Goal: Task Accomplishment & Management: Manage account settings

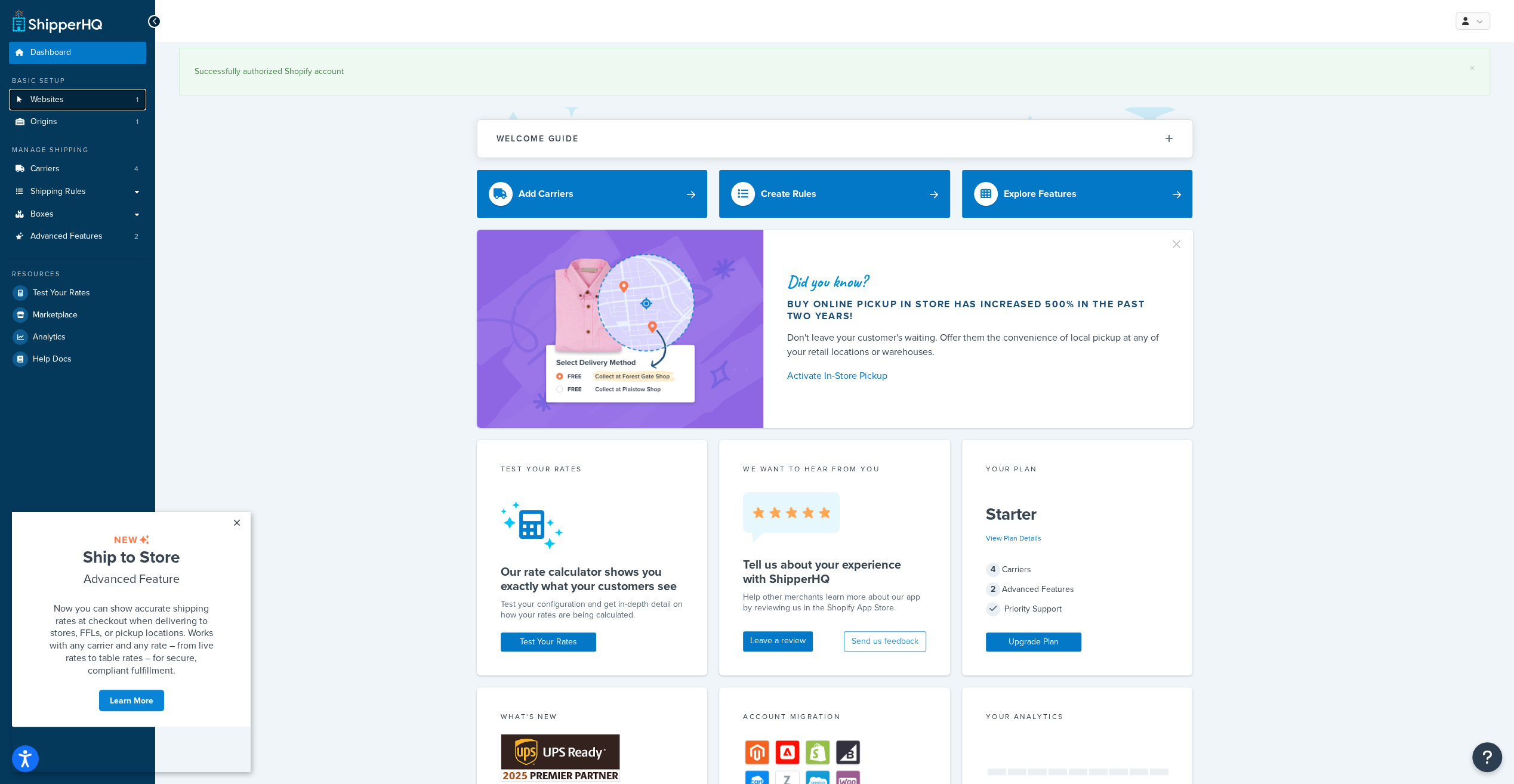
click at [90, 97] on link "Websites 1" at bounding box center [78, 100] width 138 height 22
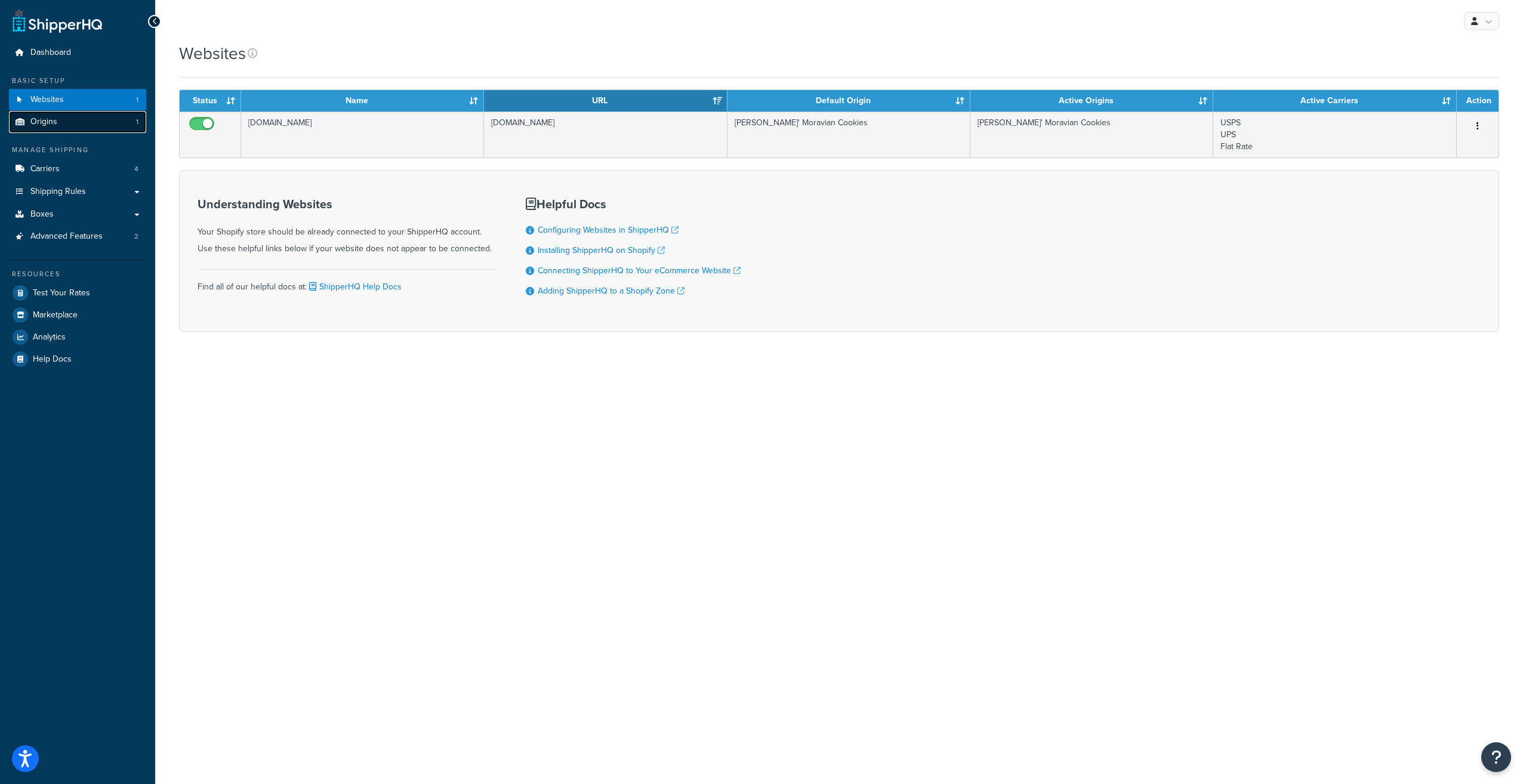
click at [49, 118] on span "Origins" at bounding box center [44, 122] width 27 height 10
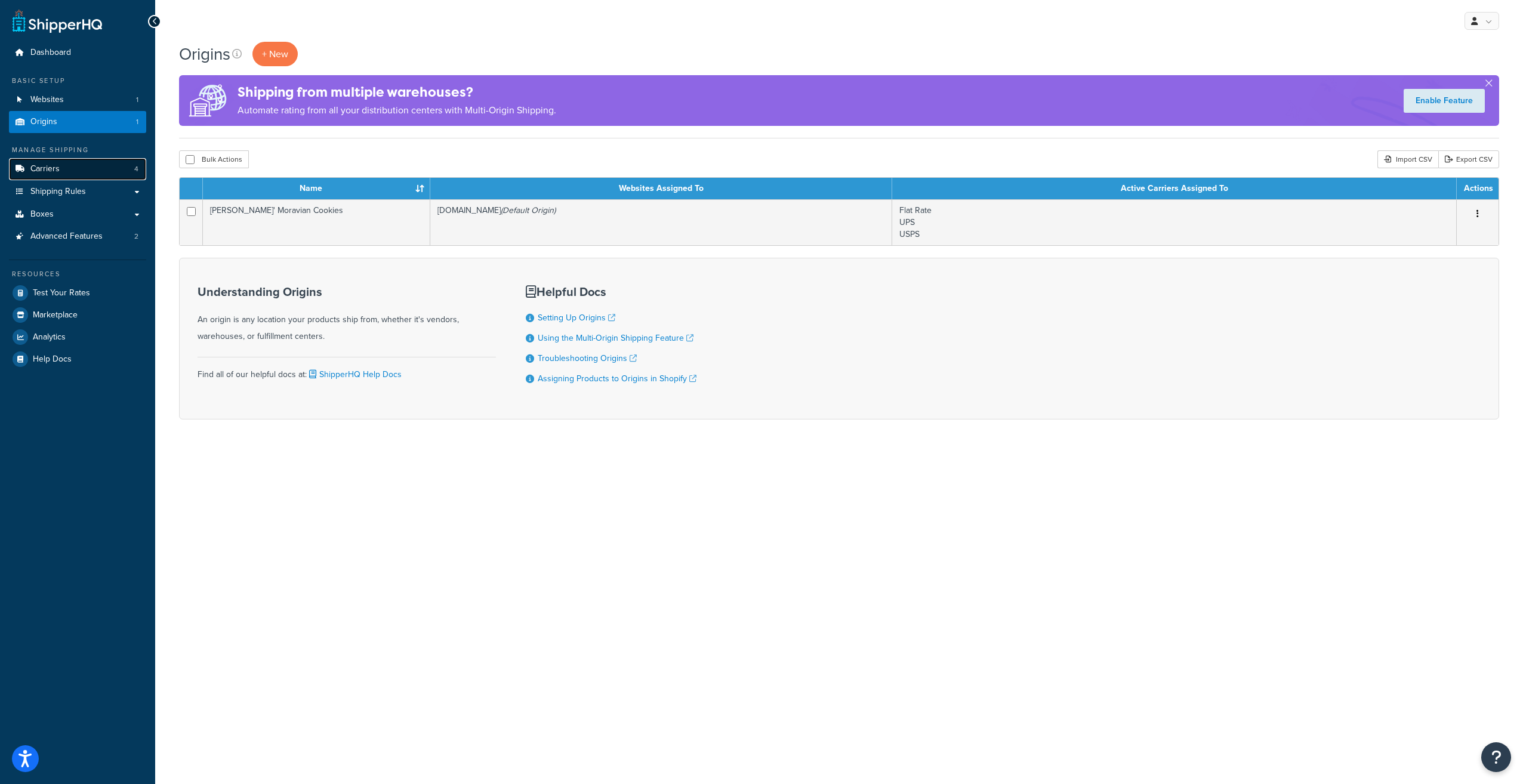
click at [40, 171] on span "Carriers" at bounding box center [45, 169] width 29 height 10
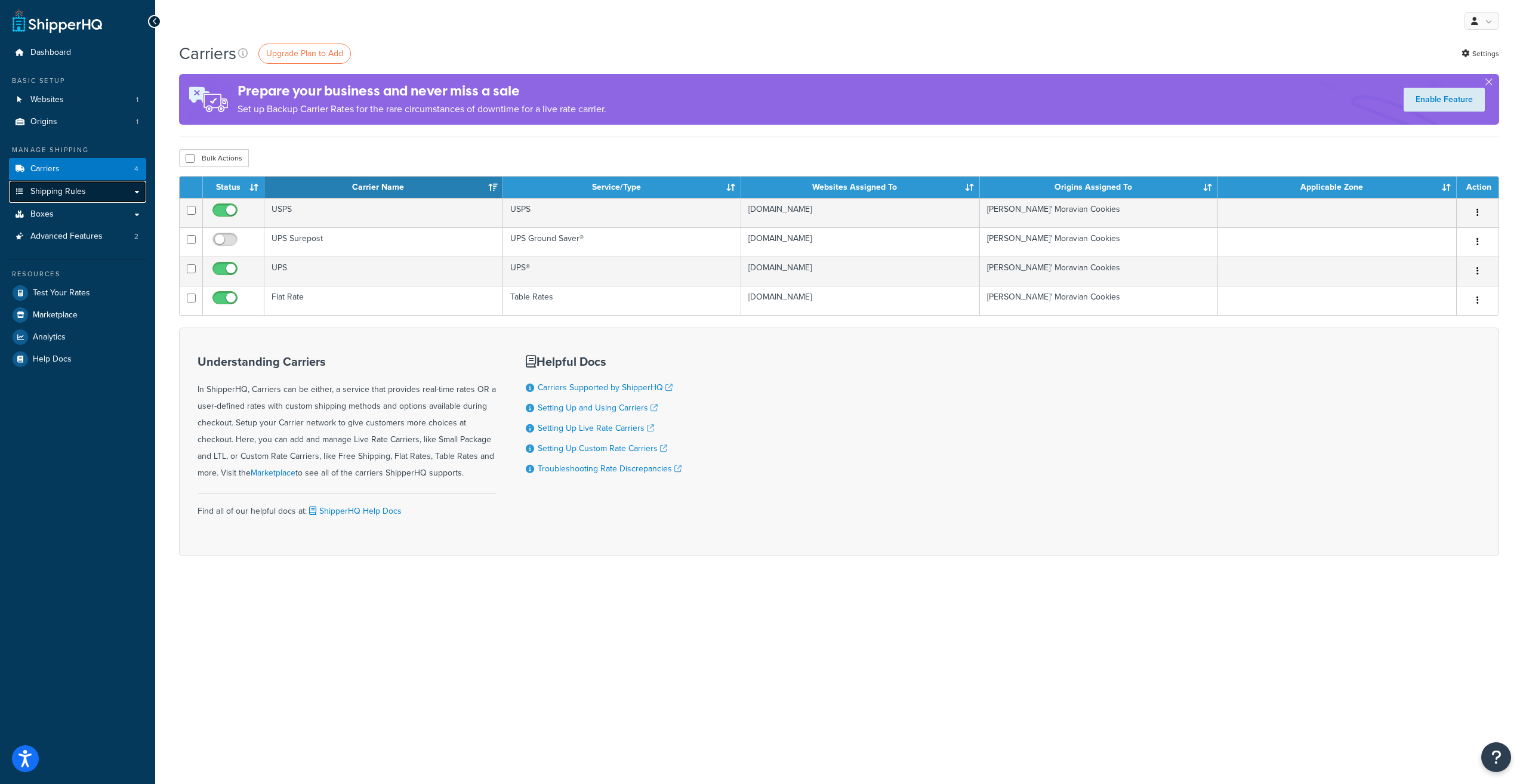
click at [91, 197] on link "Shipping Rules" at bounding box center [78, 192] width 138 height 22
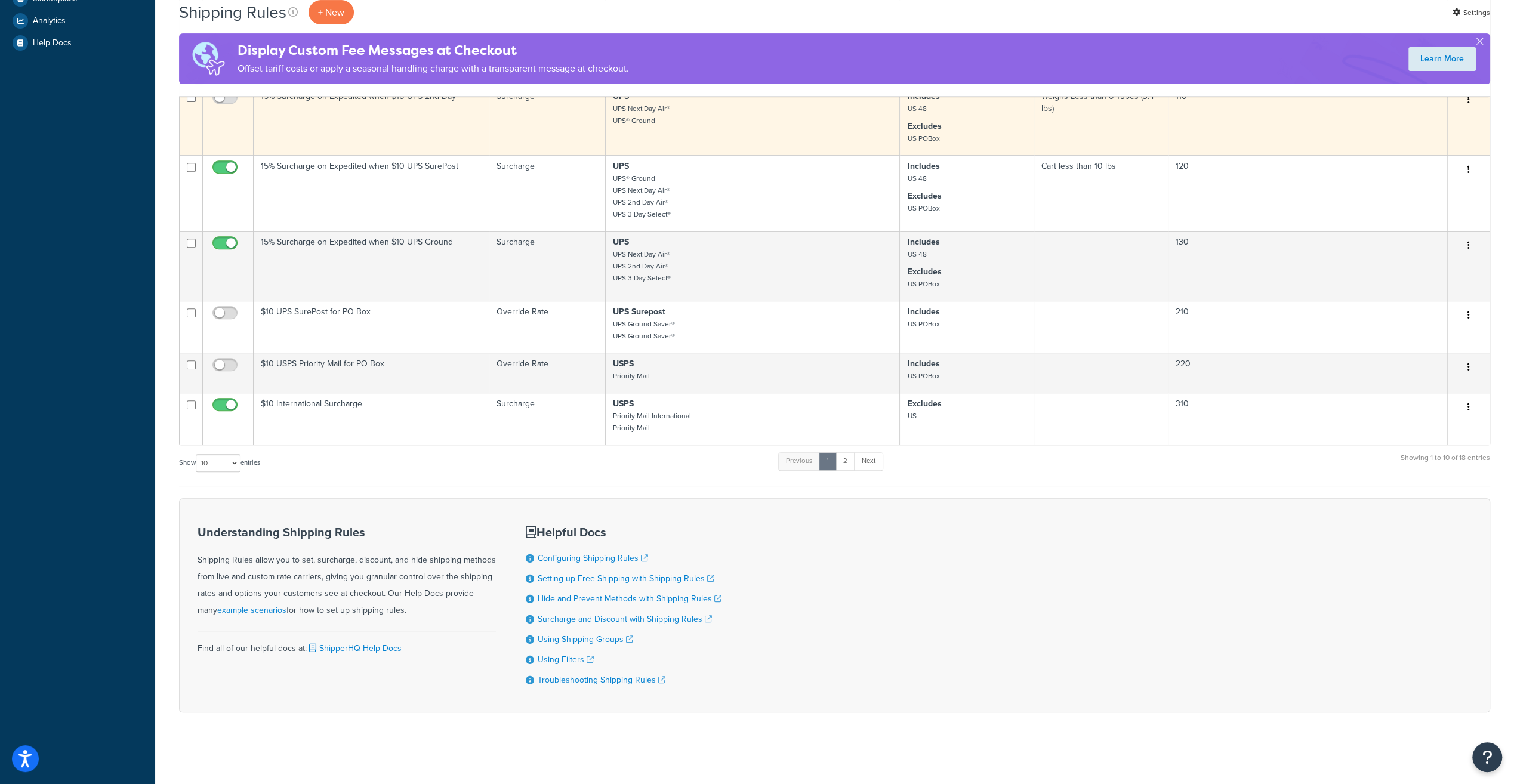
scroll to position [413, 0]
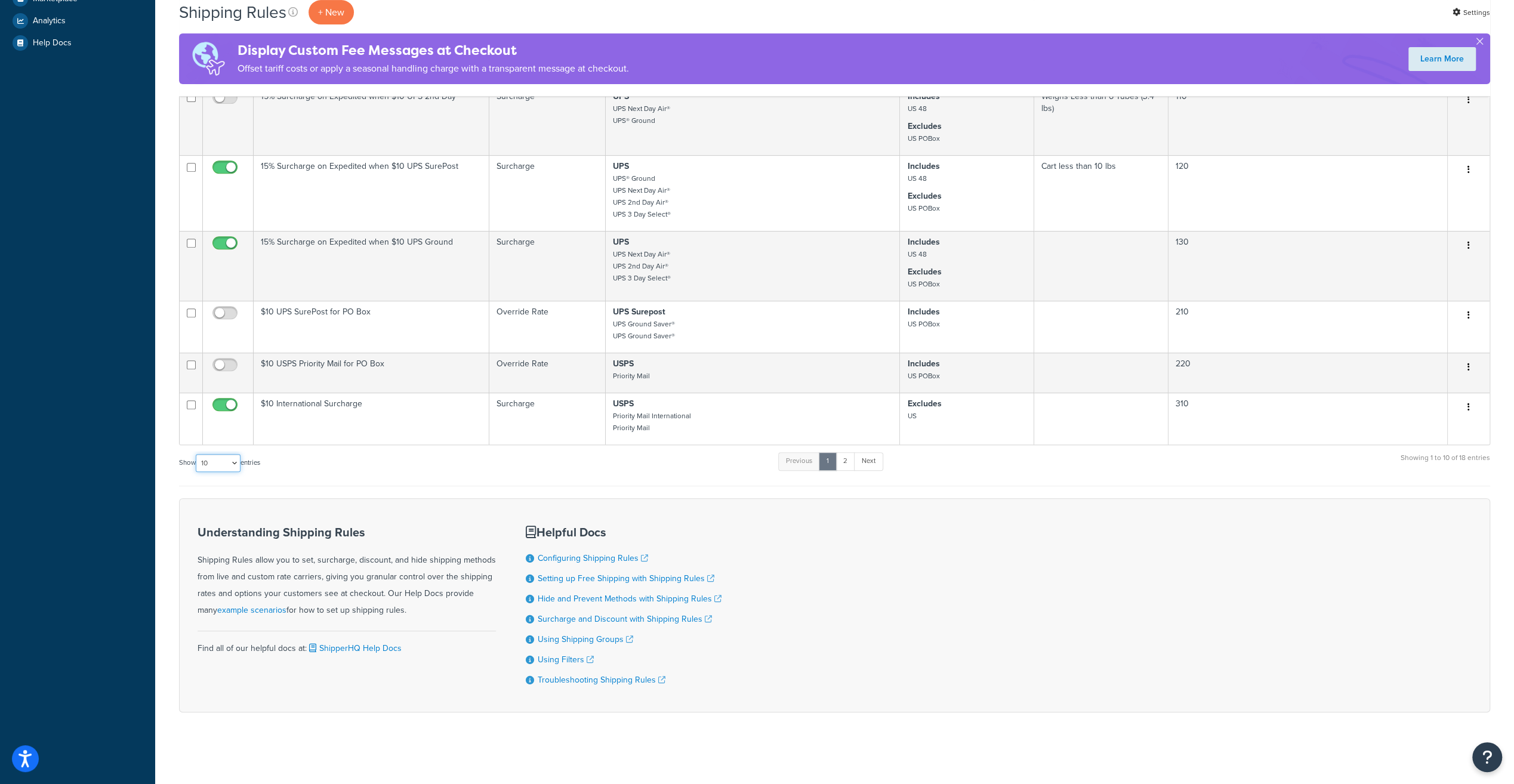
click at [223, 462] on select "10 15 25 50 100 1000" at bounding box center [218, 463] width 44 height 18
select select "100"
click at [197, 454] on select "10 15 25 50 100 1000" at bounding box center [218, 463] width 44 height 18
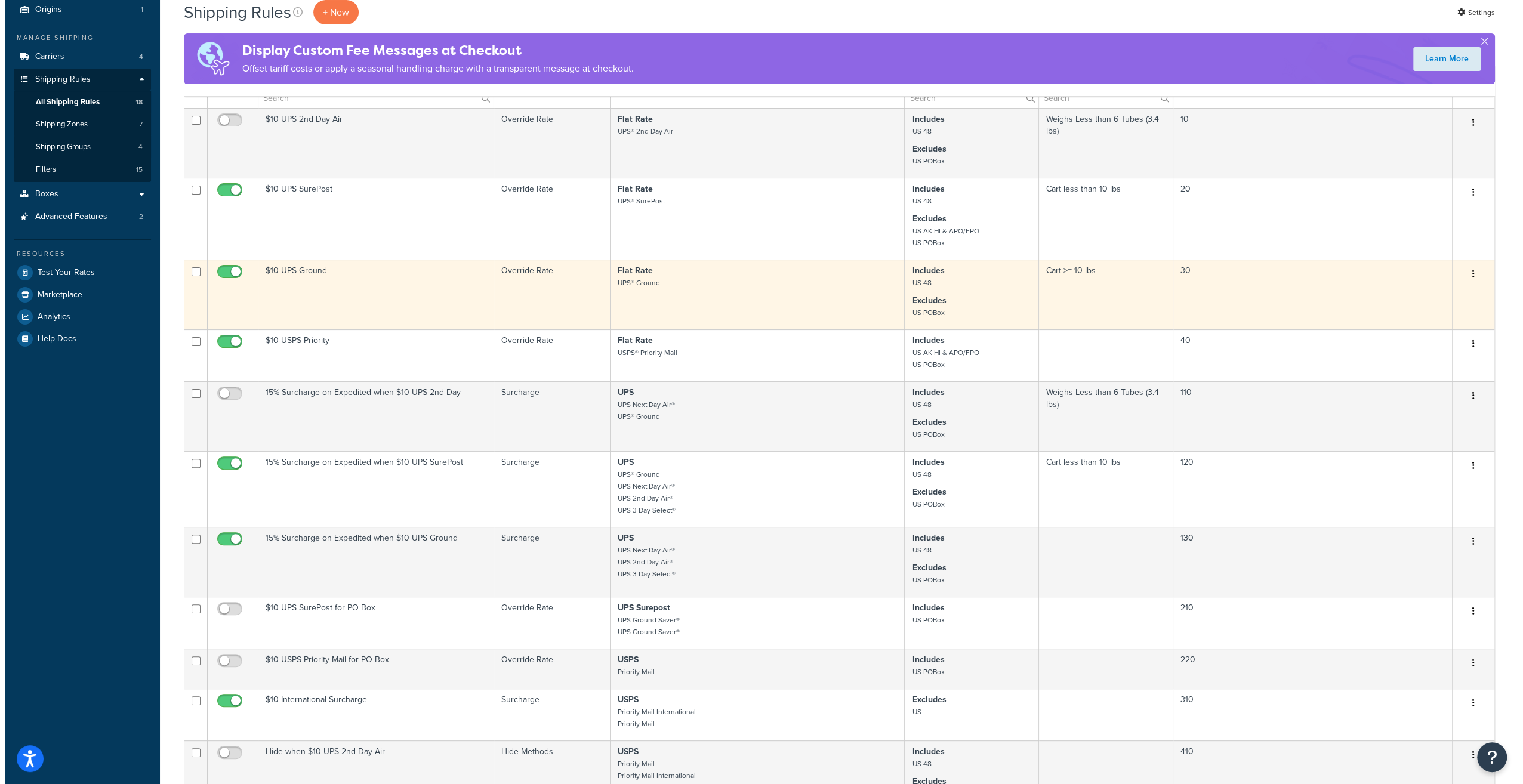
scroll to position [0, 0]
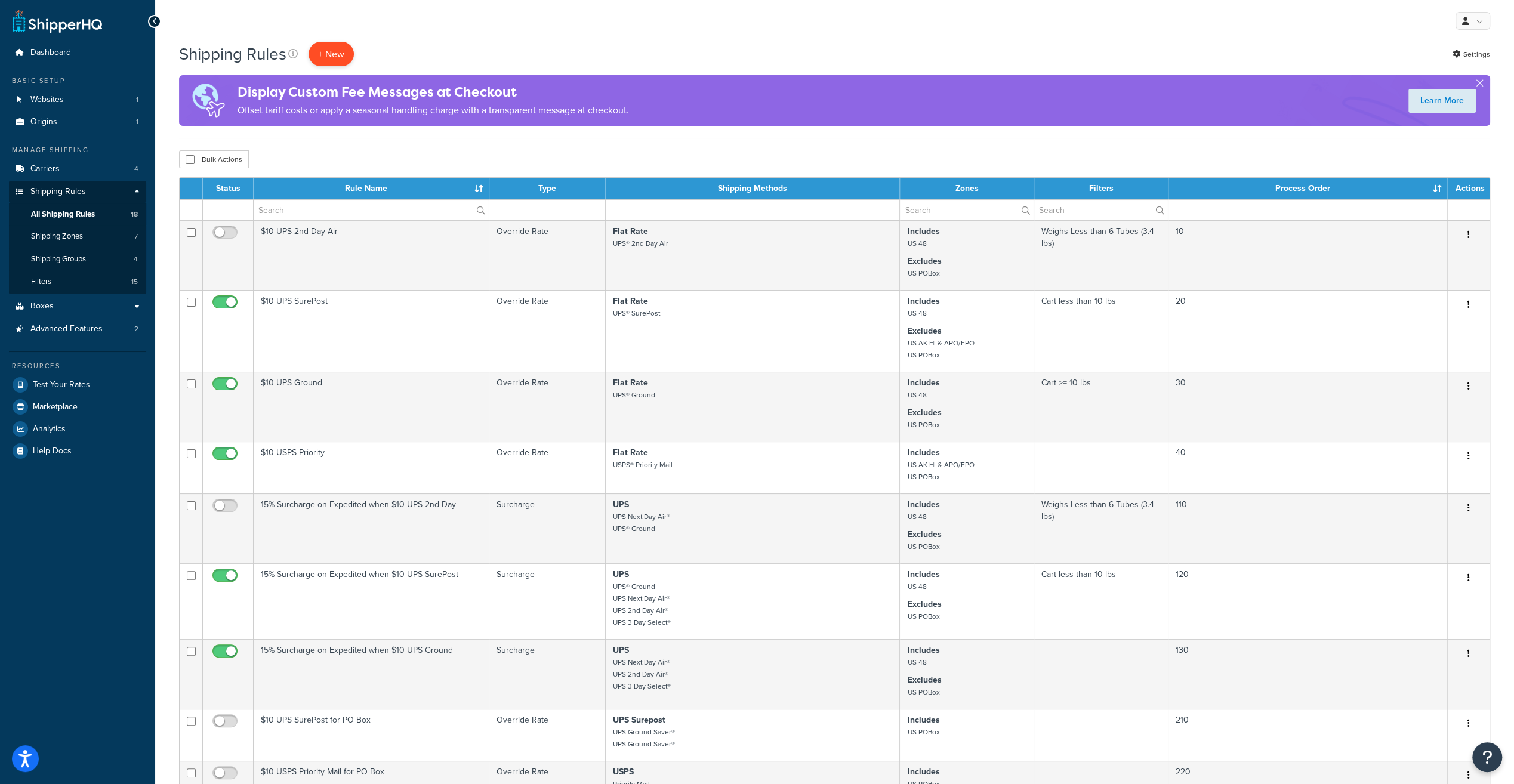
click at [322, 58] on p "+ New" at bounding box center [331, 53] width 45 height 24
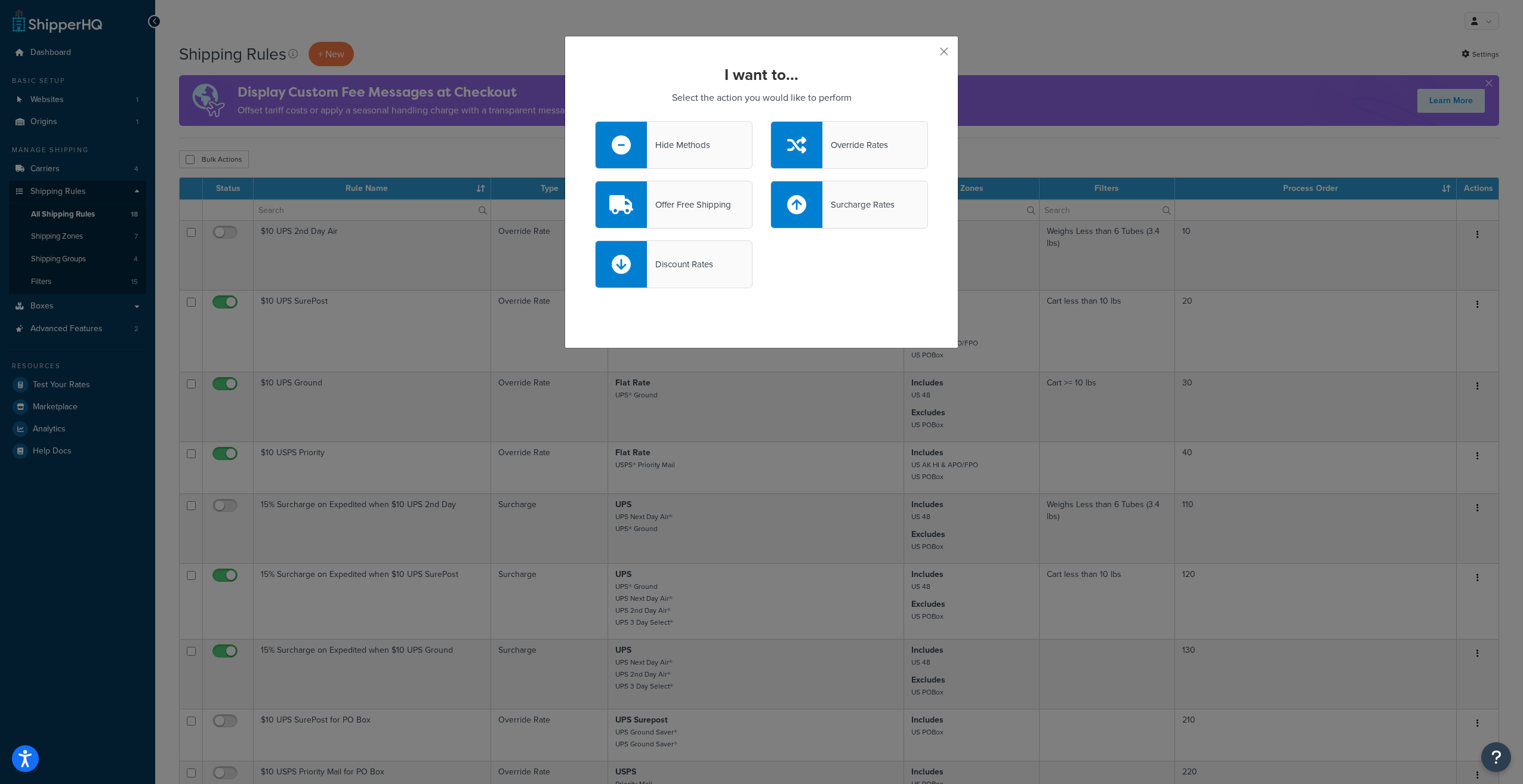
click at [622, 211] on icon at bounding box center [621, 204] width 24 height 19
click at [0, 0] on input "Offer Free Shipping" at bounding box center [0, 0] width 0 height 0
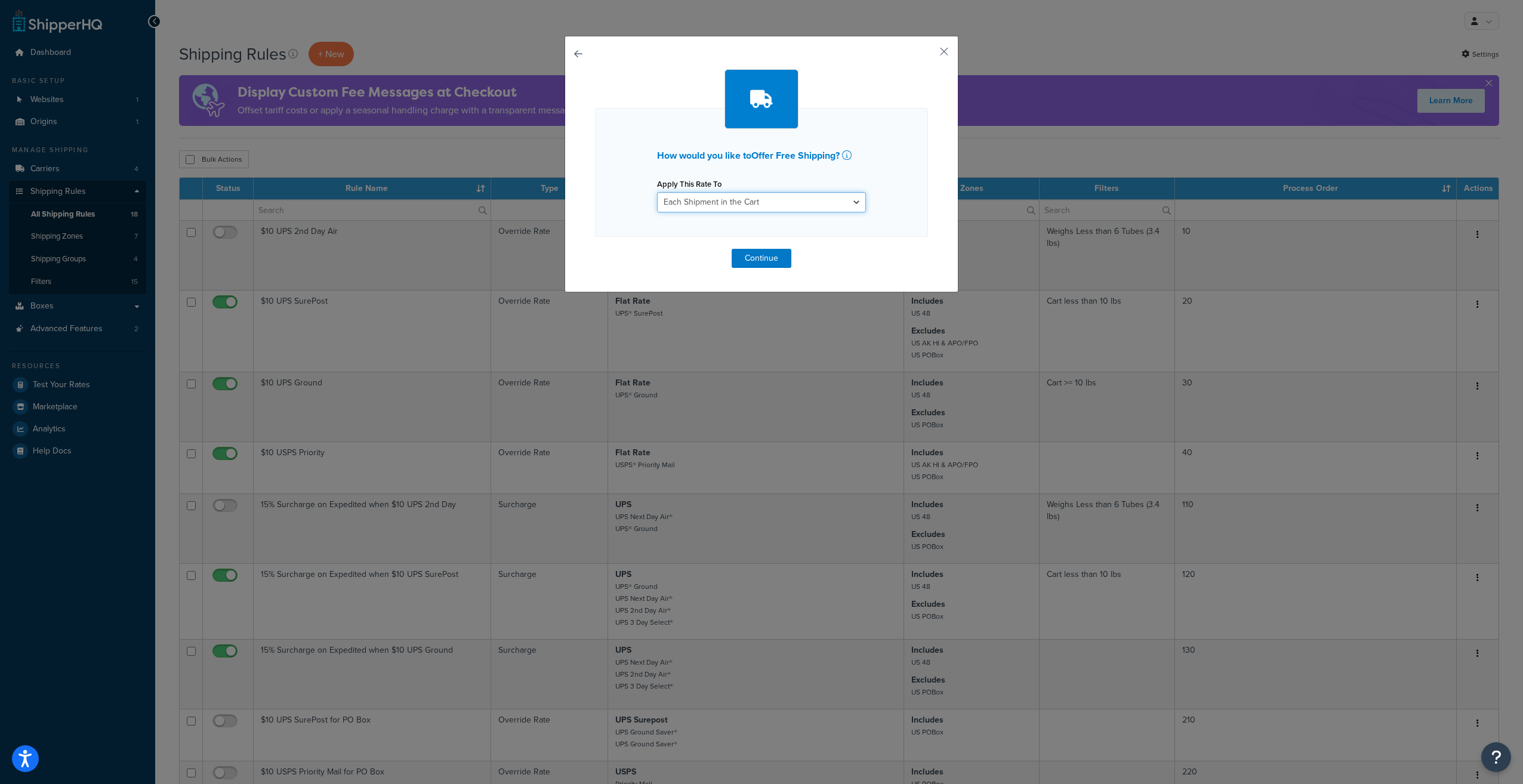
click at [769, 201] on select "Each Shipment in the Cart Each Shipping Group in the Cart Each Item within a Sh…" at bounding box center [761, 202] width 209 height 20
click at [657, 192] on select "Each Shipment in the Cart Each Shipping Group in the Cart Each Item within a Sh…" at bounding box center [761, 202] width 209 height 20
click at [765, 256] on button "Continue" at bounding box center [761, 258] width 60 height 19
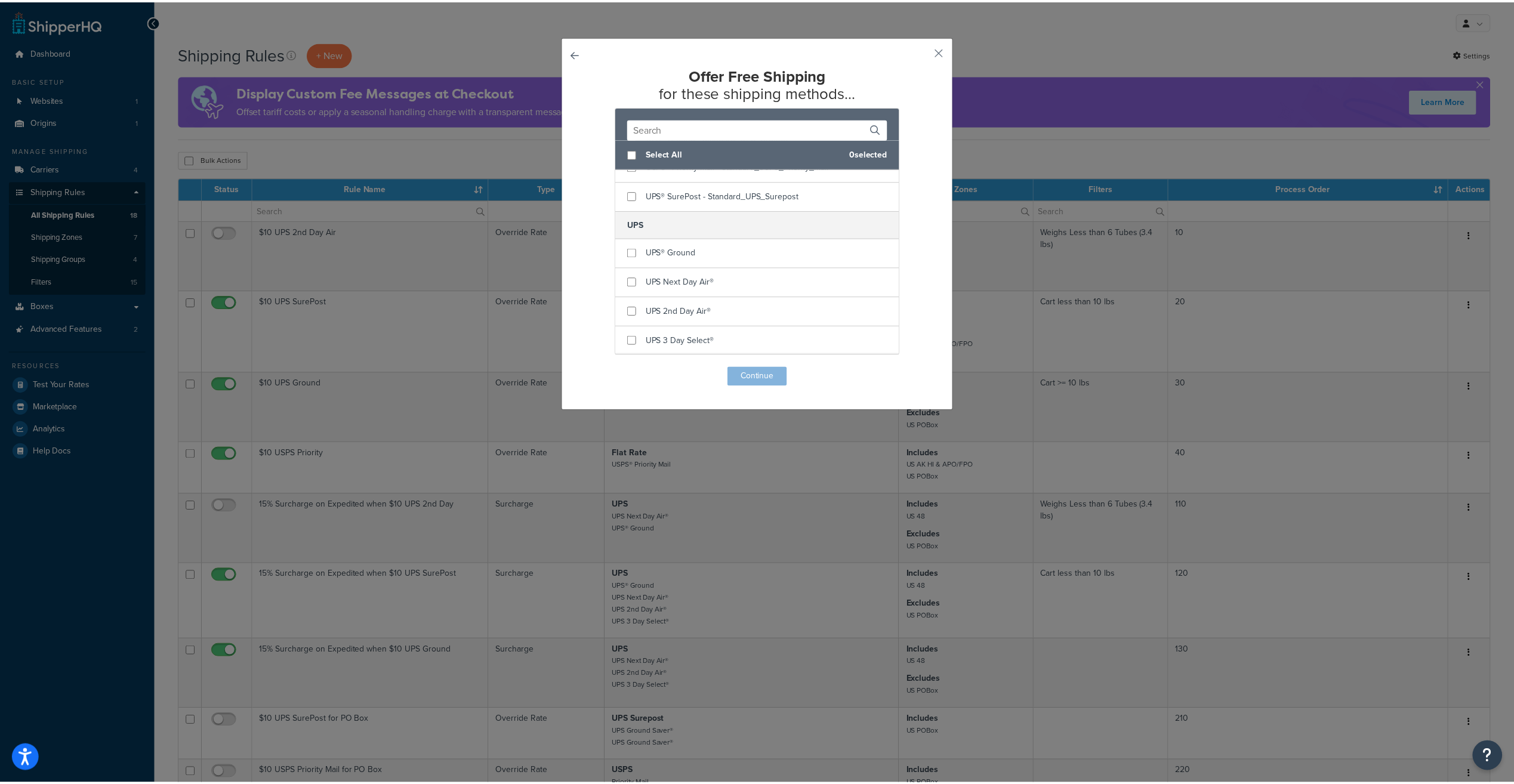
scroll to position [179, 0]
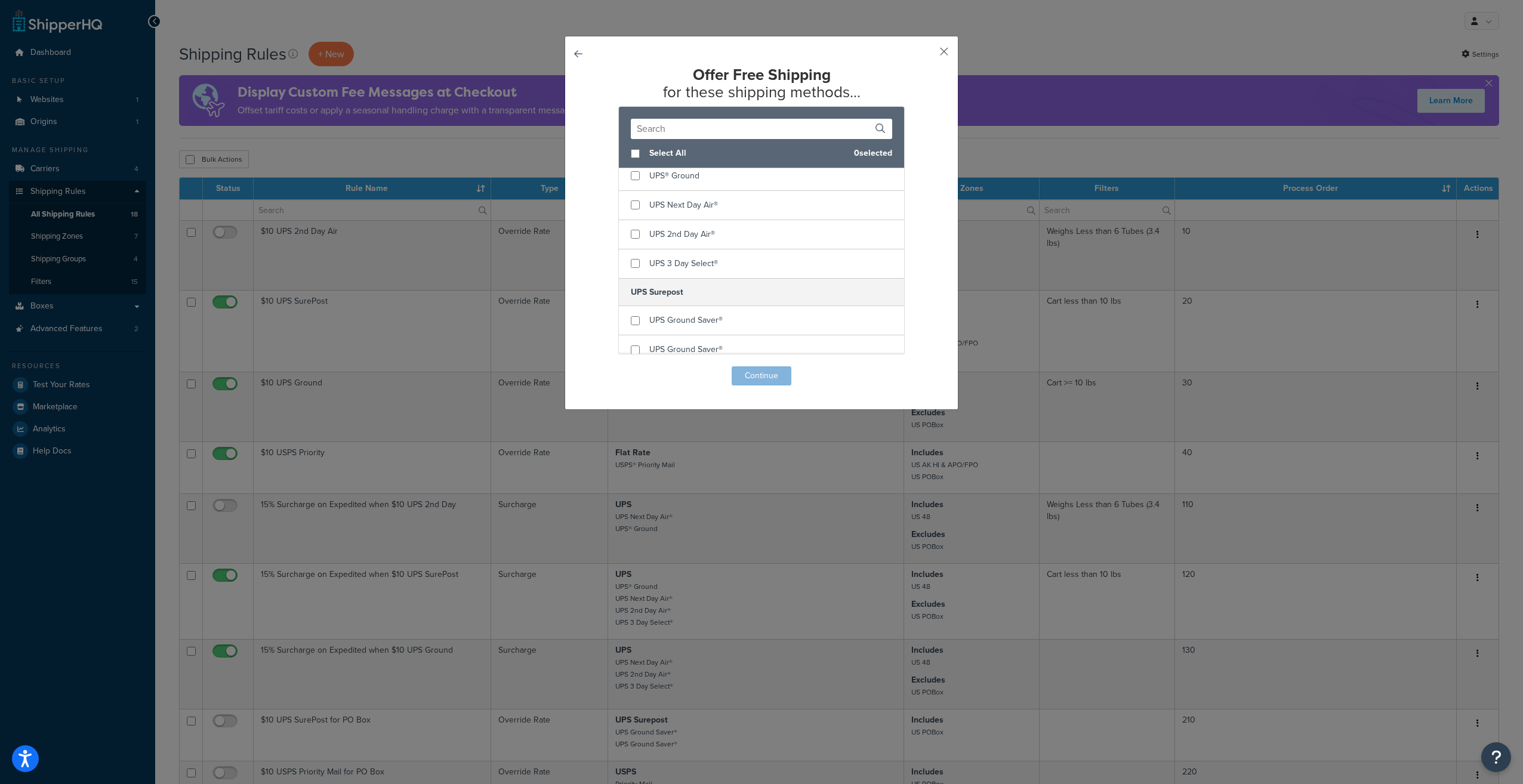
click at [928, 54] on button "button" at bounding box center [926, 56] width 3 height 3
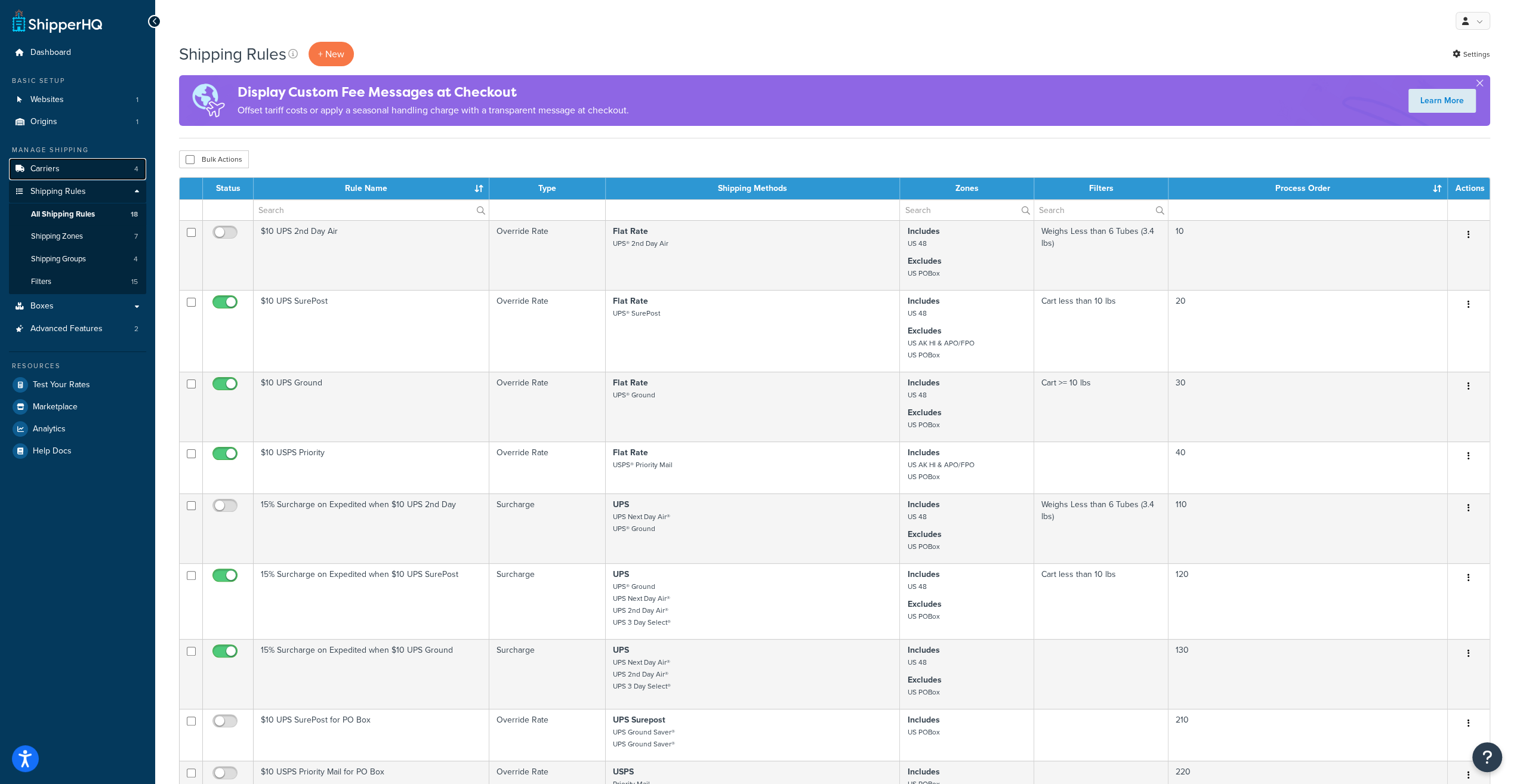
click at [60, 172] on link "Carriers 4" at bounding box center [78, 169] width 138 height 22
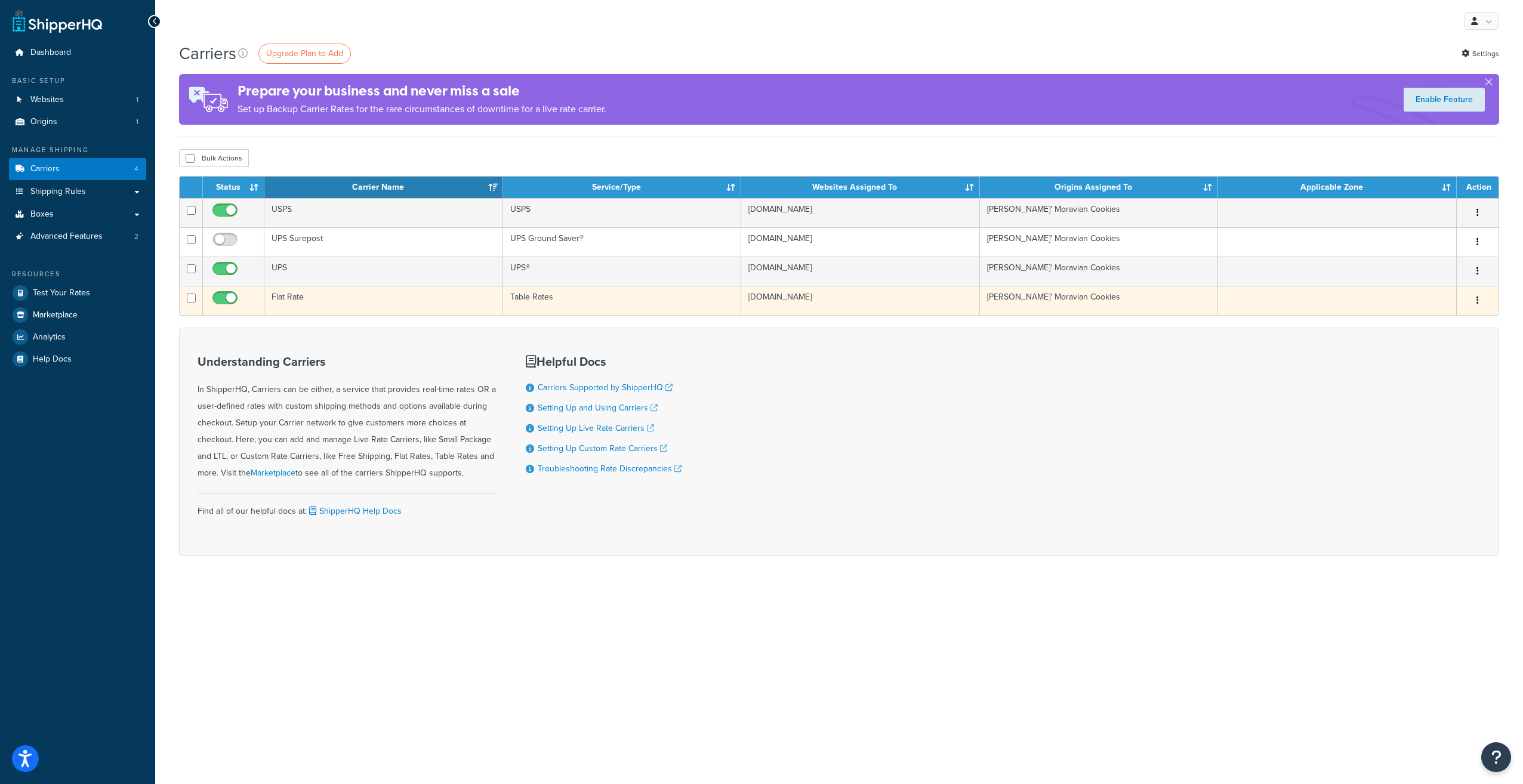
click at [360, 299] on td "Flat Rate" at bounding box center [384, 301] width 239 height 29
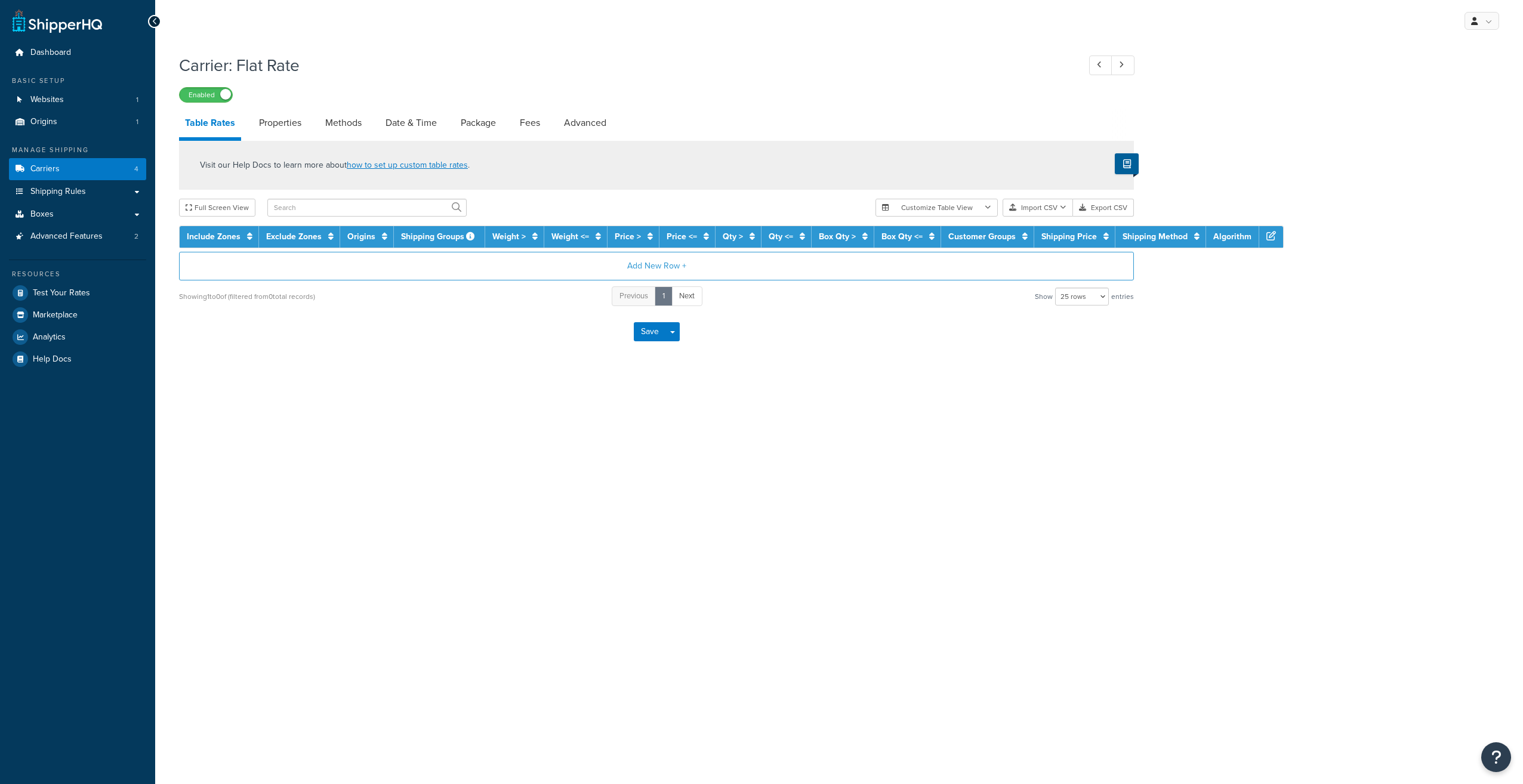
select select "25"
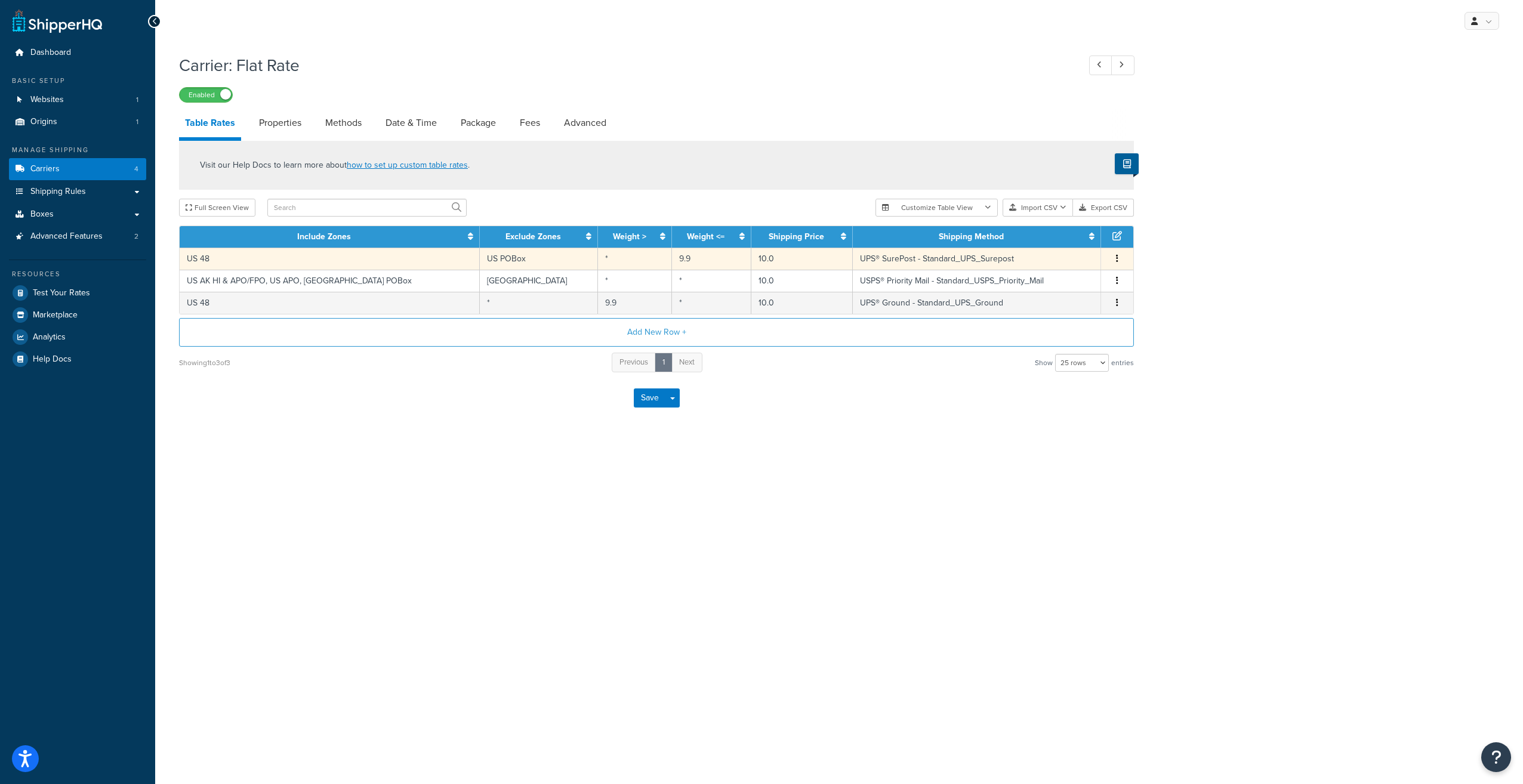
click at [1116, 258] on icon "button" at bounding box center [1117, 258] width 2 height 8
click at [1056, 239] on div "Edit" at bounding box center [1057, 236] width 85 height 24
select select "168417"
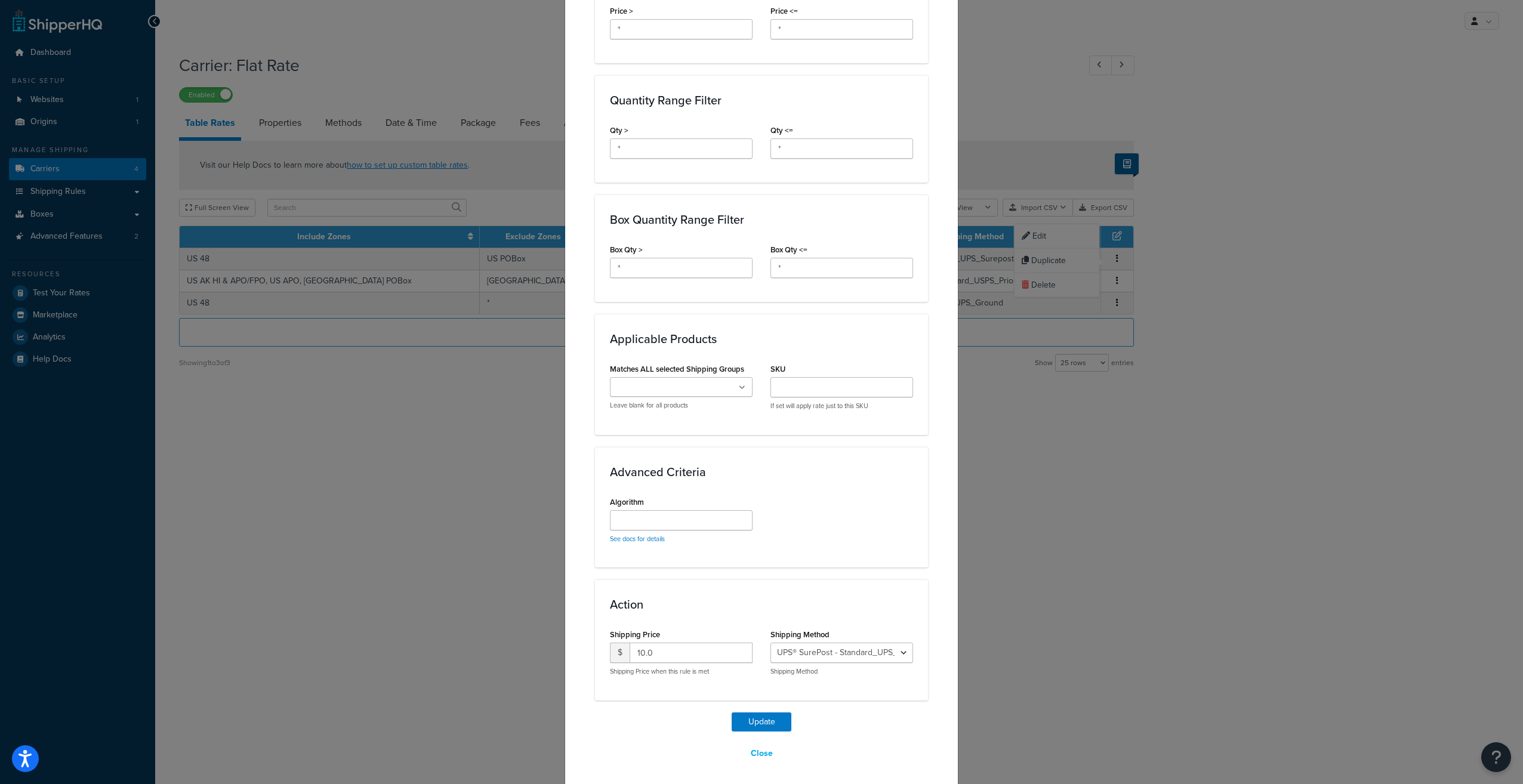
scroll to position [478, 0]
click at [901, 648] on select "UPS® 2nd Day Air - Standard_UPS_2nd_Day_Air UPS® Ground - Standard_UPS_Ground U…" at bounding box center [841, 652] width 142 height 20
click at [759, 751] on button "Close" at bounding box center [762, 753] width 38 height 20
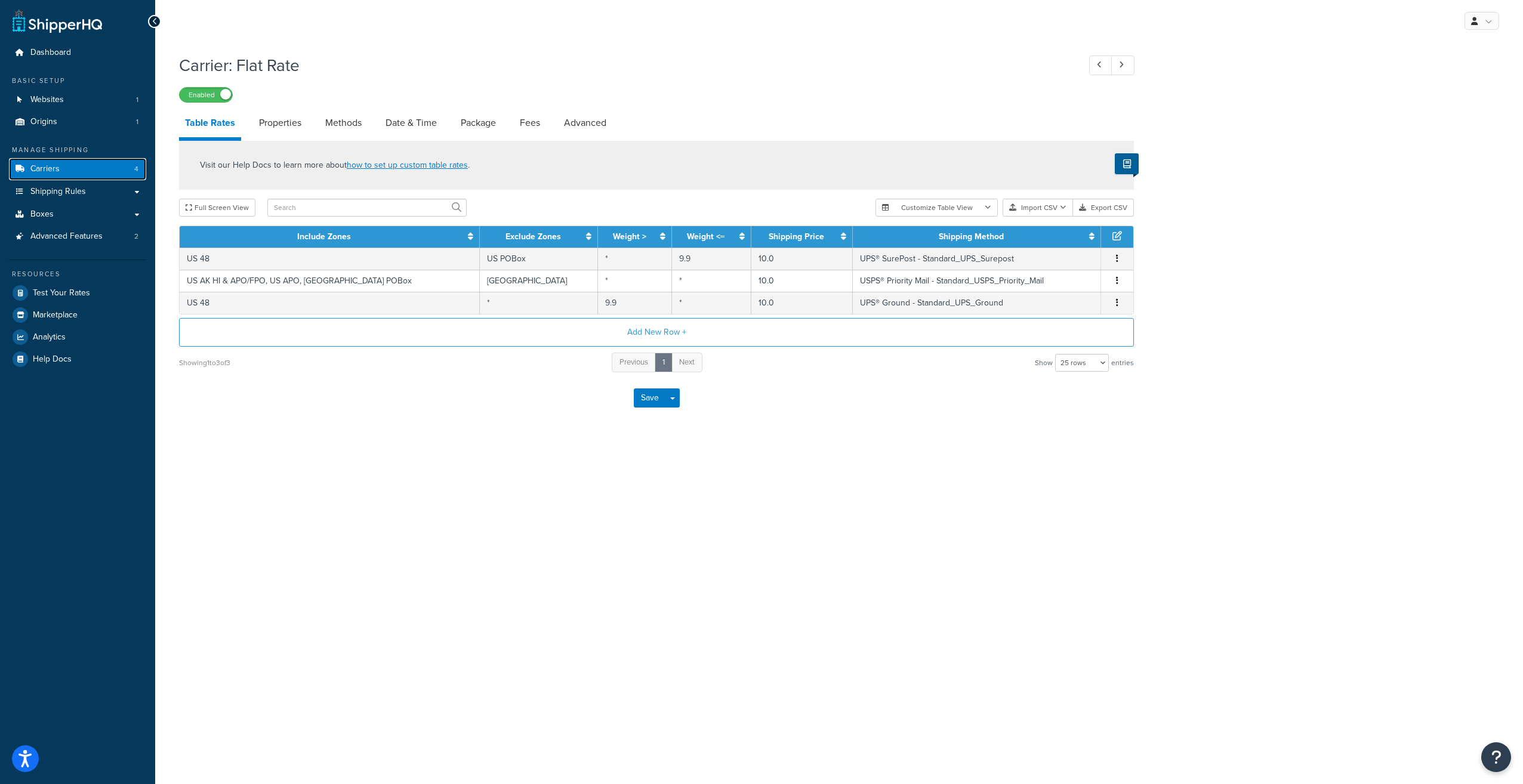
click at [51, 173] on span "Carriers" at bounding box center [45, 169] width 29 height 10
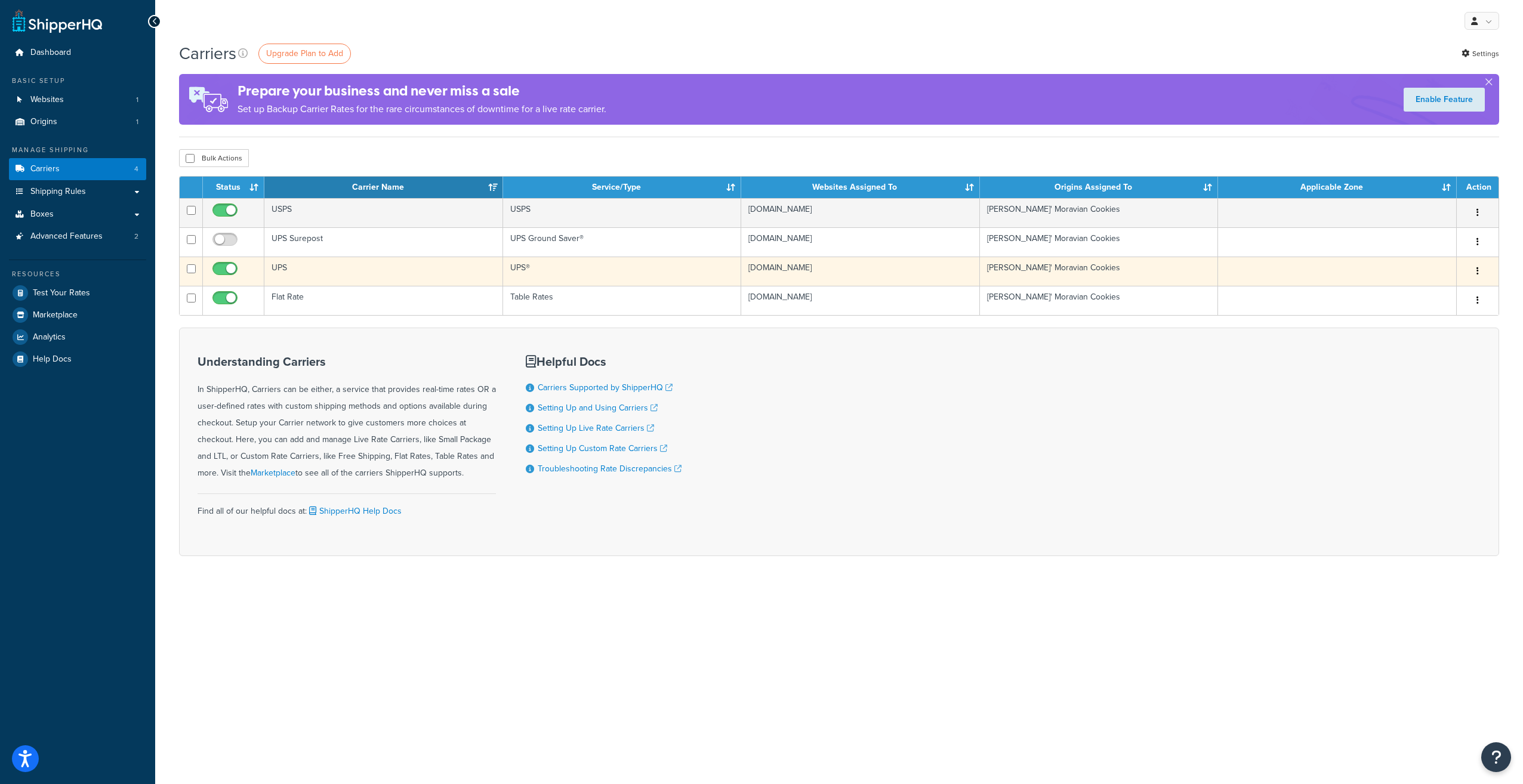
click at [276, 264] on td "UPS" at bounding box center [384, 271] width 239 height 29
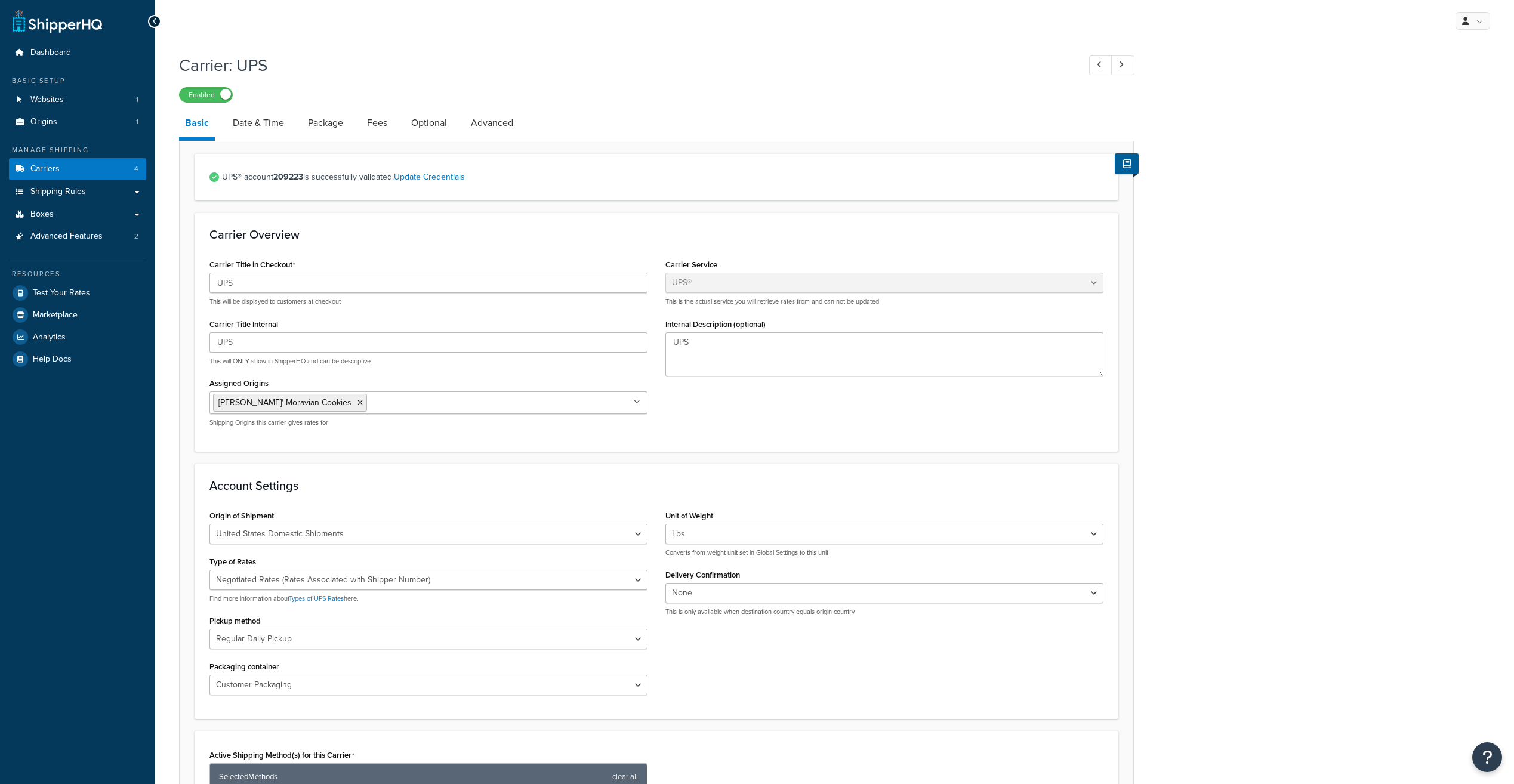
select select "ups"
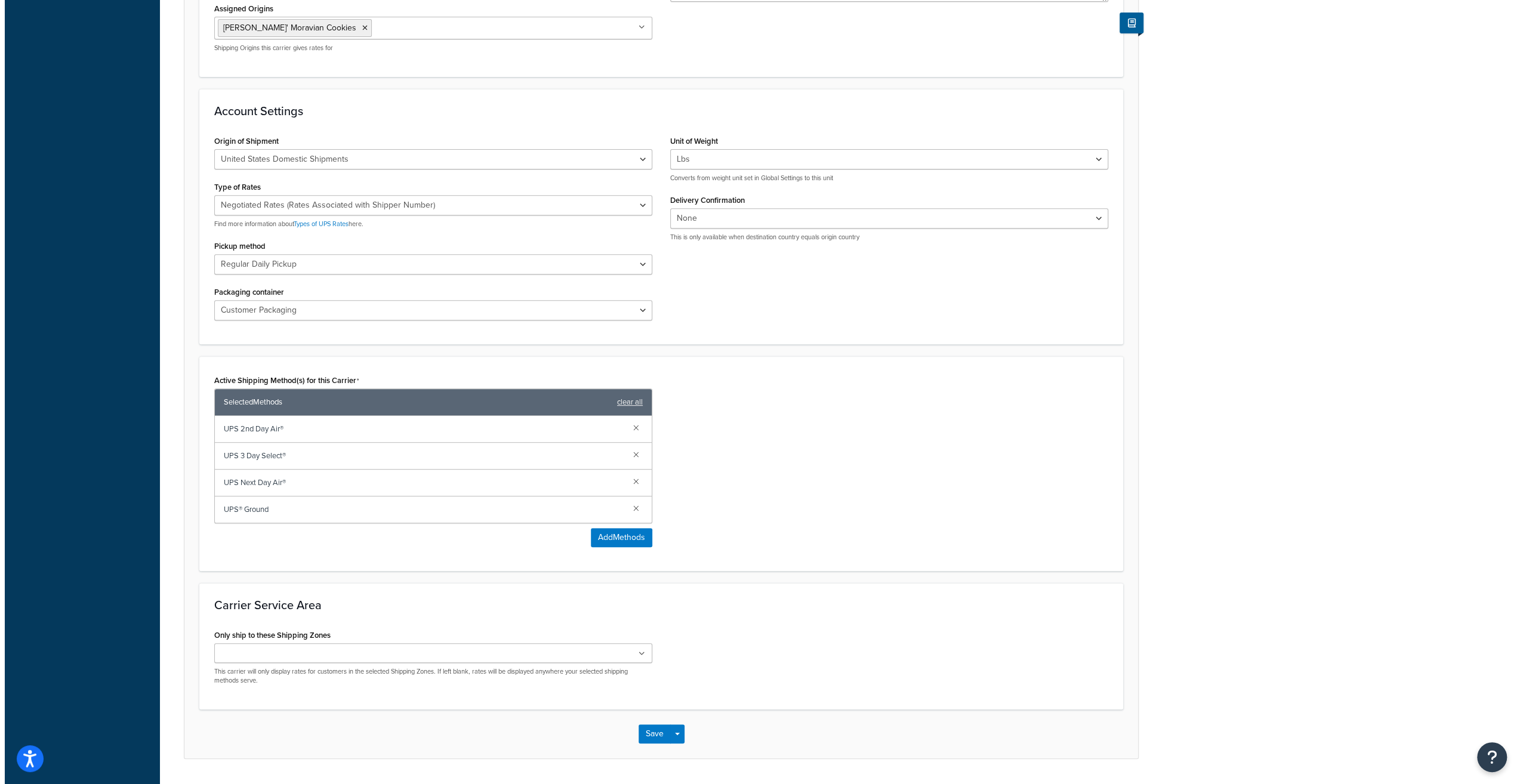
scroll to position [407, 0]
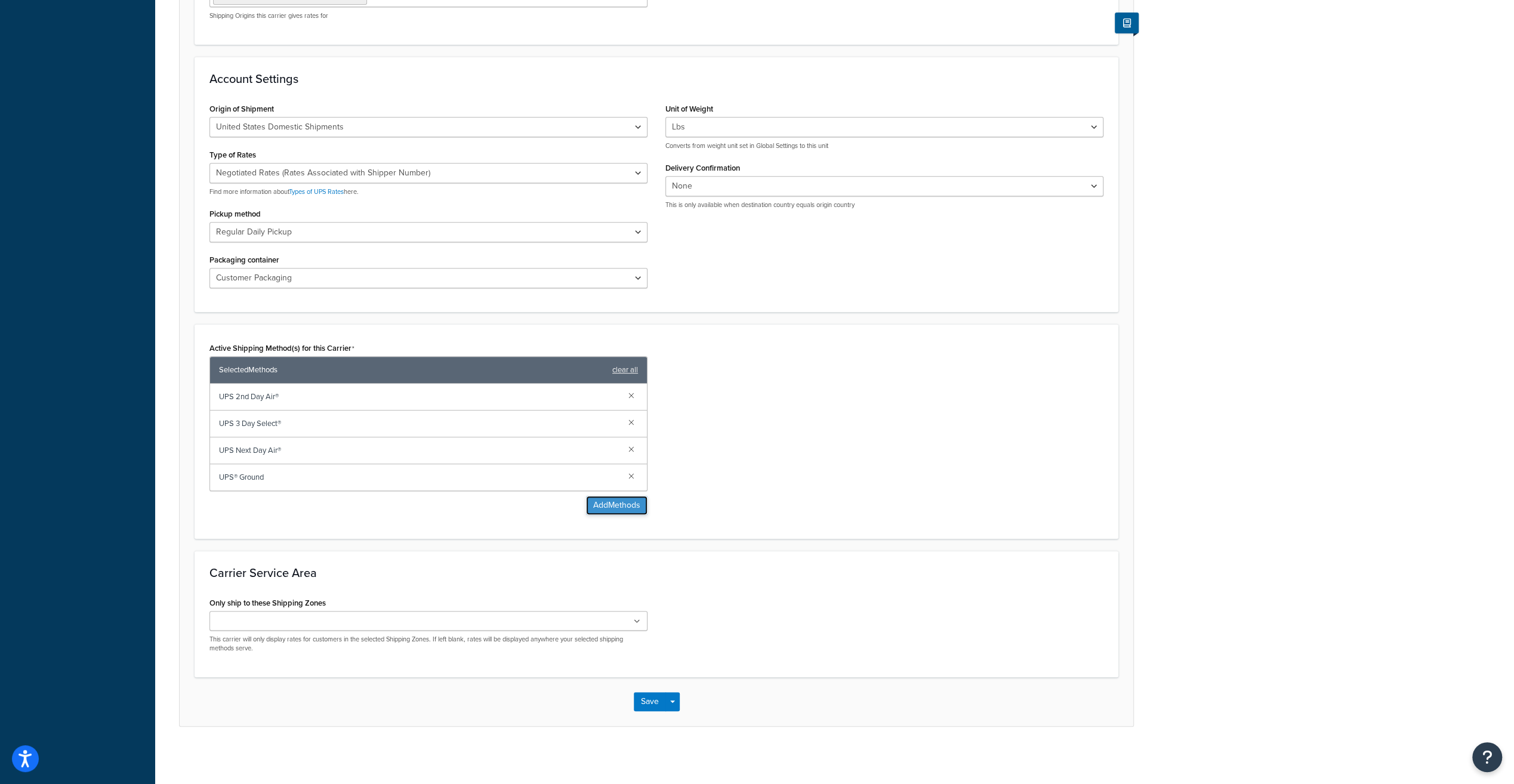
click at [616, 507] on button "Add Methods" at bounding box center [617, 505] width 62 height 19
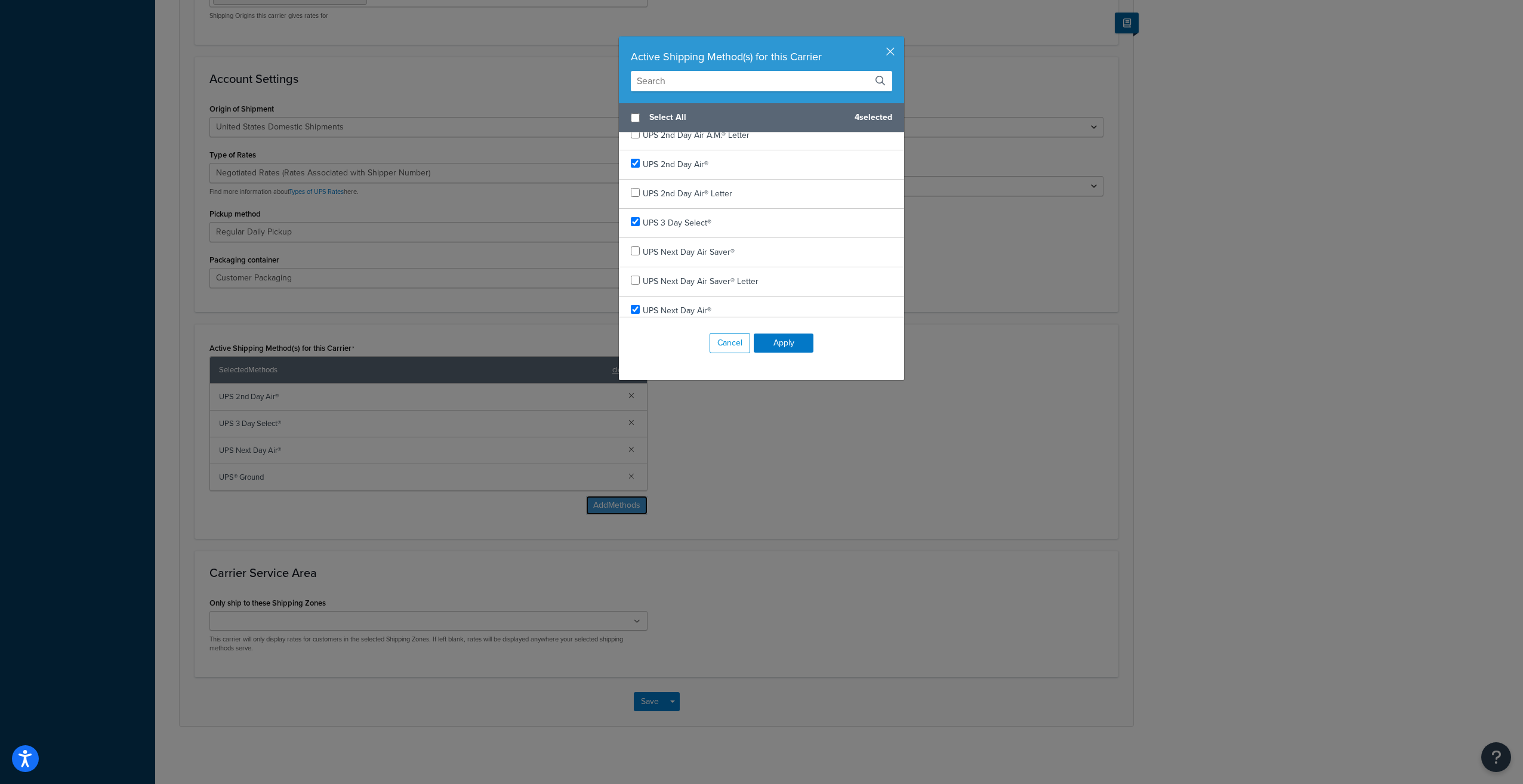
scroll to position [60, 0]
click at [631, 201] on input "checkbox" at bounding box center [635, 202] width 9 height 9
checkbox input "false"
click at [780, 338] on button "Apply" at bounding box center [783, 342] width 60 height 19
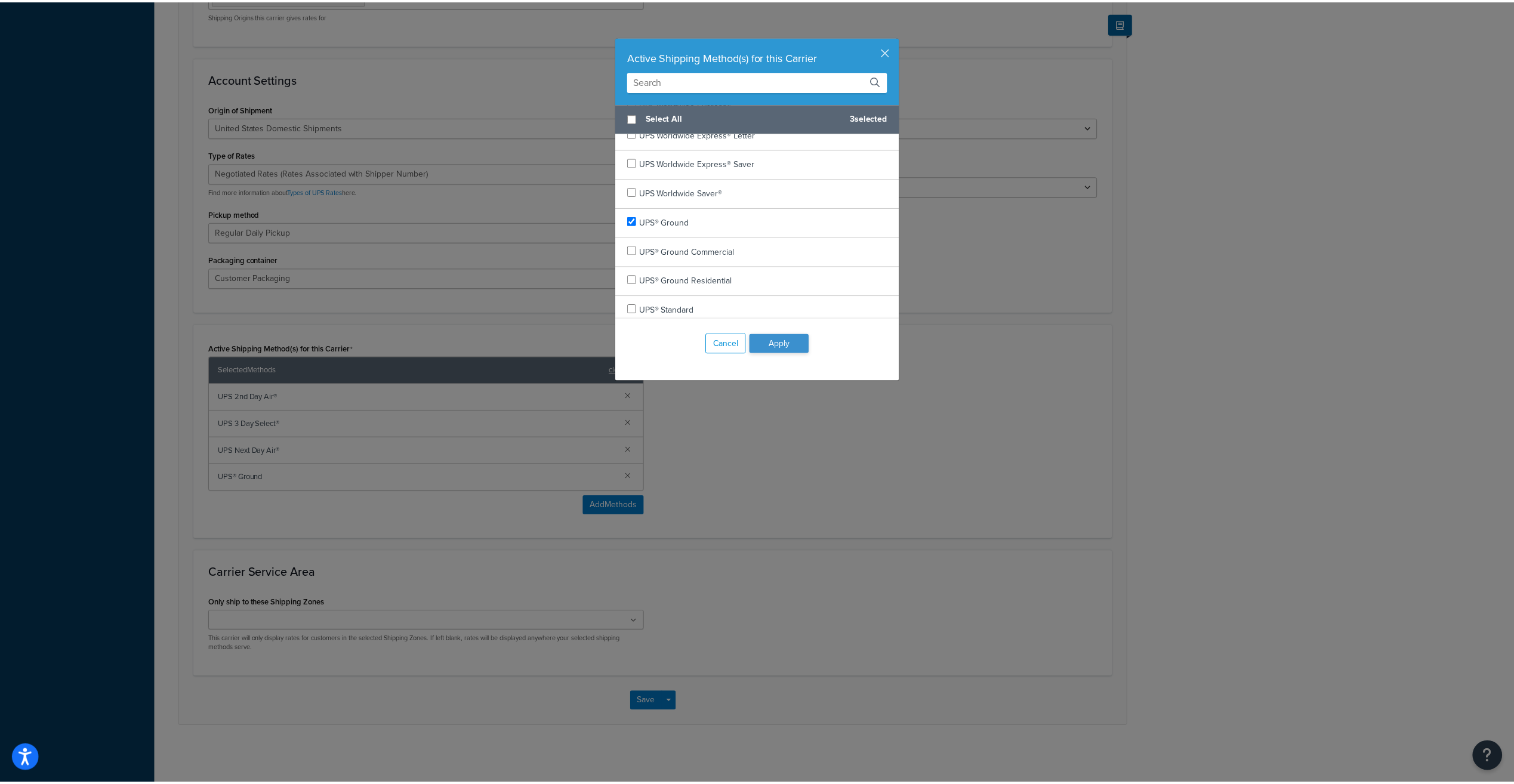
scroll to position [380, 0]
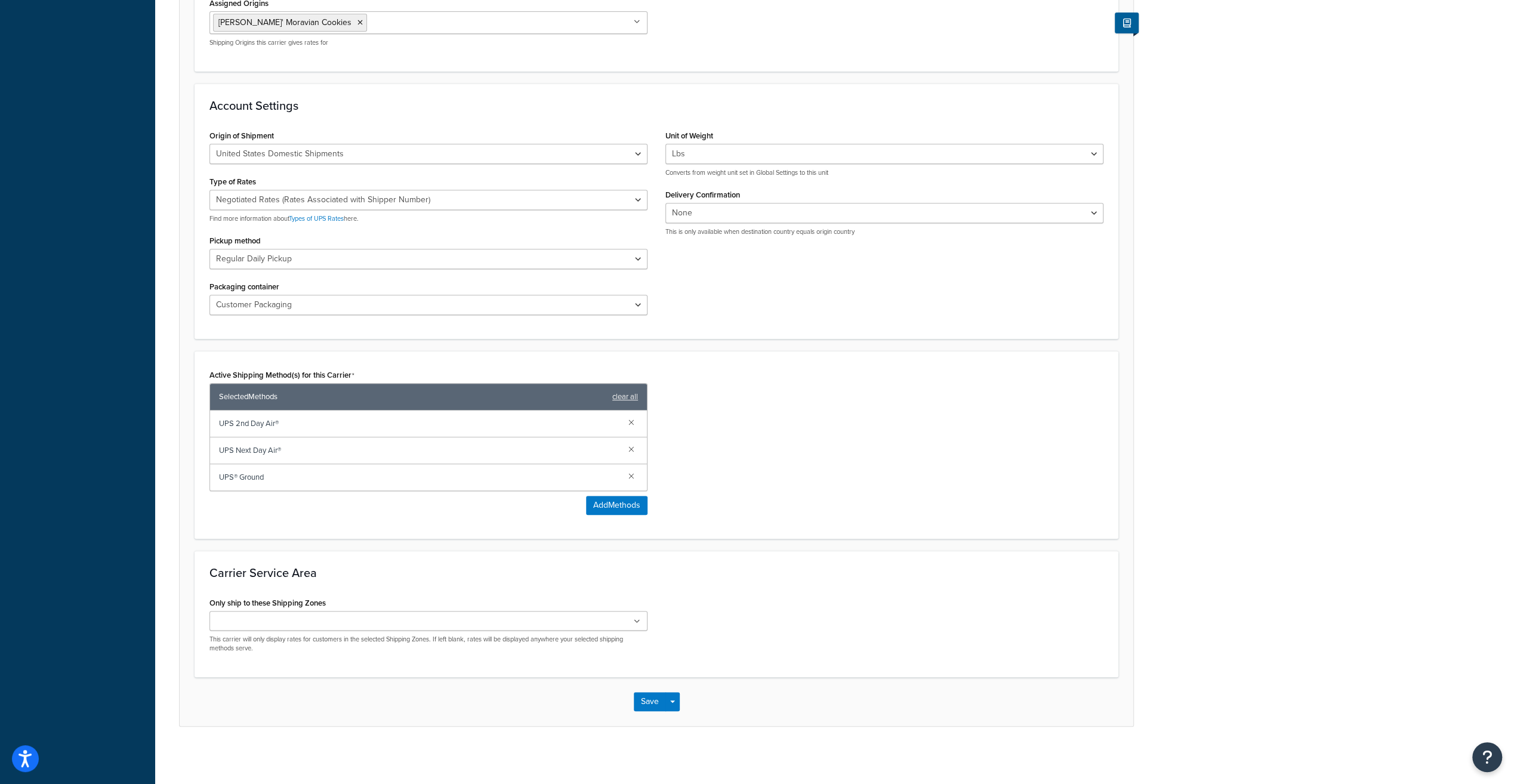
click at [637, 620] on icon at bounding box center [637, 622] width 6 height 7
click at [818, 519] on div "Active Shipping Method(s) for this Carrier Selected Methods clear all UPS 2nd D…" at bounding box center [656, 445] width 912 height 158
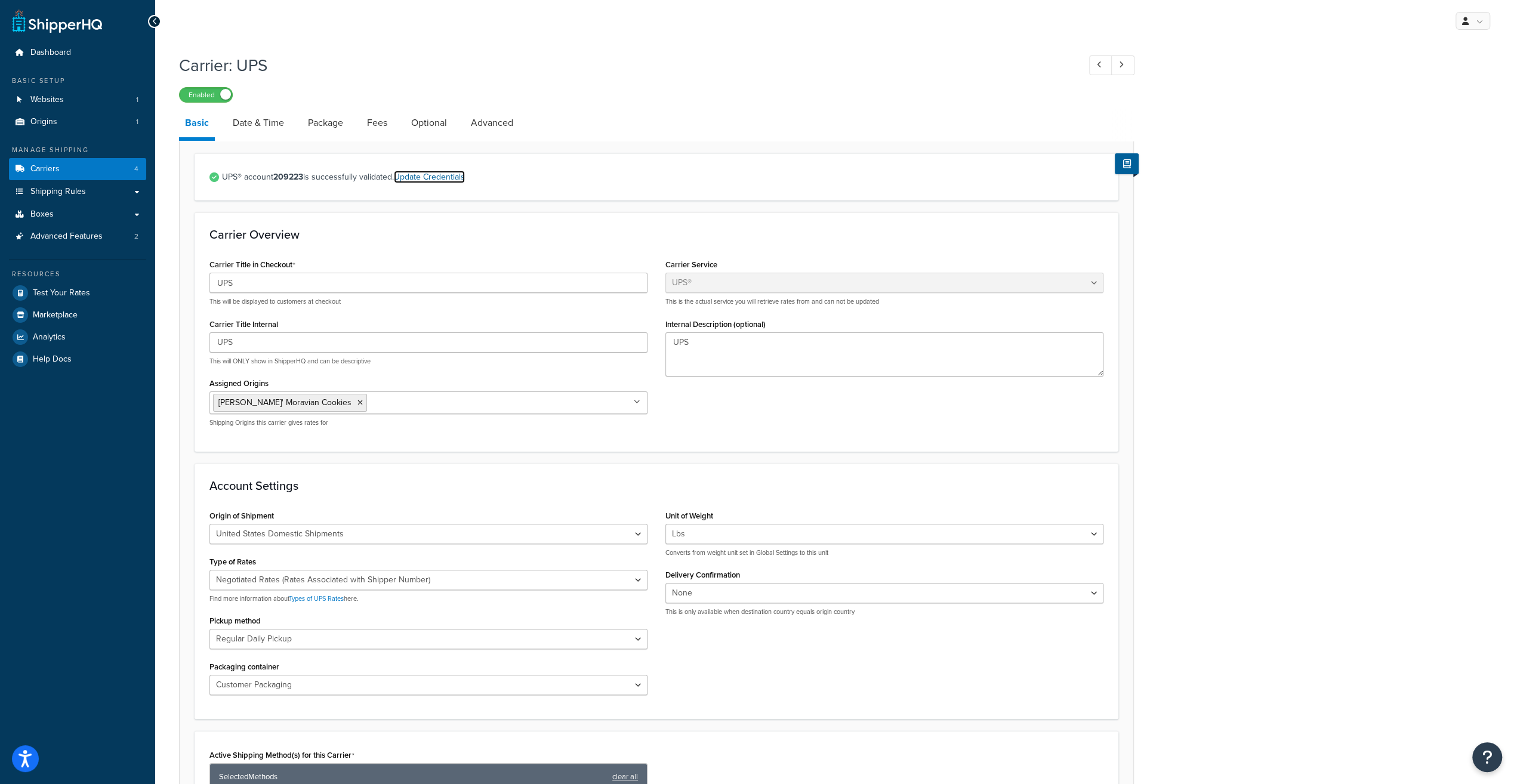
click at [432, 178] on link "Update Credentials" at bounding box center [429, 177] width 71 height 12
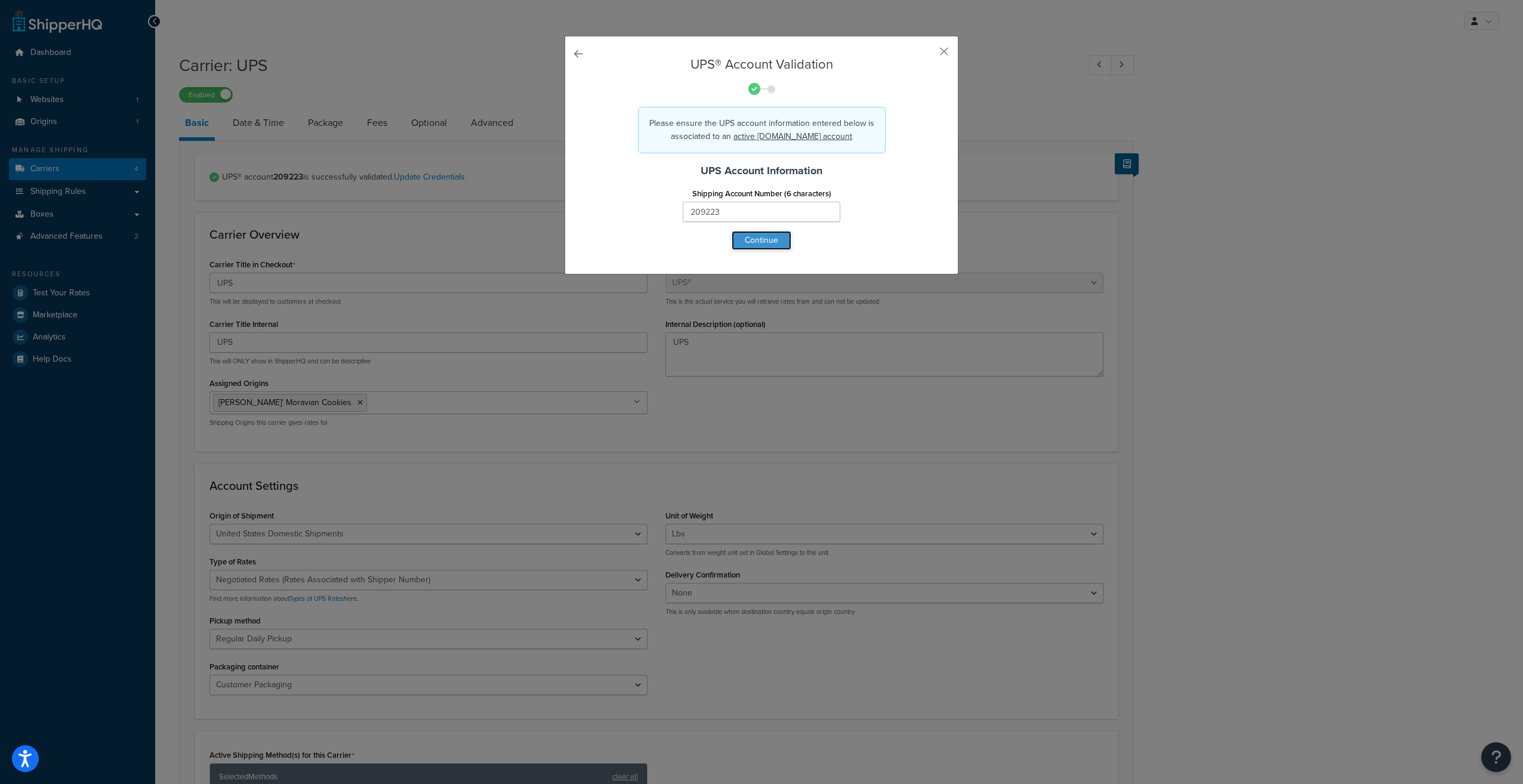
click at [771, 241] on button "Continue" at bounding box center [761, 240] width 60 height 19
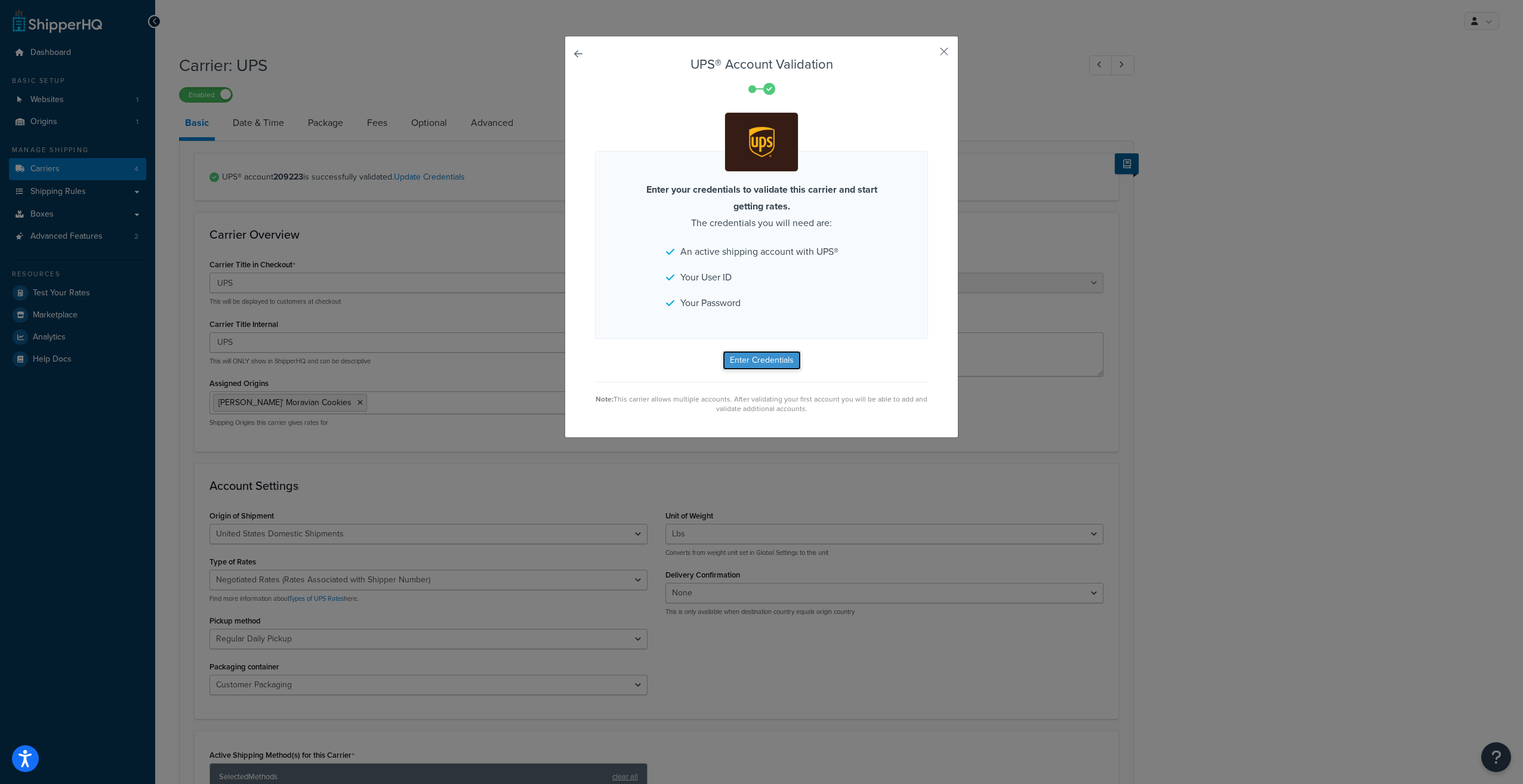
click at [749, 358] on button "Enter Credentials" at bounding box center [762, 360] width 78 height 19
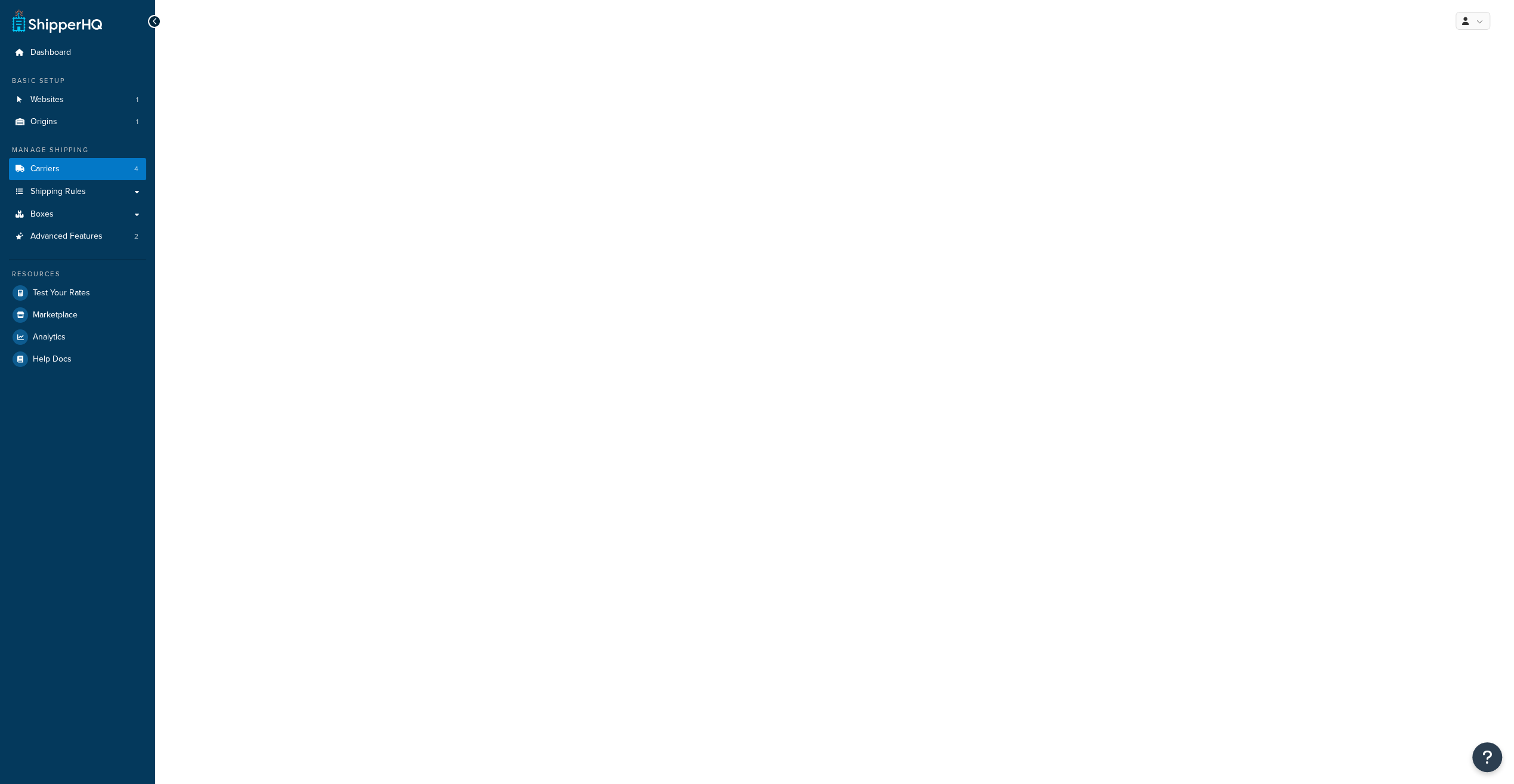
select select "ups"
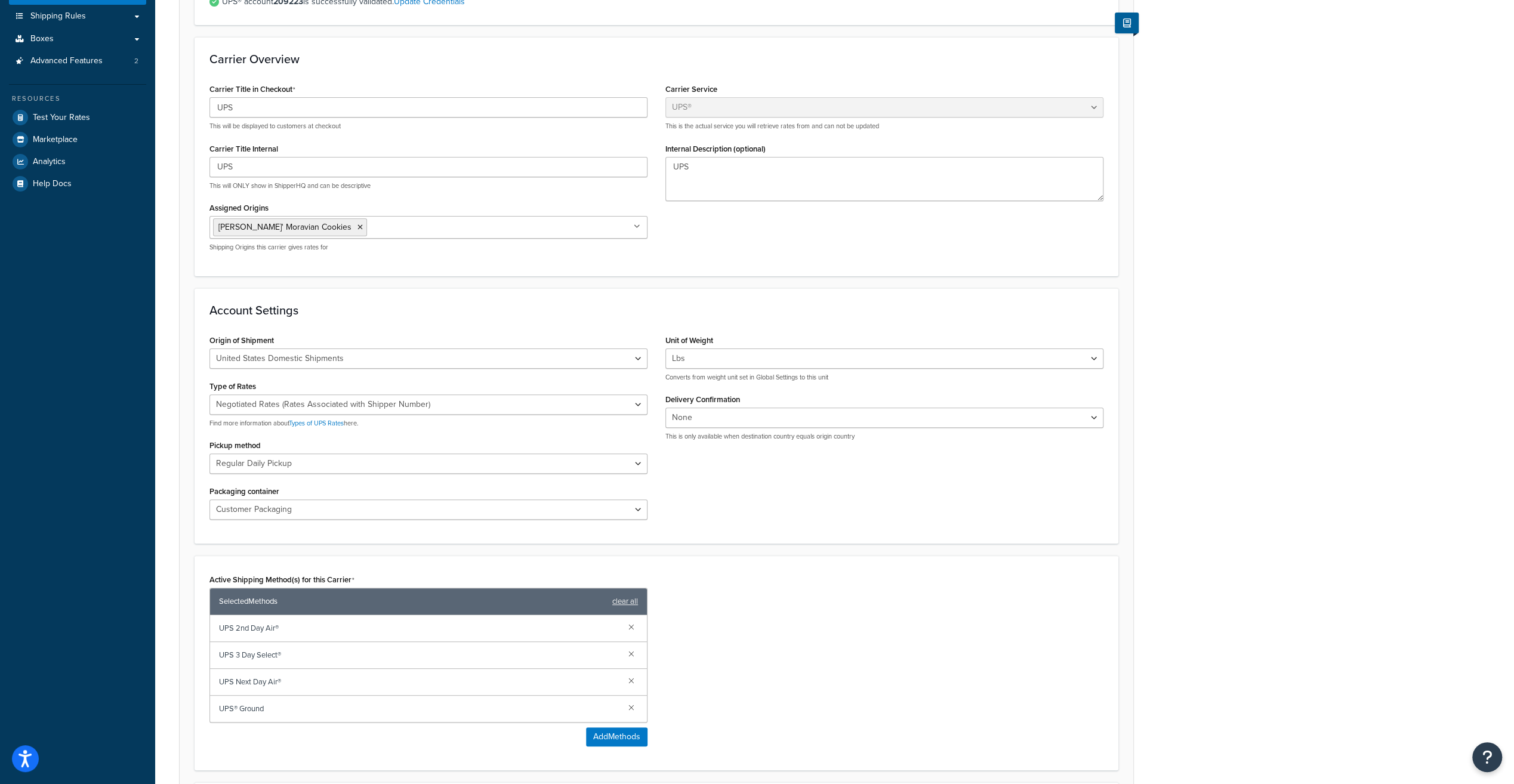
scroll to position [179, 0]
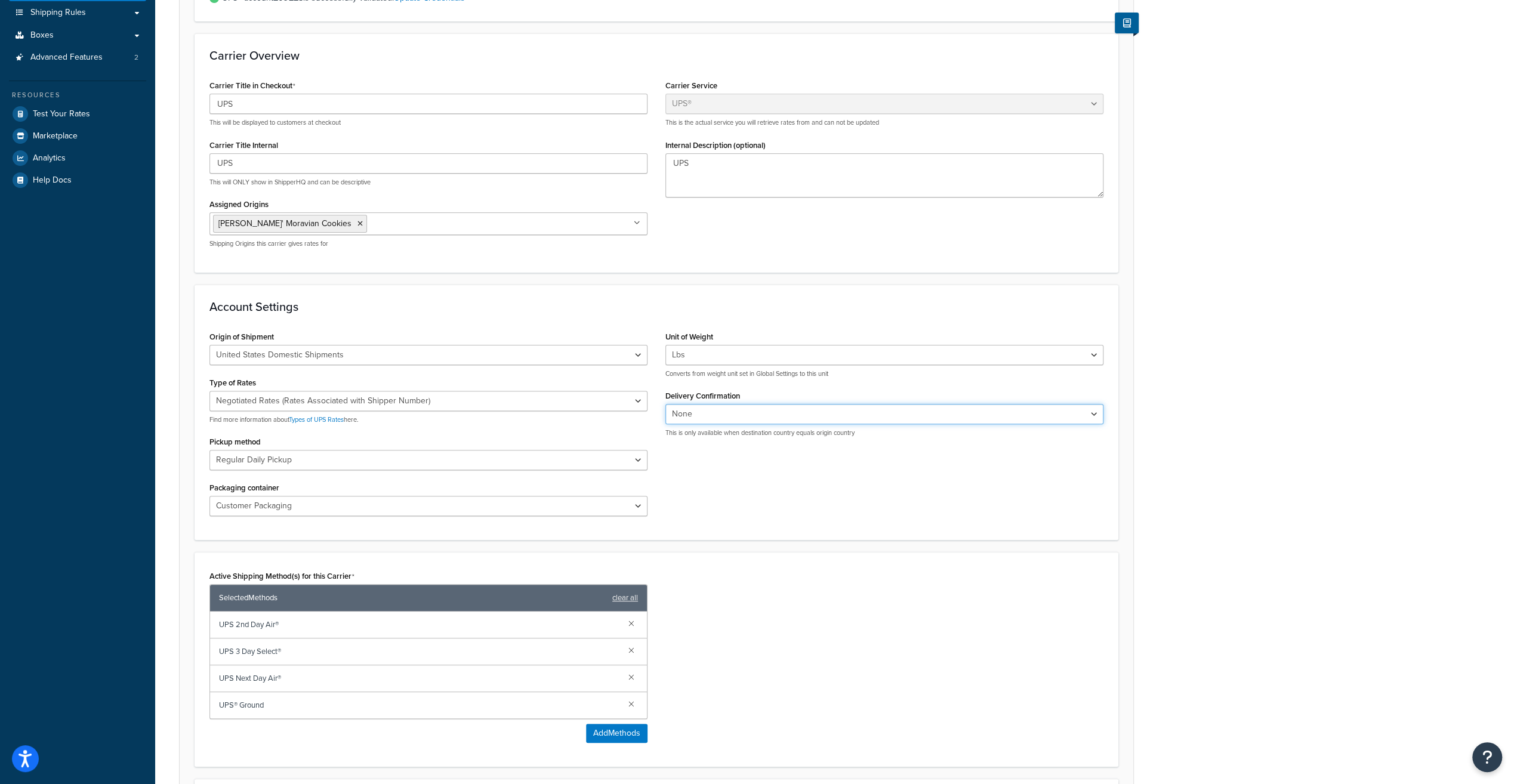
click at [721, 410] on select "None Signature Required Adult Signature Required" at bounding box center [884, 414] width 438 height 20
click at [723, 410] on select "None Signature Required Adult Signature Required" at bounding box center [884, 414] width 438 height 20
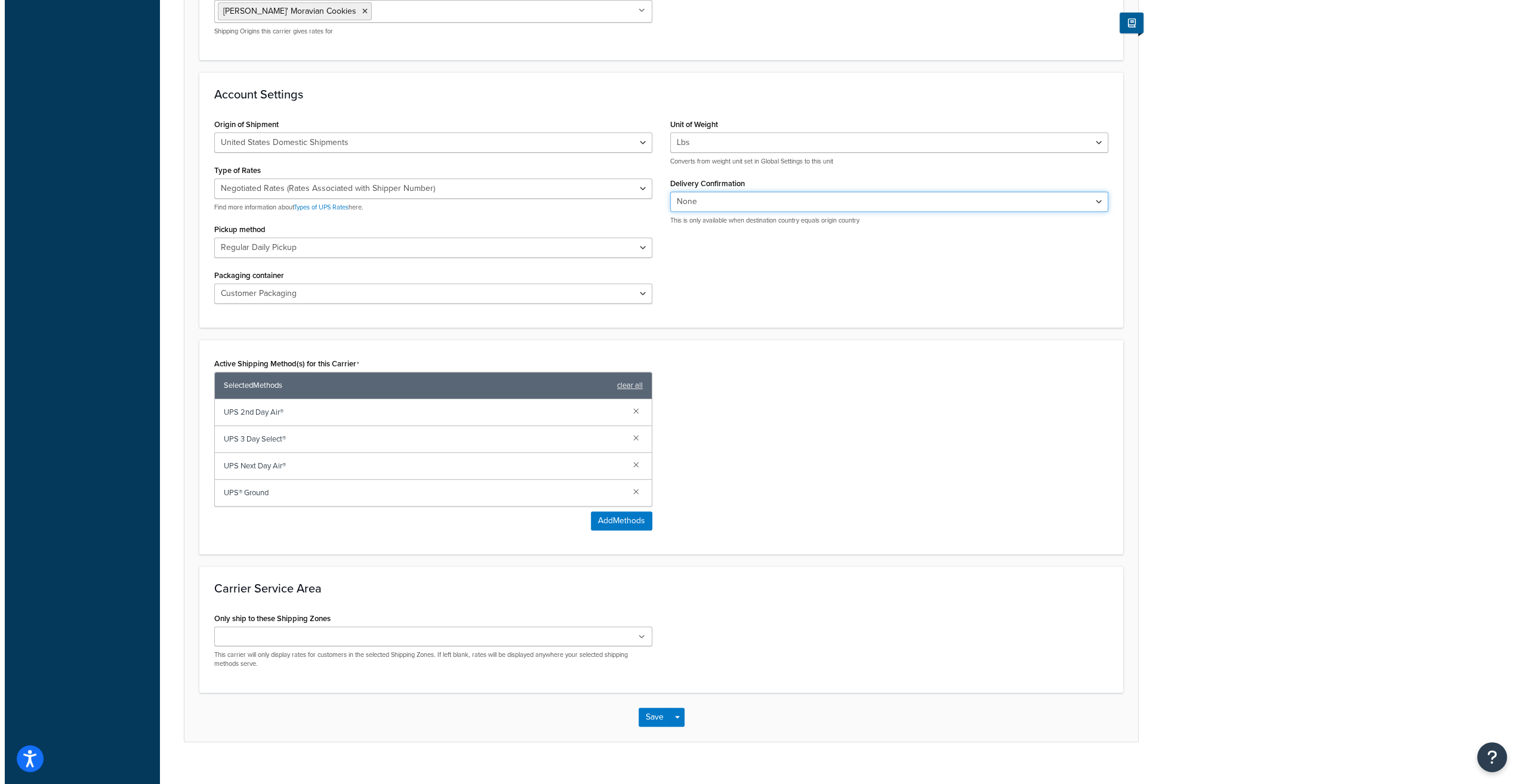
scroll to position [407, 0]
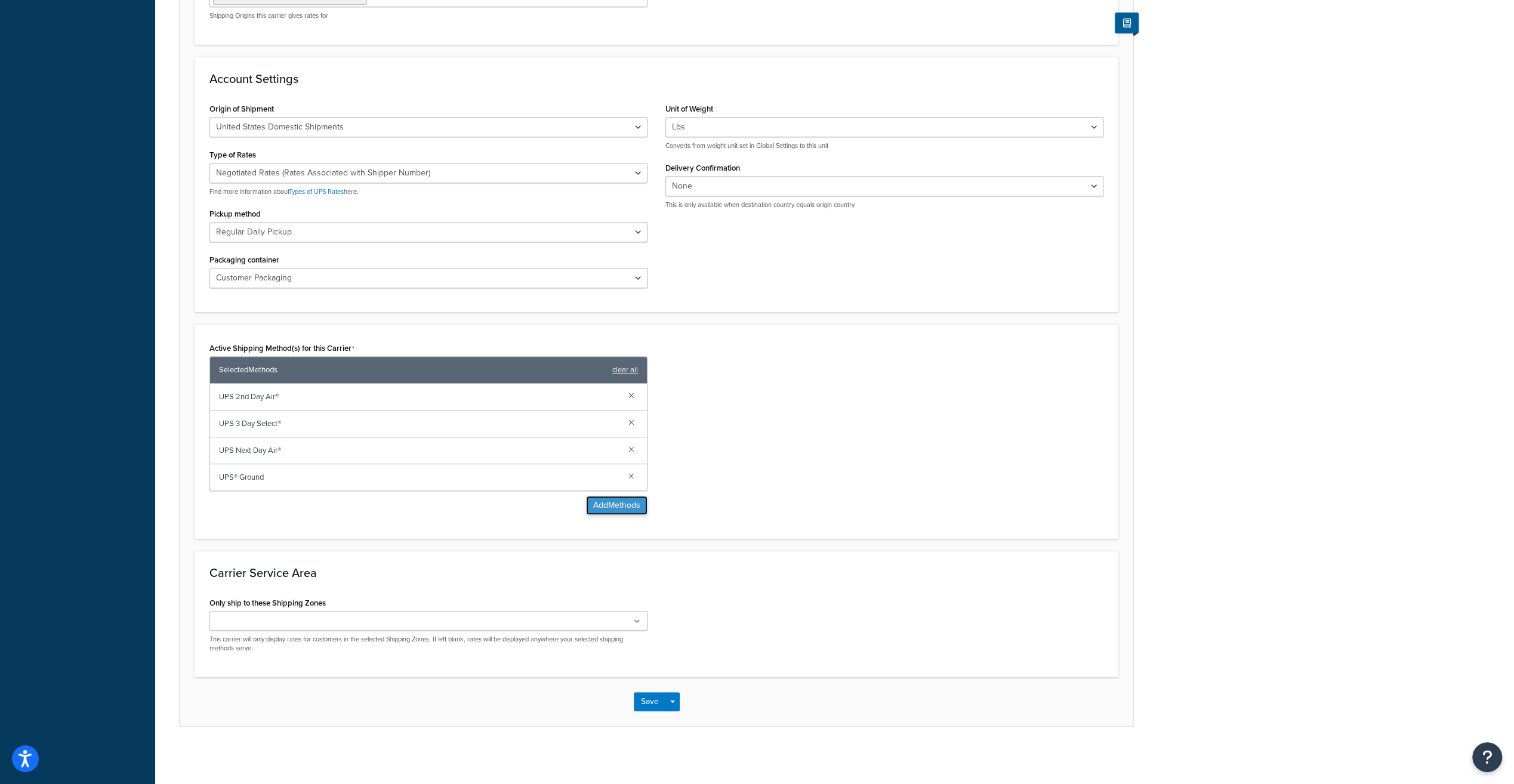
click at [616, 507] on button "Add Methods" at bounding box center [617, 505] width 62 height 19
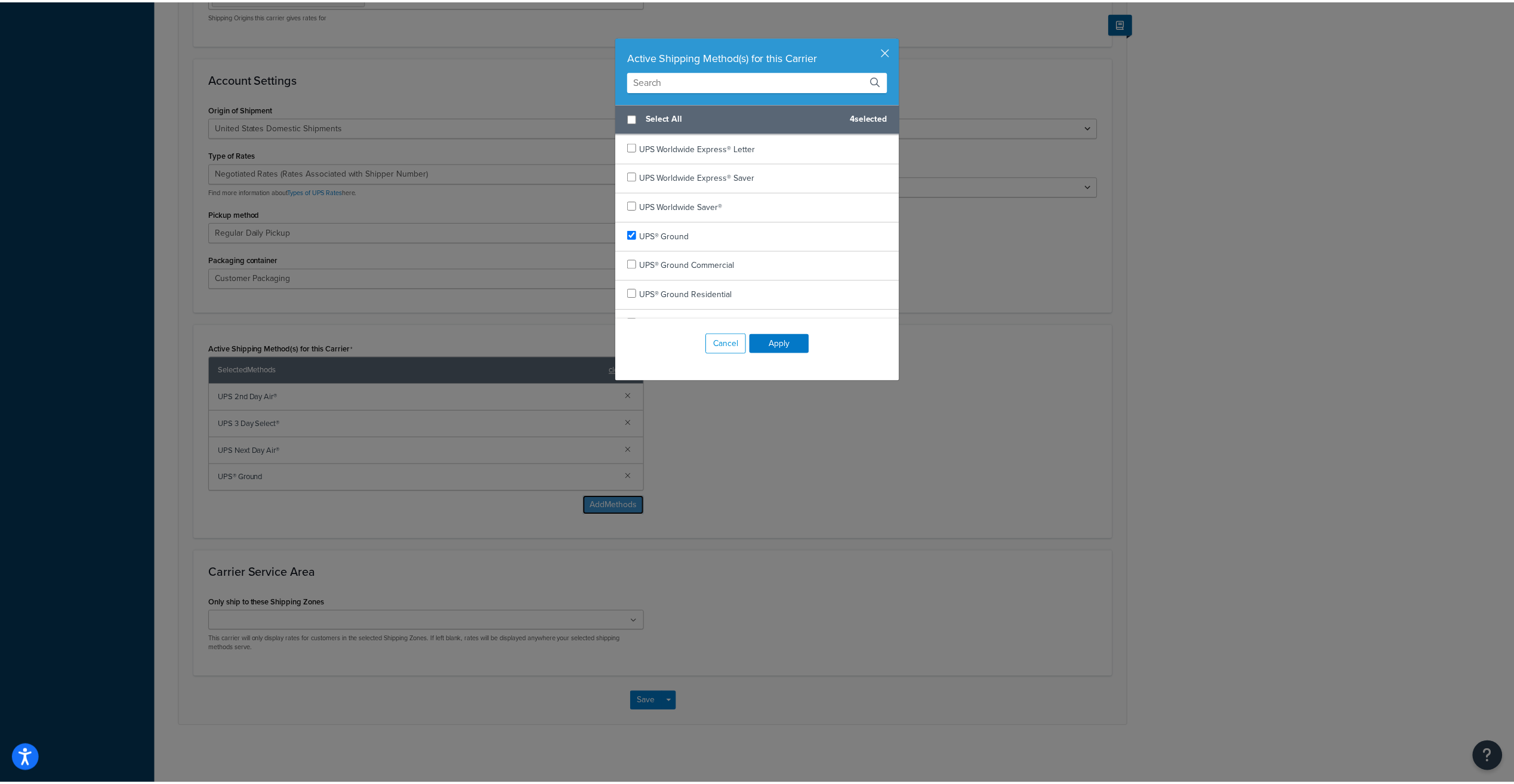
scroll to position [685, 0]
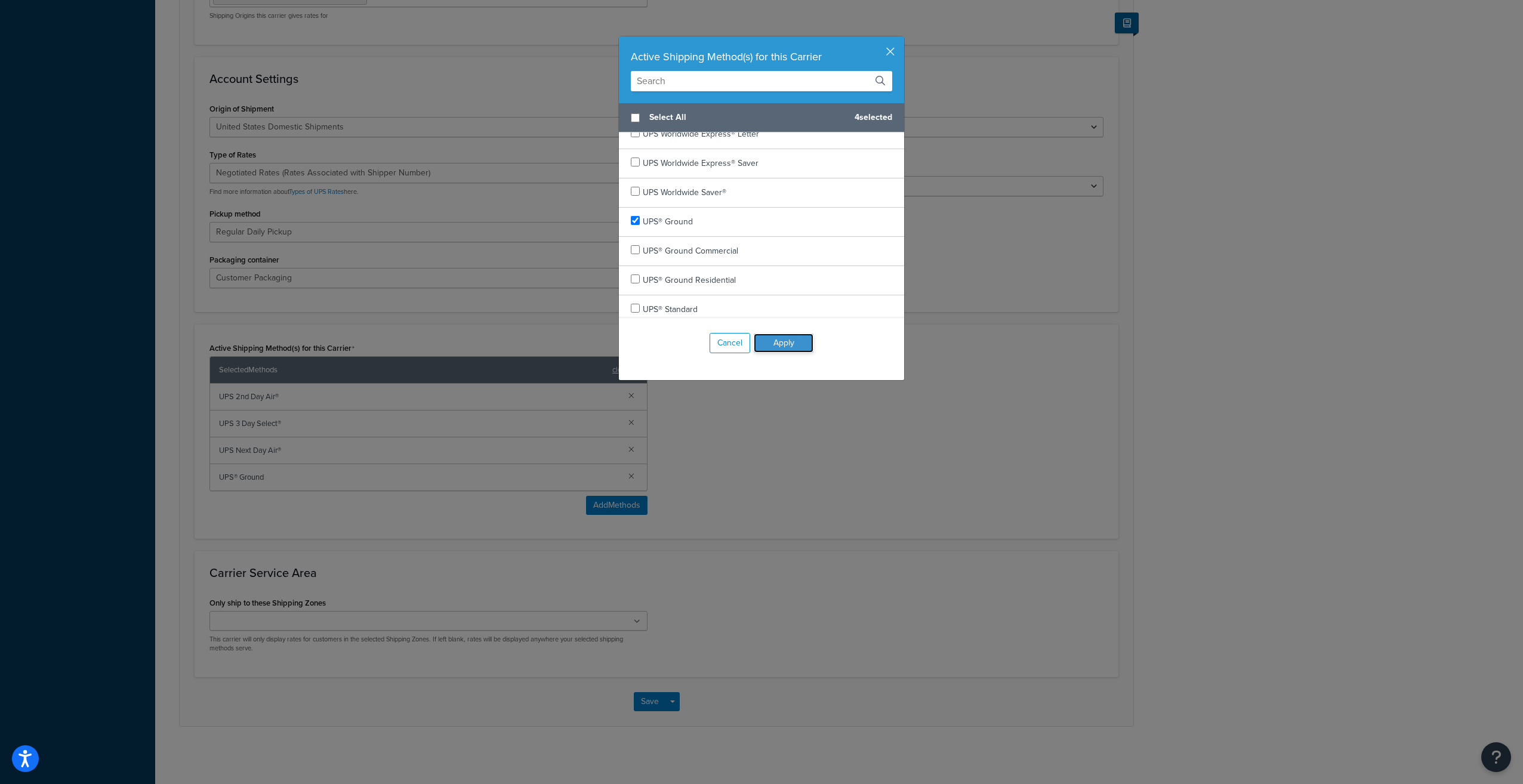
click at [774, 349] on button "Apply" at bounding box center [783, 342] width 60 height 19
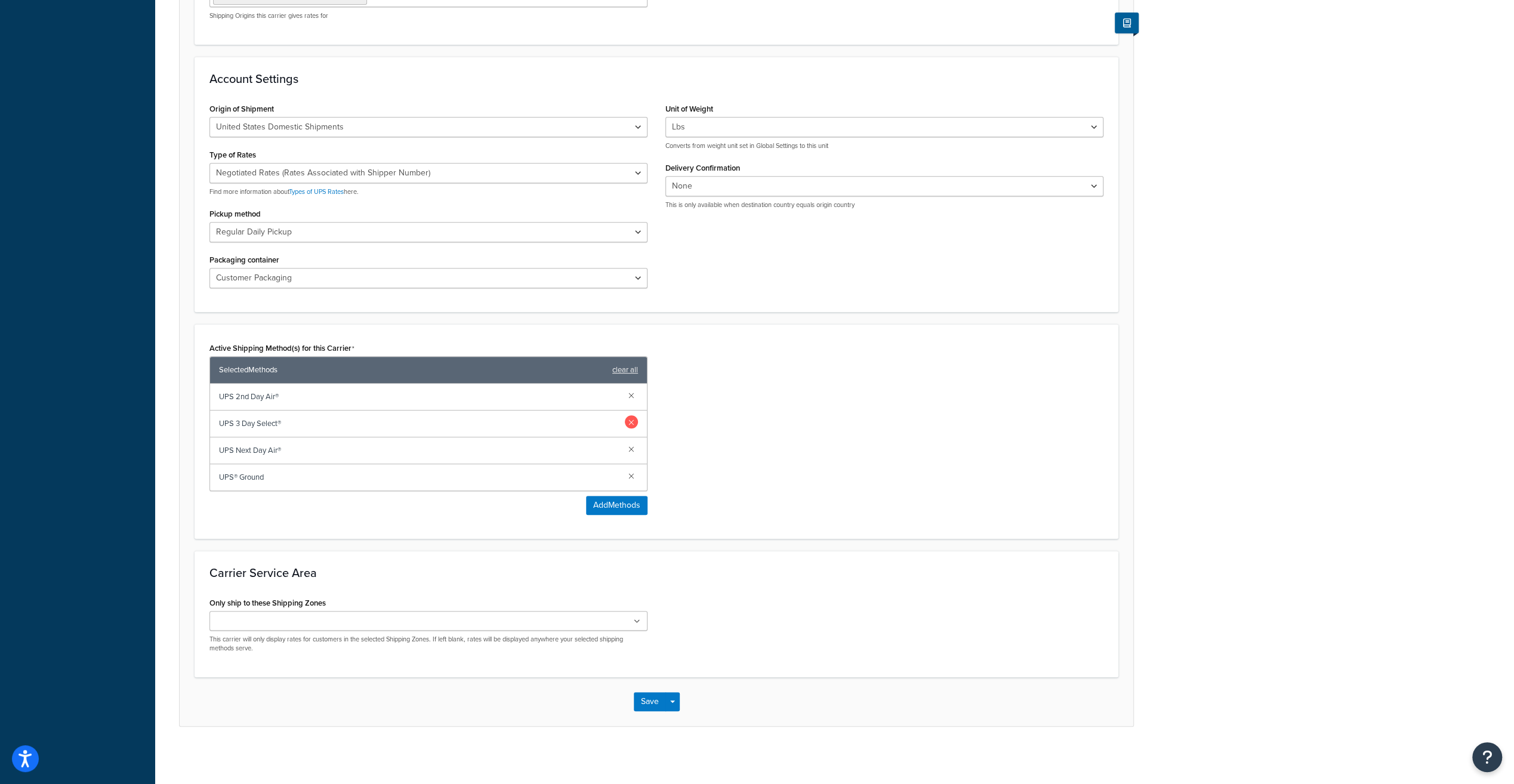
click at [633, 420] on link at bounding box center [631, 422] width 13 height 13
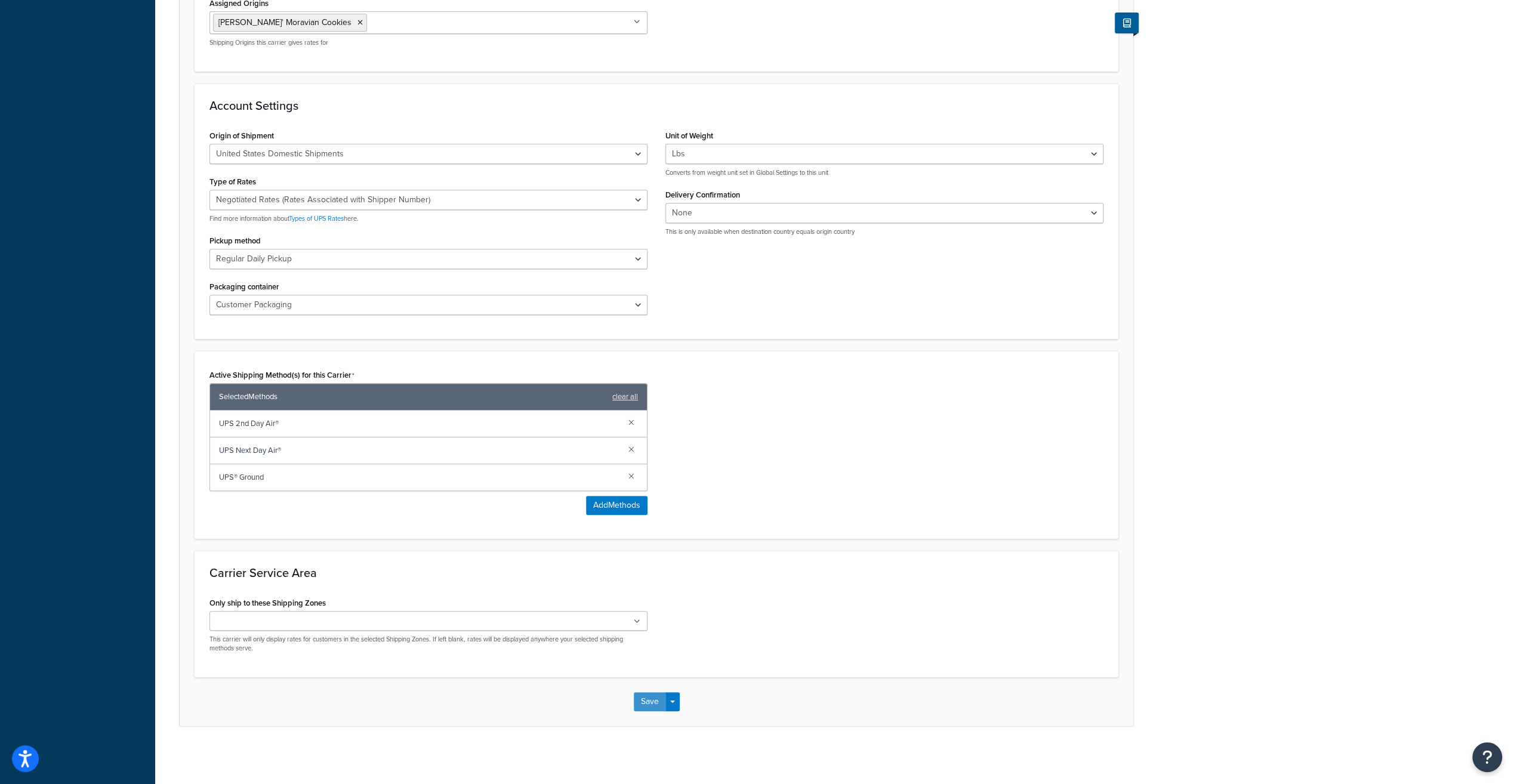
click at [646, 697] on button "Save" at bounding box center [650, 701] width 32 height 19
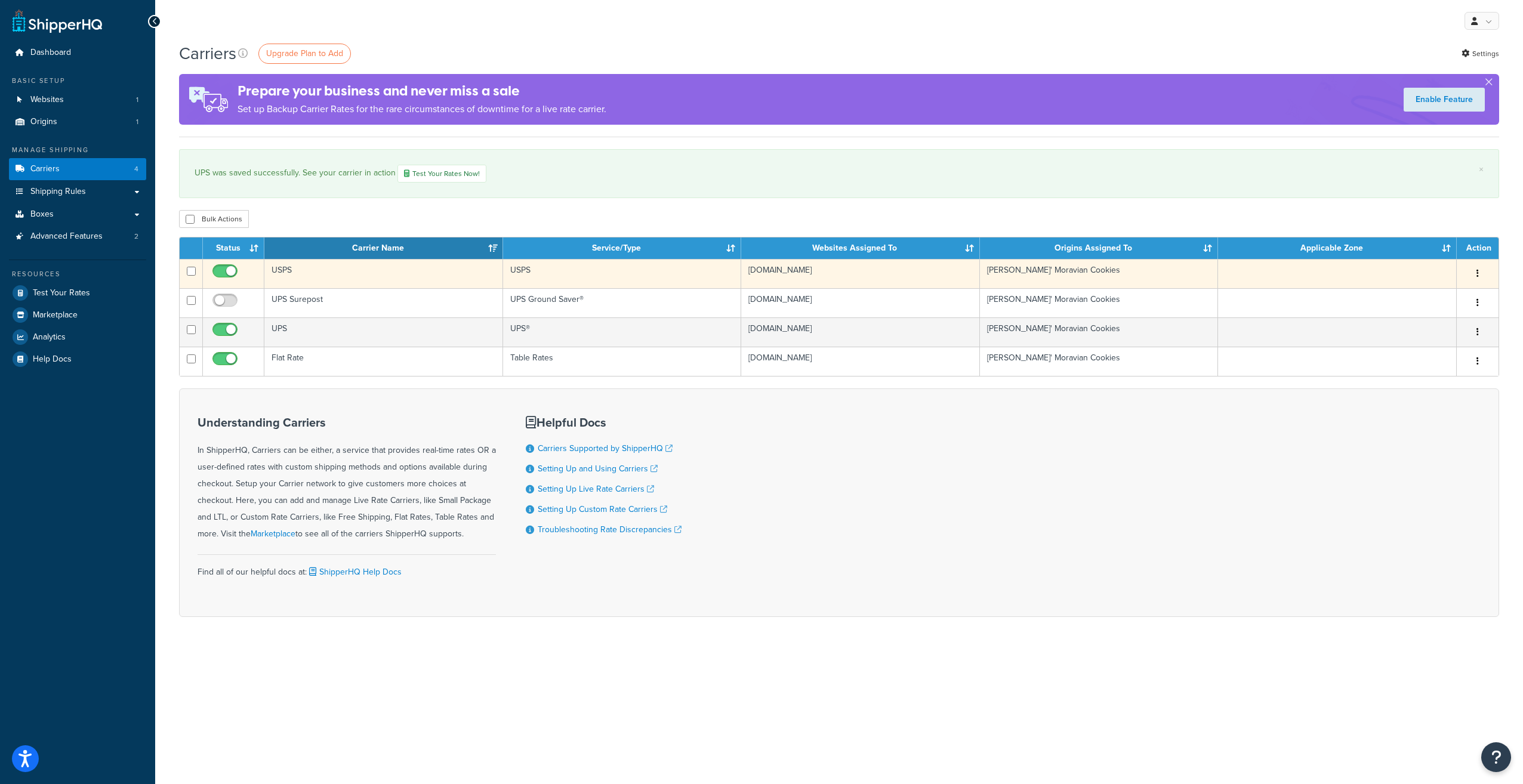
click at [291, 269] on td "USPS" at bounding box center [384, 274] width 239 height 29
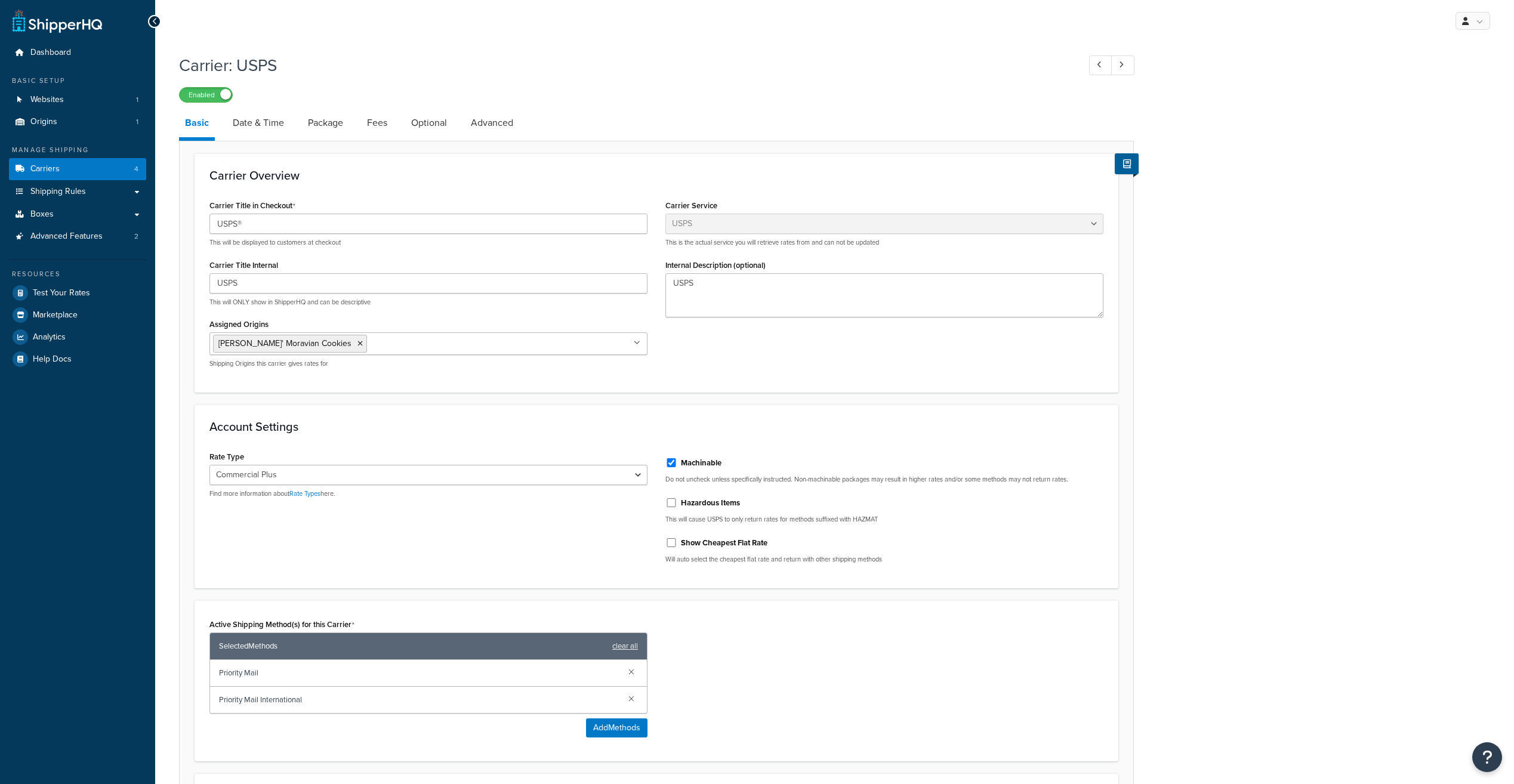
select select "usps"
select select "PLUS"
click at [627, 474] on select "Retail Rates Online Rates Commercial Plus" at bounding box center [429, 474] width 438 height 20
click at [593, 430] on h3 "Account Settings" at bounding box center [656, 426] width 894 height 13
click at [252, 126] on link "Date & Time" at bounding box center [258, 122] width 63 height 28
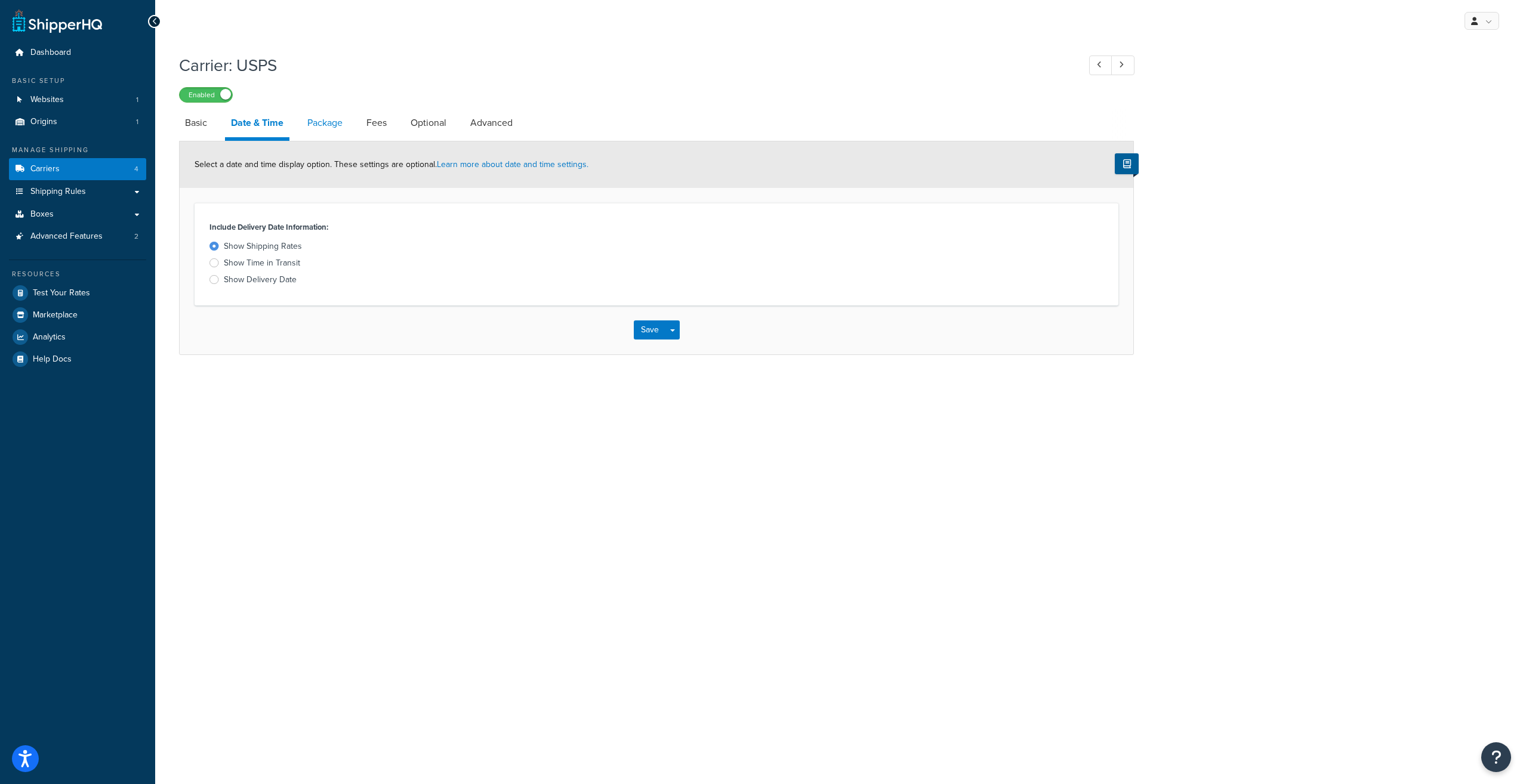
click at [322, 121] on link "Package" at bounding box center [325, 122] width 47 height 28
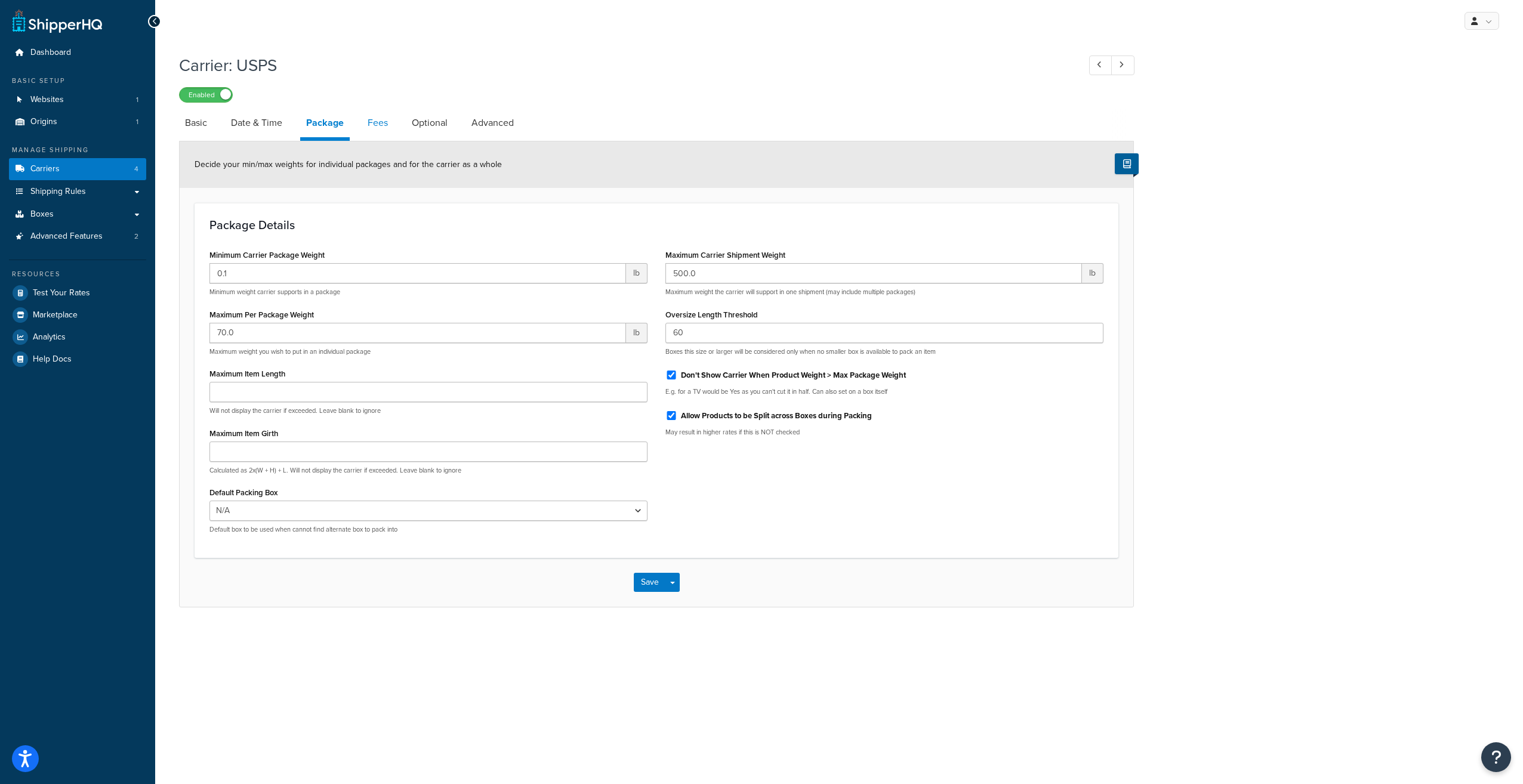
click at [372, 125] on link "Fees" at bounding box center [378, 122] width 32 height 28
select select "AFTER"
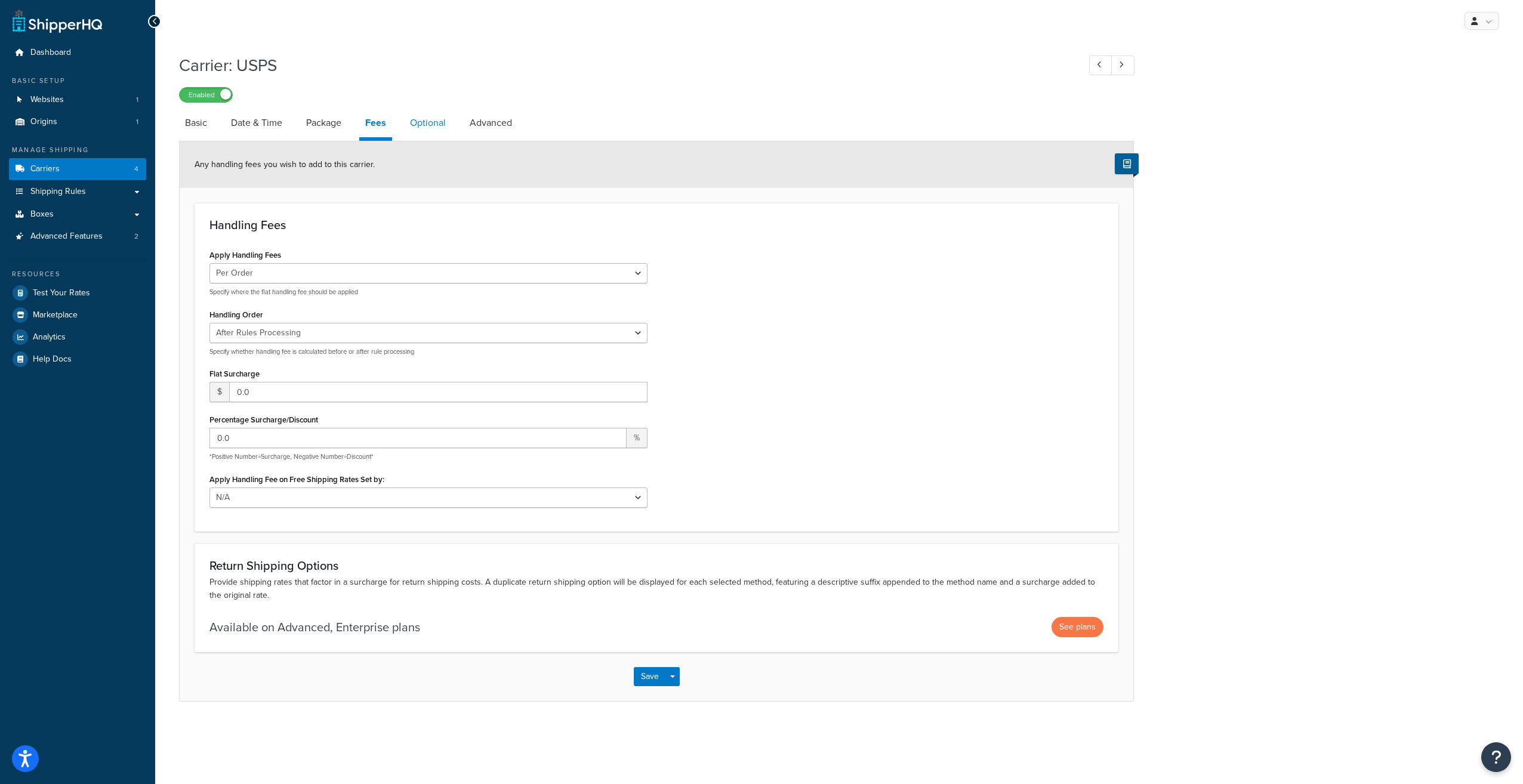
click at [420, 129] on link "Optional" at bounding box center [428, 122] width 48 height 28
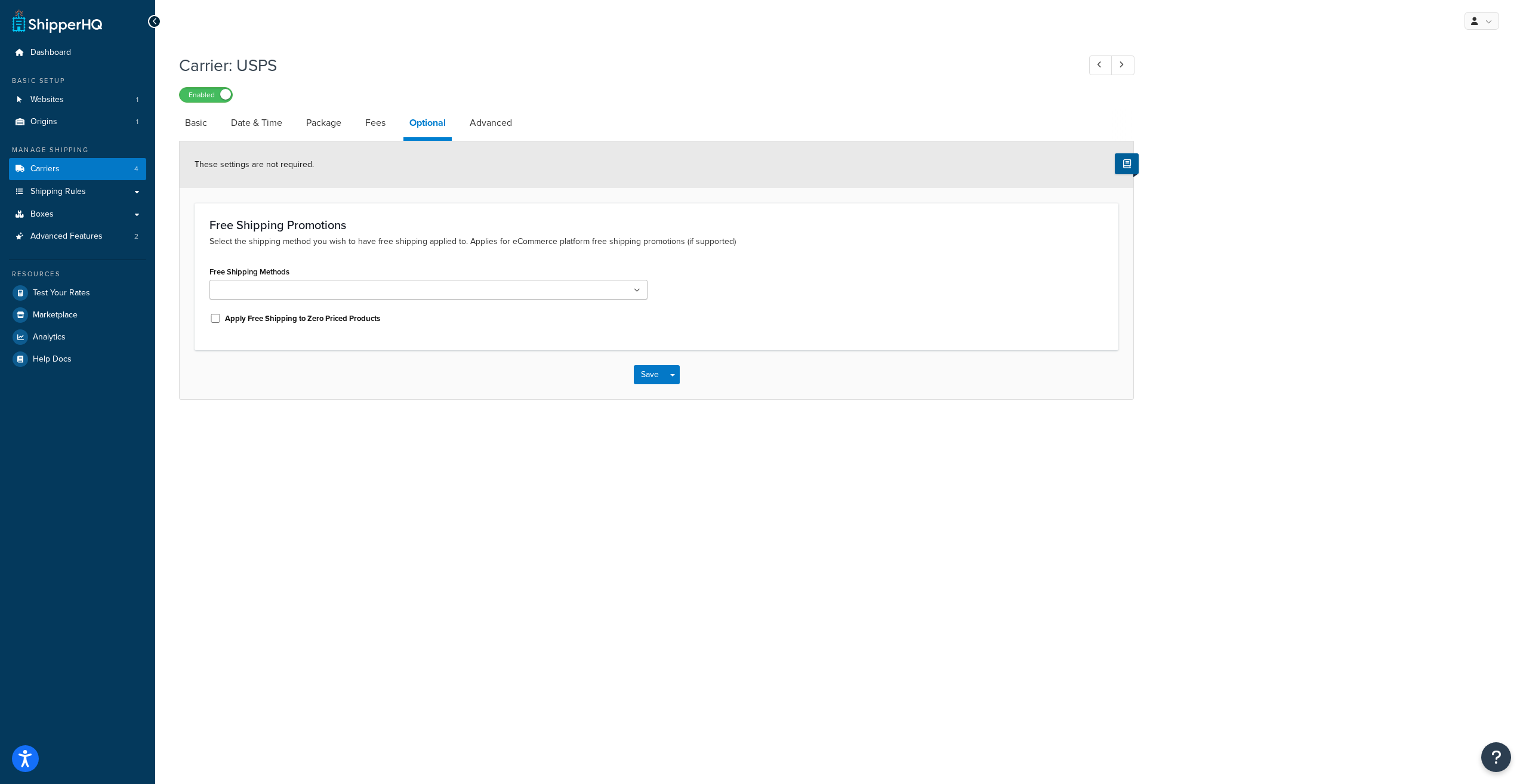
click at [460, 295] on ul at bounding box center [428, 290] width 438 height 19
click at [494, 200] on form "These settings are not required. Free Shipping Promotions Select the shipping m…" at bounding box center [656, 270] width 954 height 258
click at [482, 124] on link "Advanced" at bounding box center [491, 122] width 54 height 28
select select "false"
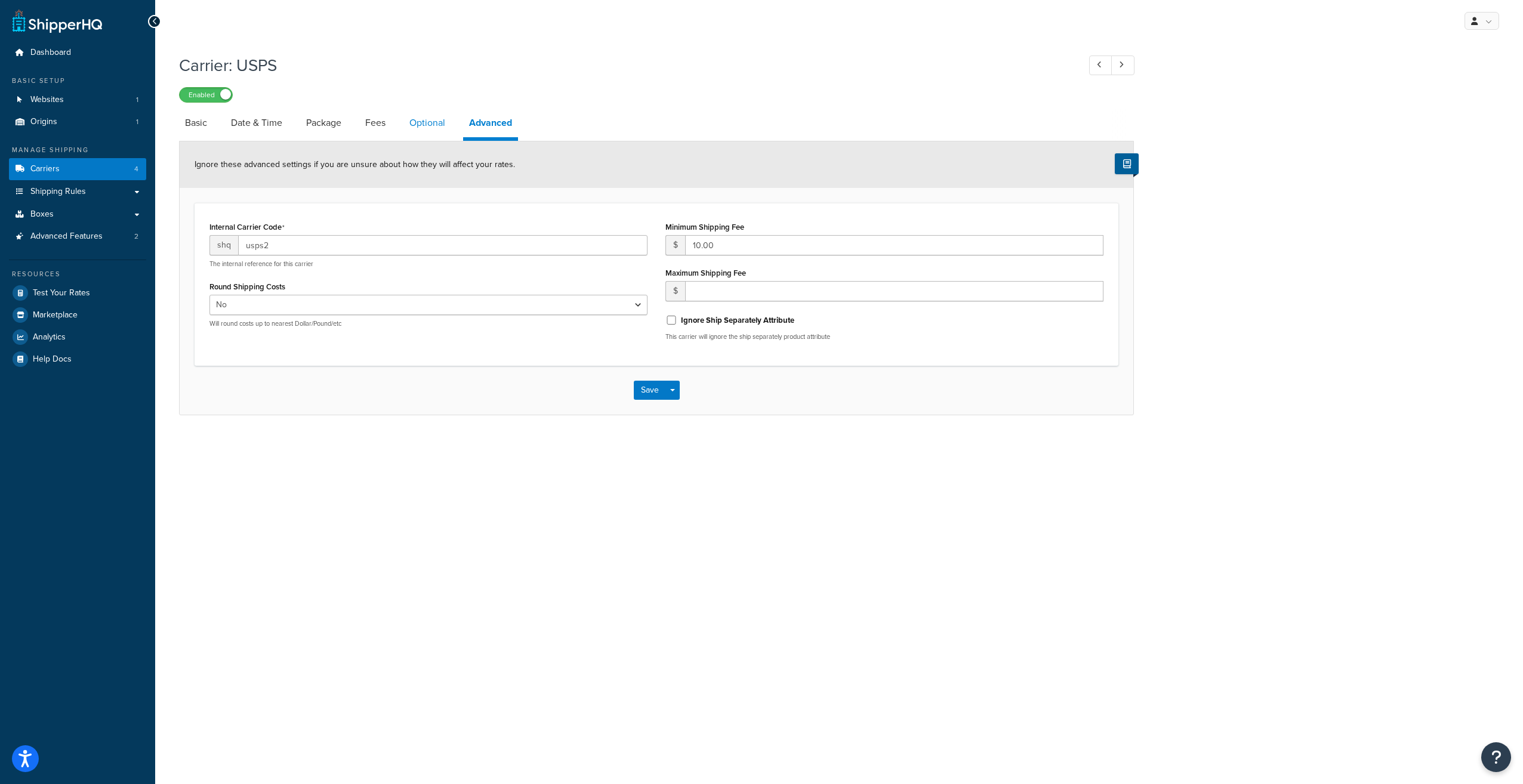
click at [437, 129] on link "Optional" at bounding box center [427, 122] width 48 height 28
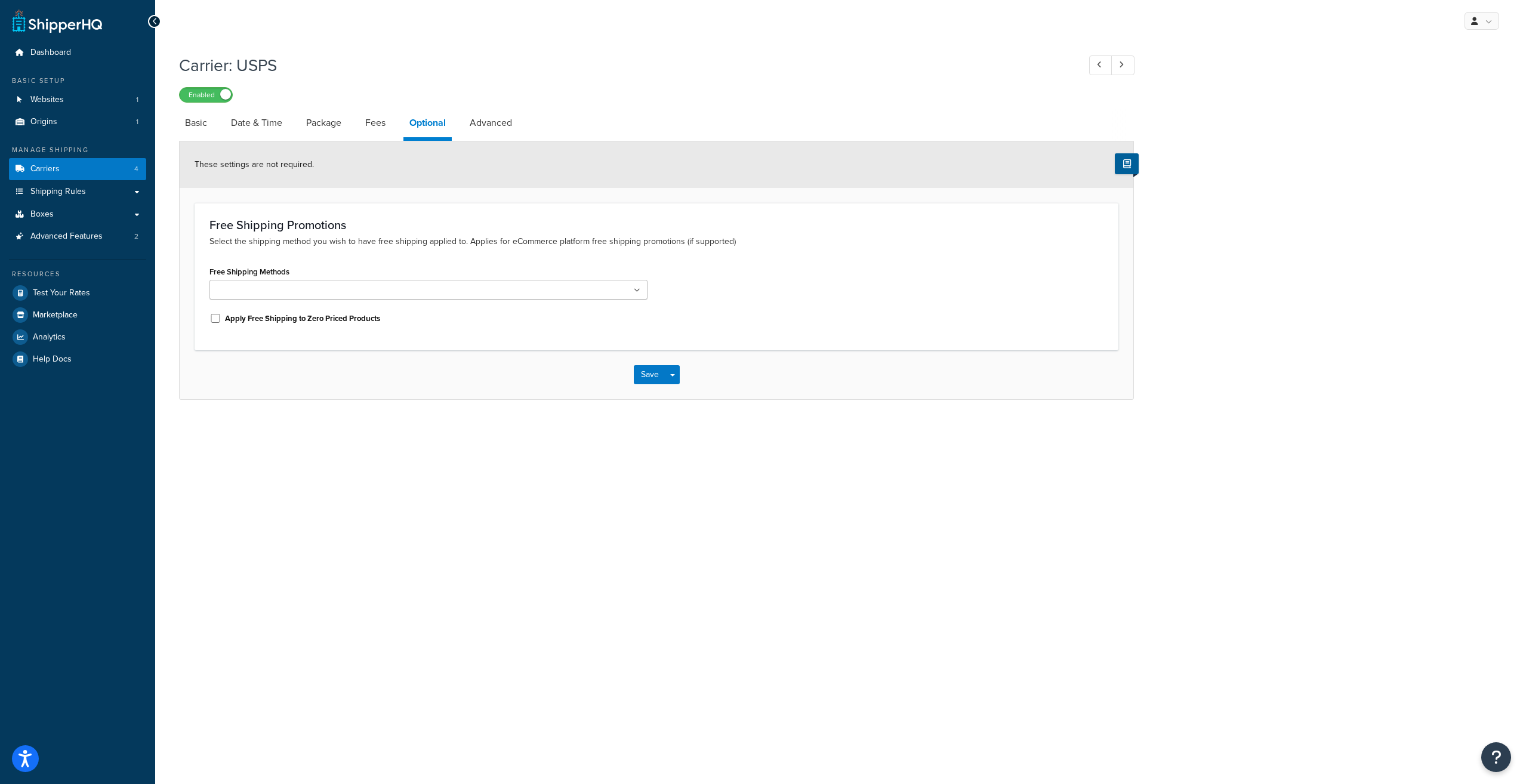
click at [630, 289] on ul at bounding box center [428, 290] width 438 height 19
click at [767, 281] on div "Free Shipping Methods Priority Mail Priority Mail International Apply Free Ship…" at bounding box center [656, 301] width 912 height 75
click at [269, 293] on icon at bounding box center [269, 291] width 6 height 7
click at [647, 376] on button "Save" at bounding box center [650, 374] width 32 height 19
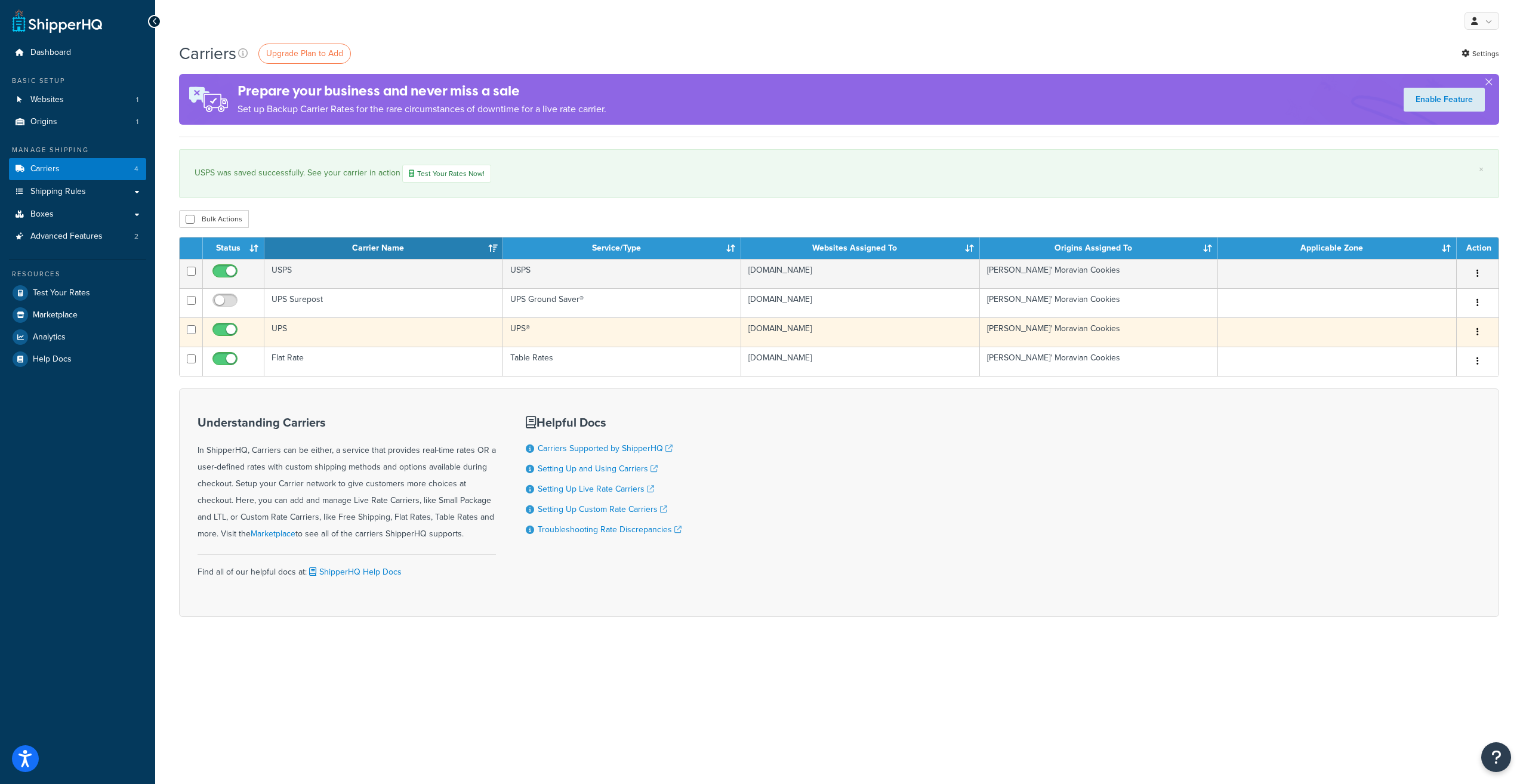
click at [286, 327] on td "UPS" at bounding box center [384, 332] width 239 height 29
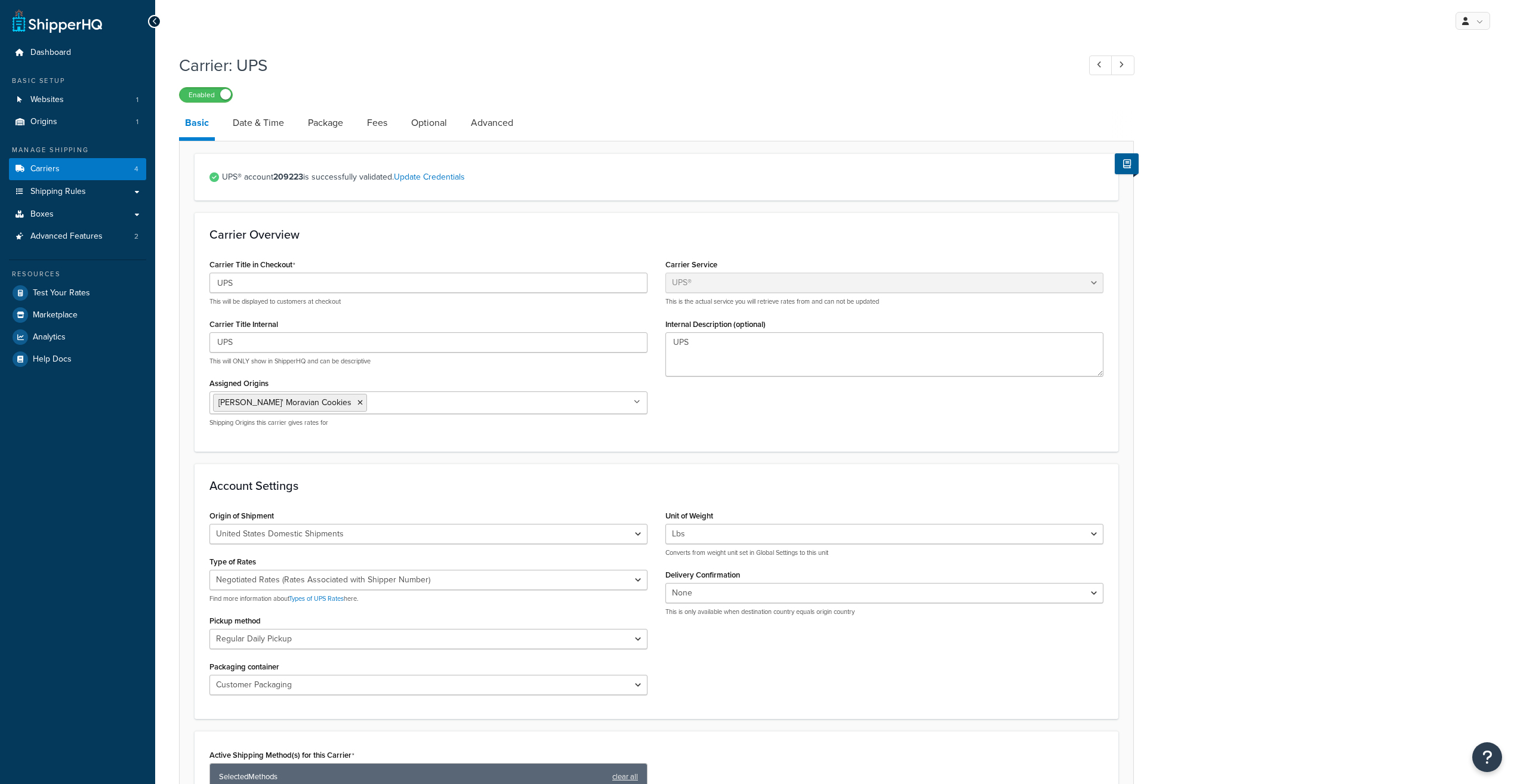
select select "ups"
click at [272, 119] on link "Date & Time" at bounding box center [258, 122] width 63 height 28
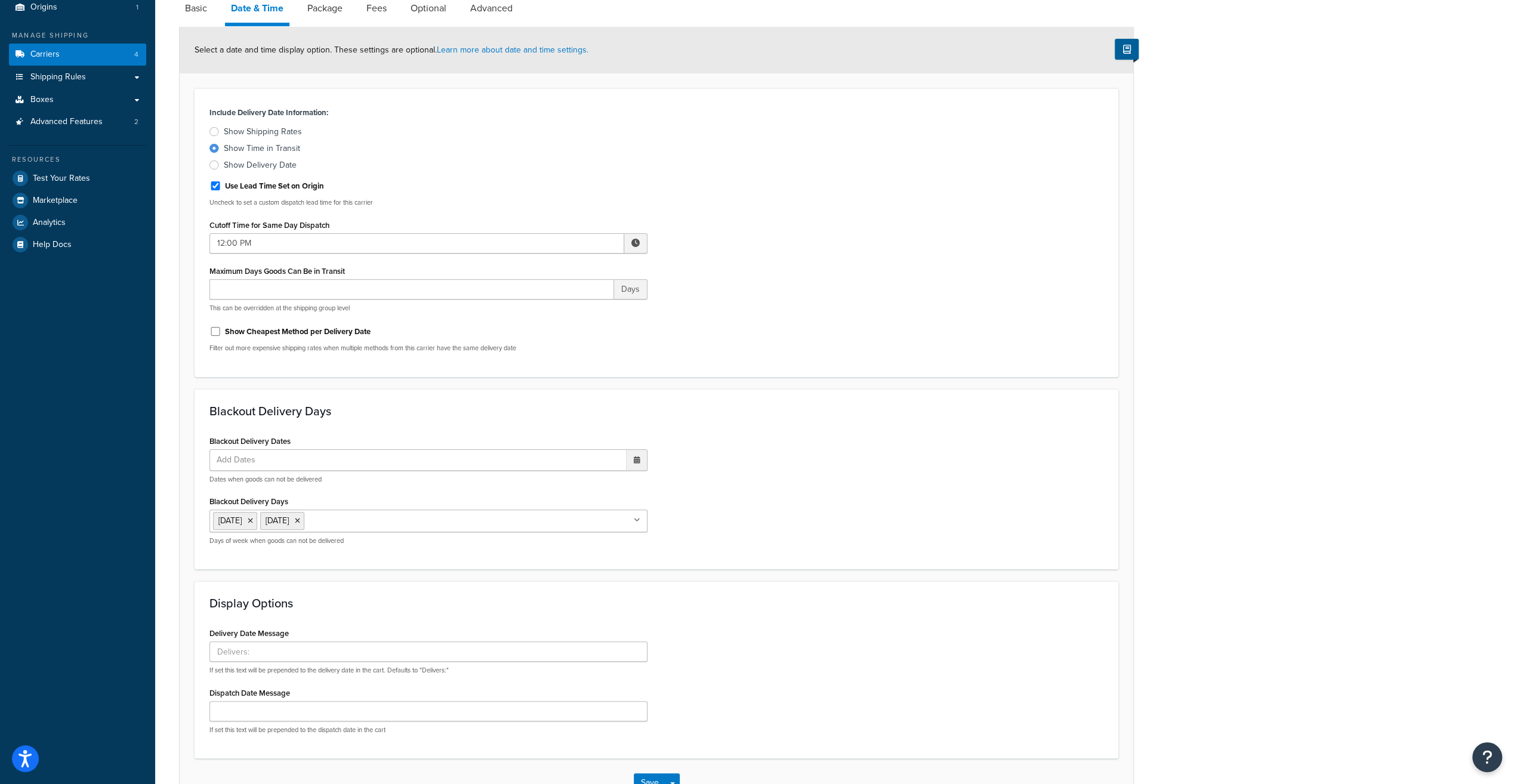
scroll to position [119, 0]
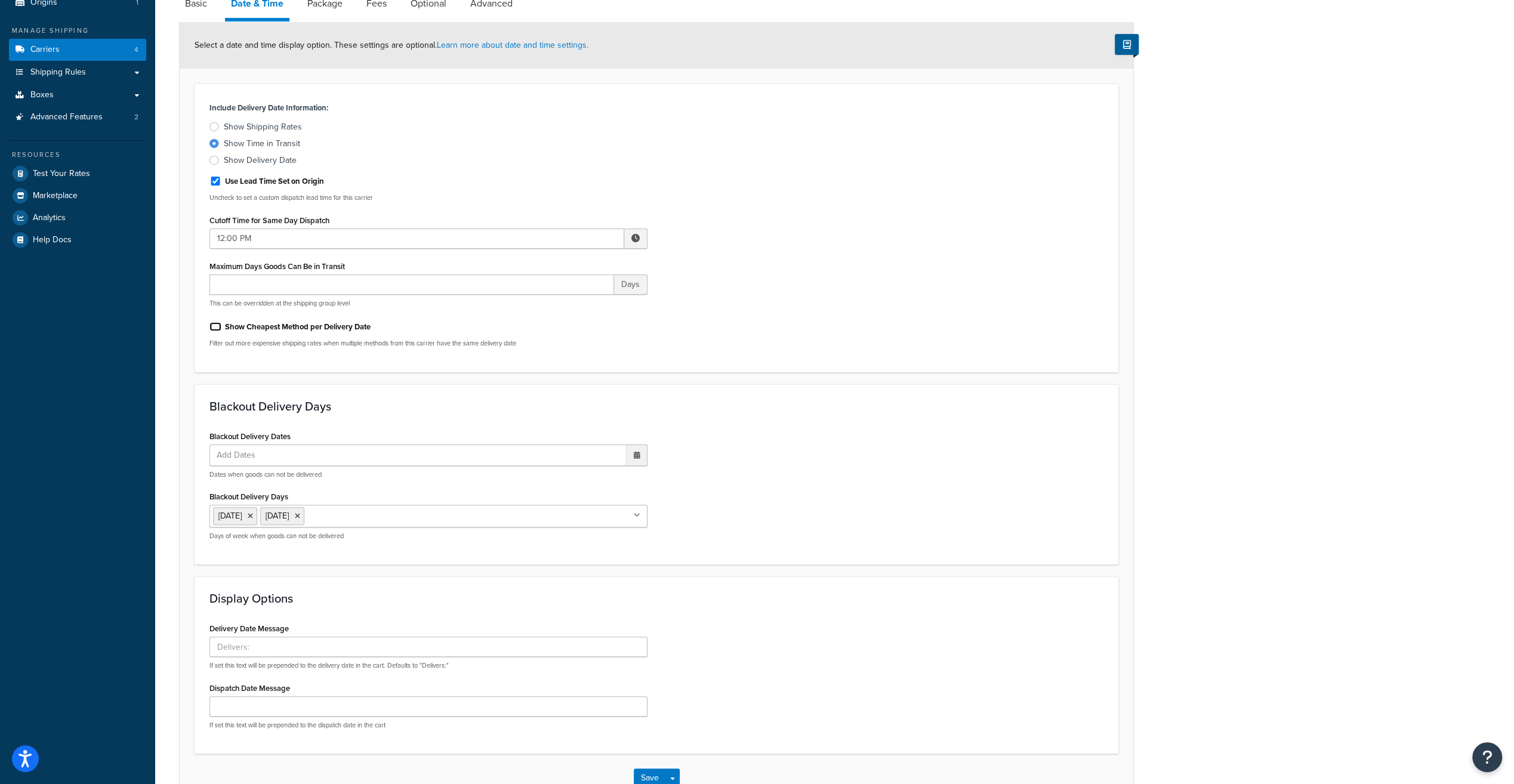
click at [215, 326] on input "Show Cheapest Method per Delivery Date" at bounding box center [215, 326] width 12 height 9
click at [214, 328] on input "Show Cheapest Method per Delivery Date" at bounding box center [215, 326] width 12 height 9
checkbox input "false"
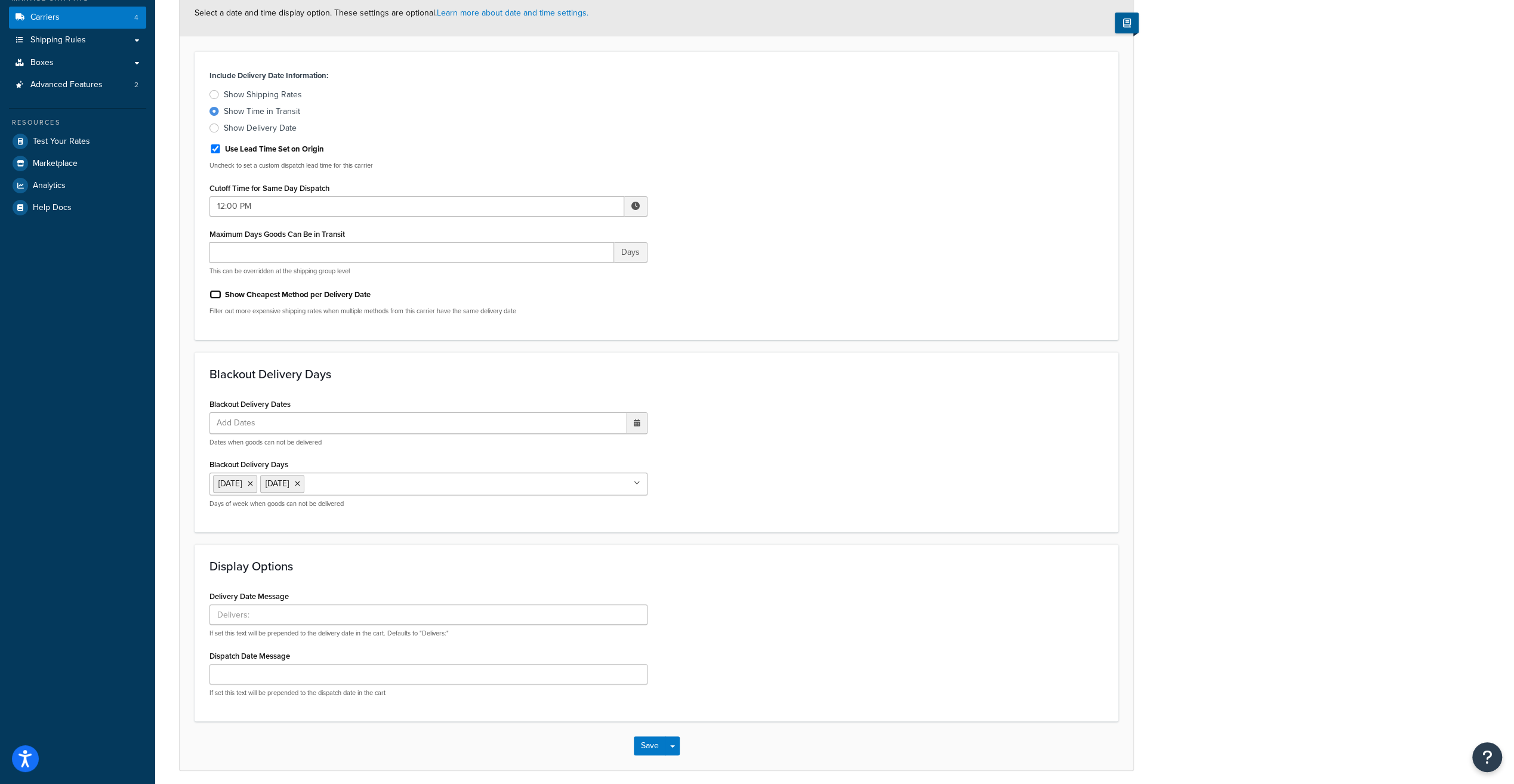
scroll to position [78, 0]
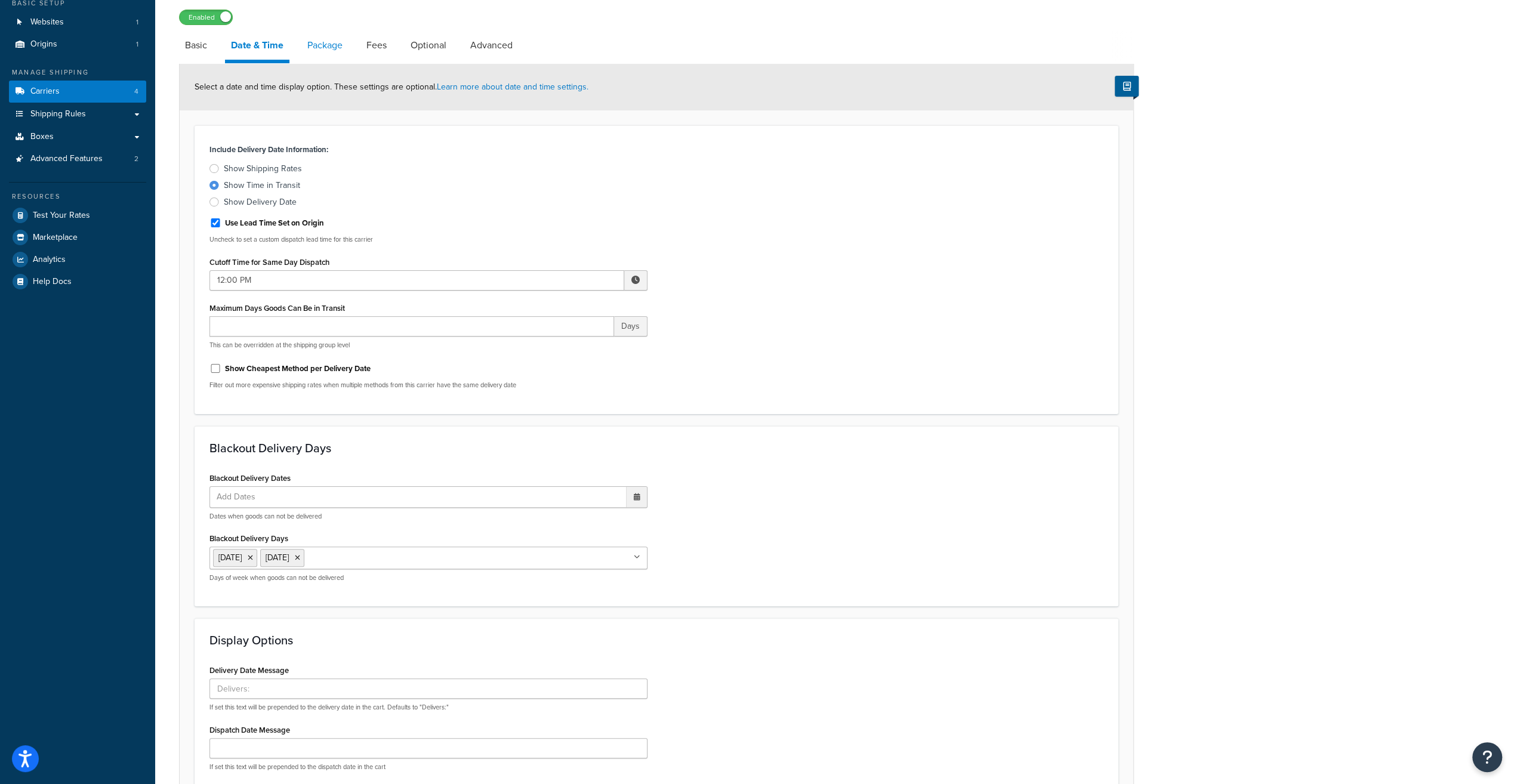
click at [326, 53] on link "Package" at bounding box center [325, 45] width 47 height 28
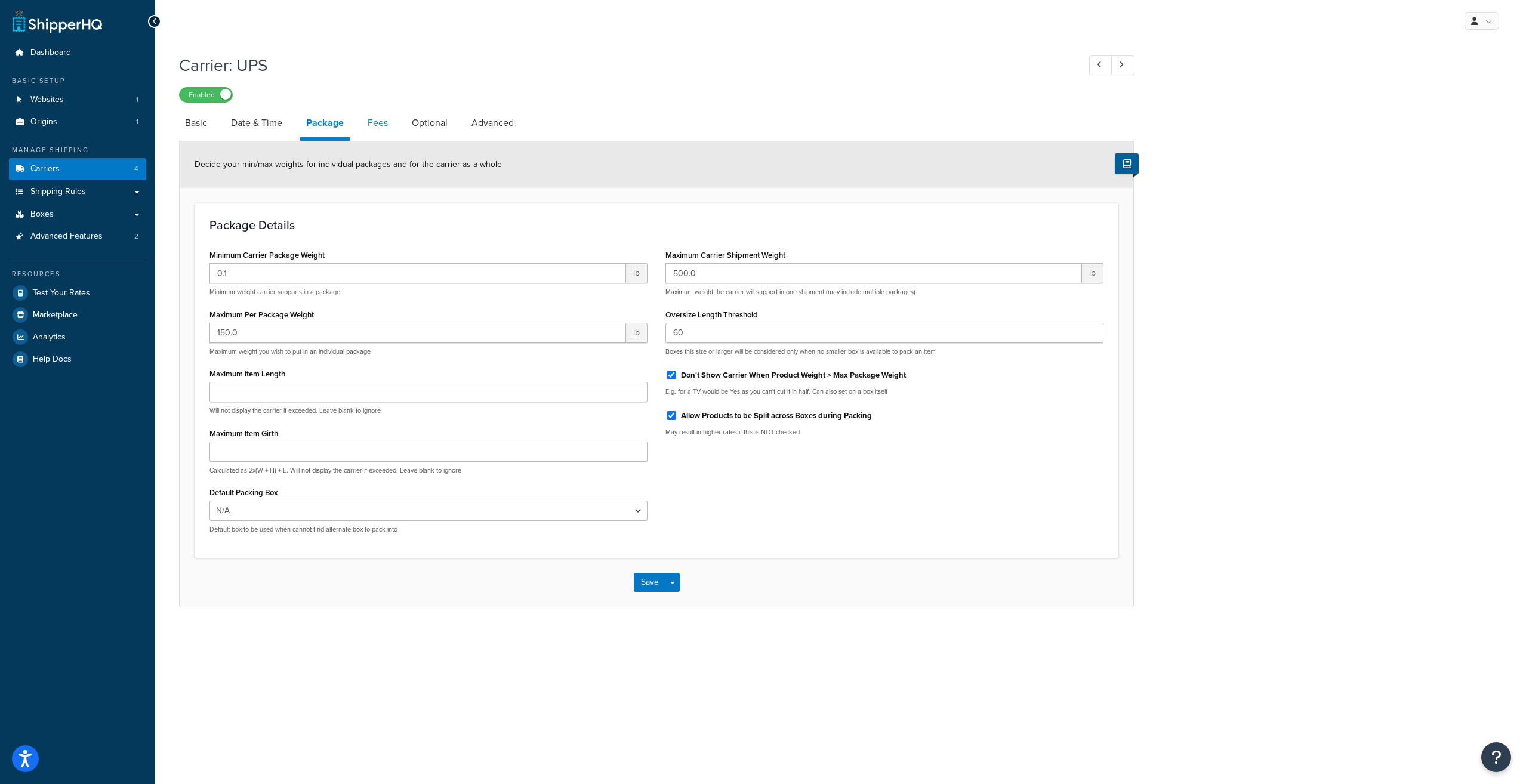
click at [382, 125] on link "Fees" at bounding box center [378, 122] width 32 height 28
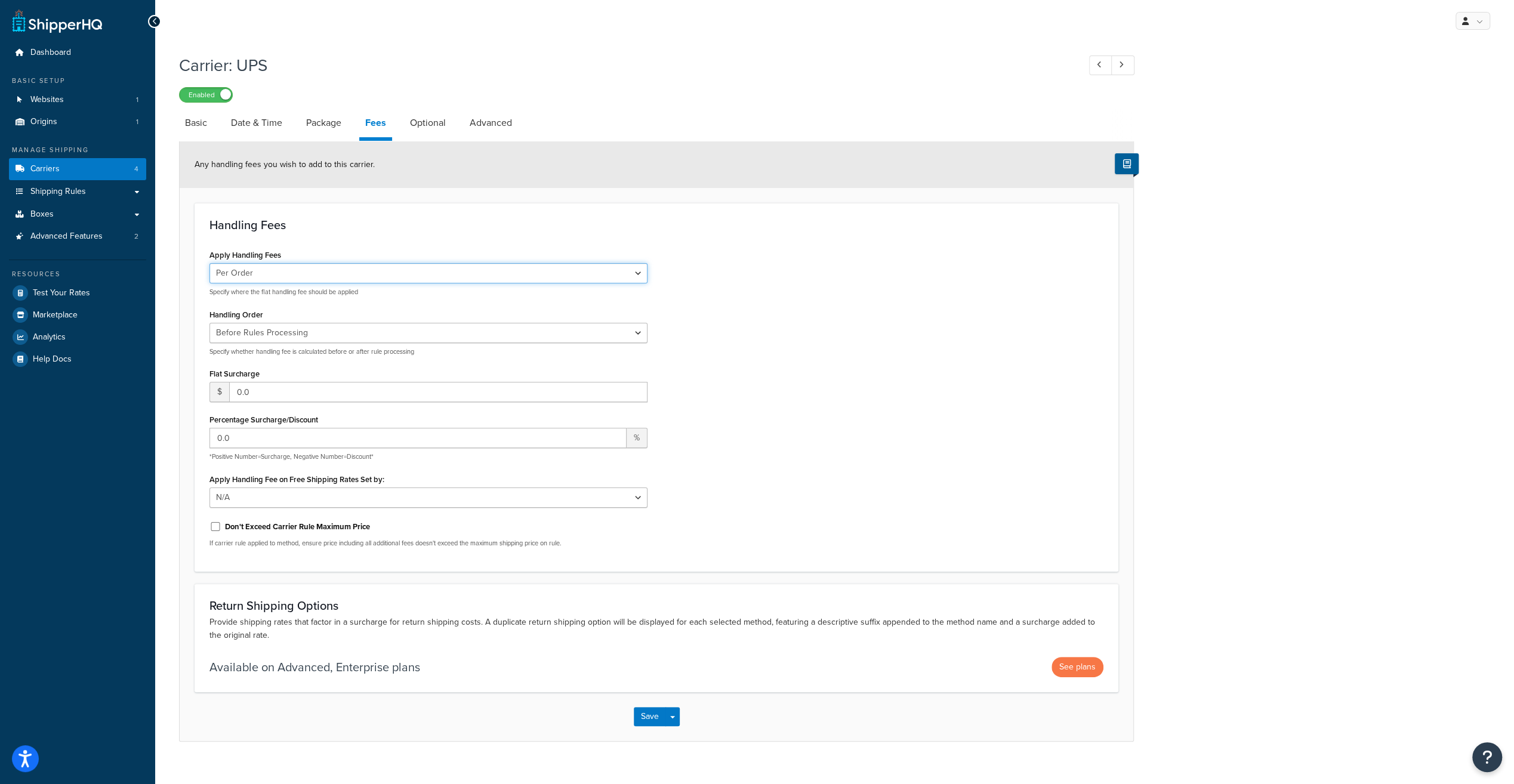
click at [588, 272] on select "Per Order Per Item Per Package" at bounding box center [429, 273] width 438 height 20
click at [597, 249] on div "Apply Handling Fees Per Order Per Item Per Package Specify where the flat handl…" at bounding box center [429, 272] width 438 height 50
click at [422, 131] on link "Optional" at bounding box center [428, 122] width 48 height 28
select select "business"
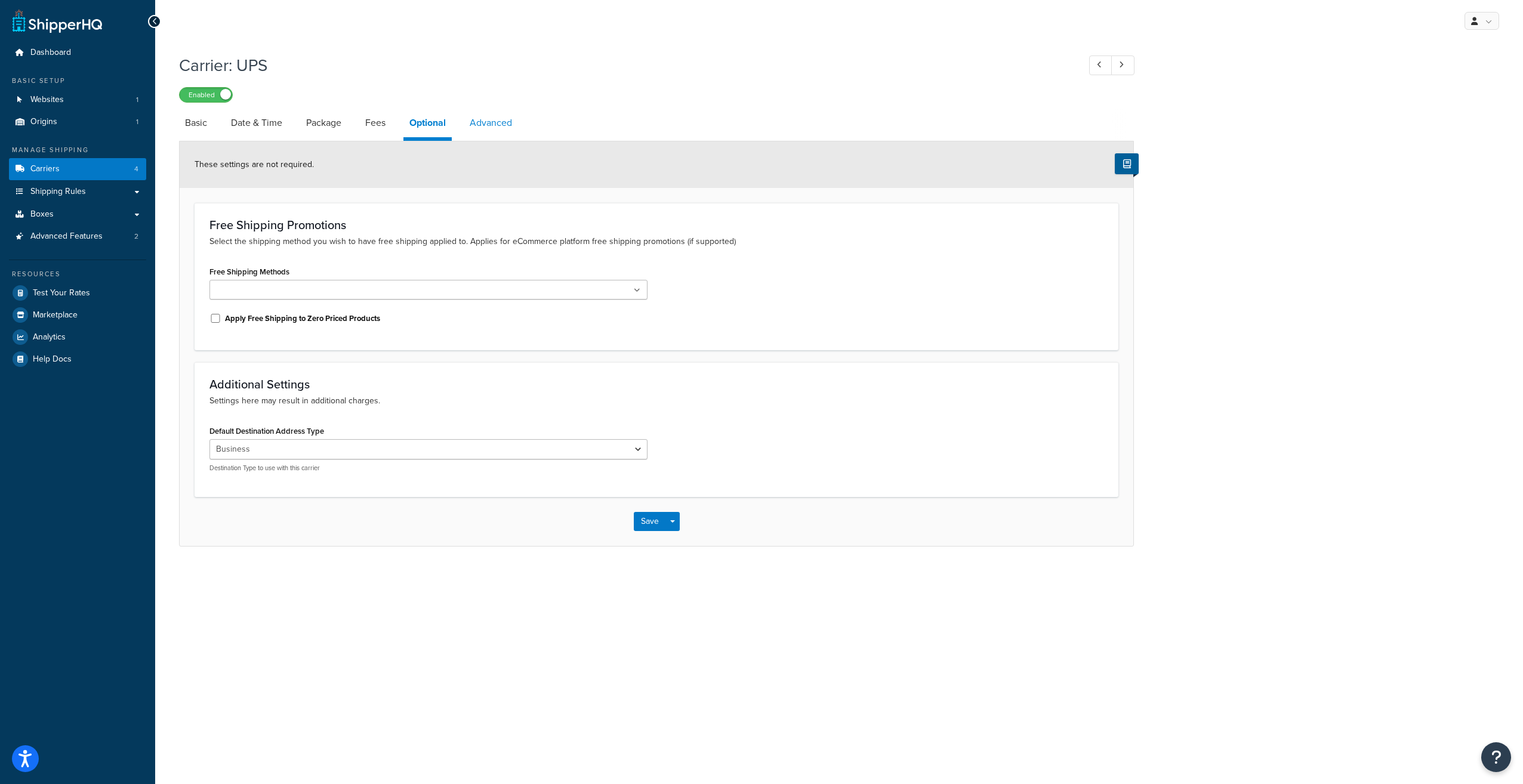
click at [495, 126] on link "Advanced" at bounding box center [491, 122] width 54 height 28
select select "false"
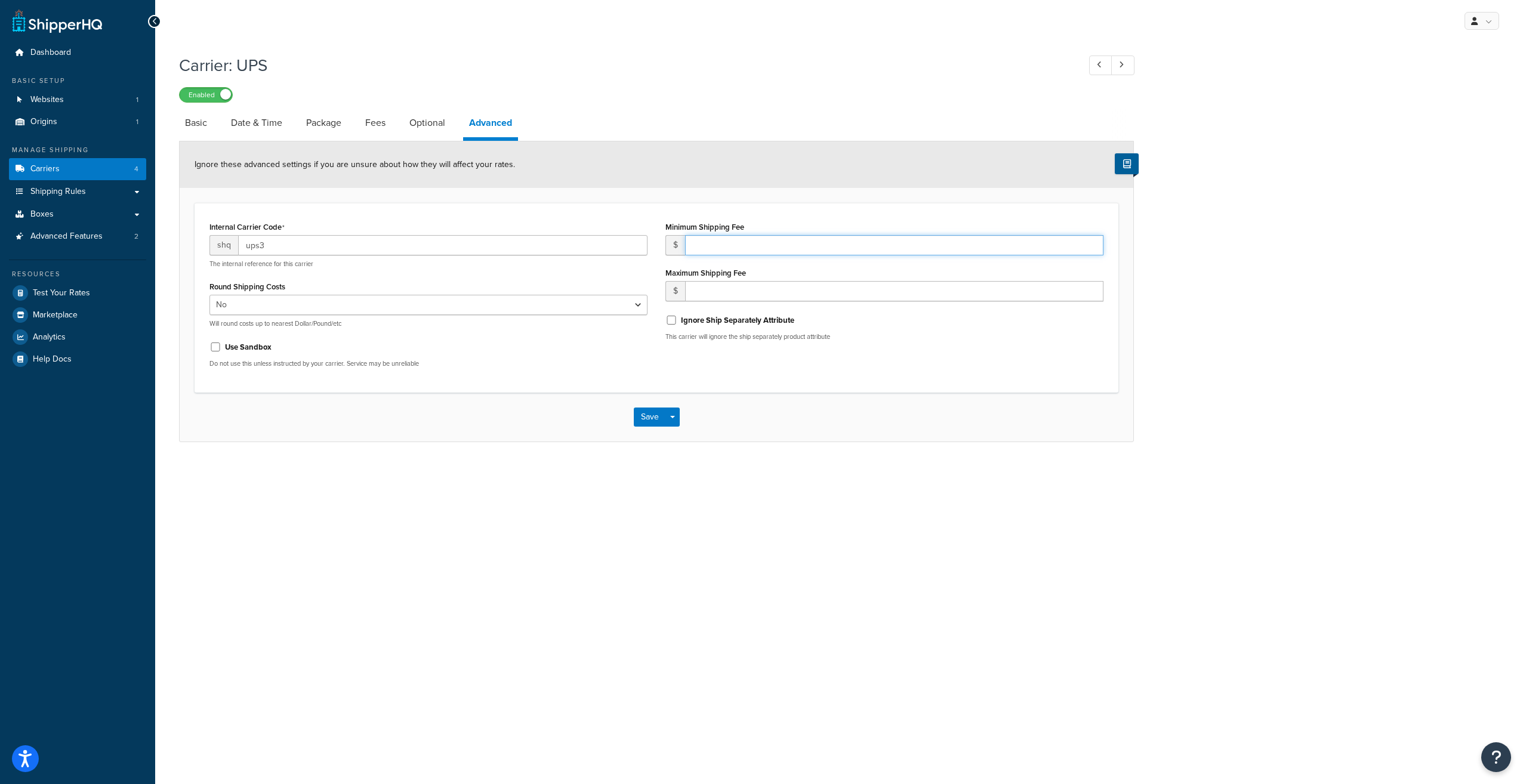
click at [754, 246] on input "number" at bounding box center [894, 245] width 418 height 20
type input "10"
click at [647, 348] on div "Use Sandbox" at bounding box center [428, 346] width 438 height 18
click at [647, 411] on button "Save" at bounding box center [650, 417] width 32 height 19
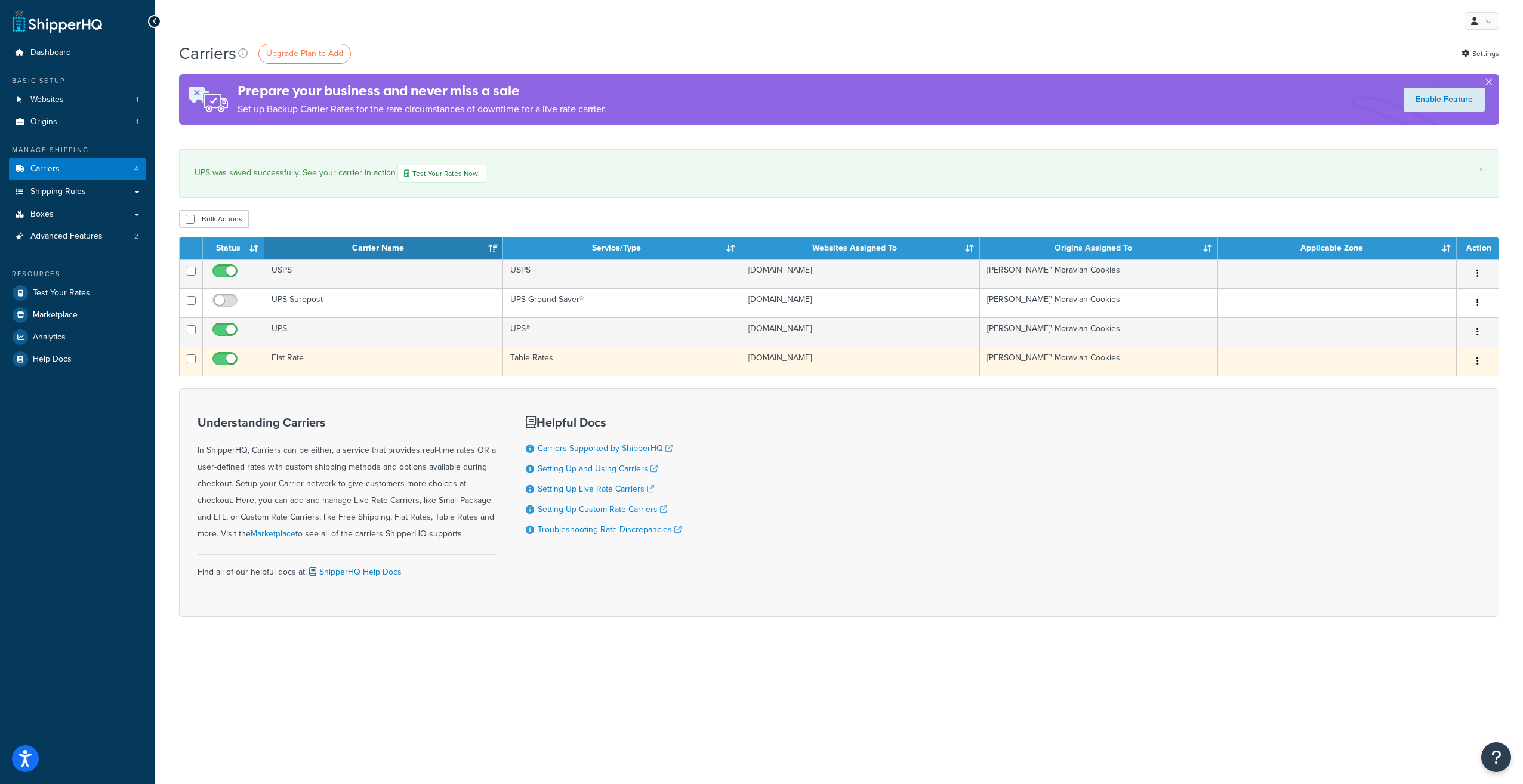
click at [320, 355] on td "Flat Rate" at bounding box center [384, 361] width 239 height 29
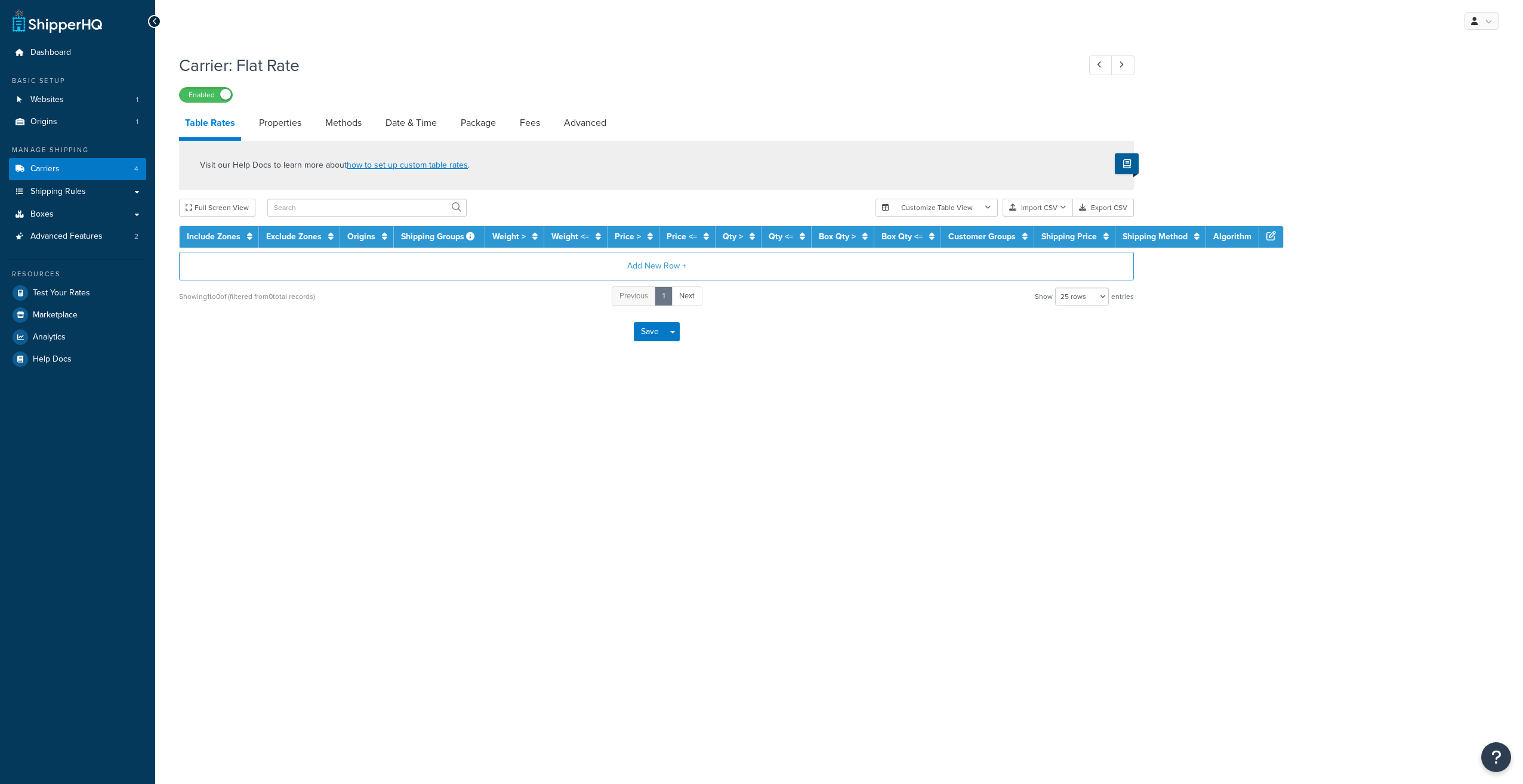
select select "25"
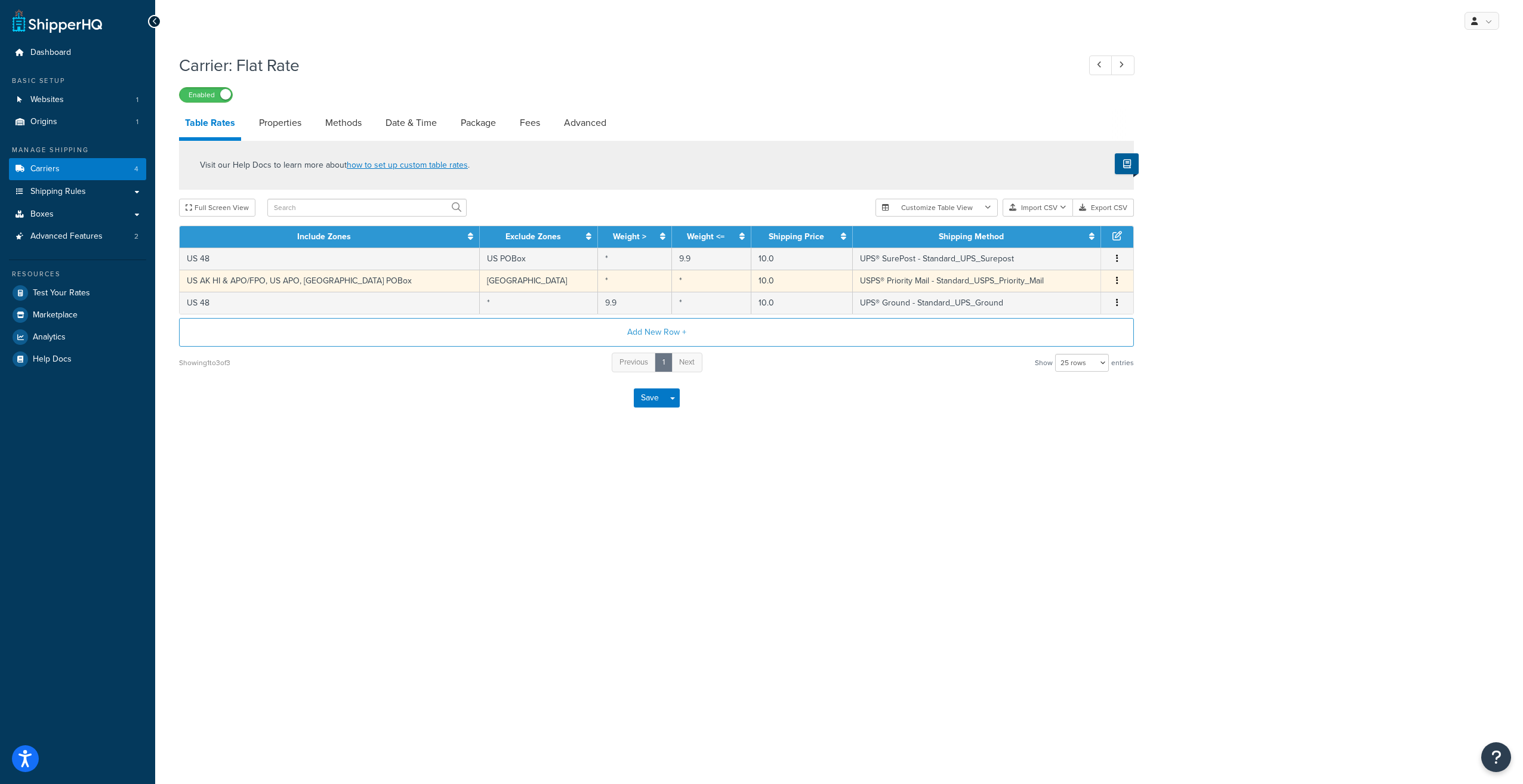
click at [309, 281] on td "US AK HI & APO/FPO, US APO, [GEOGRAPHIC_DATA] POBox" at bounding box center [330, 281] width 300 height 22
select select "139834"
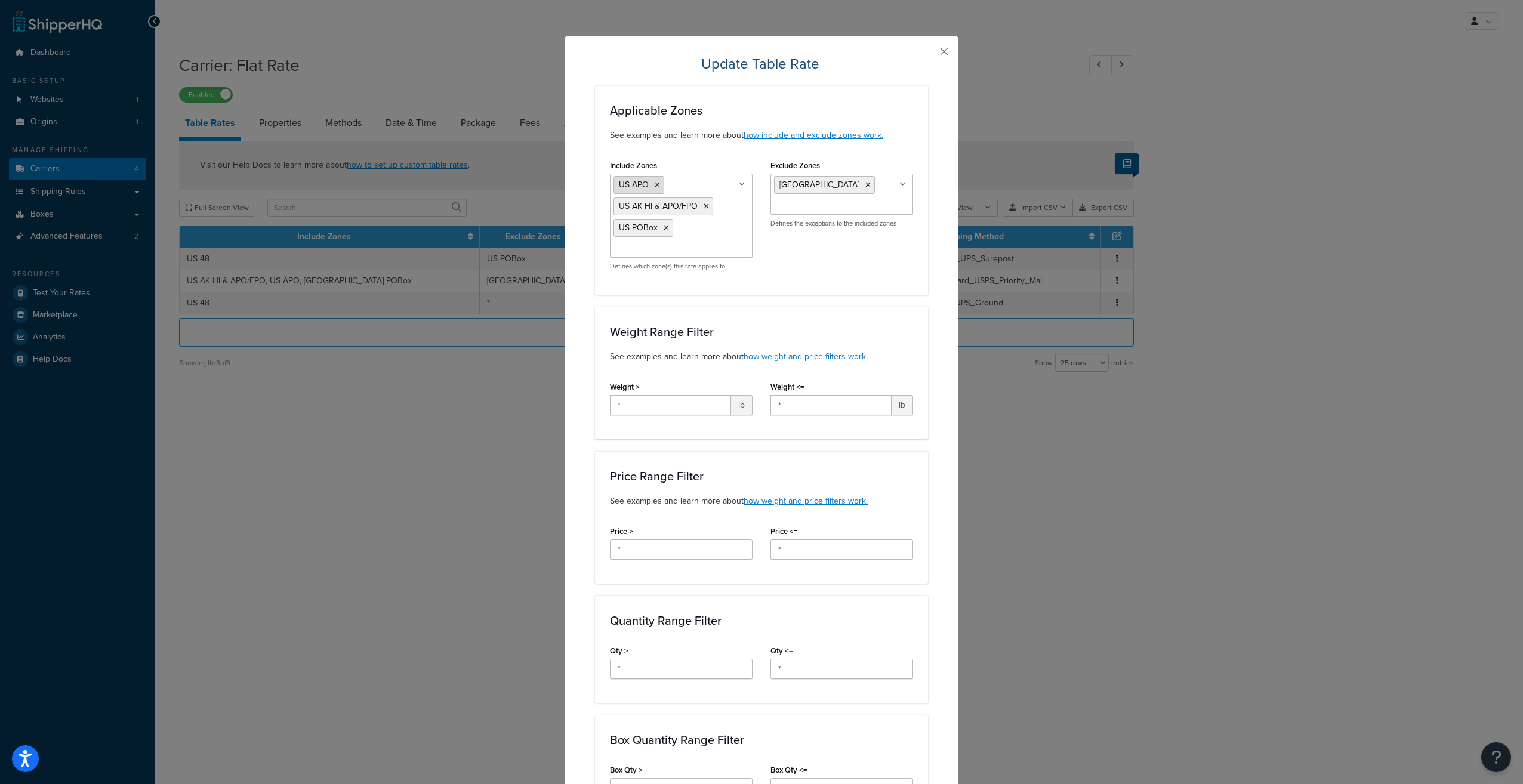
click at [655, 181] on icon at bounding box center [658, 185] width 6 height 7
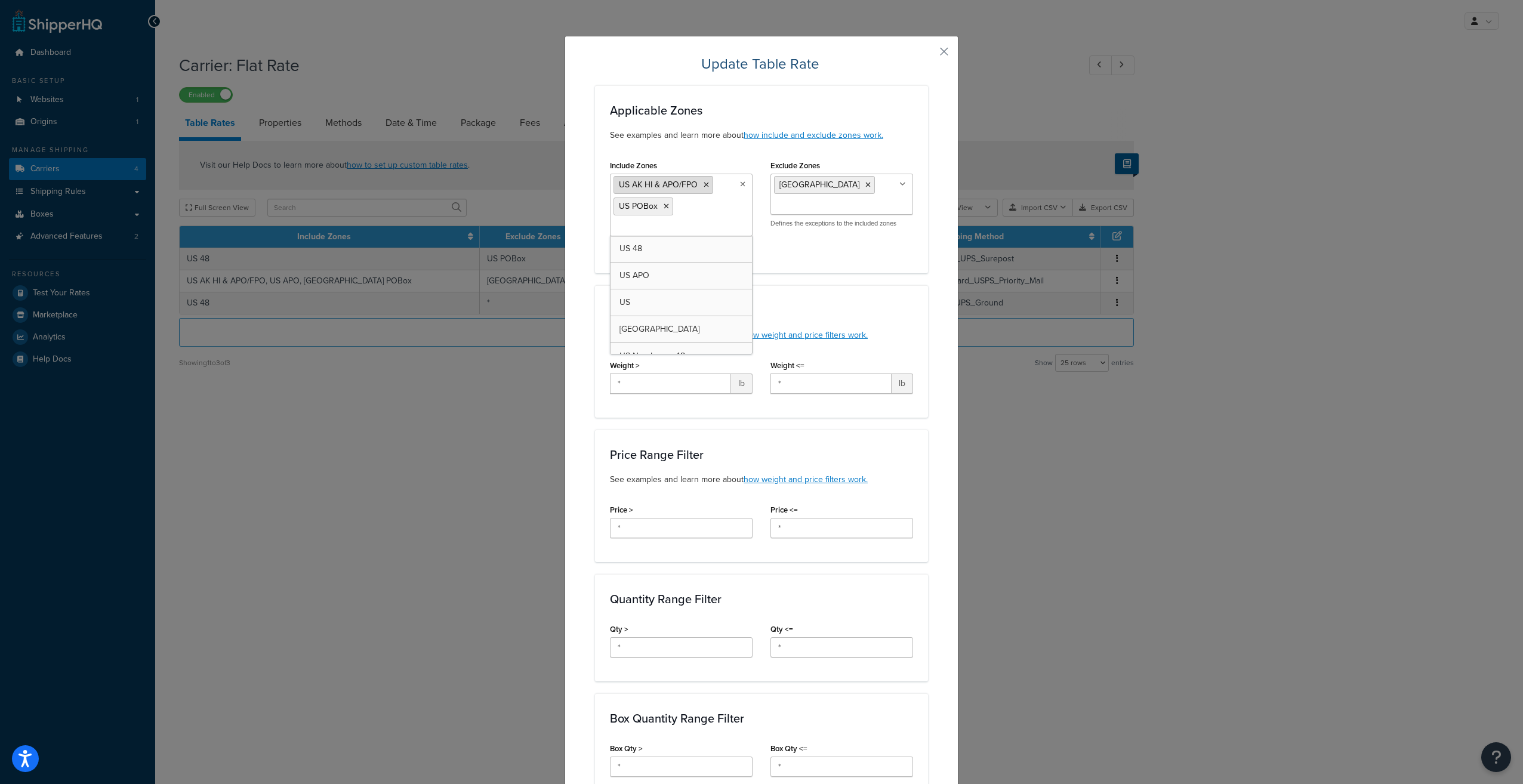
click at [704, 183] on icon at bounding box center [706, 185] width 6 height 7
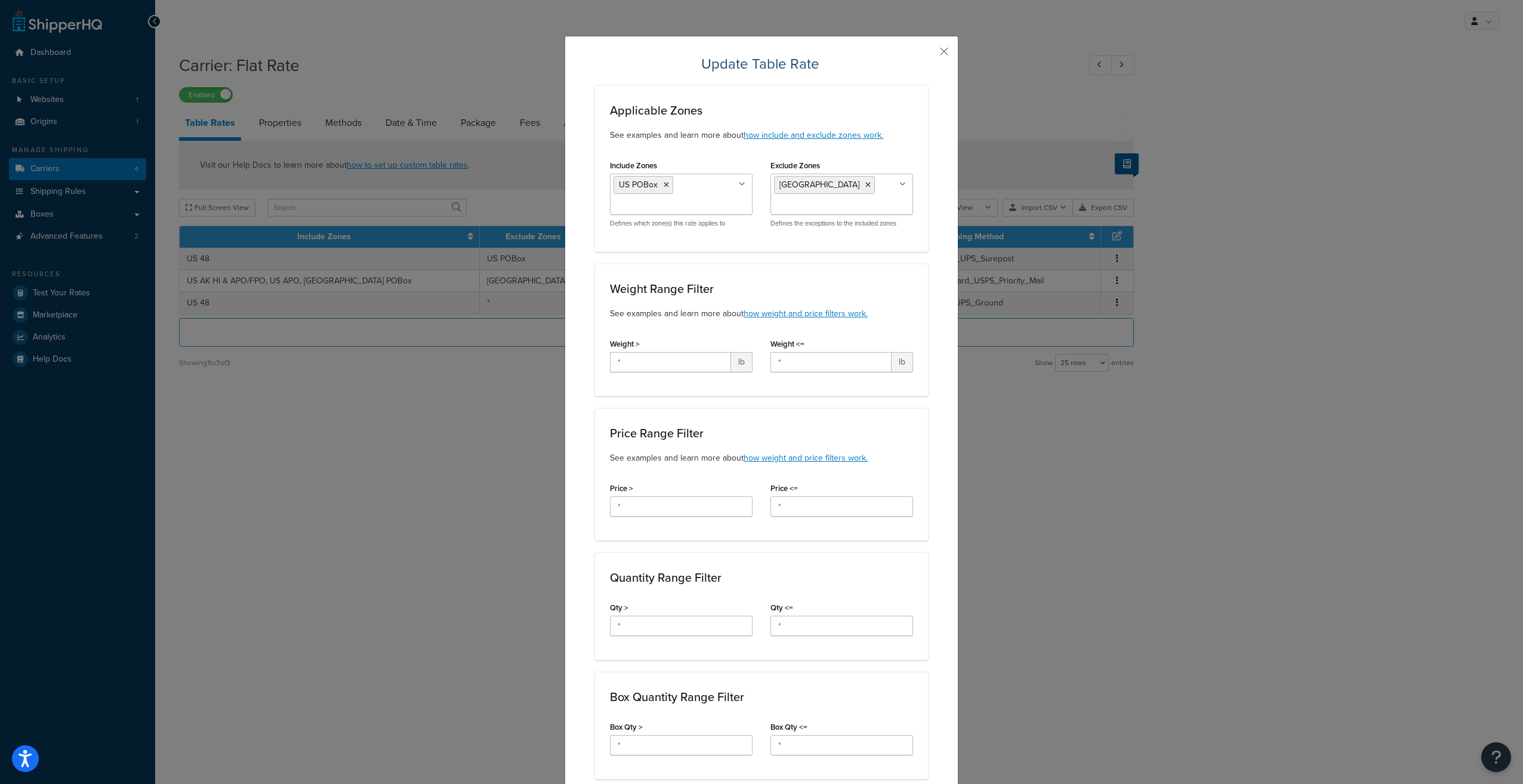
click at [841, 92] on div "Applicable Zones See examples and learn more about how include and exclude zone…" at bounding box center [761, 169] width 333 height 167
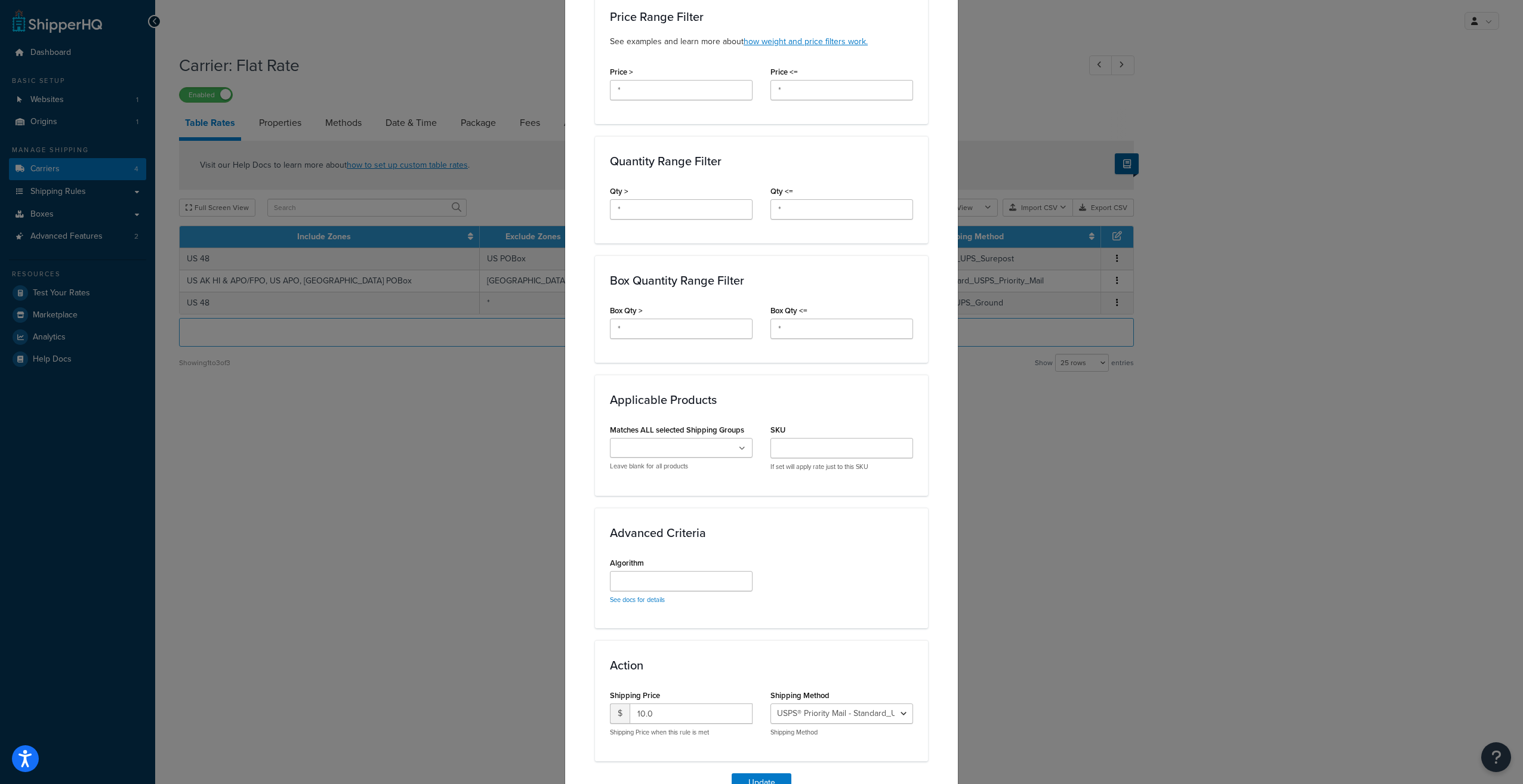
scroll to position [478, 0]
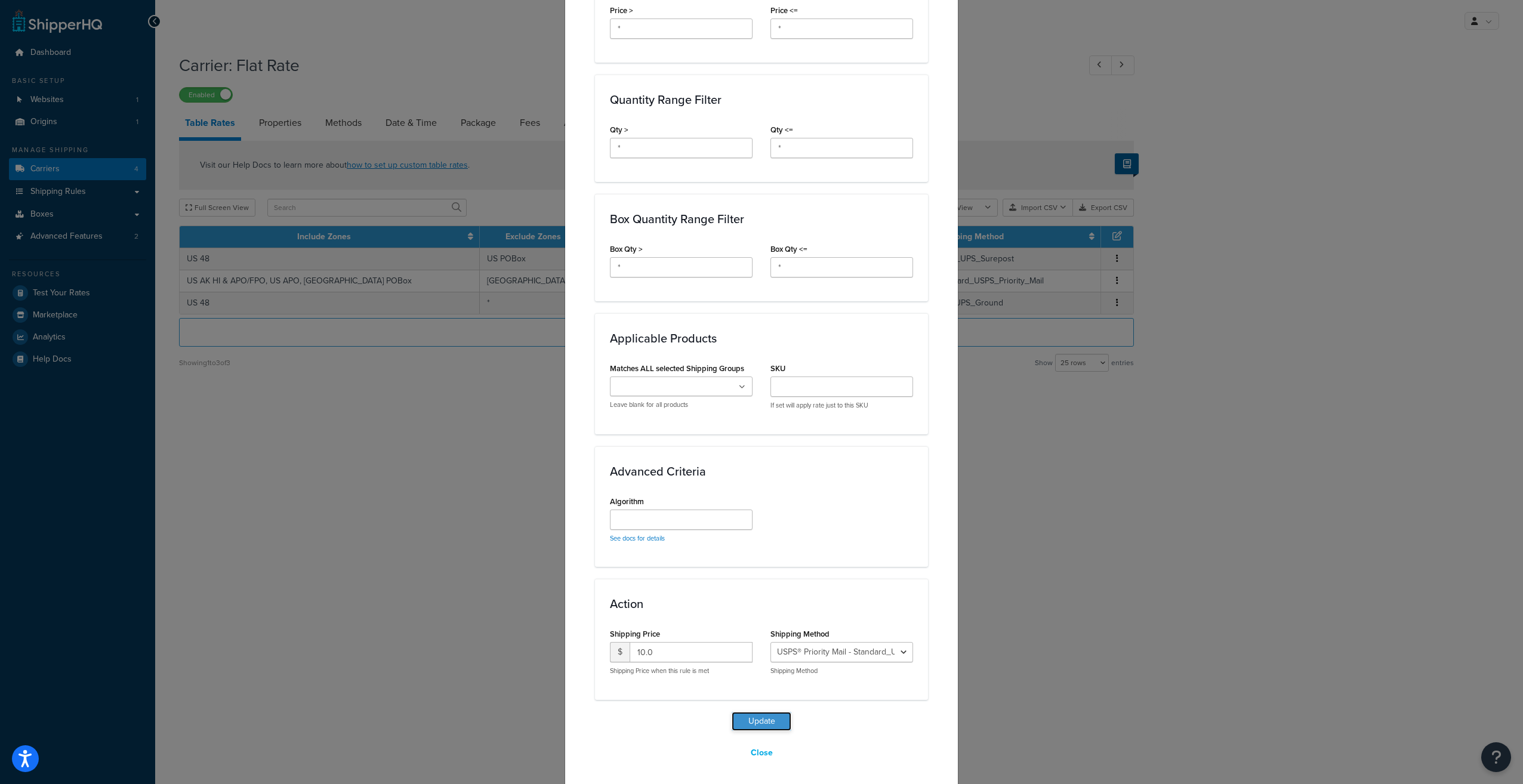
click at [757, 715] on button "Update" at bounding box center [761, 721] width 60 height 19
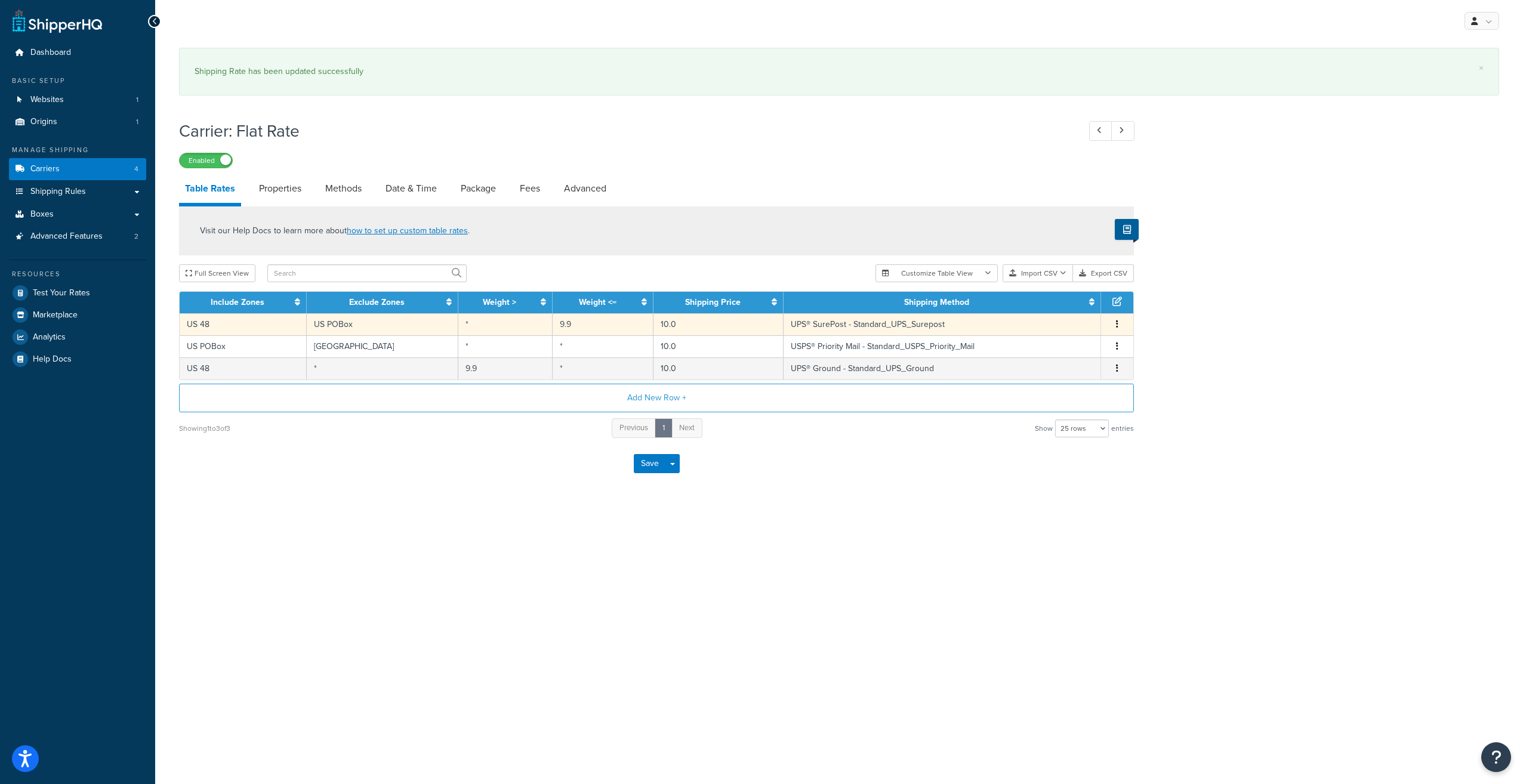
click at [919, 326] on td "UPS® SurePost - Standard_UPS_Surepost" at bounding box center [942, 324] width 317 height 22
select select "168417"
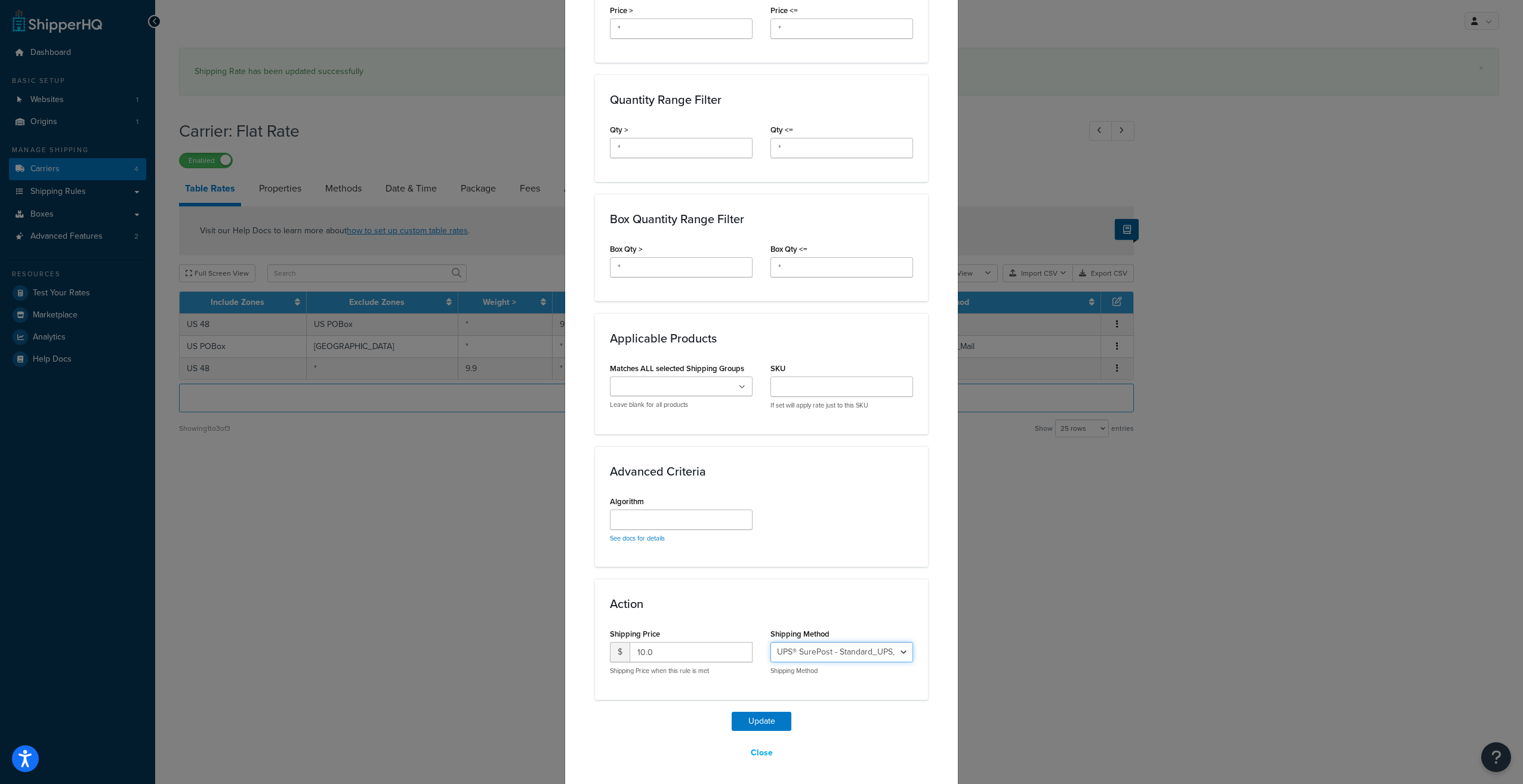
click at [890, 644] on select "UPS® 2nd Day Air - Standard_UPS_2nd_Day_Air UPS® Ground - Standard_UPS_Ground U…" at bounding box center [841, 652] width 142 height 20
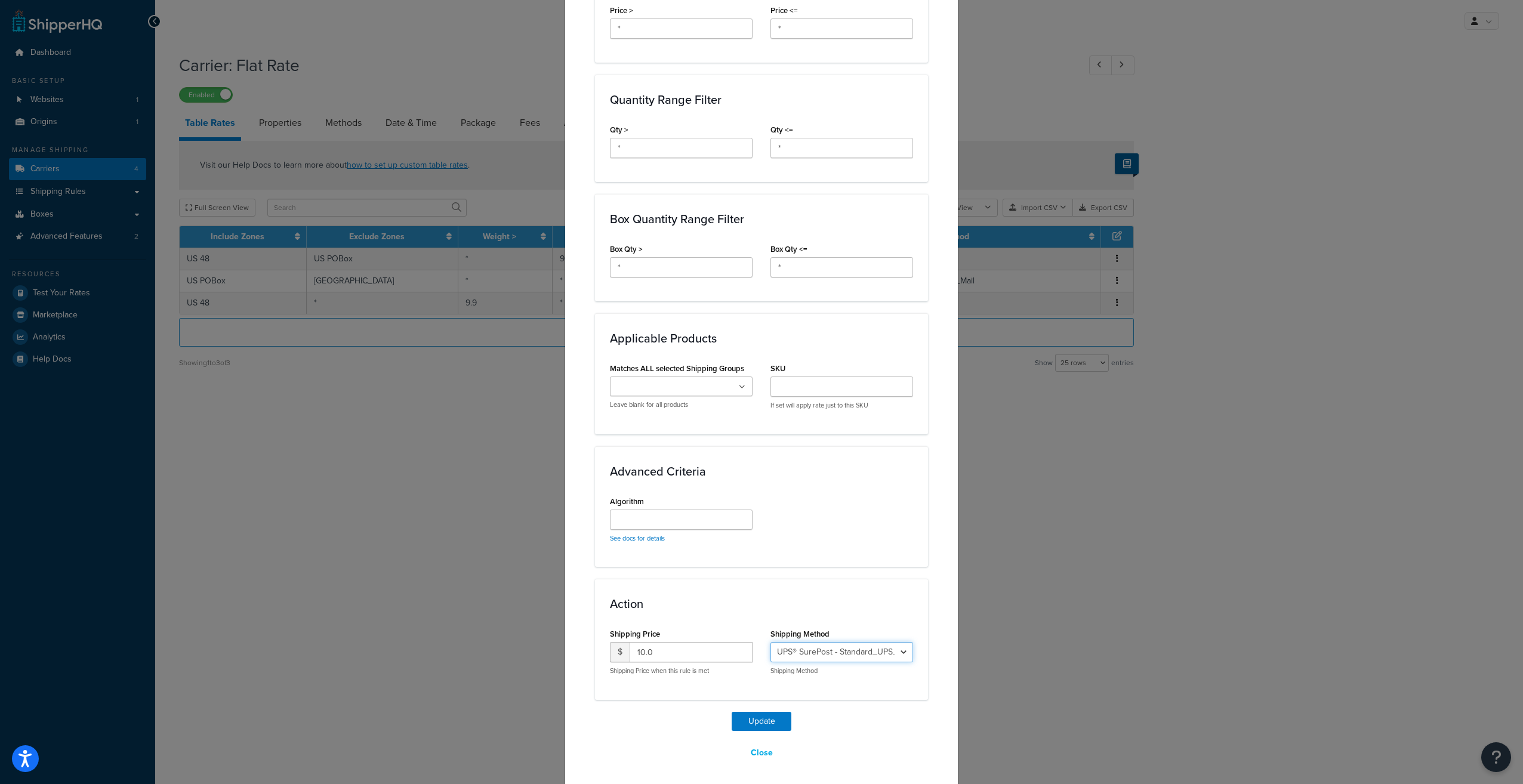
click at [770, 642] on select "UPS® 2nd Day Air - Standard_UPS_2nd_Day_Air UPS® Ground - Standard_UPS_Ground U…" at bounding box center [841, 652] width 142 height 20
click at [765, 719] on button "Update" at bounding box center [761, 721] width 60 height 19
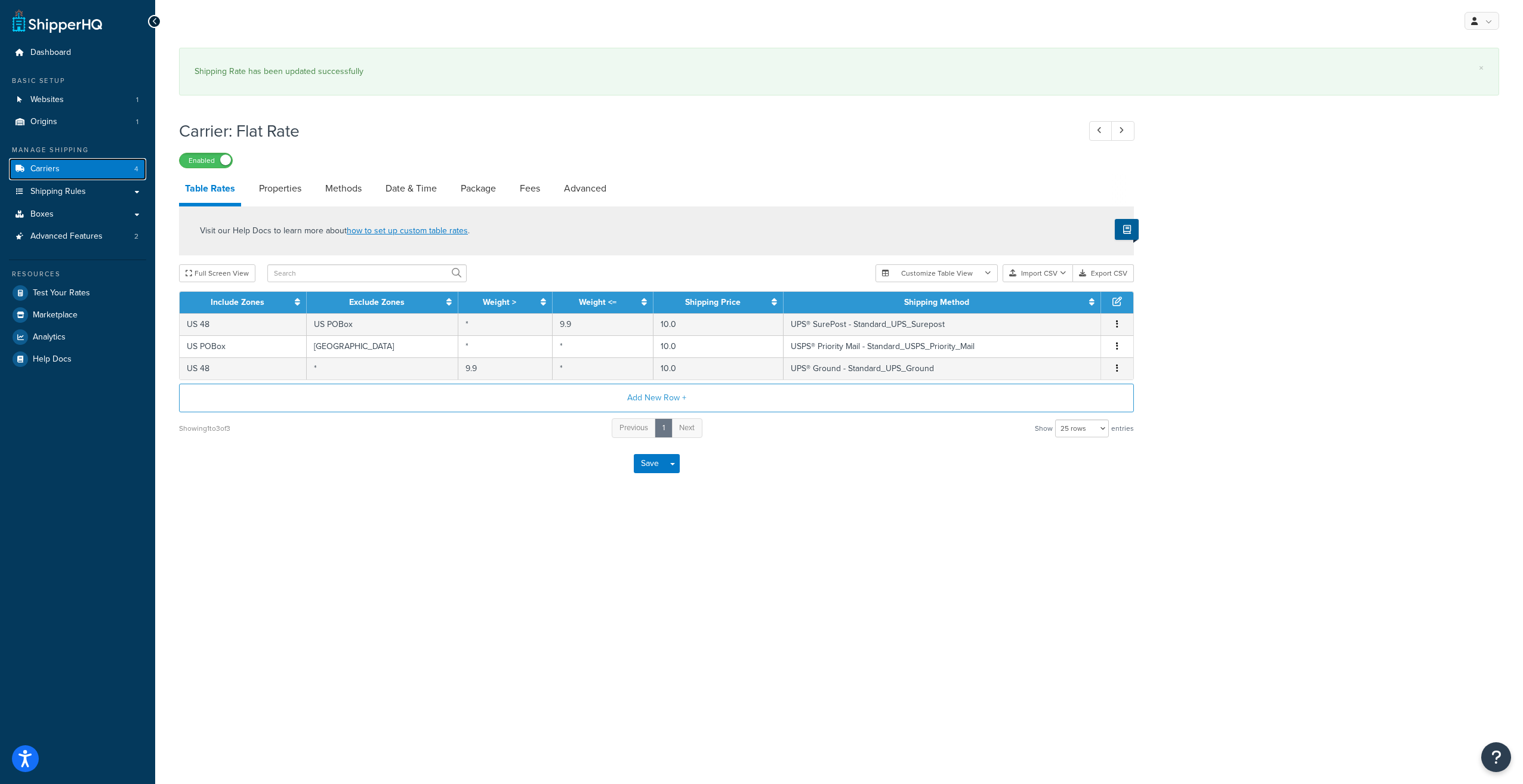
click at [47, 165] on span "Carriers" at bounding box center [45, 169] width 29 height 10
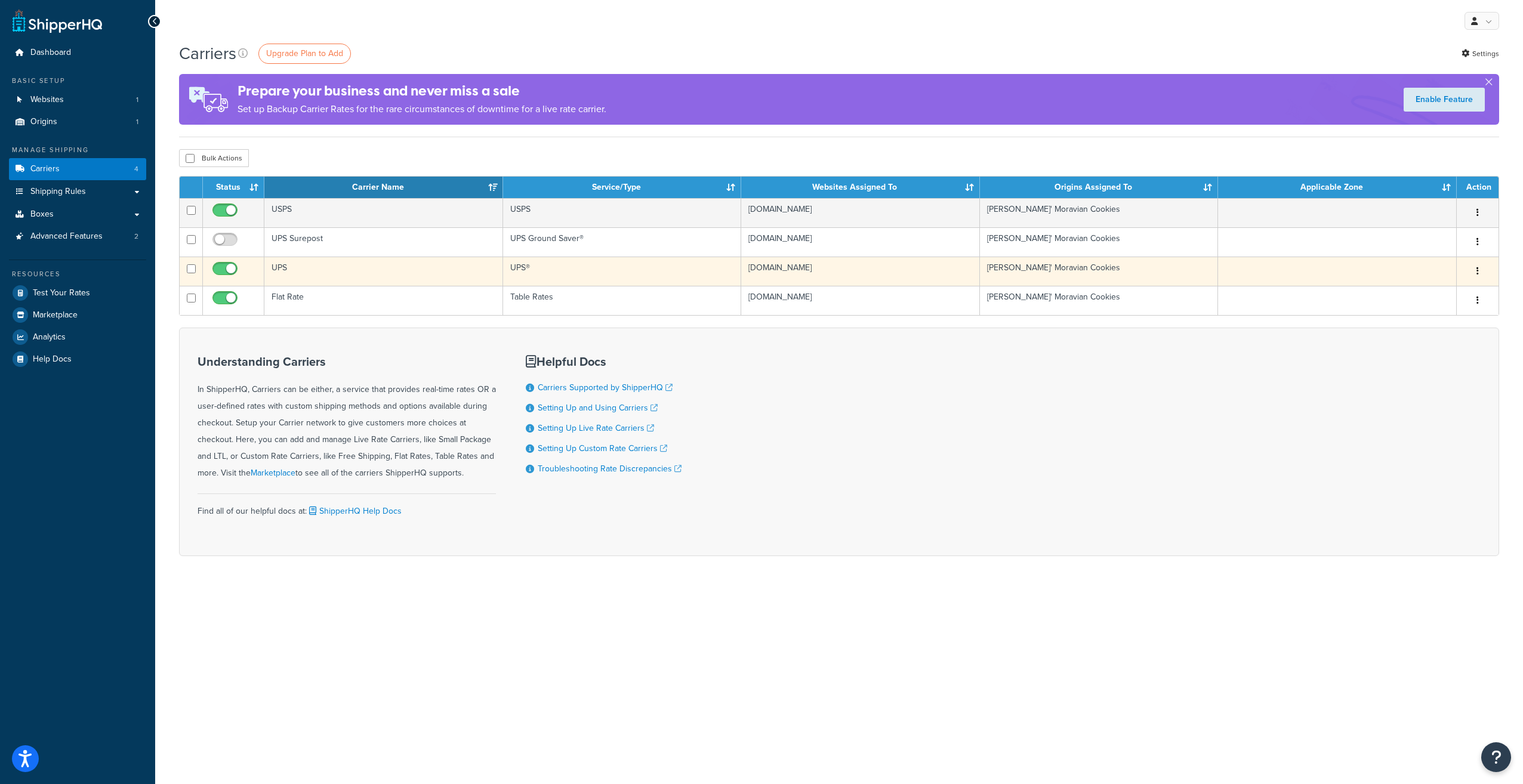
click at [283, 269] on td "UPS" at bounding box center [384, 271] width 239 height 29
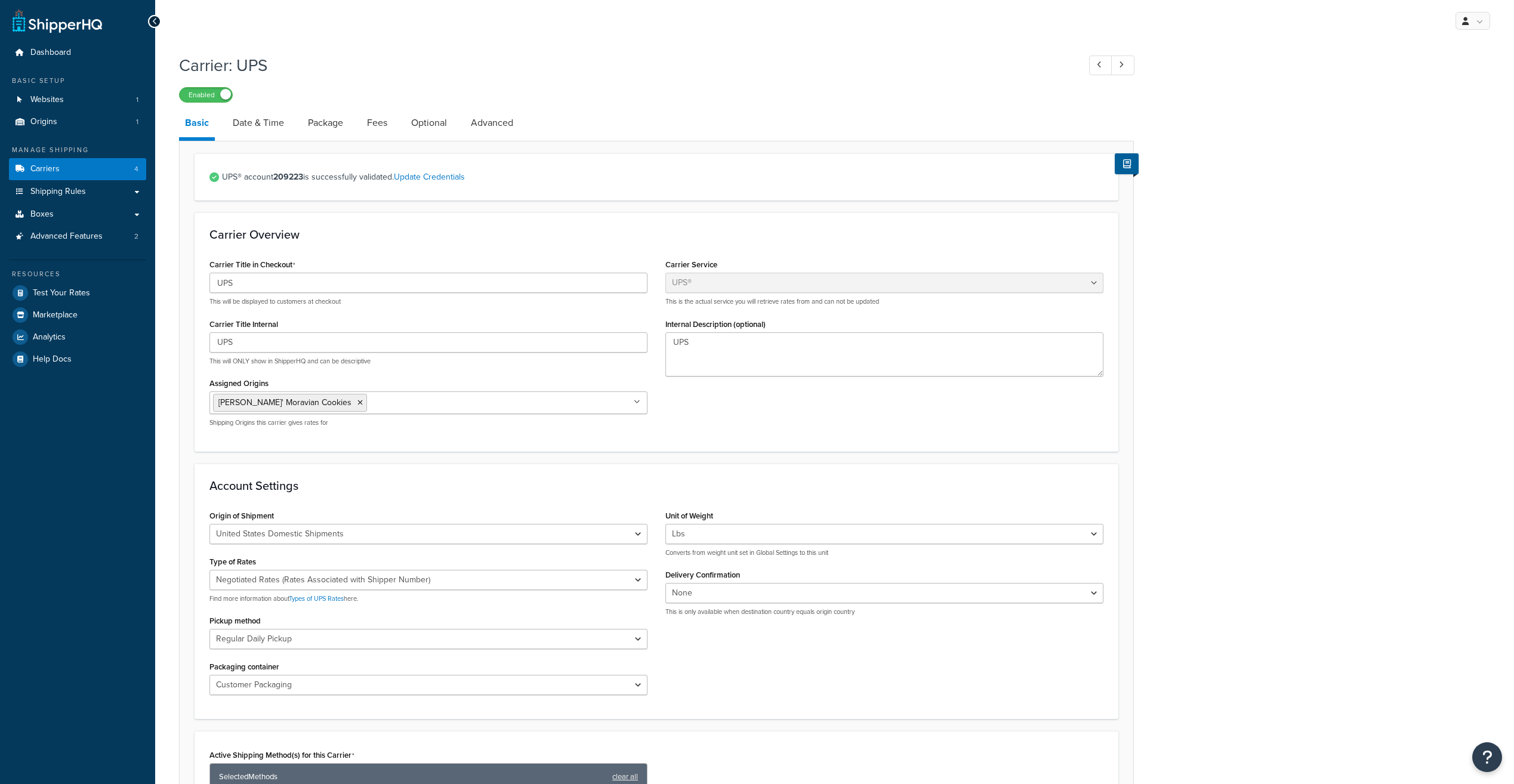
select select "ups"
click at [50, 172] on span "Carriers" at bounding box center [45, 169] width 29 height 10
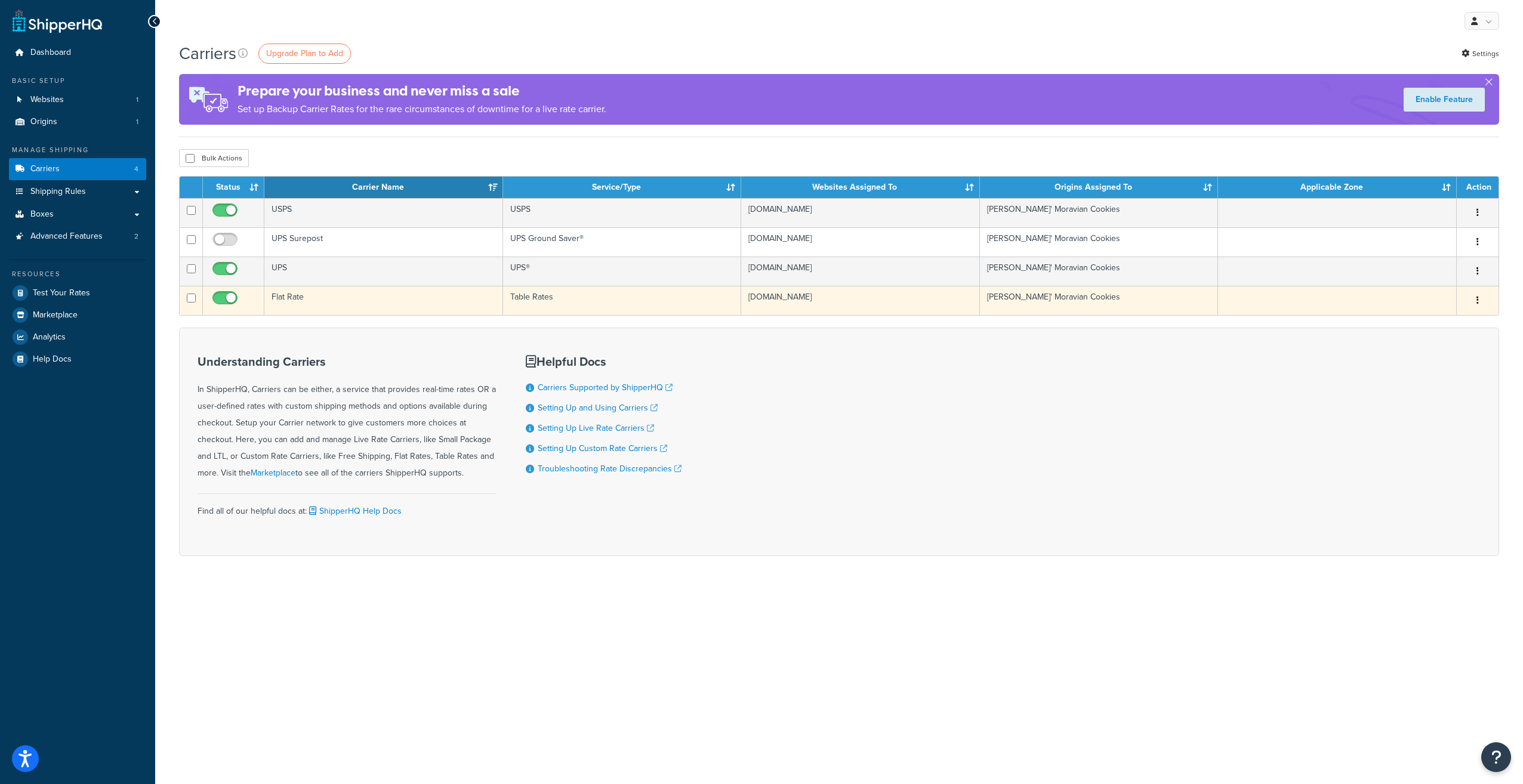
click at [300, 299] on td "Flat Rate" at bounding box center [384, 301] width 239 height 29
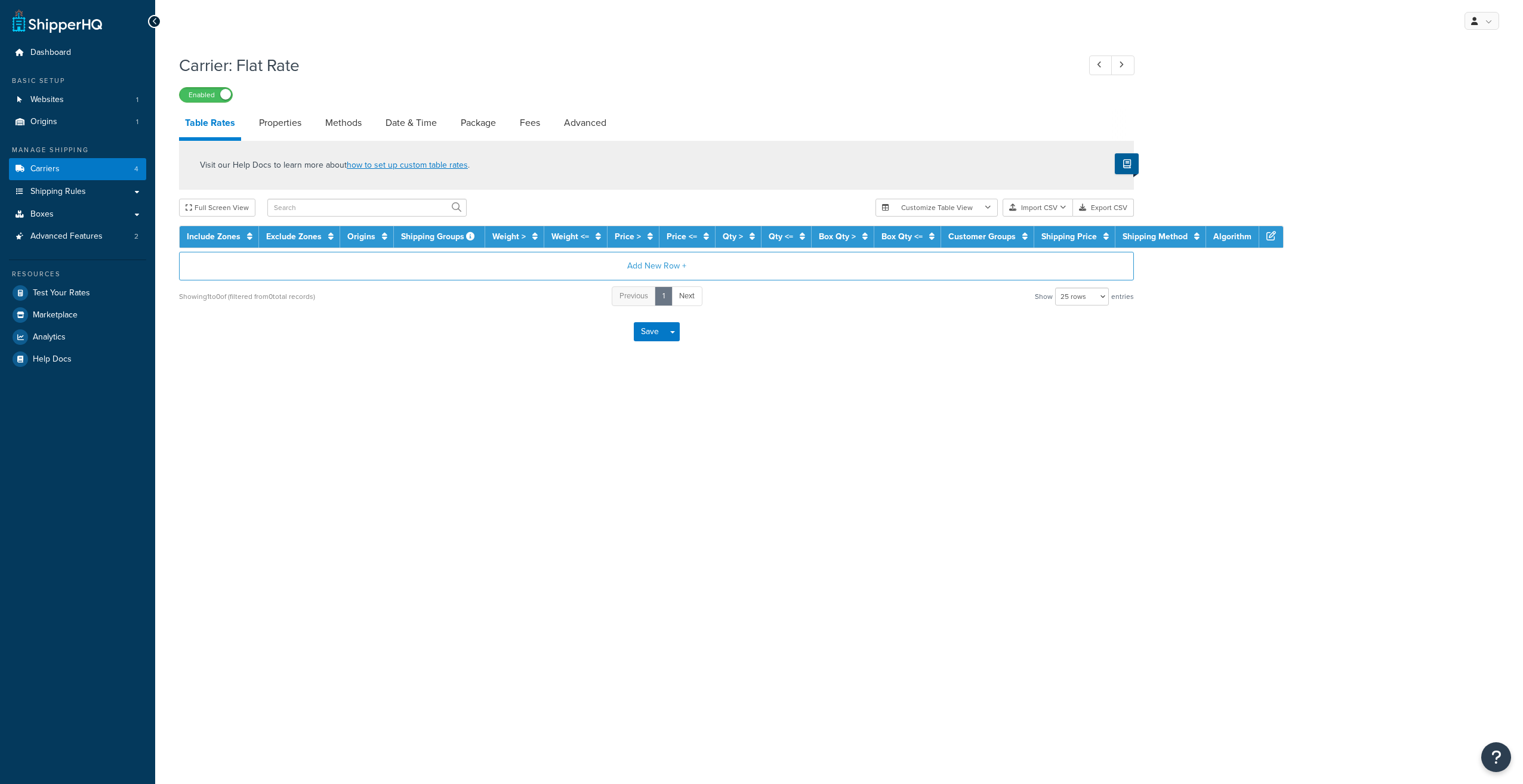
select select "25"
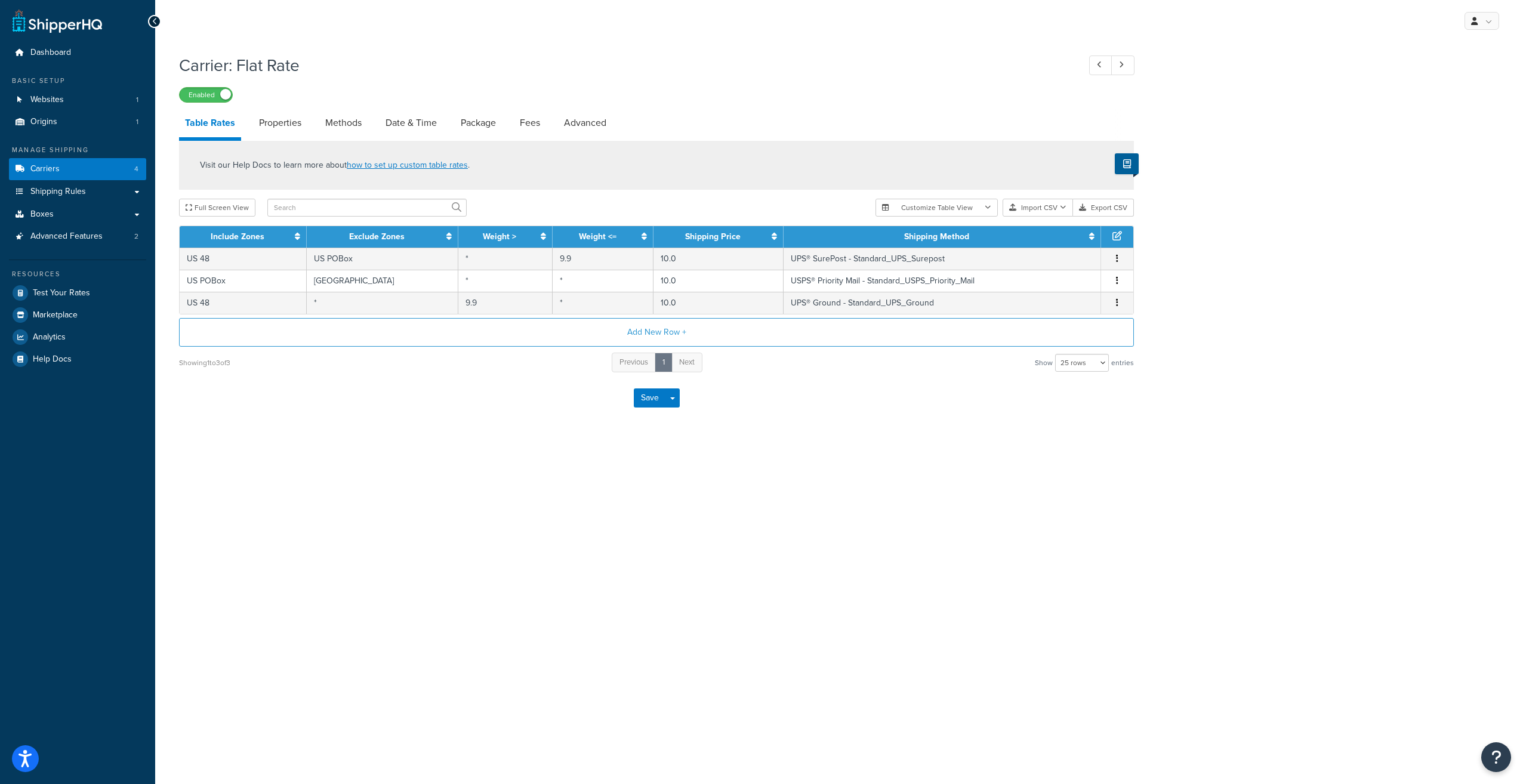
click at [314, 131] on li "Properties" at bounding box center [285, 122] width 66 height 28
click at [346, 130] on link "Methods" at bounding box center [344, 122] width 49 height 28
select select "25"
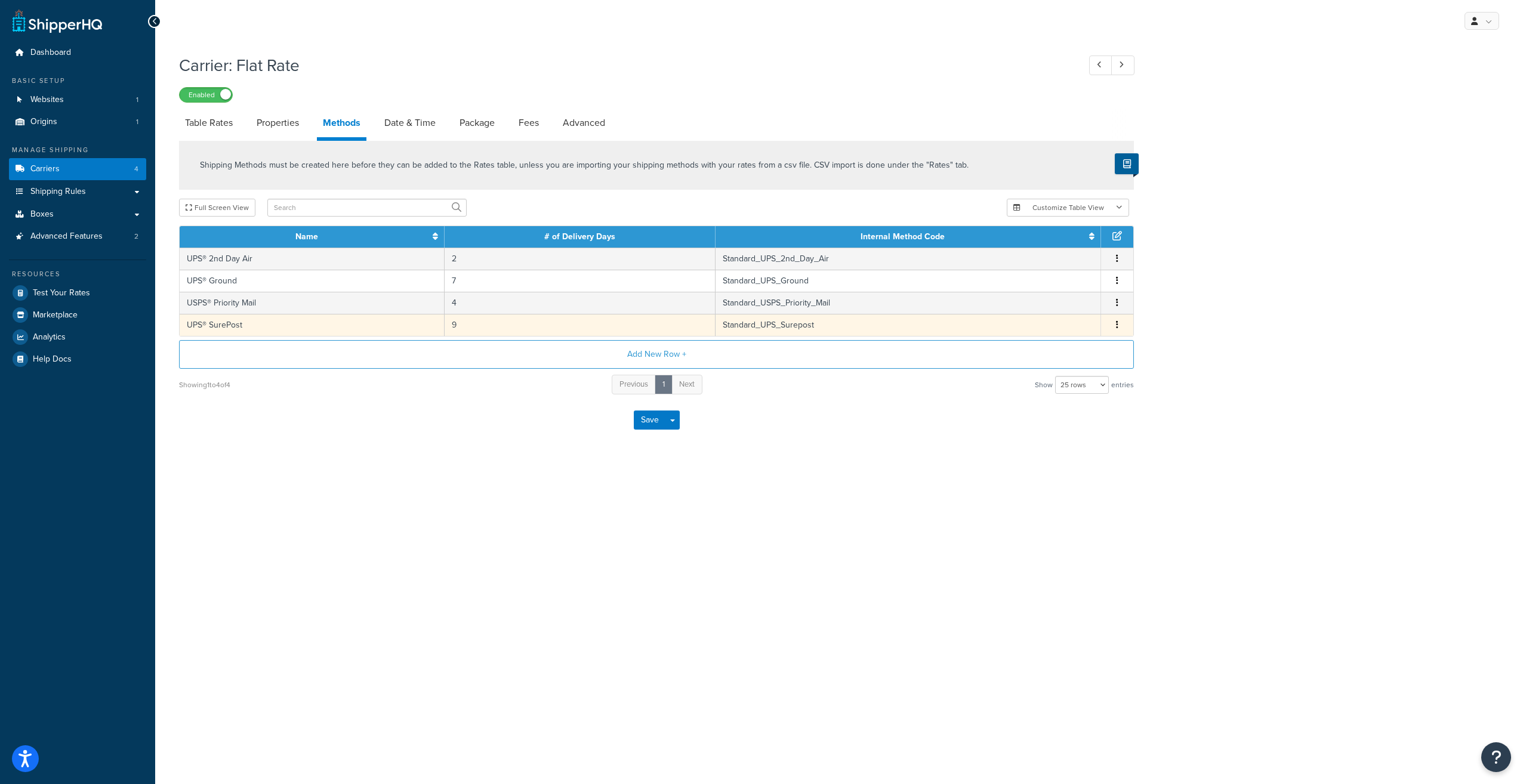
click at [232, 327] on td "UPS® SurePost" at bounding box center [313, 325] width 265 height 22
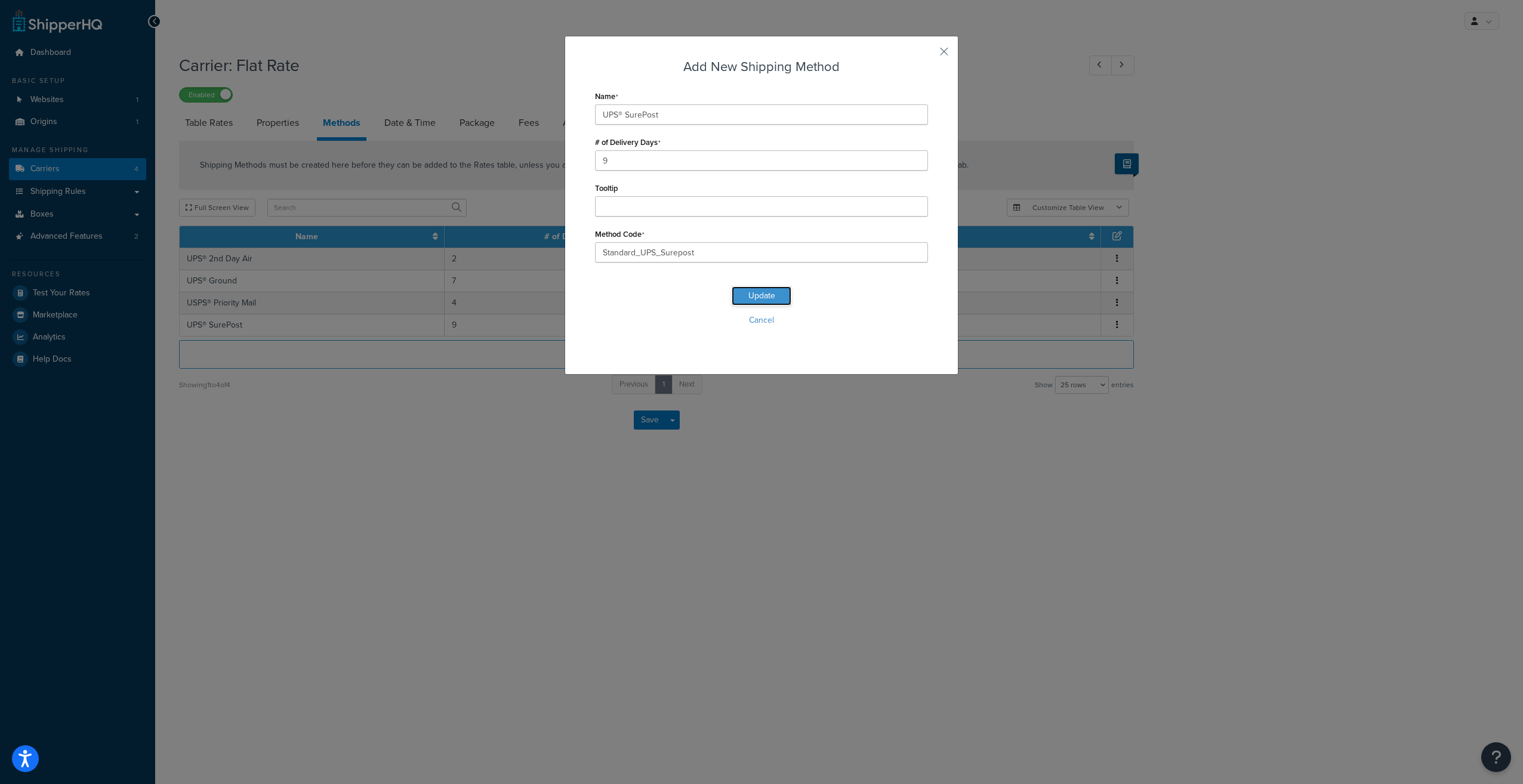
click at [757, 299] on button "Update" at bounding box center [761, 295] width 60 height 19
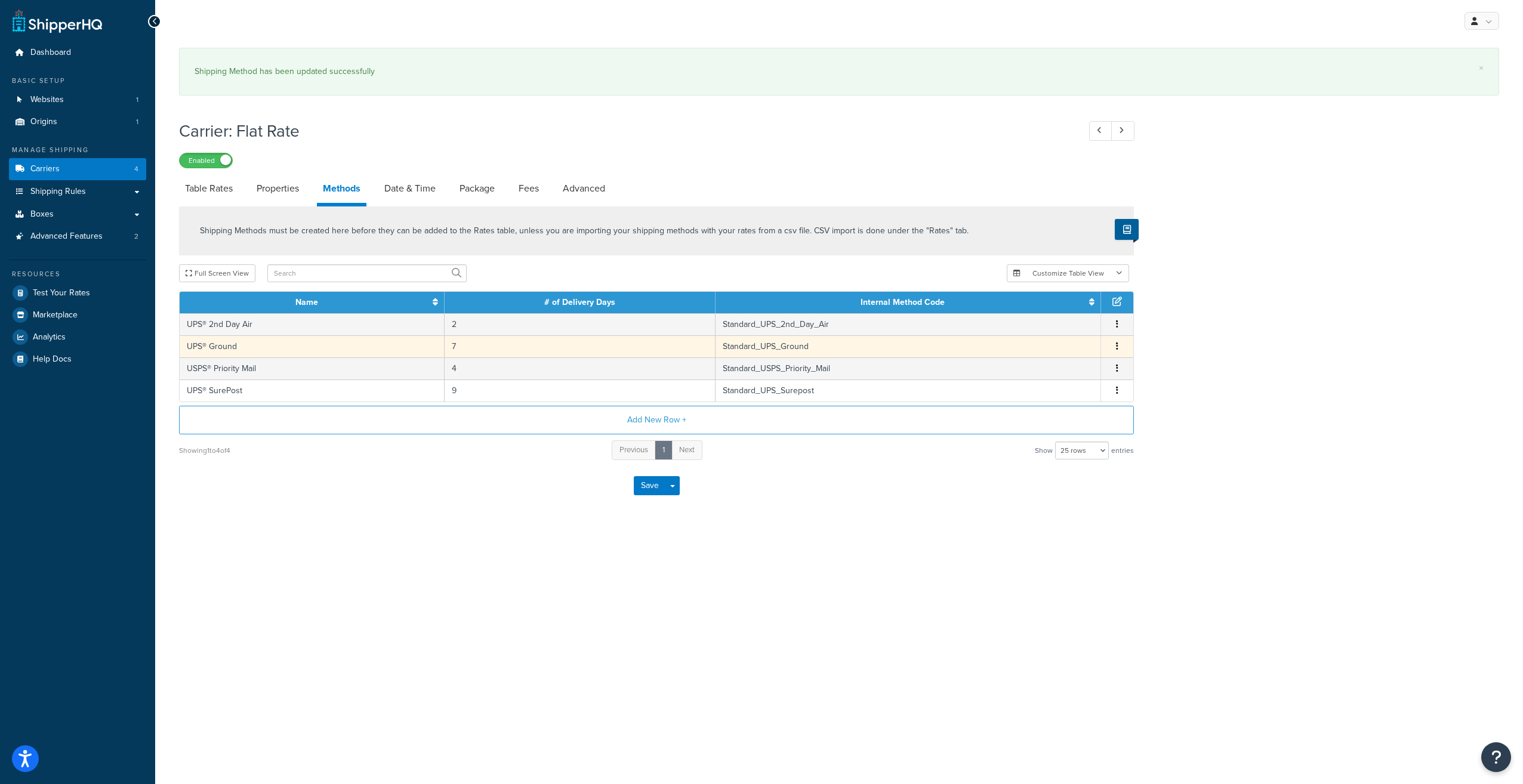
click at [338, 350] on td "UPS® Ground" at bounding box center [313, 347] width 265 height 22
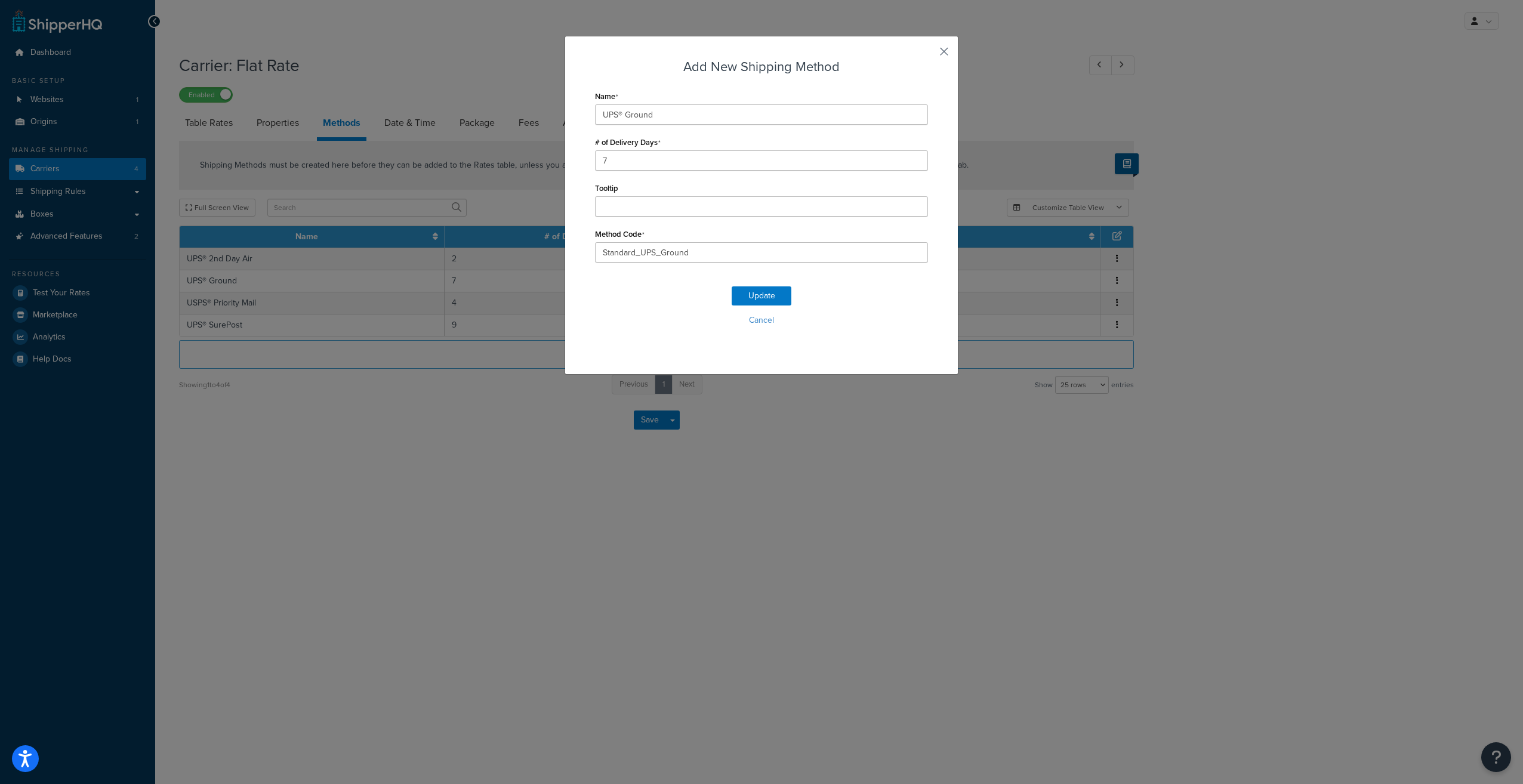
click at [928, 54] on button "button" at bounding box center [926, 56] width 3 height 3
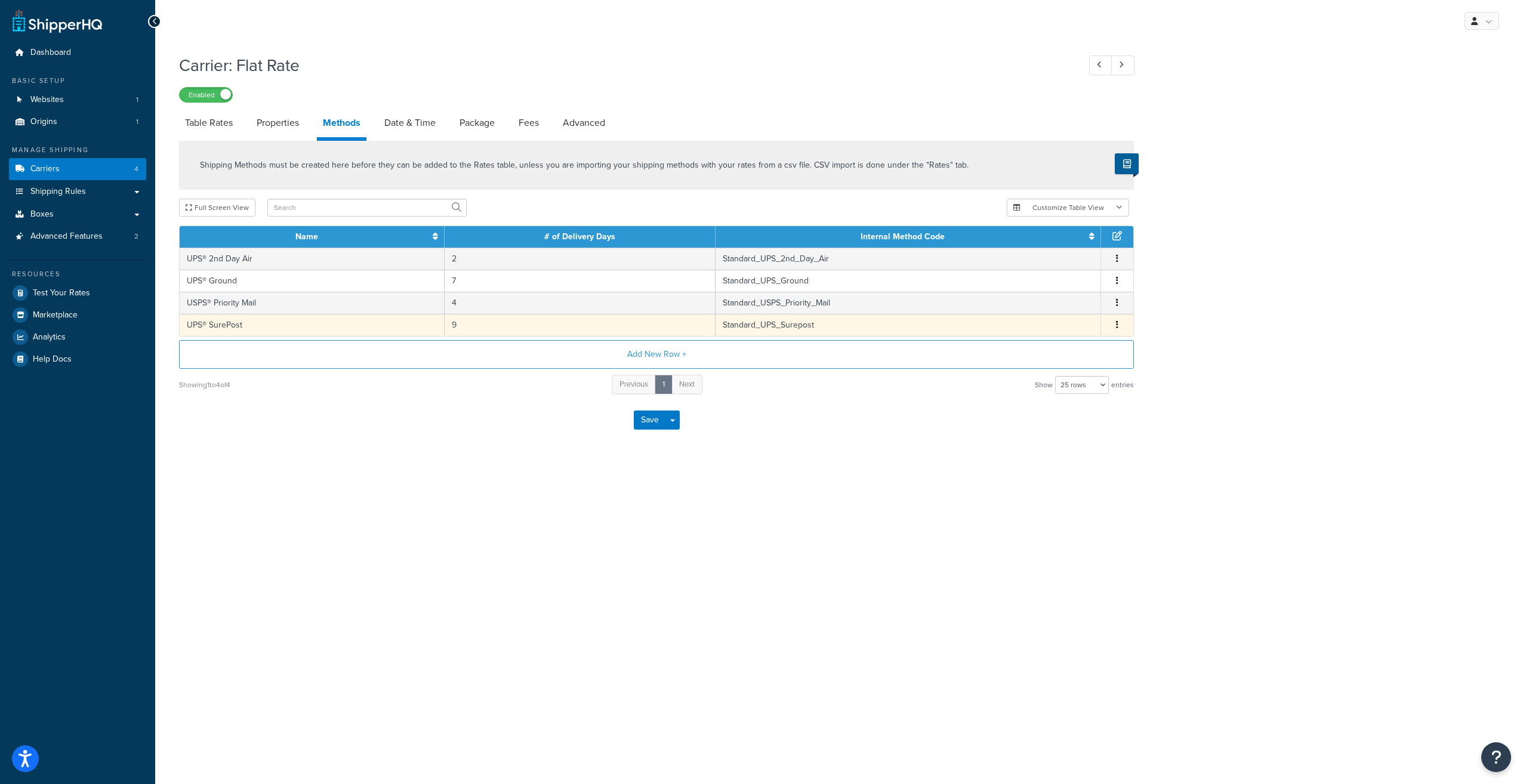
click at [1105, 332] on td "Edit Delete" at bounding box center [1117, 325] width 32 height 22
click at [1115, 326] on button "button" at bounding box center [1117, 325] width 10 height 13
click at [1033, 314] on div "Edit" at bounding box center [1057, 314] width 85 height 24
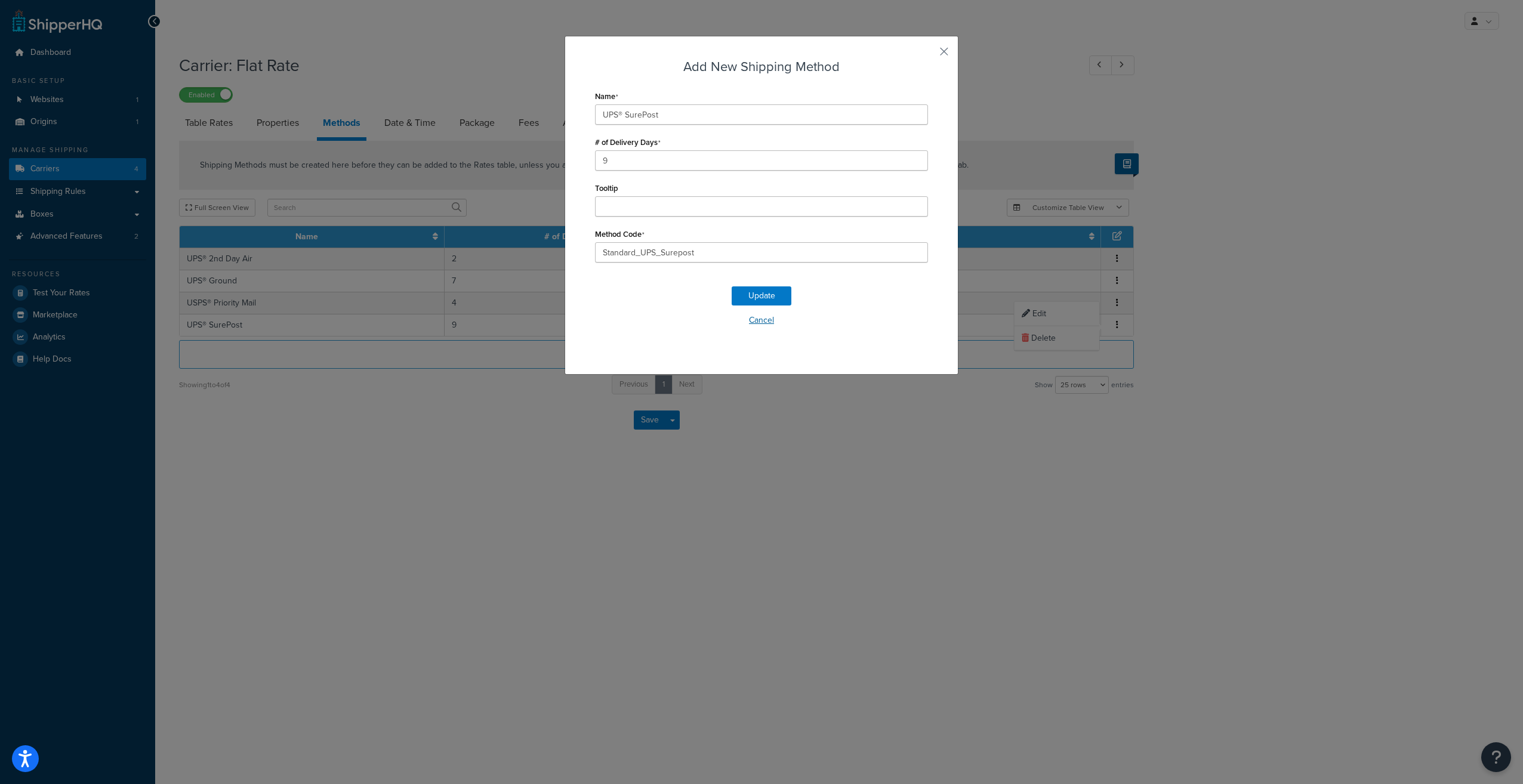
click at [763, 319] on button "Cancel" at bounding box center [761, 321] width 333 height 18
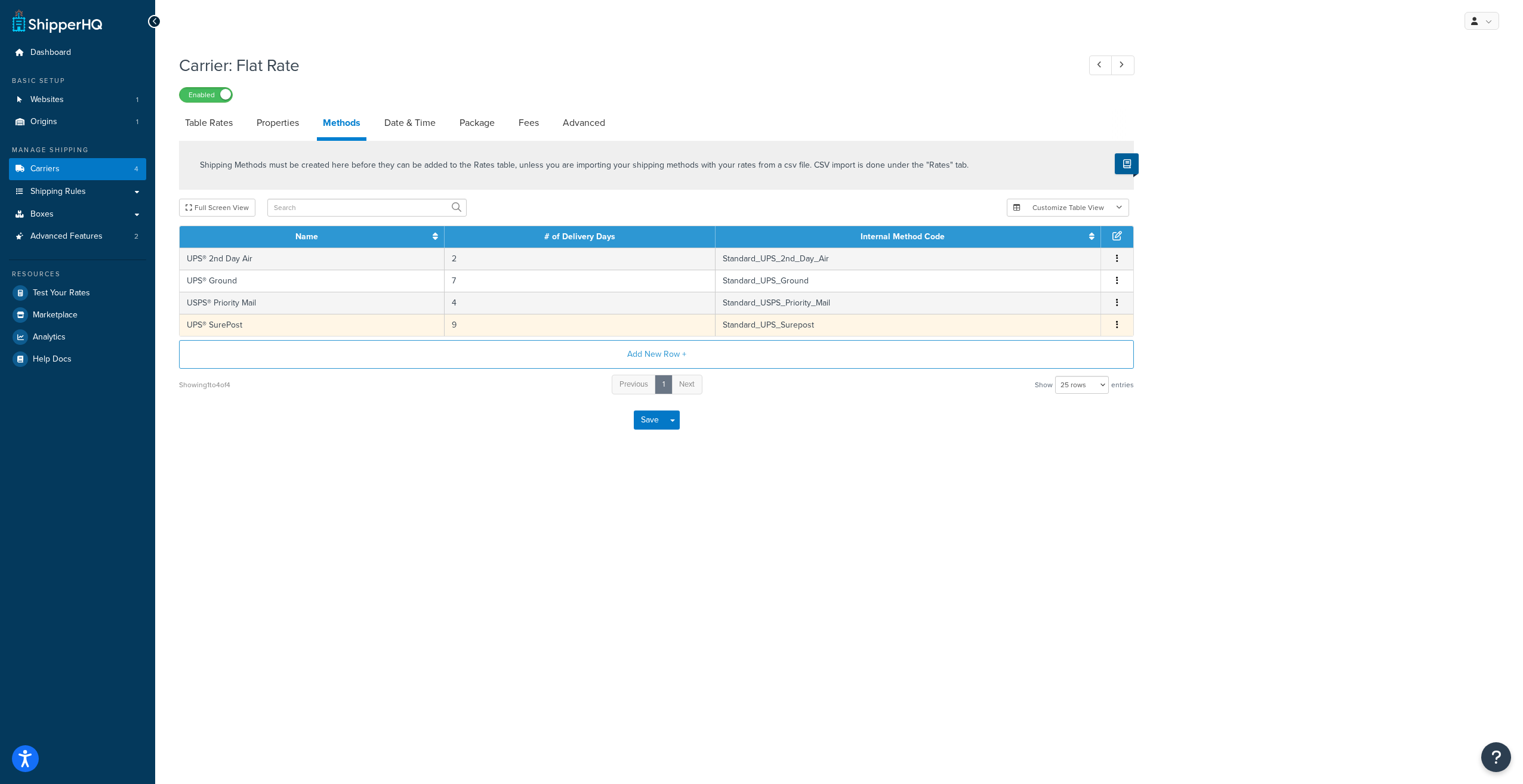
click at [1117, 327] on icon "button" at bounding box center [1117, 324] width 2 height 8
click at [1053, 315] on div "Edit" at bounding box center [1057, 314] width 85 height 24
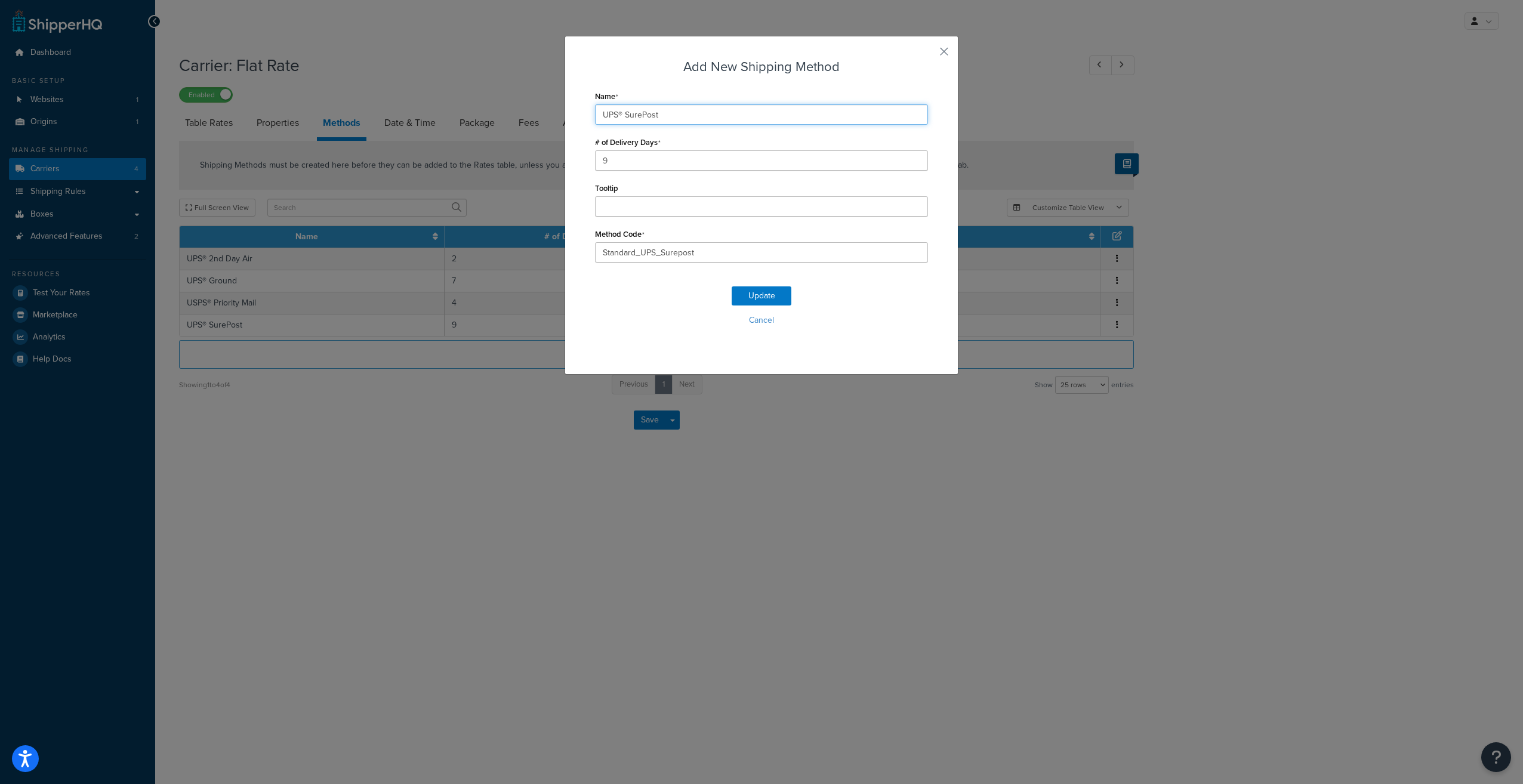
drag, startPoint x: 619, startPoint y: 115, endPoint x: 696, endPoint y: 123, distance: 77.4
click at [696, 123] on input "UPS® SurePost" at bounding box center [761, 114] width 333 height 20
drag, startPoint x: 651, startPoint y: 113, endPoint x: 772, endPoint y: 124, distance: 121.5
click at [768, 123] on input "UPS® Ground Advantage" at bounding box center [761, 114] width 333 height 20
type input "UPS® Ground Saver"
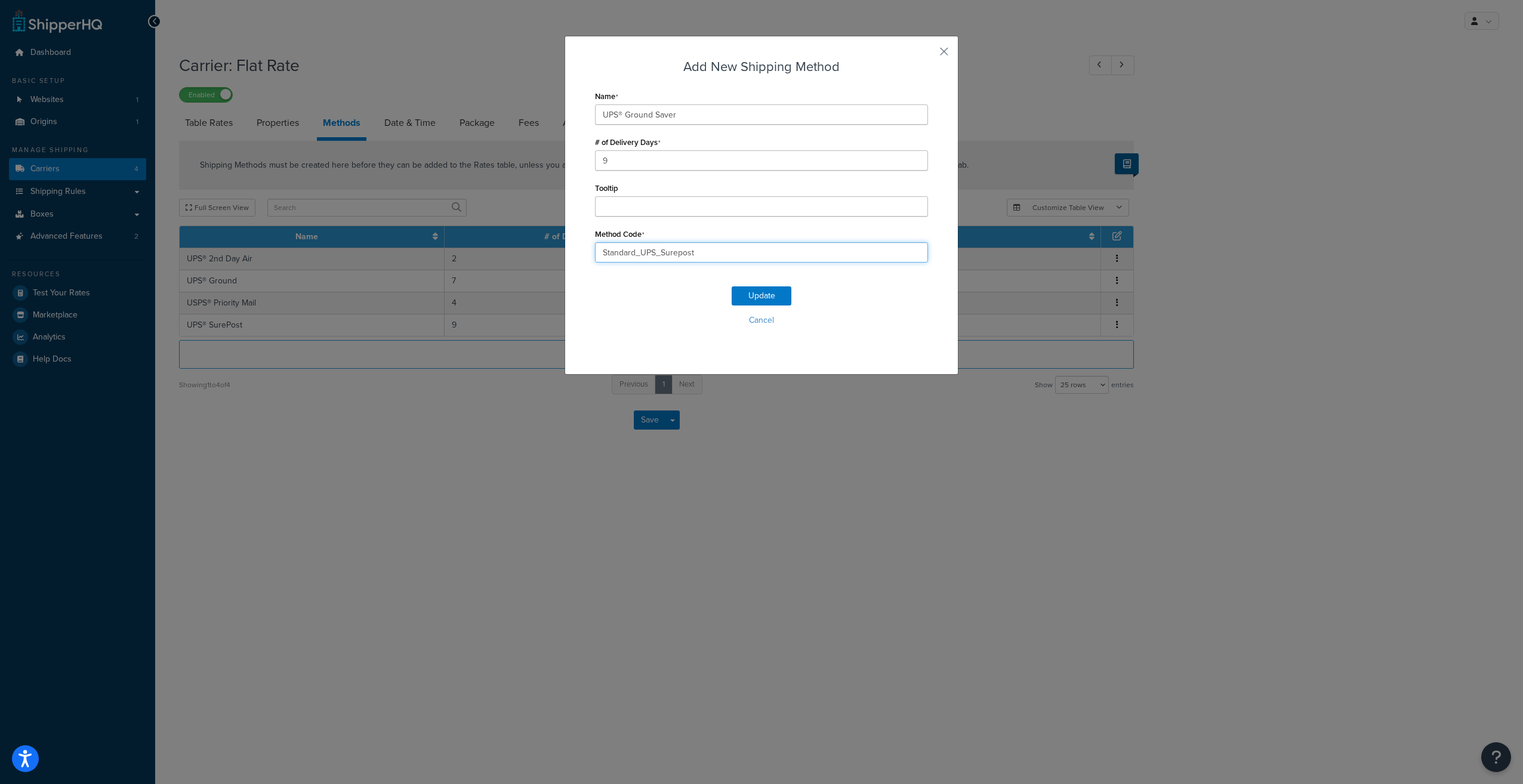
drag, startPoint x: 657, startPoint y: 252, endPoint x: 742, endPoint y: 258, distance: 85.2
click at [742, 258] on input "Standard_UPS_Surepost" at bounding box center [761, 252] width 333 height 20
type input "Standard_UPS_Ground_Saver"
click at [771, 296] on button "Update" at bounding box center [761, 295] width 60 height 19
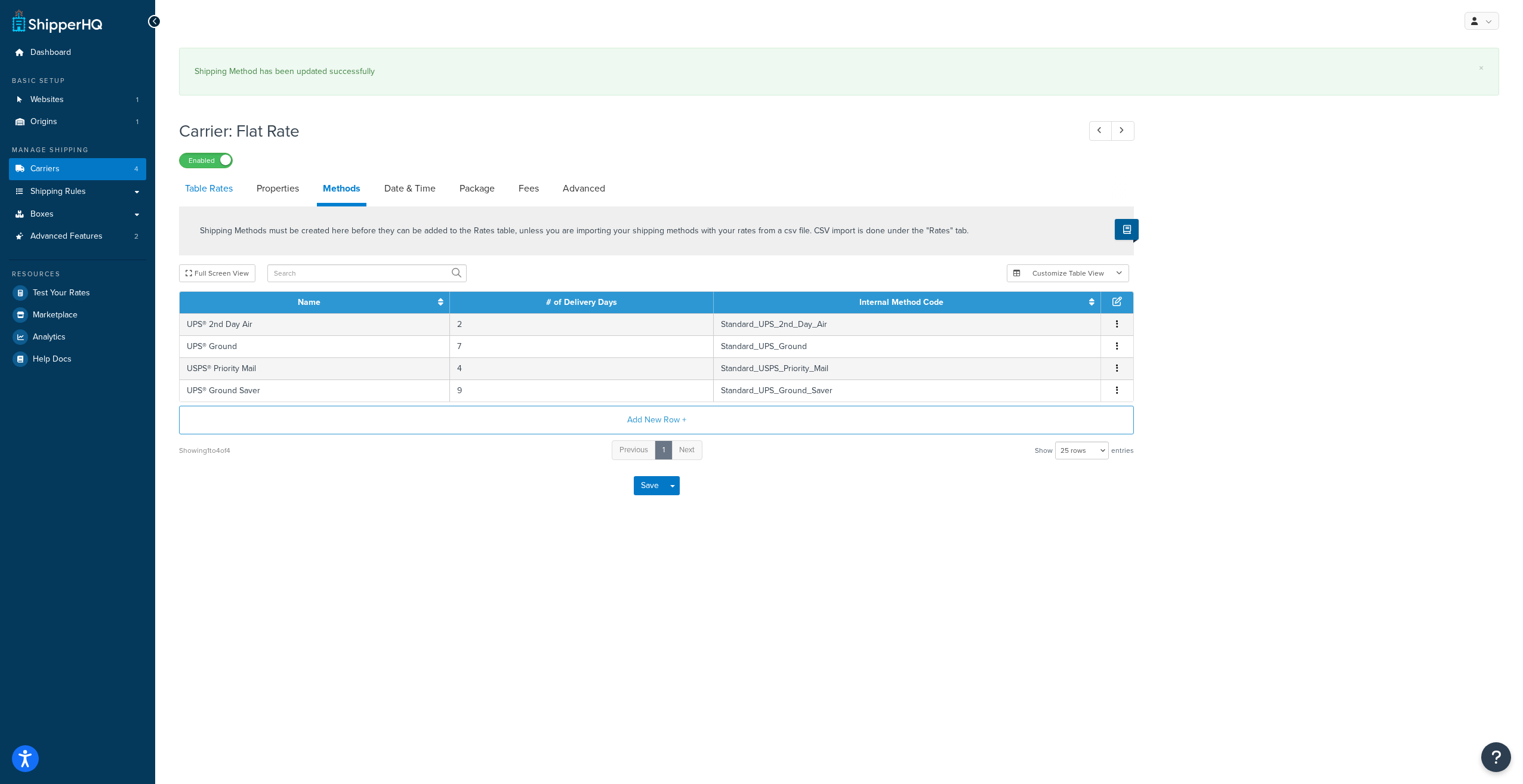
click at [220, 193] on link "Table Rates" at bounding box center [209, 188] width 60 height 28
select select "25"
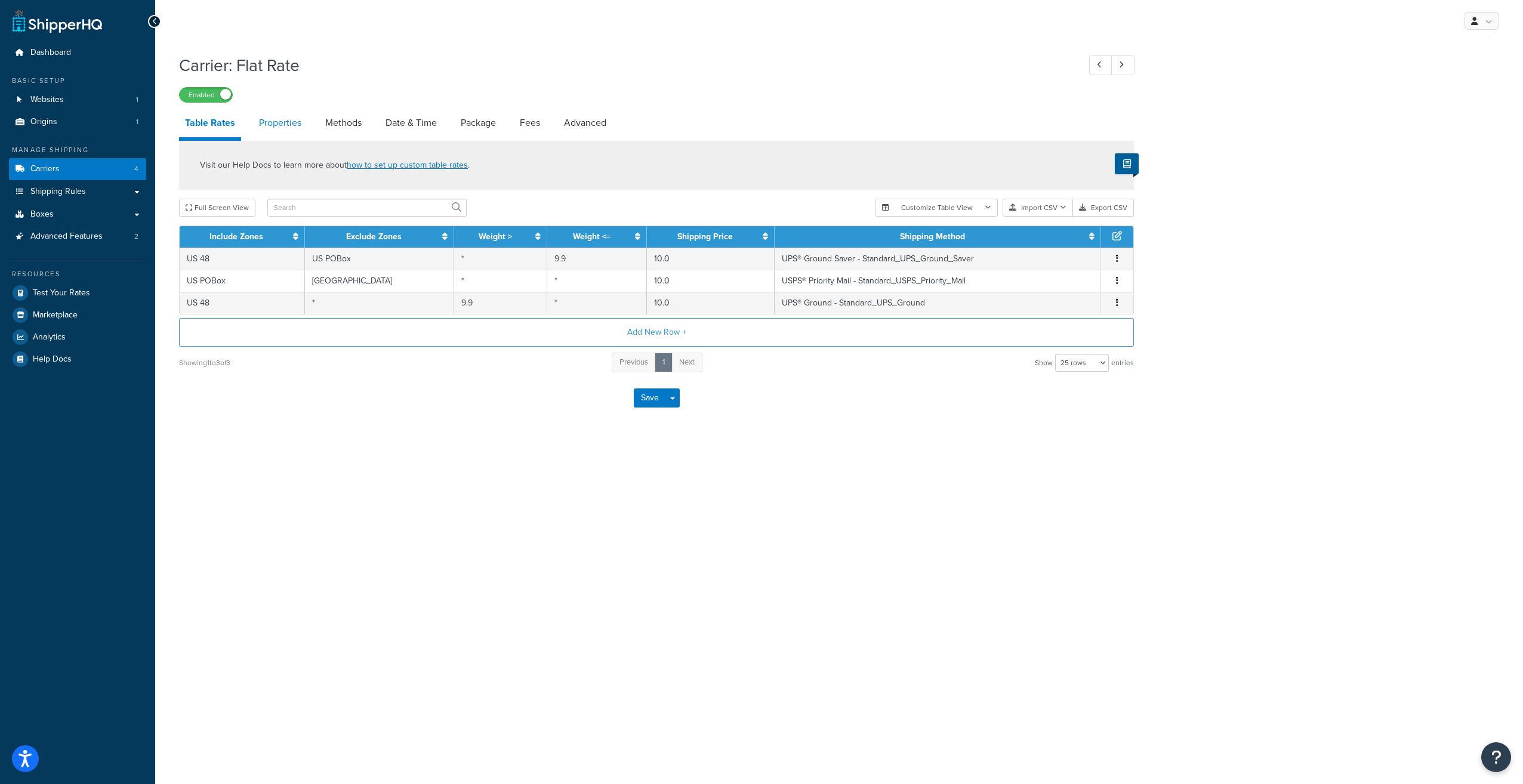
click at [279, 125] on link "Properties" at bounding box center [280, 122] width 54 height 28
select select "HIGHEST"
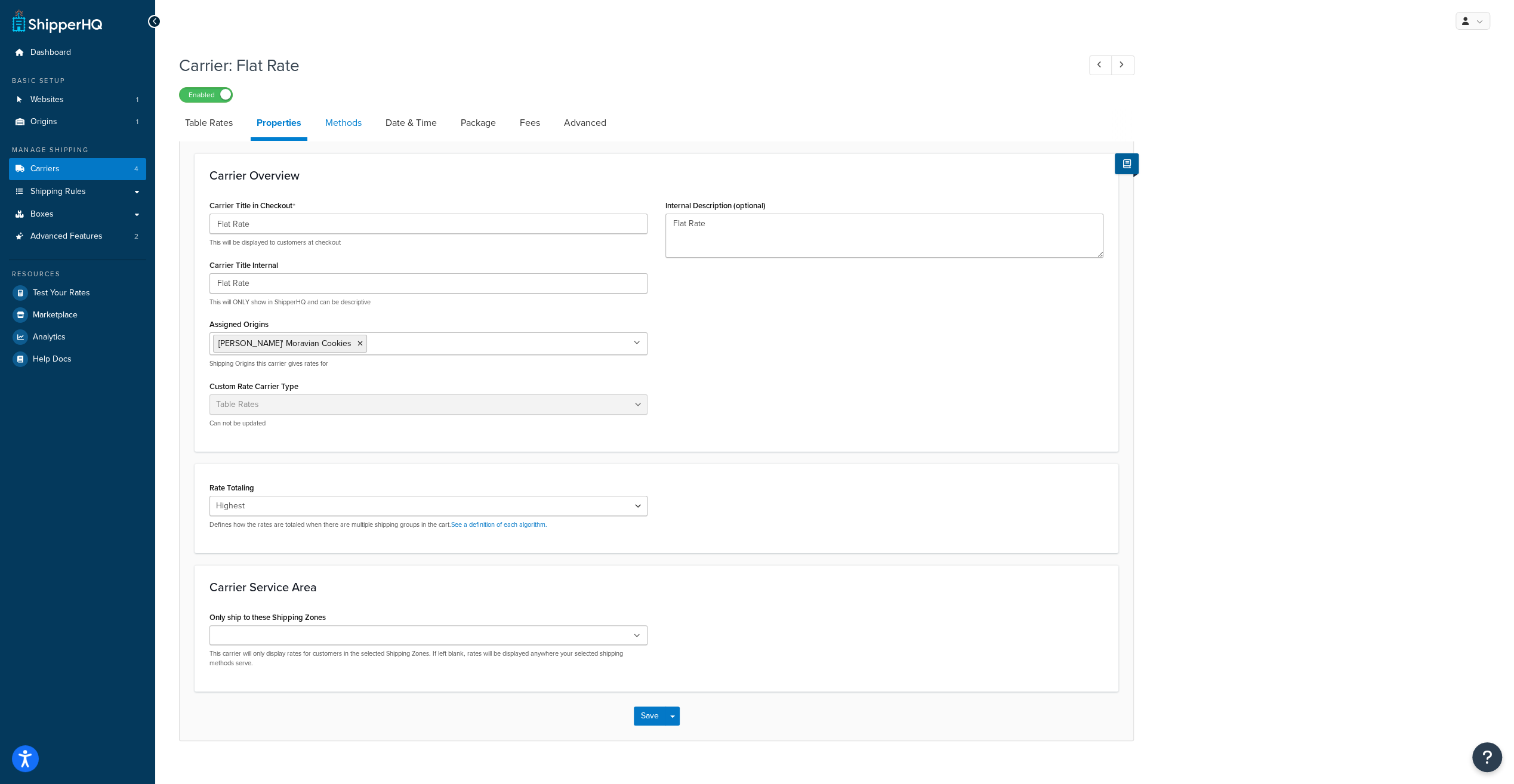
click at [344, 128] on link "Methods" at bounding box center [344, 122] width 49 height 28
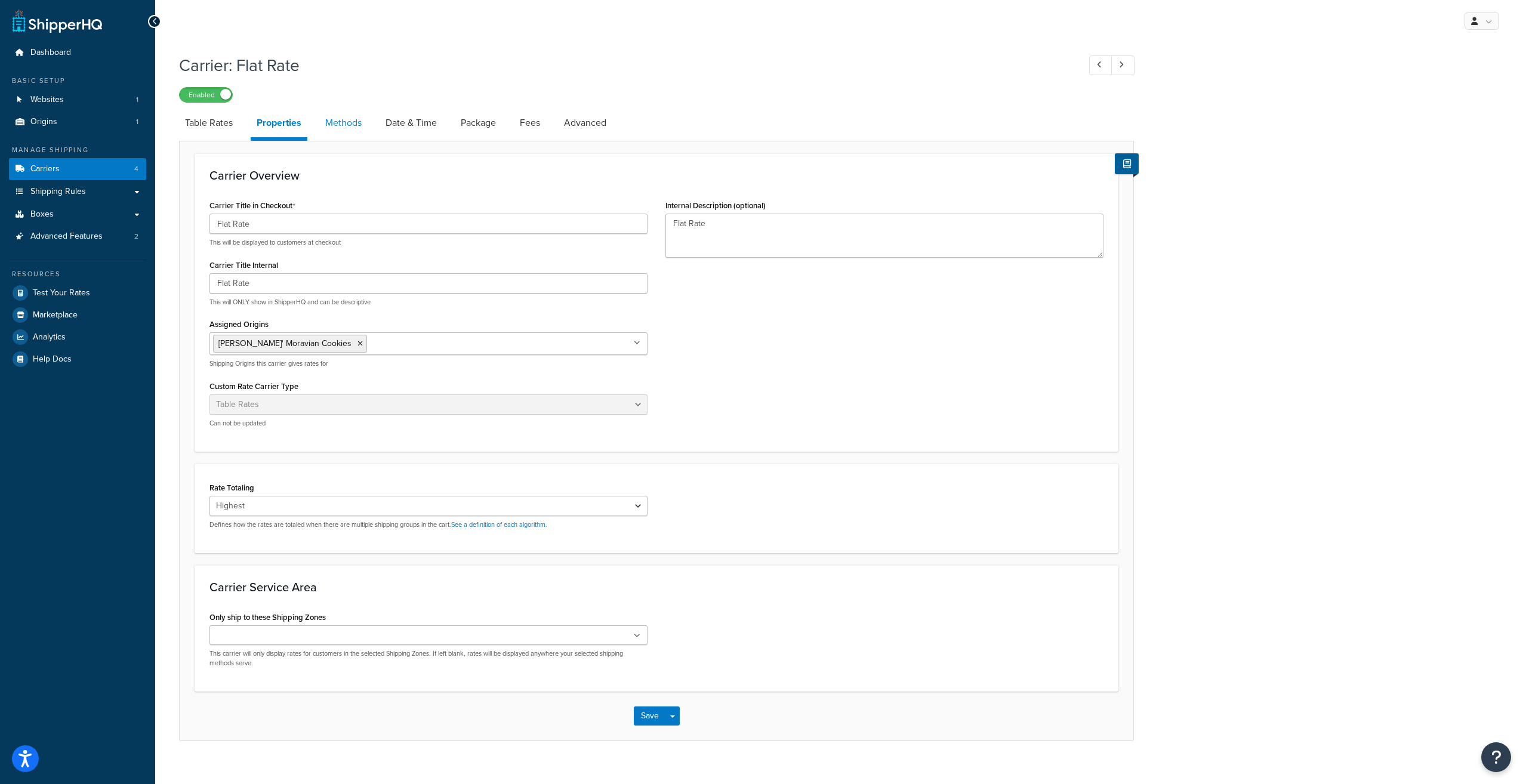
select select "25"
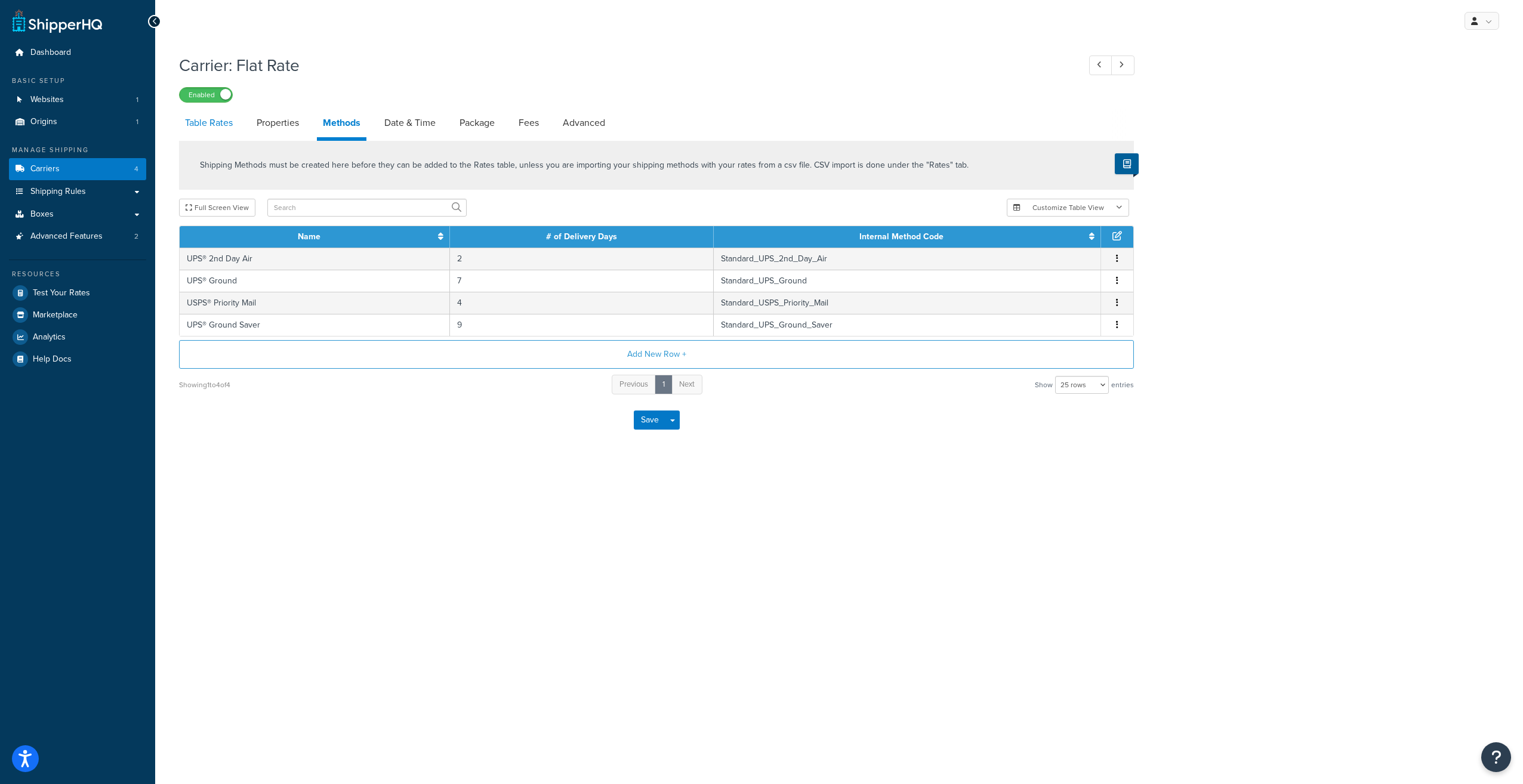
click at [215, 120] on link "Table Rates" at bounding box center [209, 122] width 60 height 28
select select "25"
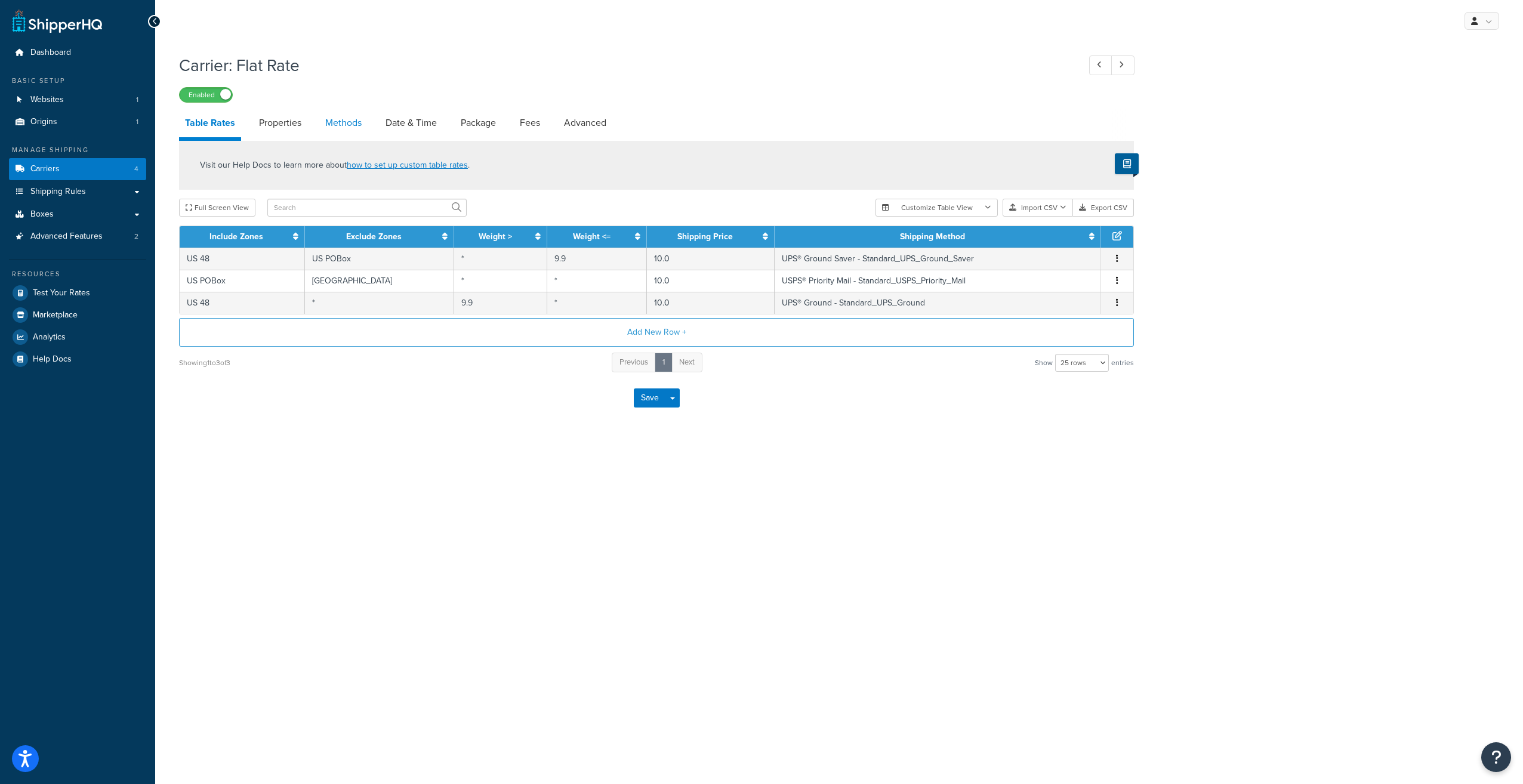
click at [338, 123] on link "Methods" at bounding box center [344, 122] width 49 height 28
select select "25"
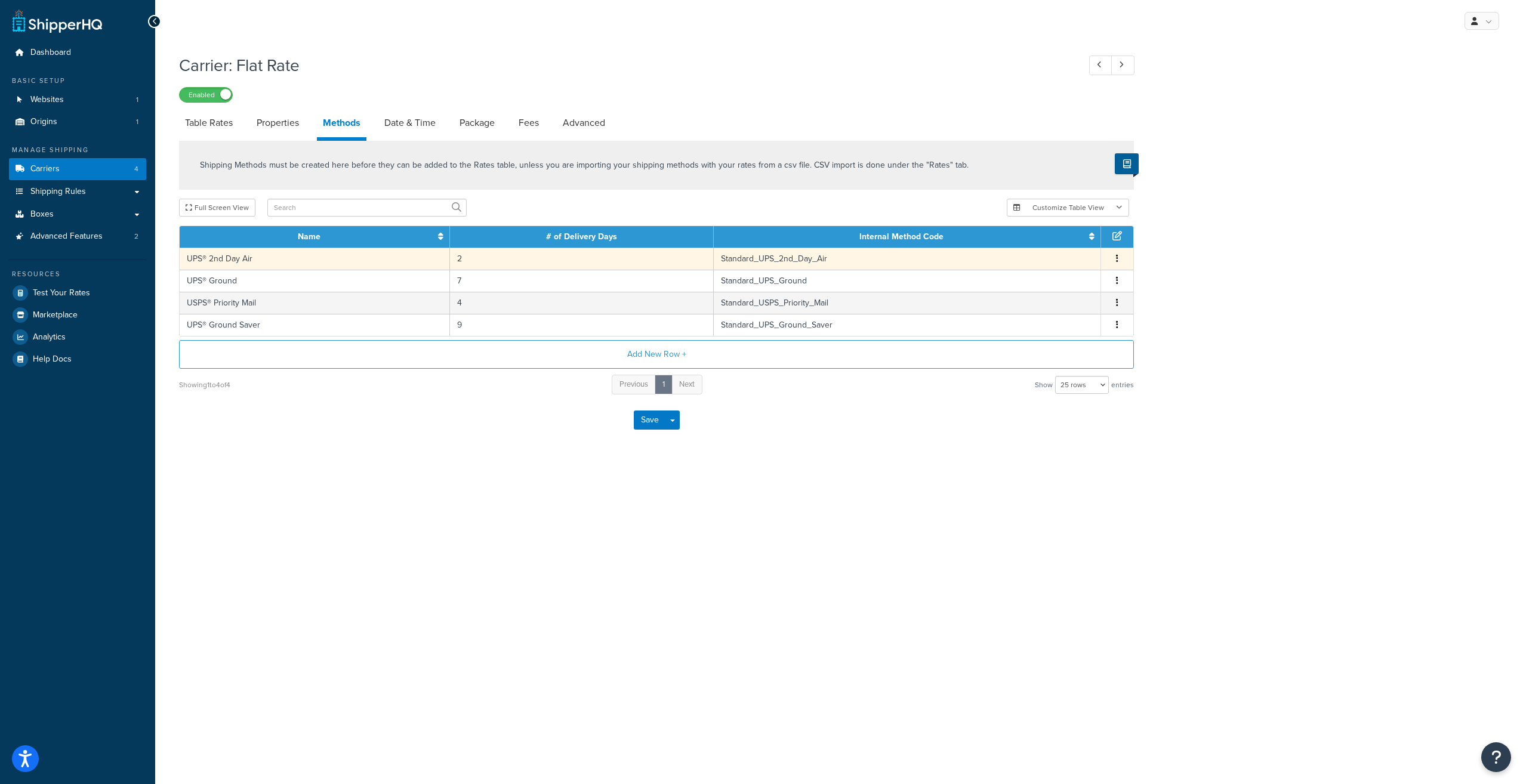
click at [1122, 260] on button "button" at bounding box center [1117, 258] width 10 height 13
click at [1043, 271] on div "Delete" at bounding box center [1057, 273] width 85 height 24
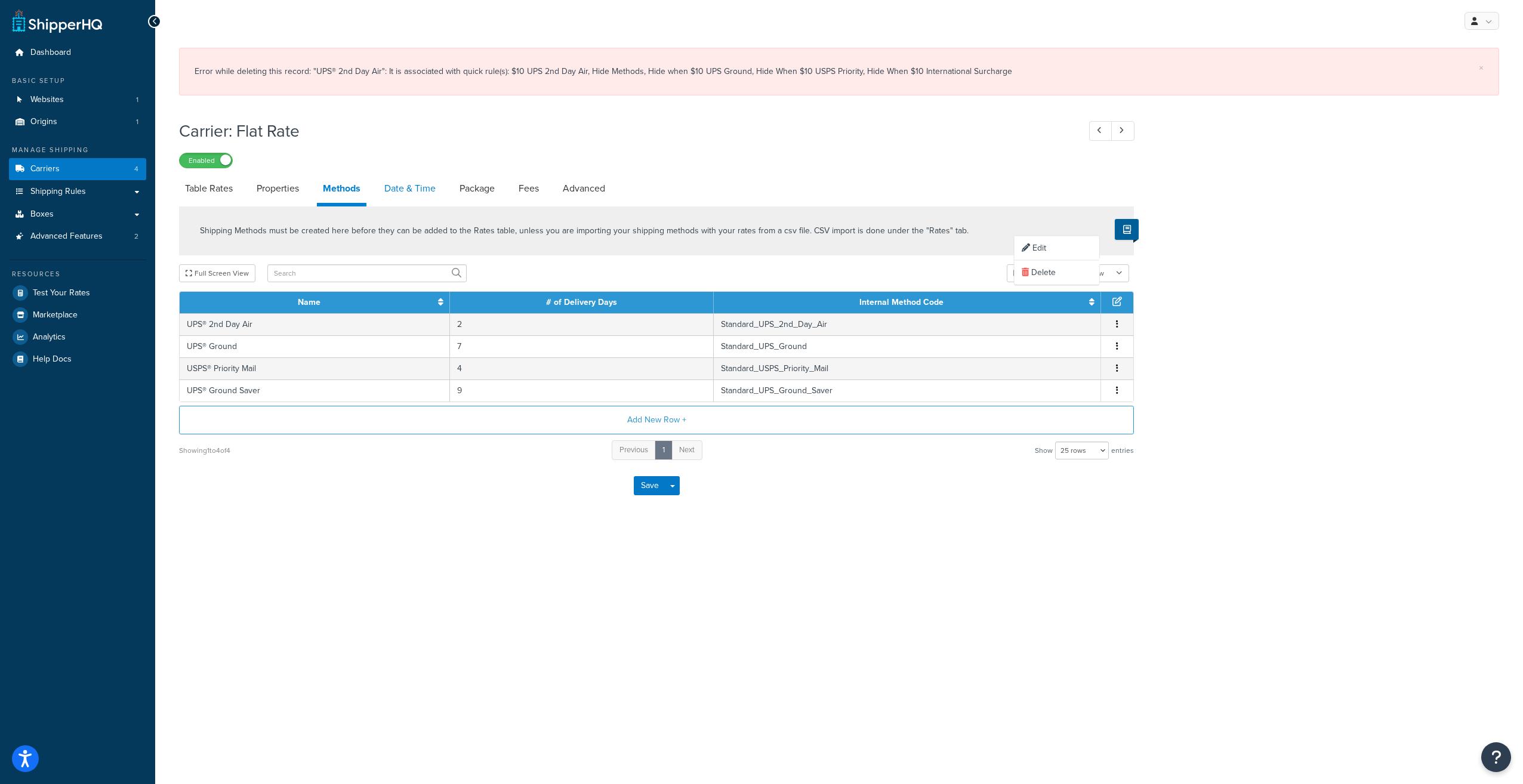
click at [399, 190] on link "Date & Time" at bounding box center [410, 188] width 63 height 28
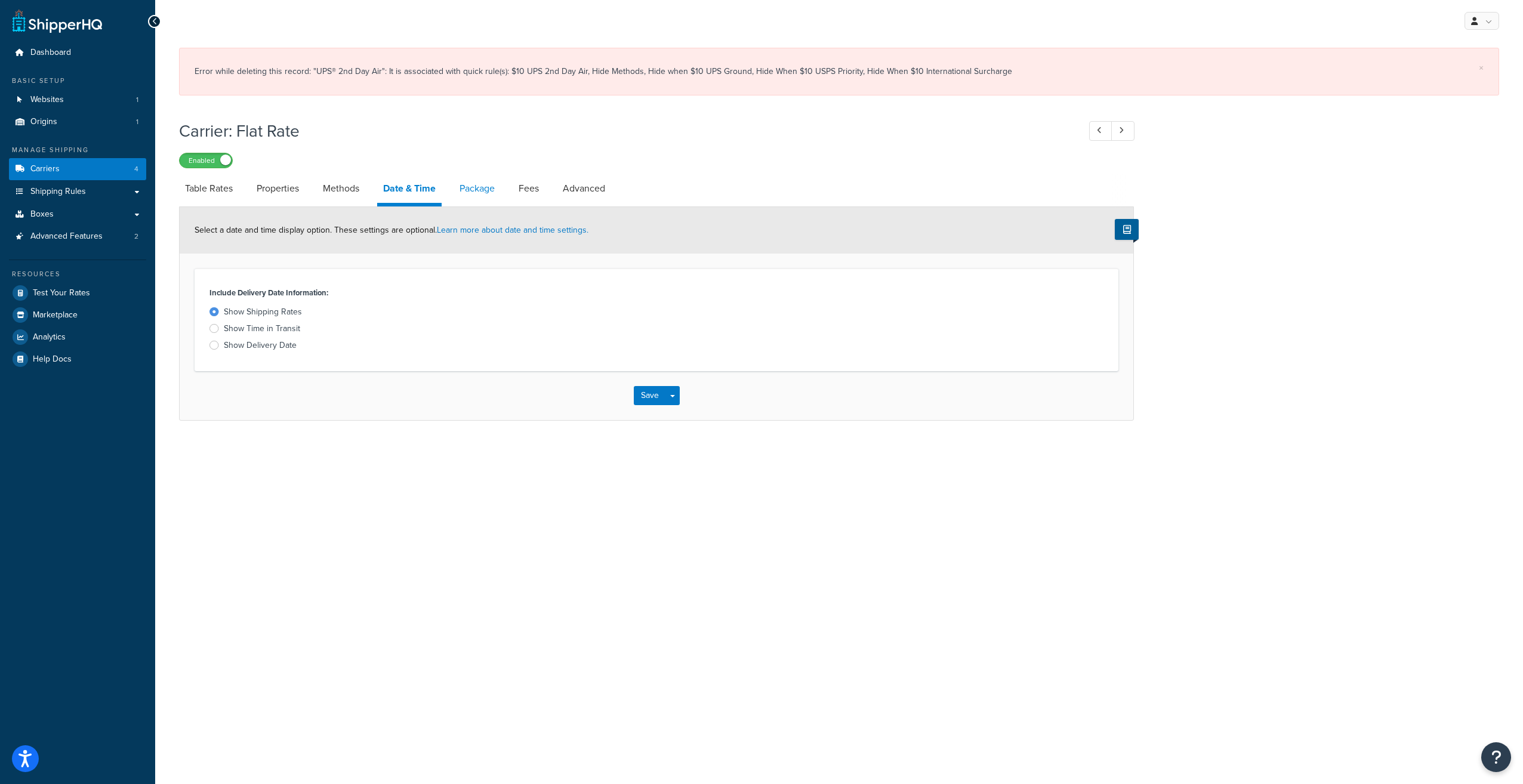
click at [468, 185] on link "Package" at bounding box center [477, 188] width 47 height 28
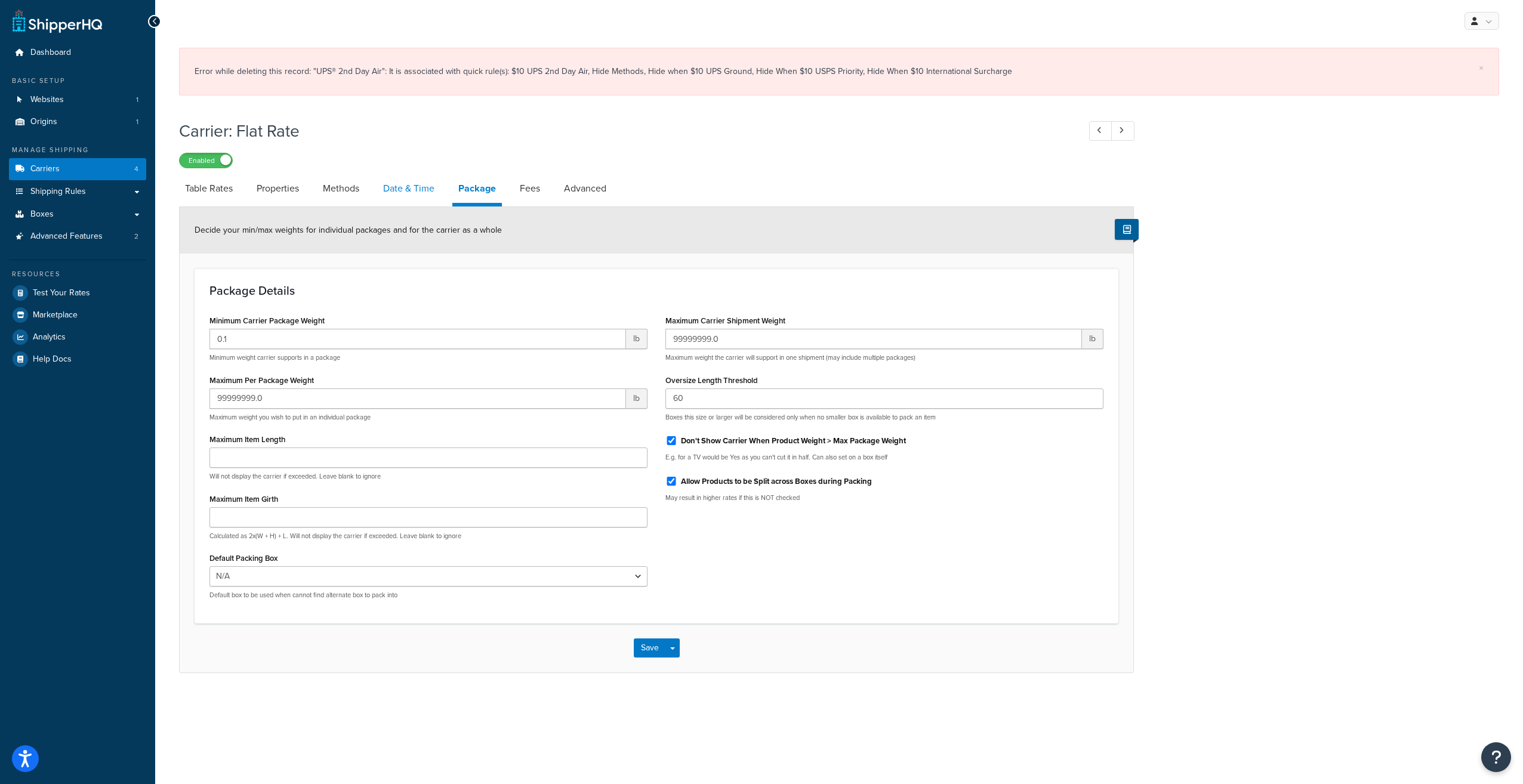
click at [420, 185] on link "Date & Time" at bounding box center [408, 188] width 63 height 28
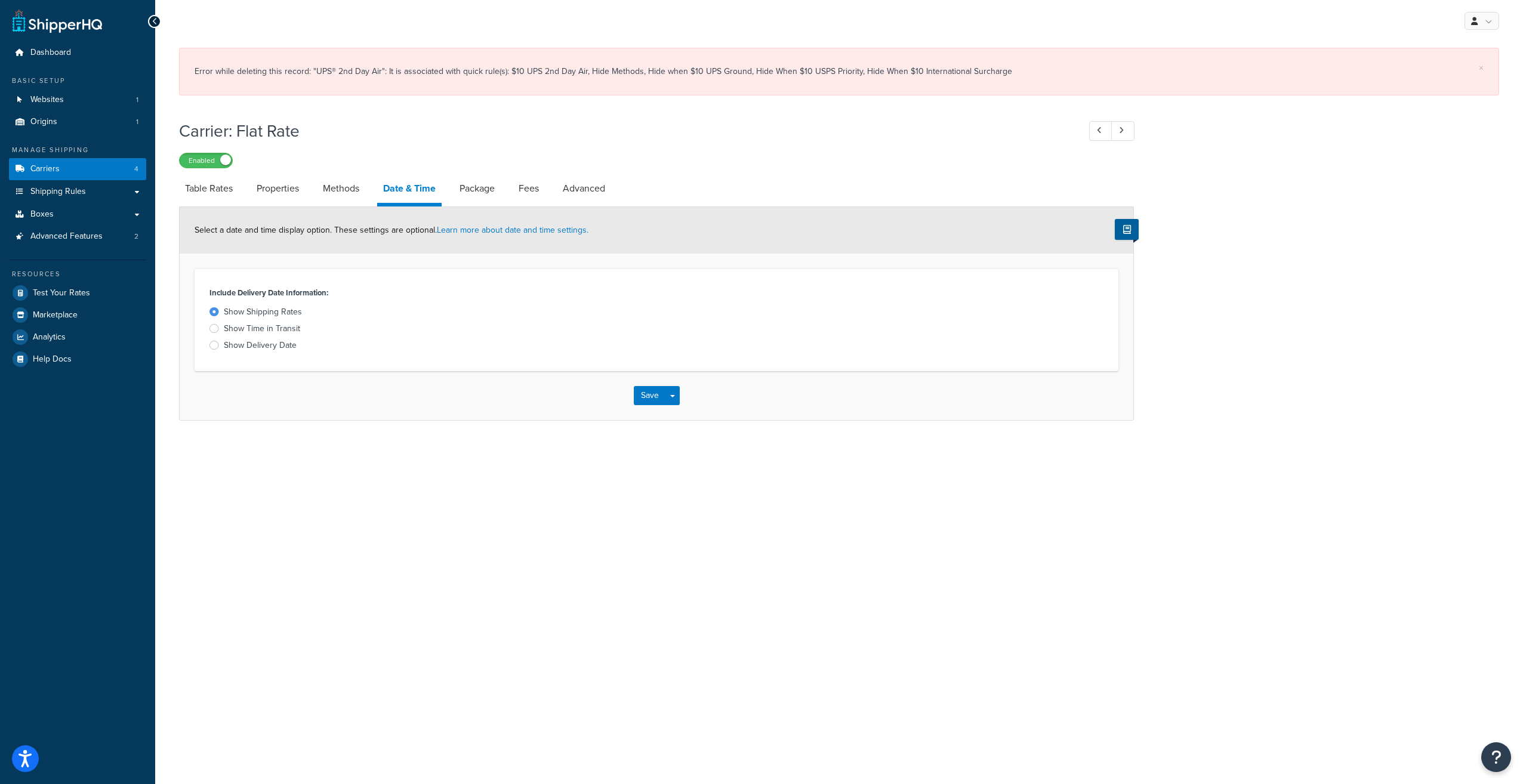
click at [206, 328] on div "Include Delivery Date Information: Show Shipping Rates Show Time in Transit Sho…" at bounding box center [428, 320] width 456 height 72
click at [212, 328] on div at bounding box center [215, 328] width 10 height 9
click at [0, 0] on input "Show Time in Transit" at bounding box center [0, 0] width 0 height 0
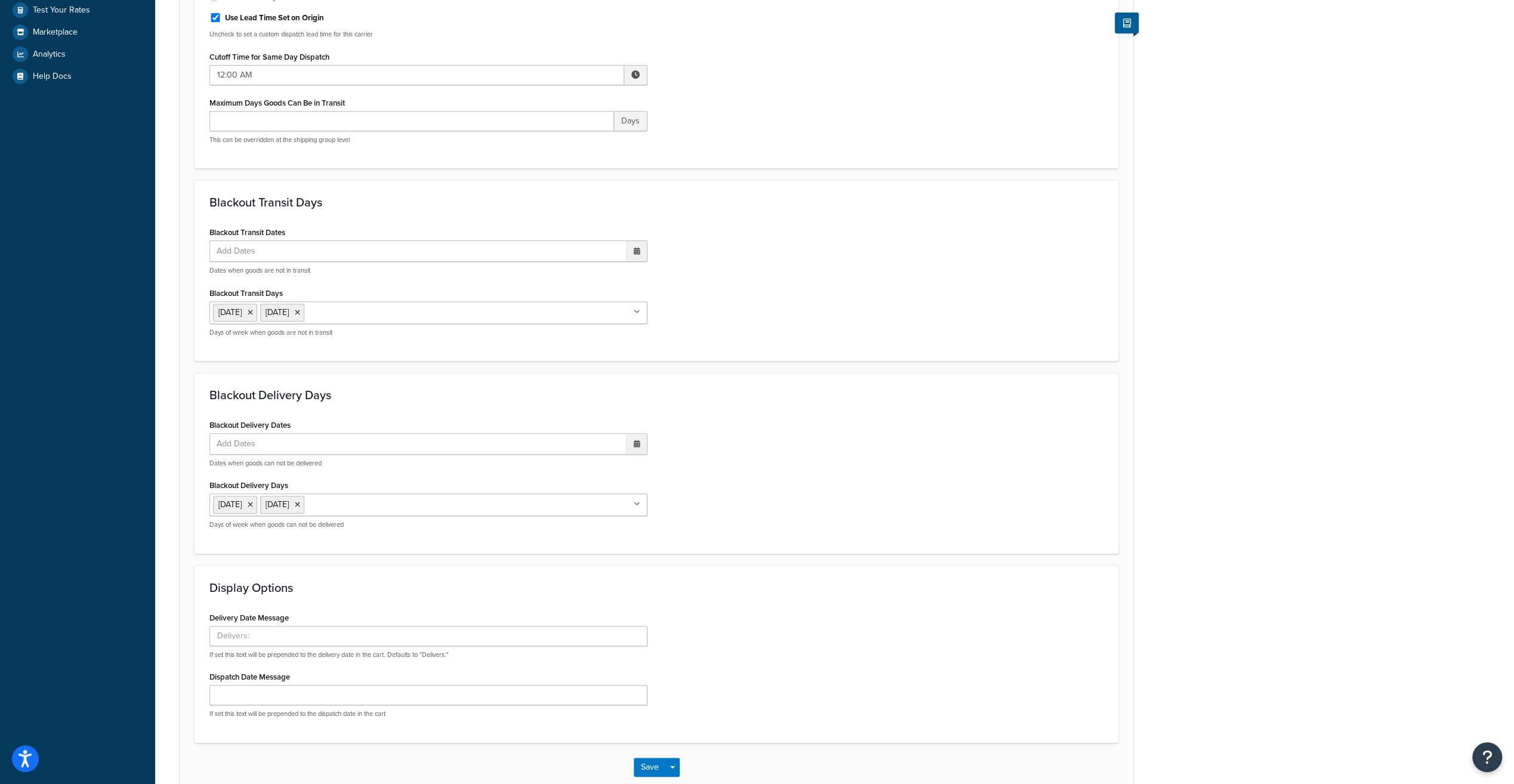
scroll to position [348, 0]
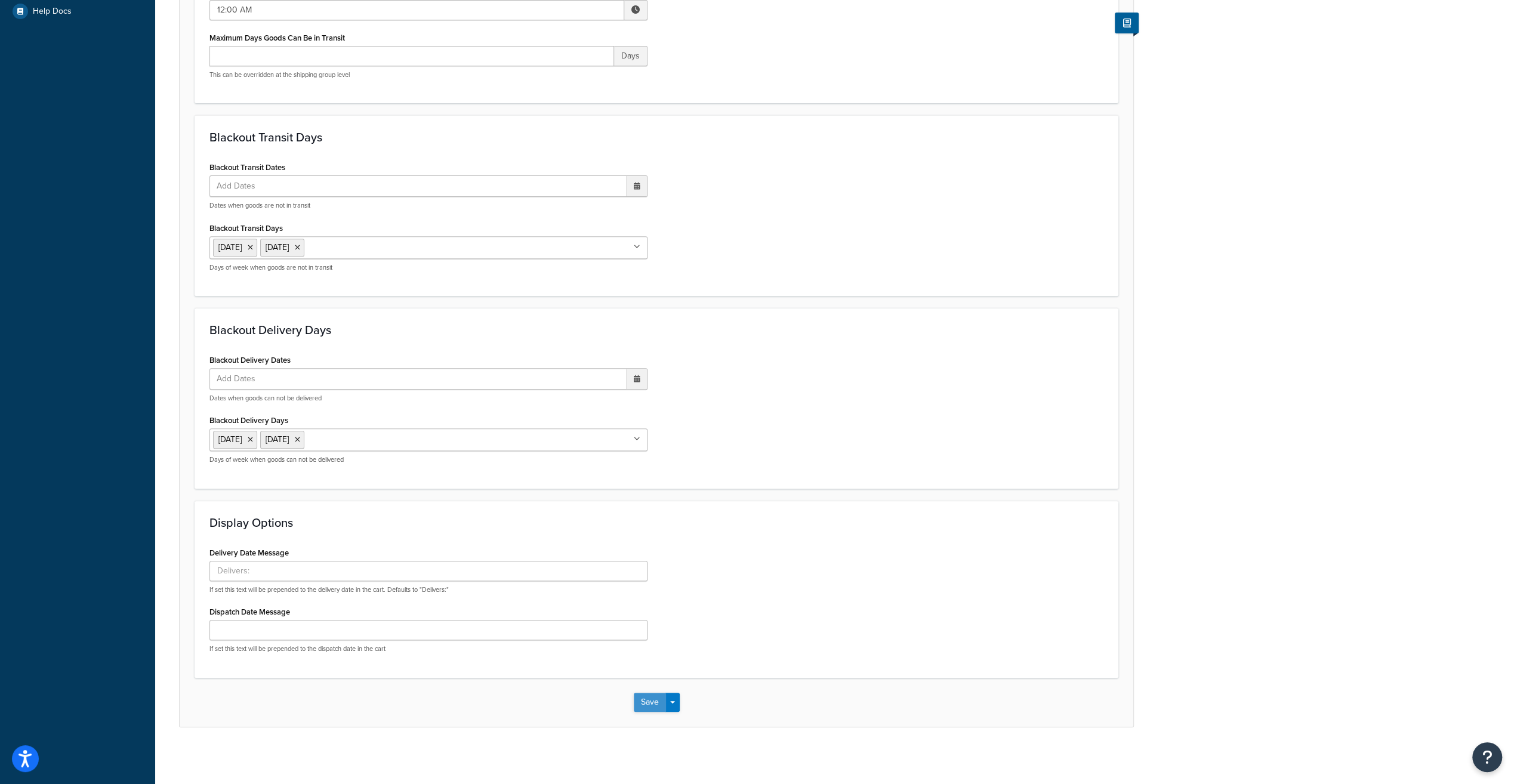
click at [647, 693] on button "Save" at bounding box center [650, 702] width 32 height 19
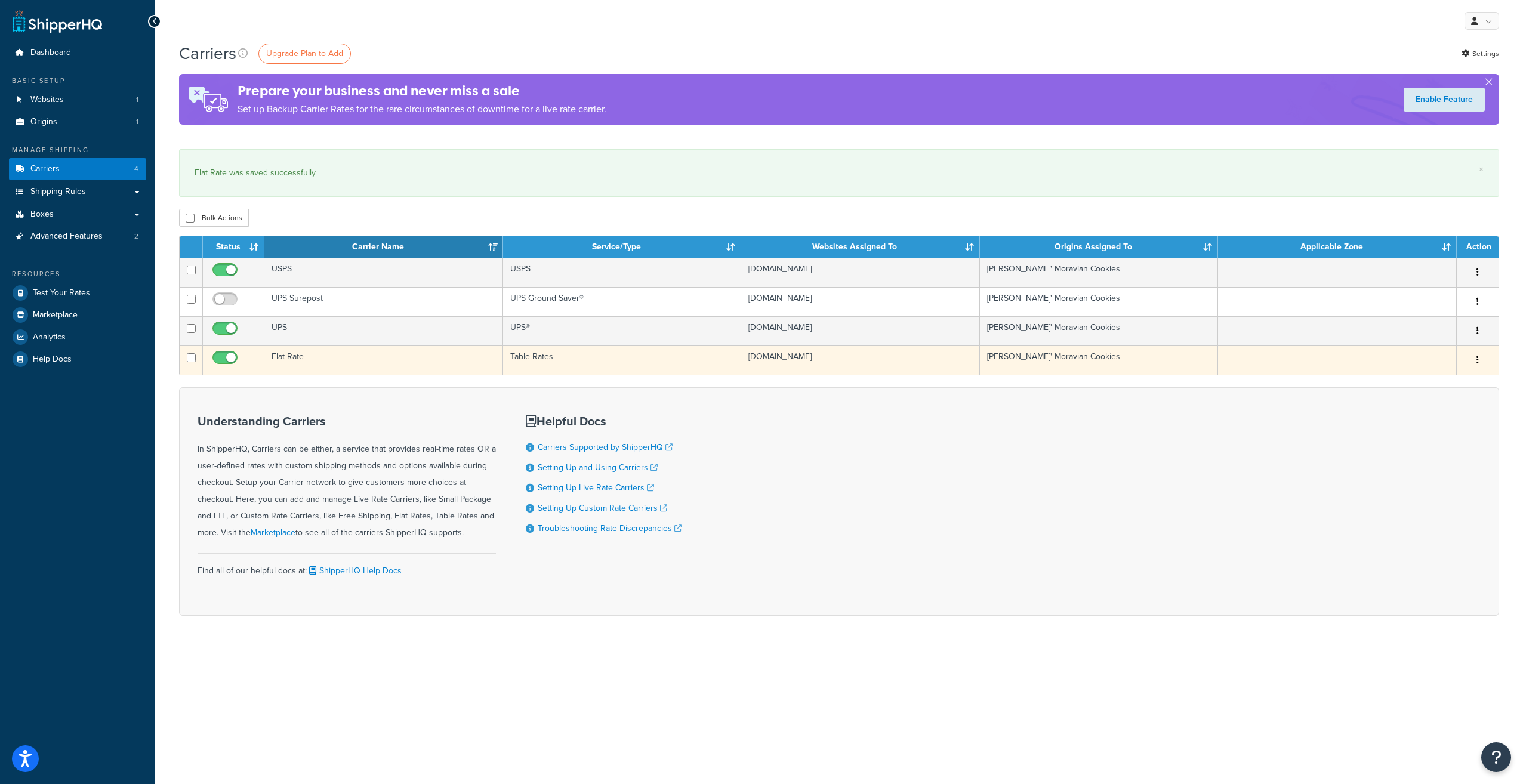
click at [1249, 365] on td at bounding box center [1338, 360] width 239 height 29
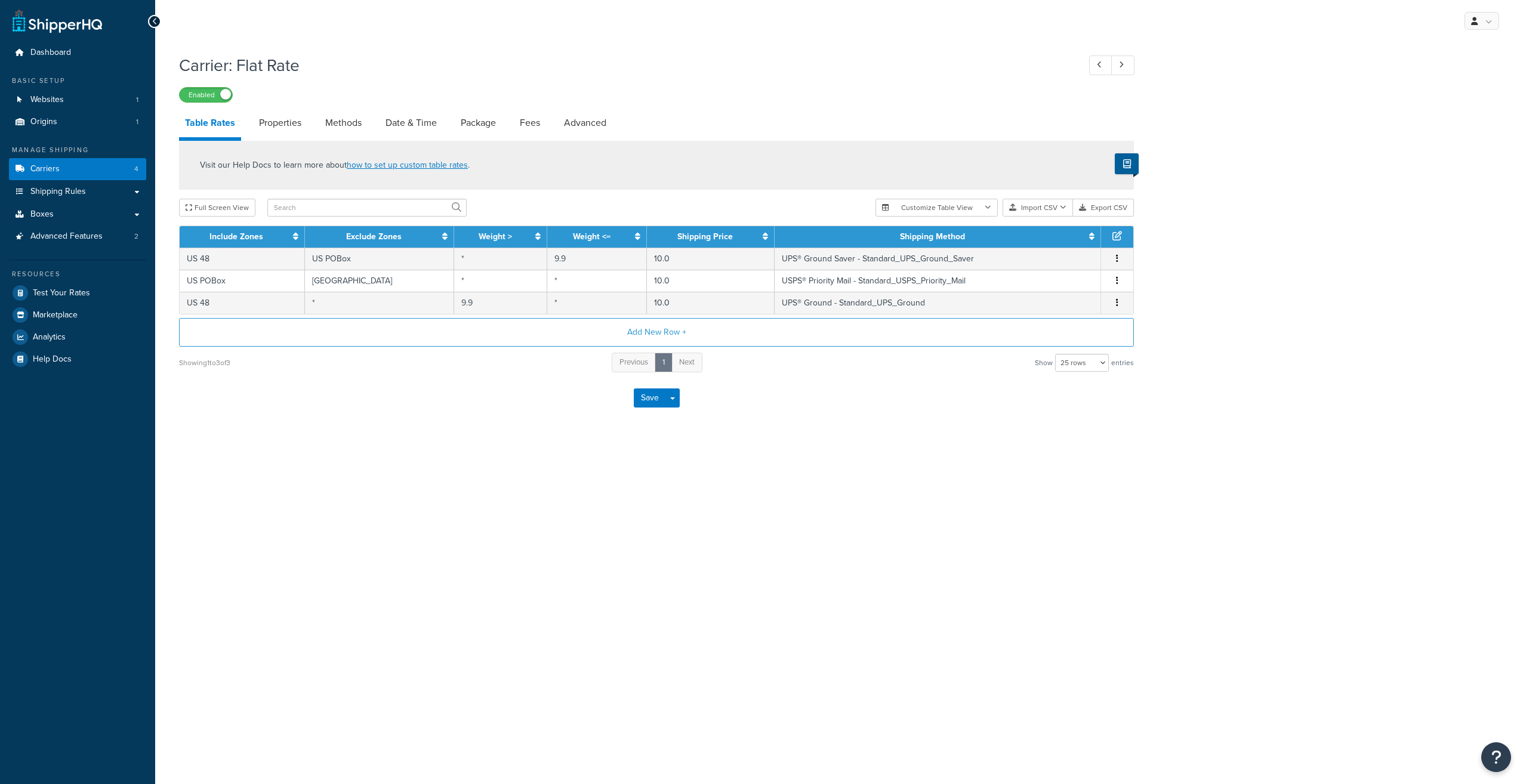
select select "25"
click at [507, 126] on li "Package" at bounding box center [484, 122] width 59 height 28
click at [496, 124] on link "Package" at bounding box center [478, 122] width 47 height 28
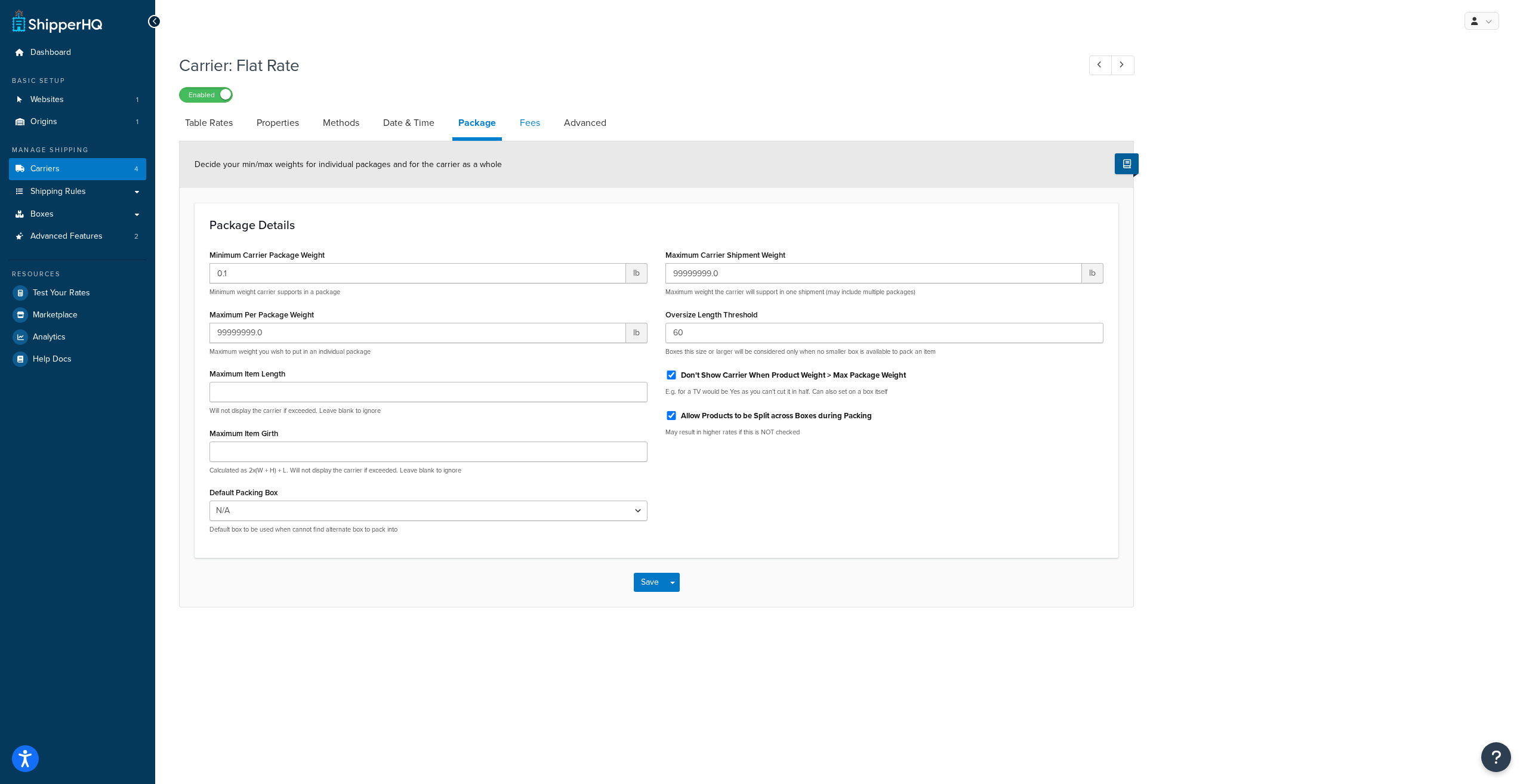
click at [543, 121] on link "Fees" at bounding box center [530, 122] width 32 height 28
select select "AFTER"
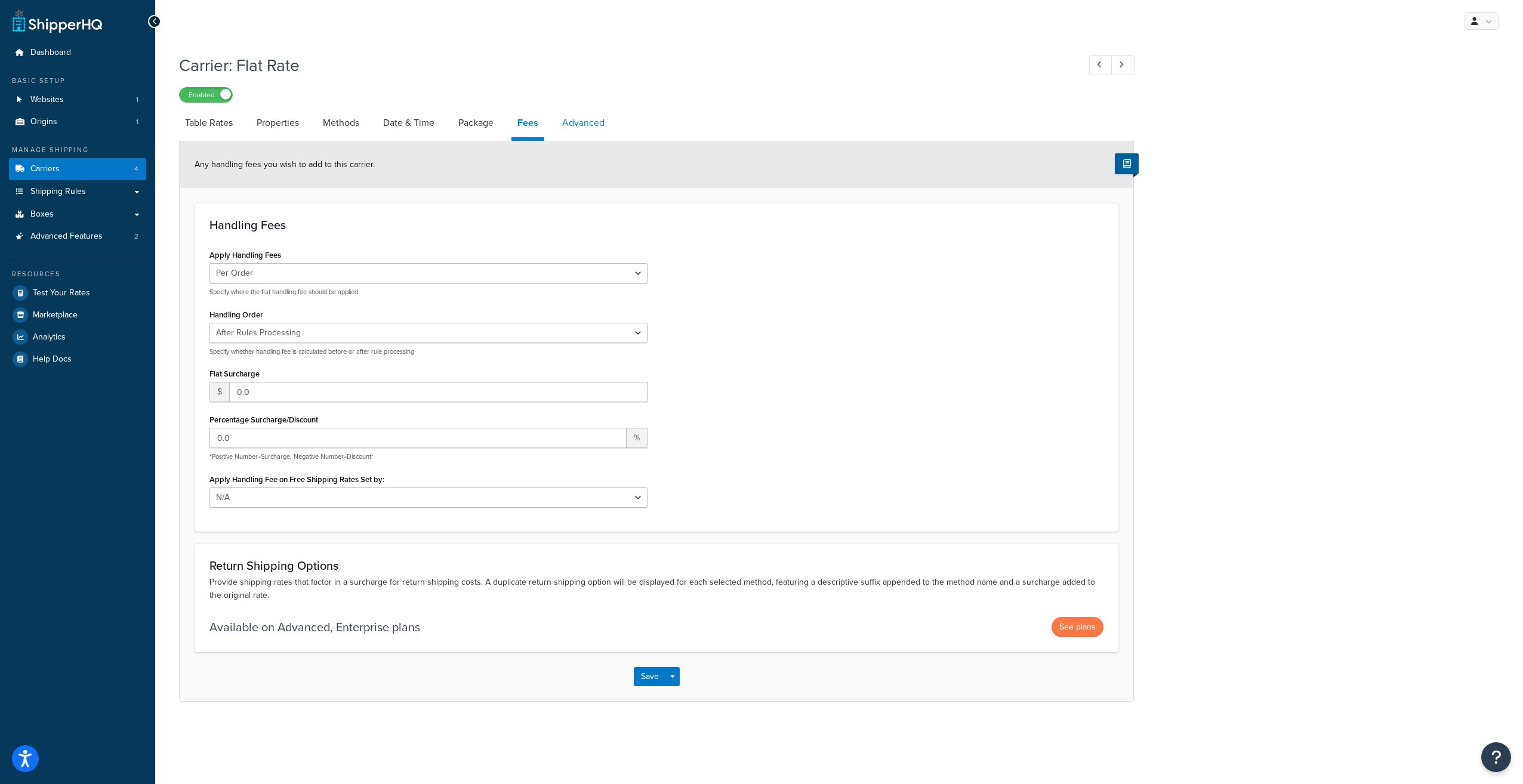
click at [597, 126] on link "Advanced" at bounding box center [583, 122] width 54 height 28
select select "false"
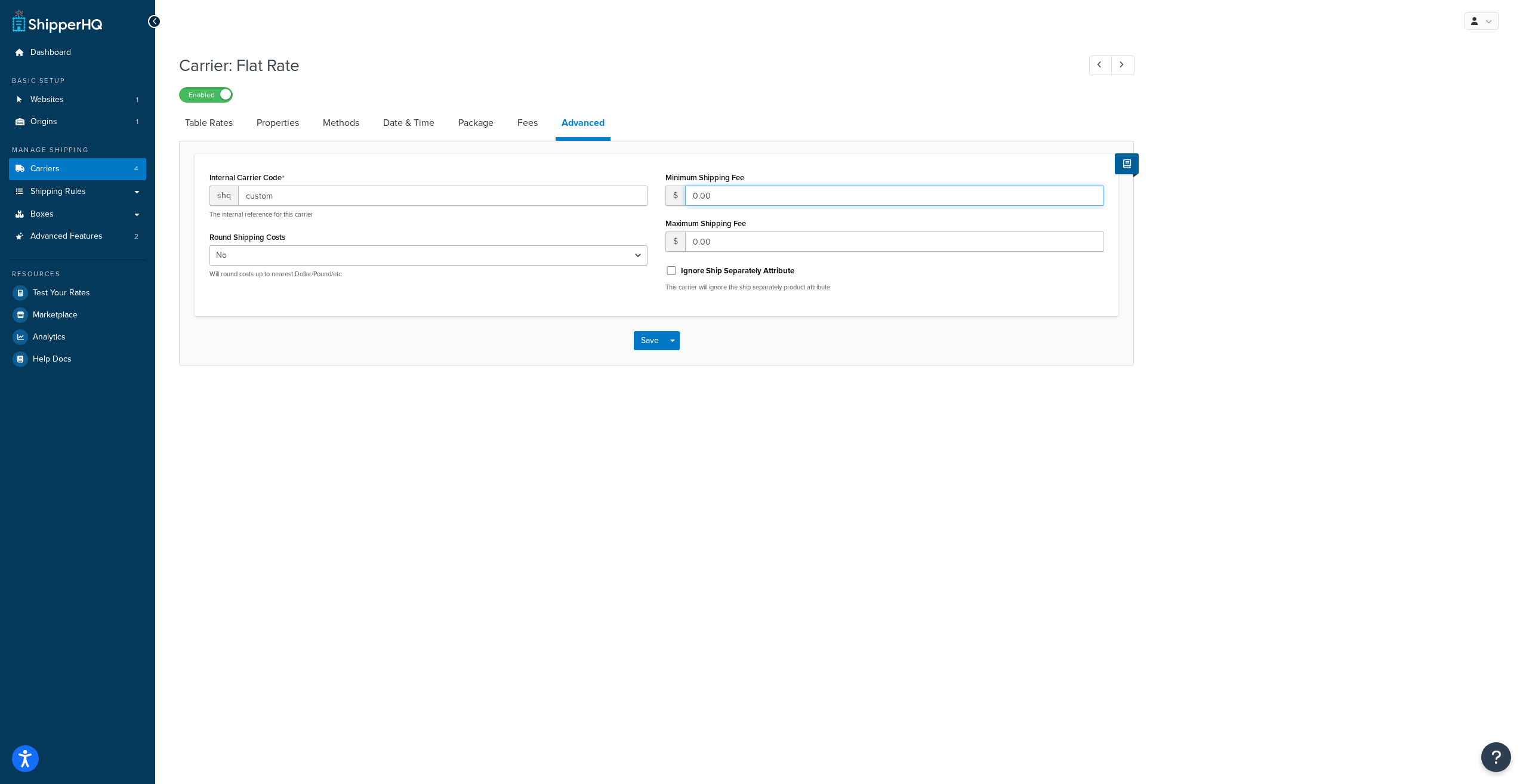
drag, startPoint x: 687, startPoint y: 197, endPoint x: 664, endPoint y: 197, distance: 23.0
click at [664, 197] on div "Minimum Shipping Fee $ 0.00 Maximum Shipping Fee $ 0.00 Ignore Ship Separately …" at bounding box center [884, 235] width 456 height 132
type input "10"
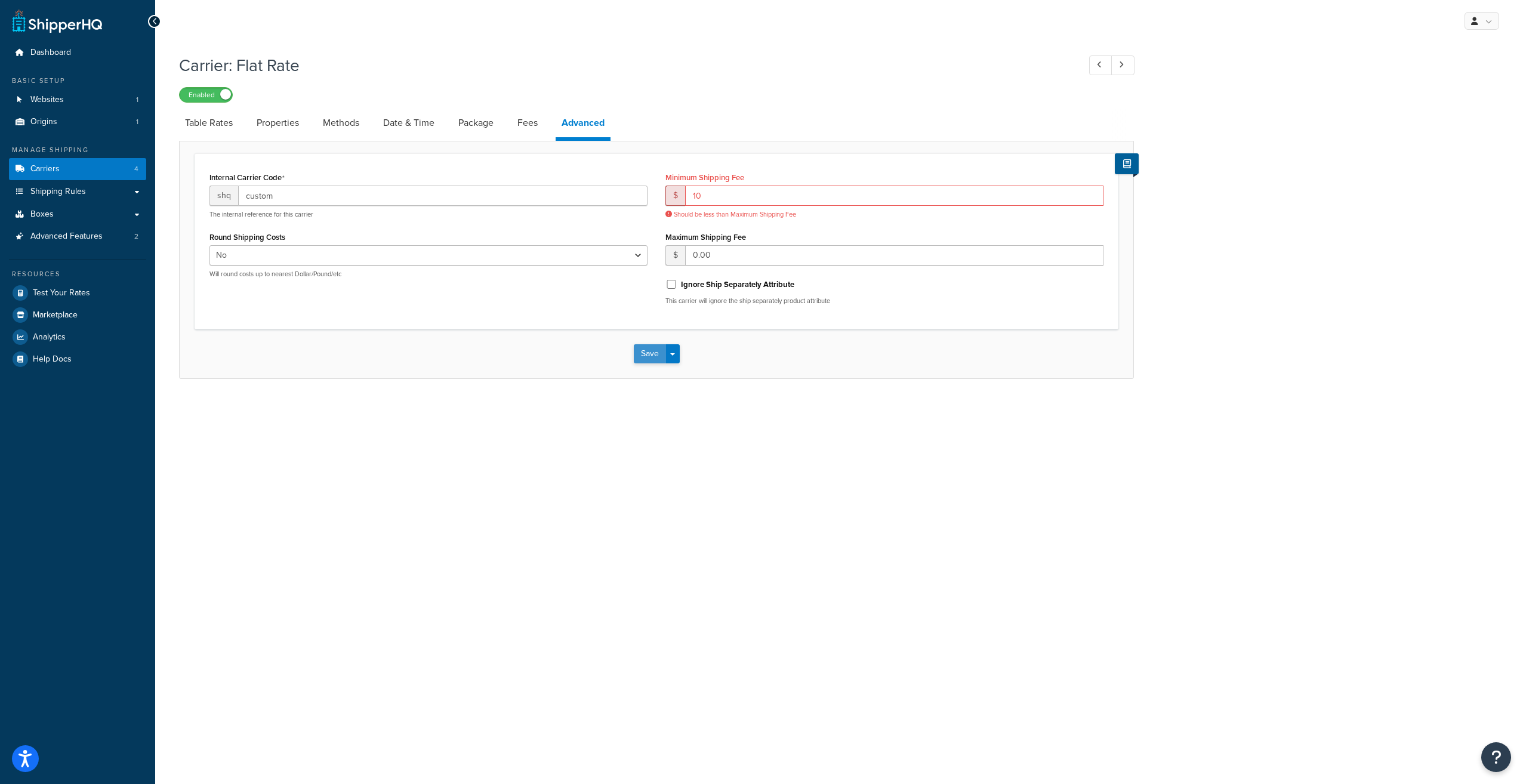
click at [655, 341] on div "Save Save Dropdown Save and Edit" at bounding box center [656, 353] width 954 height 49
drag, startPoint x: 731, startPoint y: 200, endPoint x: 638, endPoint y: 201, distance: 93.0
click at [638, 201] on div "Internal Carrier Code shq custom The internal reference for this carrier Round …" at bounding box center [656, 242] width 912 height 146
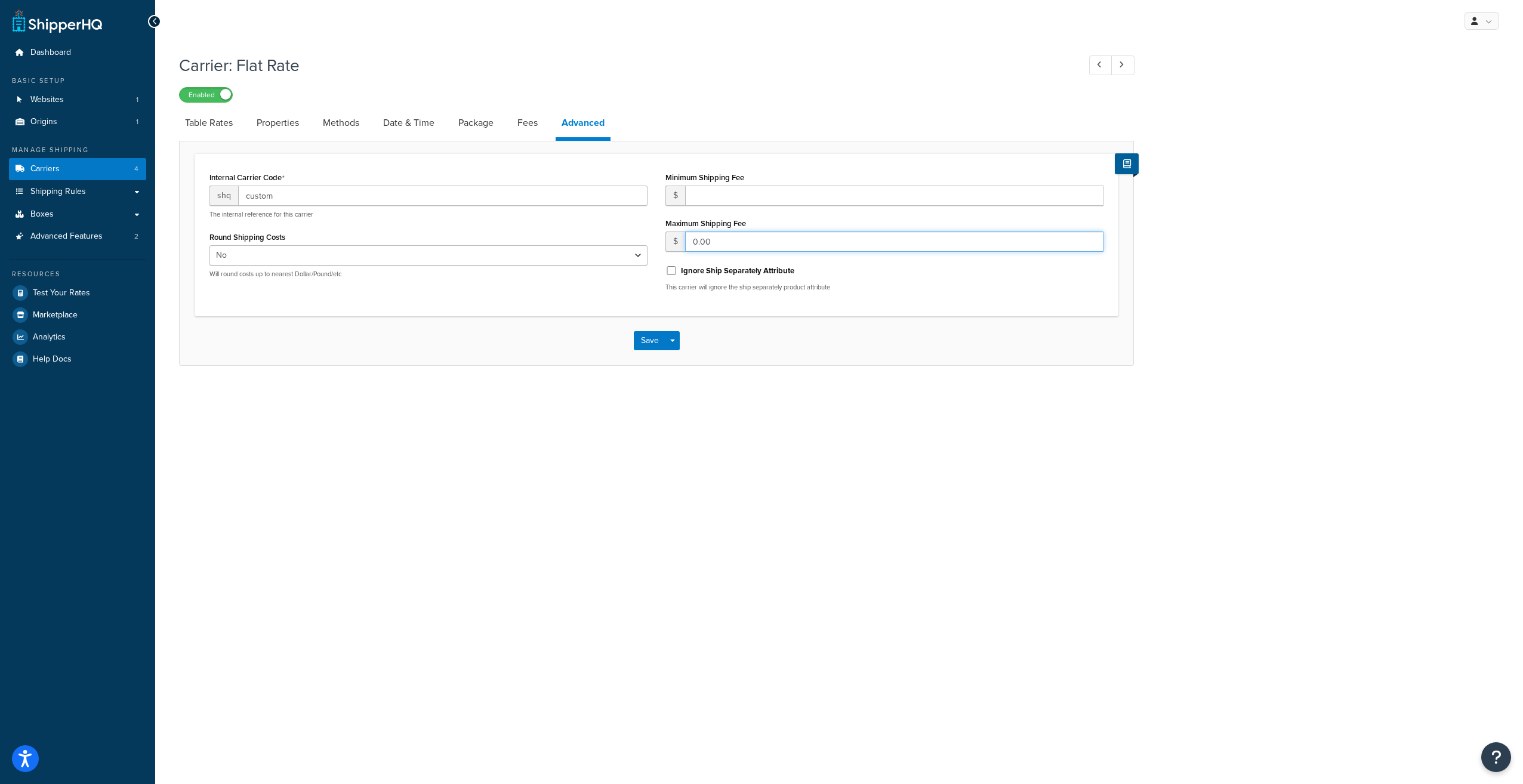
drag, startPoint x: 723, startPoint y: 244, endPoint x: 657, endPoint y: 243, distance: 66.0
click at [657, 243] on div "Minimum Shipping Fee $ Maximum Shipping Fee $ 0.00 Ignore Ship Separately Attri…" at bounding box center [884, 235] width 456 height 132
click at [711, 200] on input "number" at bounding box center [894, 195] width 418 height 20
type input "10"
click at [643, 340] on button "Save" at bounding box center [650, 340] width 32 height 19
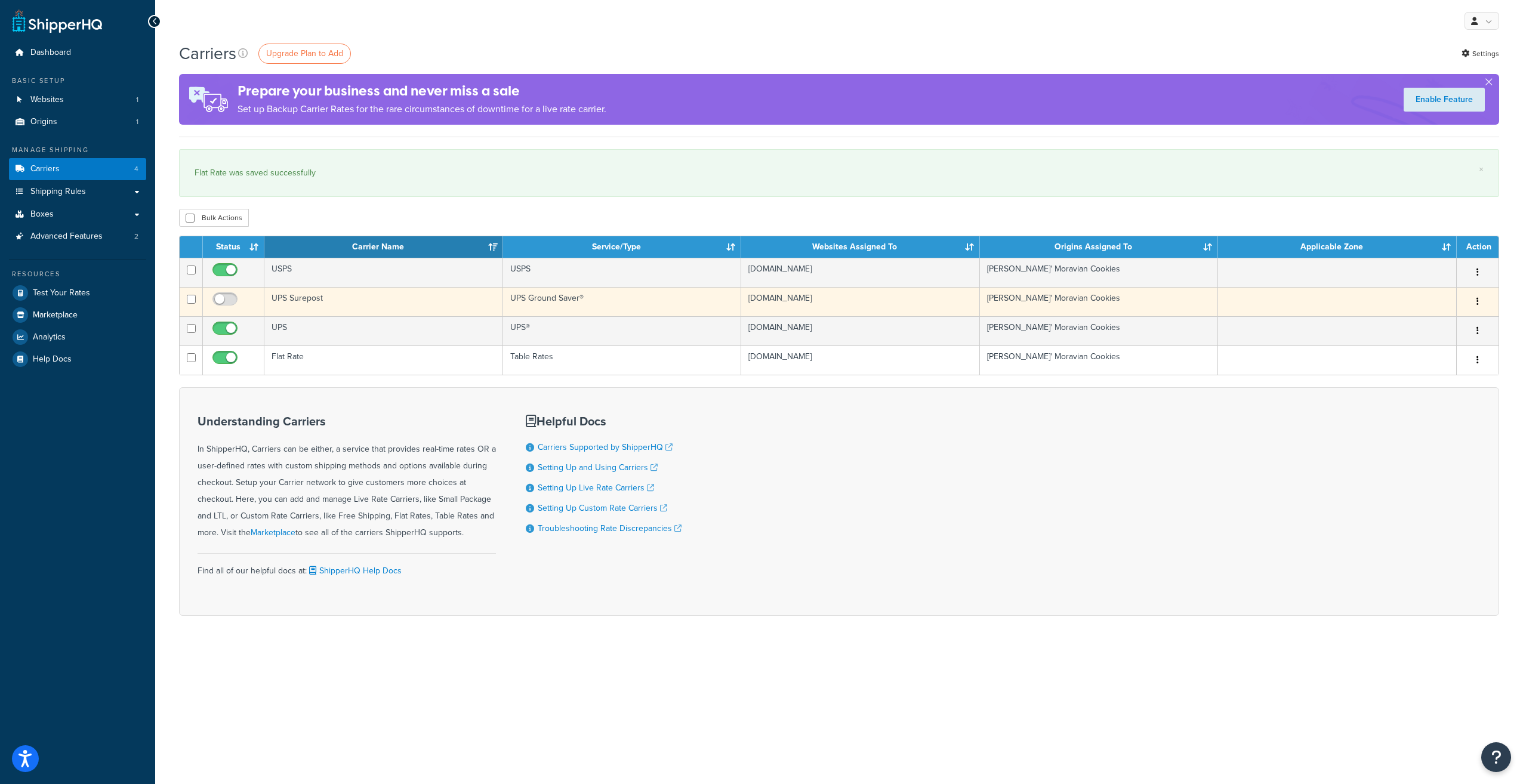
click at [1485, 304] on button "button" at bounding box center [1478, 301] width 17 height 19
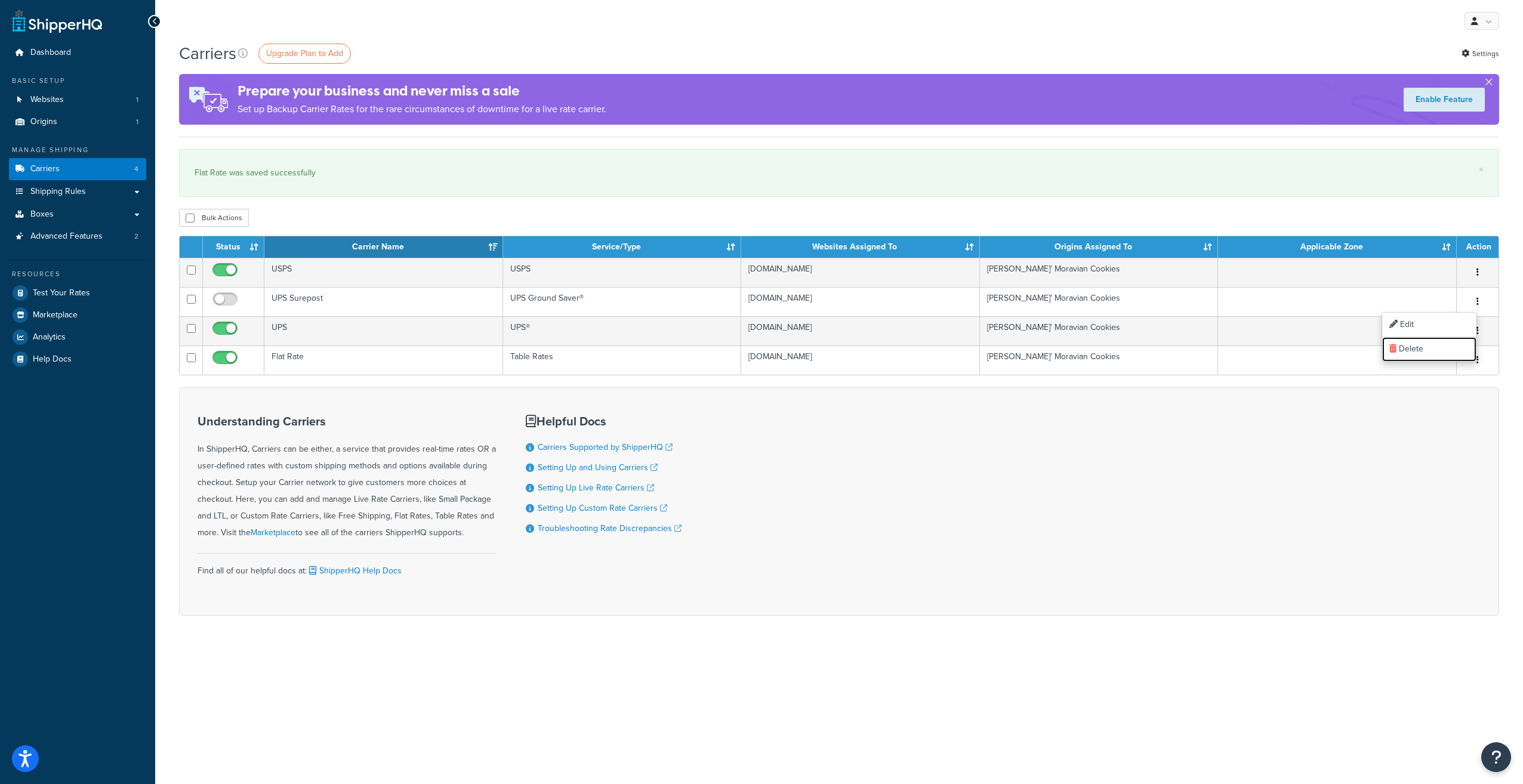
drag, startPoint x: 1426, startPoint y: 349, endPoint x: 812, endPoint y: 55, distance: 680.8
click at [1425, 349] on link "Delete" at bounding box center [1429, 349] width 94 height 24
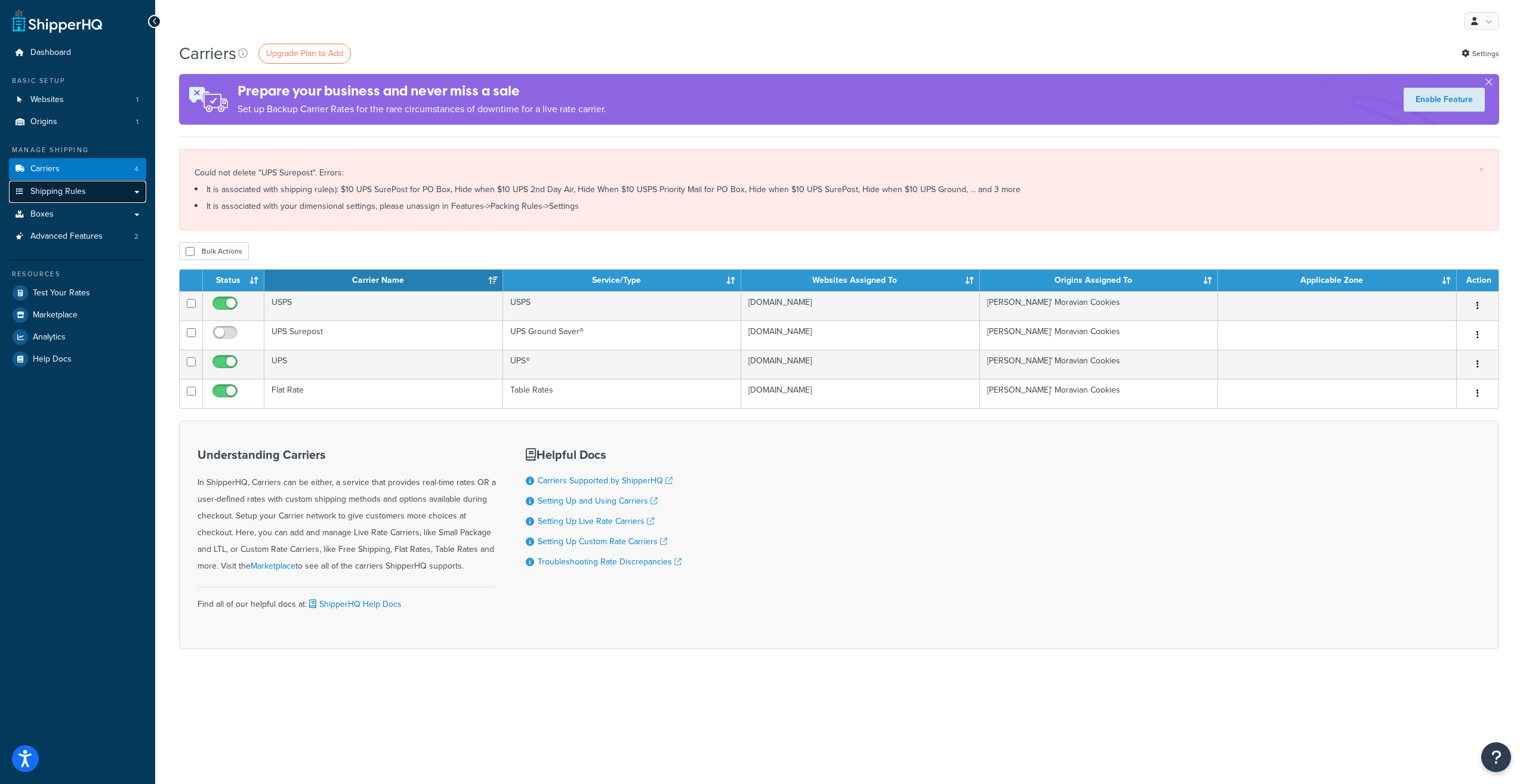
click at [60, 190] on span "Shipping Rules" at bounding box center [58, 192] width 56 height 10
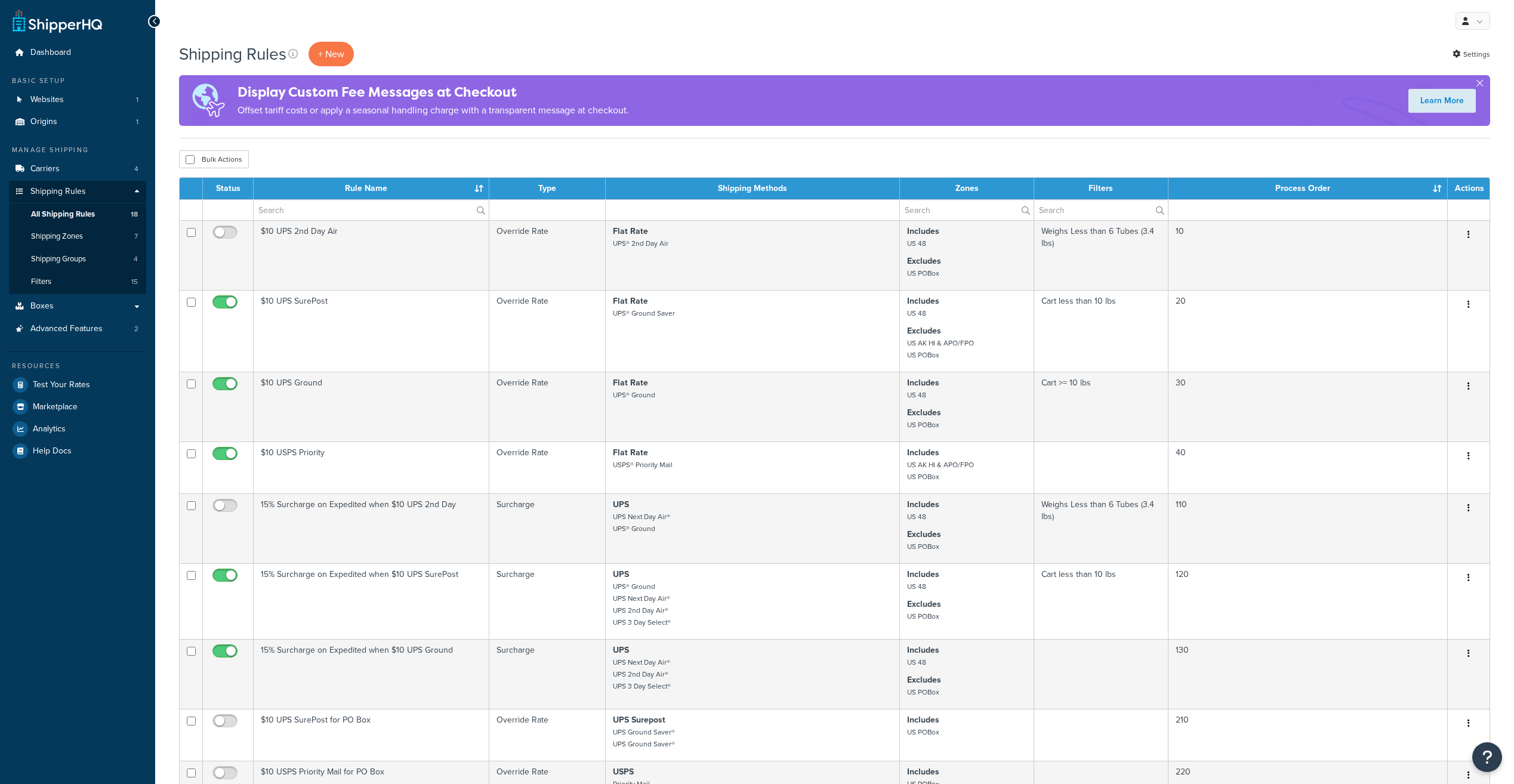
select select "100"
click at [365, 213] on input "text" at bounding box center [371, 210] width 235 height 20
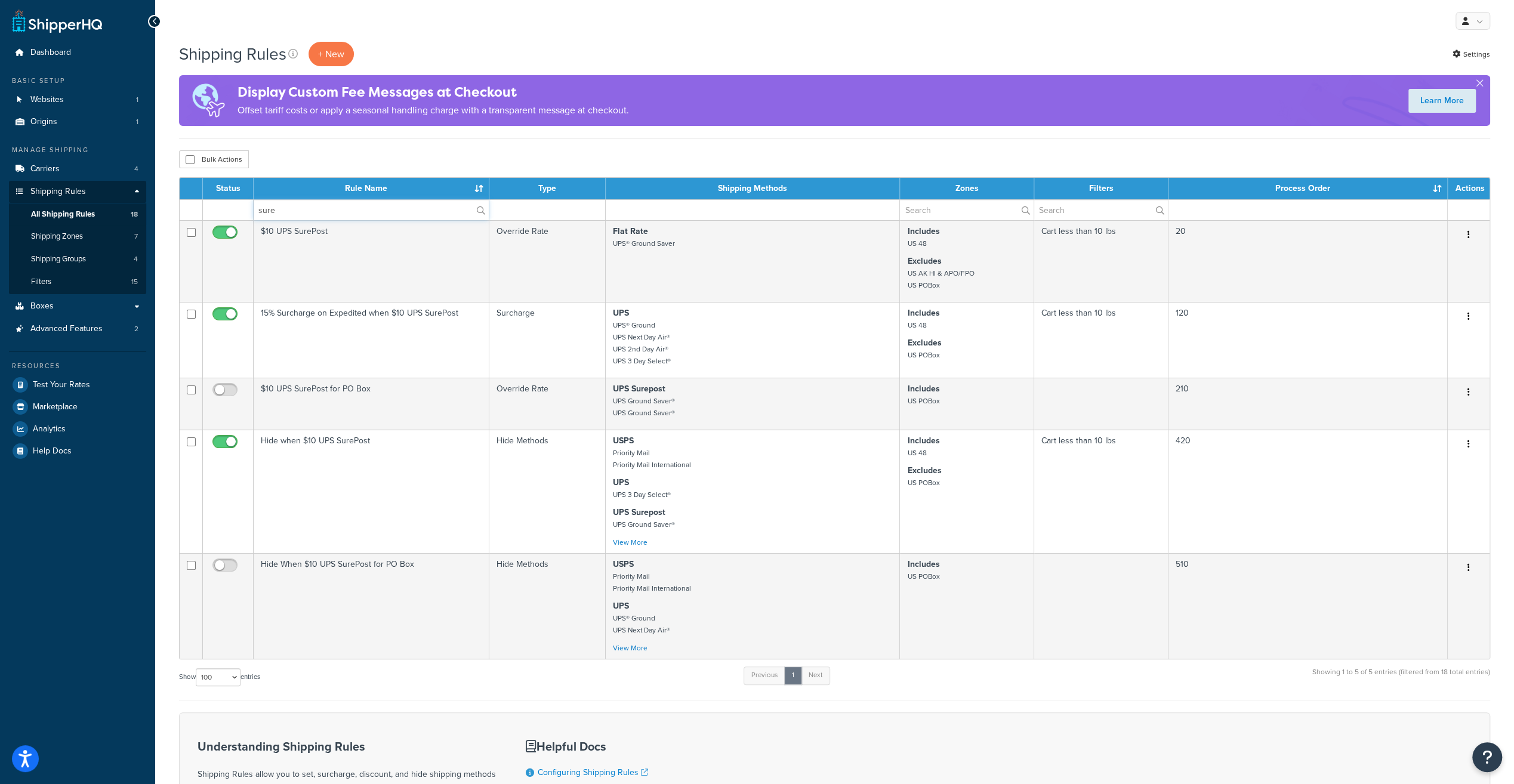
type input "sure"
drag, startPoint x: 313, startPoint y: 206, endPoint x: 194, endPoint y: 214, distance: 119.3
click at [194, 214] on tr "sure" at bounding box center [835, 210] width 1310 height 21
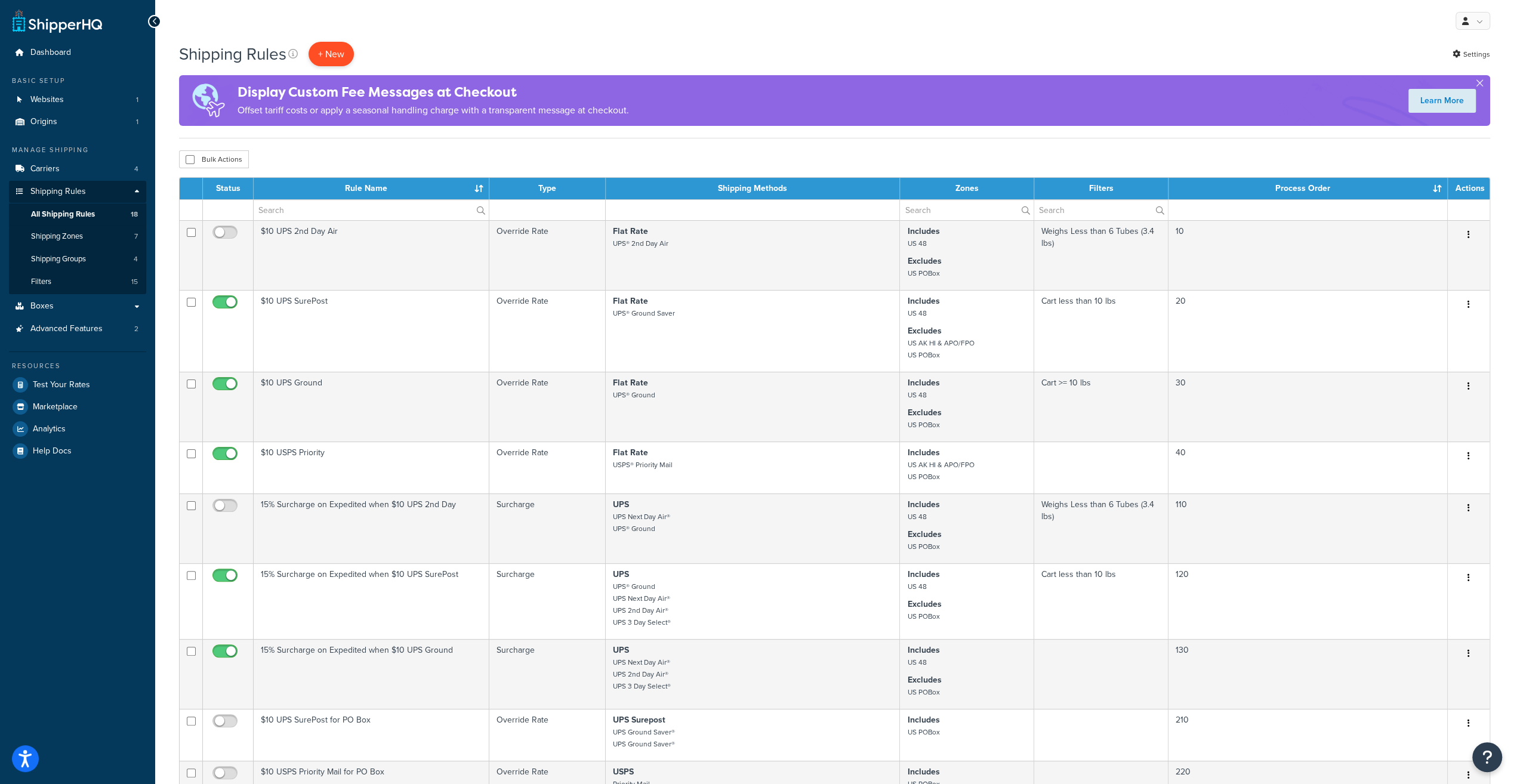
click at [342, 58] on p "+ New" at bounding box center [331, 53] width 45 height 24
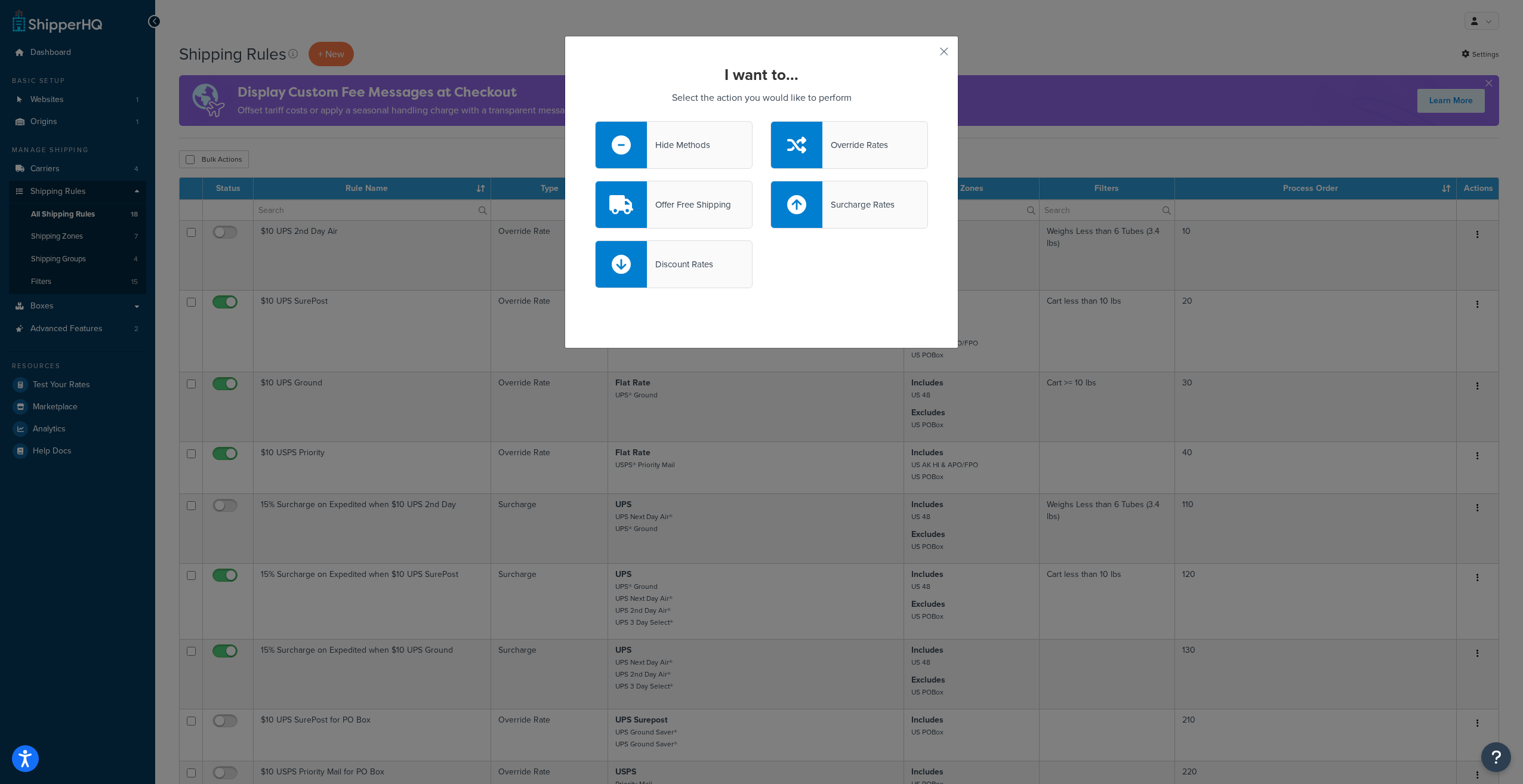
click at [613, 199] on icon at bounding box center [621, 204] width 24 height 19
click at [0, 0] on input "Offer Free Shipping" at bounding box center [0, 0] width 0 height 0
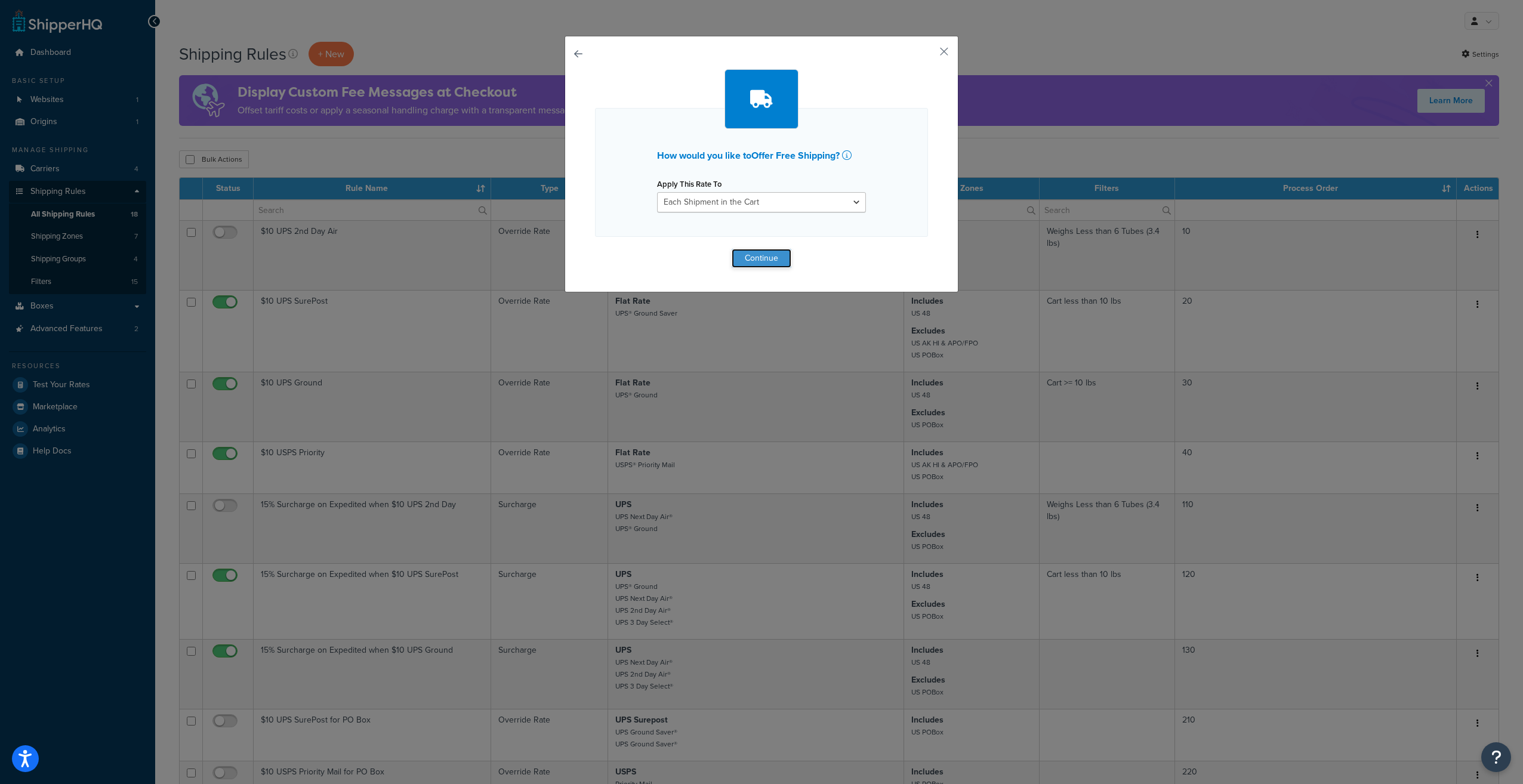
click at [764, 261] on button "Continue" at bounding box center [761, 258] width 60 height 19
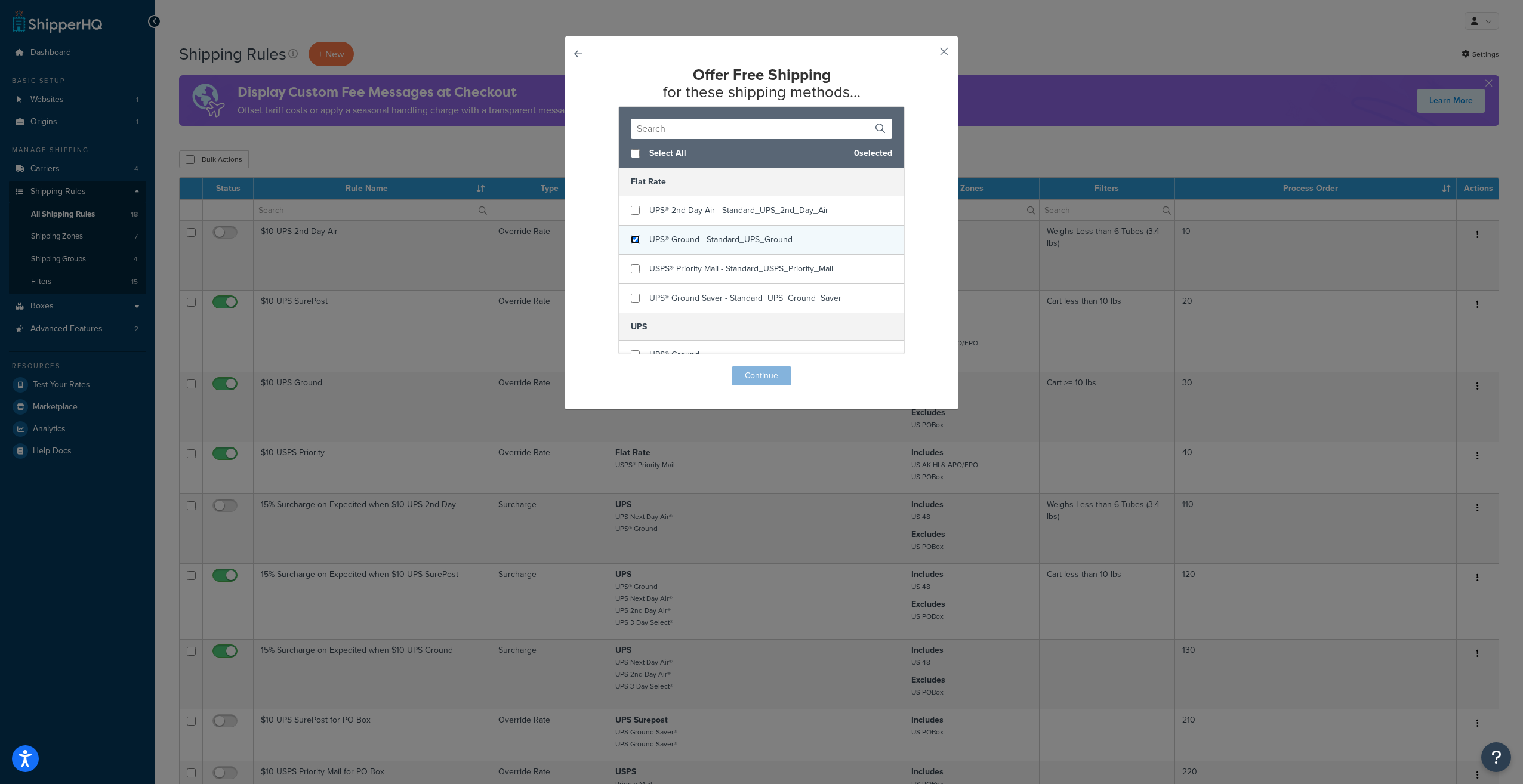
click at [631, 237] on input "checkbox" at bounding box center [635, 240] width 9 height 9
checkbox input "true"
click at [631, 294] on input "checkbox" at bounding box center [635, 298] width 9 height 9
checkbox input "true"
click at [756, 376] on button "Continue" at bounding box center [761, 376] width 60 height 19
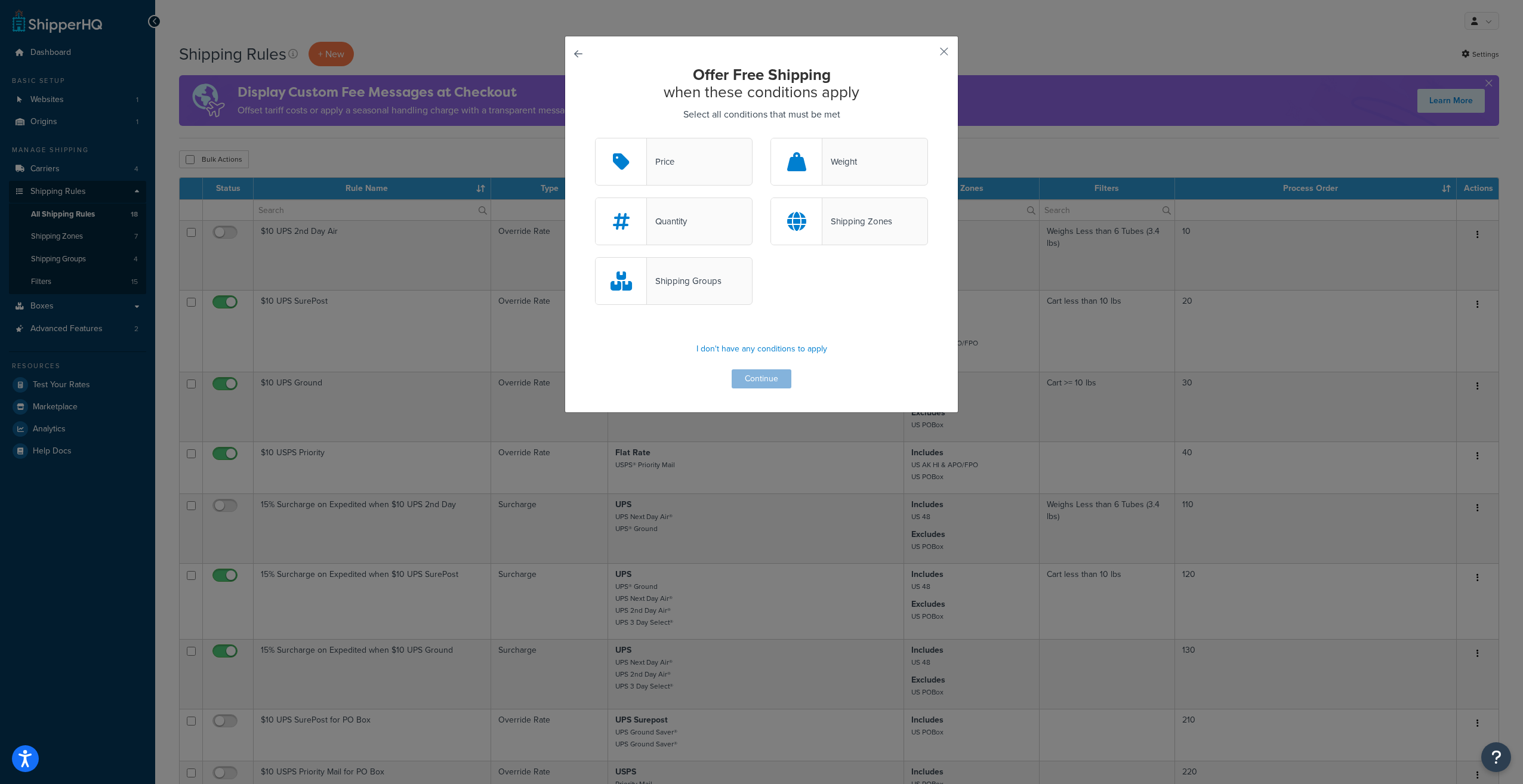
click at [629, 162] on div at bounding box center [622, 161] width 51 height 47
click at [0, 0] on input "Price" at bounding box center [0, 0] width 0 height 0
click at [771, 374] on button "Continue" at bounding box center [761, 378] width 60 height 19
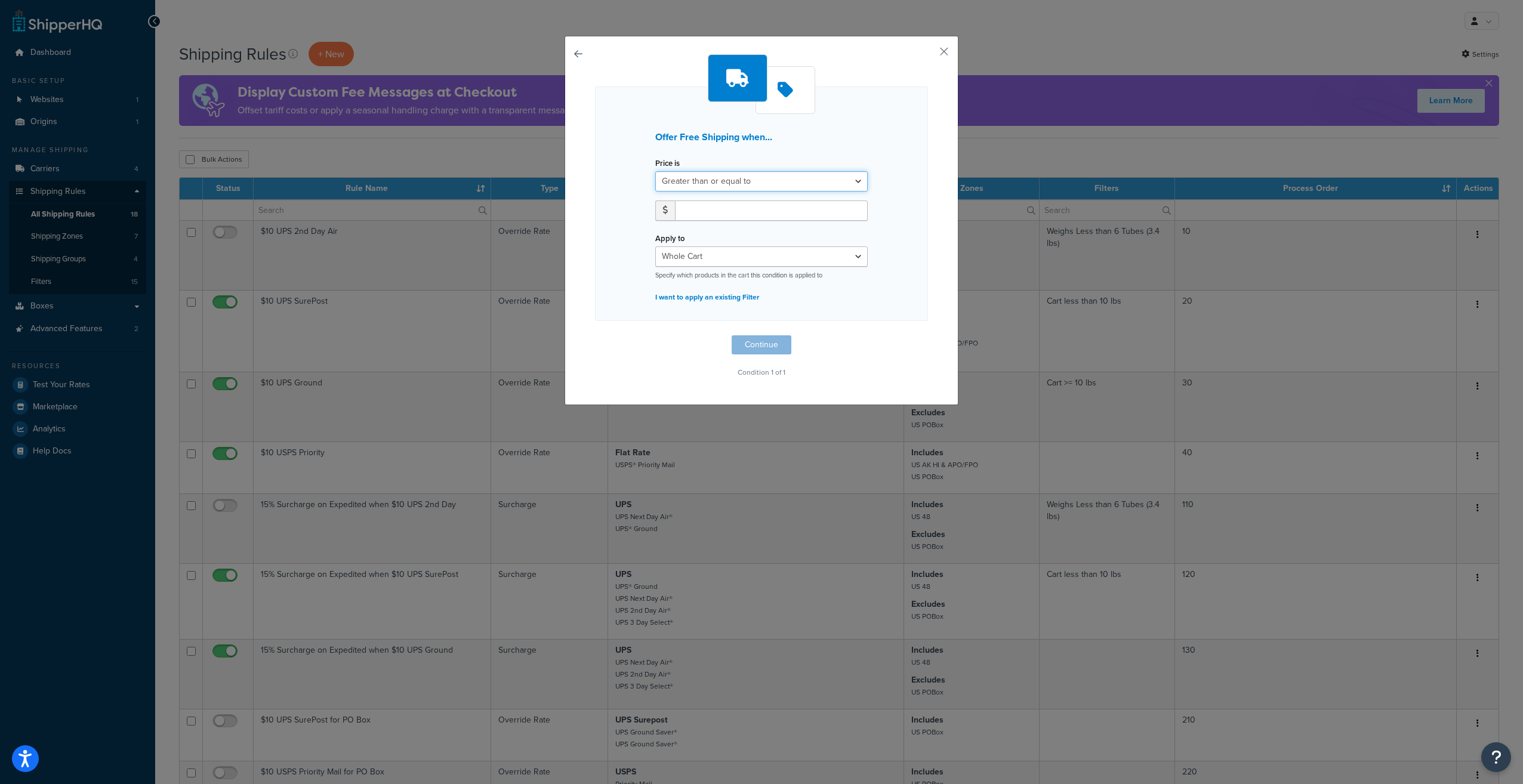
click at [800, 183] on select "Greater than or equal to Between or equal to Less than or equal to" at bounding box center [761, 181] width 213 height 20
click at [850, 127] on div "Offer Free Shipping when... Price is Greater than or equal to Between or equal …" at bounding box center [761, 204] width 333 height 235
click at [753, 211] on input "number" at bounding box center [772, 210] width 193 height 20
type input "99"
click at [850, 256] on select "Whole Cart Everything in Shipping Group Everything at Origin Each Item within S…" at bounding box center [761, 256] width 213 height 20
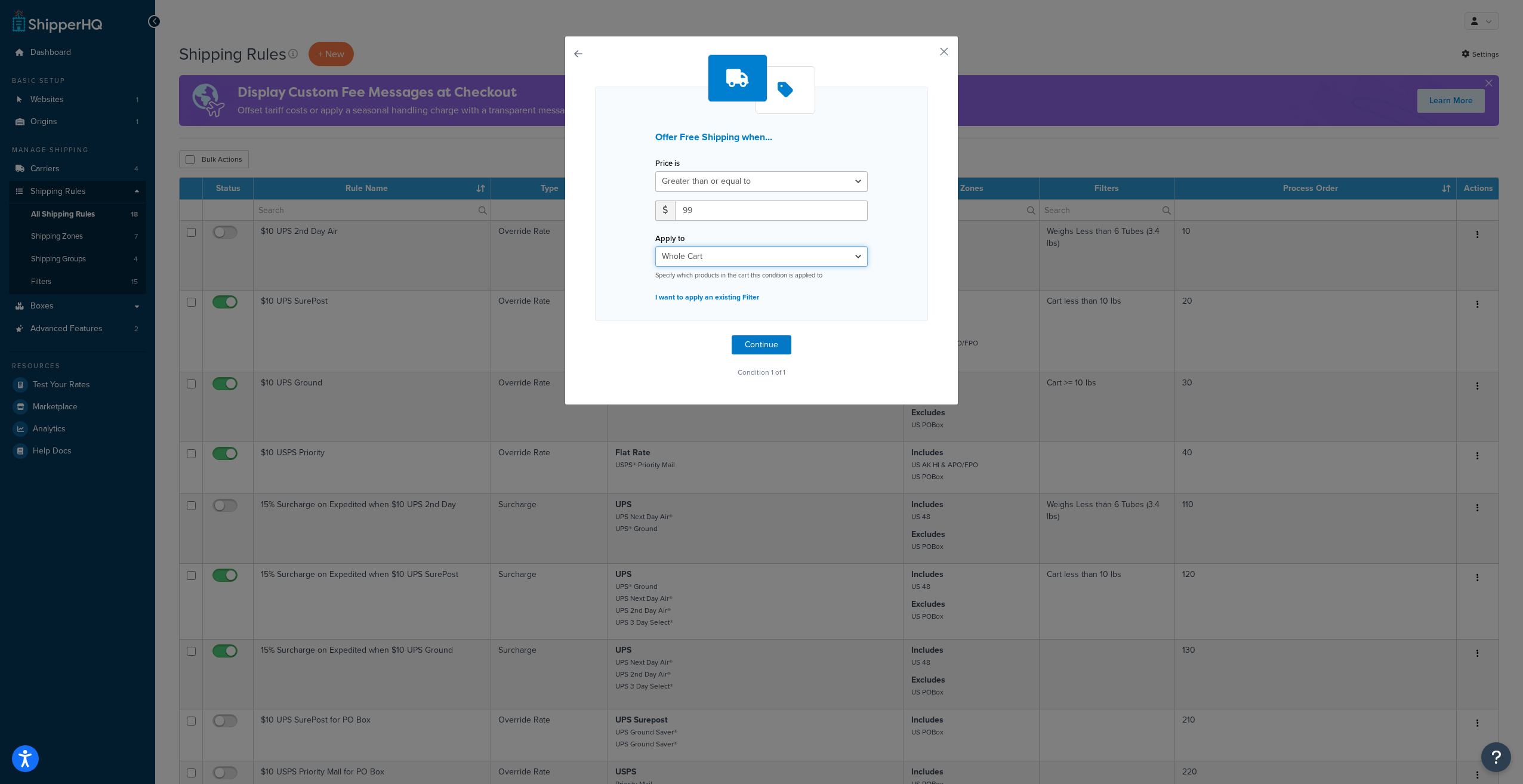
click at [655, 247] on select "Whole Cart Everything in Shipping Group Everything at Origin Each Item within S…" at bounding box center [761, 256] width 213 height 20
click at [727, 298] on p "I want to apply an existing Filter" at bounding box center [761, 297] width 213 height 17
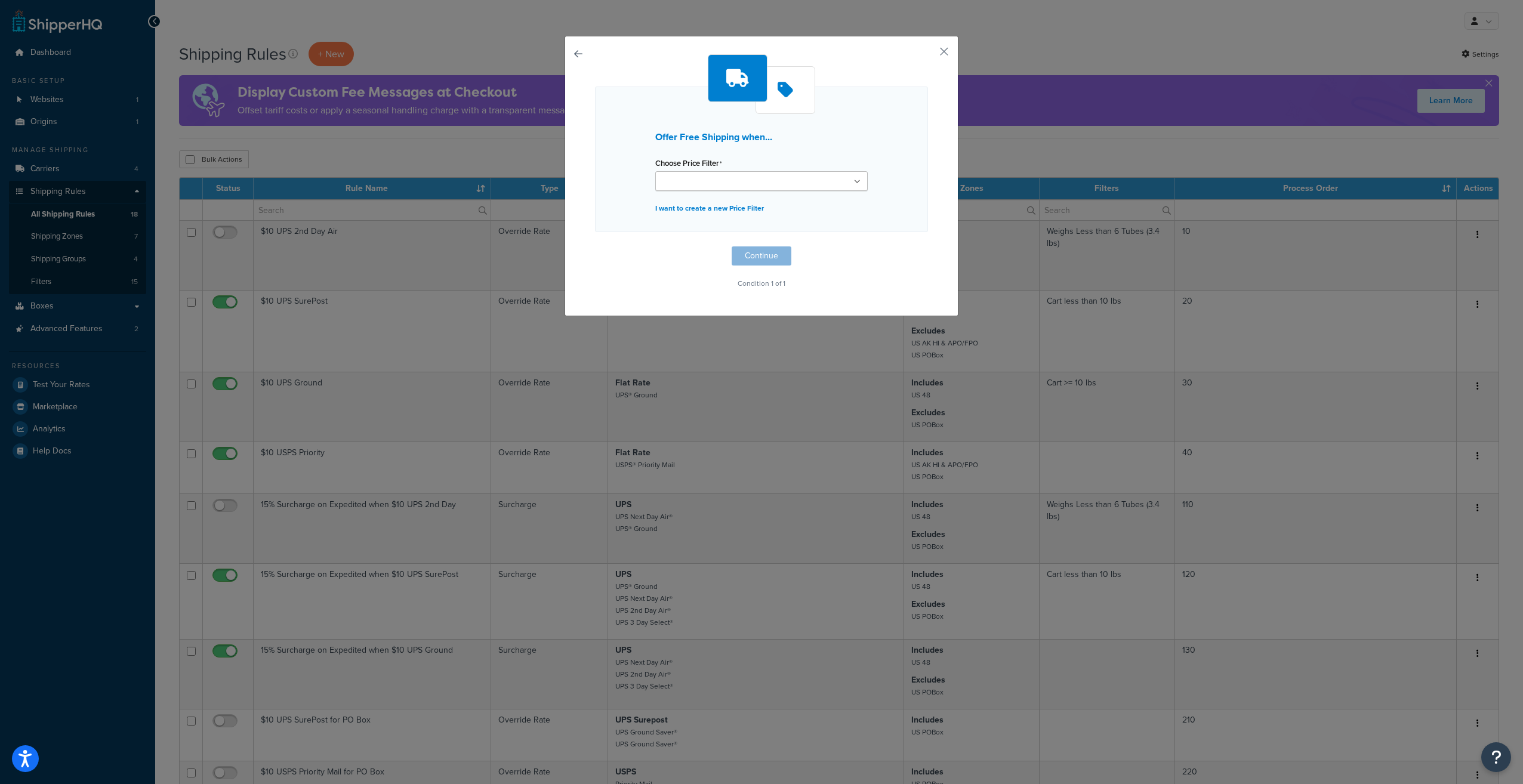
click at [734, 185] on input "Choose Price Filter" at bounding box center [712, 182] width 106 height 13
click at [796, 140] on h3 "Offer Free Shipping when..." at bounding box center [761, 137] width 213 height 10
click at [688, 206] on p "I want to create a new Price Filter" at bounding box center [761, 208] width 213 height 17
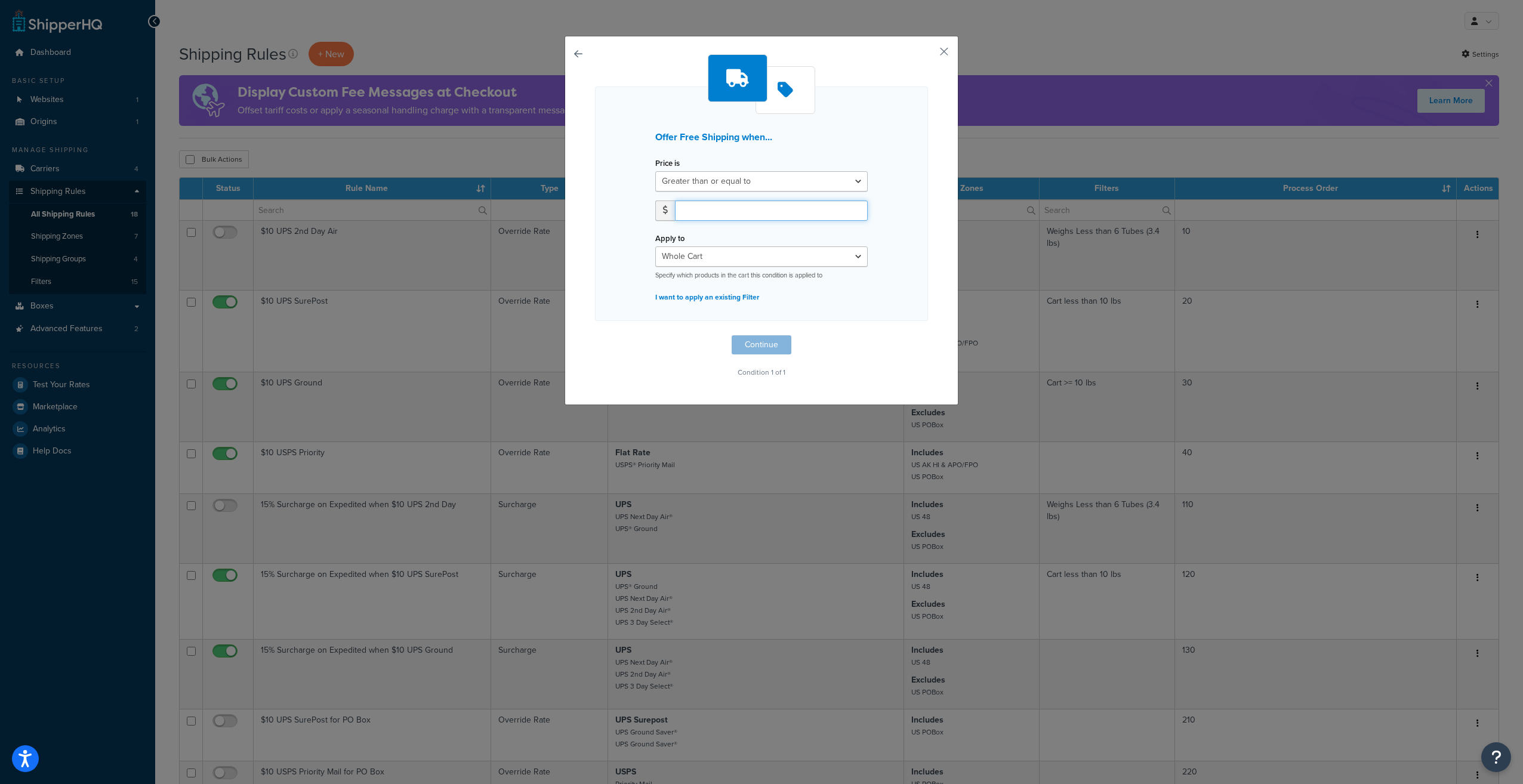
click at [744, 209] on input "number" at bounding box center [772, 210] width 193 height 20
type input "99"
click at [797, 261] on select "Whole Cart Everything in Shipping Group Everything at Origin Each Item within S…" at bounding box center [761, 256] width 213 height 20
click at [902, 253] on div "Offer Free Shipping when... Price is Greater than or equal to Between or equal …" at bounding box center [761, 204] width 333 height 235
click at [764, 342] on button "Continue" at bounding box center [761, 344] width 60 height 19
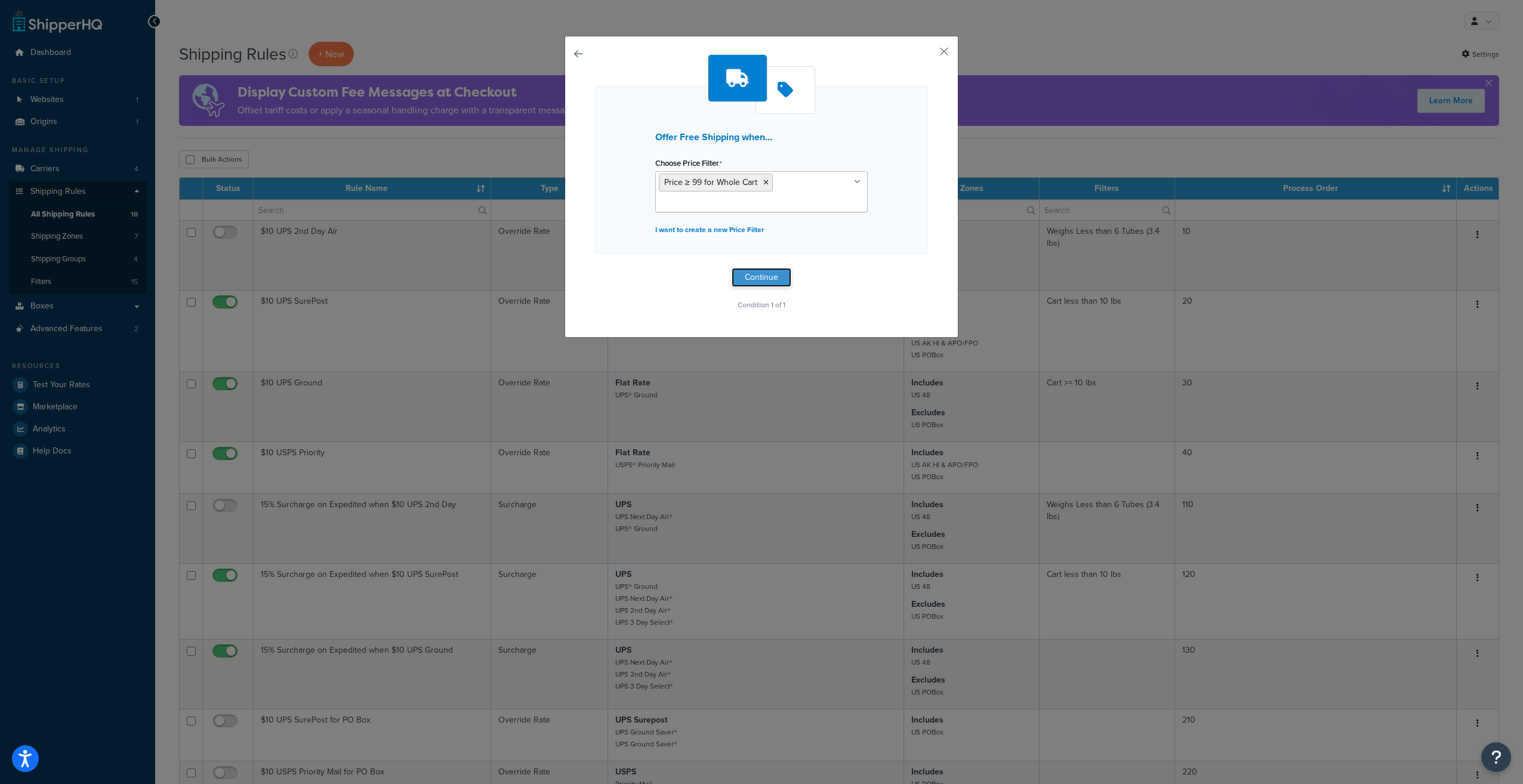
click at [760, 277] on button "Continue" at bounding box center [761, 277] width 60 height 19
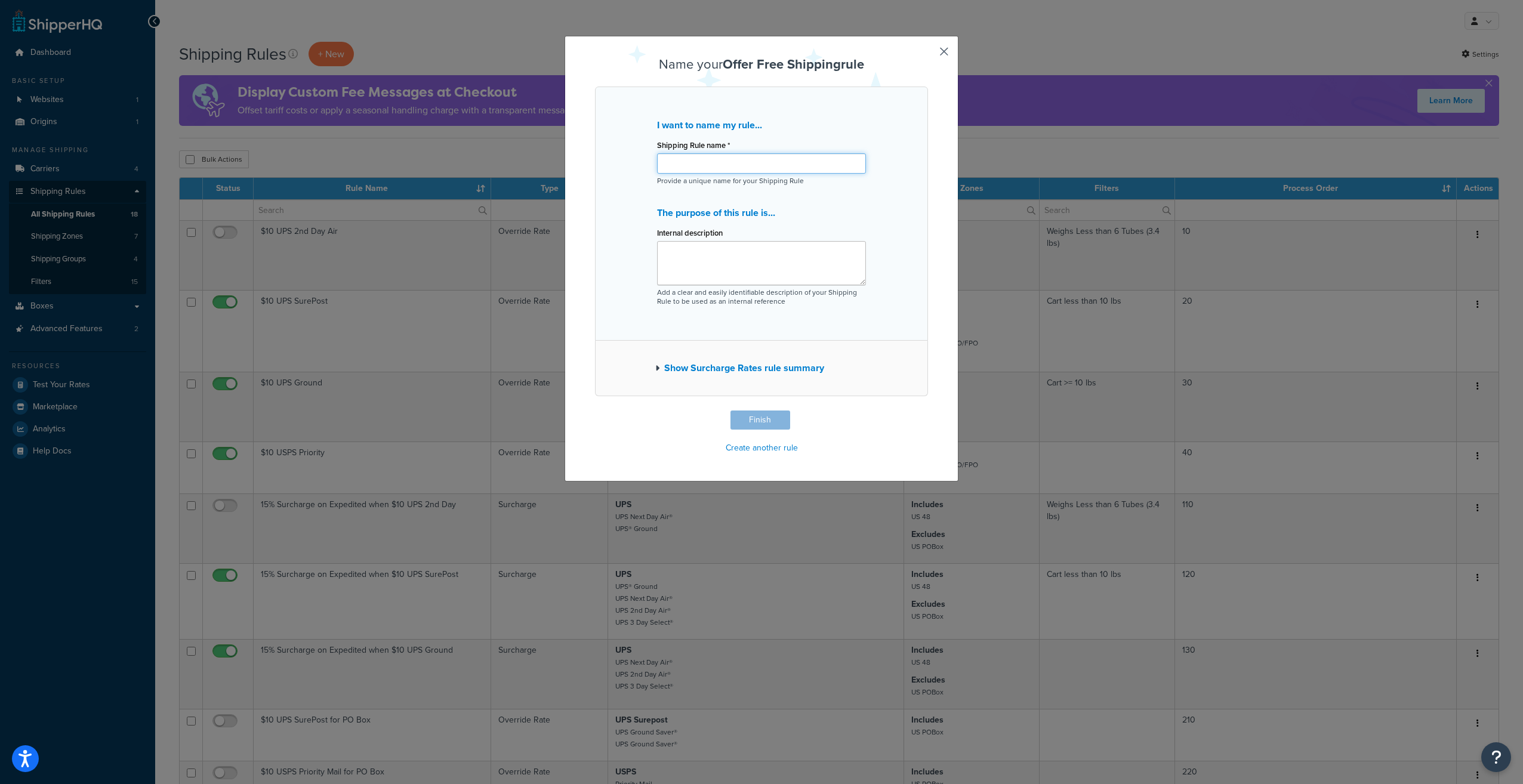
click at [760, 168] on input "Shipping Rule name *" at bounding box center [761, 163] width 209 height 20
drag, startPoint x: 801, startPoint y: 162, endPoint x: 691, endPoint y: 162, distance: 110.0
click at [647, 167] on div "I want to name my rule... Shipping Rule name * Free Shipping on Orders $99+ Pro…" at bounding box center [761, 214] width 333 height 254
type input "Free Shipping on Orders $99+"
click at [731, 249] on textarea "Internal description" at bounding box center [761, 263] width 209 height 44
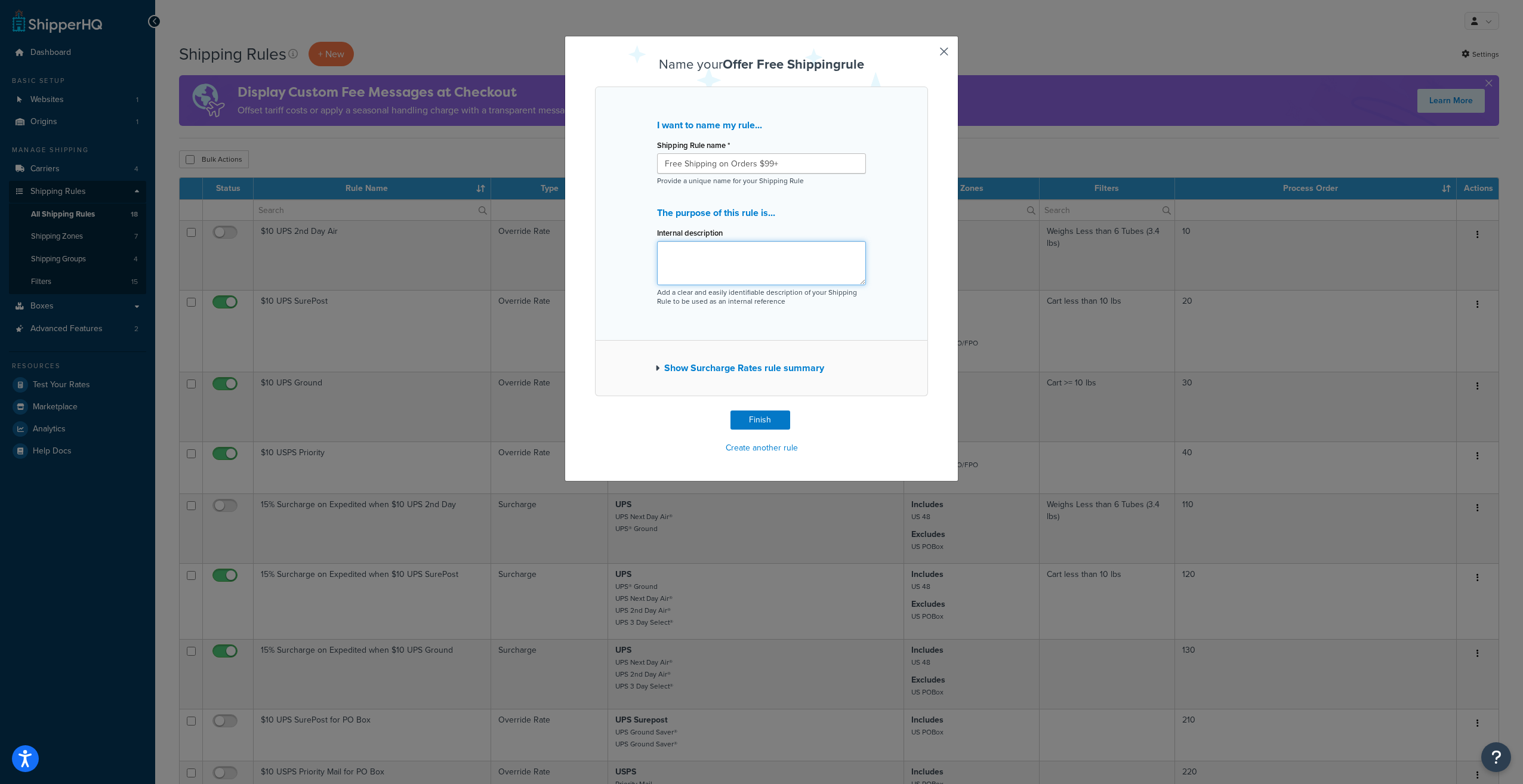
paste textarea "Free Shipping on Orders $99+"
type textarea "Free Shipping on Orders $99+"
click at [731, 367] on button "Show Surcharge Rates rule summary" at bounding box center [739, 368] width 169 height 17
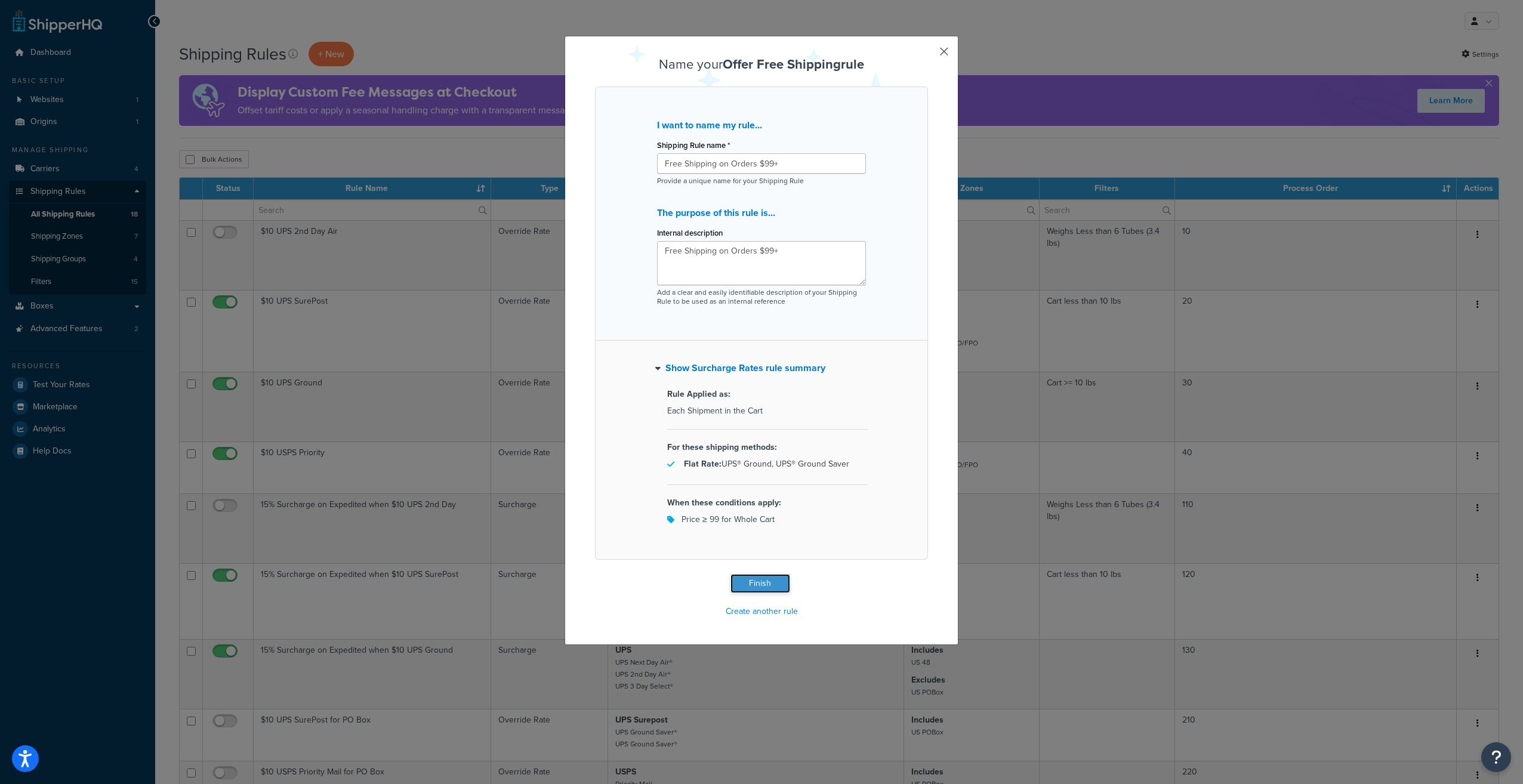
click at [754, 583] on button "Finish" at bounding box center [760, 583] width 60 height 19
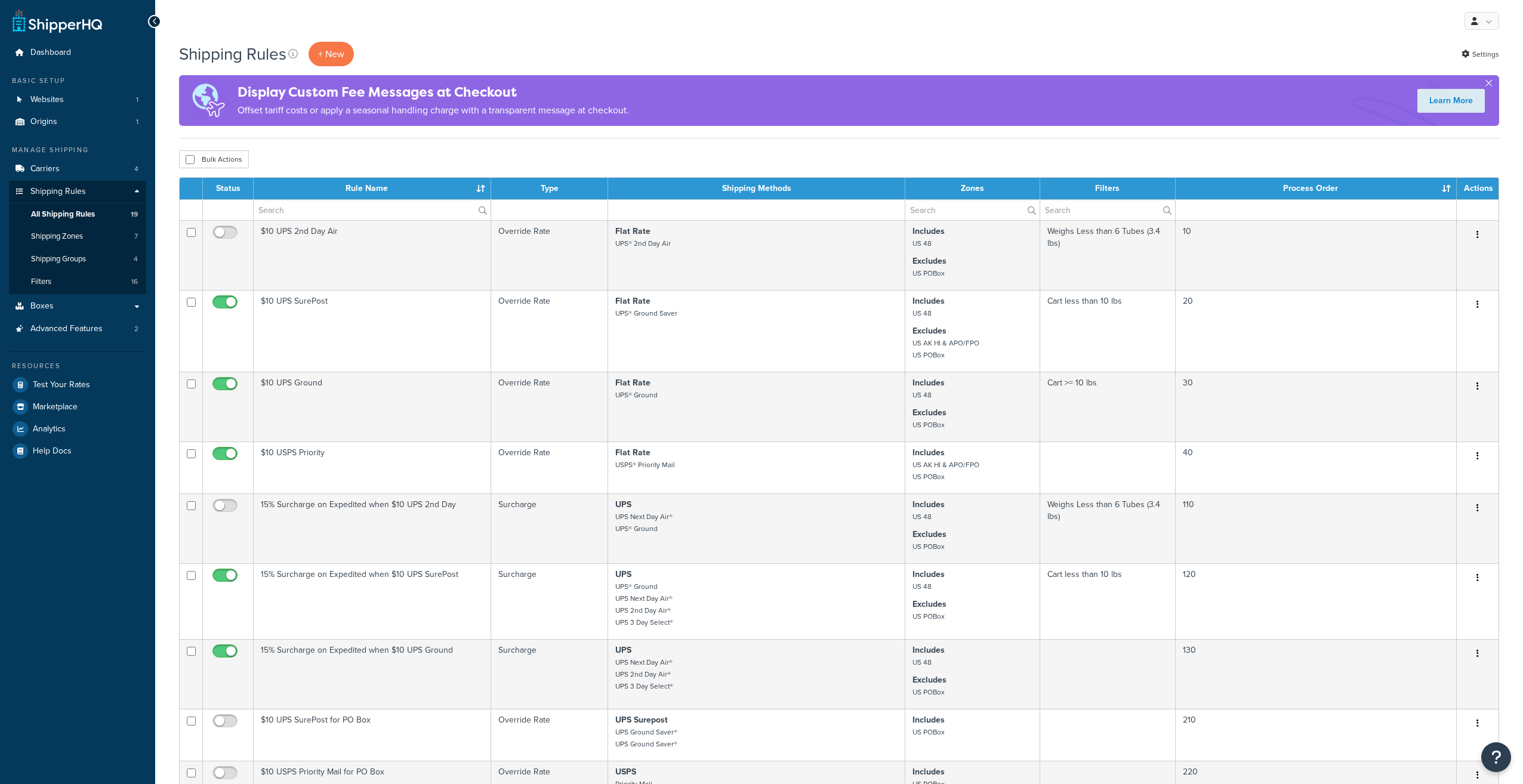
select select "100"
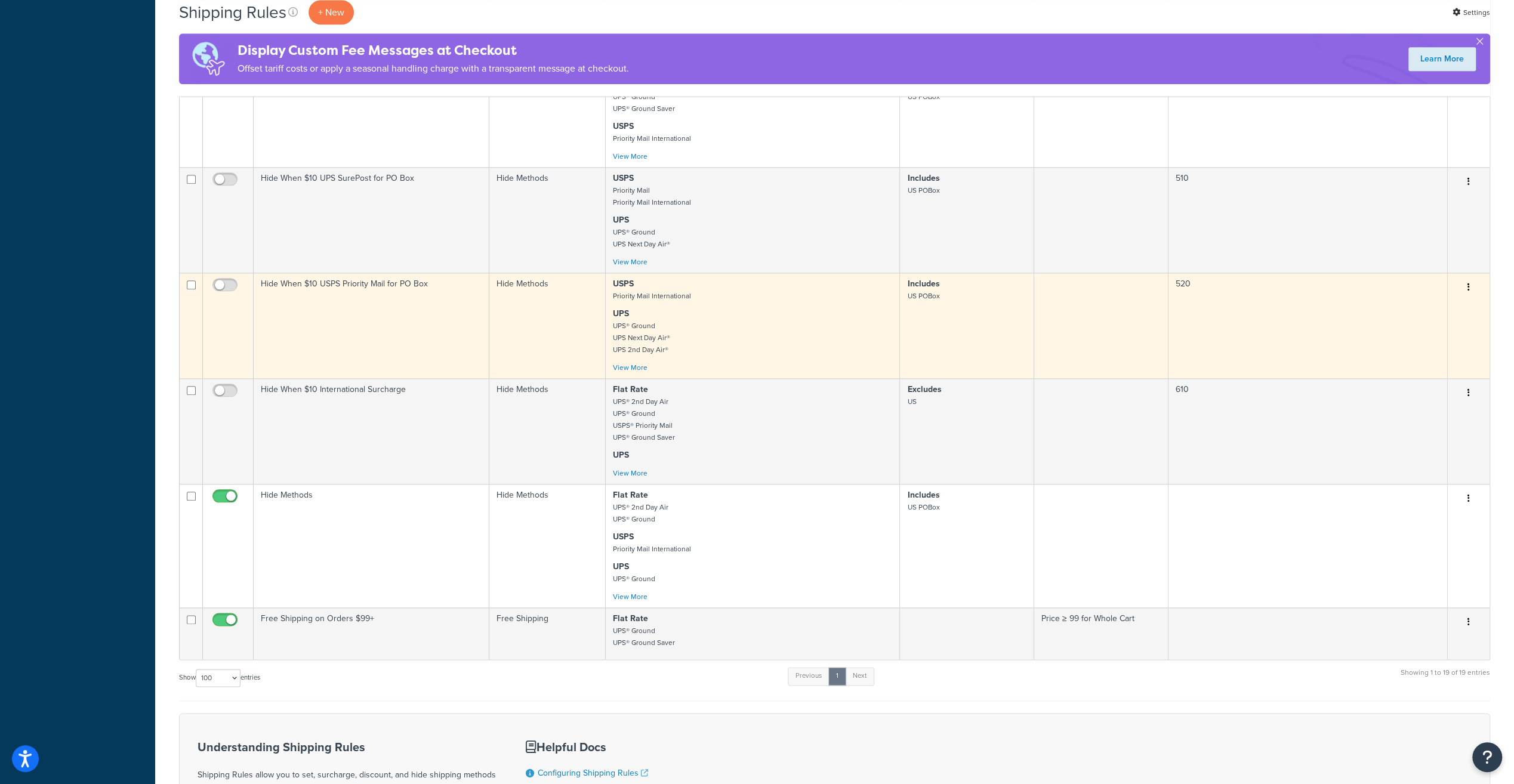
scroll to position [1312, 0]
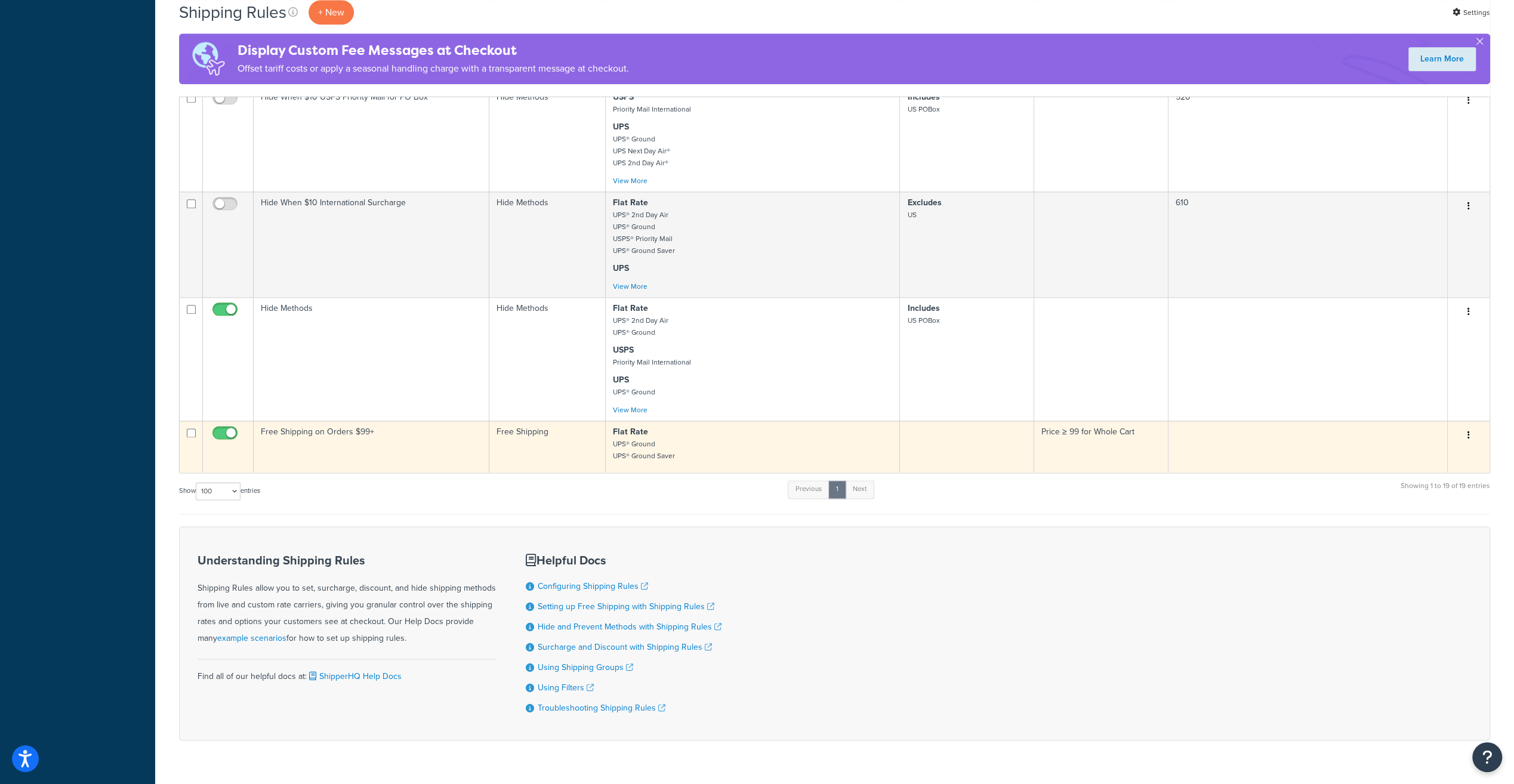
click at [193, 437] on input "checkbox" at bounding box center [191, 433] width 9 height 9
checkbox input "true"
click at [1468, 439] on icon "button" at bounding box center [1468, 435] width 2 height 8
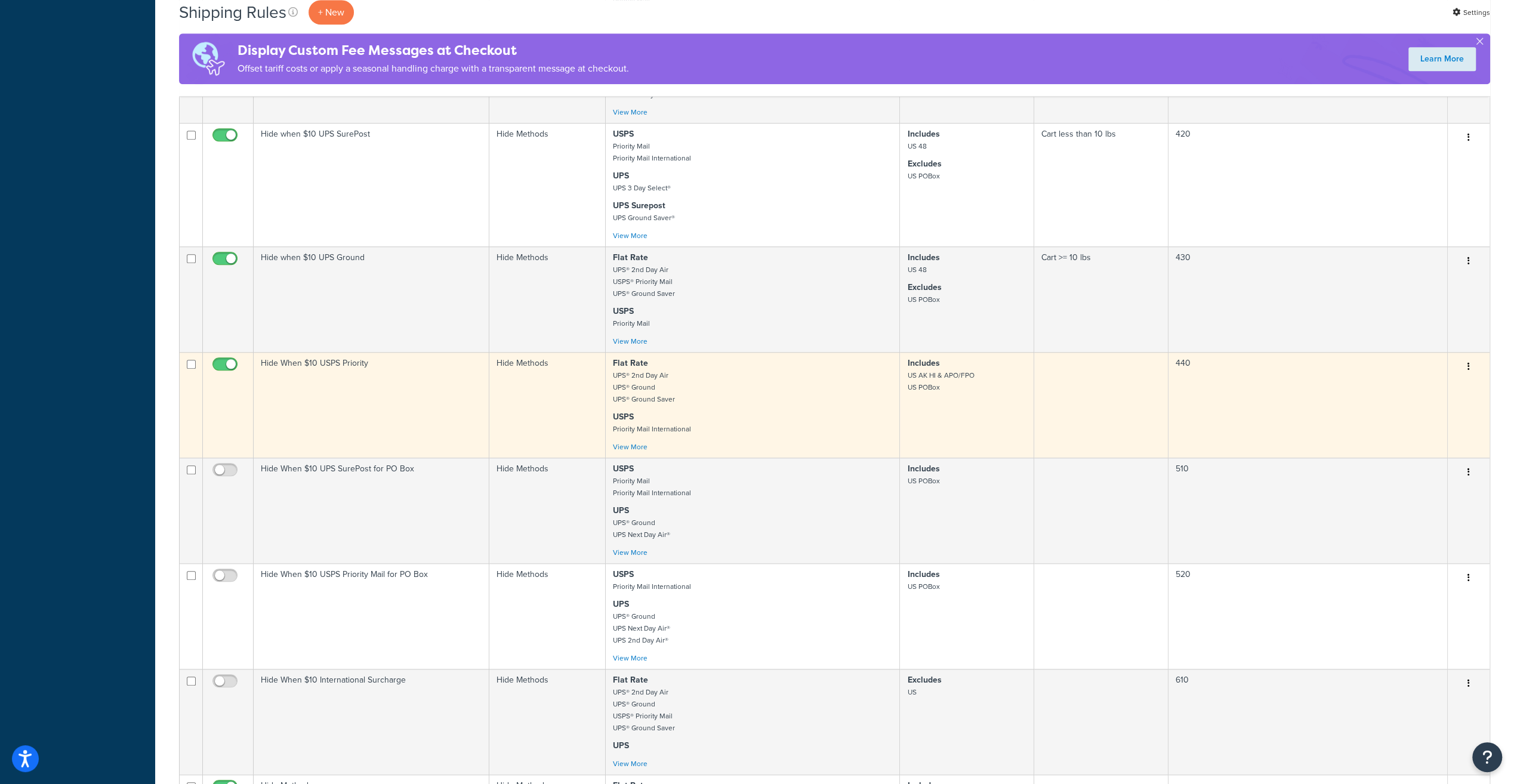
scroll to position [1194, 0]
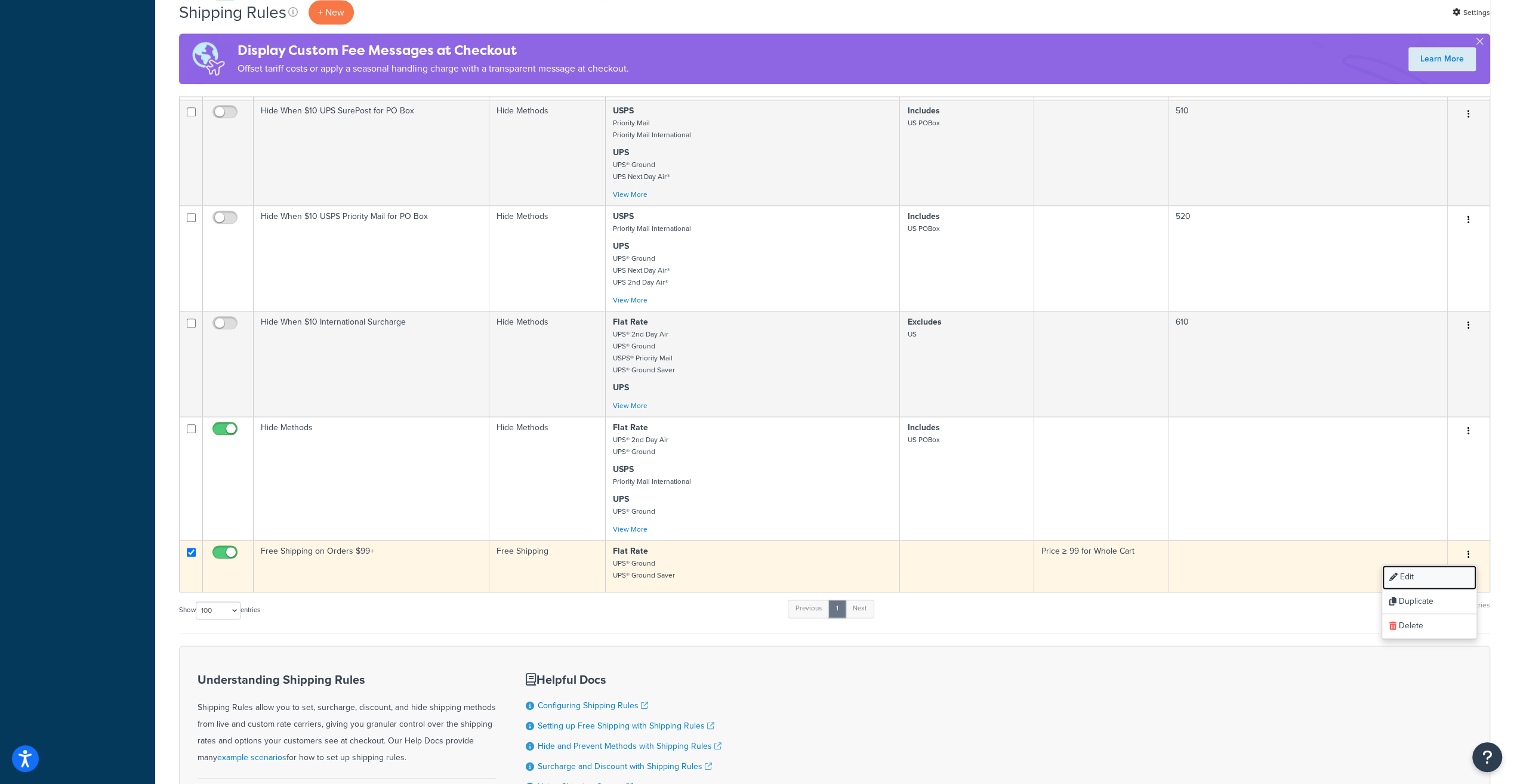
click at [1420, 587] on link "Edit" at bounding box center [1429, 577] width 94 height 24
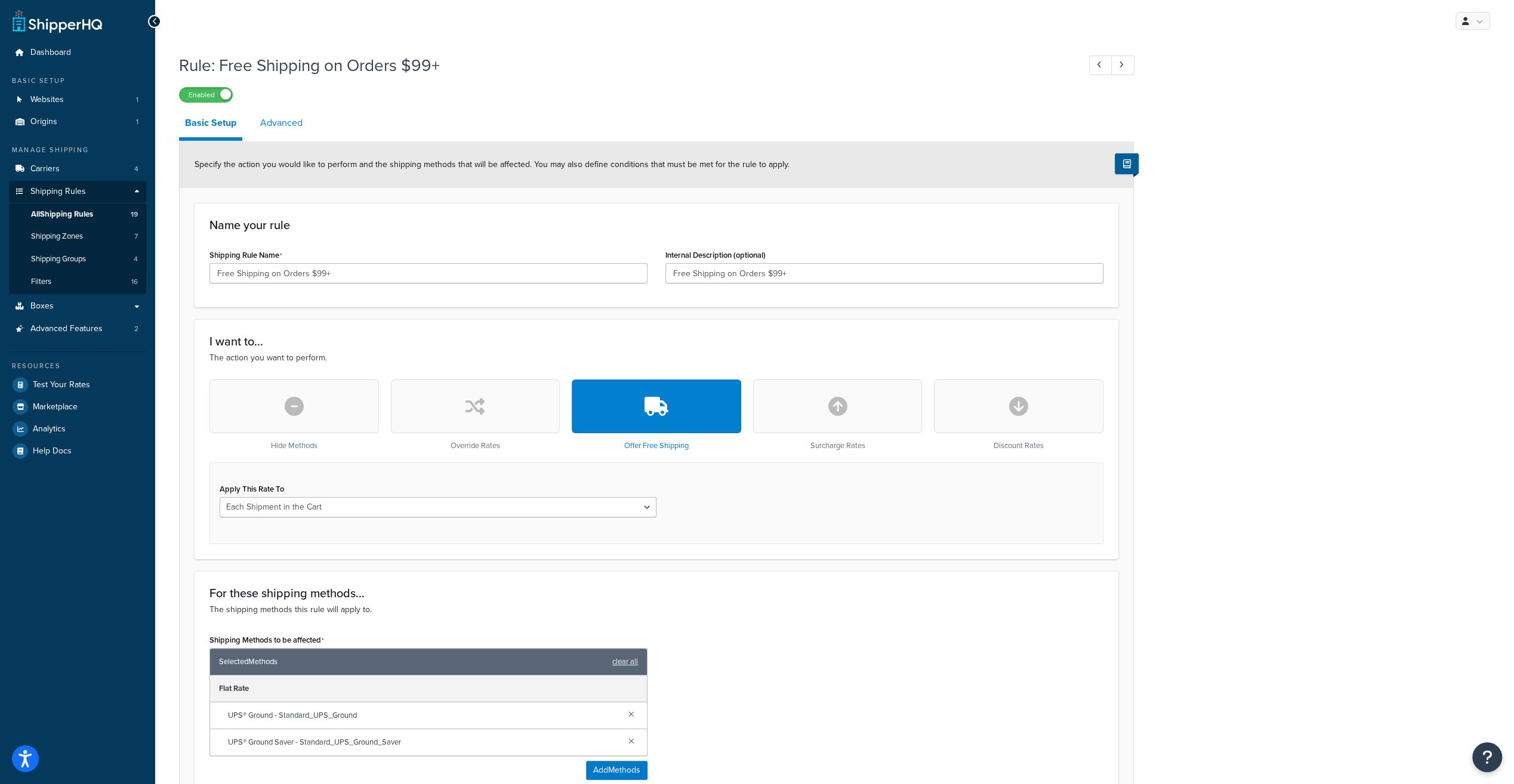
click at [278, 124] on link "Advanced" at bounding box center [281, 122] width 54 height 28
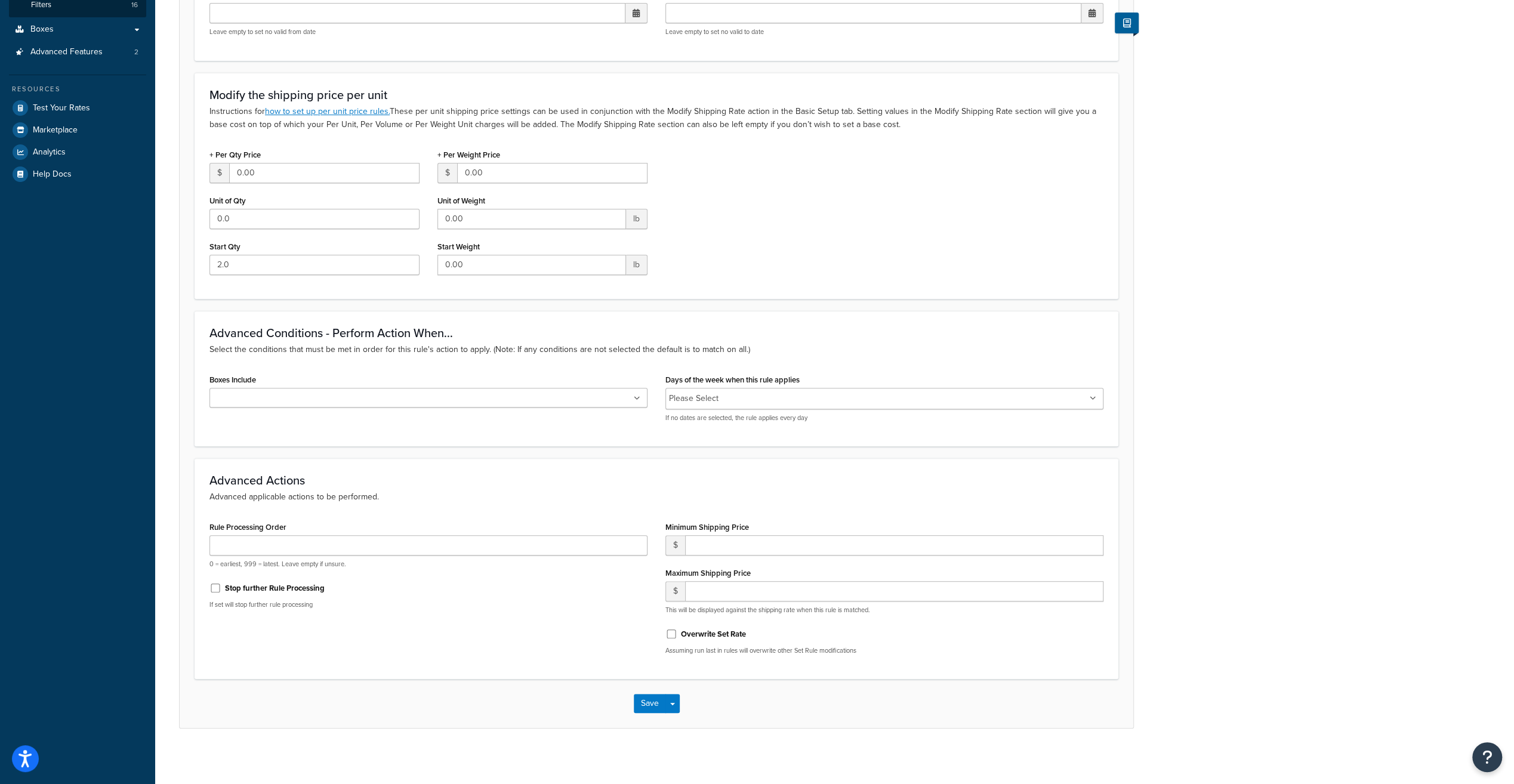
scroll to position [281, 0]
click at [354, 528] on div "Rule Processing Order 0 = earliest, 999 = latest. Leave empty if unsure." at bounding box center [429, 540] width 438 height 50
click at [353, 538] on input "Rule Processing Order" at bounding box center [429, 542] width 438 height 20
type input "15"
click at [653, 706] on button "Save" at bounding box center [650, 699] width 32 height 19
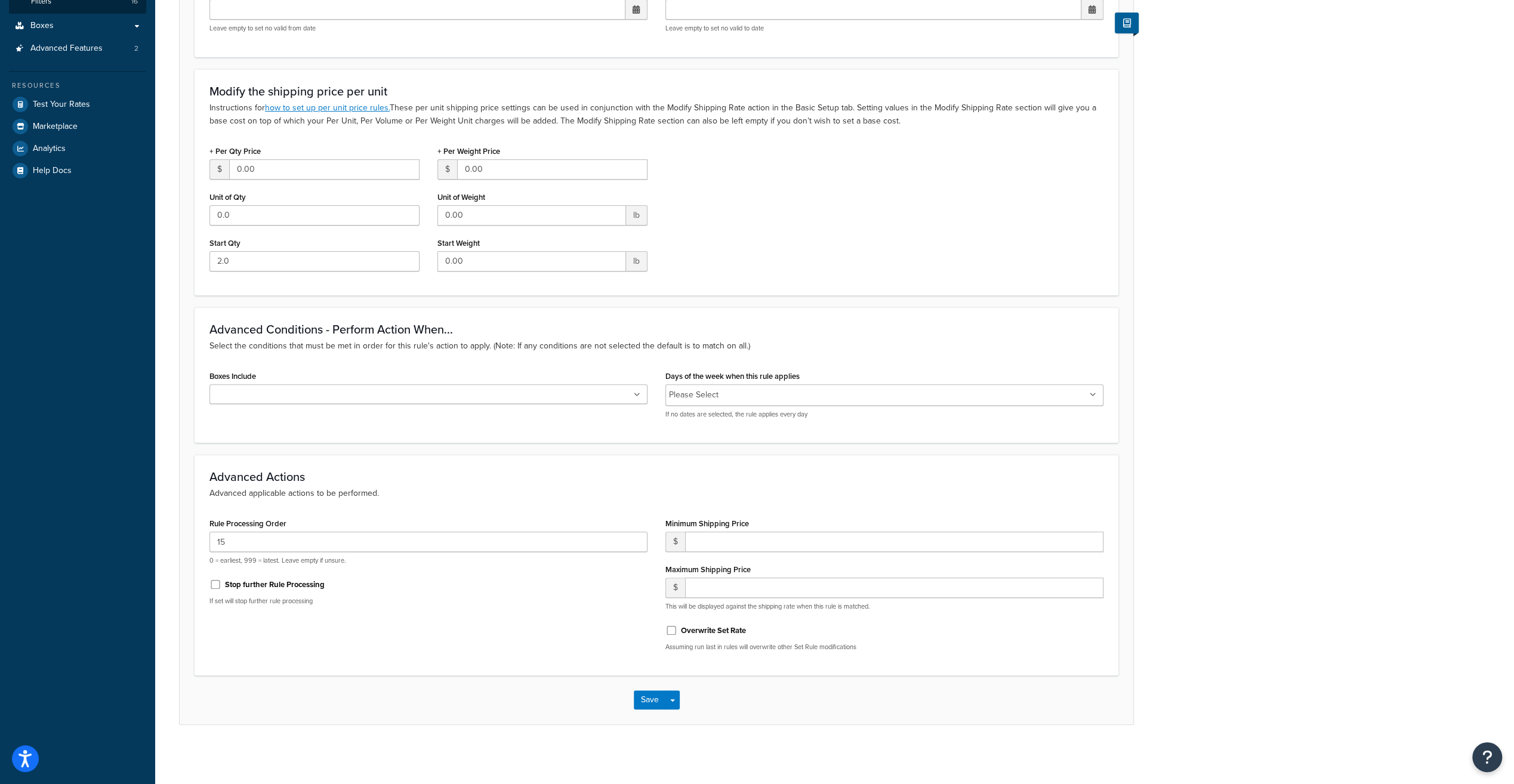
scroll to position [0, 0]
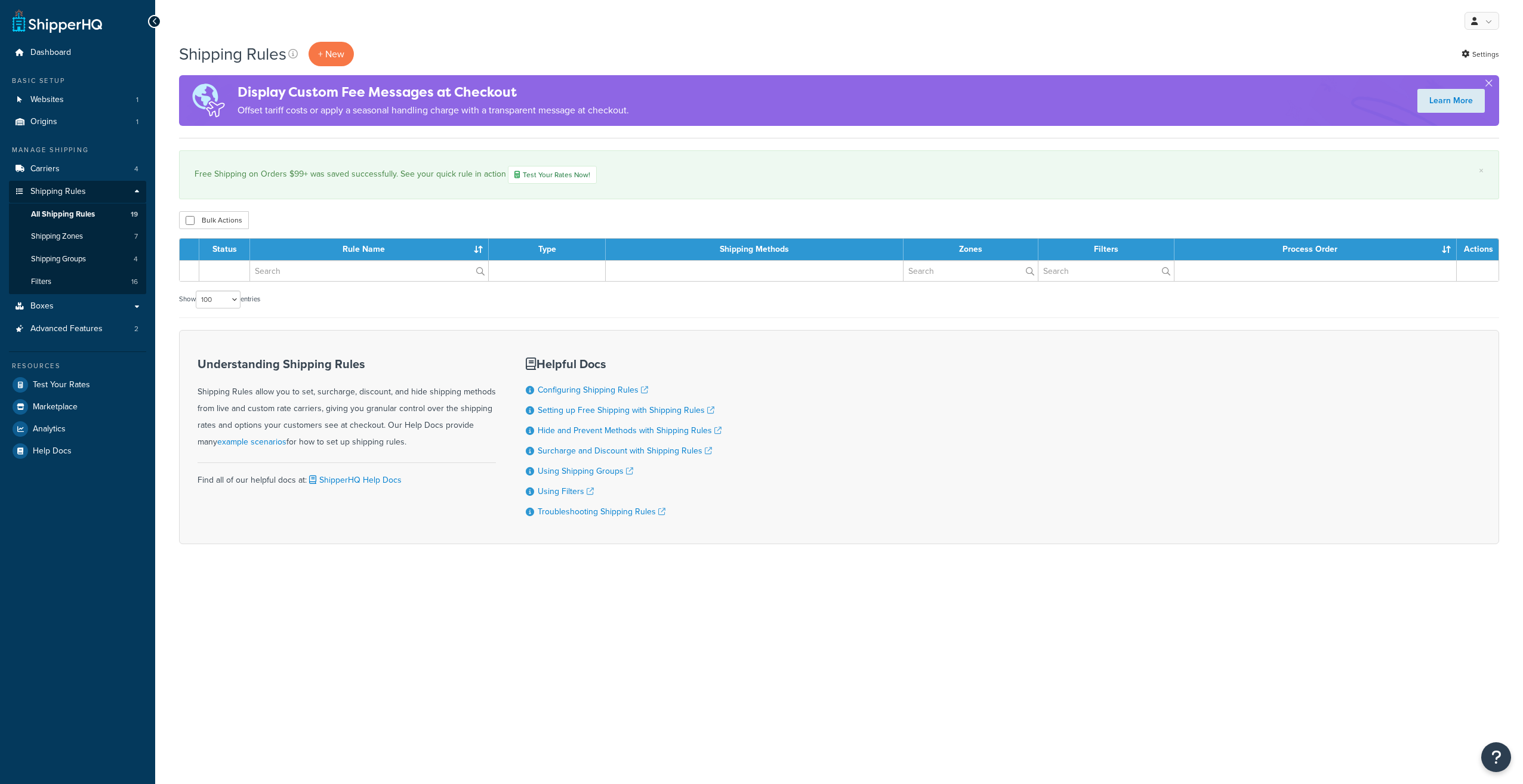
select select "100"
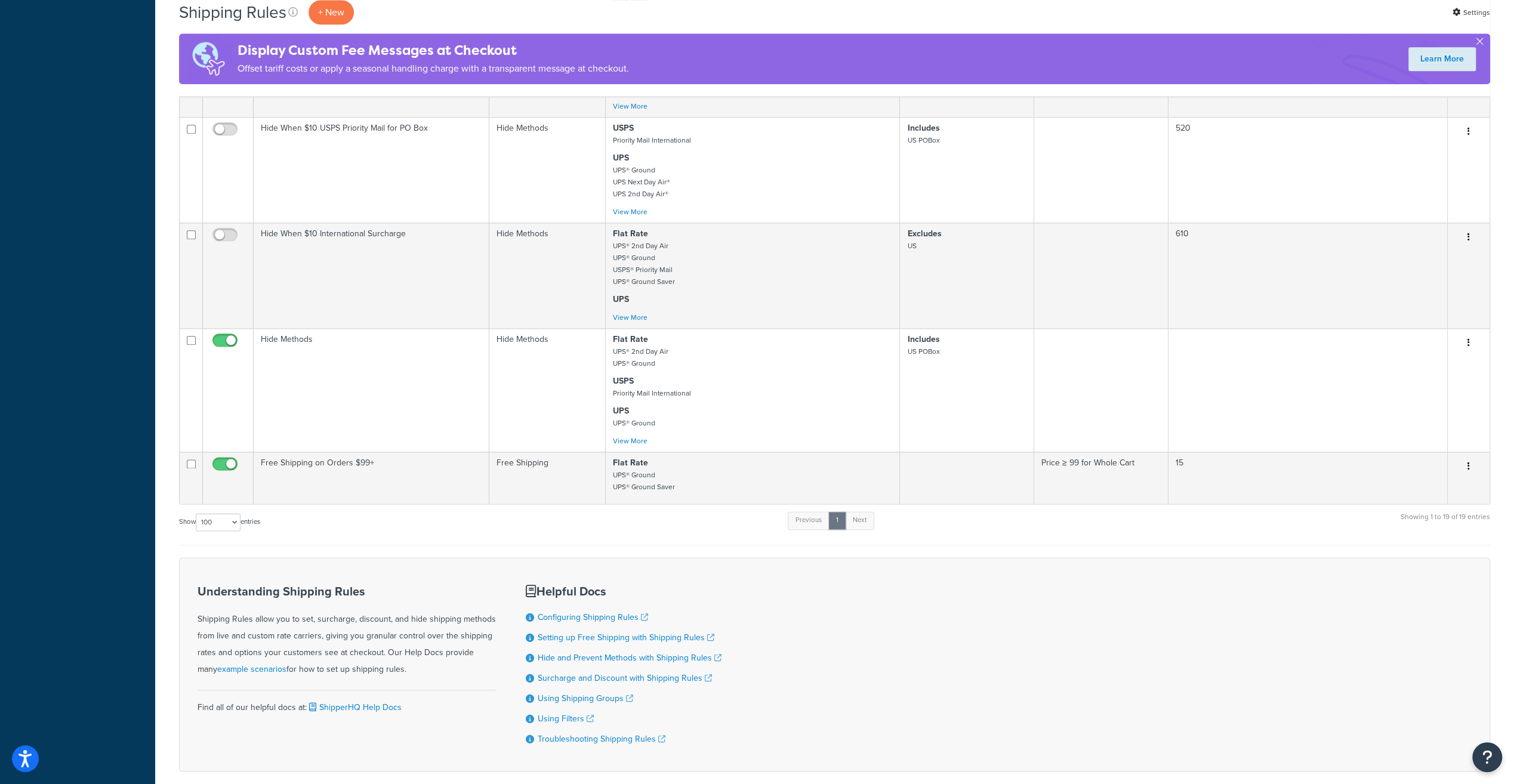
scroll to position [1412, 0]
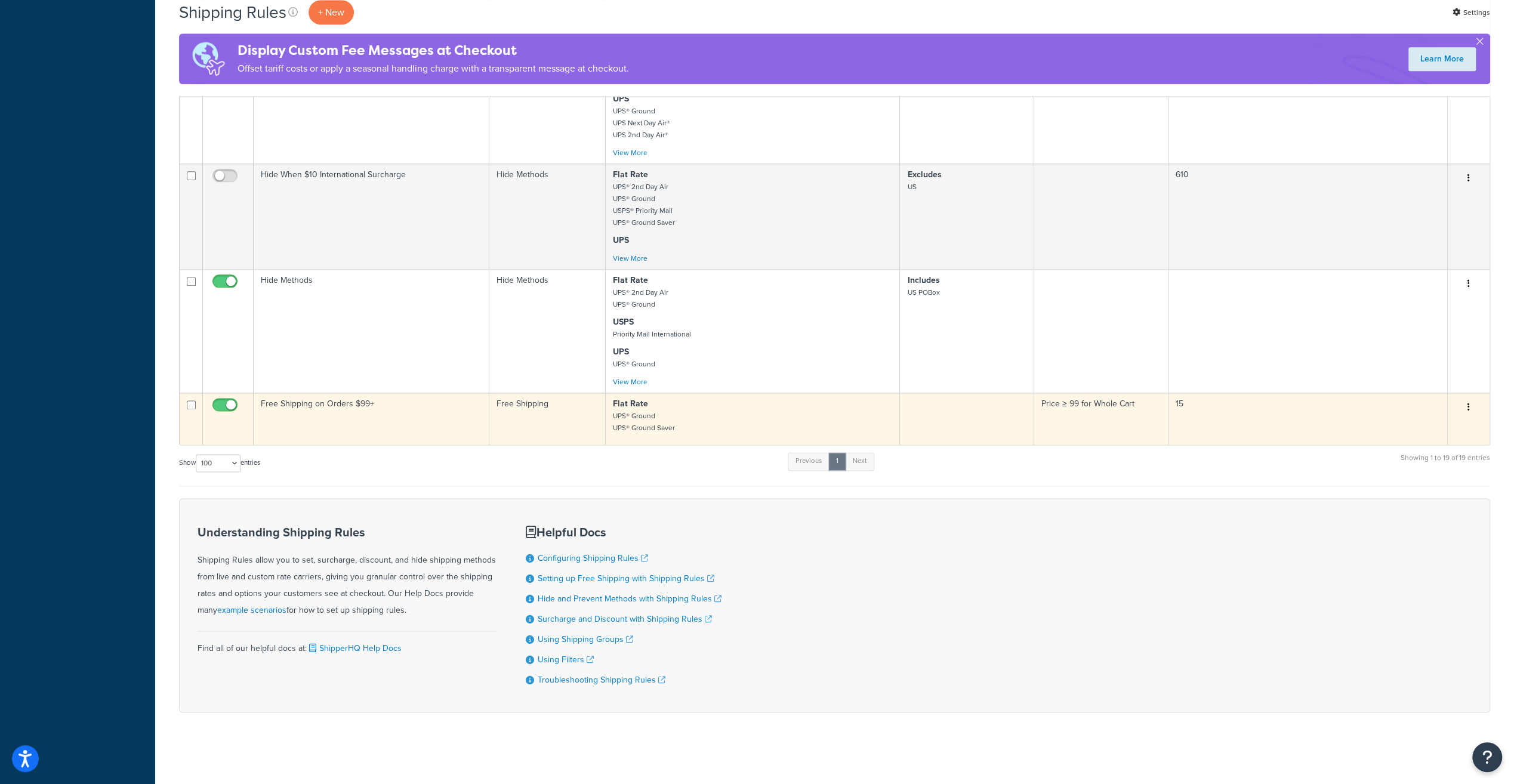
click at [1359, 409] on td "15" at bounding box center [1308, 418] width 279 height 52
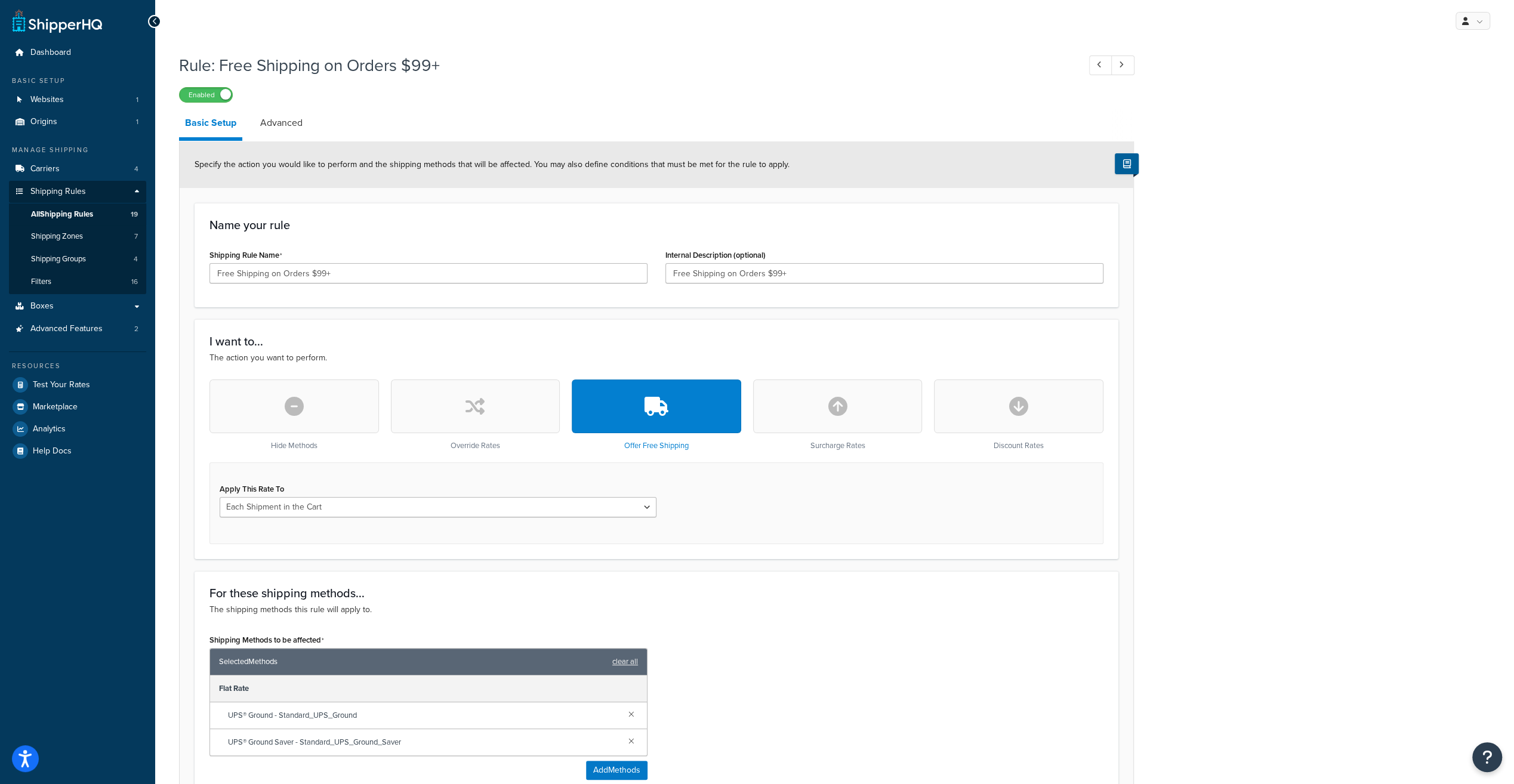
scroll to position [339, 0]
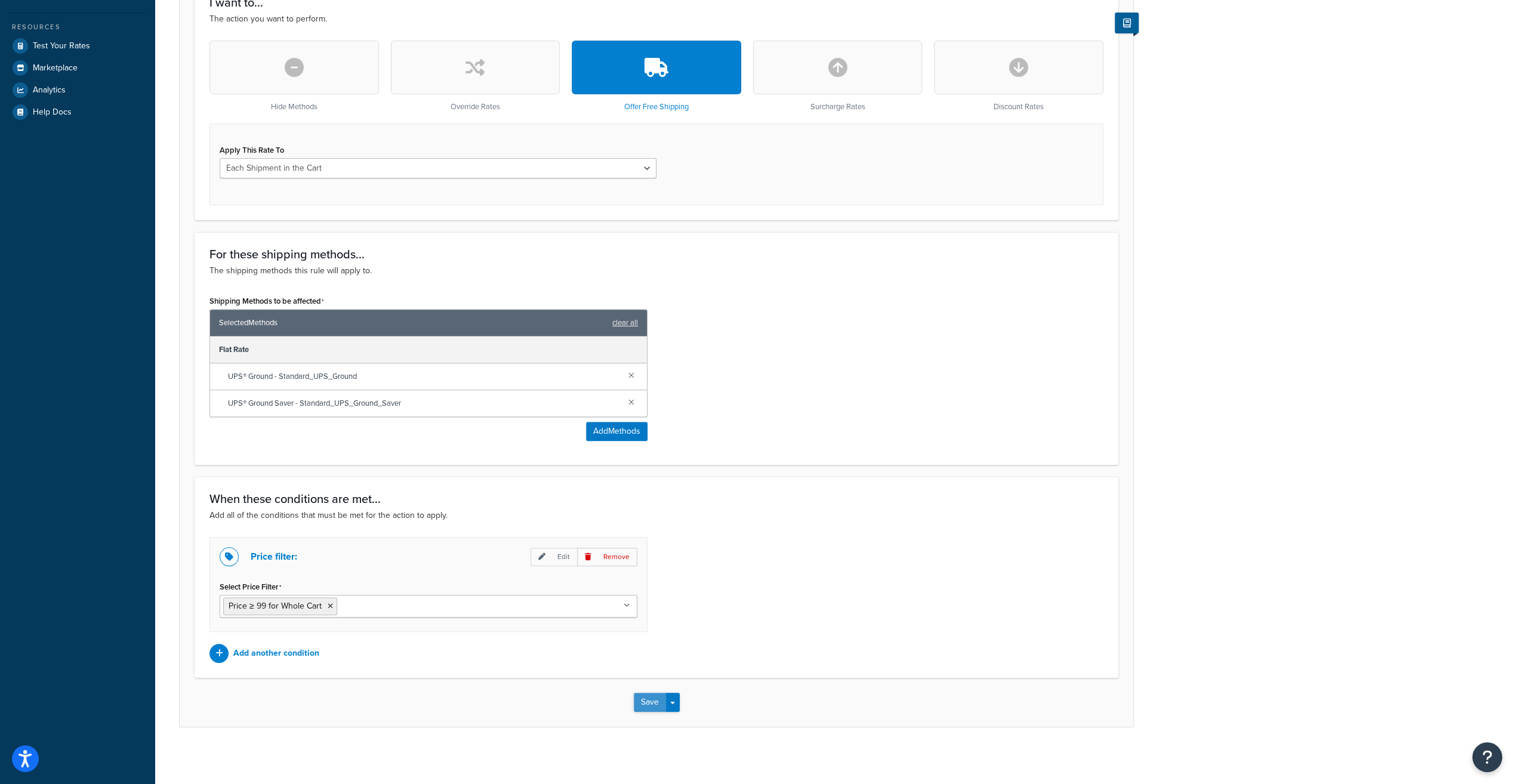
click at [646, 697] on button "Save" at bounding box center [650, 702] width 32 height 19
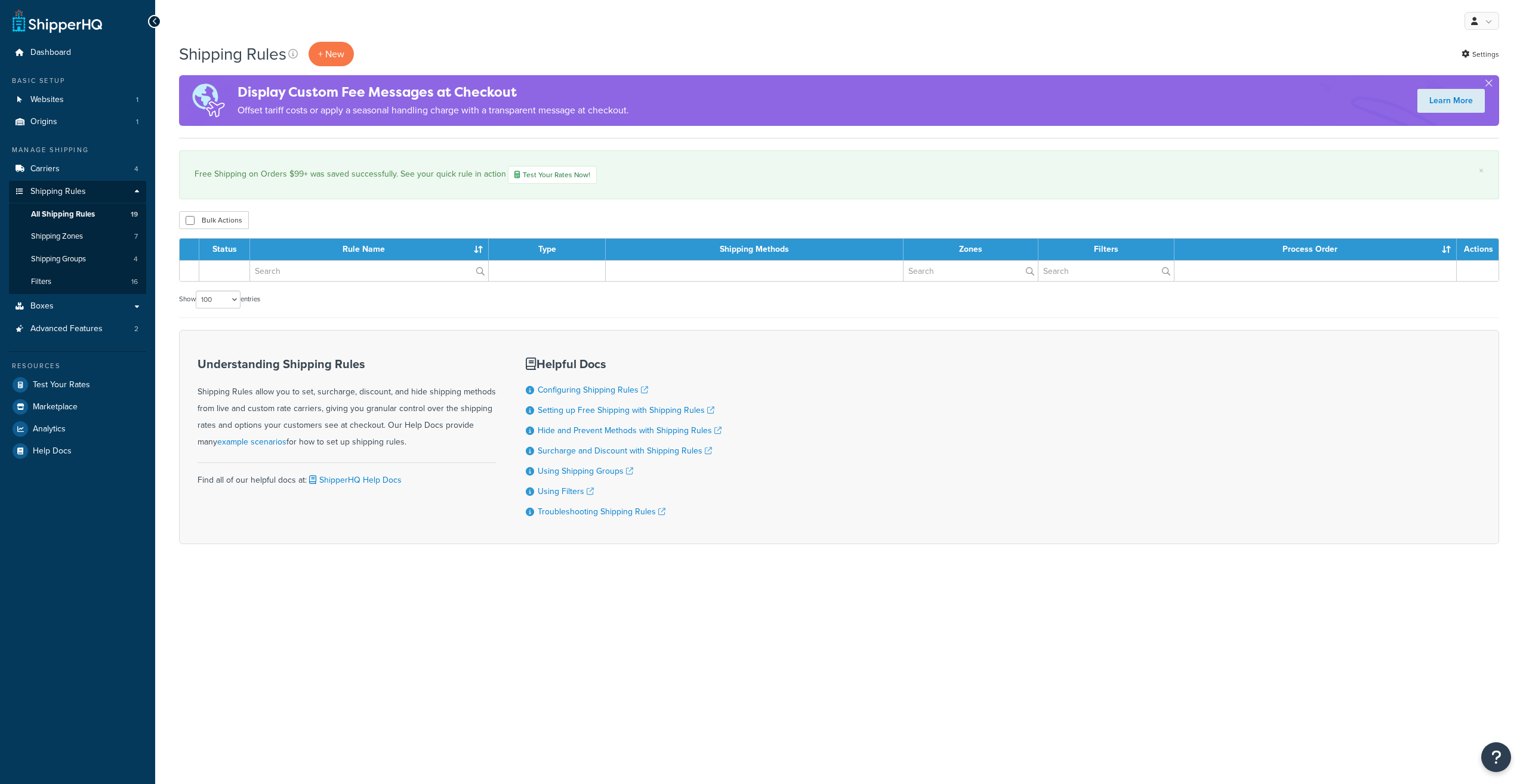
select select "100"
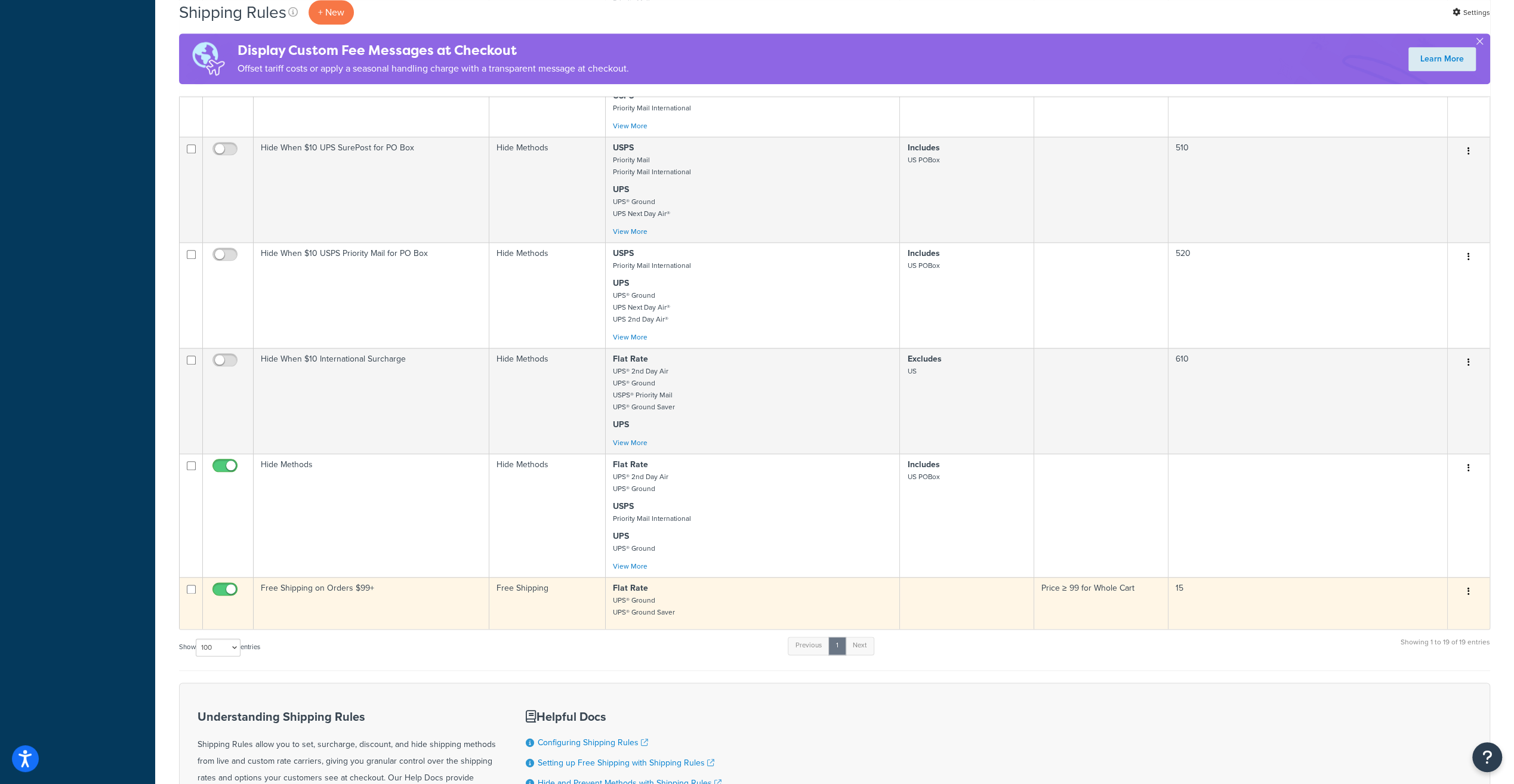
scroll to position [1412, 0]
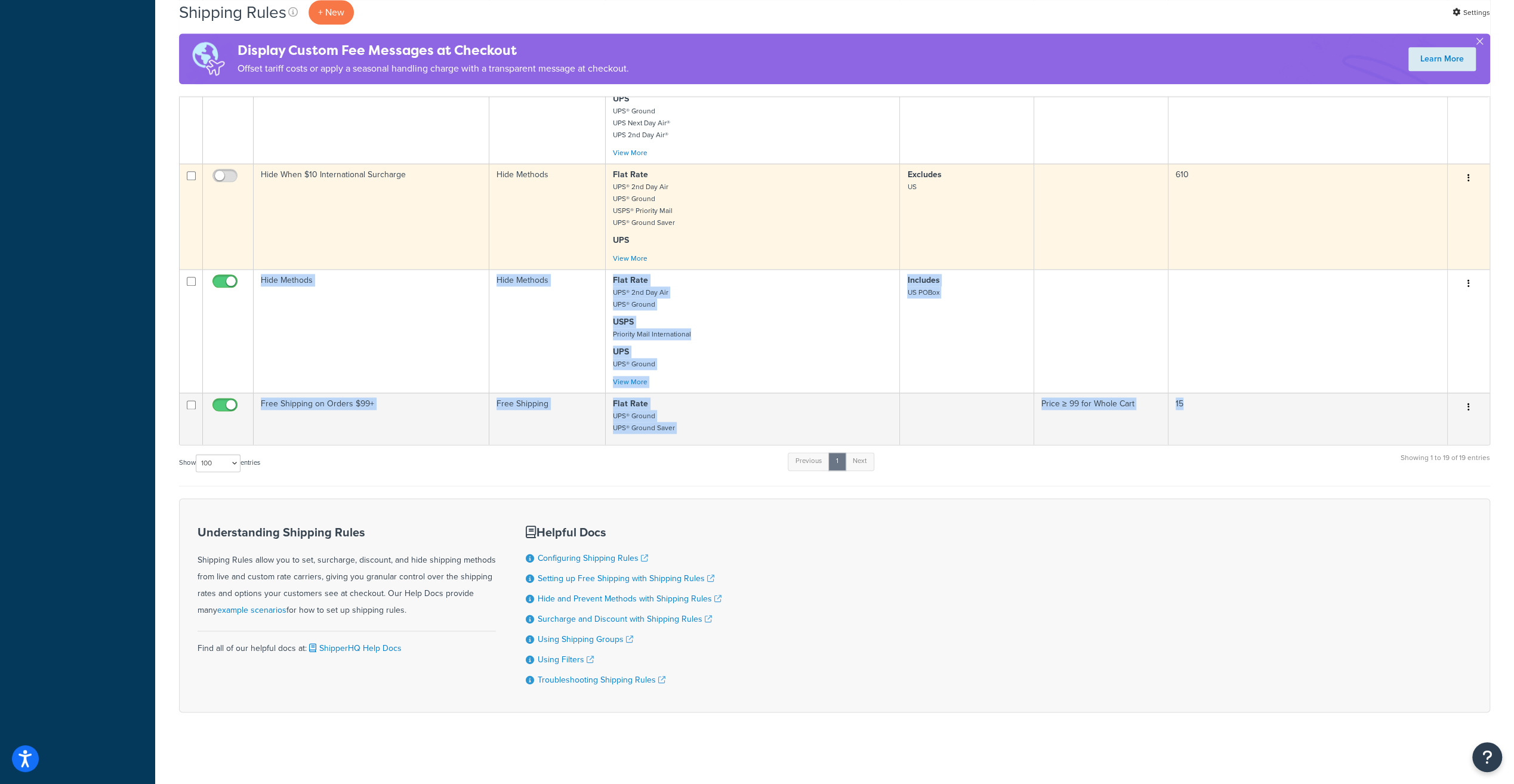
drag, startPoint x: 1221, startPoint y: 415, endPoint x: 1208, endPoint y: 210, distance: 205.4
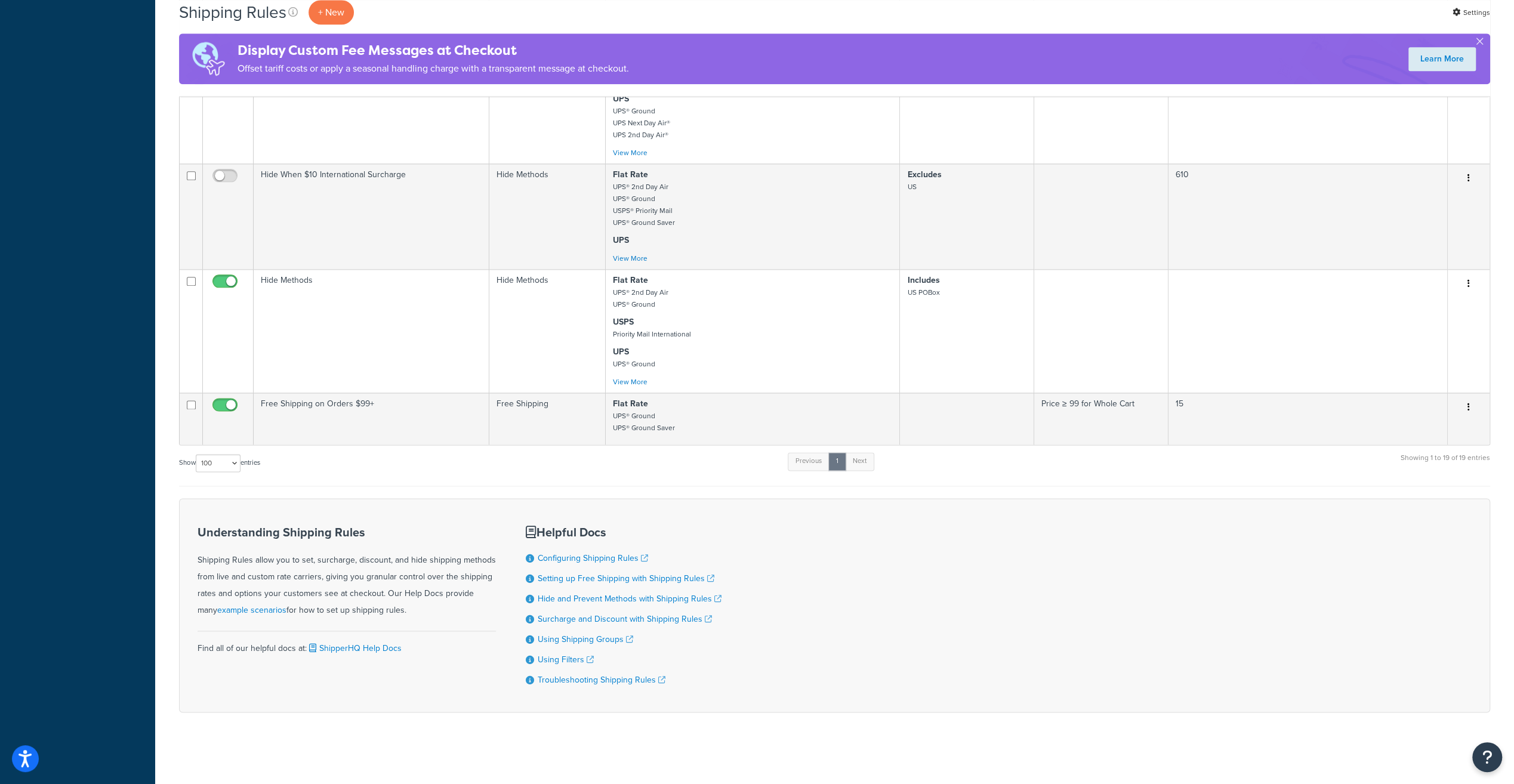
click at [385, 460] on div "Show 10 15 25 50 100 1000 entries Previous 1 Next Showing 1 to 19 of 19 entries" at bounding box center [835, 469] width 1311 height 35
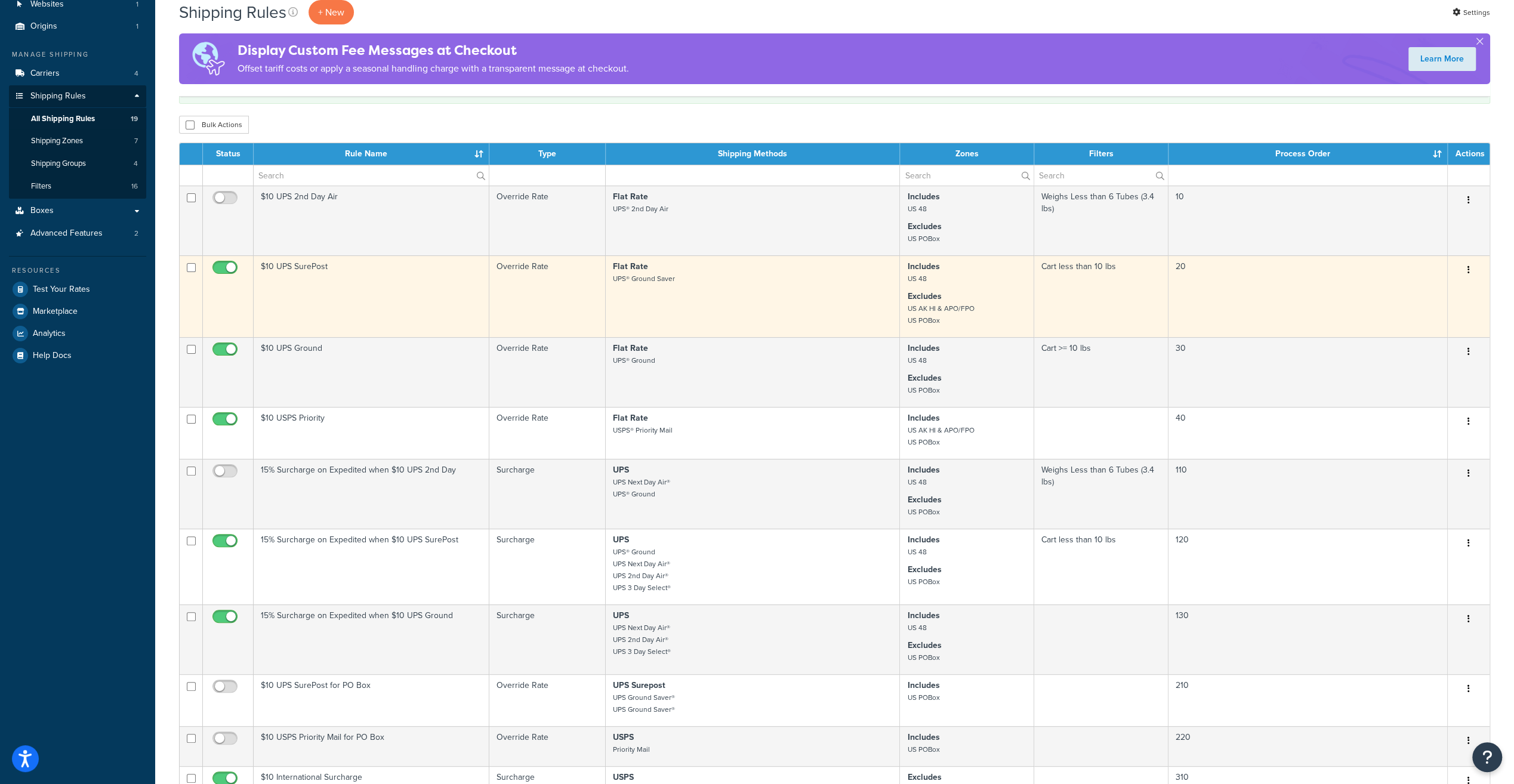
scroll to position [0, 0]
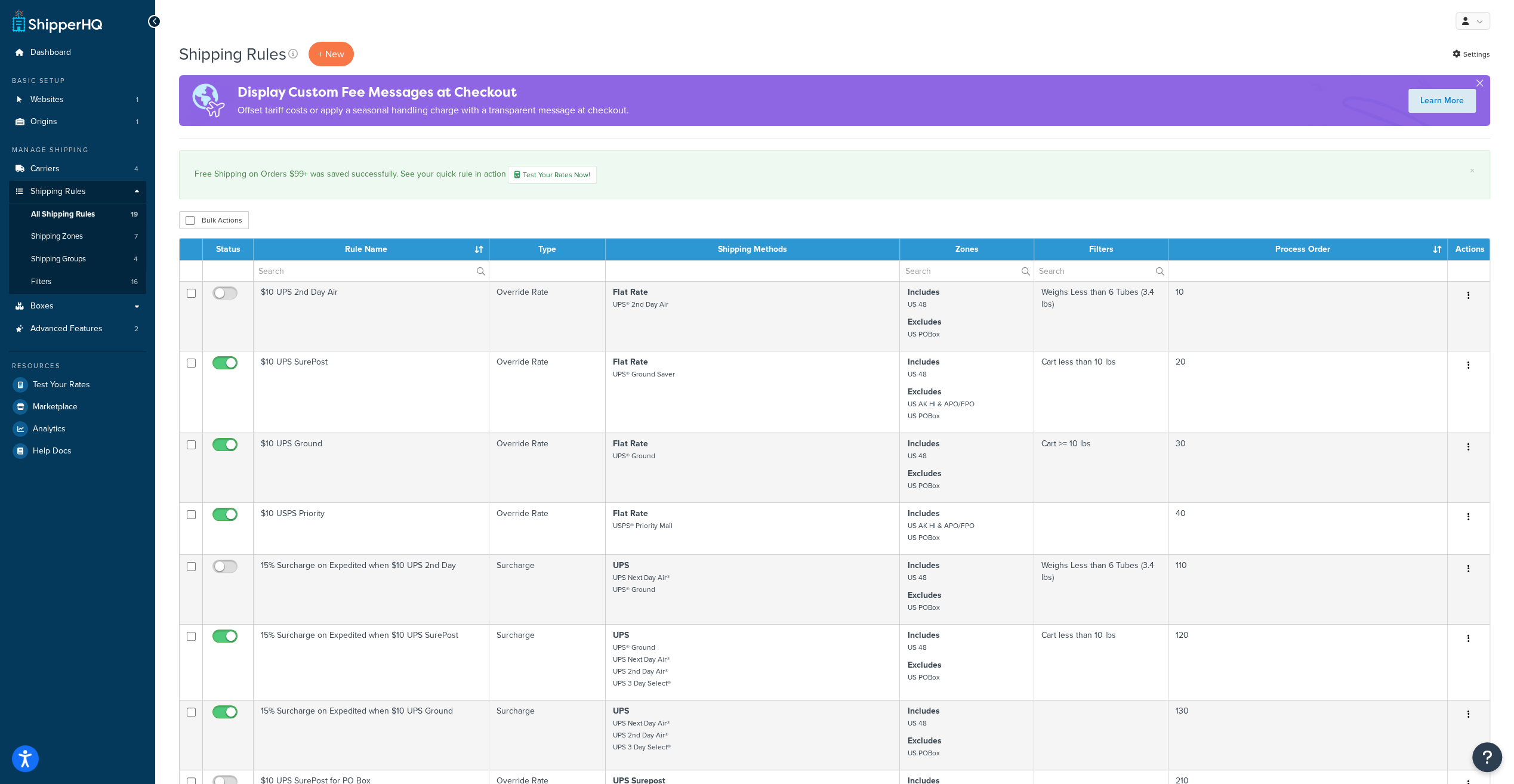
click at [1345, 248] on th "Process Order" at bounding box center [1308, 249] width 279 height 22
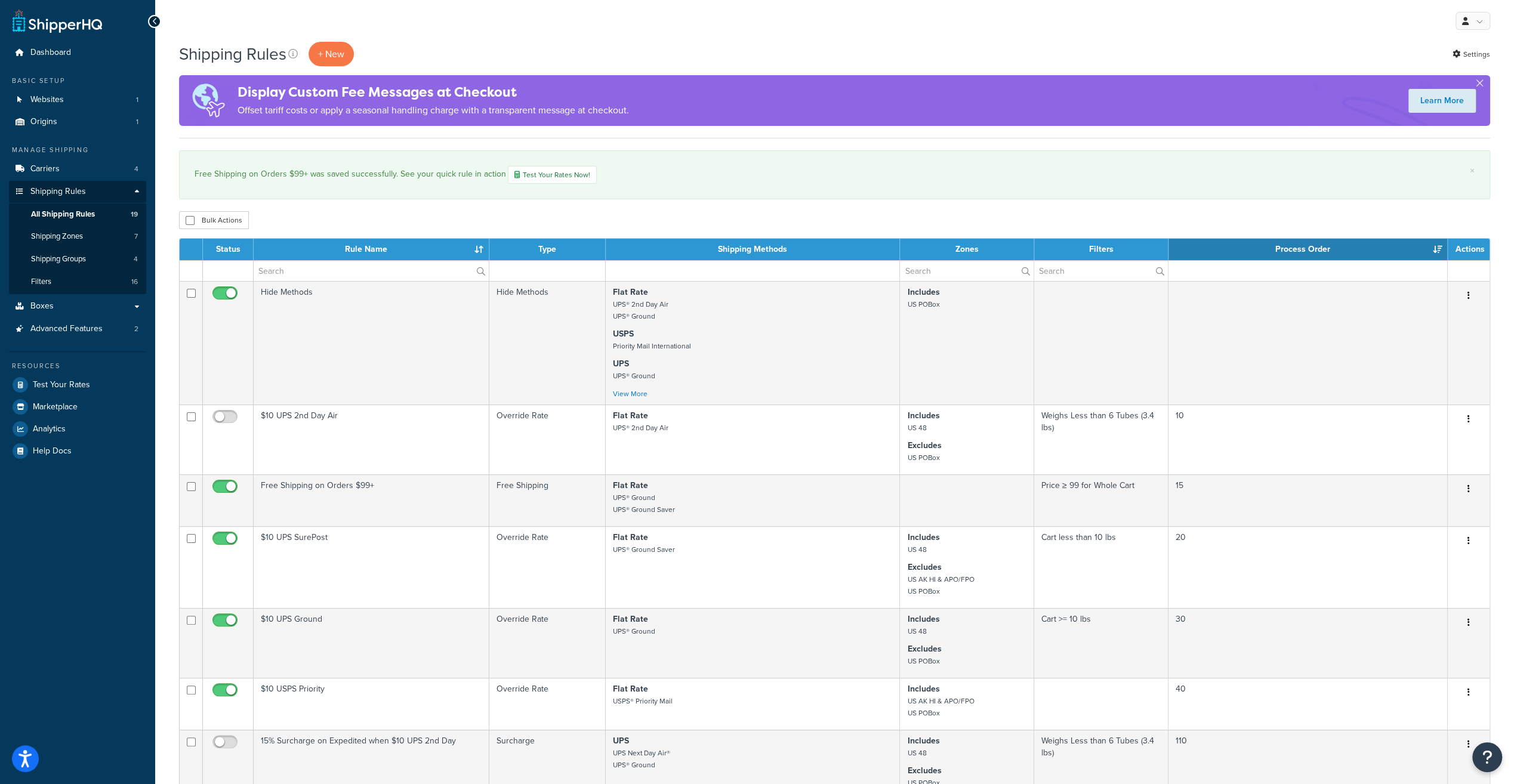
click at [1338, 248] on th "Process Order" at bounding box center [1308, 249] width 279 height 22
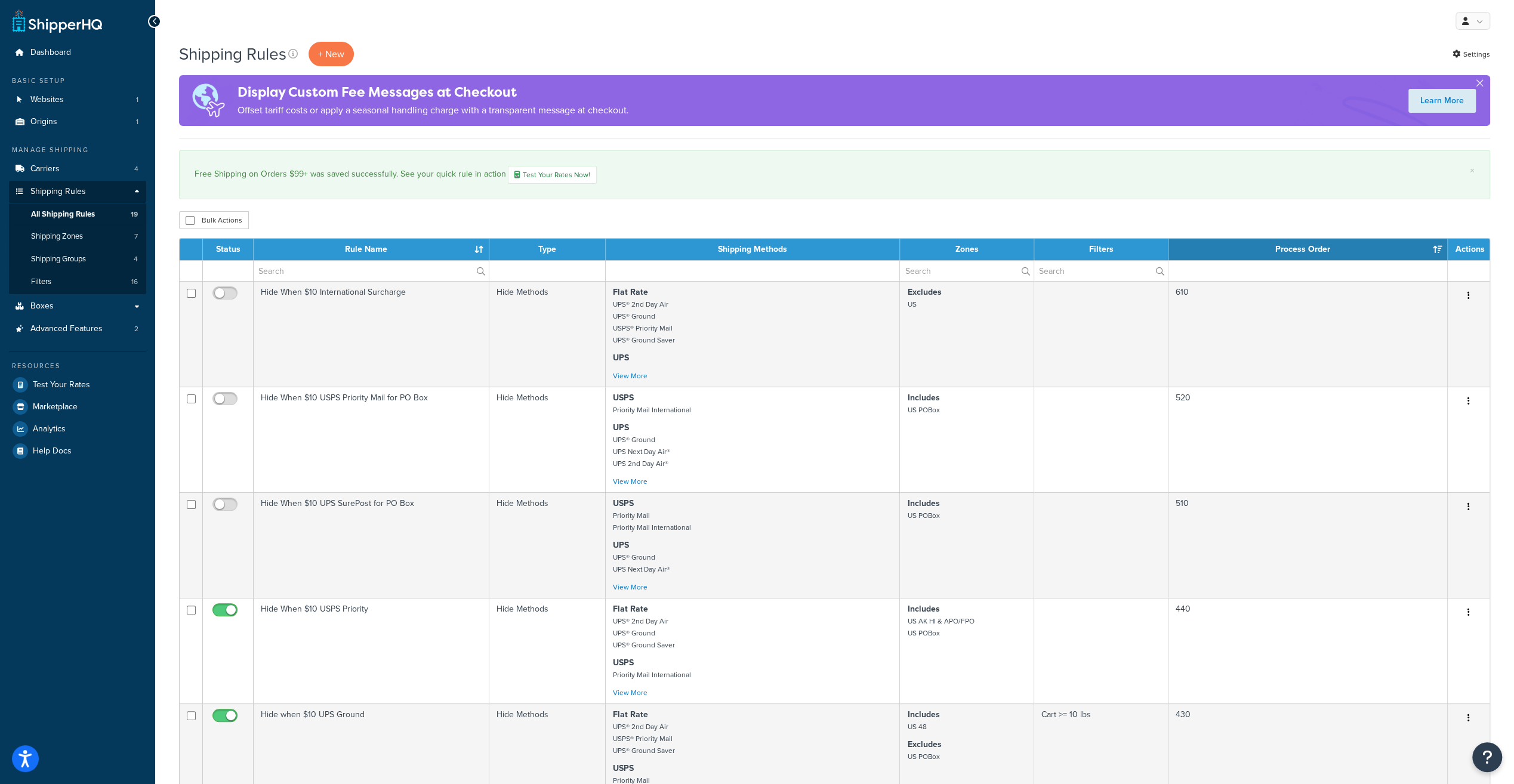
click at [1338, 248] on th "Process Order" at bounding box center [1308, 249] width 279 height 22
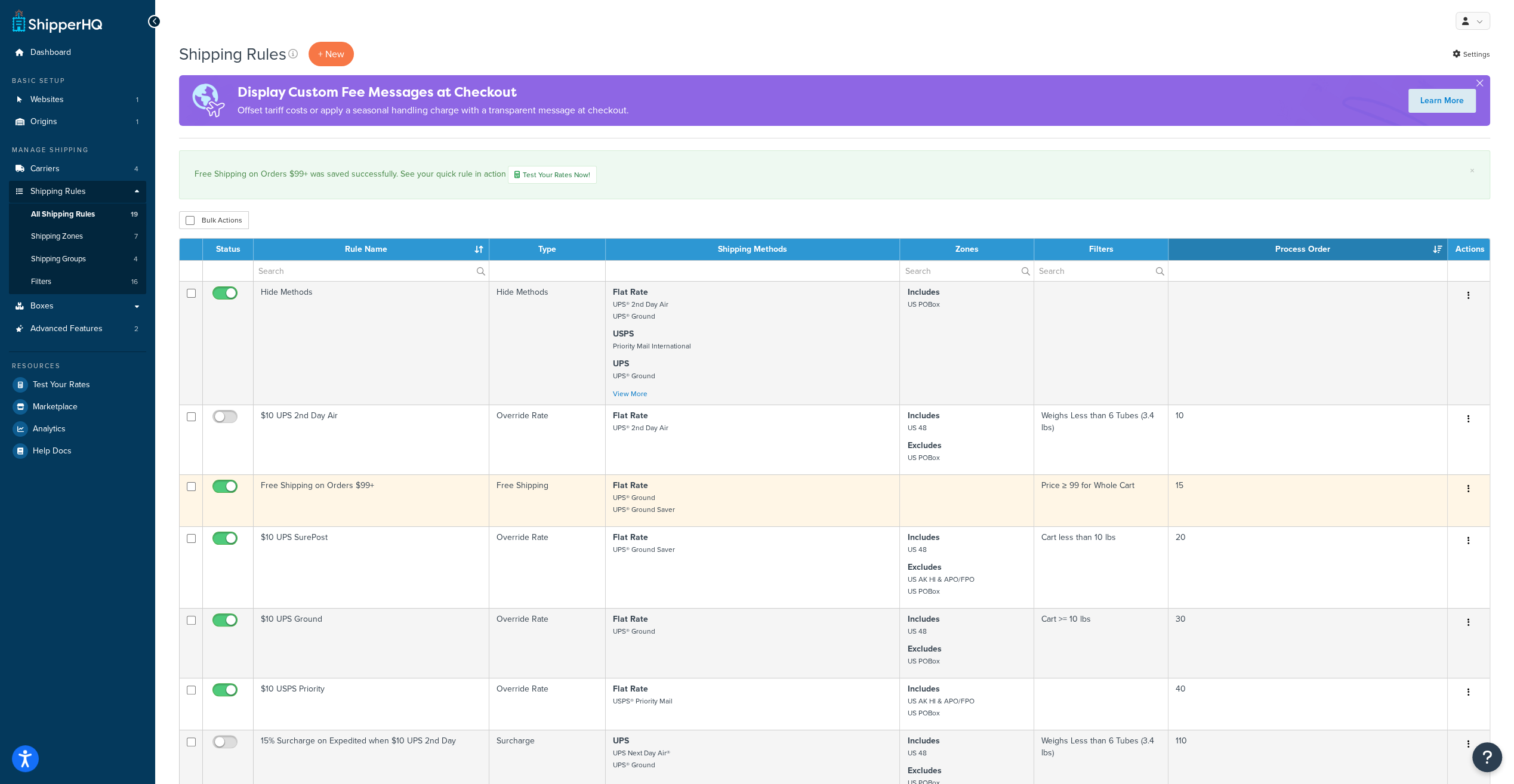
click at [329, 488] on td "Free Shipping on Orders $99+" at bounding box center [371, 500] width 235 height 52
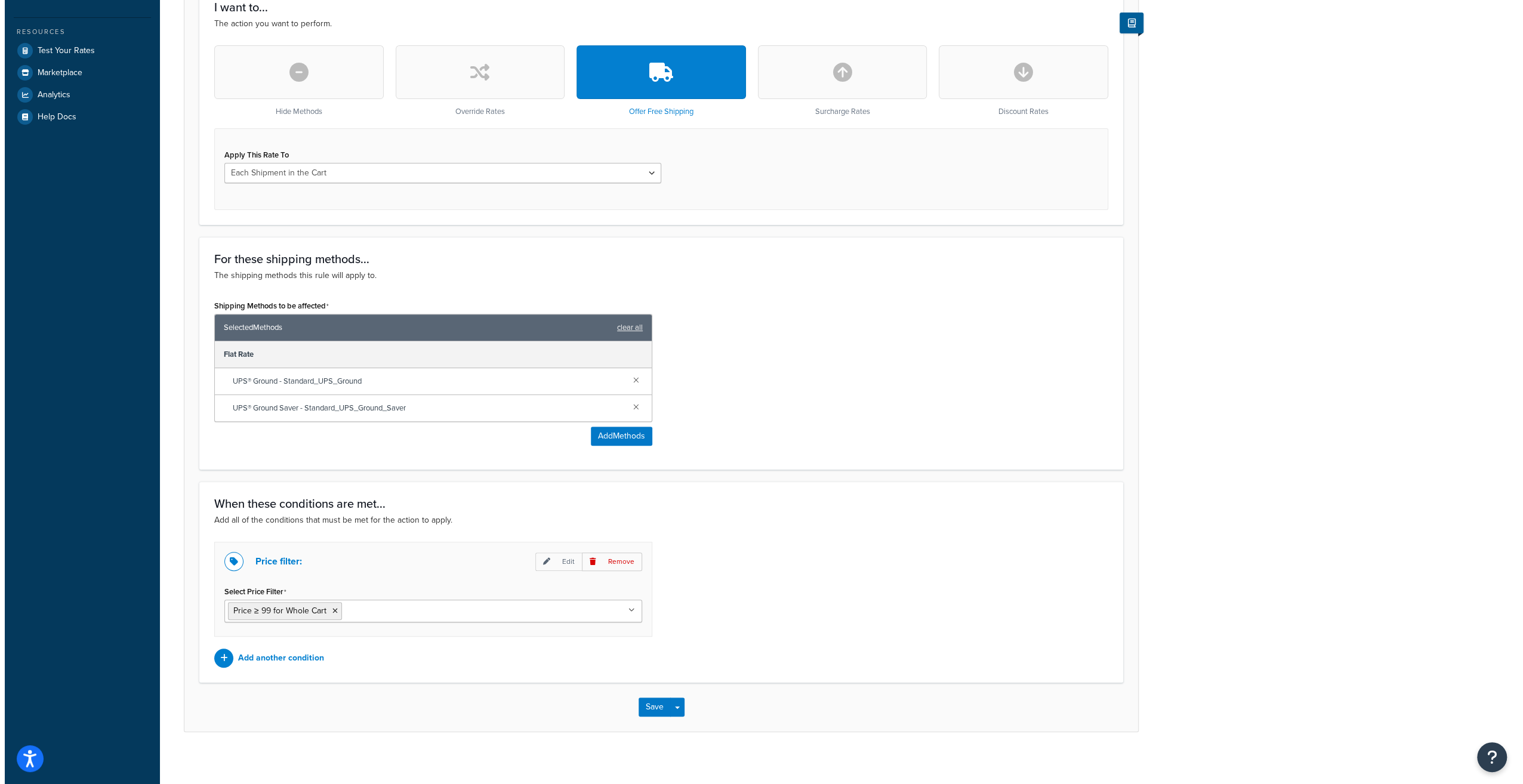
scroll to position [339, 0]
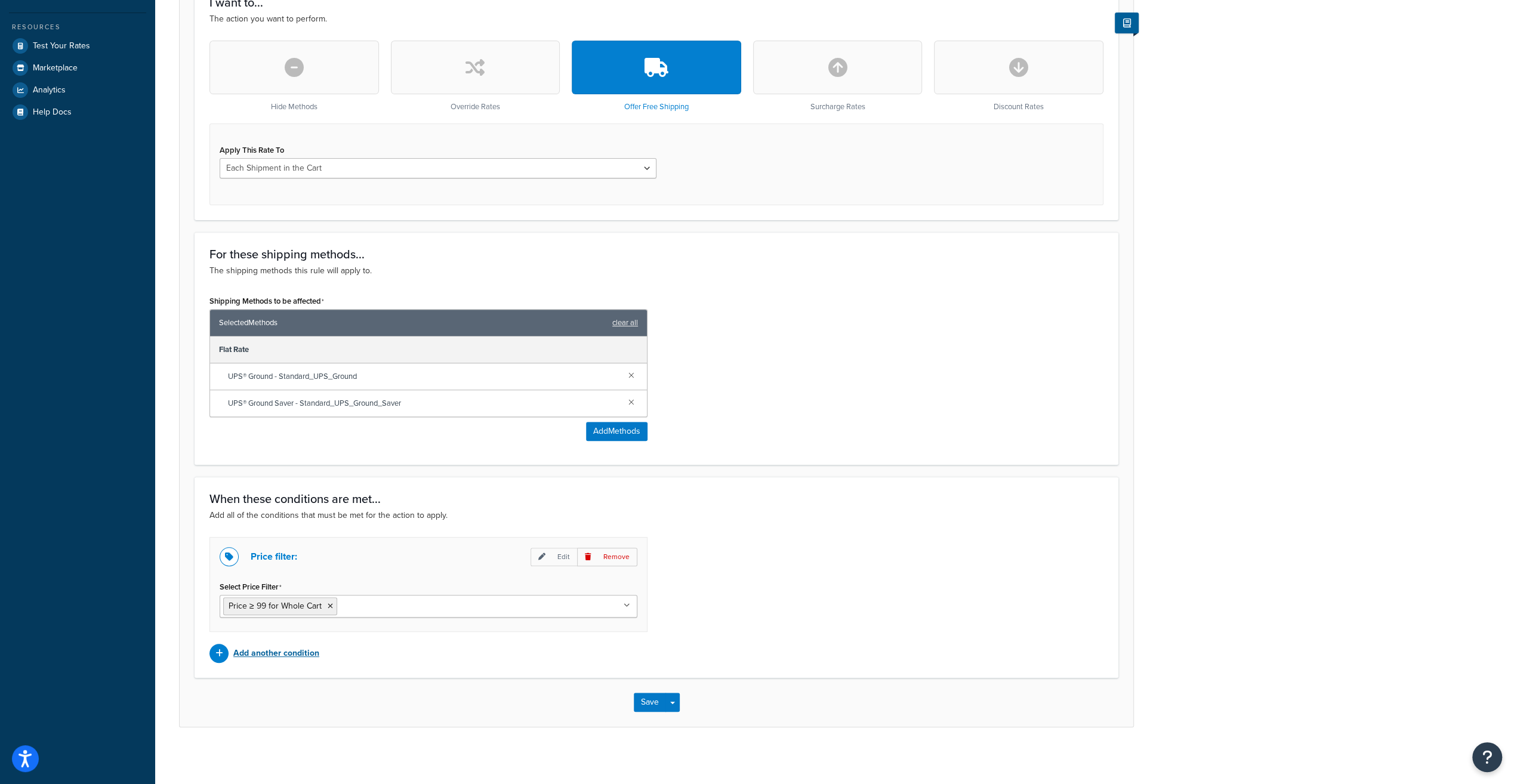
click at [260, 646] on p "Add another condition" at bounding box center [276, 653] width 86 height 17
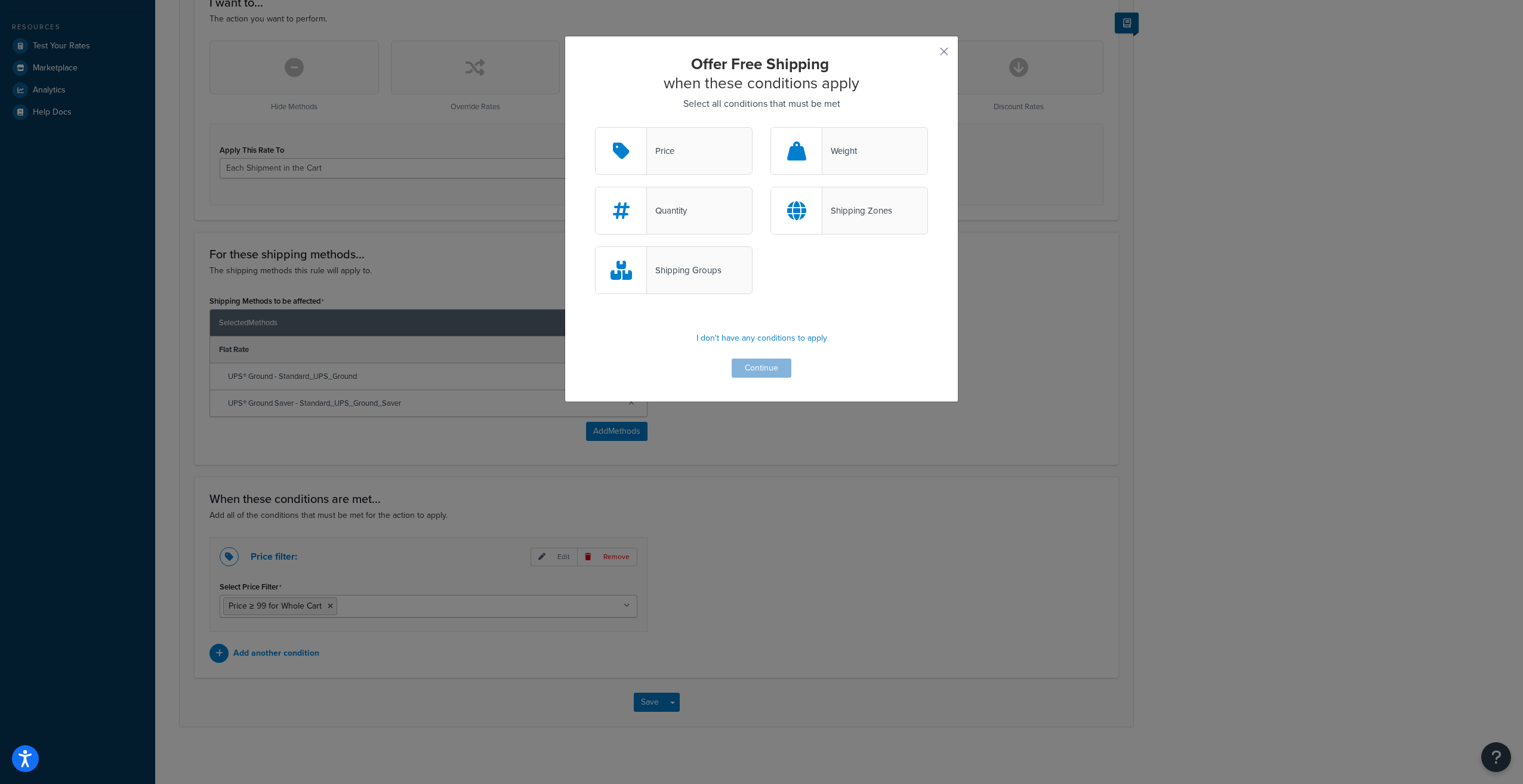
click at [702, 262] on div "Shipping Groups" at bounding box center [683, 270] width 74 height 17
click at [0, 0] on input "Shipping Groups" at bounding box center [0, 0] width 0 height 0
click at [765, 375] on button "Continue" at bounding box center [761, 367] width 60 height 19
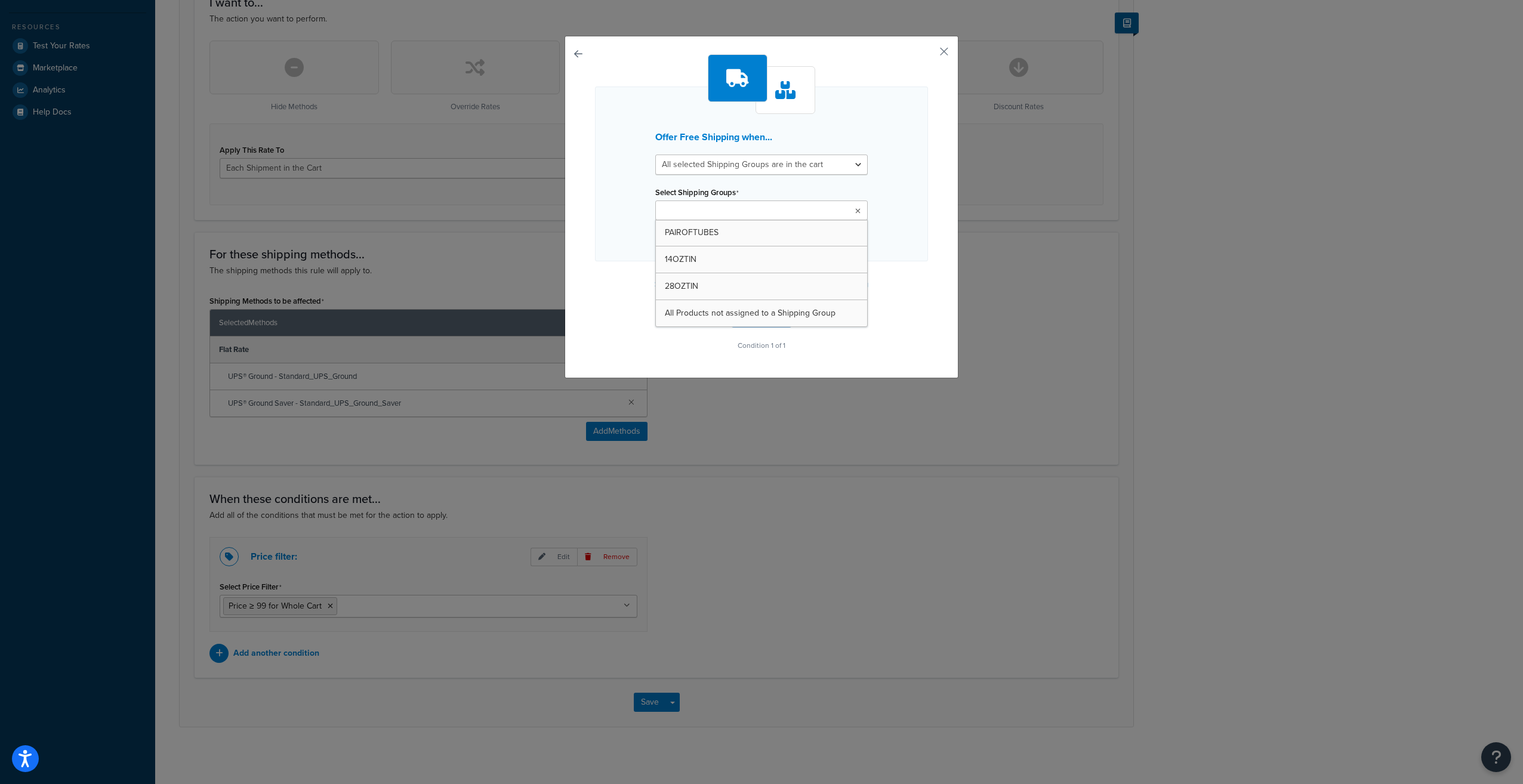
click at [814, 211] on ul at bounding box center [761, 210] width 213 height 19
click at [889, 178] on div "Offer Free Shipping when... All selected Shipping Groups are in the cart Any se…" at bounding box center [761, 174] width 333 height 175
click at [595, 308] on button "button" at bounding box center [595, 308] width 0 height 0
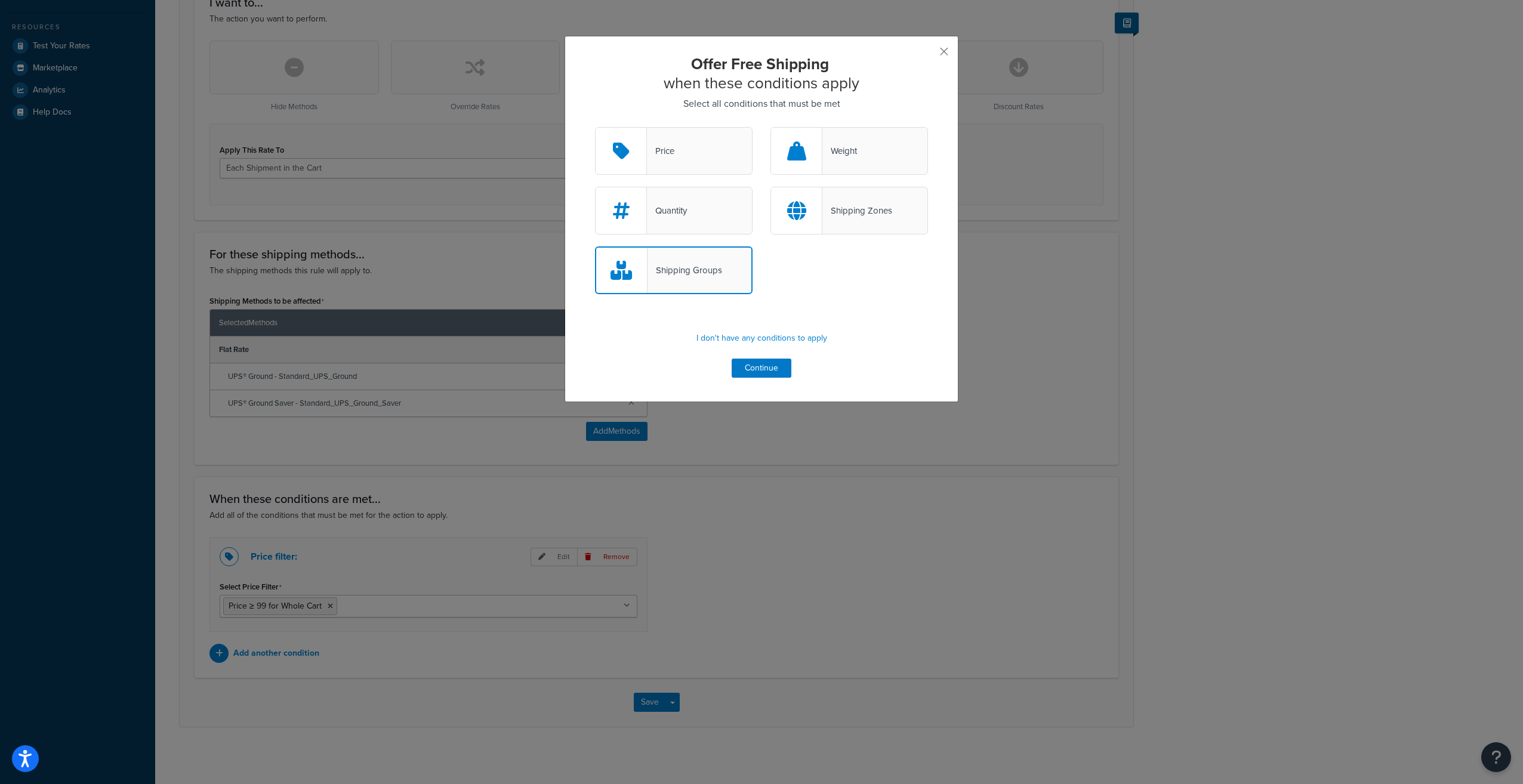
click at [842, 206] on div "Shipping Zones" at bounding box center [857, 210] width 70 height 17
click at [0, 0] on input "Shipping Zones" at bounding box center [0, 0] width 0 height 0
click at [698, 278] on div "Shipping Groups" at bounding box center [674, 270] width 158 height 48
click at [0, 0] on input "Shipping Groups" at bounding box center [0, 0] width 0 height 0
click at [764, 367] on button "Continue" at bounding box center [761, 367] width 60 height 19
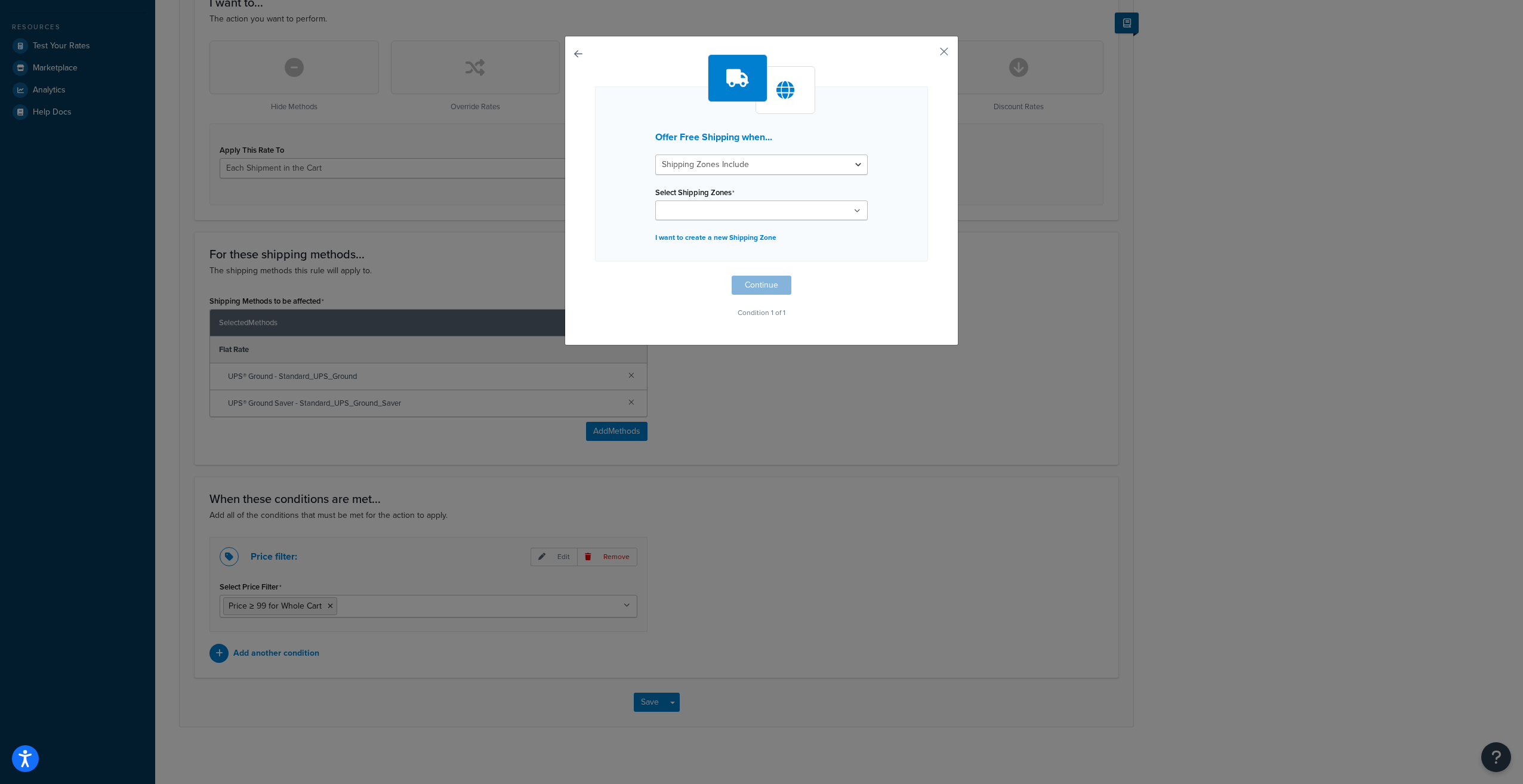
click at [814, 217] on ul at bounding box center [761, 210] width 213 height 19
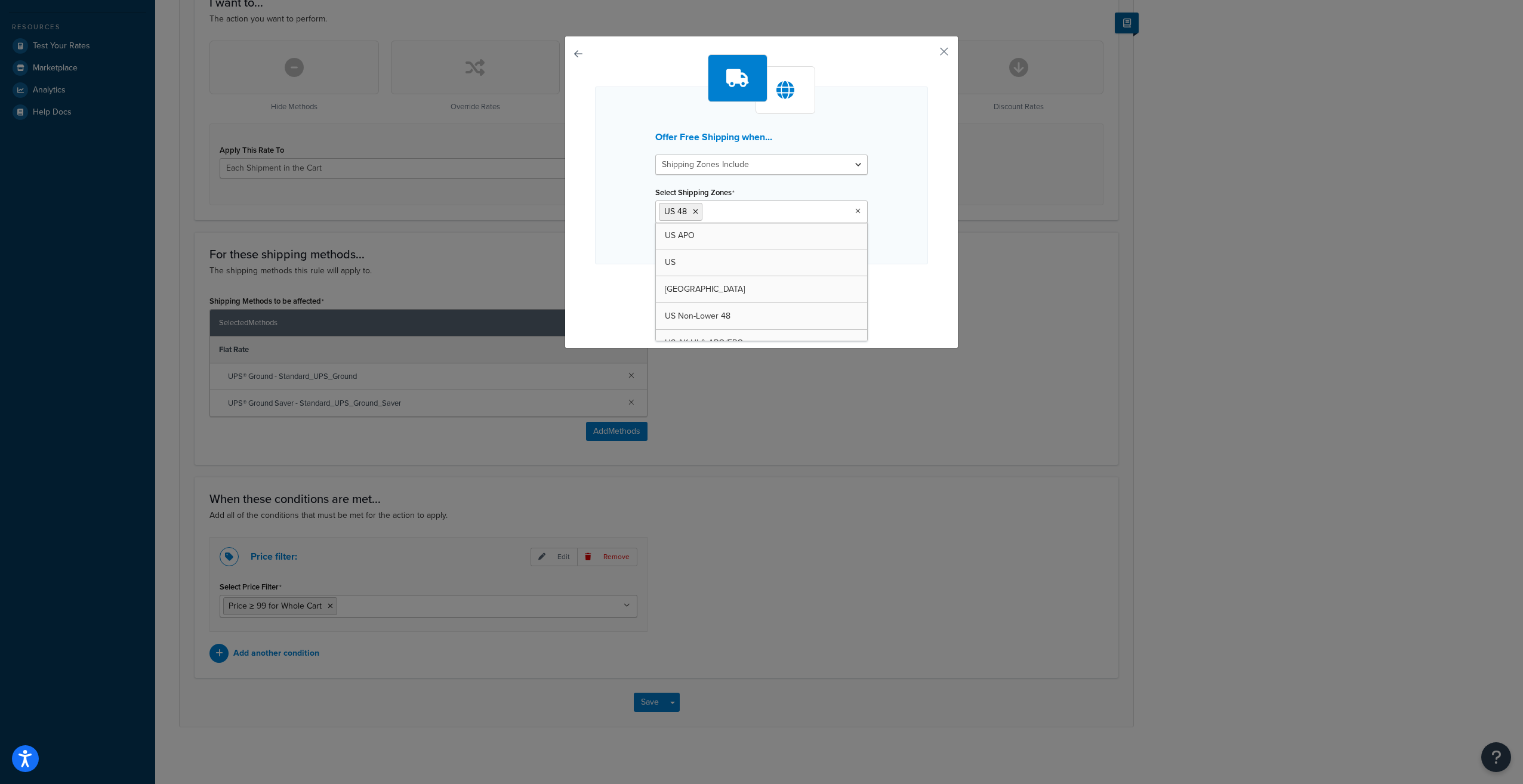
click at [913, 172] on div "Offer Free Shipping when... Shipping Zones Include Shipping Zones Do Not Includ…" at bounding box center [761, 176] width 333 height 178
click at [765, 282] on button "Continue" at bounding box center [761, 287] width 60 height 19
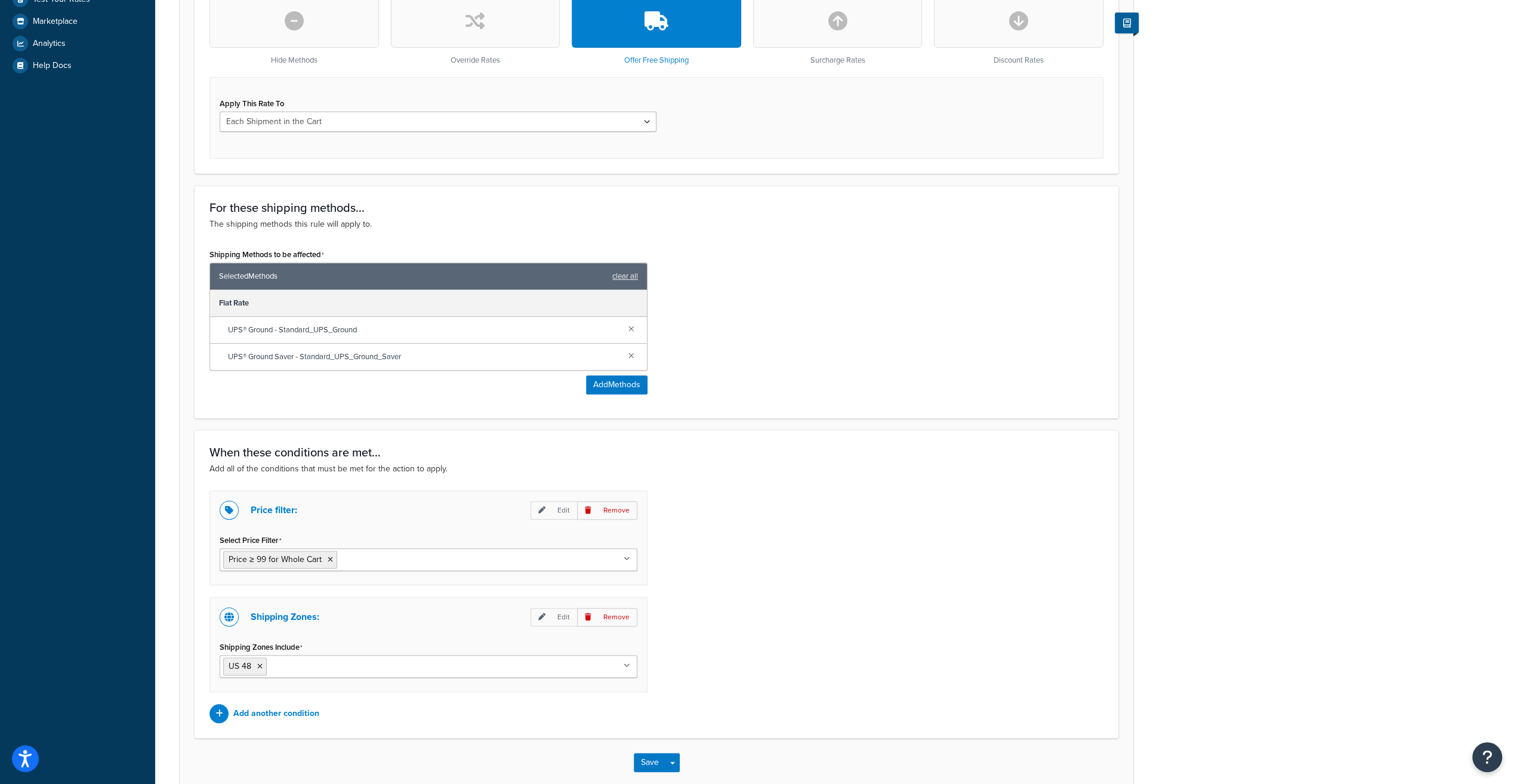
scroll to position [445, 0]
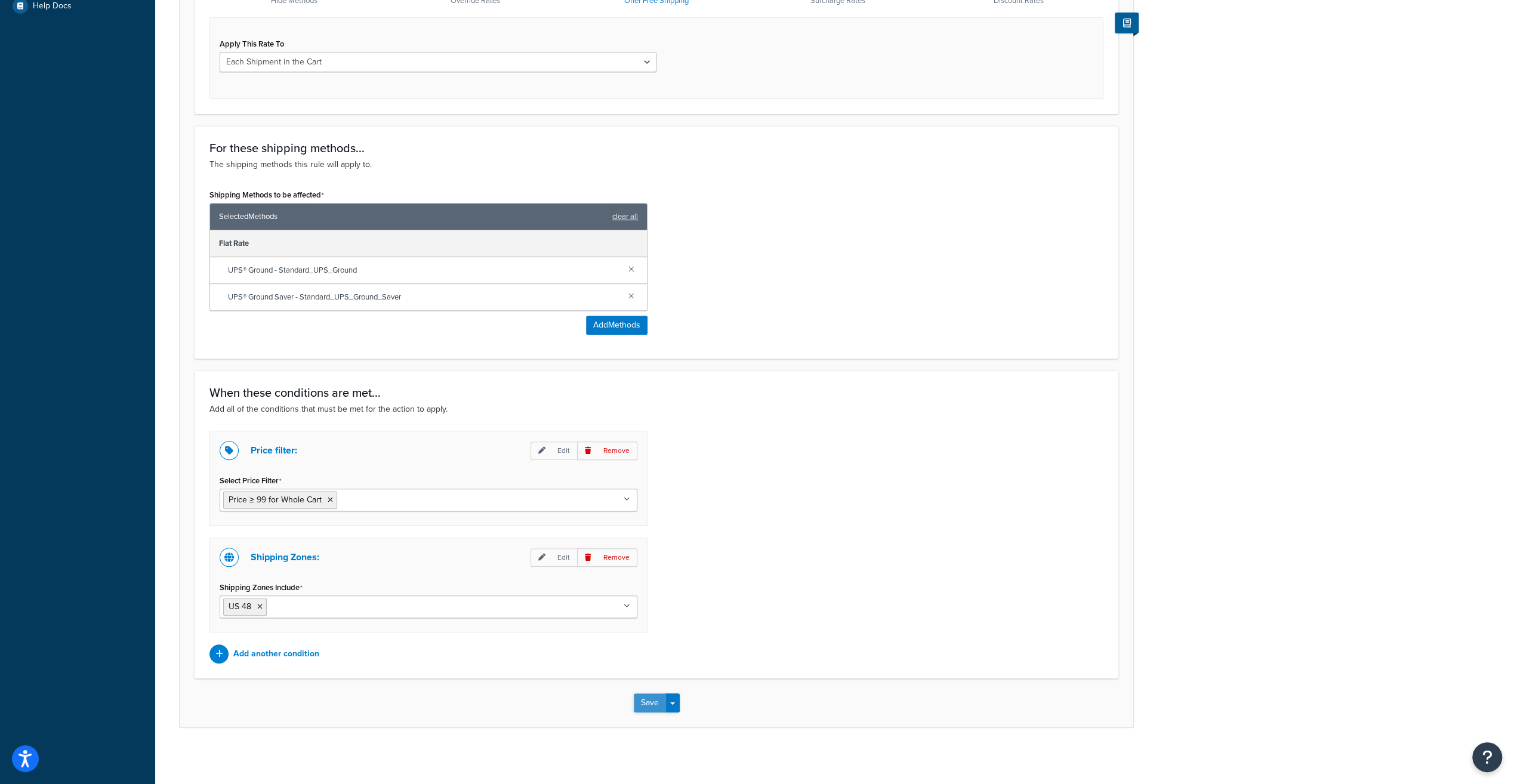
click at [647, 699] on button "Save" at bounding box center [650, 702] width 32 height 19
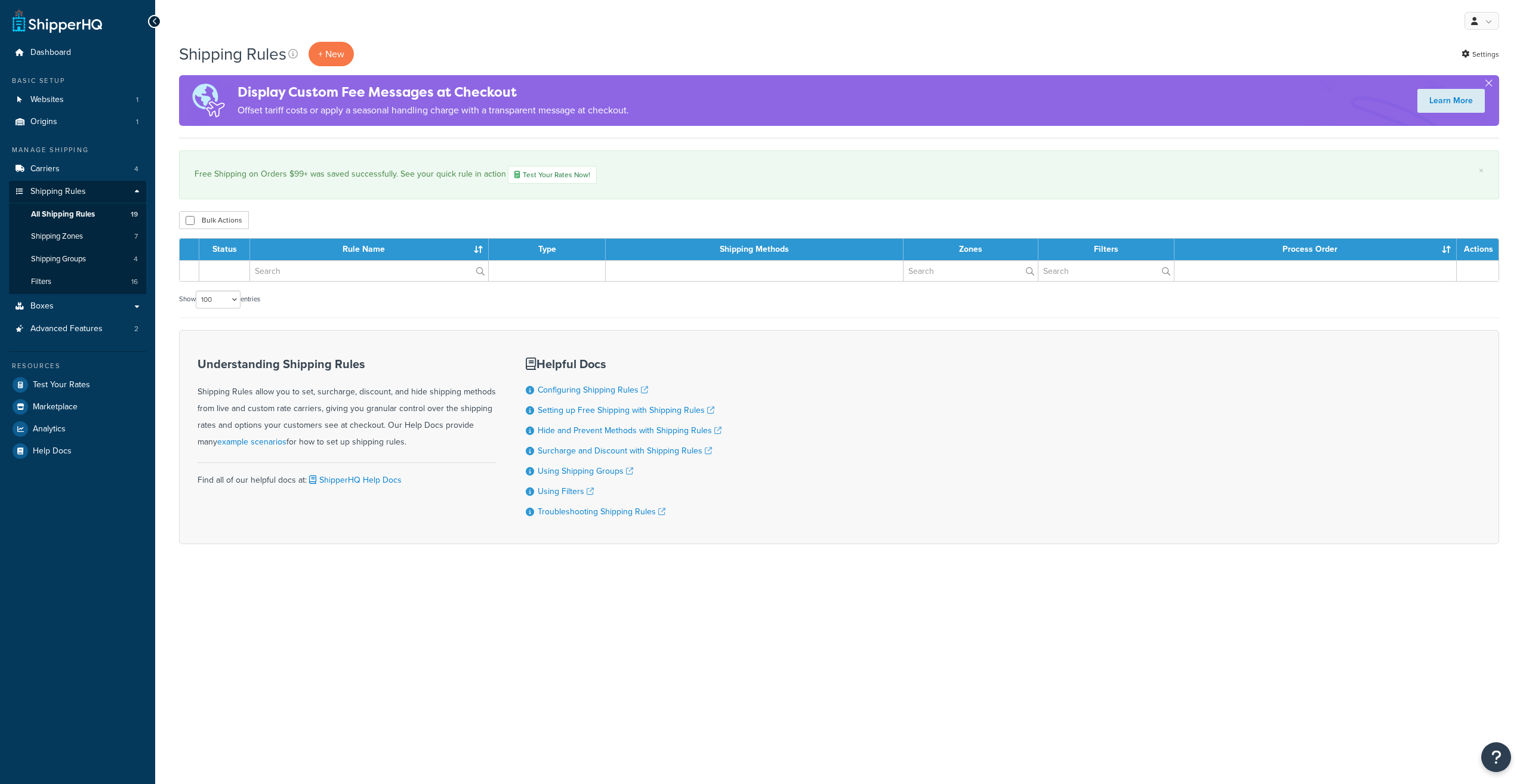
select select "100"
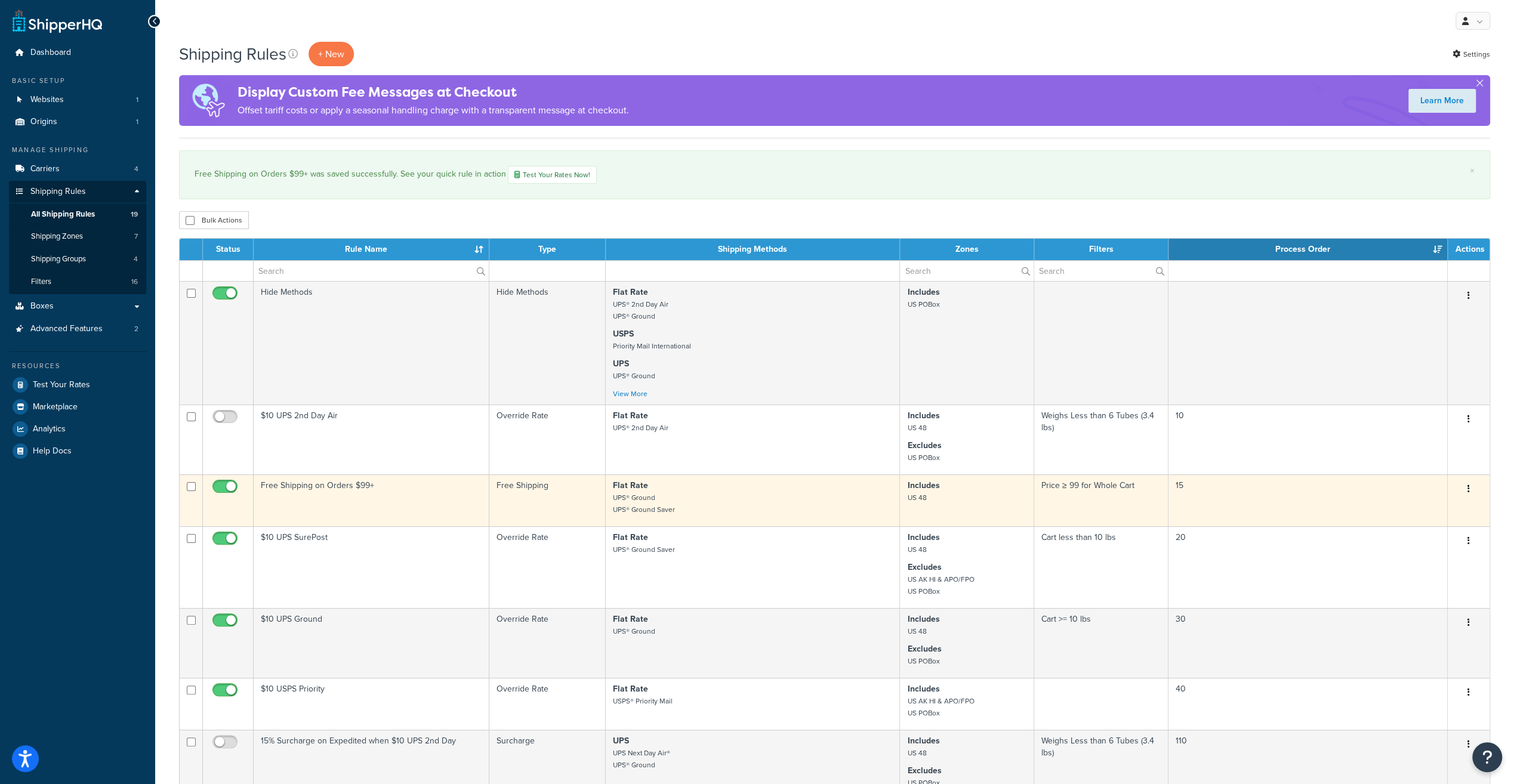
click at [417, 494] on td "Free Shipping on Orders $99+" at bounding box center [371, 500] width 235 height 52
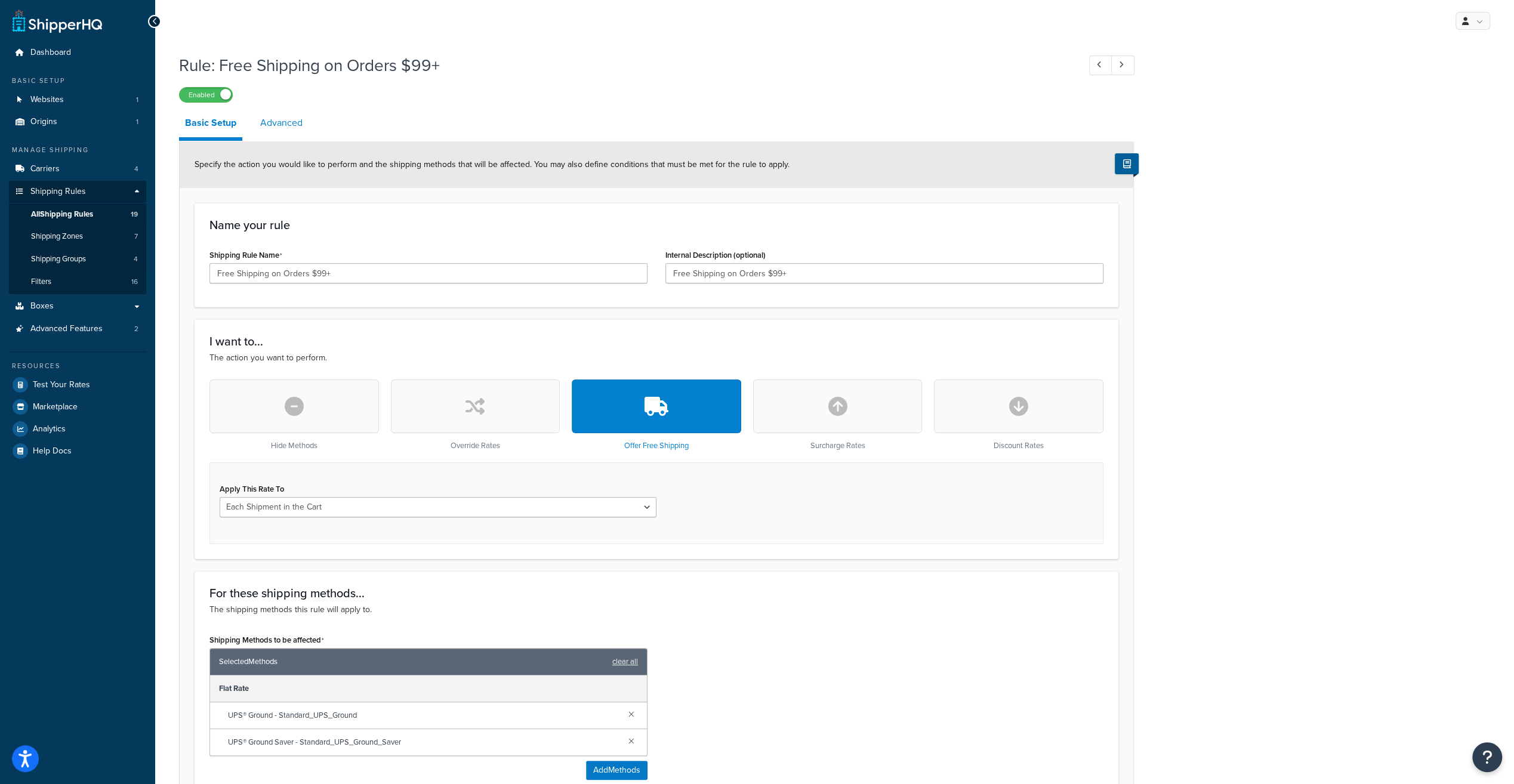
click at [274, 124] on link "Advanced" at bounding box center [281, 122] width 54 height 28
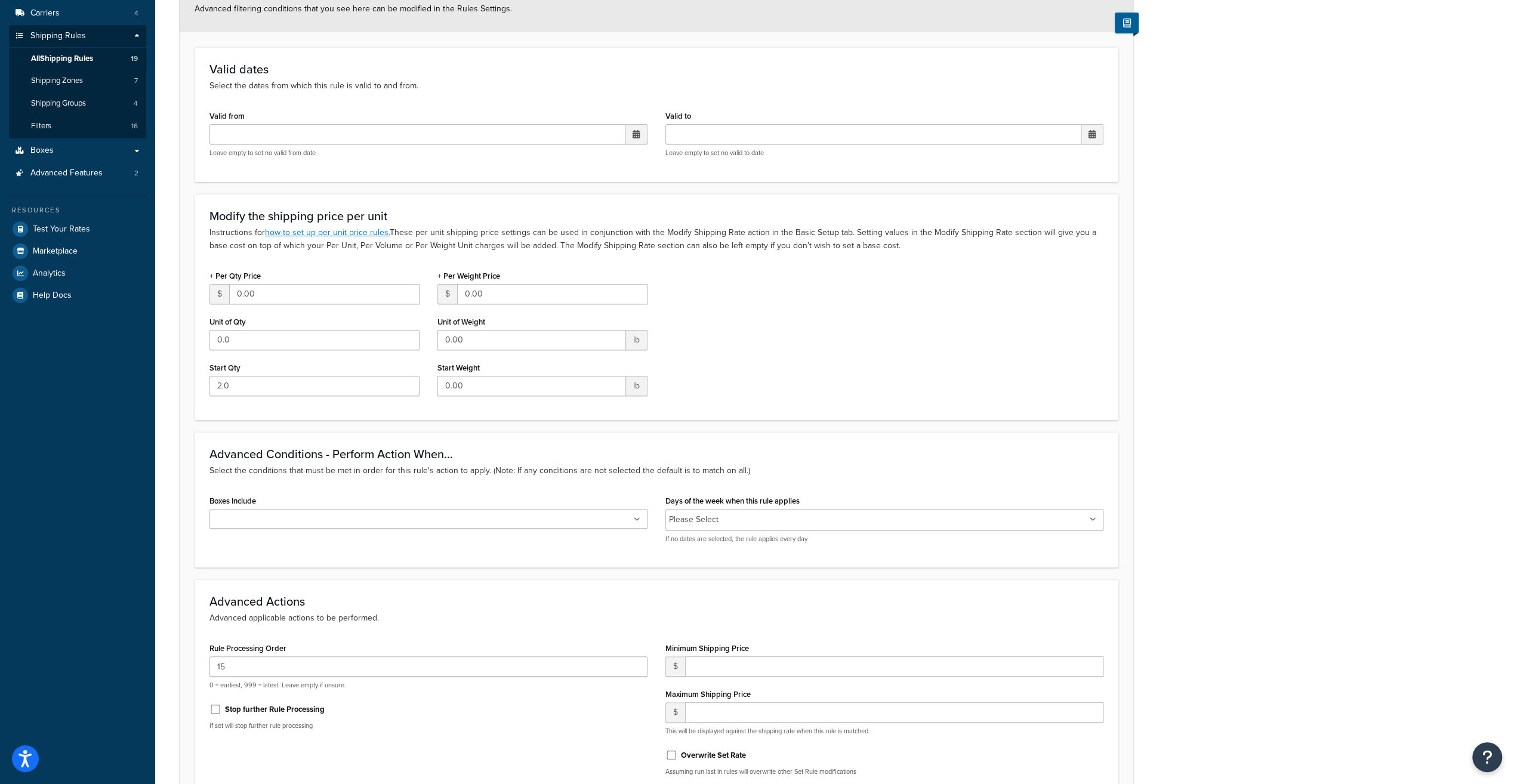
scroll to position [281, 0]
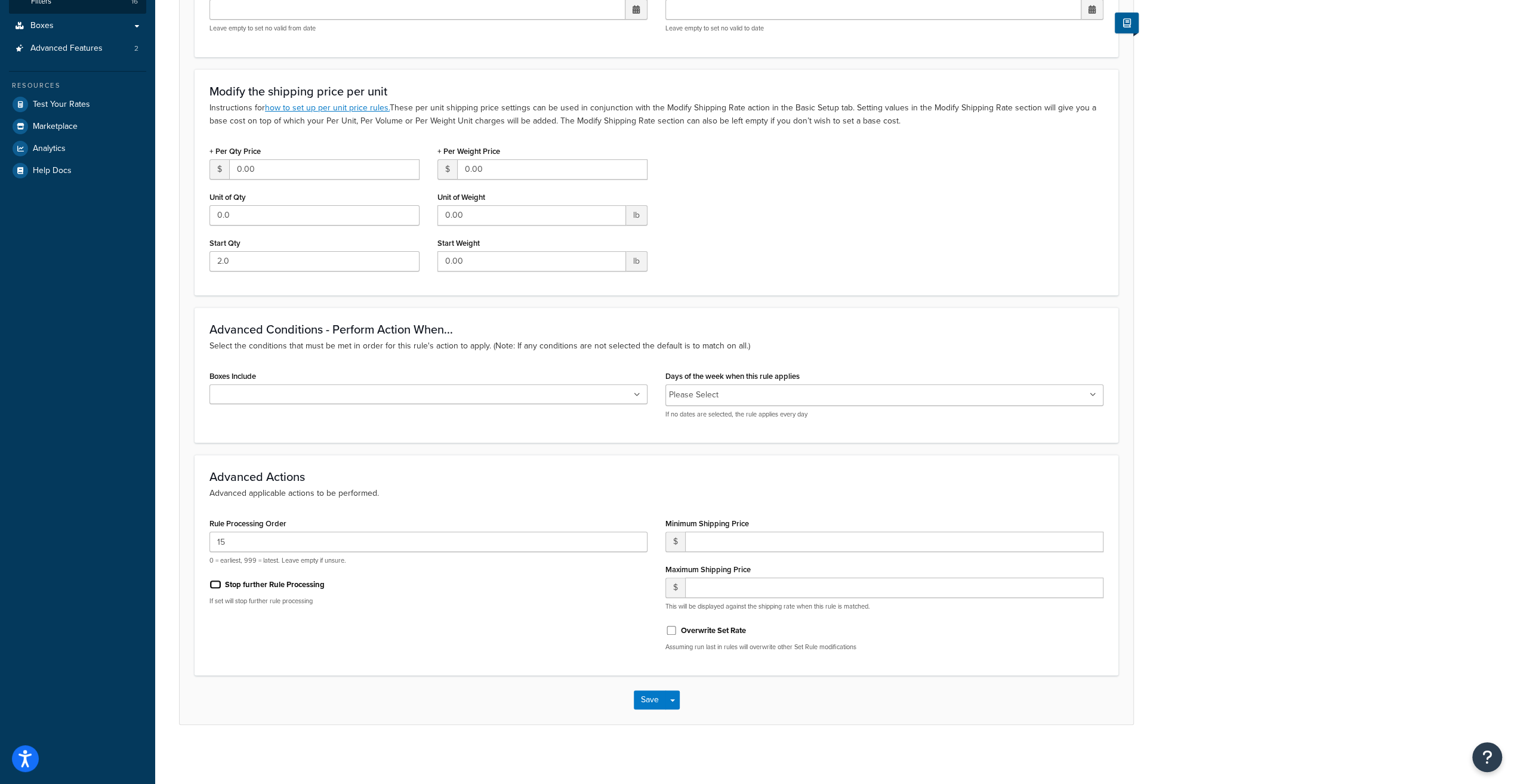
click at [213, 584] on input "Stop further Rule Processing" at bounding box center [215, 584] width 12 height 9
checkbox input "true"
click at [646, 698] on button "Save" at bounding box center [650, 699] width 32 height 19
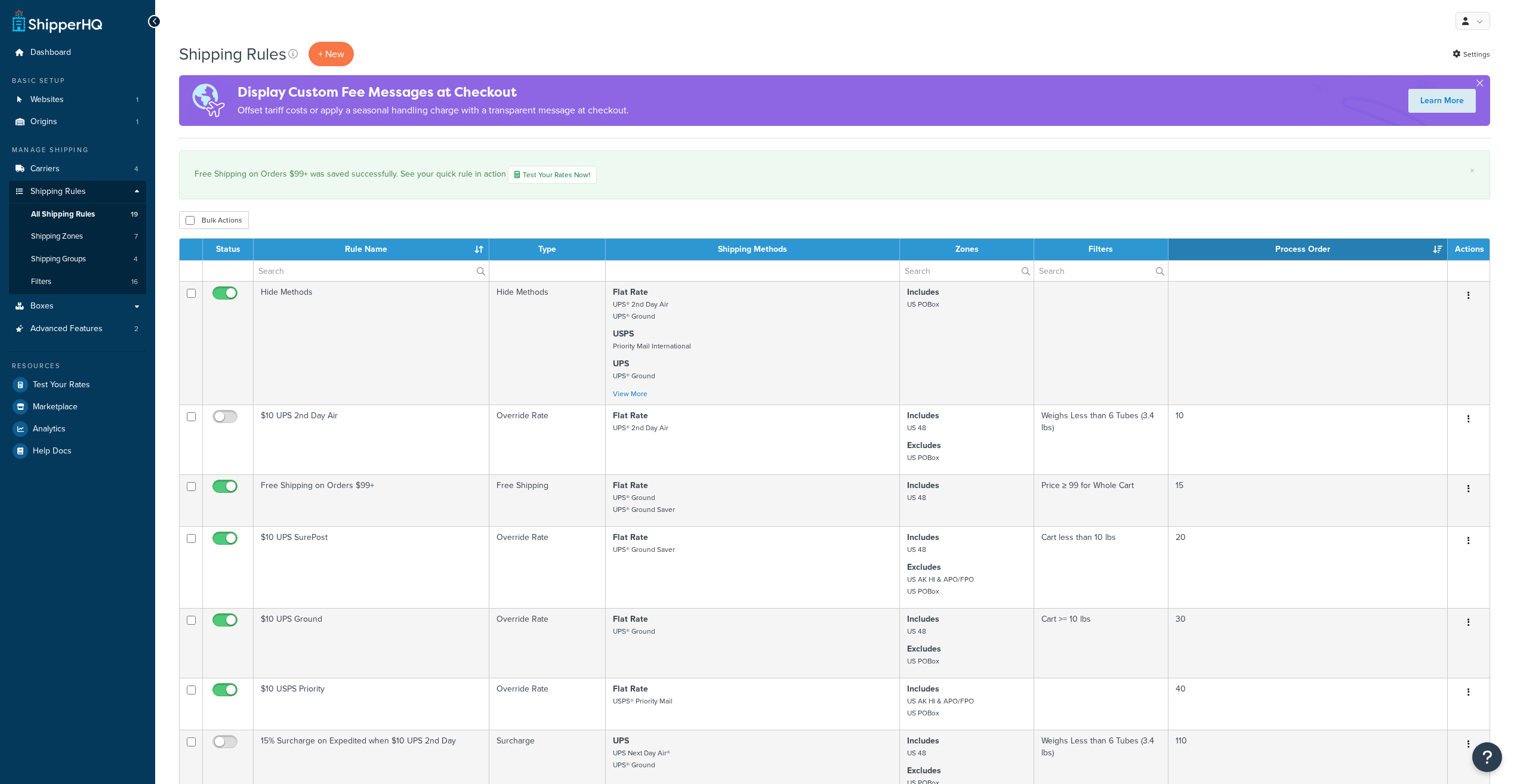
select select "100"
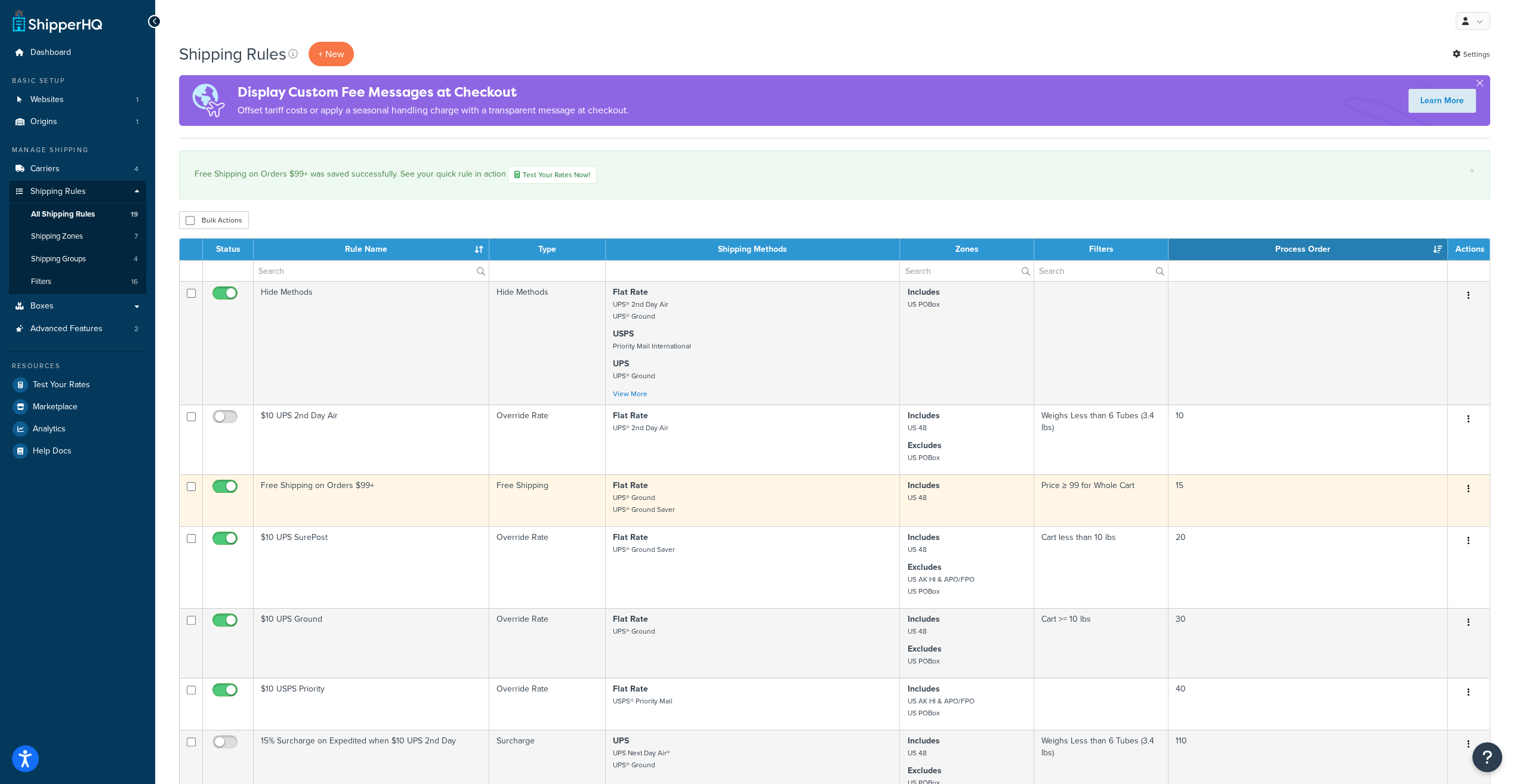
click at [808, 502] on p "Flat Rate UPS® Ground UPS® Ground Saver" at bounding box center [752, 498] width 279 height 36
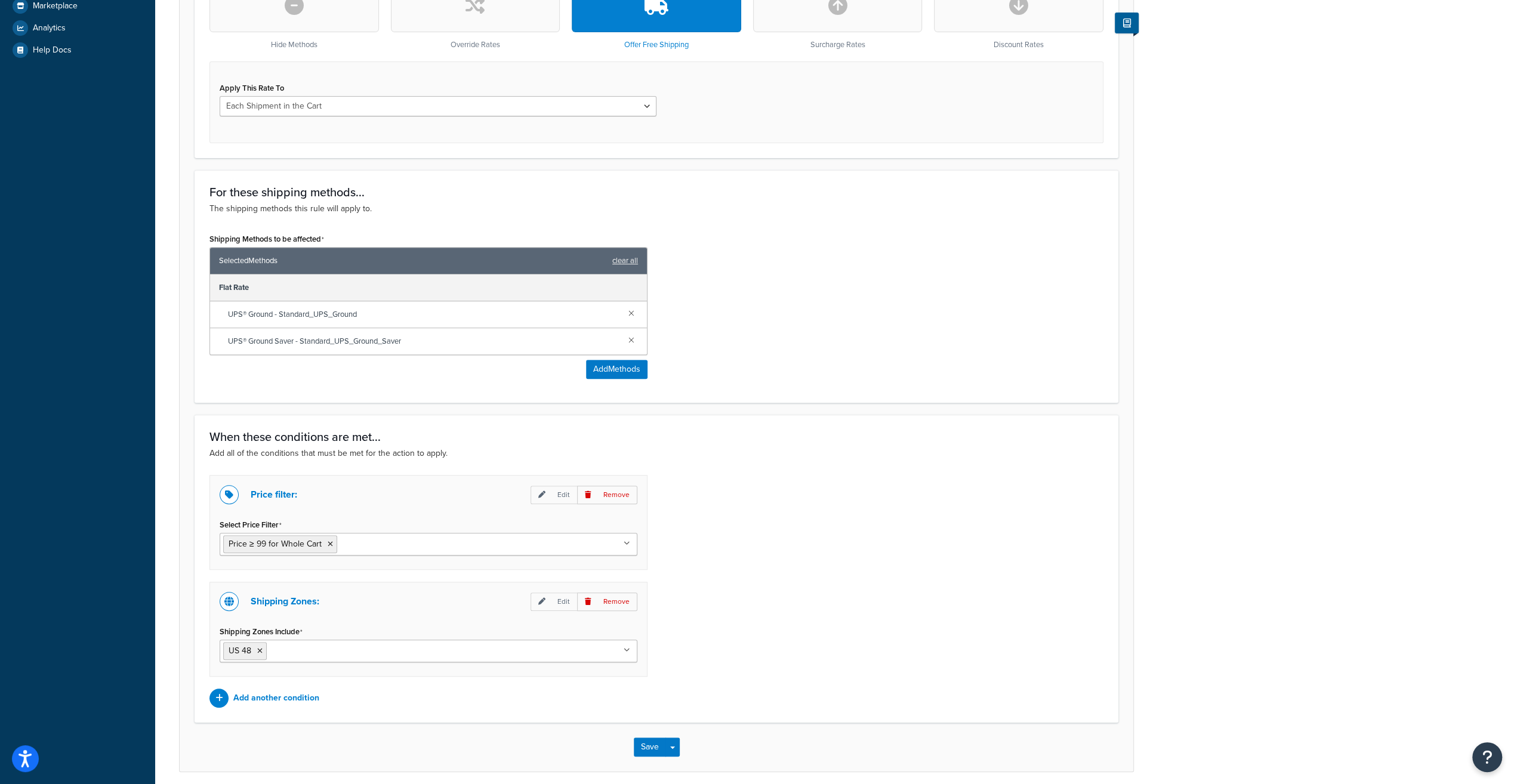
scroll to position [445, 0]
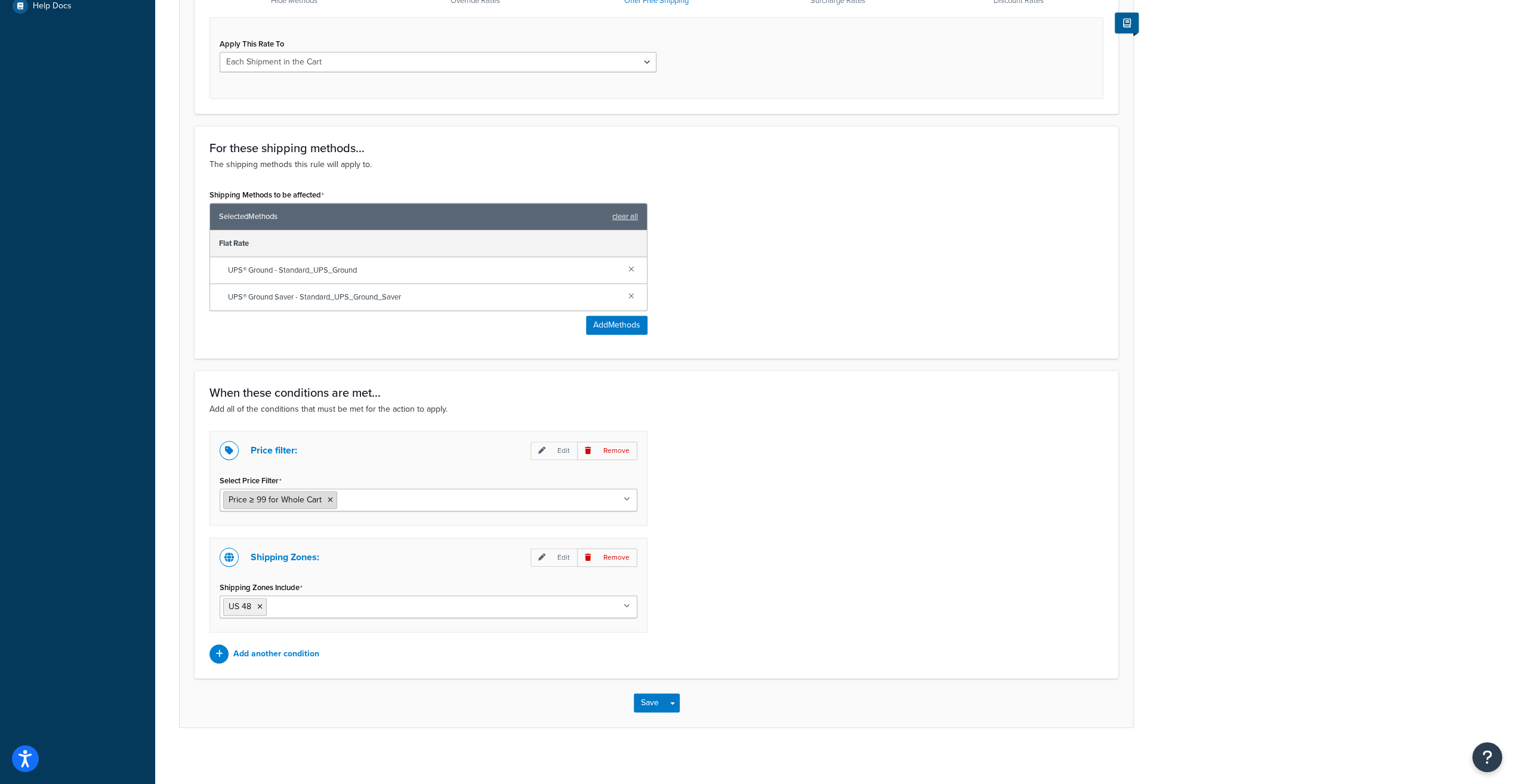
click at [288, 499] on span "Price ≥ 99 for Whole Cart" at bounding box center [275, 500] width 93 height 12
click at [557, 453] on p "Edit" at bounding box center [554, 451] width 47 height 19
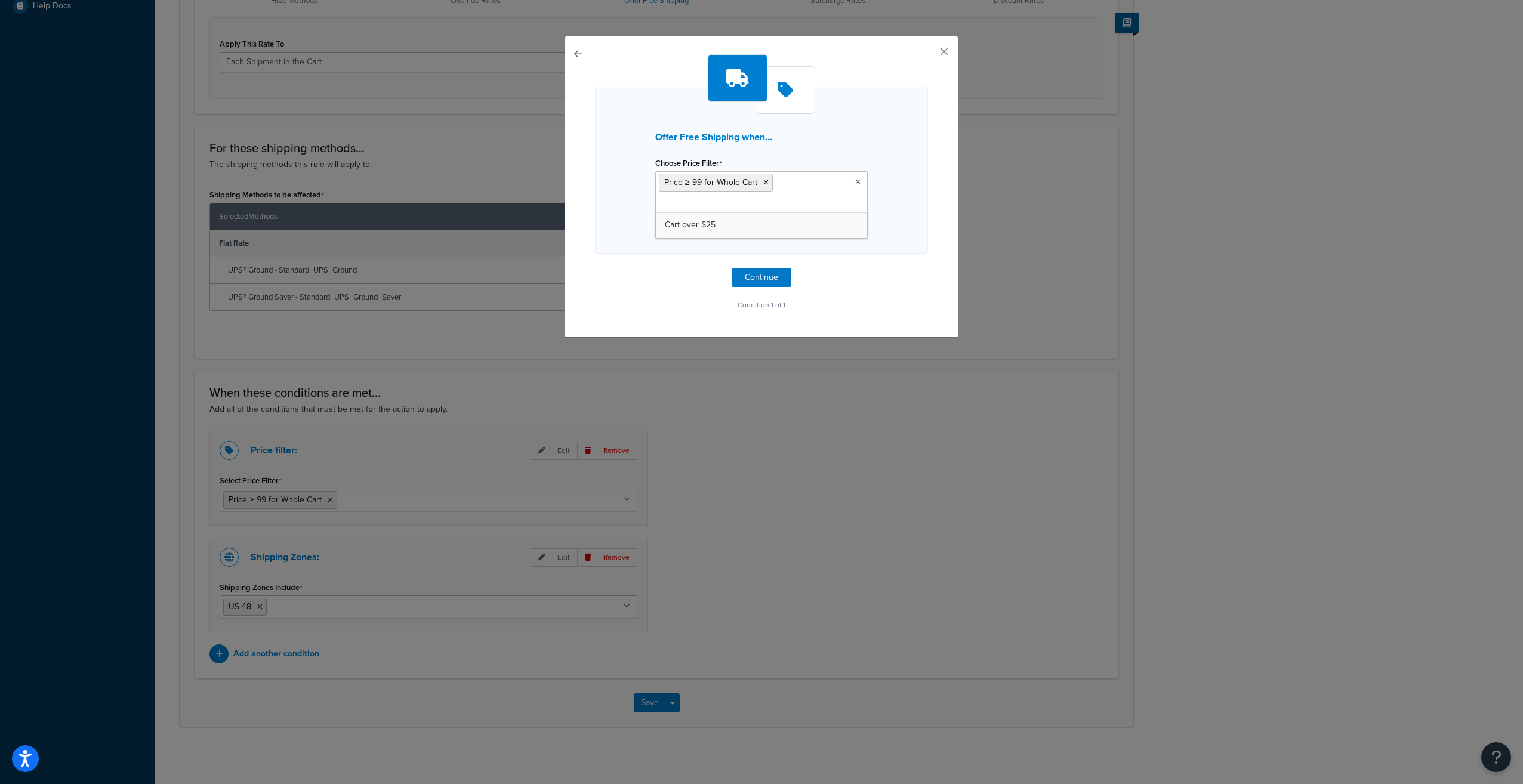
click at [855, 181] on icon at bounding box center [858, 182] width 6 height 7
click at [883, 95] on div "Offer Free Shipping when... Choose Price Filter Price ≥ 99 for Whole Cart Cart …" at bounding box center [761, 170] width 333 height 167
click at [751, 224] on p "I want to create a new Price Filter" at bounding box center [761, 230] width 213 height 17
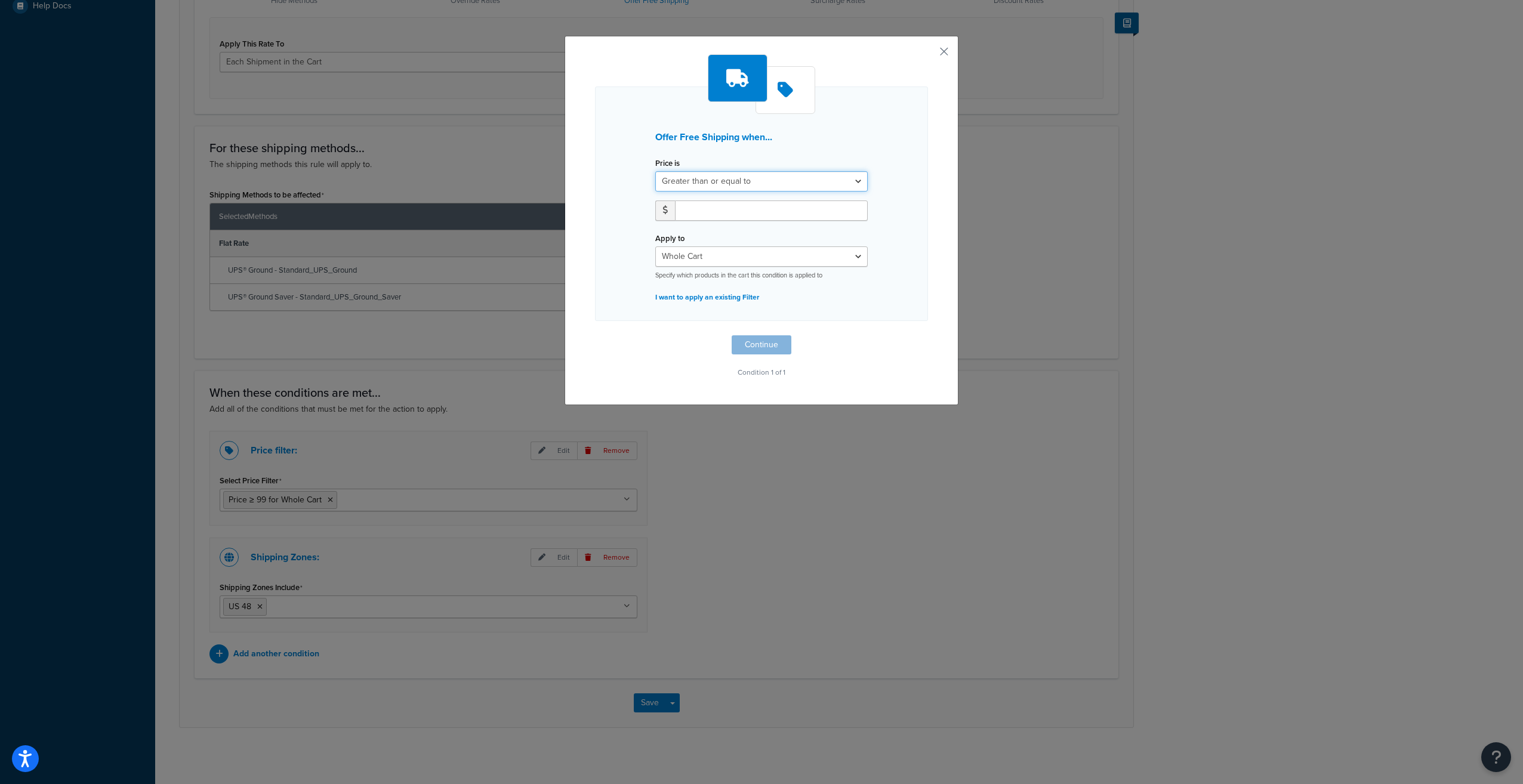
click at [742, 181] on select "Greater than or equal to Between or equal to Less than or equal to" at bounding box center [761, 181] width 213 height 20
click at [842, 135] on h3 "Offer Free Shipping when..." at bounding box center [761, 137] width 213 height 10
click at [731, 256] on select "Whole Cart Everything in Shipping Group Everything at Origin Each Item within S…" at bounding box center [761, 256] width 213 height 20
click at [731, 254] on select "Whole Cart Everything in Shipping Group Everything at Origin Each Item within S…" at bounding box center [761, 256] width 213 height 20
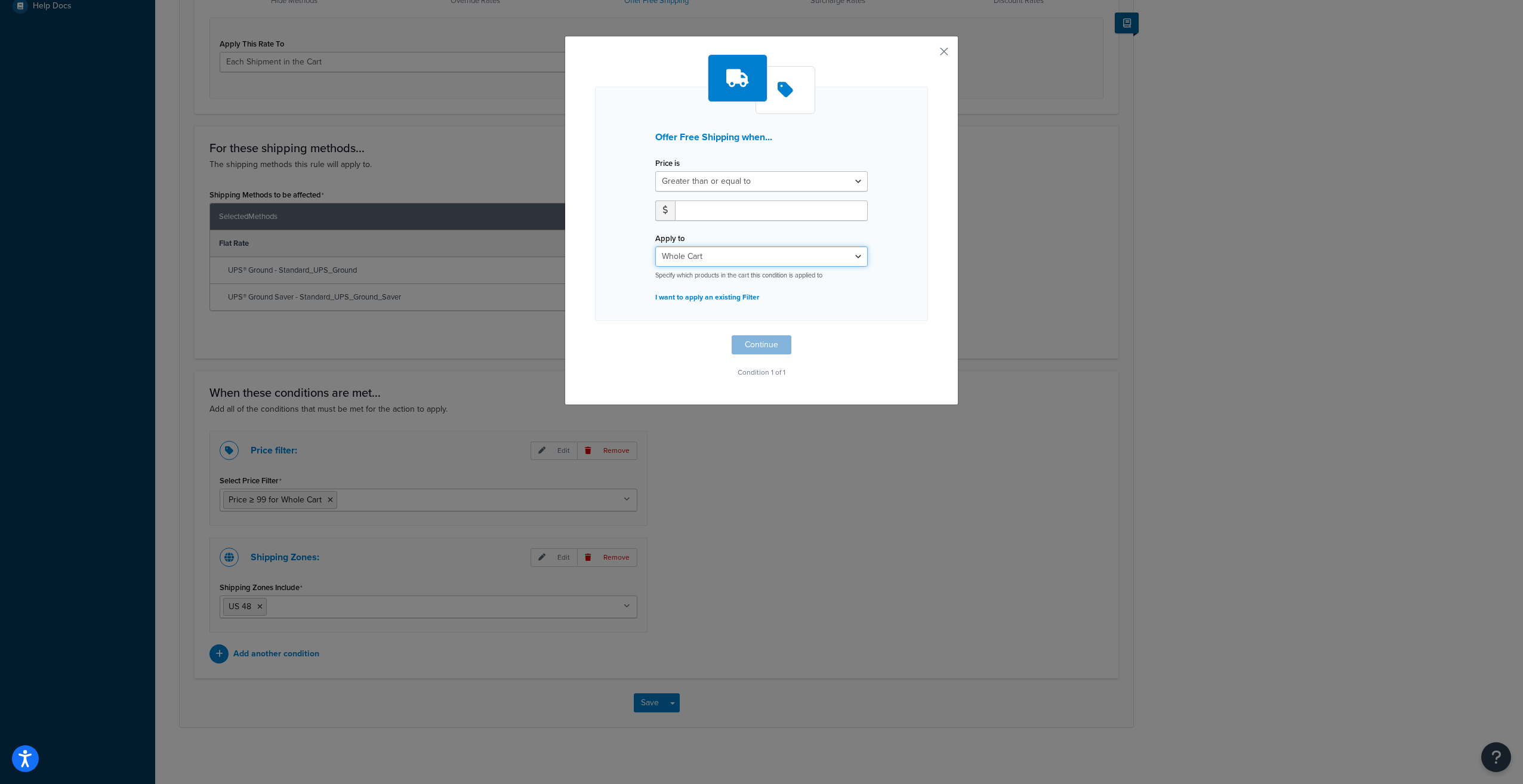
click at [731, 254] on select "Whole Cart Everything in Shipping Group Everything at Origin Each Item within S…" at bounding box center [761, 256] width 213 height 20
drag, startPoint x: 733, startPoint y: 247, endPoint x: 740, endPoint y: 261, distance: 15.7
click at [733, 247] on select "Whole Cart Everything in Shipping Group Everything at Origin Each Item within S…" at bounding box center [761, 256] width 213 height 20
click at [877, 222] on div "Offer Free Shipping when... Price is Greater than or equal to Between or equal …" at bounding box center [761, 204] width 333 height 235
click at [944, 48] on div "Offer Free Shipping when... Price is Greater than or equal to Between or equal …" at bounding box center [761, 221] width 394 height 369
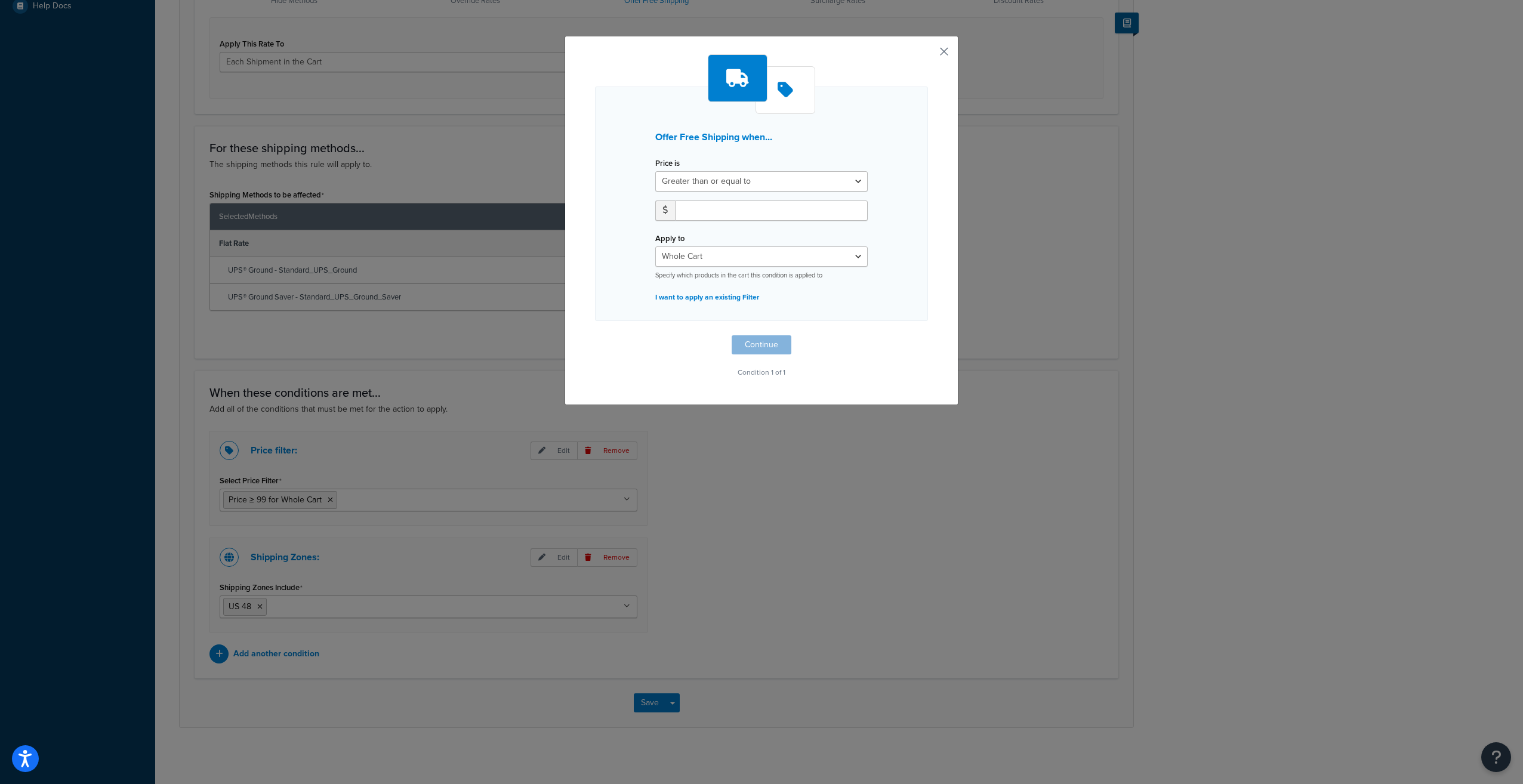
click at [928, 54] on button "button" at bounding box center [926, 56] width 3 height 3
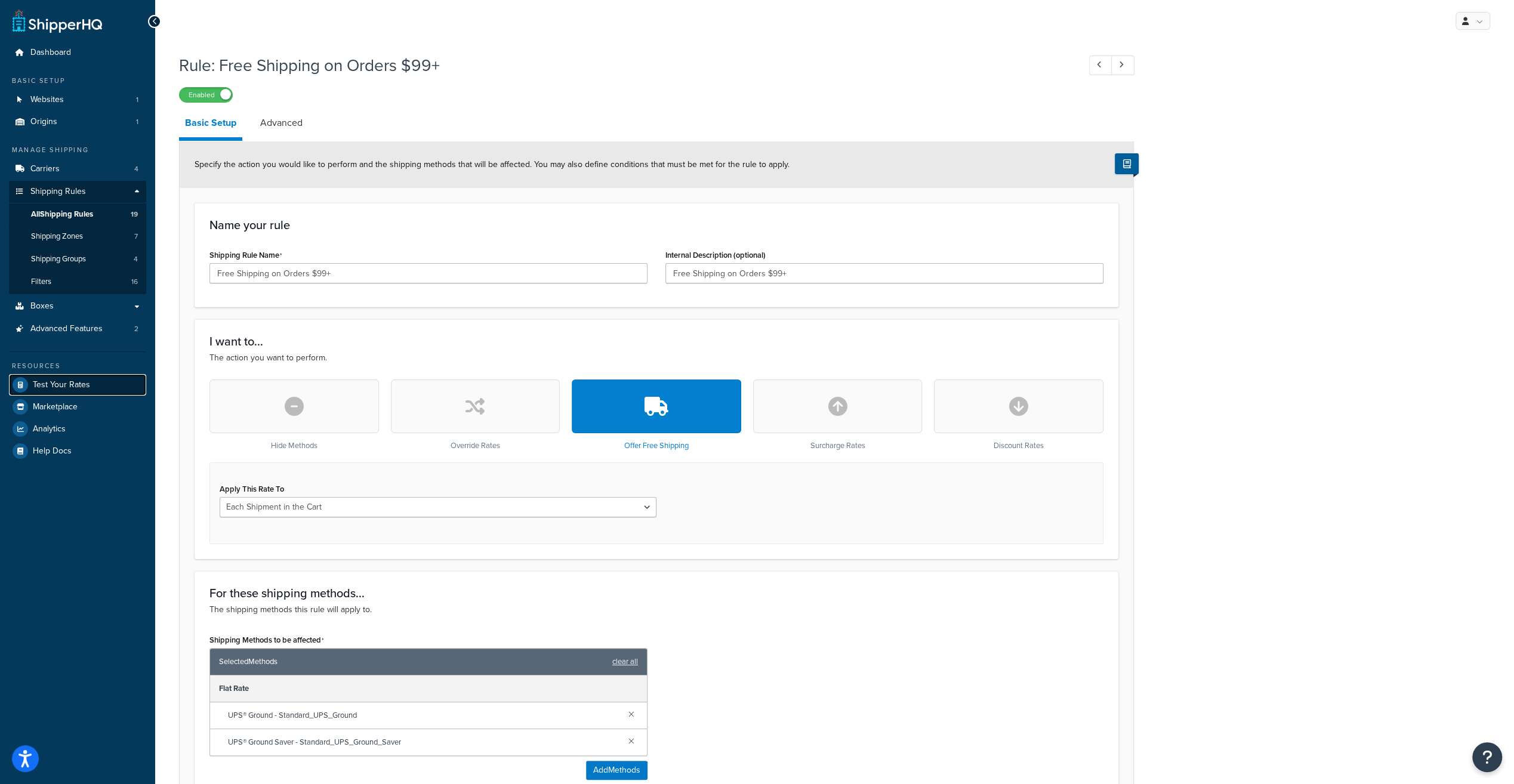
click at [93, 384] on link "Test Your Rates" at bounding box center [78, 385] width 138 height 22
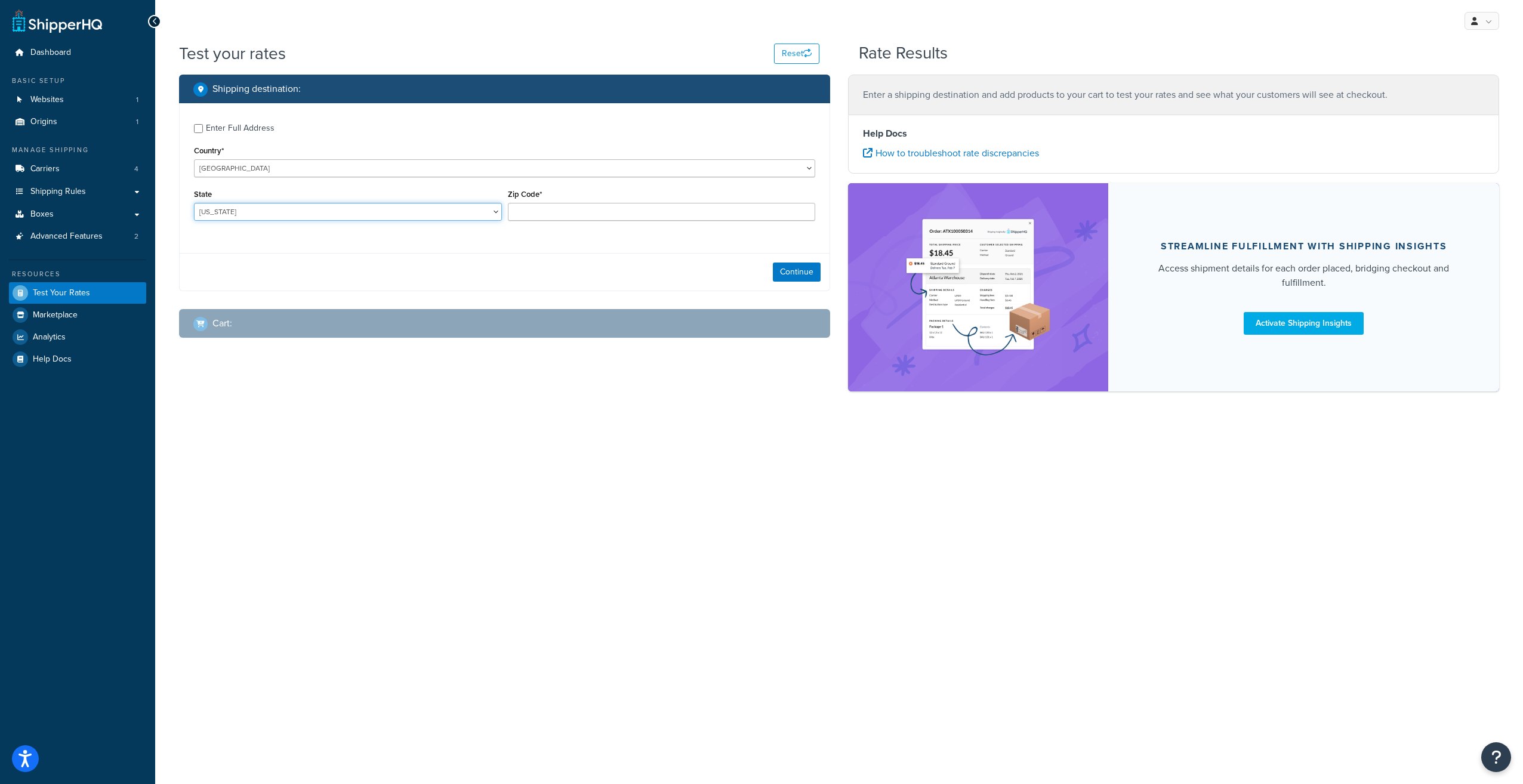
click at [493, 212] on select "Alabama Alaska American Samoa Arizona Arkansas Armed Forces Americas Armed Forc…" at bounding box center [347, 212] width 308 height 18
select select "NC"
click at [194, 204] on select "Alabama Alaska American Samoa Arizona Arkansas Armed Forces Americas Armed Forc…" at bounding box center [347, 212] width 308 height 18
click at [569, 211] on input "Zip Code*" at bounding box center [661, 212] width 308 height 18
type input "27292"
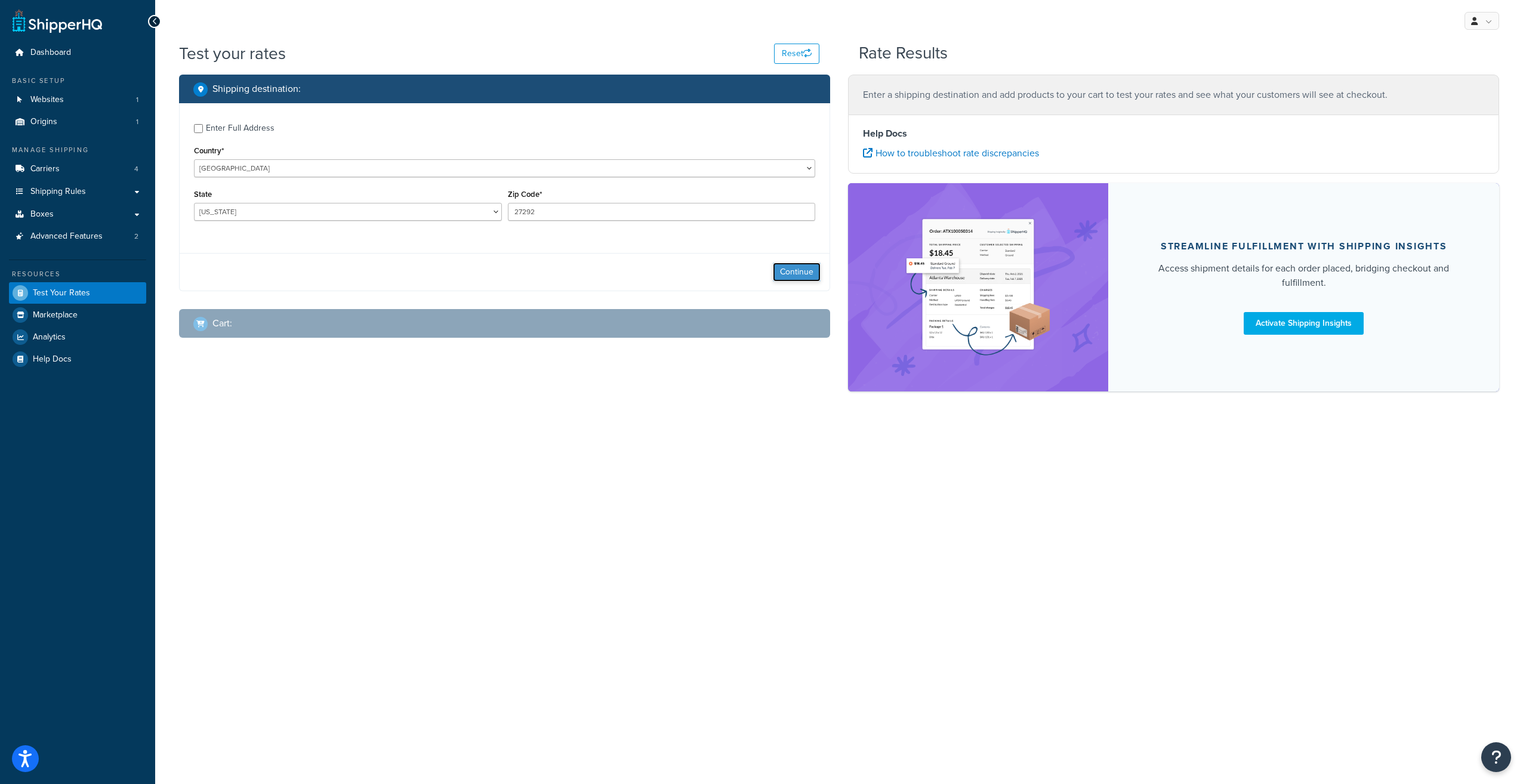
click at [791, 269] on button "Continue" at bounding box center [797, 272] width 48 height 19
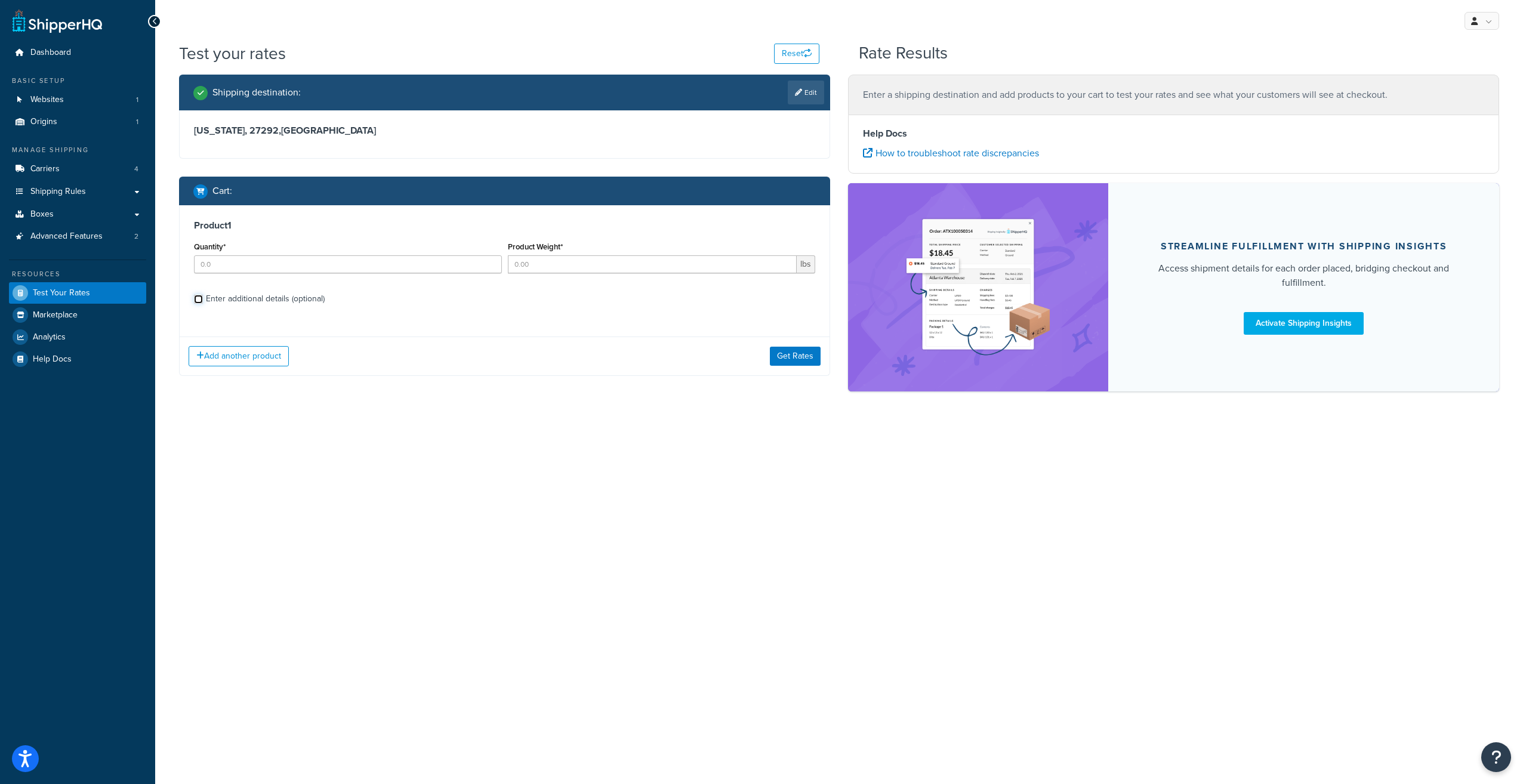
click at [200, 297] on input "Enter additional details (optional)" at bounding box center [198, 299] width 9 height 9
checkbox input "true"
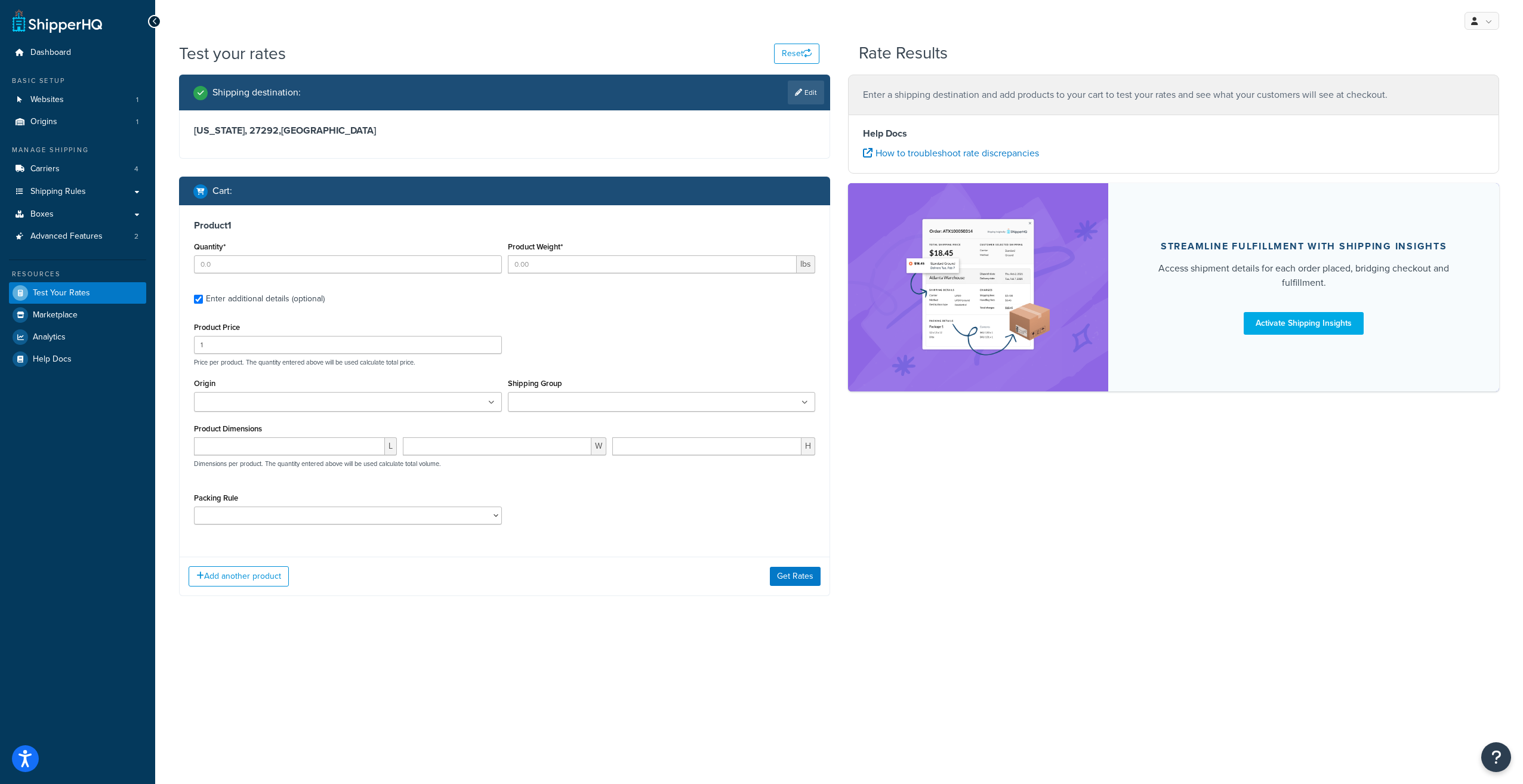
click at [292, 357] on div "Product Price 1 Price per product. The quantity entered above will be used calc…" at bounding box center [504, 343] width 627 height 47
click at [283, 347] on input "1" at bounding box center [347, 345] width 308 height 18
type input "98"
click at [794, 581] on button "Get Rates" at bounding box center [794, 579] width 51 height 19
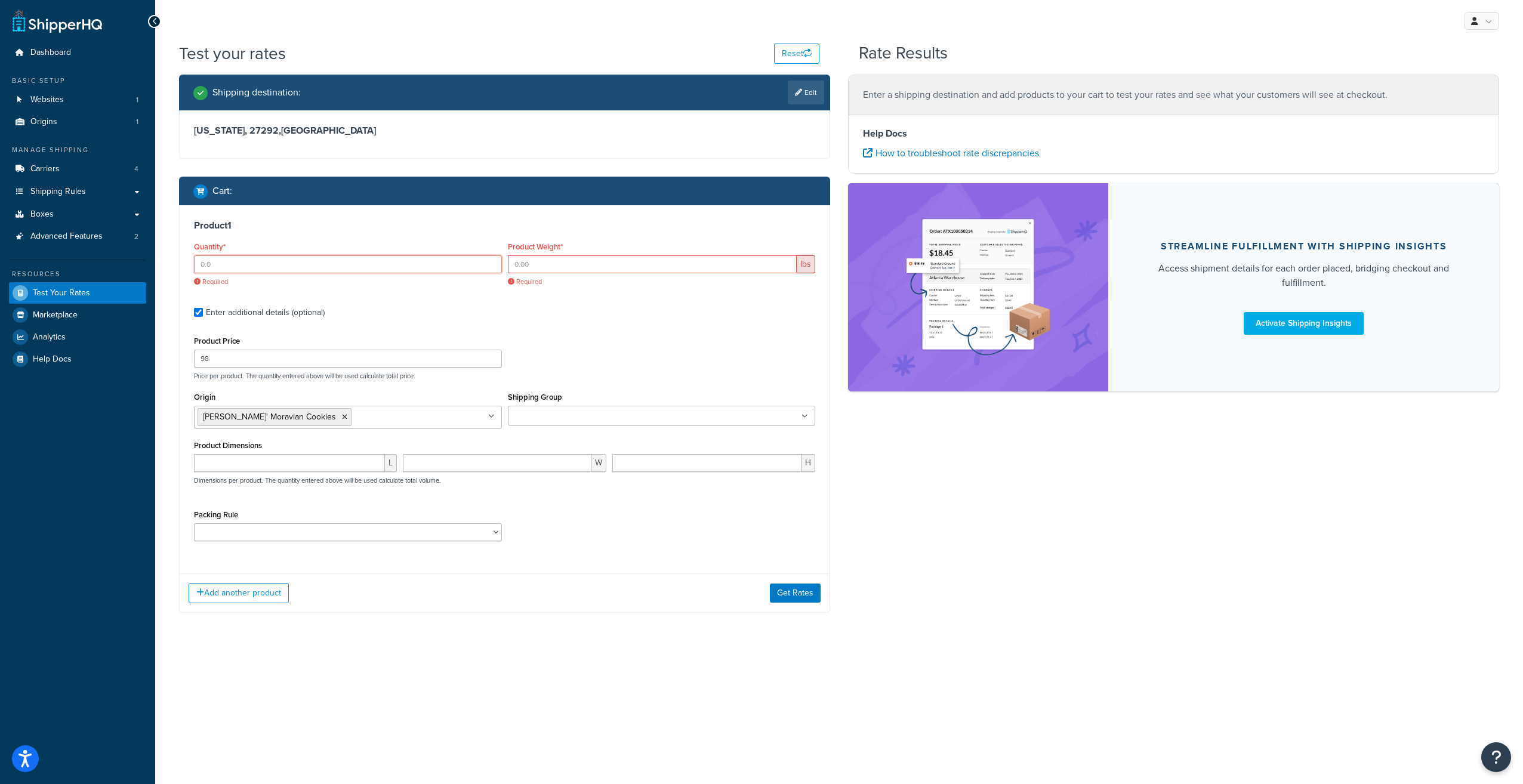
drag, startPoint x: 131, startPoint y: 267, endPoint x: 92, endPoint y: 267, distance: 39.0
click at [92, 267] on div "Dashboard Basic Setup Websites 1 Origins 1 Manage Shipping Carriers 4 Shipping …" at bounding box center [761, 392] width 1523 height 784
type input "1"
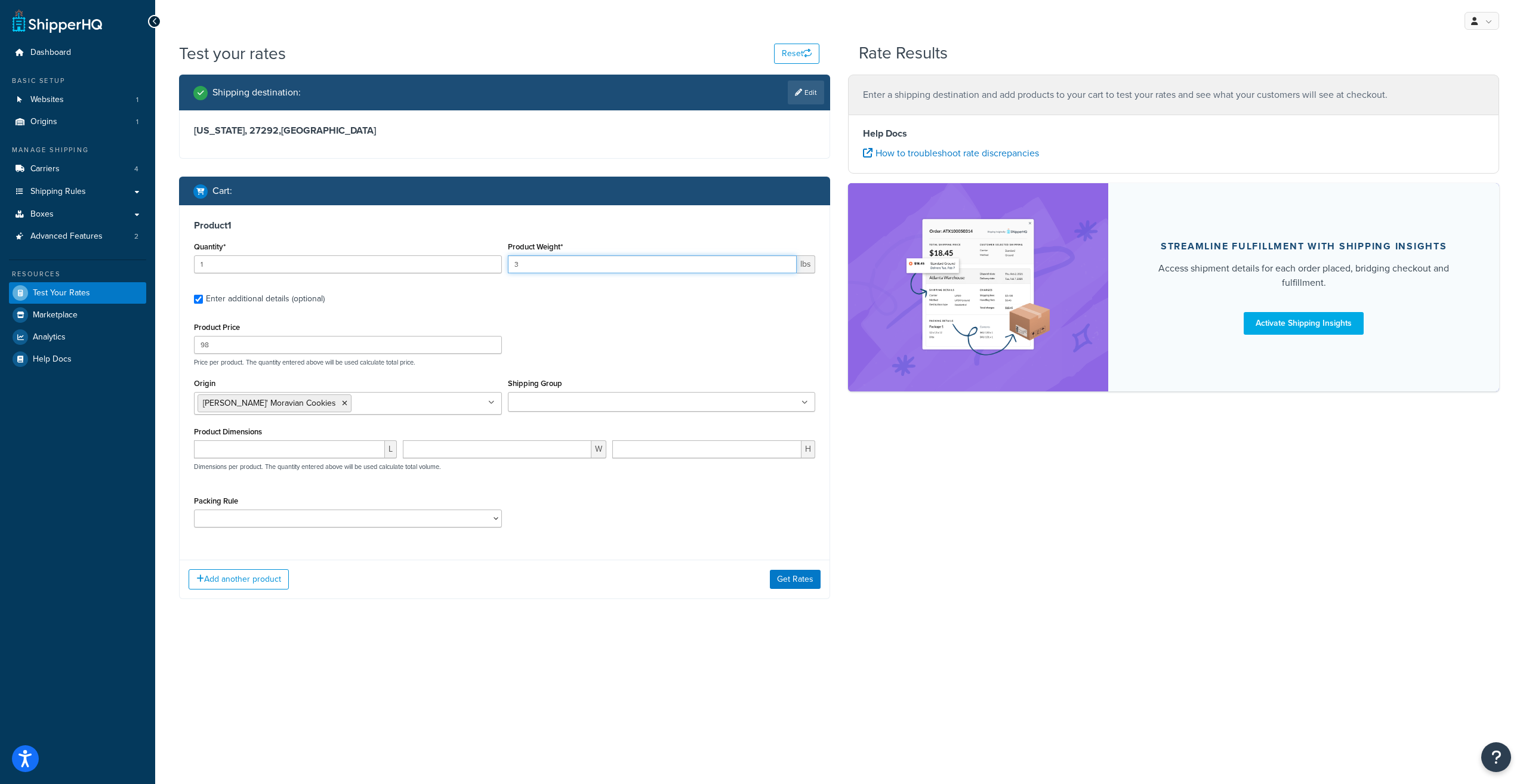
type input "3"
drag, startPoint x: 256, startPoint y: 339, endPoint x: 133, endPoint y: 344, distance: 123.1
click at [134, 344] on div "Dashboard Basic Setup Websites 1 Origins 1 Manage Shipping Carriers 4 Shipping …" at bounding box center [761, 392] width 1523 height 784
type input "34"
click at [787, 577] on button "Get Rates" at bounding box center [794, 579] width 51 height 19
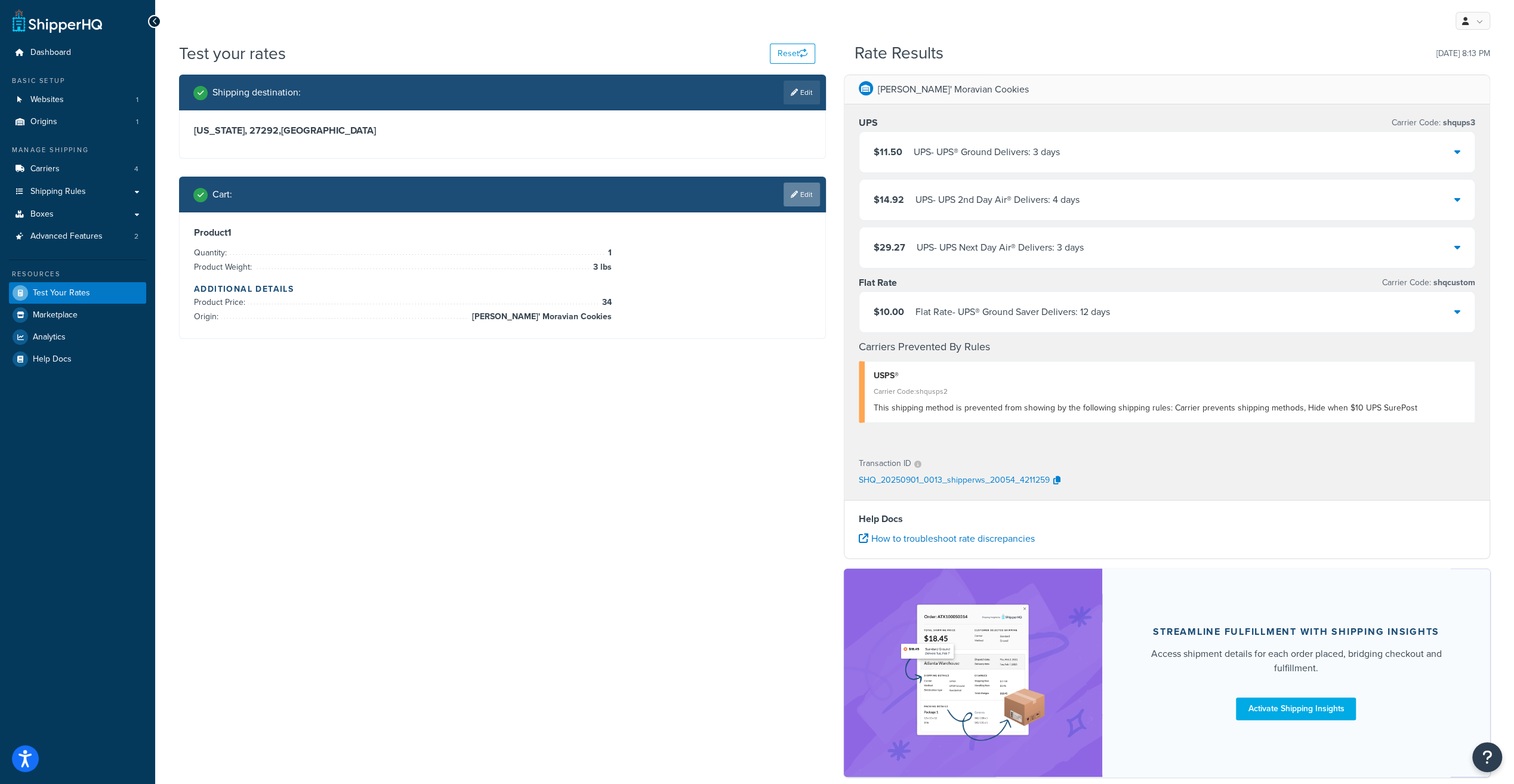
click at [799, 193] on link "Edit" at bounding box center [801, 194] width 36 height 24
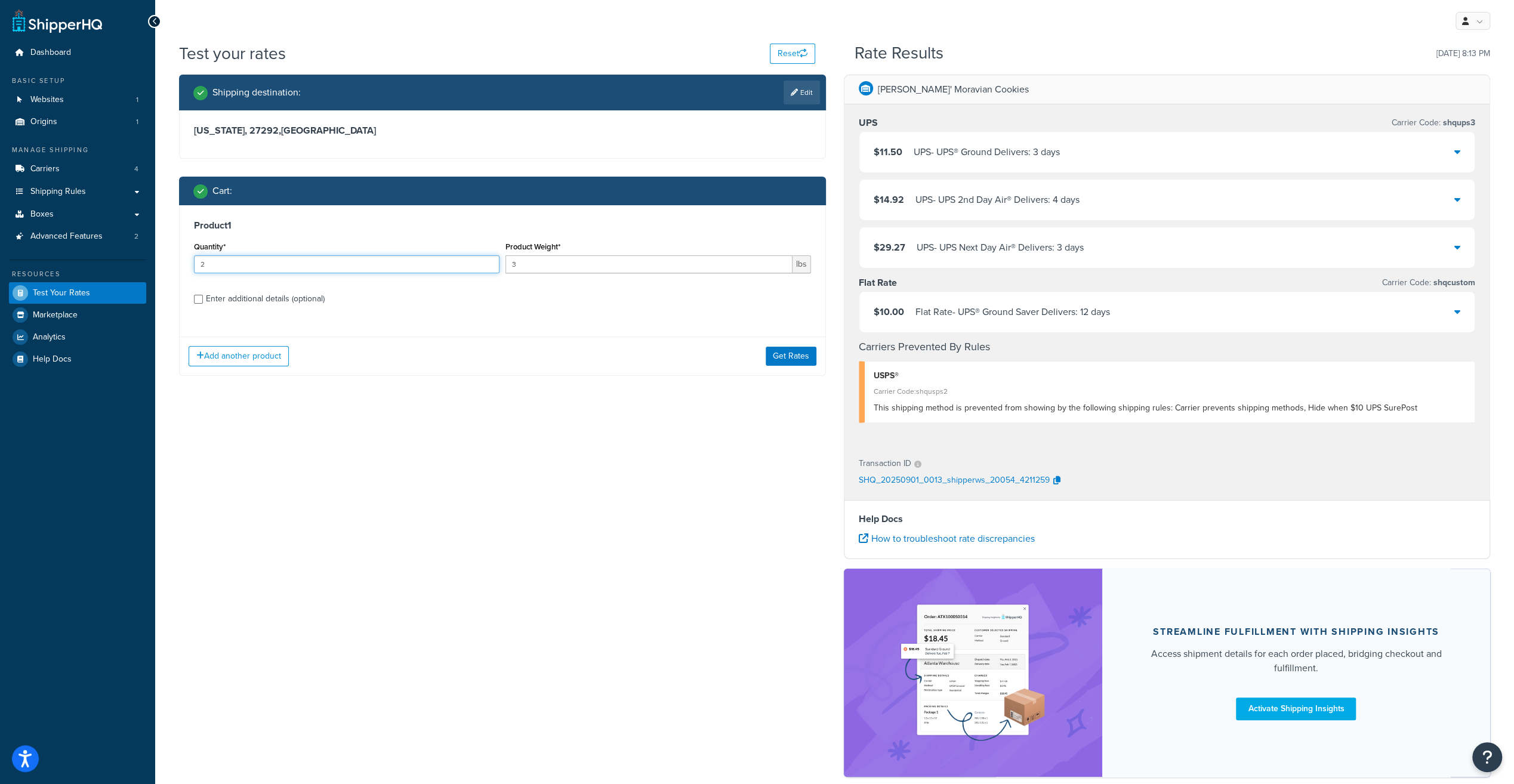
click at [490, 261] on input "2" at bounding box center [347, 265] width 306 height 18
type input "3"
click at [490, 261] on input "3" at bounding box center [347, 265] width 306 height 18
click at [243, 299] on div "Enter additional details (optional)" at bounding box center [265, 299] width 119 height 17
click at [203, 299] on input "Enter additional details (optional)" at bounding box center [198, 299] width 9 height 9
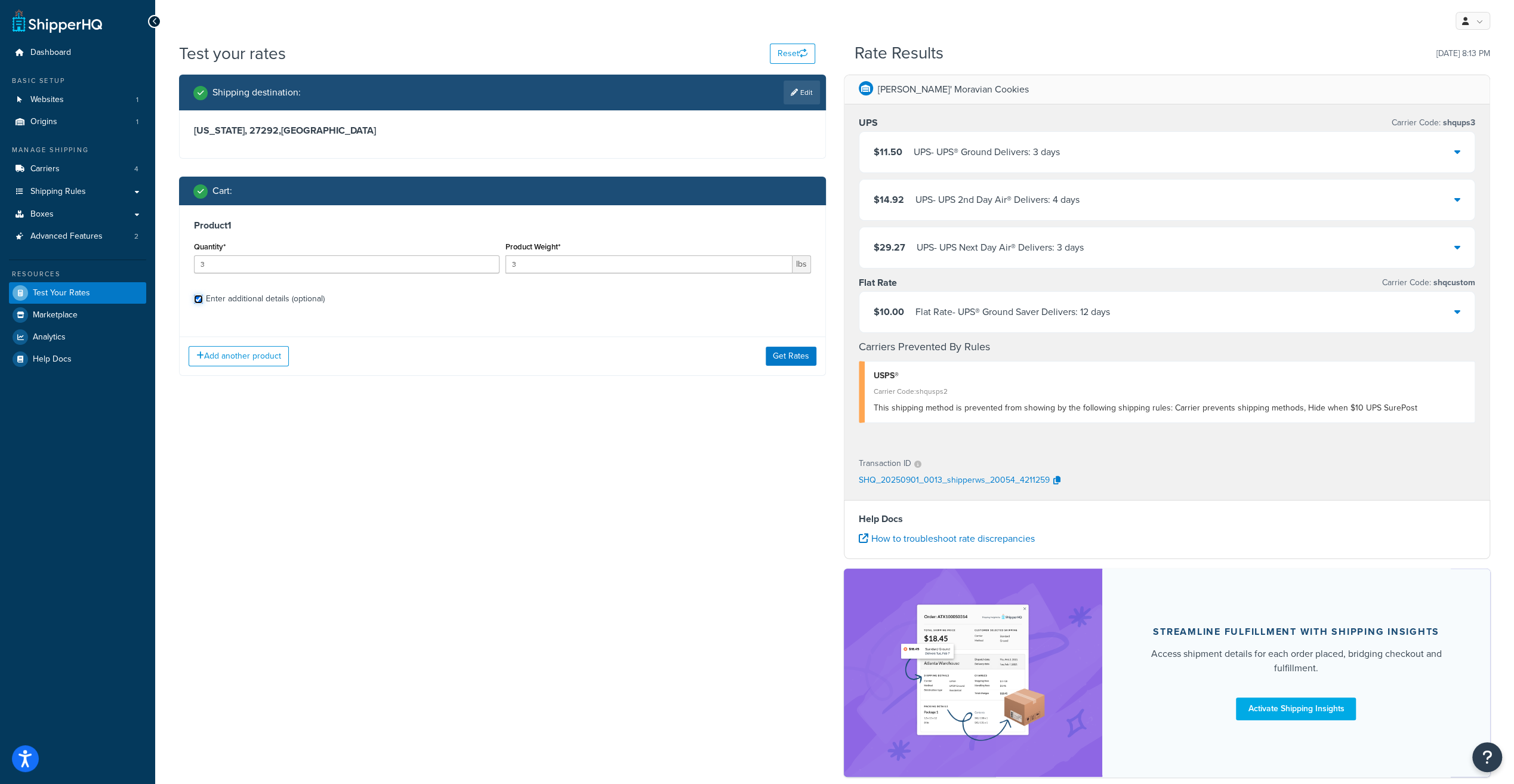
checkbox input "true"
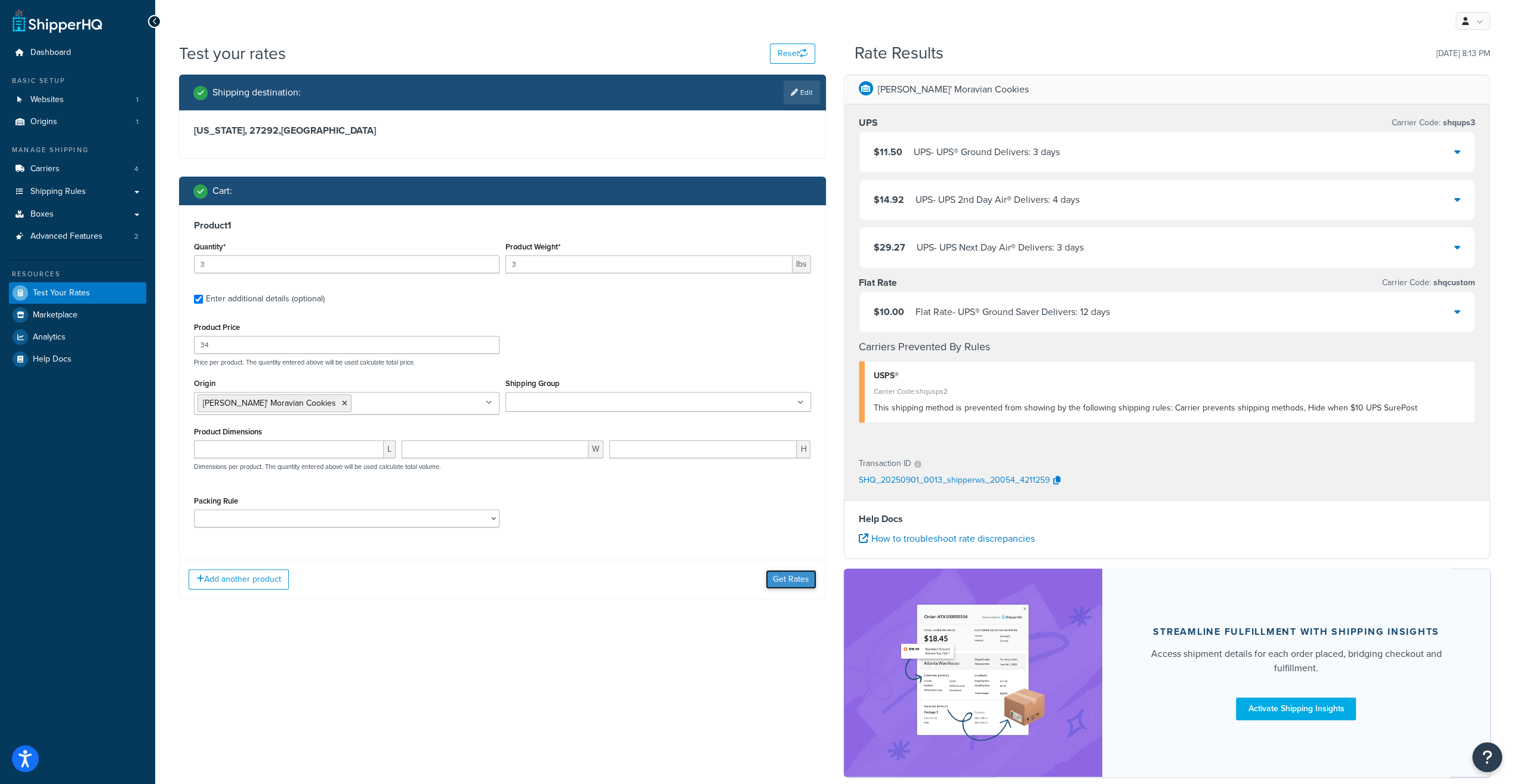
click at [794, 579] on button "Get Rates" at bounding box center [790, 579] width 51 height 19
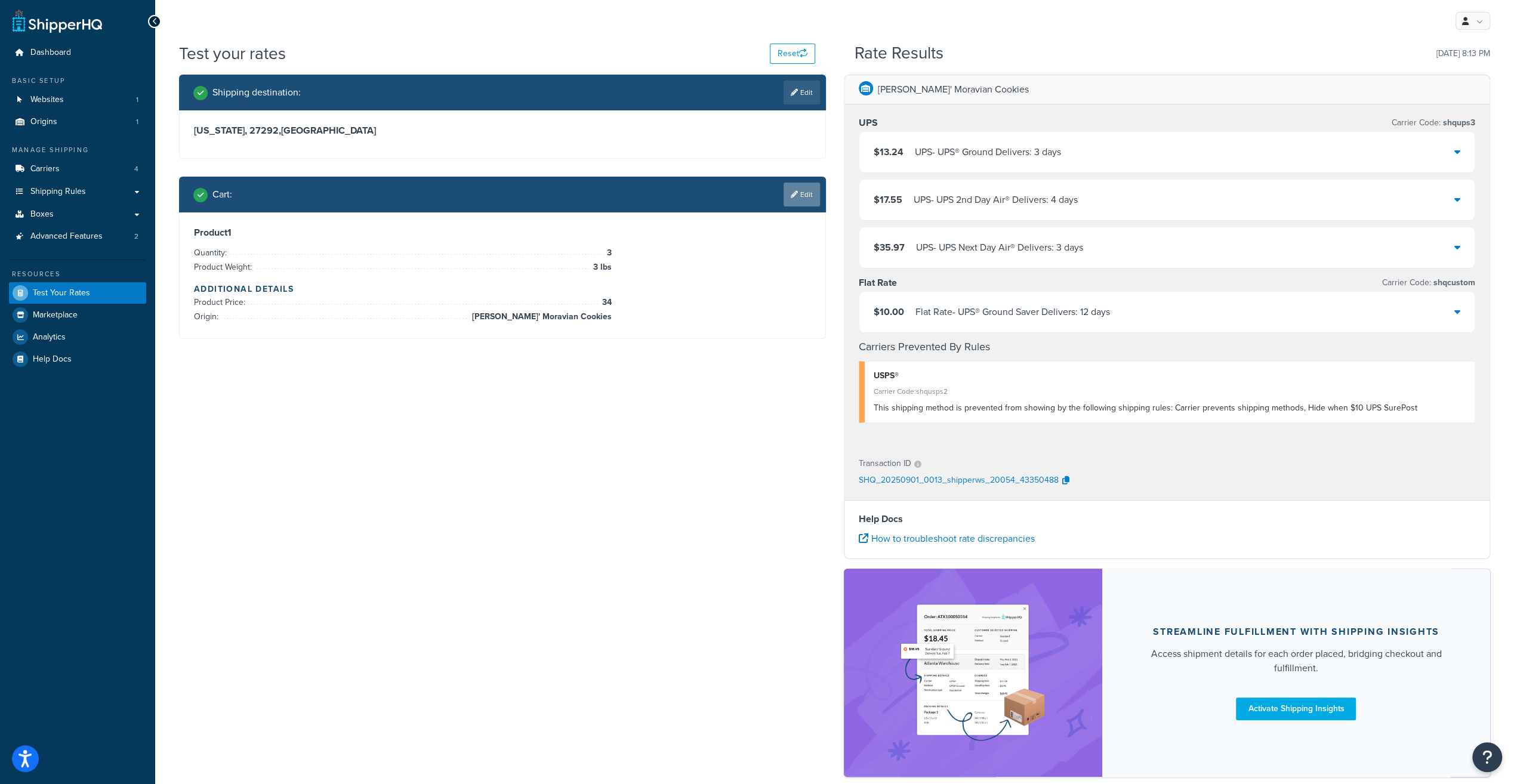
click at [788, 196] on link "Edit" at bounding box center [801, 194] width 36 height 24
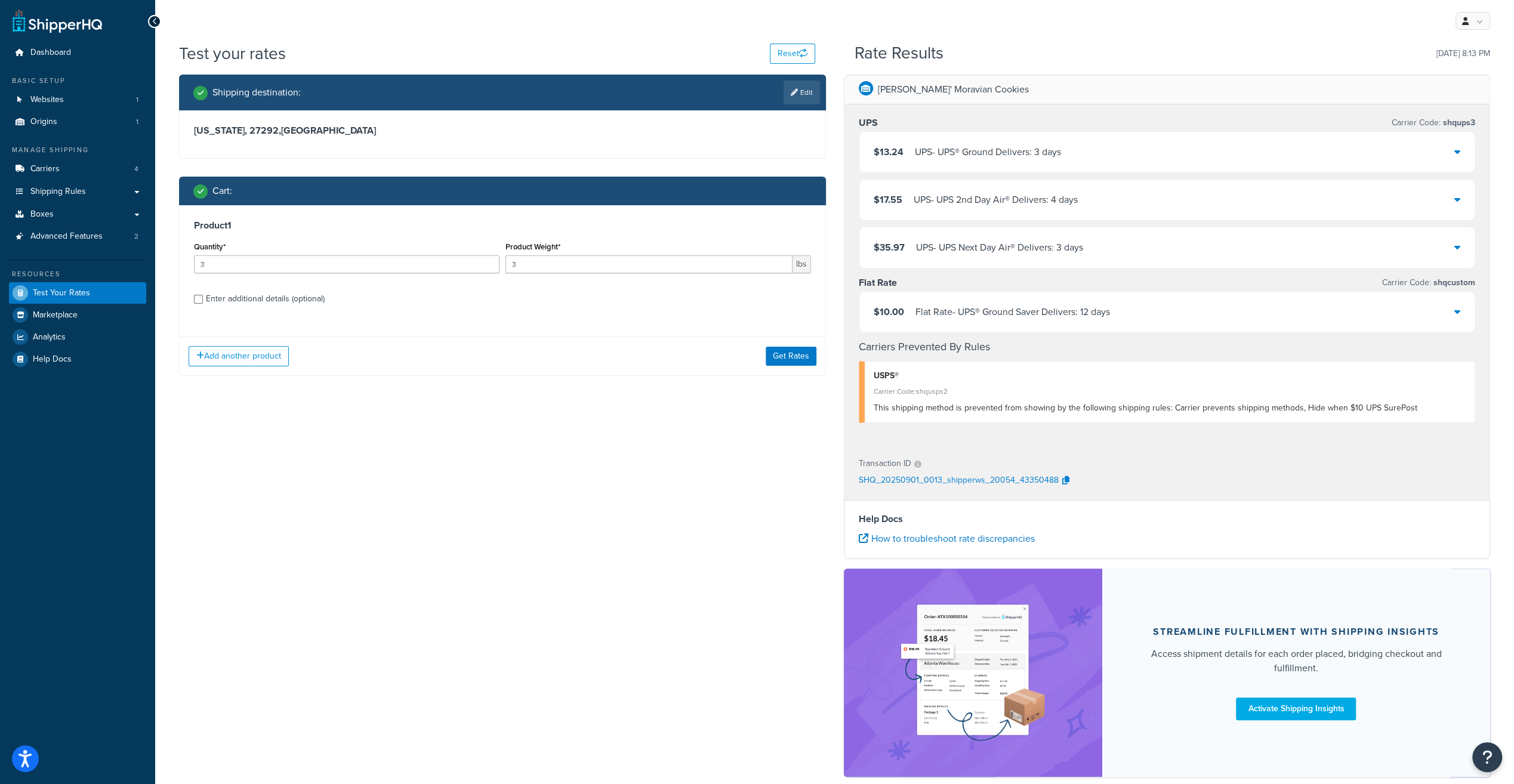
click at [235, 304] on div "Enter additional details (optional)" at bounding box center [265, 299] width 119 height 17
click at [203, 303] on input "Enter additional details (optional)" at bounding box center [198, 299] width 9 height 9
checkbox input "true"
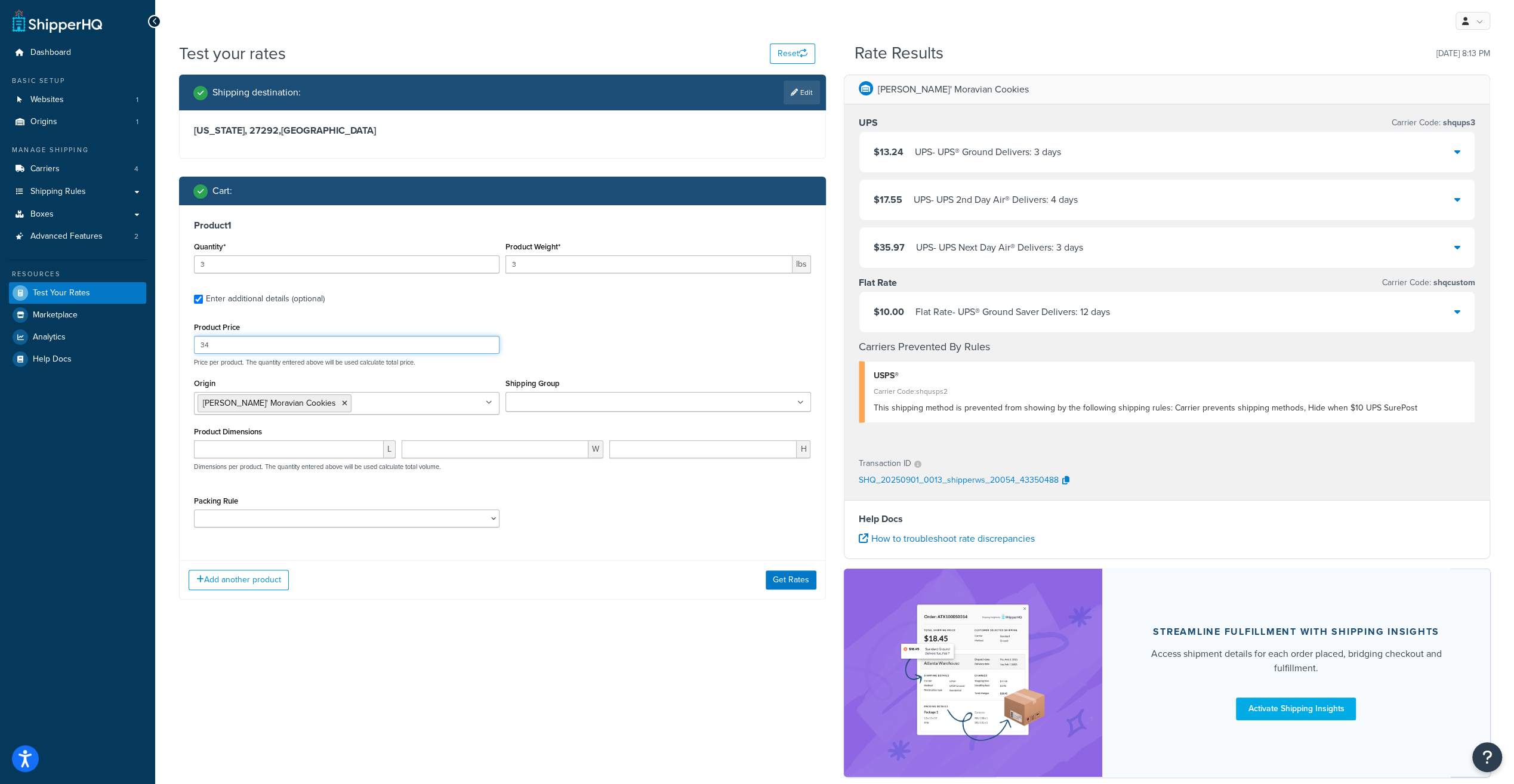
drag, startPoint x: 229, startPoint y: 347, endPoint x: 176, endPoint y: 337, distance: 53.9
click at [176, 337] on div "Shipping destination : Edit North Carolina, 27292 , United States Cart : Produc…" at bounding box center [502, 346] width 665 height 543
type input "134"
click at [804, 580] on button "Get Rates" at bounding box center [790, 579] width 51 height 19
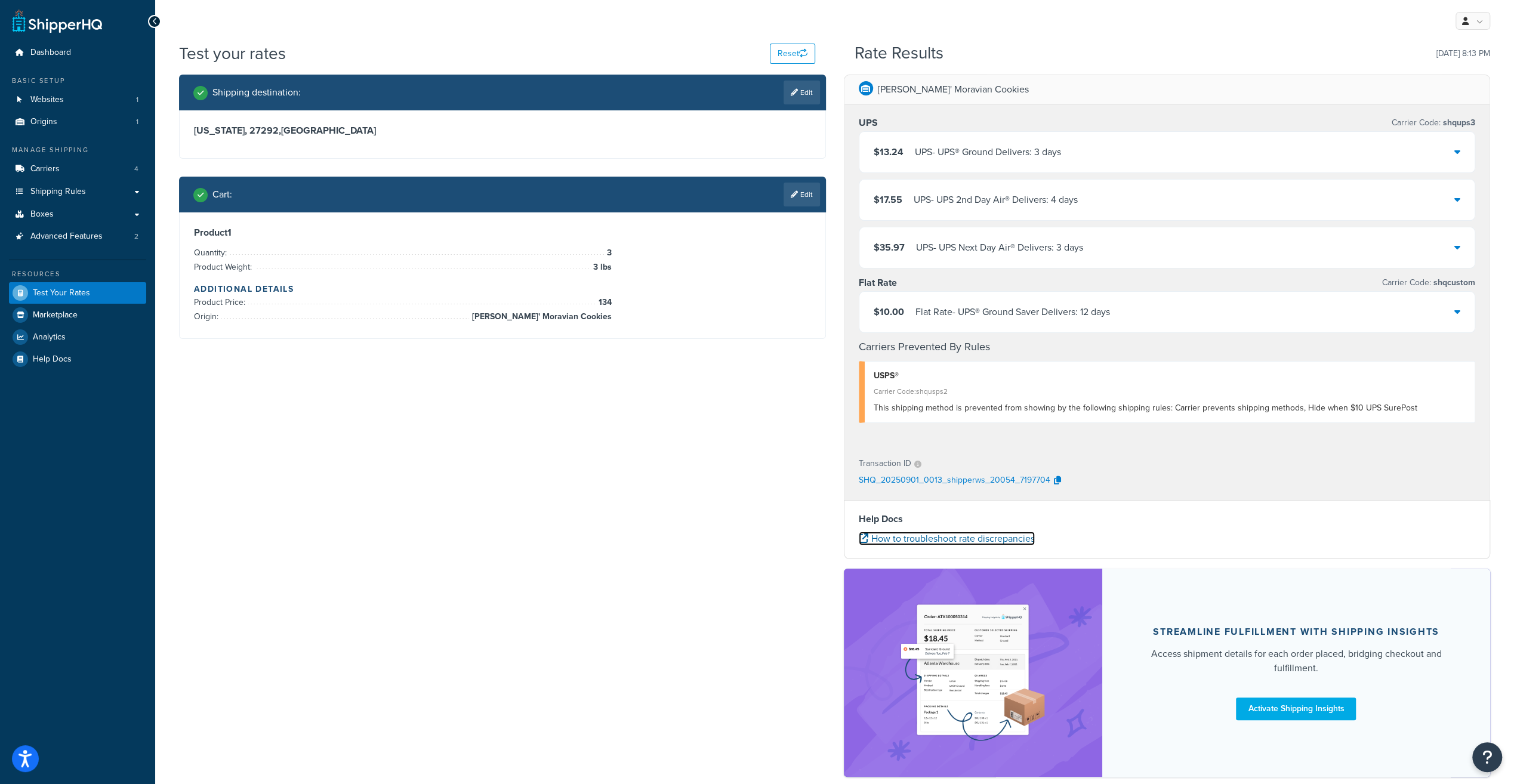
click at [981, 536] on link "How to troubleshoot rate discrepancies" at bounding box center [947, 539] width 176 height 14
click at [58, 187] on span "Shipping Rules" at bounding box center [58, 192] width 56 height 10
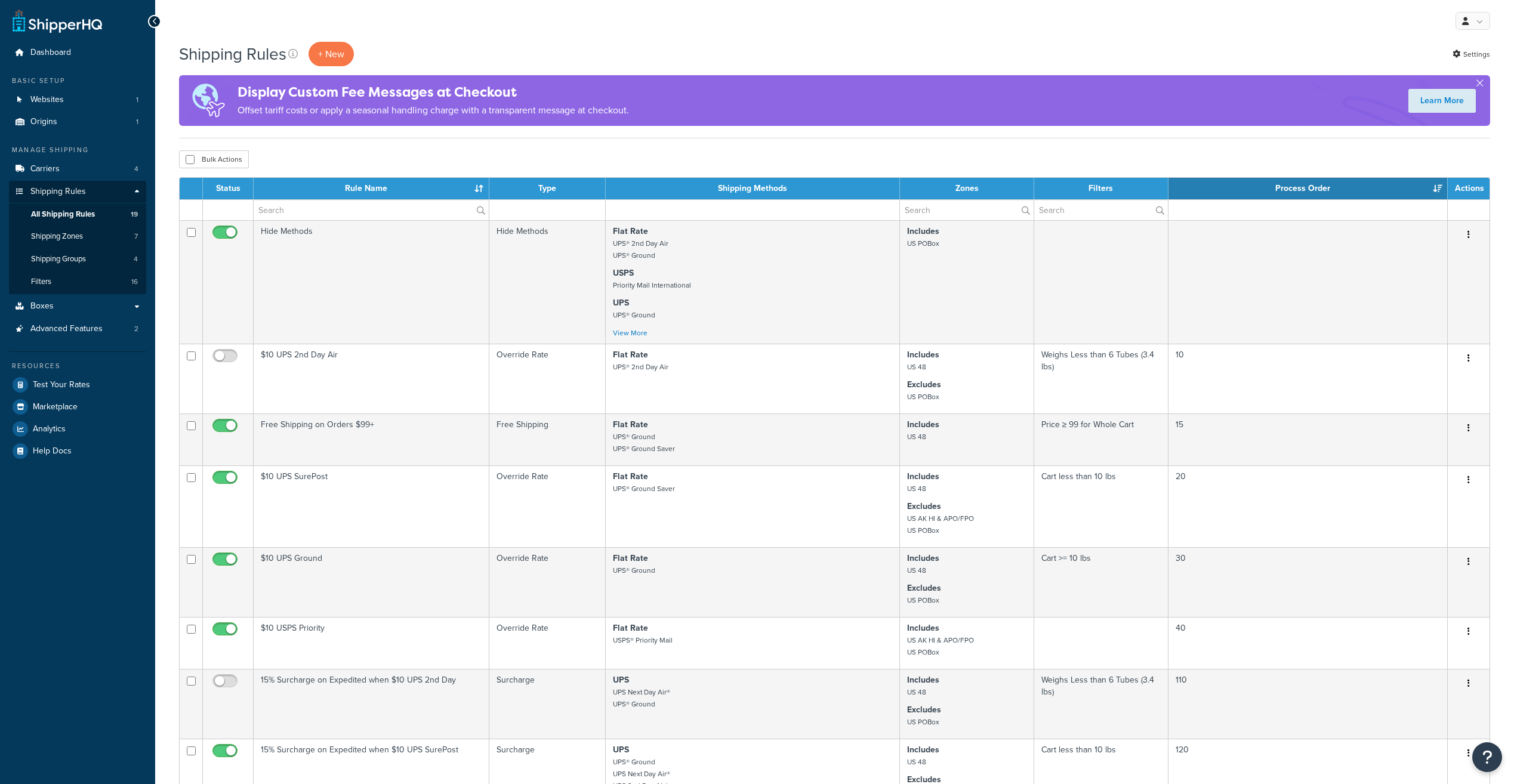
select select "100"
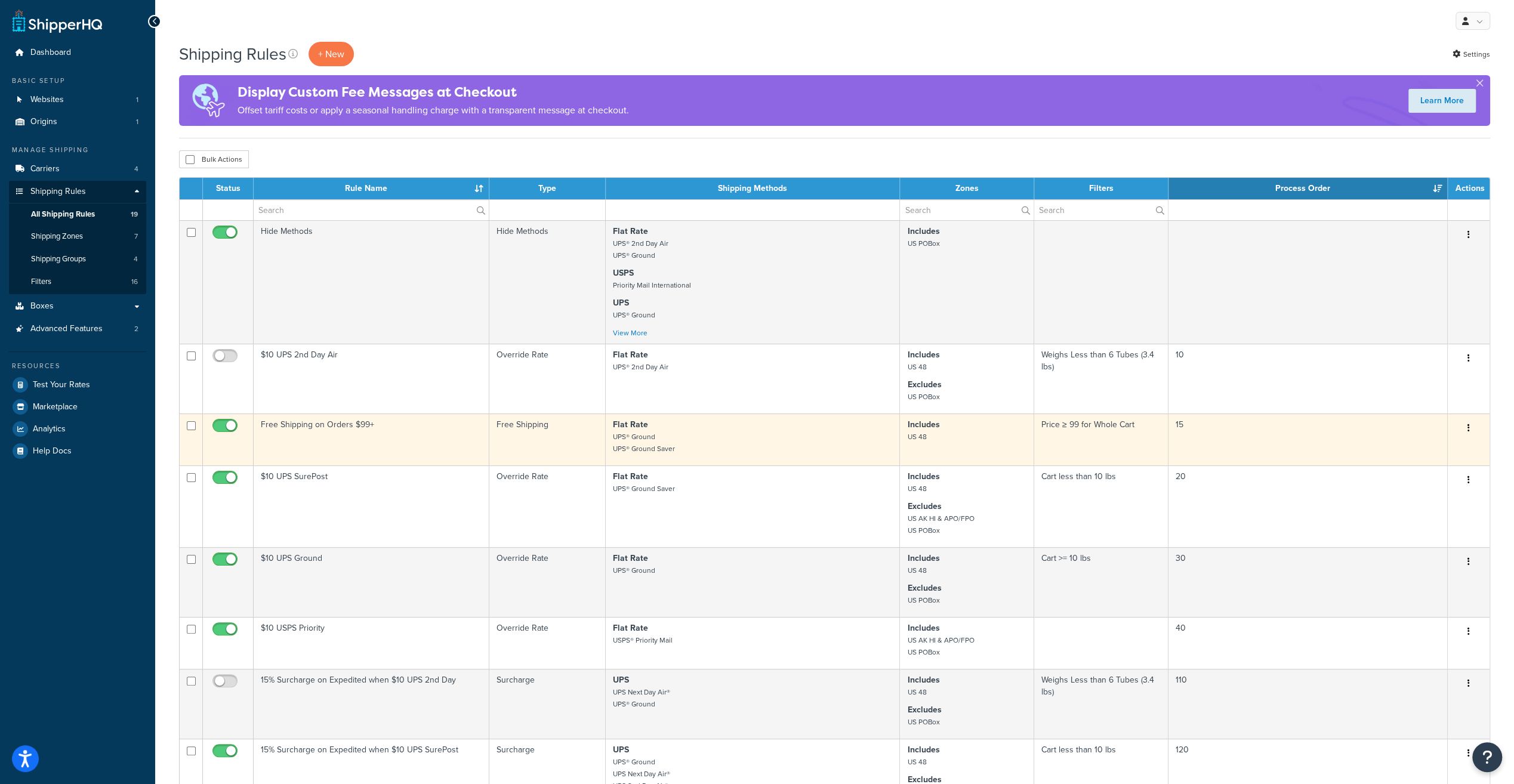
click at [337, 427] on td "Free Shipping on Orders $99+" at bounding box center [371, 439] width 235 height 52
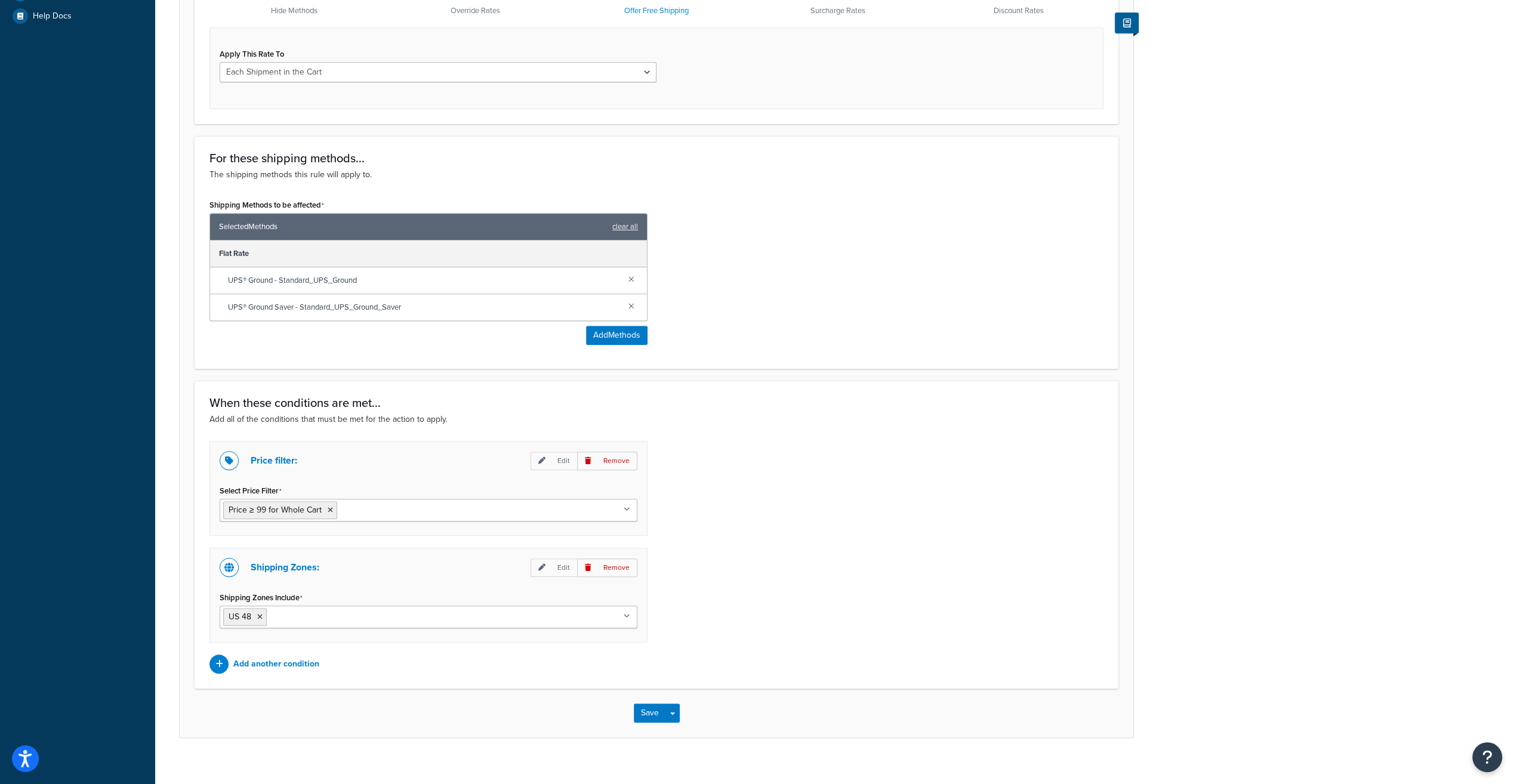
scroll to position [445, 0]
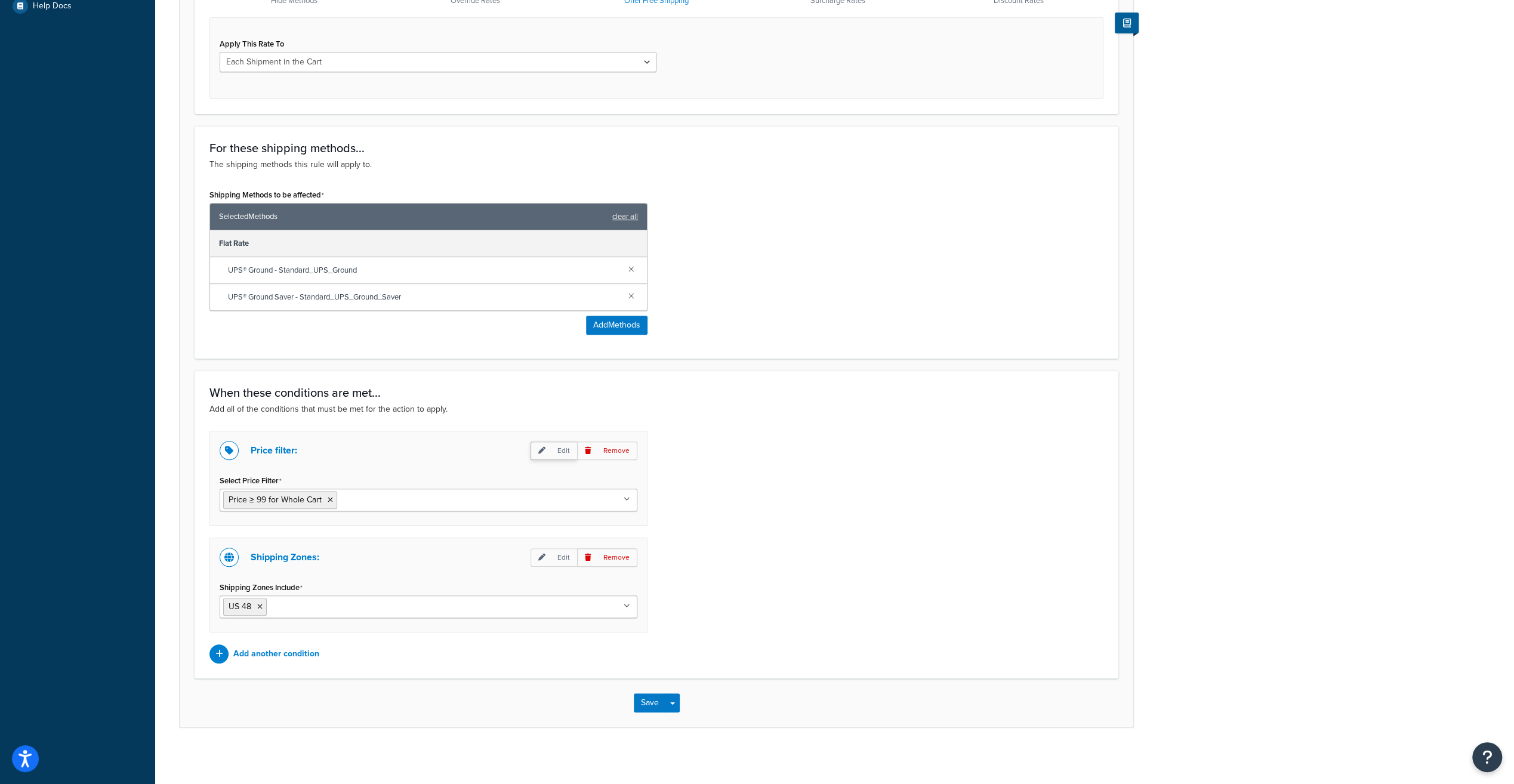
click at [558, 449] on p "Edit" at bounding box center [554, 451] width 47 height 19
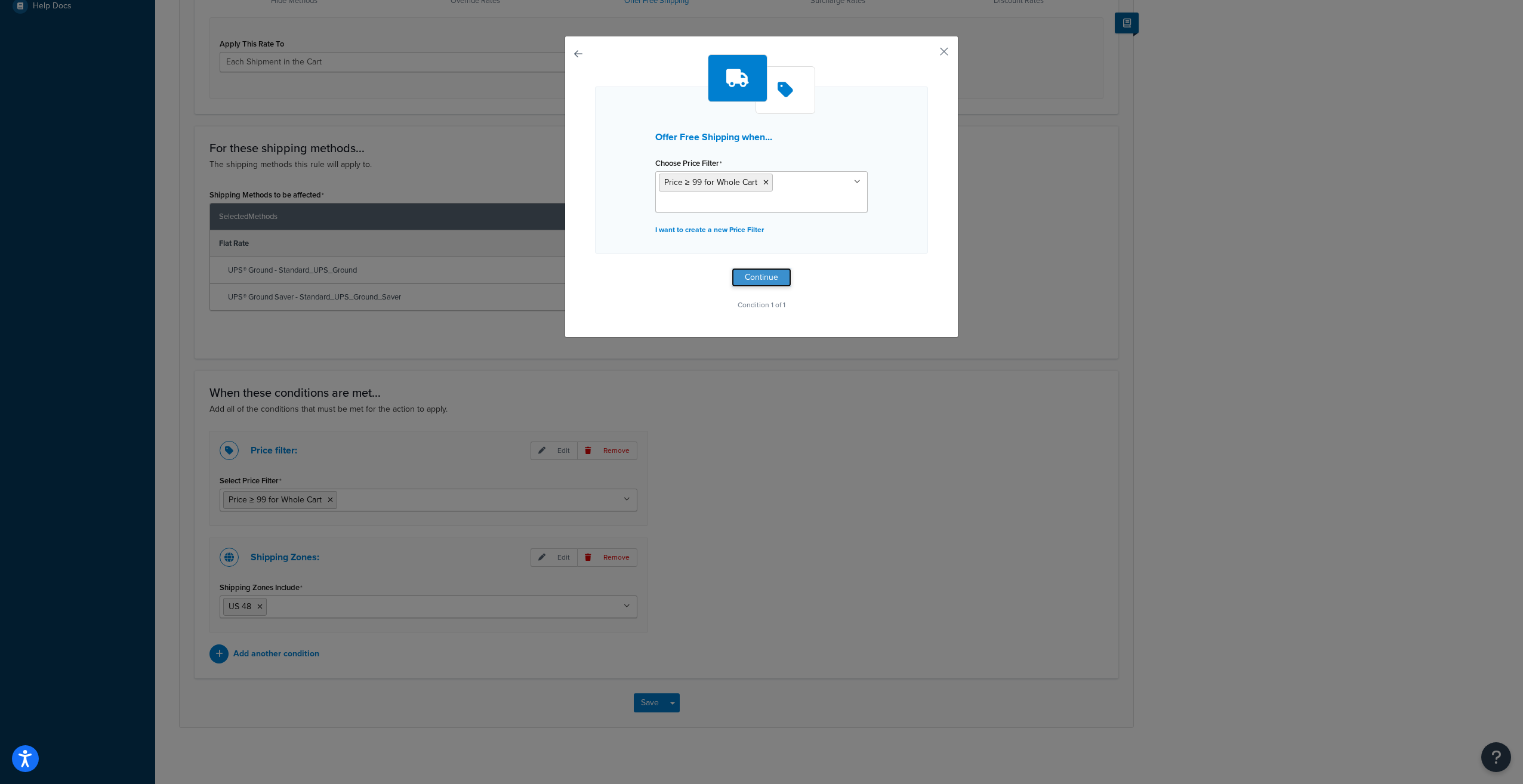
click at [746, 272] on button "Continue" at bounding box center [761, 277] width 60 height 19
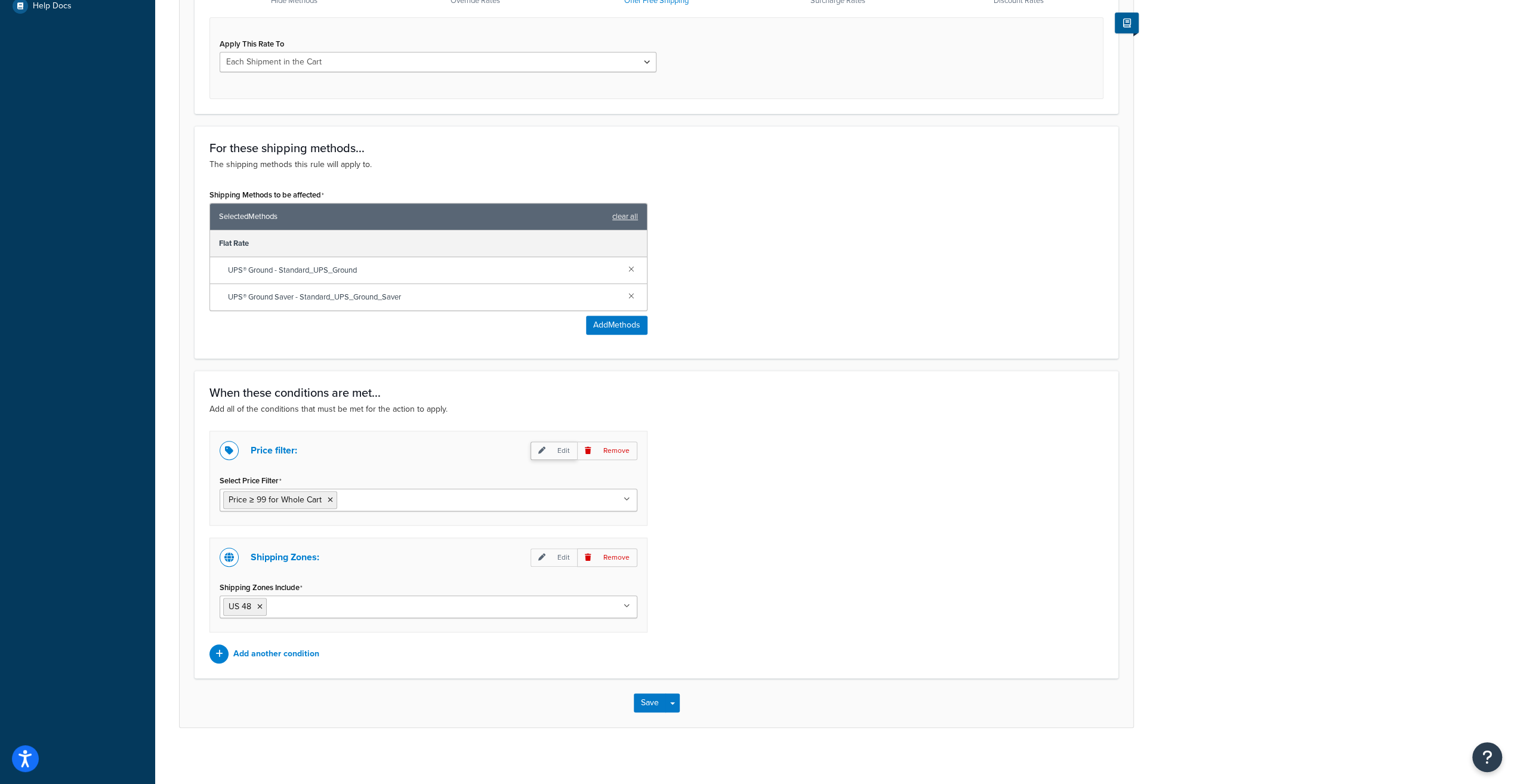
click at [544, 447] on icon at bounding box center [542, 451] width 7 height 7
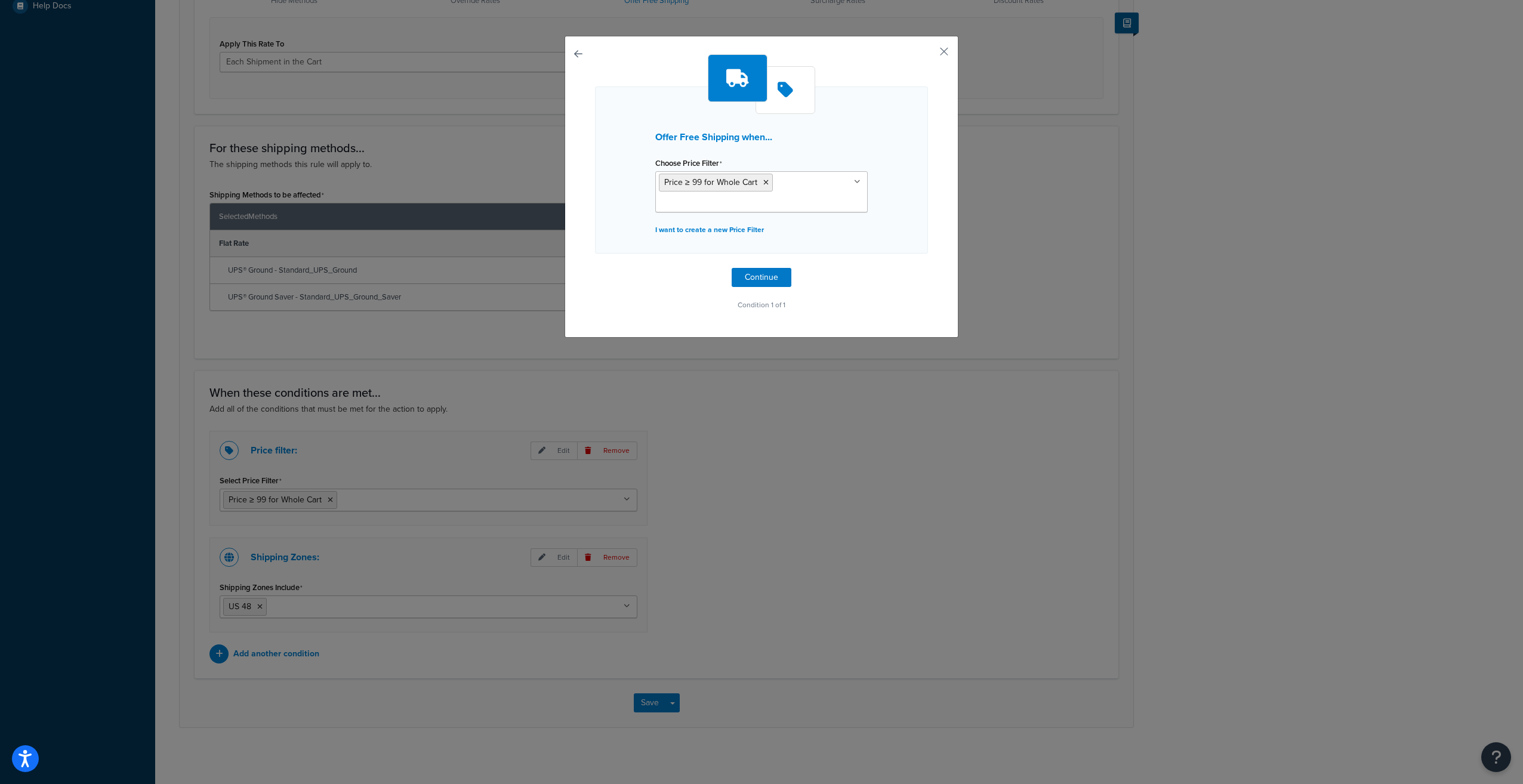
click at [854, 181] on icon at bounding box center [857, 182] width 6 height 7
click at [863, 133] on div "Offer Free Shipping when... Choose Price Filter Price ≥ 99 for Whole Cart Cart …" at bounding box center [761, 170] width 333 height 167
click at [691, 228] on p "I want to create a new Price Filter" at bounding box center [761, 230] width 213 height 17
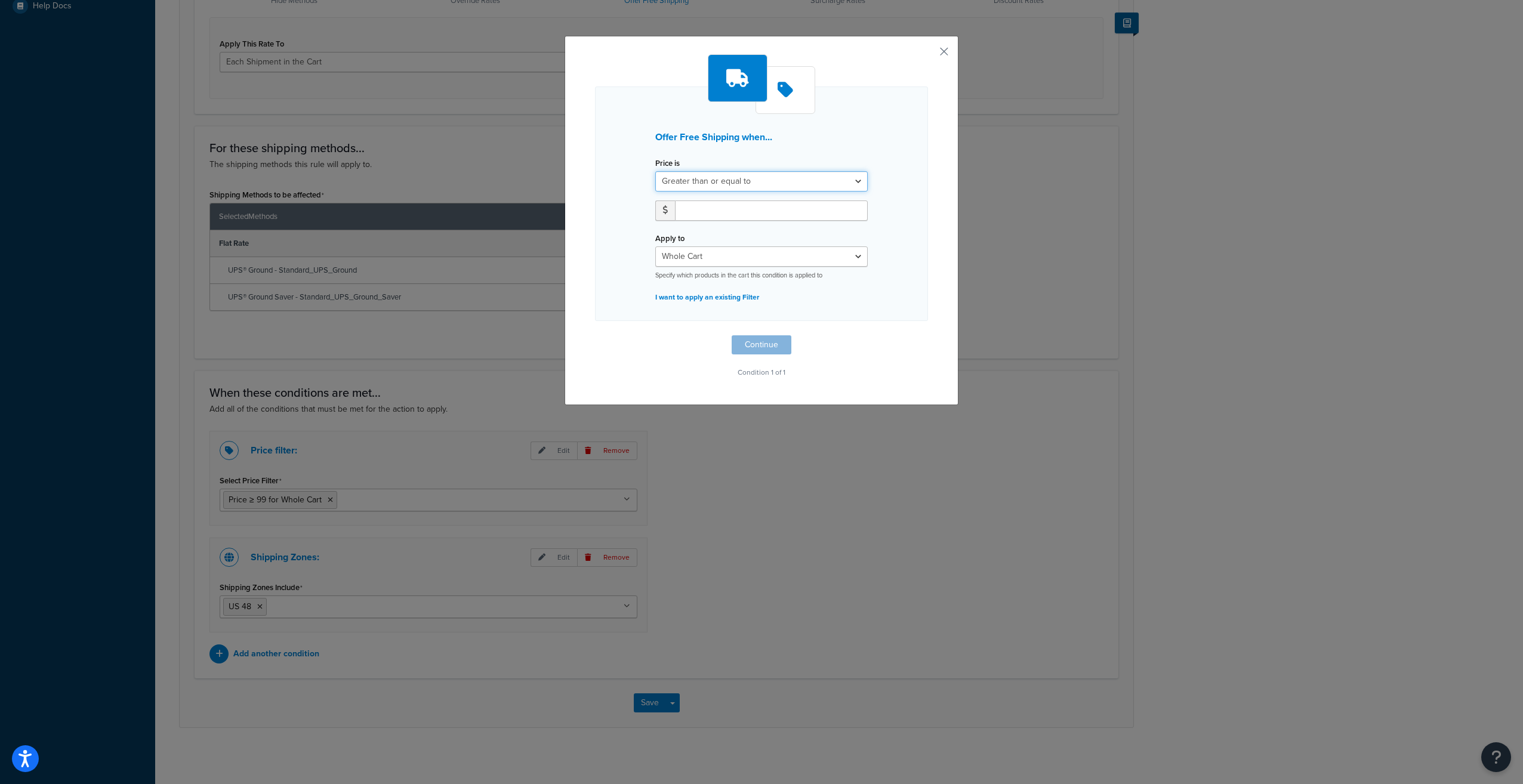
click at [797, 181] on select "Greater than or equal to Between or equal to Less than or equal to" at bounding box center [761, 181] width 213 height 20
click at [831, 132] on h3 "Offer Free Shipping when..." at bounding box center [761, 137] width 213 height 10
click at [702, 248] on select "Whole Cart Everything in Shipping Group Everything at Origin Each Item within S…" at bounding box center [761, 256] width 213 height 20
click at [596, 223] on div "Offer Free Shipping when... Price is Greater than or equal to Between or equal …" at bounding box center [761, 204] width 333 height 235
click at [928, 54] on button "button" at bounding box center [926, 56] width 3 height 3
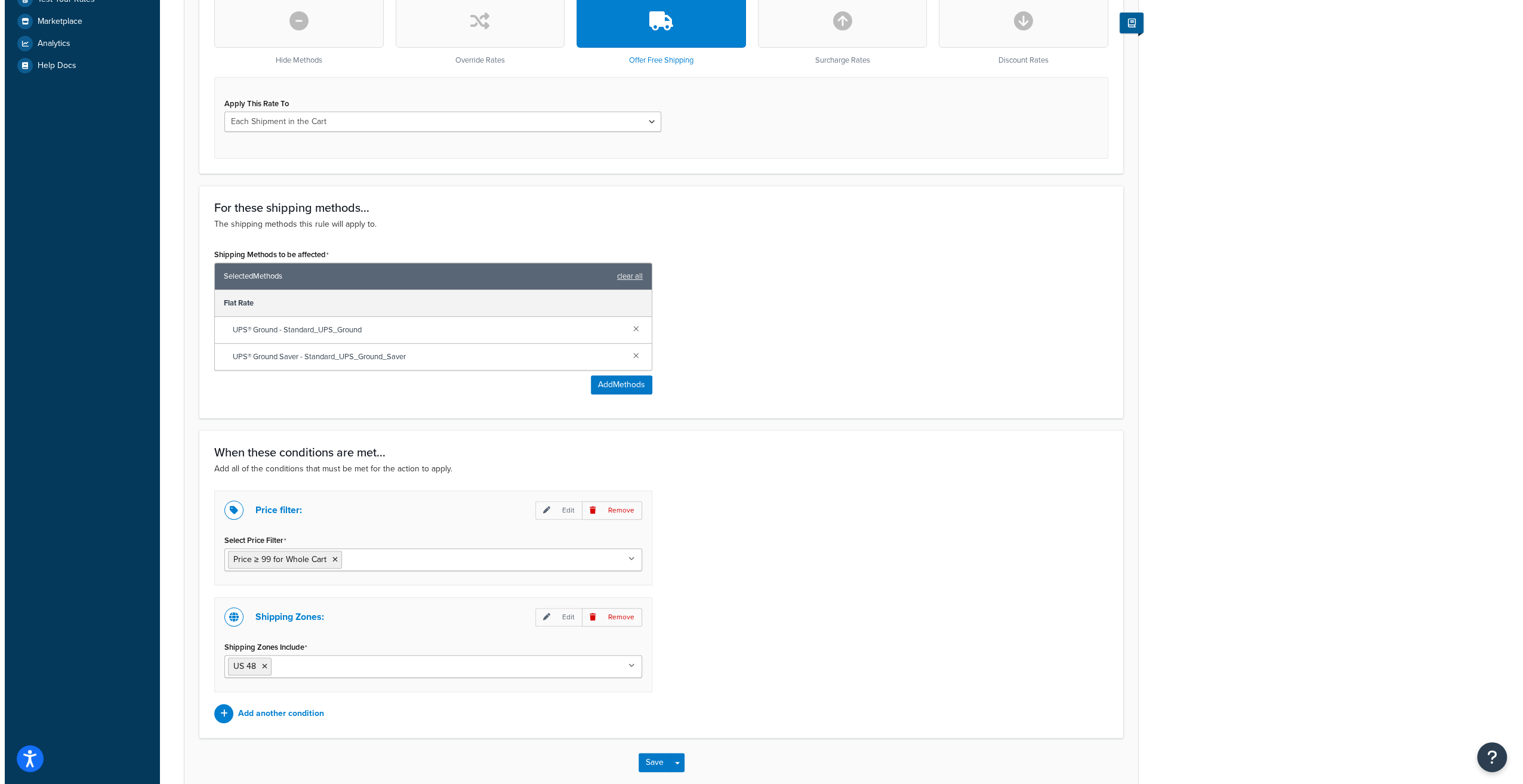
scroll to position [385, 0]
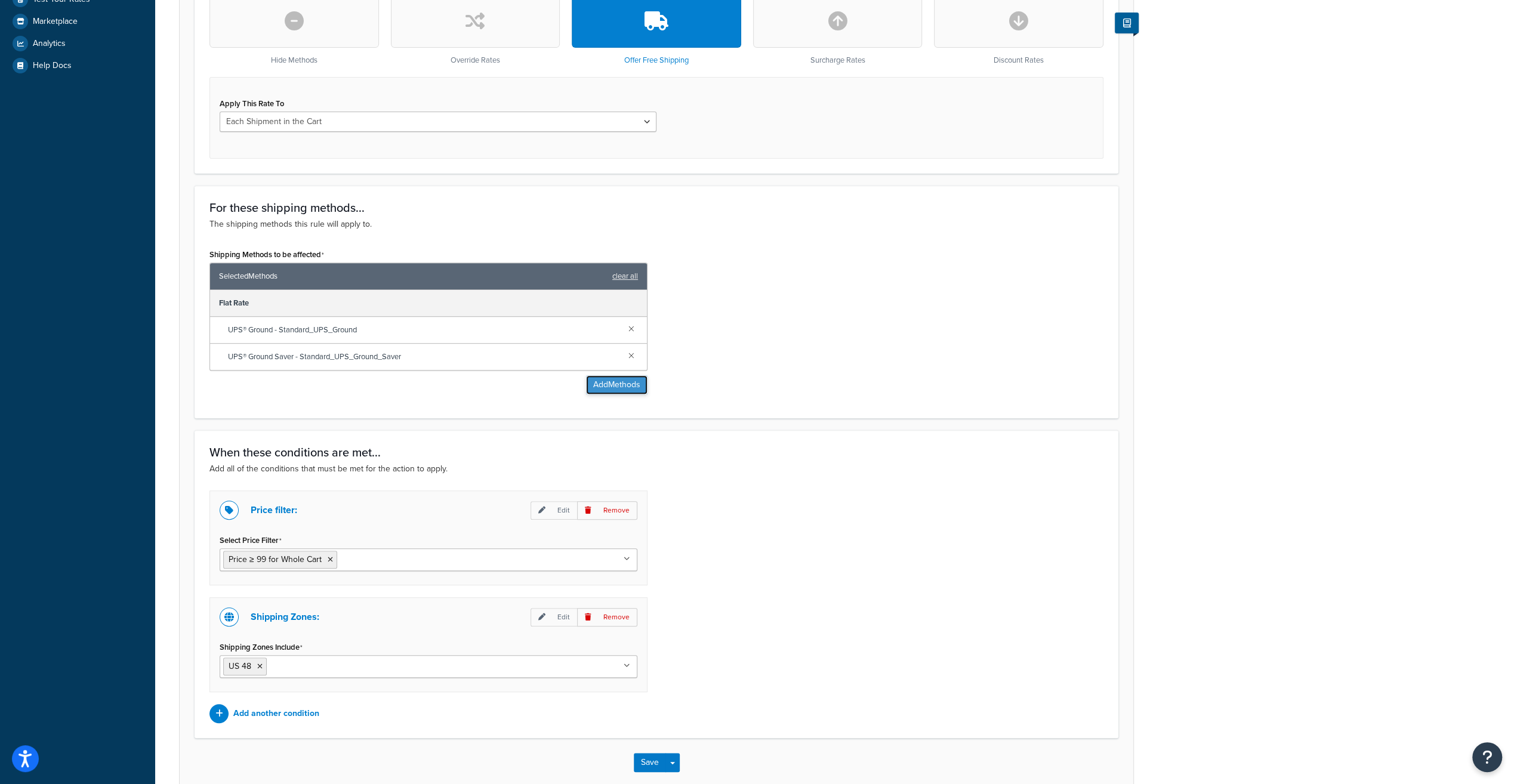
click at [613, 383] on button "Add Methods" at bounding box center [617, 384] width 62 height 19
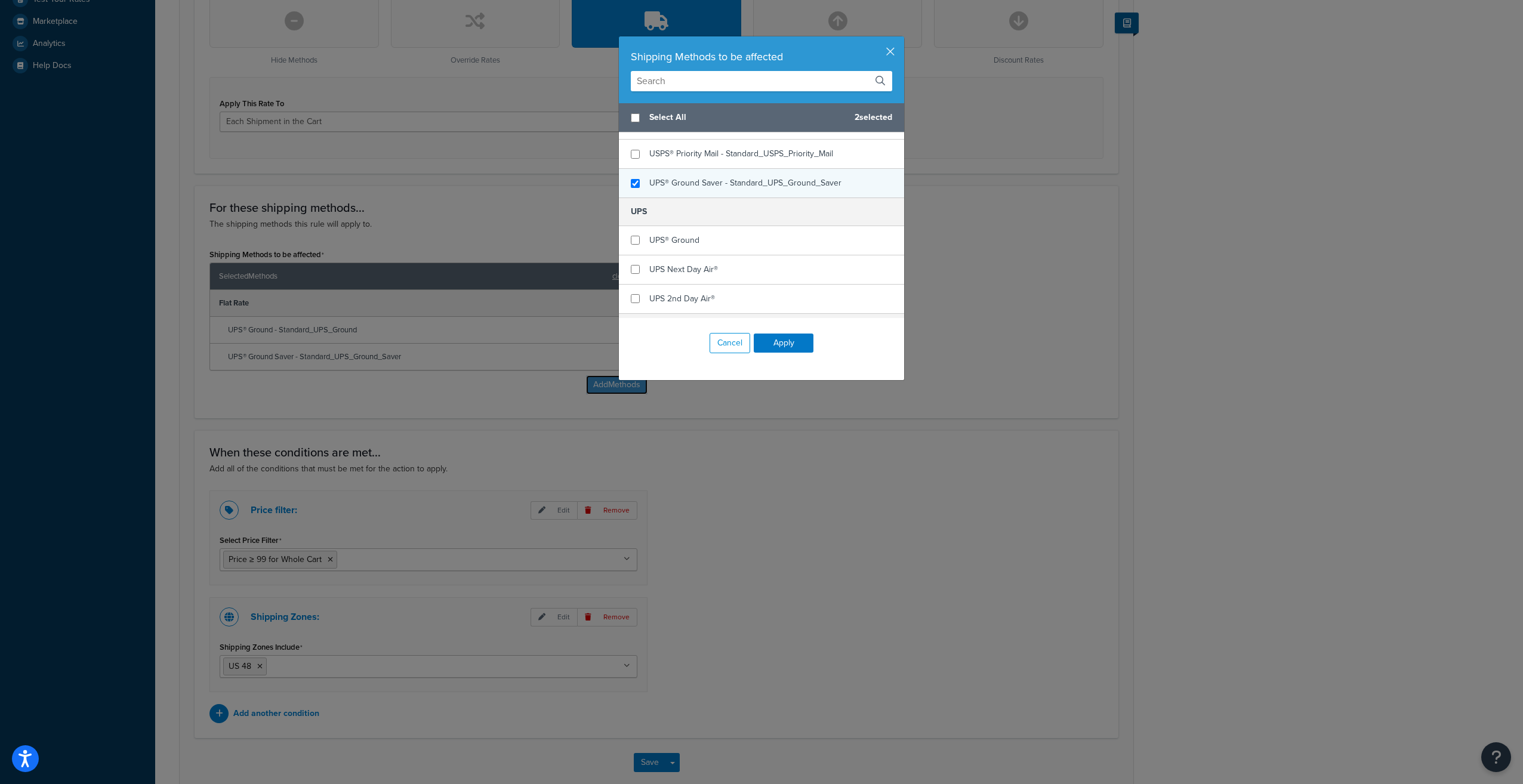
scroll to position [119, 0]
checkbox input "true"
click at [685, 201] on span "UPS® Ground" at bounding box center [674, 199] width 50 height 12
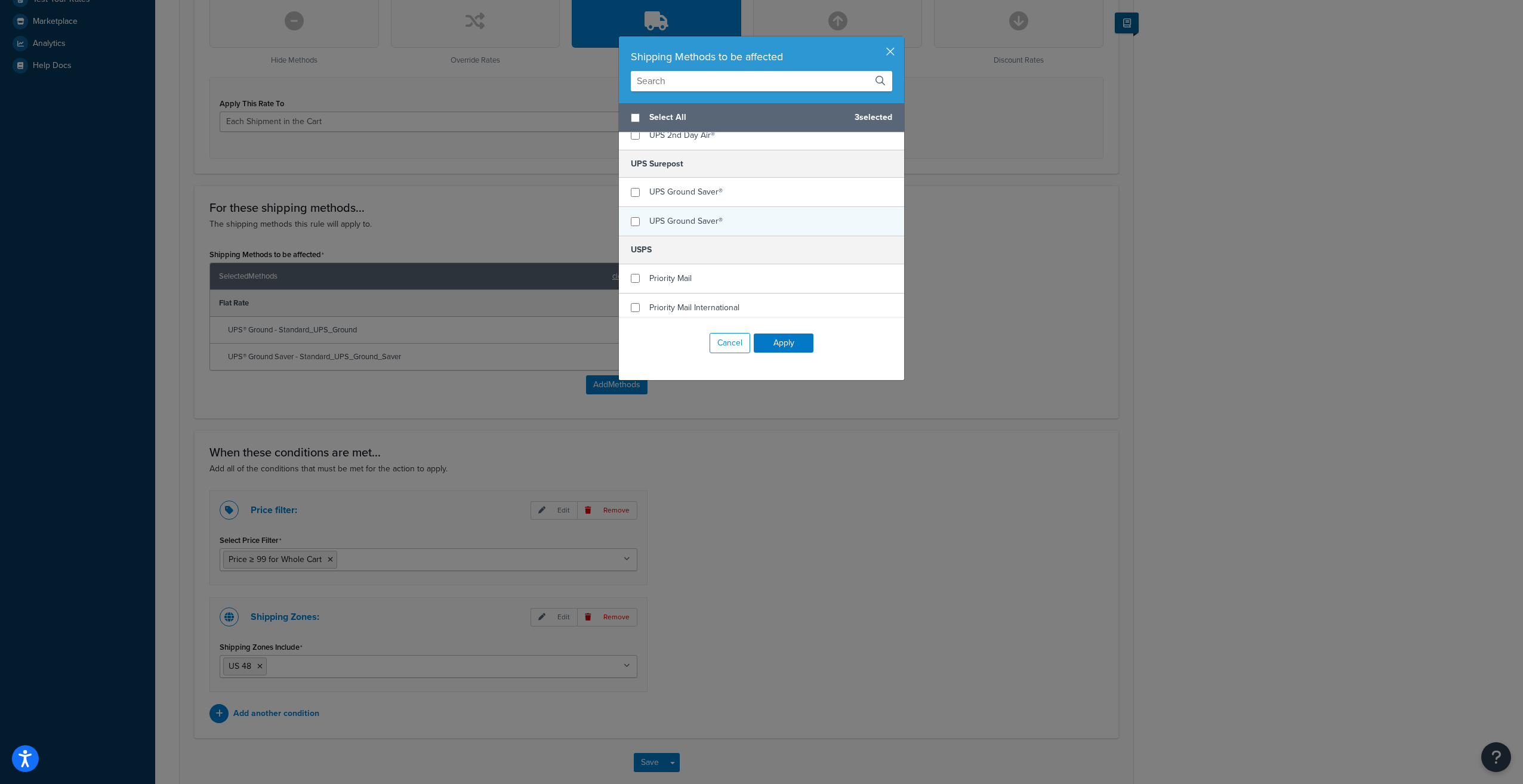
scroll to position [243, 0]
checkbox input "true"
click at [670, 187] on span "UPS Ground Saver®" at bounding box center [686, 191] width 74 height 12
checkbox input "false"
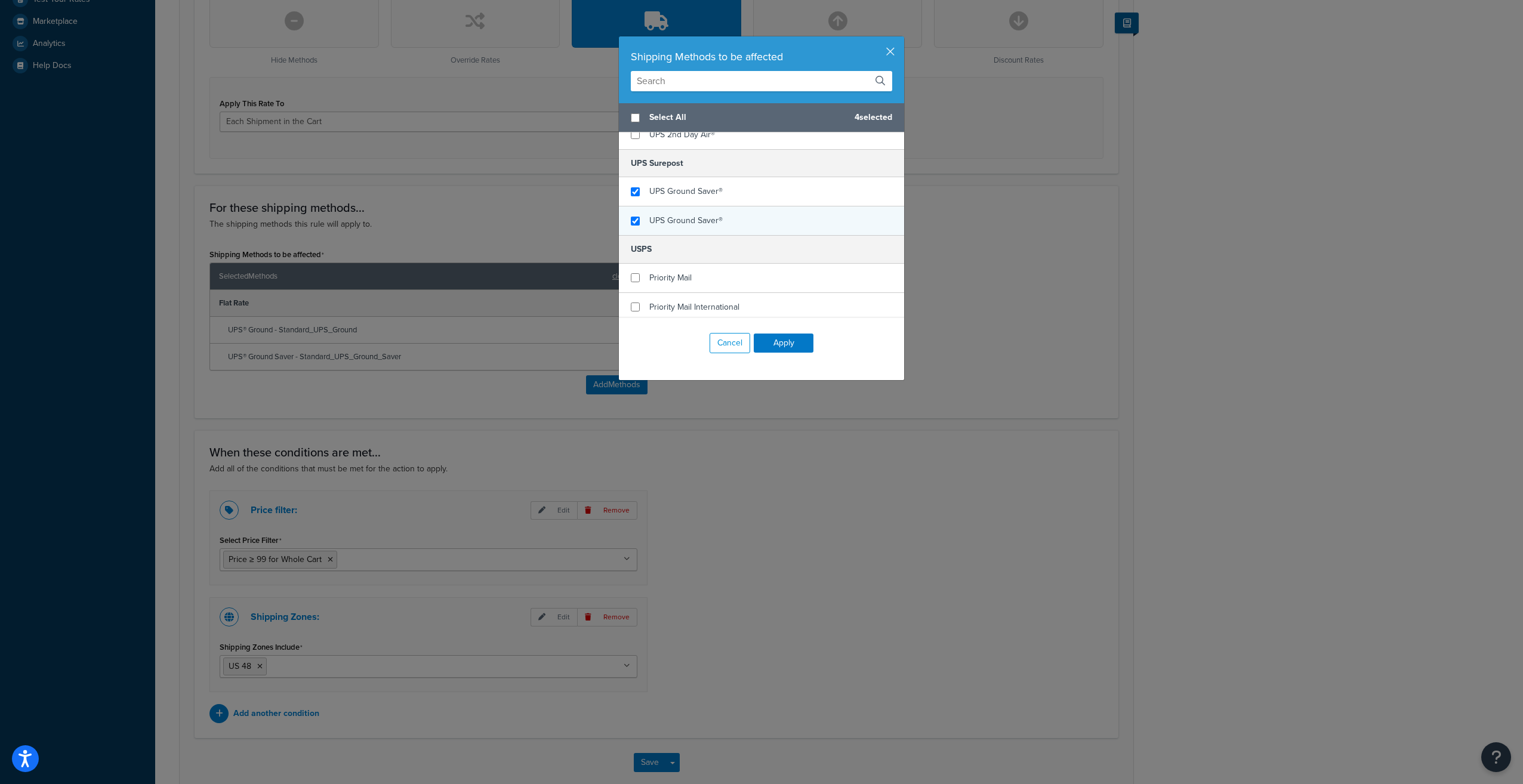
checkbox input "true"
click at [667, 217] on span "UPS Ground Saver®" at bounding box center [686, 220] width 74 height 12
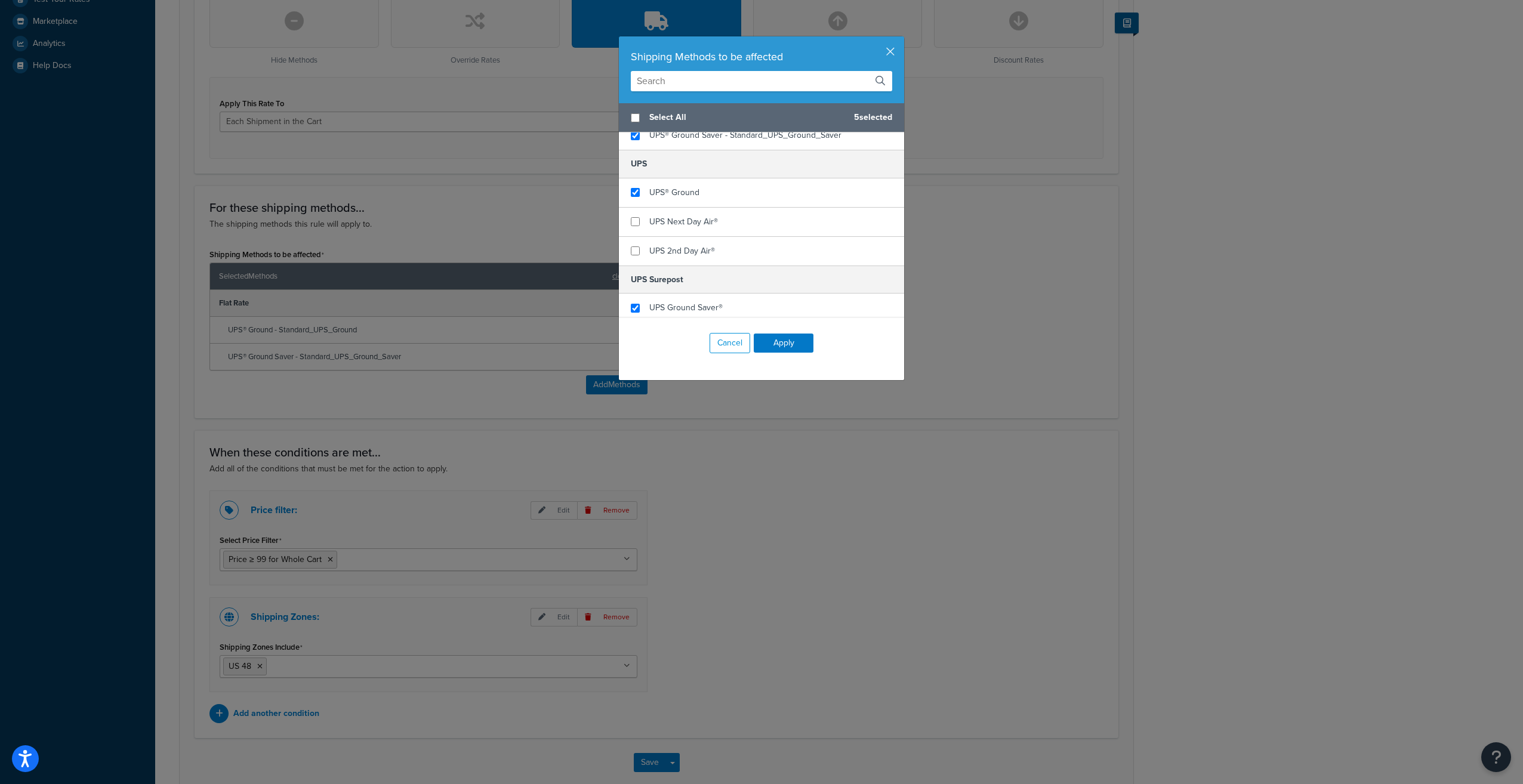
scroll to position [0, 0]
checkbox input "true"
checkbox input "false"
click at [679, 197] on span "UPS® Ground" at bounding box center [674, 199] width 50 height 12
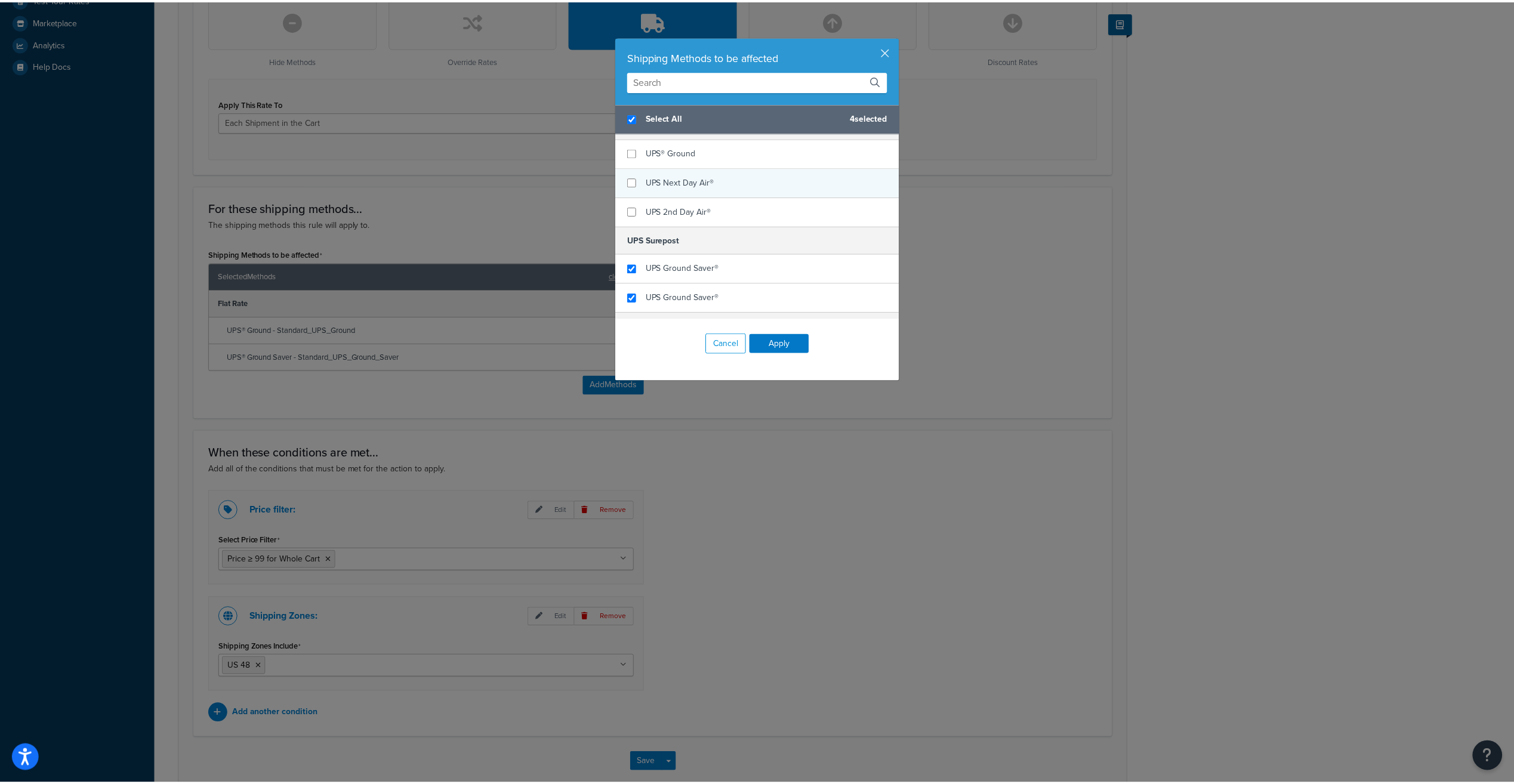
scroll to position [243, 0]
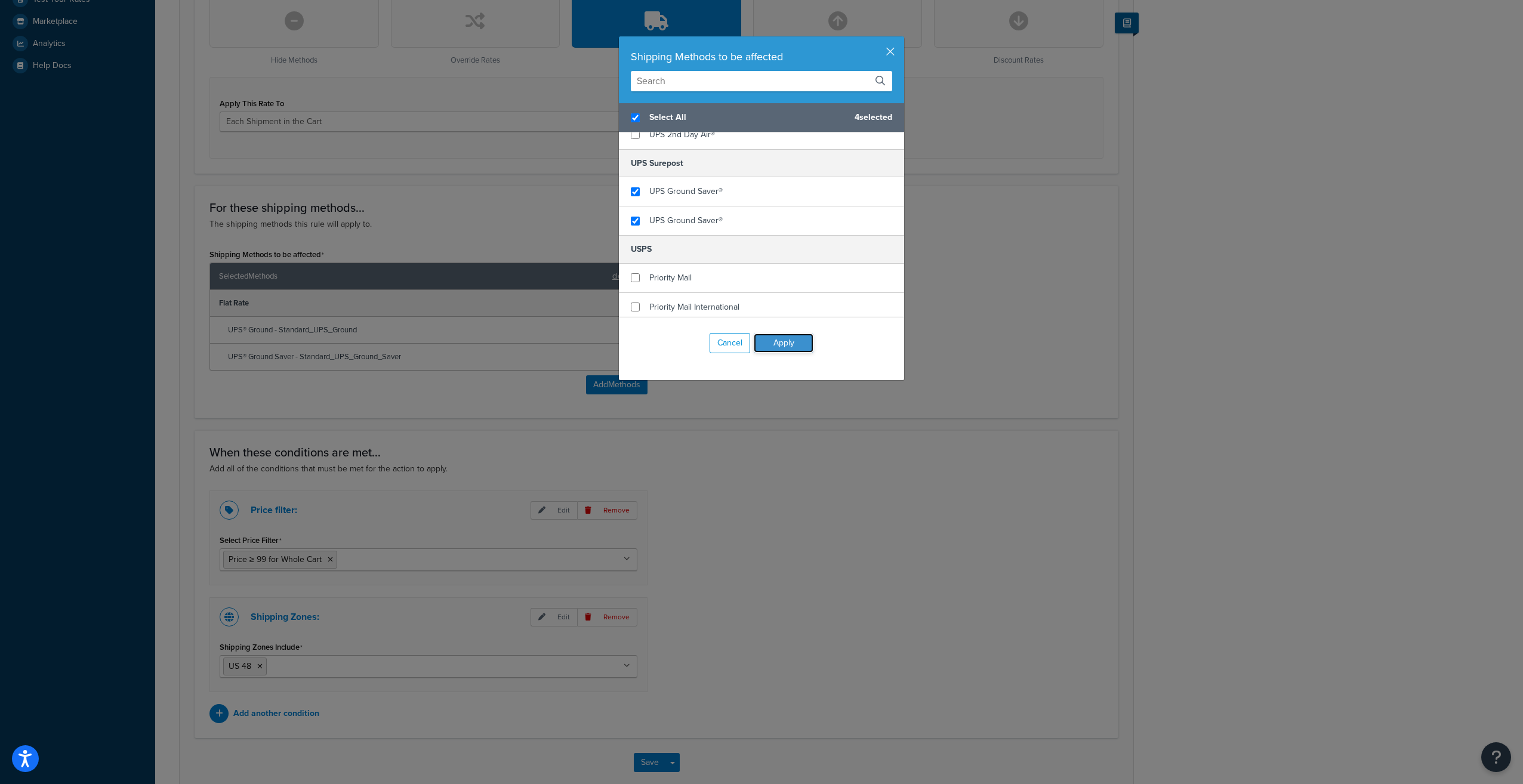
click at [777, 342] on button "Apply" at bounding box center [783, 342] width 60 height 19
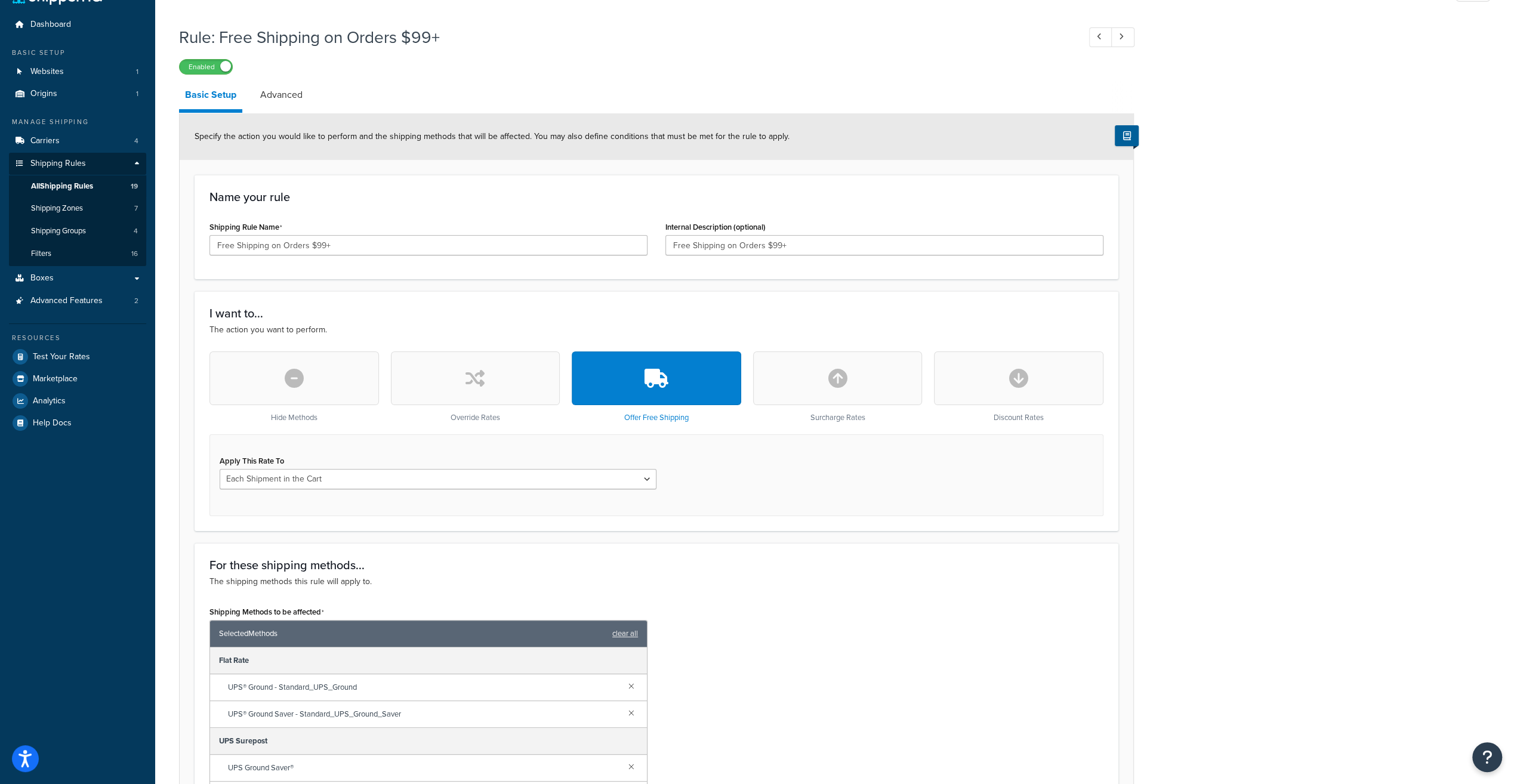
scroll to position [0, 0]
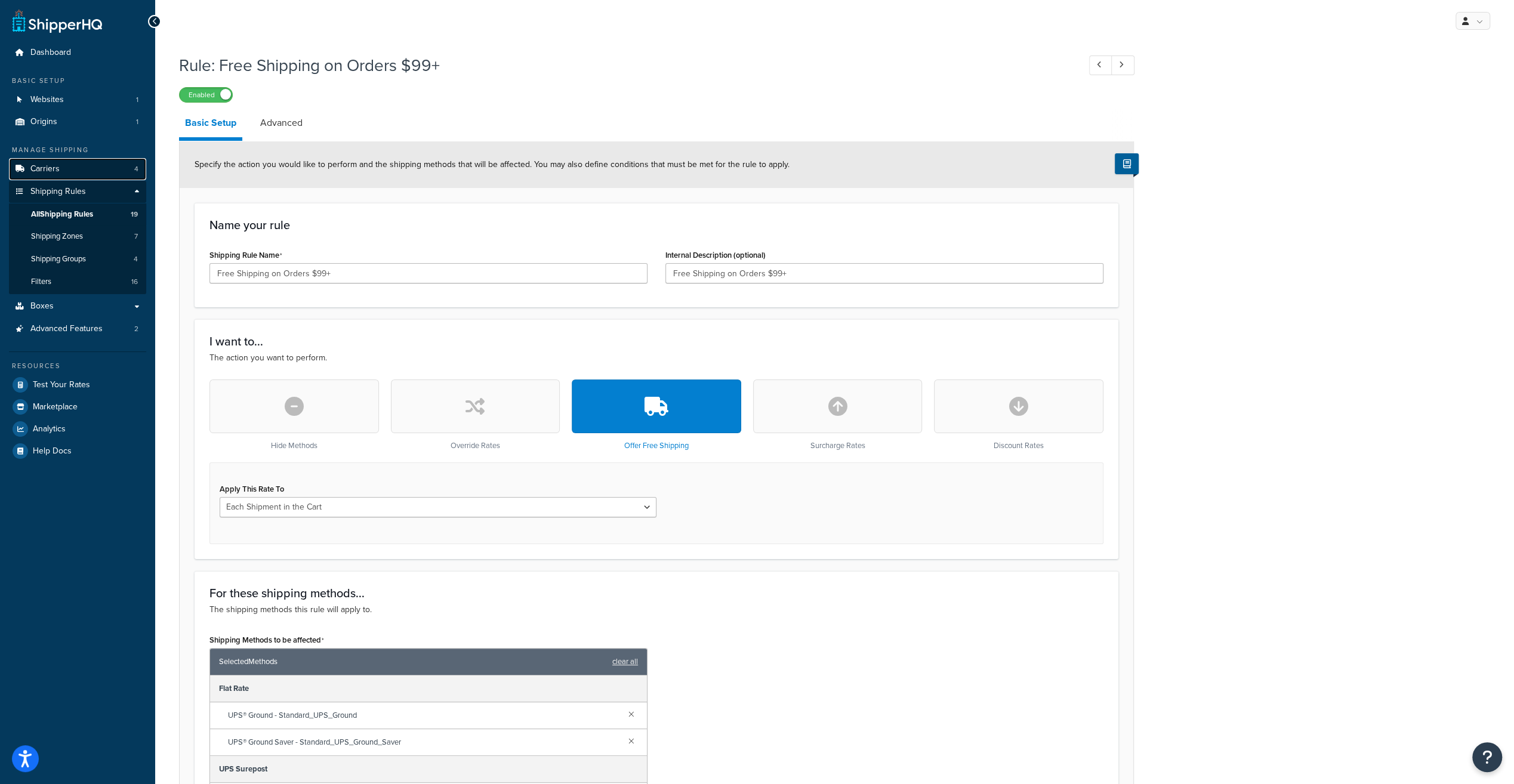
click at [56, 178] on link "Carriers 4" at bounding box center [78, 169] width 138 height 22
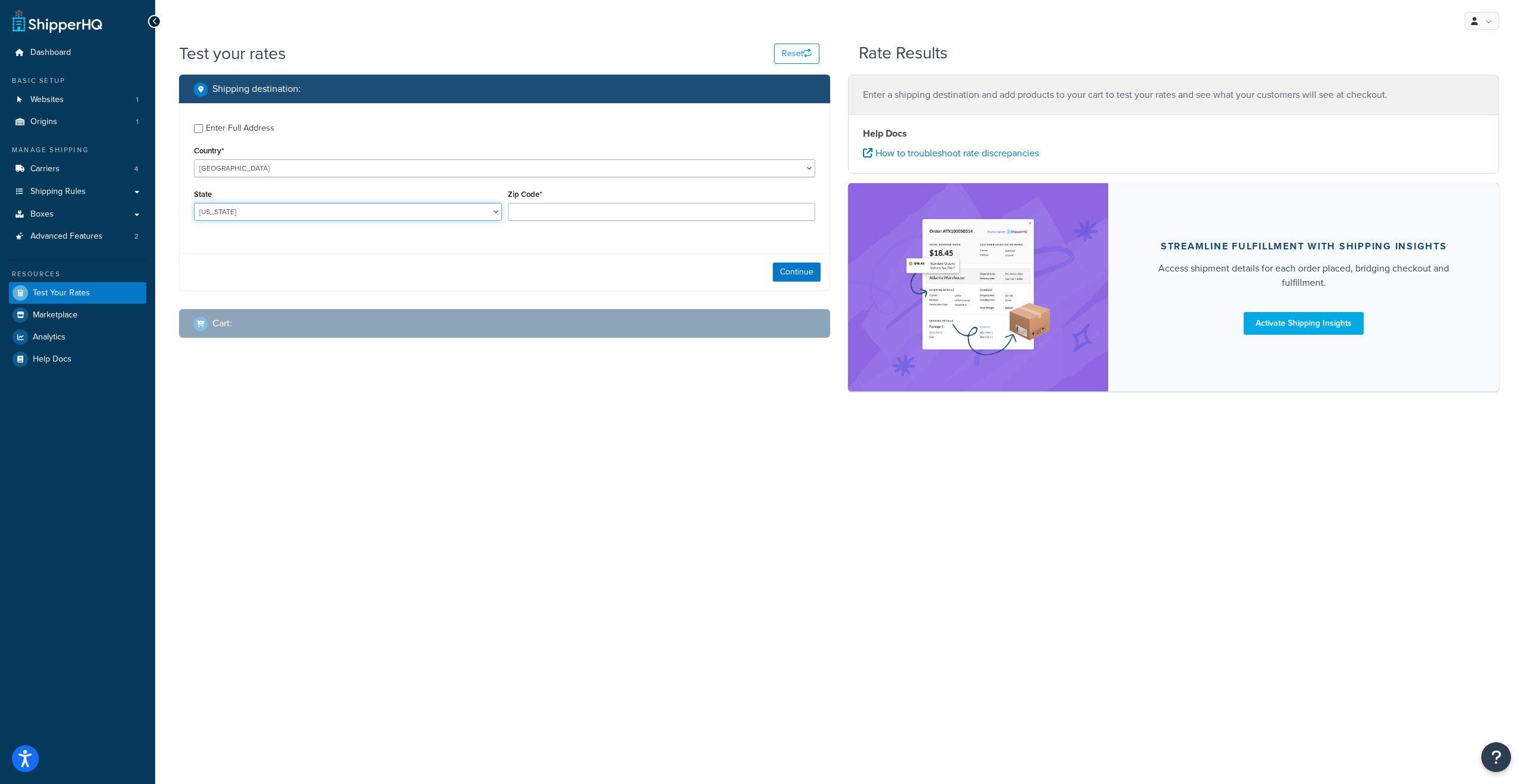
click at [478, 218] on select "[US_STATE] [US_STATE] [US_STATE] [US_STATE] [US_STATE] Armed Forces Americas Ar…" at bounding box center [347, 212] width 308 height 18
select select "NC"
click at [194, 204] on select "[US_STATE] [US_STATE] [US_STATE] [US_STATE] [US_STATE] Armed Forces Americas Ar…" at bounding box center [347, 212] width 308 height 18
click at [622, 215] on input "Zip Code*" at bounding box center [661, 212] width 308 height 18
type input "27292"
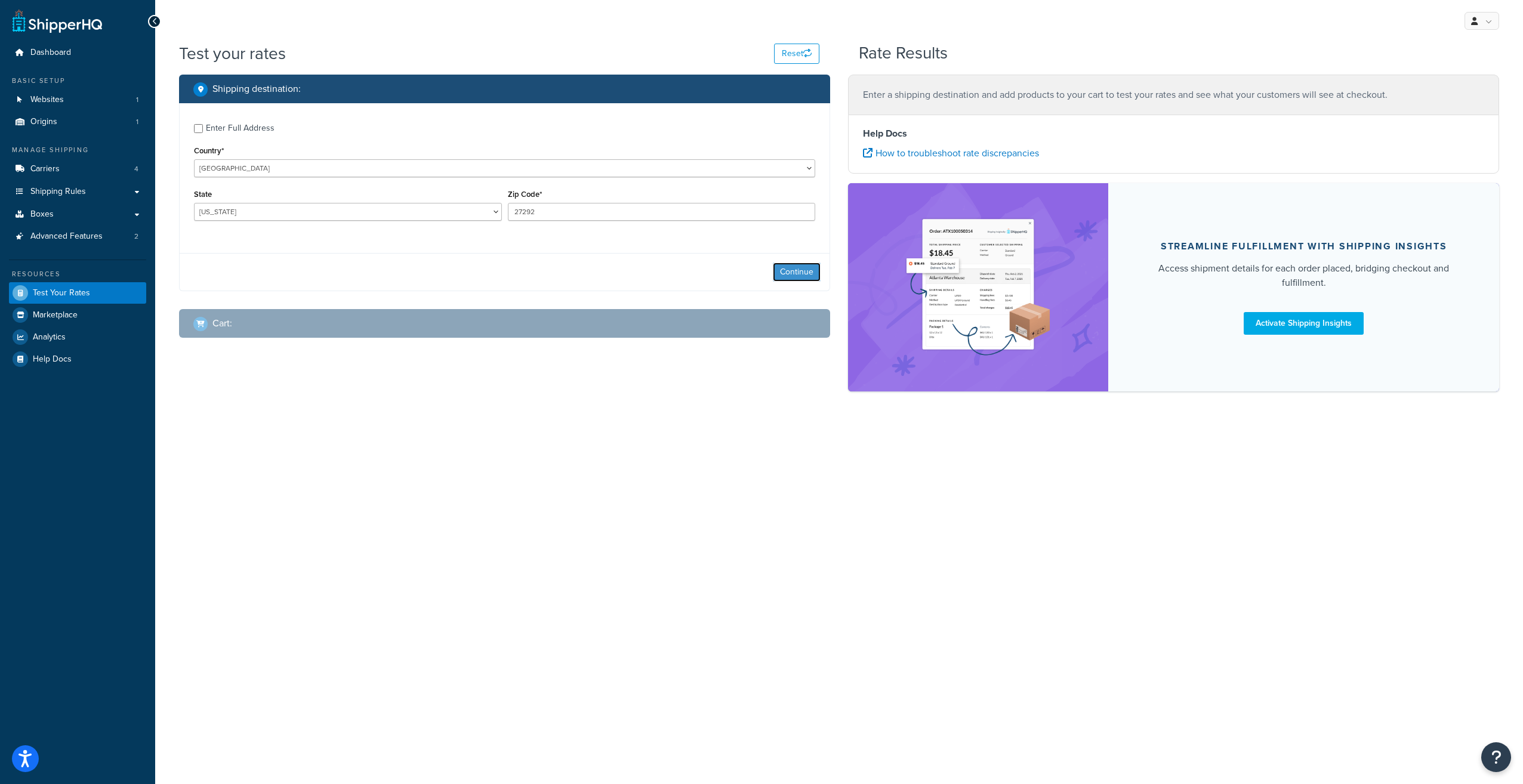
click at [789, 273] on button "Continue" at bounding box center [797, 272] width 48 height 19
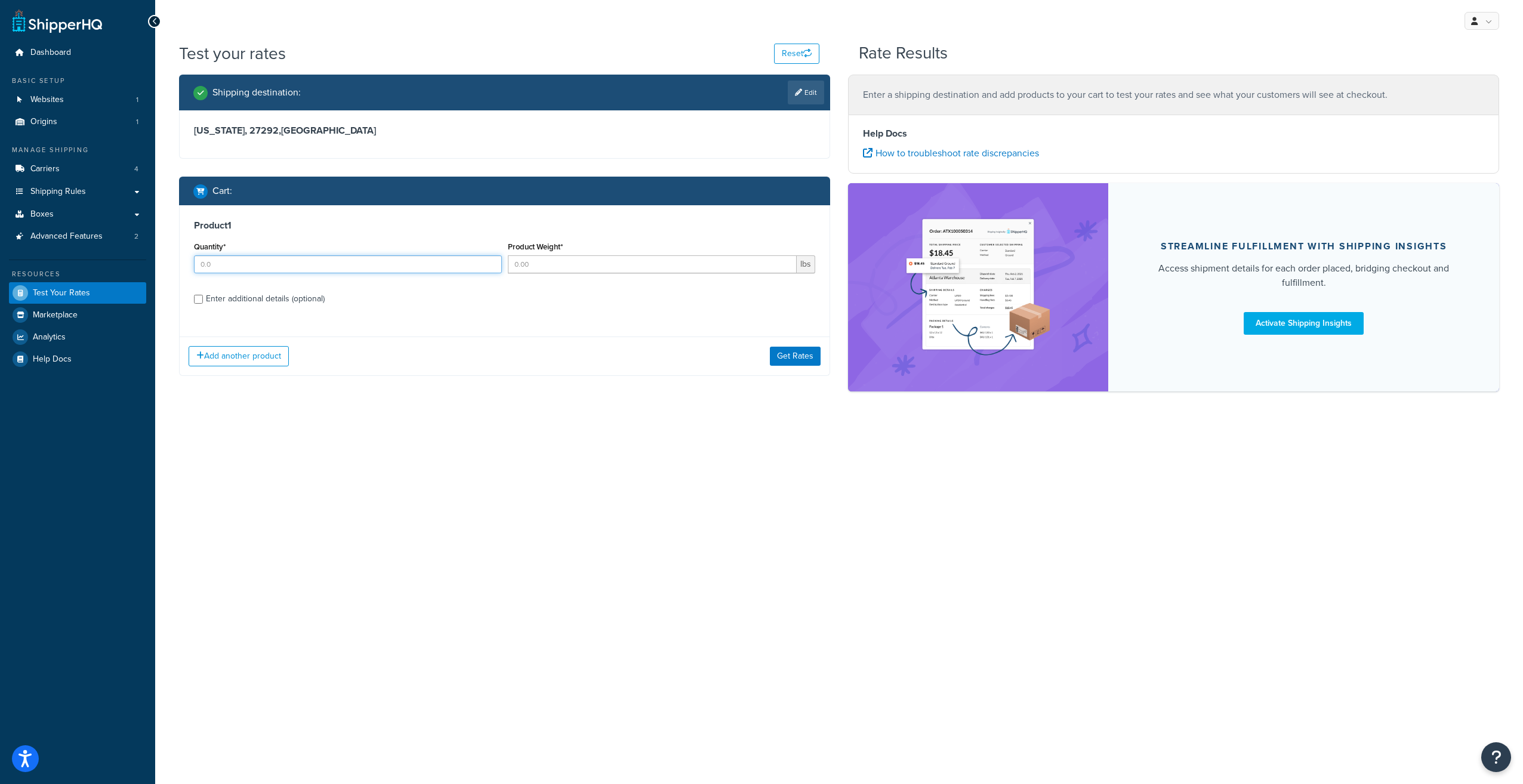
drag, startPoint x: 468, startPoint y: 265, endPoint x: 422, endPoint y: 266, distance: 46.0
click at [422, 266] on input "Quantity*" at bounding box center [347, 265] width 308 height 18
type input "1"
click at [555, 267] on input "Product Weight*" at bounding box center [652, 265] width 290 height 18
type input "5"
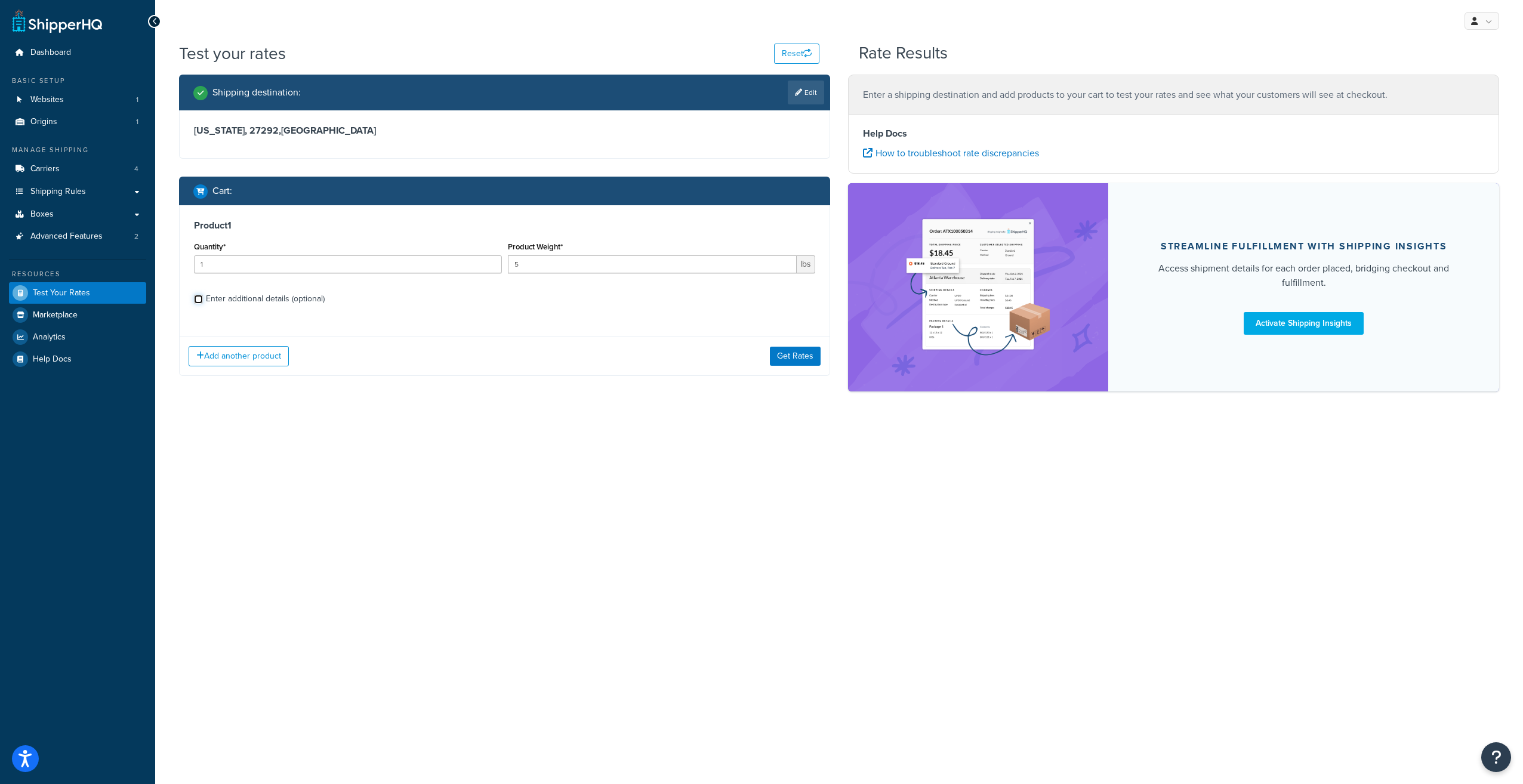
click at [197, 299] on input "Enter additional details (optional)" at bounding box center [198, 299] width 9 height 9
checkbox input "true"
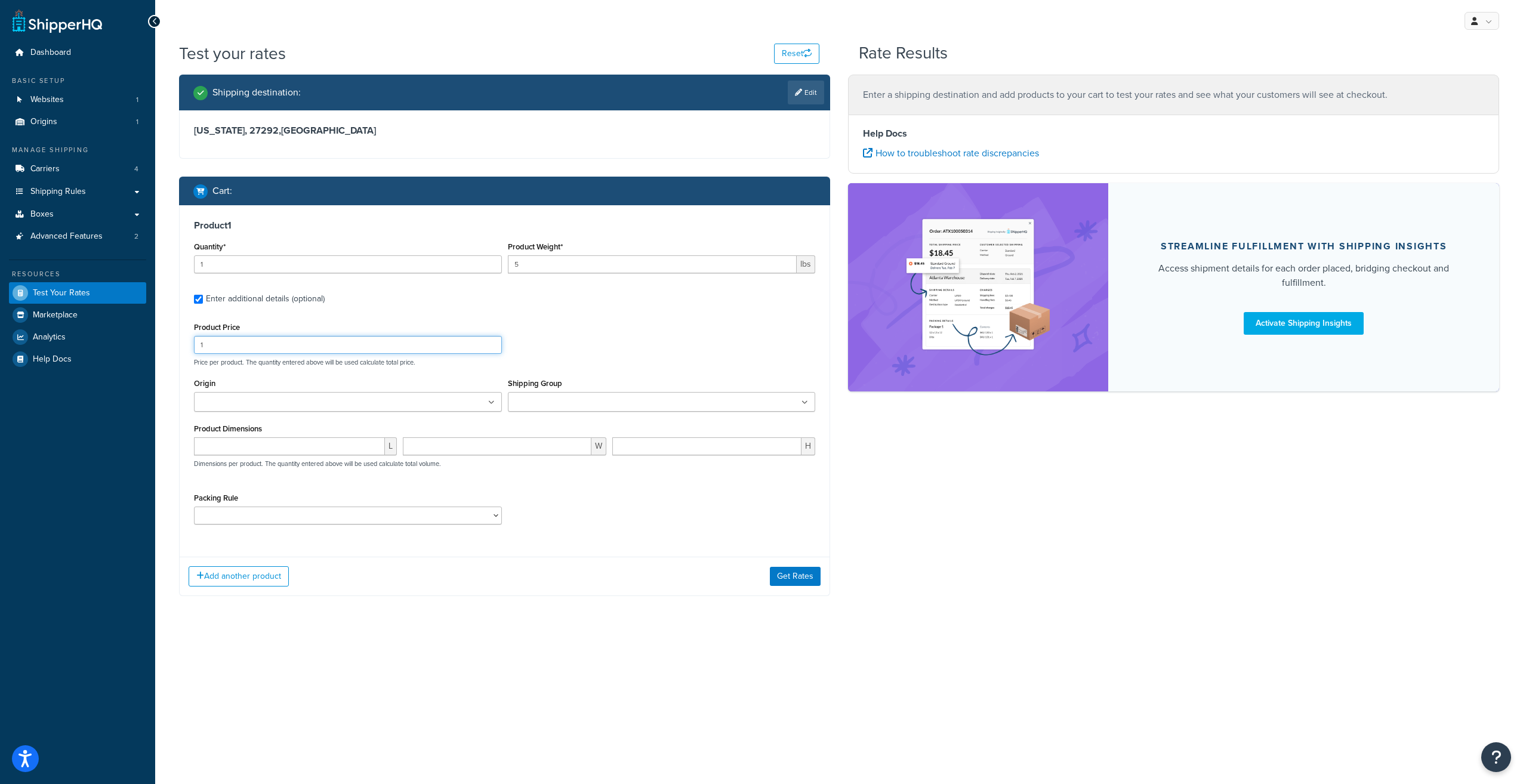
click at [234, 346] on input "1" at bounding box center [347, 345] width 308 height 18
type input "100"
click at [796, 572] on button "Get Rates" at bounding box center [794, 576] width 51 height 19
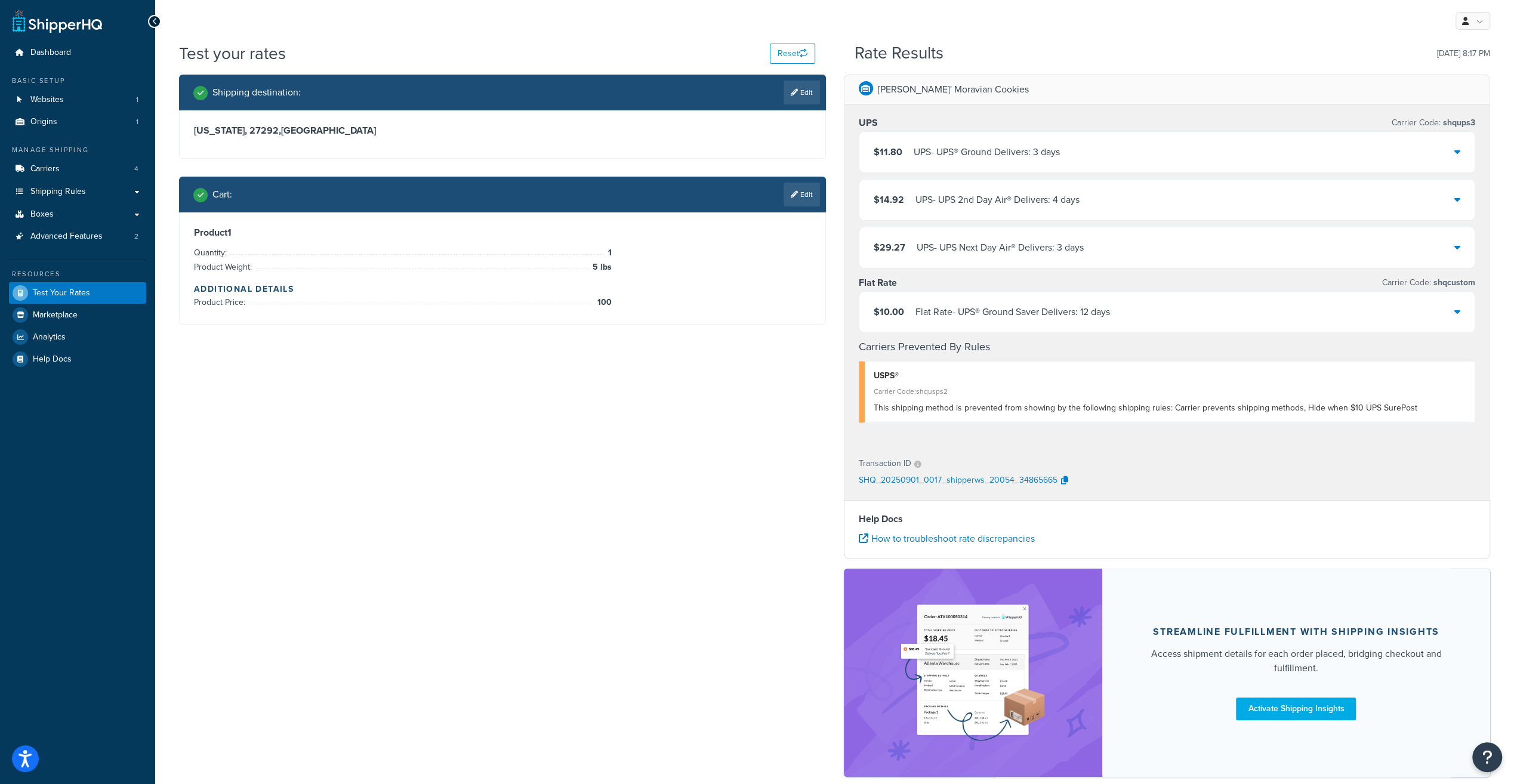
click at [1033, 311] on div "Flat Rate - UPS® Ground Saver Delivers: 12 days" at bounding box center [1013, 312] width 194 height 17
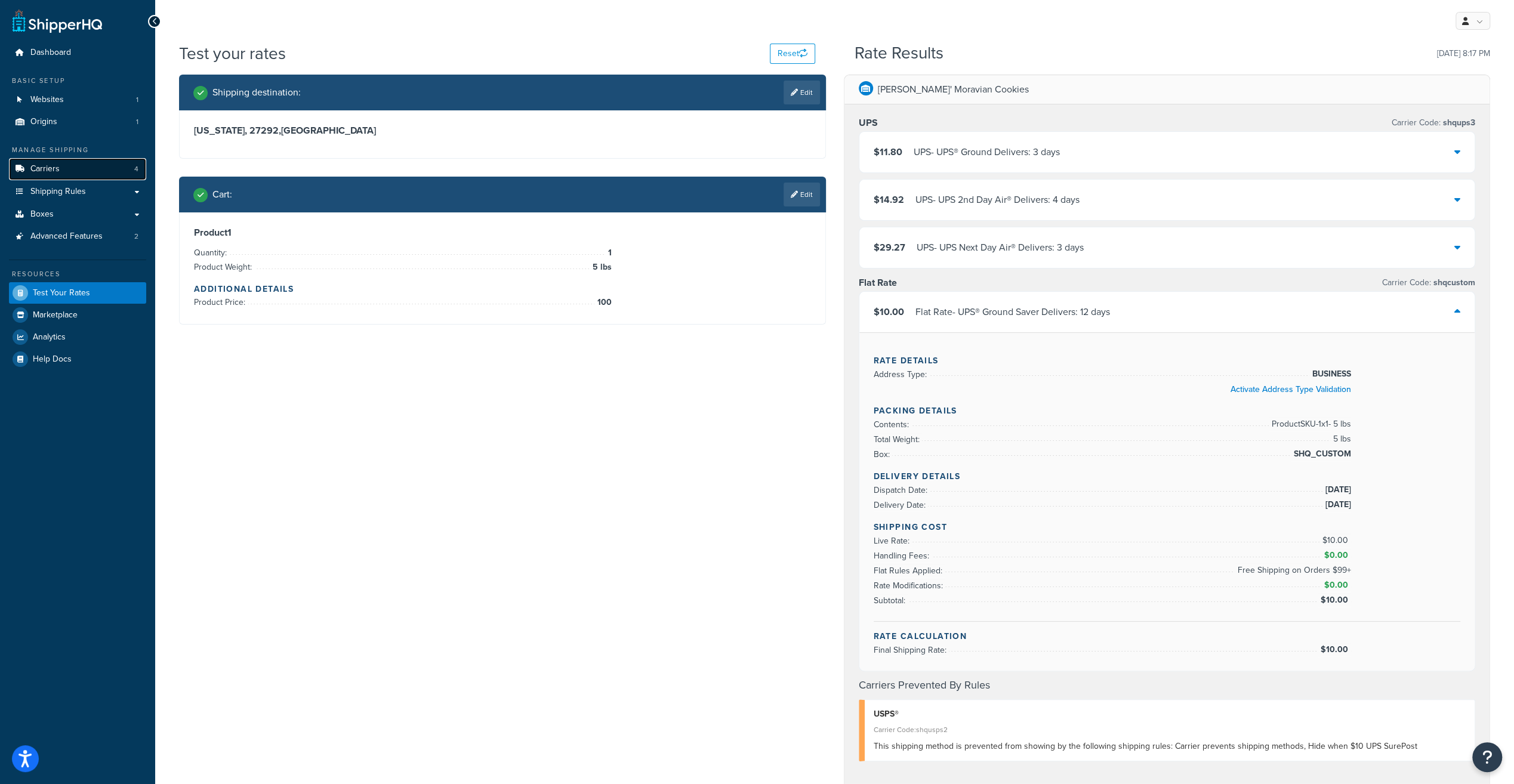
click at [63, 166] on link "Carriers 4" at bounding box center [78, 169] width 138 height 22
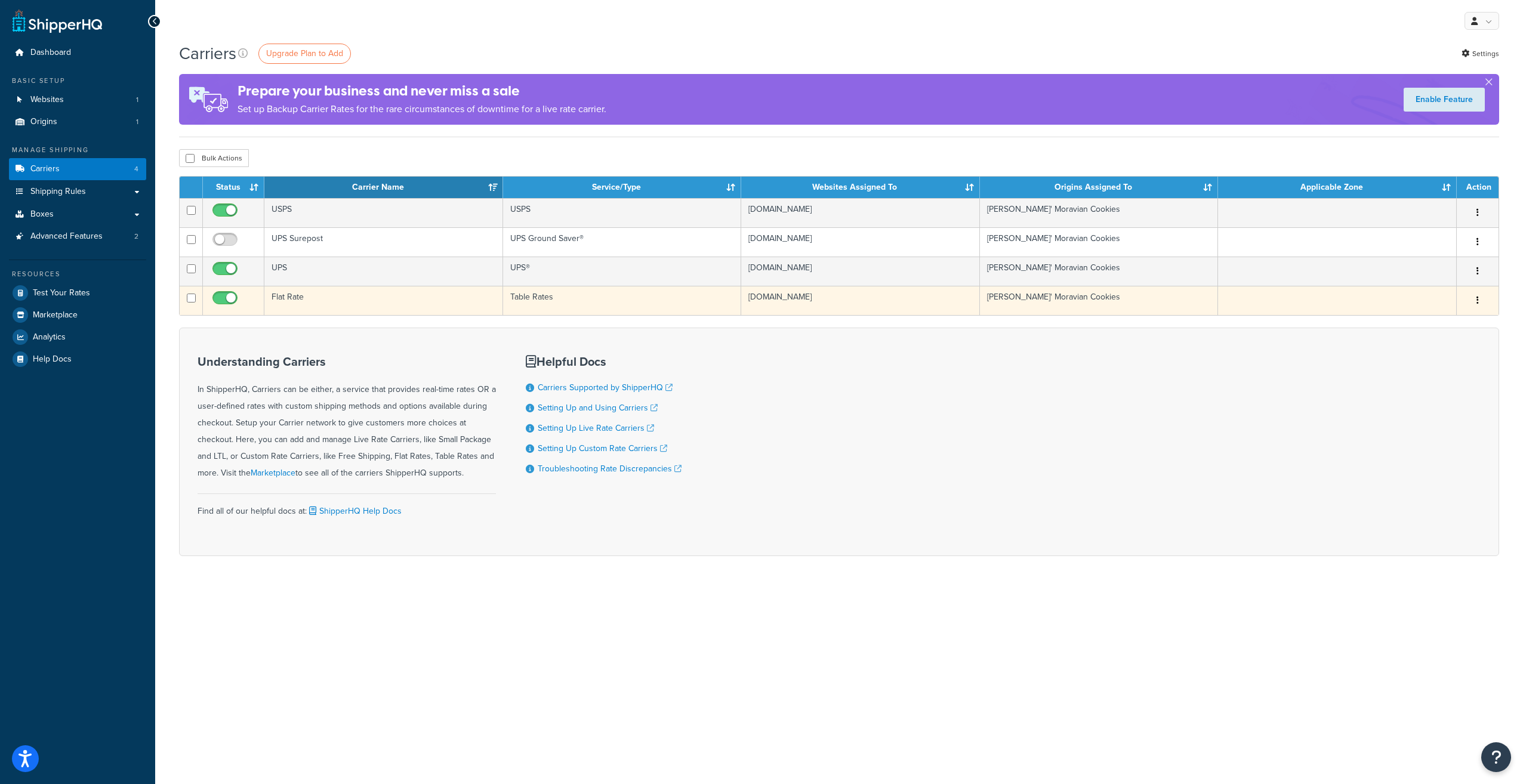
click at [1170, 299] on td "[PERSON_NAME]' Moravian Cookies" at bounding box center [1099, 301] width 239 height 29
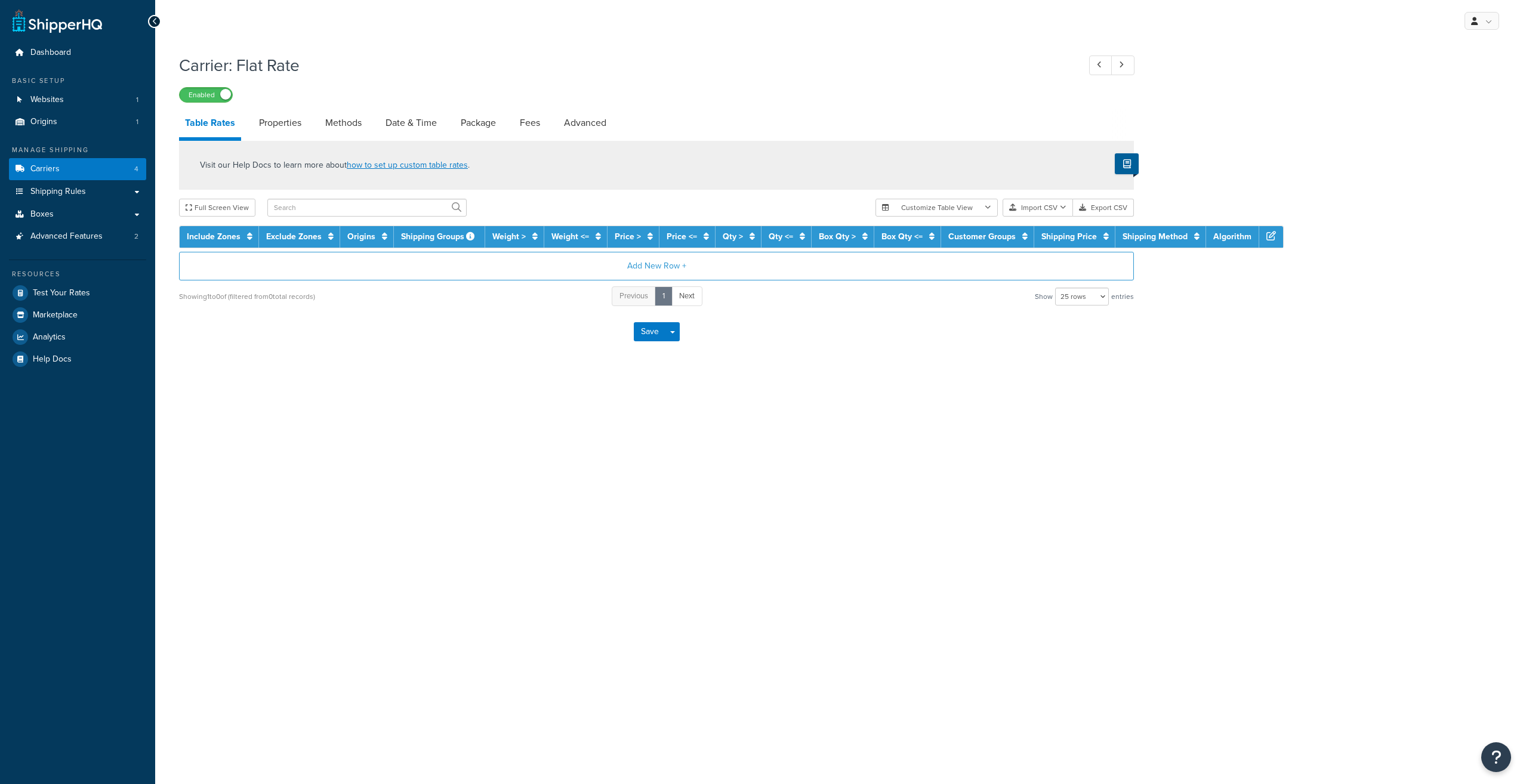
select select "25"
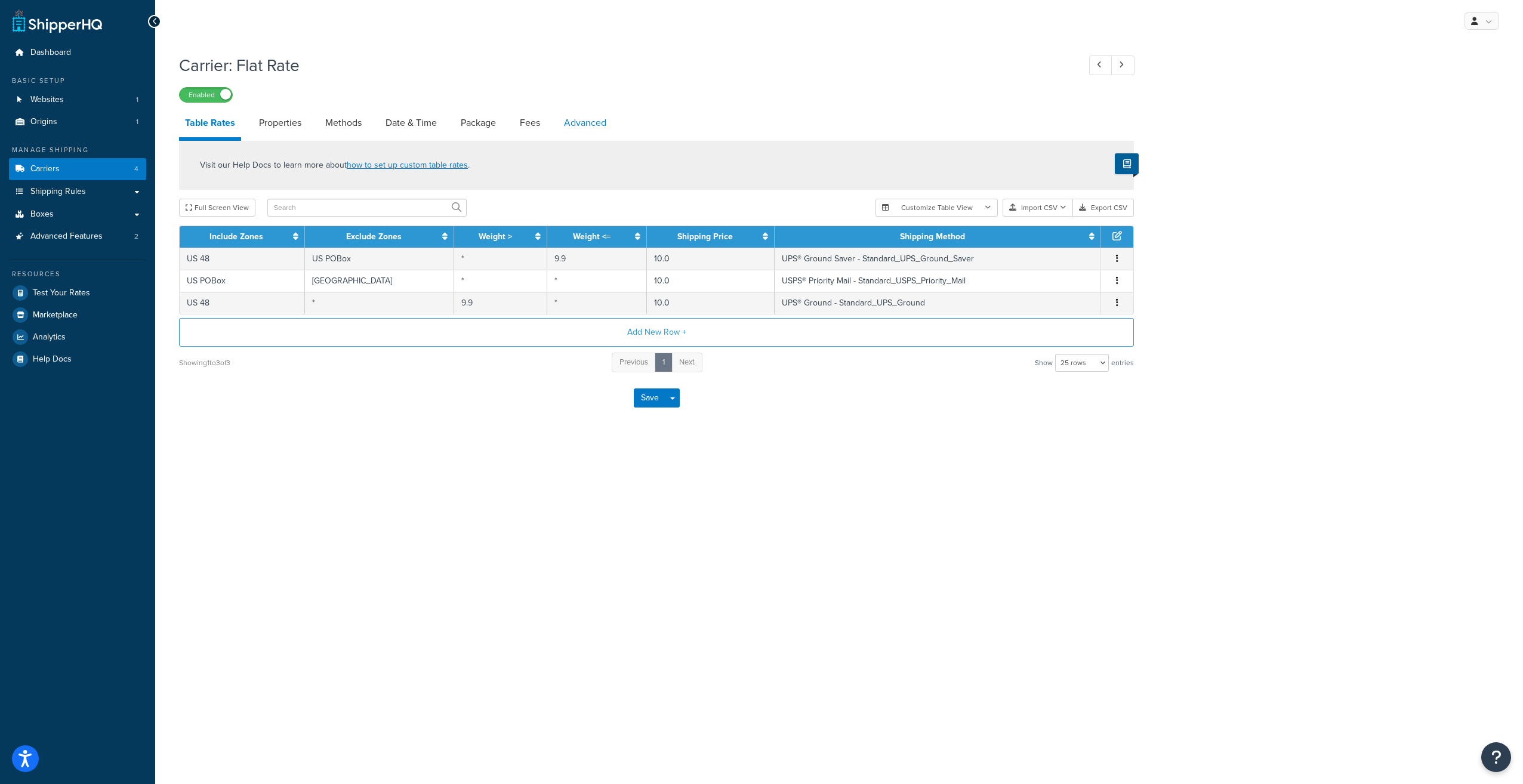
click at [606, 127] on link "Advanced" at bounding box center [585, 122] width 54 height 28
select select "false"
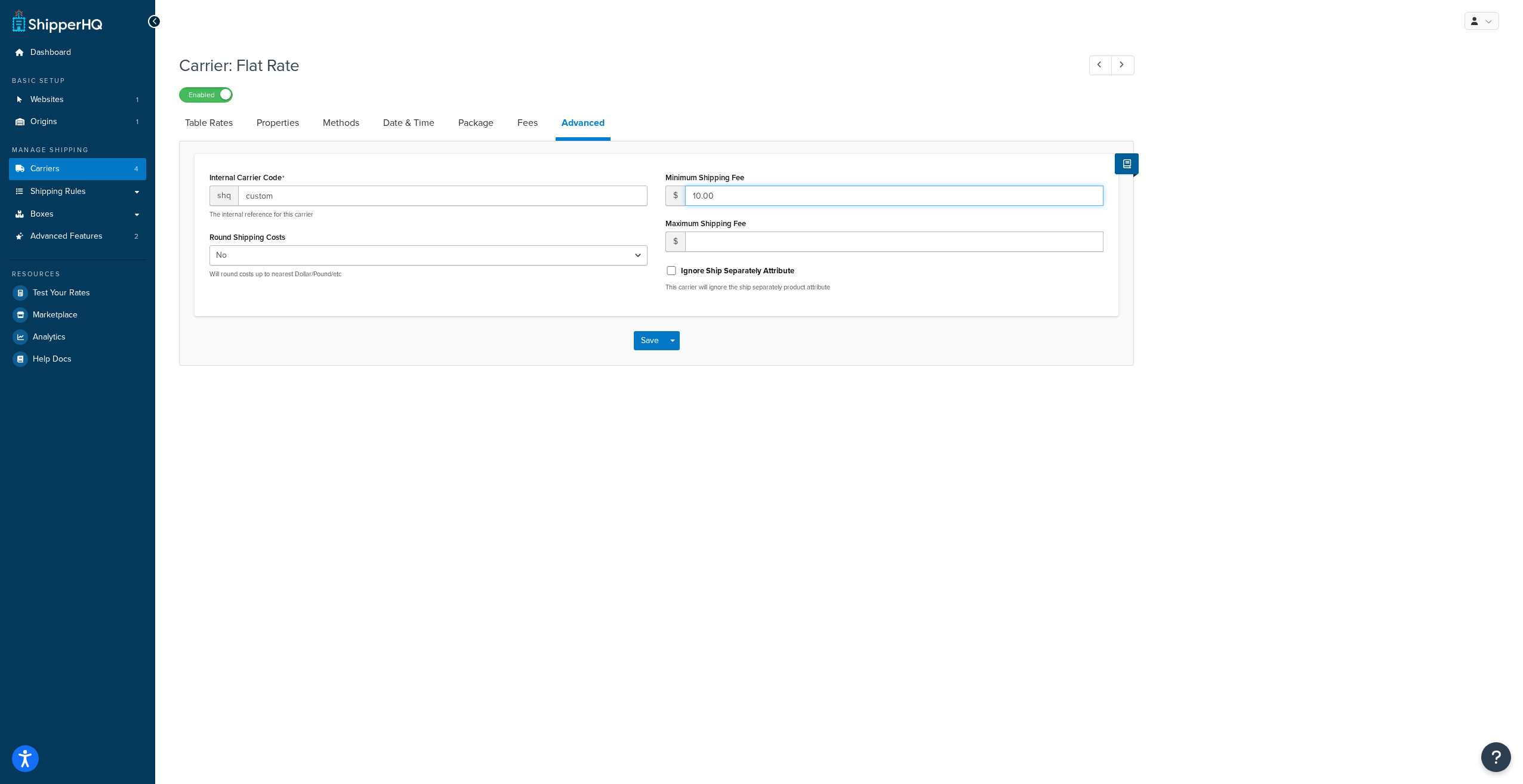
drag, startPoint x: 710, startPoint y: 193, endPoint x: 638, endPoint y: 194, distance: 72.0
click at [638, 194] on div "Internal Carrier Code shq custom The internal reference for this carrier Round …" at bounding box center [656, 235] width 912 height 132
type input "0"
click at [649, 342] on button "Save" at bounding box center [650, 340] width 32 height 19
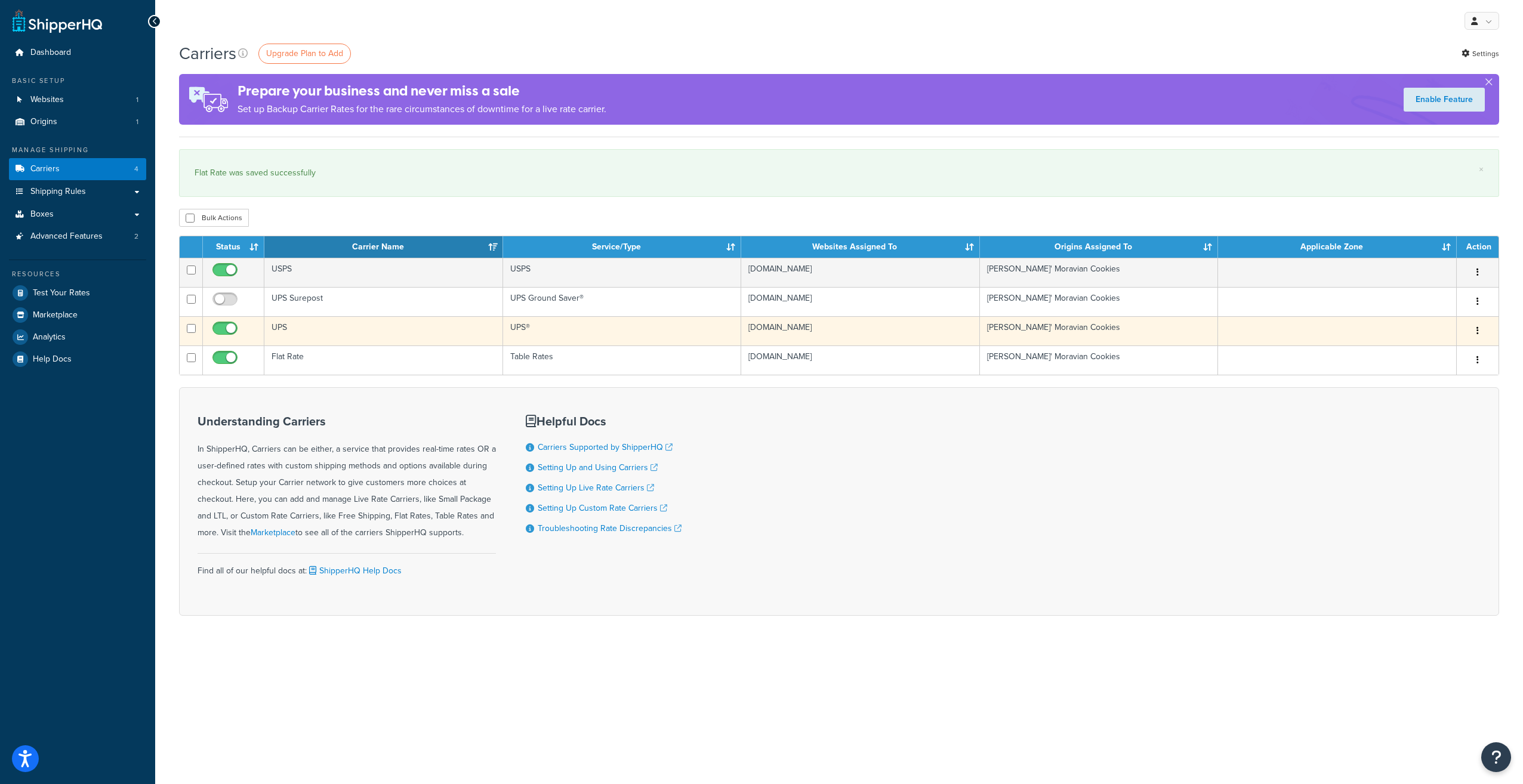
click at [306, 331] on td "UPS" at bounding box center [384, 331] width 239 height 29
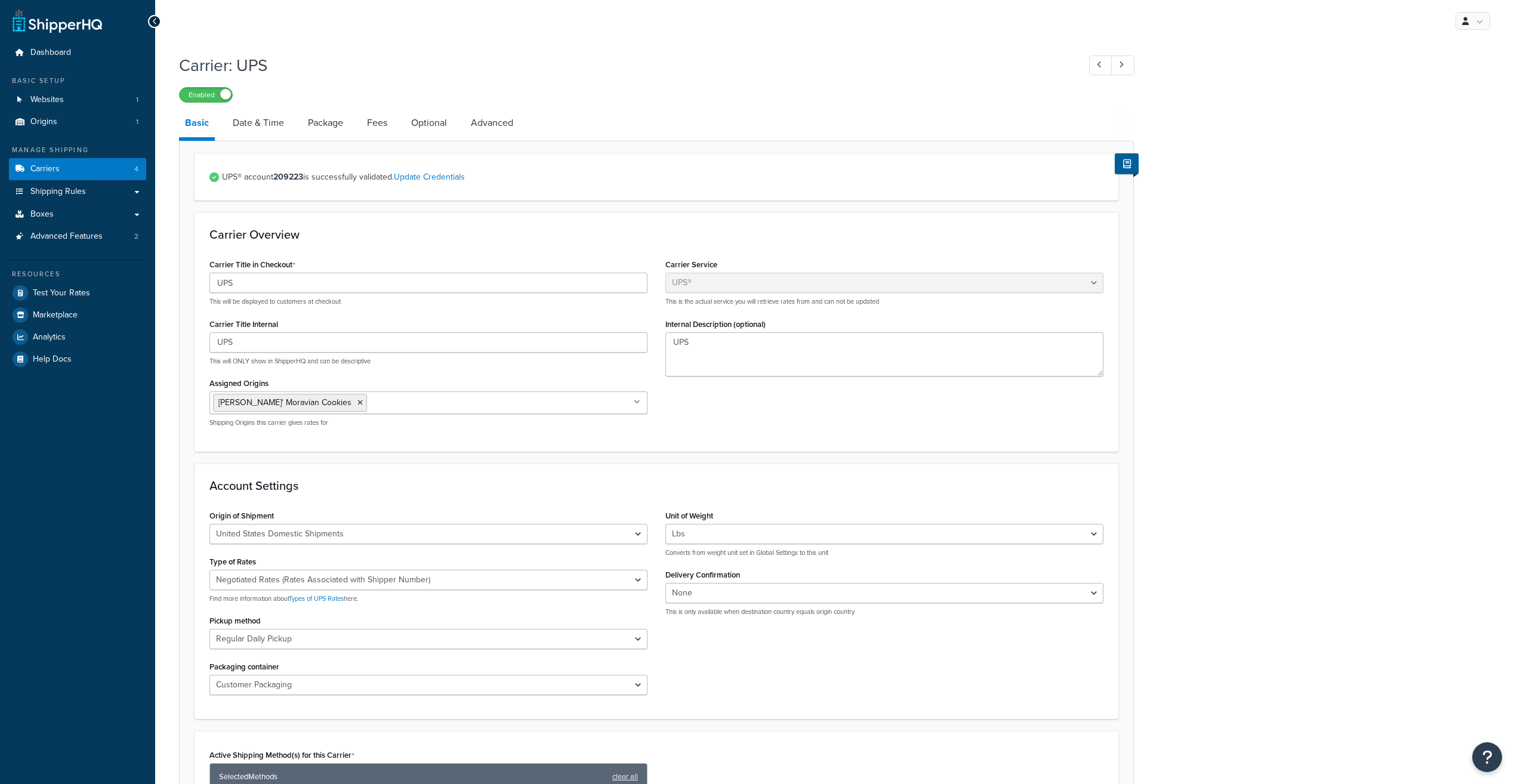
select select "ups"
click at [490, 133] on link "Advanced" at bounding box center [492, 122] width 54 height 28
select select "false"
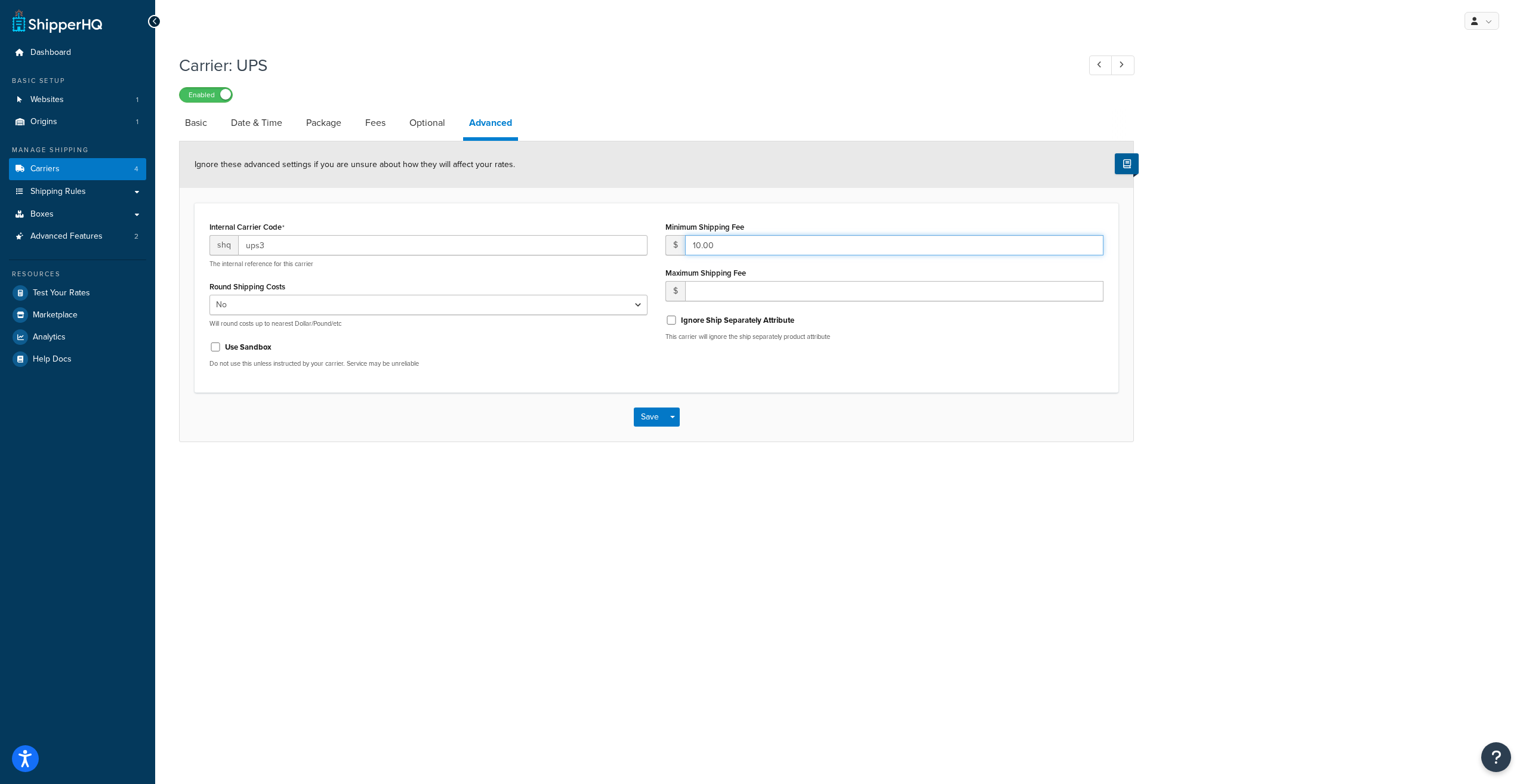
drag, startPoint x: 624, startPoint y: 235, endPoint x: 616, endPoint y: 242, distance: 10.6
click at [623, 235] on div "Internal Carrier Code shq ups3 The internal reference for this carrier Round Sh…" at bounding box center [656, 297] width 912 height 159
type input "0"
click at [649, 419] on button "Save" at bounding box center [650, 417] width 32 height 19
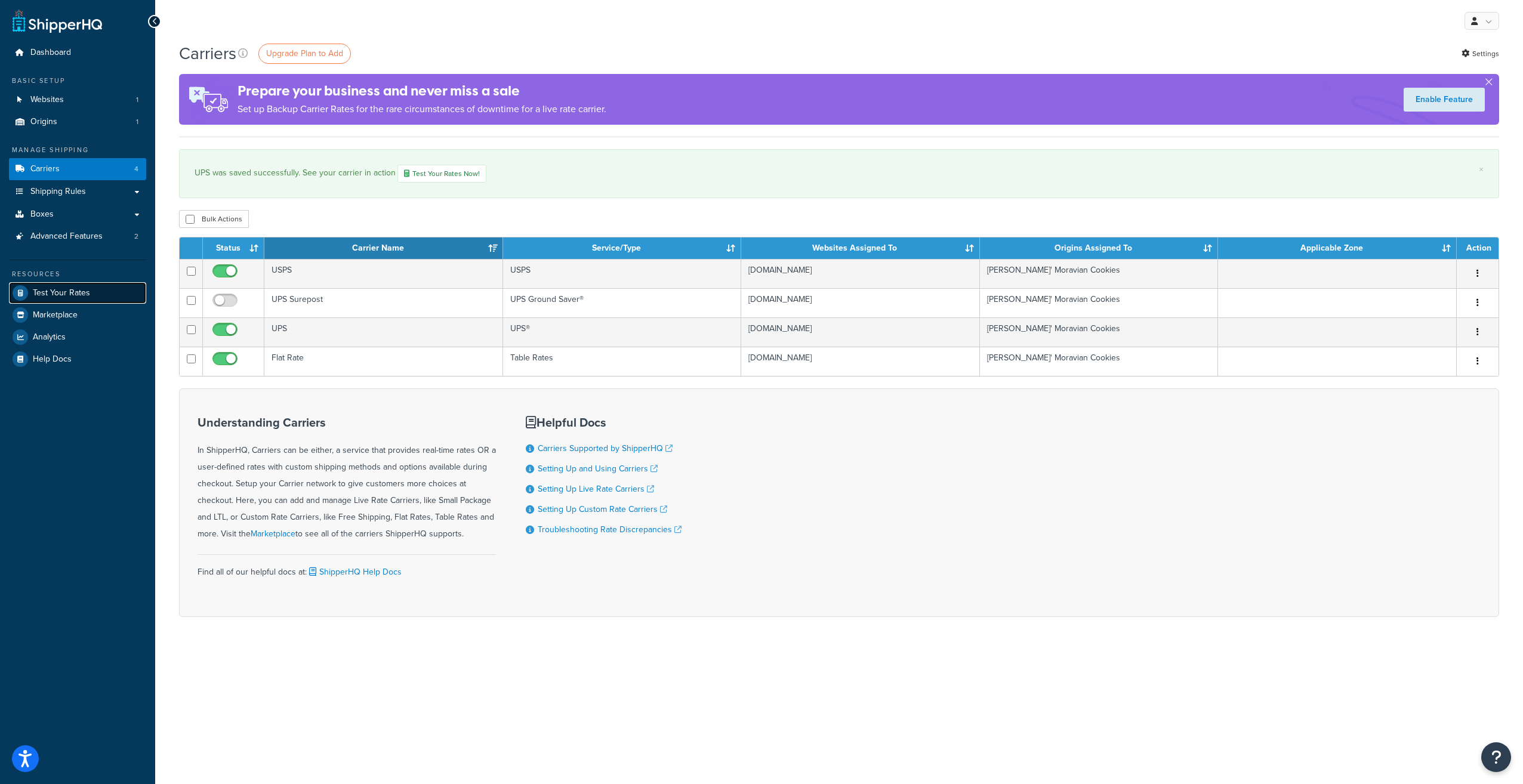
click at [65, 294] on span "Test Your Rates" at bounding box center [61, 293] width 57 height 10
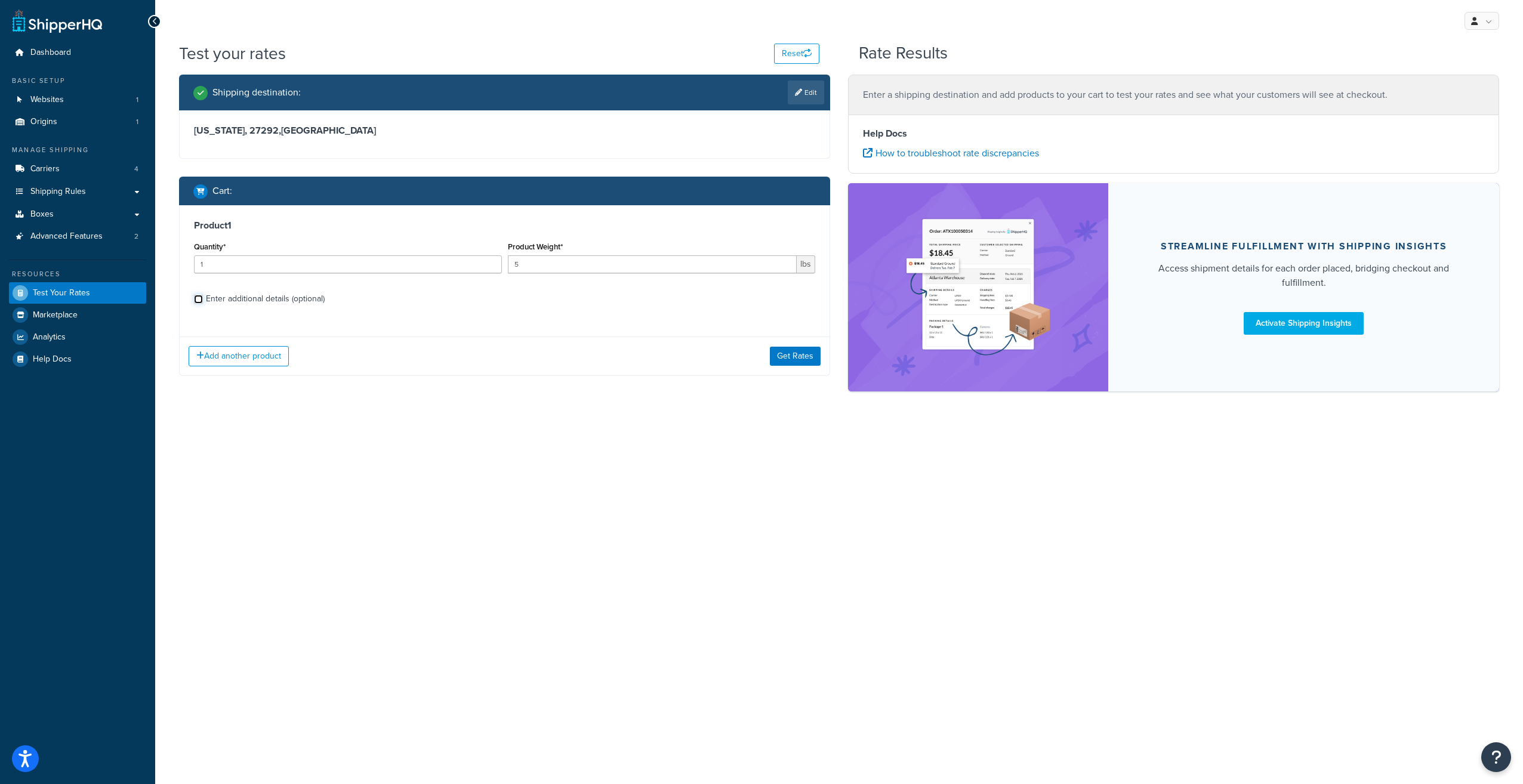
click at [196, 295] on input "Enter additional details (optional)" at bounding box center [198, 299] width 9 height 9
checkbox input "true"
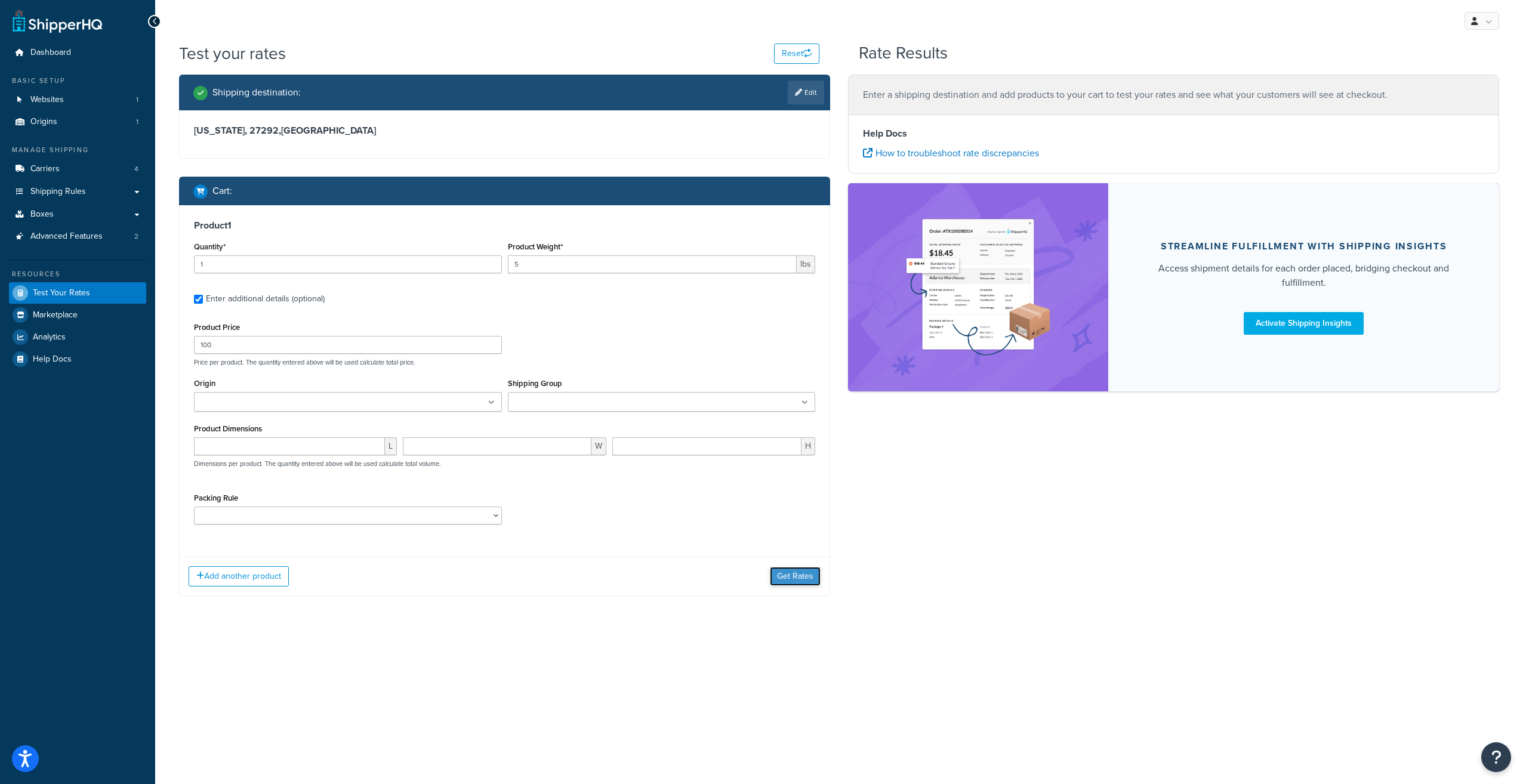
click at [808, 576] on button "Get Rates" at bounding box center [794, 576] width 51 height 19
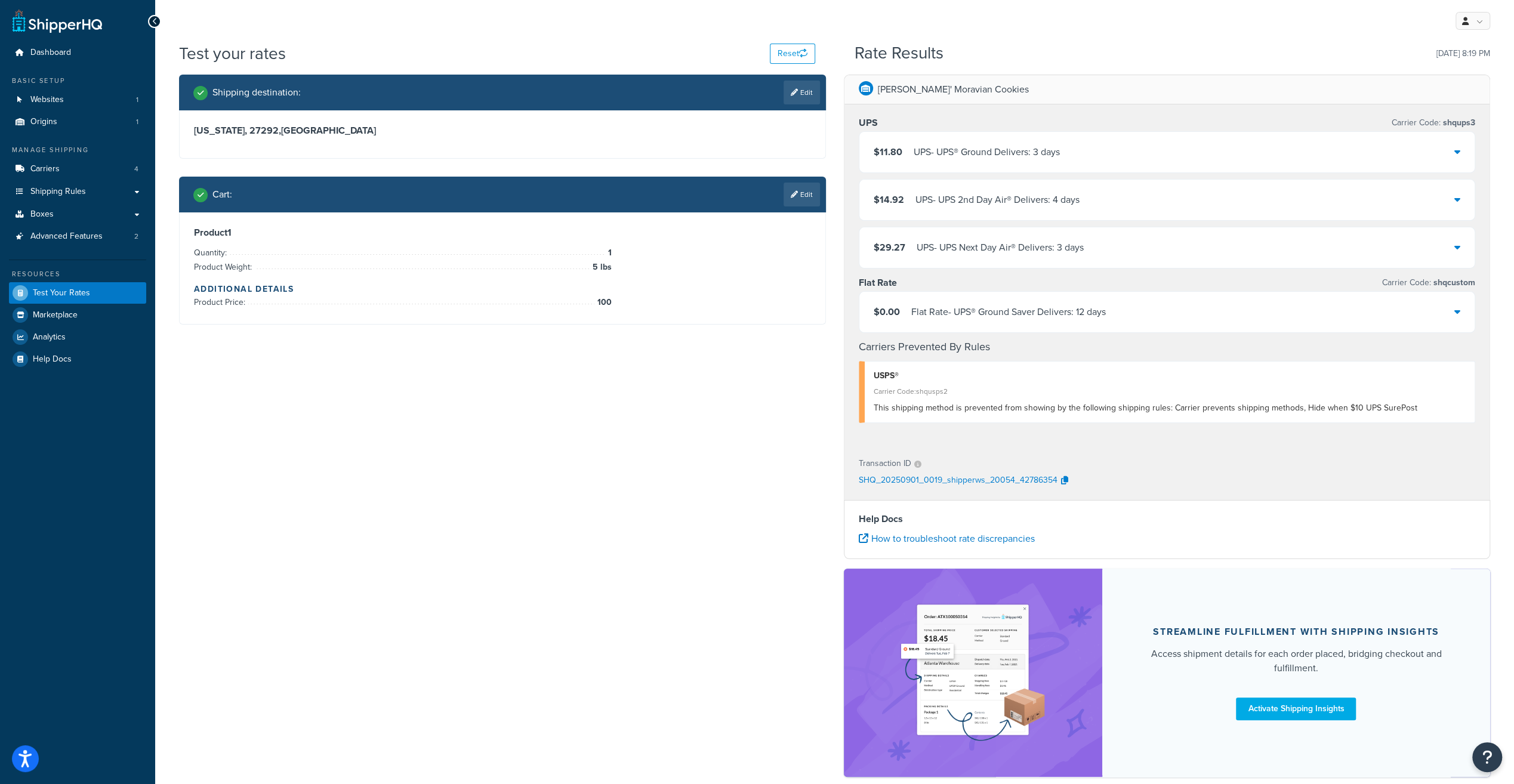
click at [1015, 306] on div "Flat Rate - UPS® Ground Saver Delivers: 12 days" at bounding box center [1008, 312] width 194 height 17
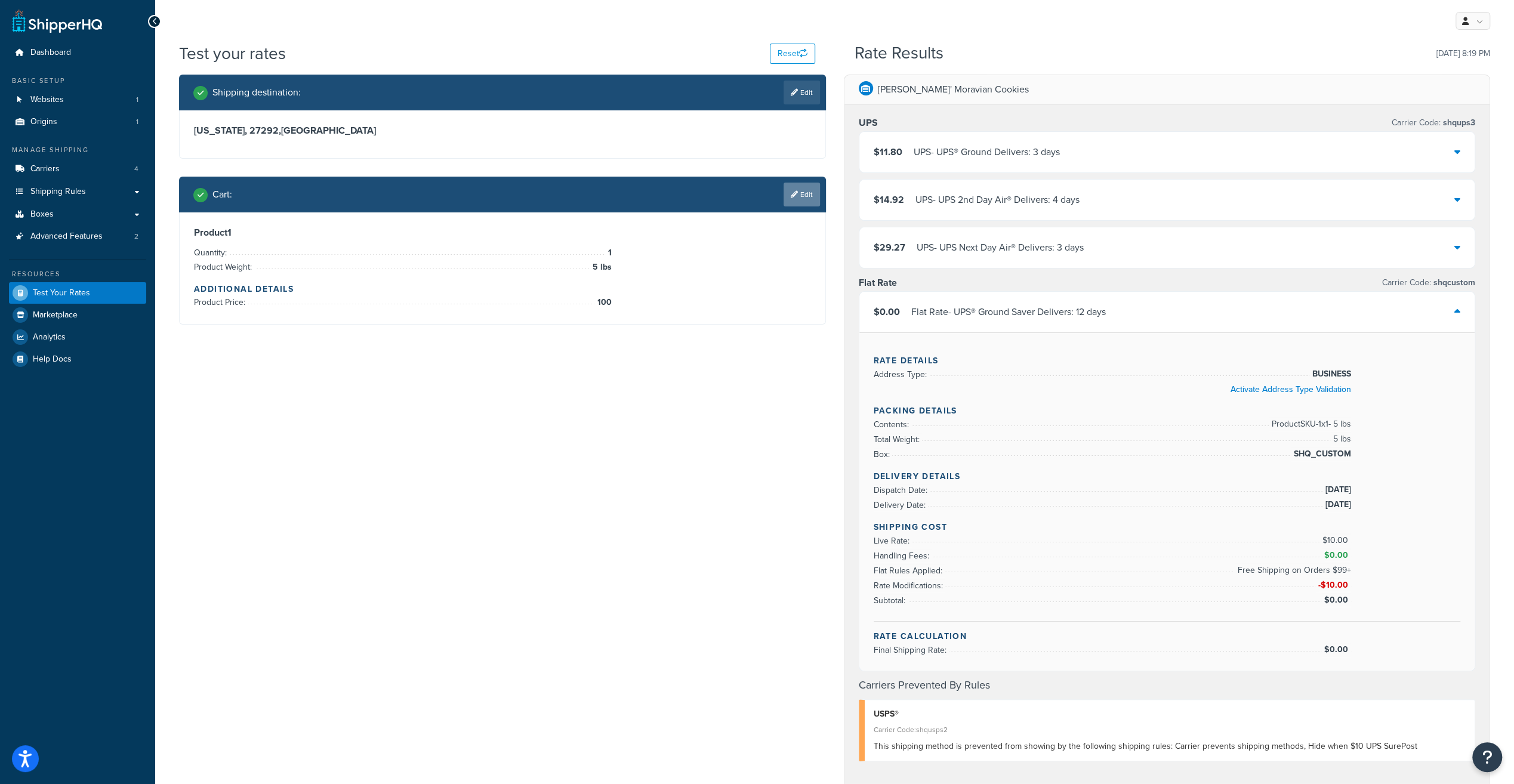
click at [798, 196] on link "Edit" at bounding box center [801, 194] width 36 height 24
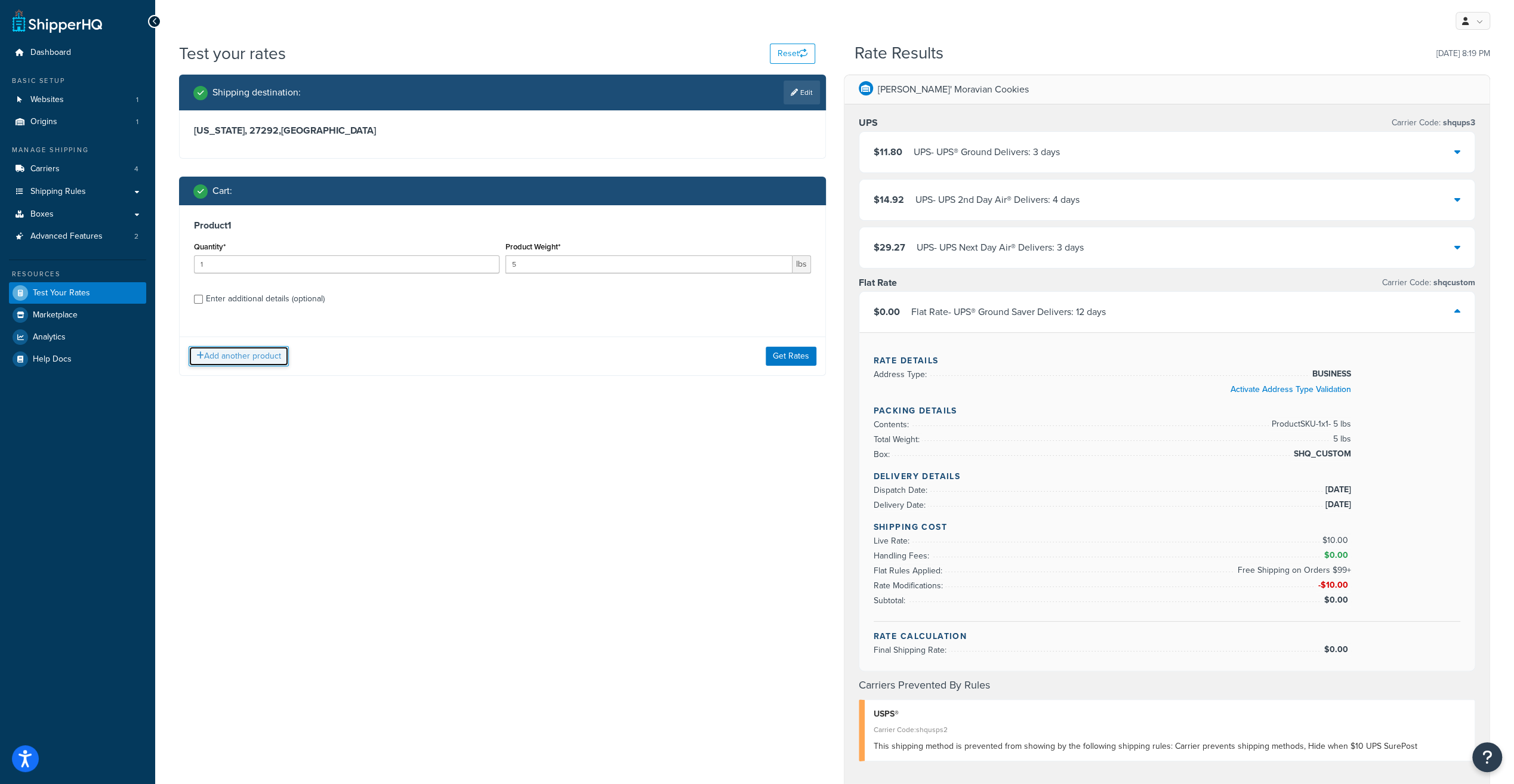
click at [227, 356] on button "Add another product" at bounding box center [239, 356] width 100 height 20
click at [809, 333] on div "Product 2 Quantity* Product Weight* lbs Enter additional details (optional)" at bounding box center [503, 389] width 646 height 123
click at [811, 338] on link at bounding box center [813, 340] width 7 height 7
click at [256, 302] on div "Enter additional details (optional)" at bounding box center [265, 299] width 119 height 17
click at [203, 302] on input "Enter additional details (optional)" at bounding box center [198, 299] width 9 height 9
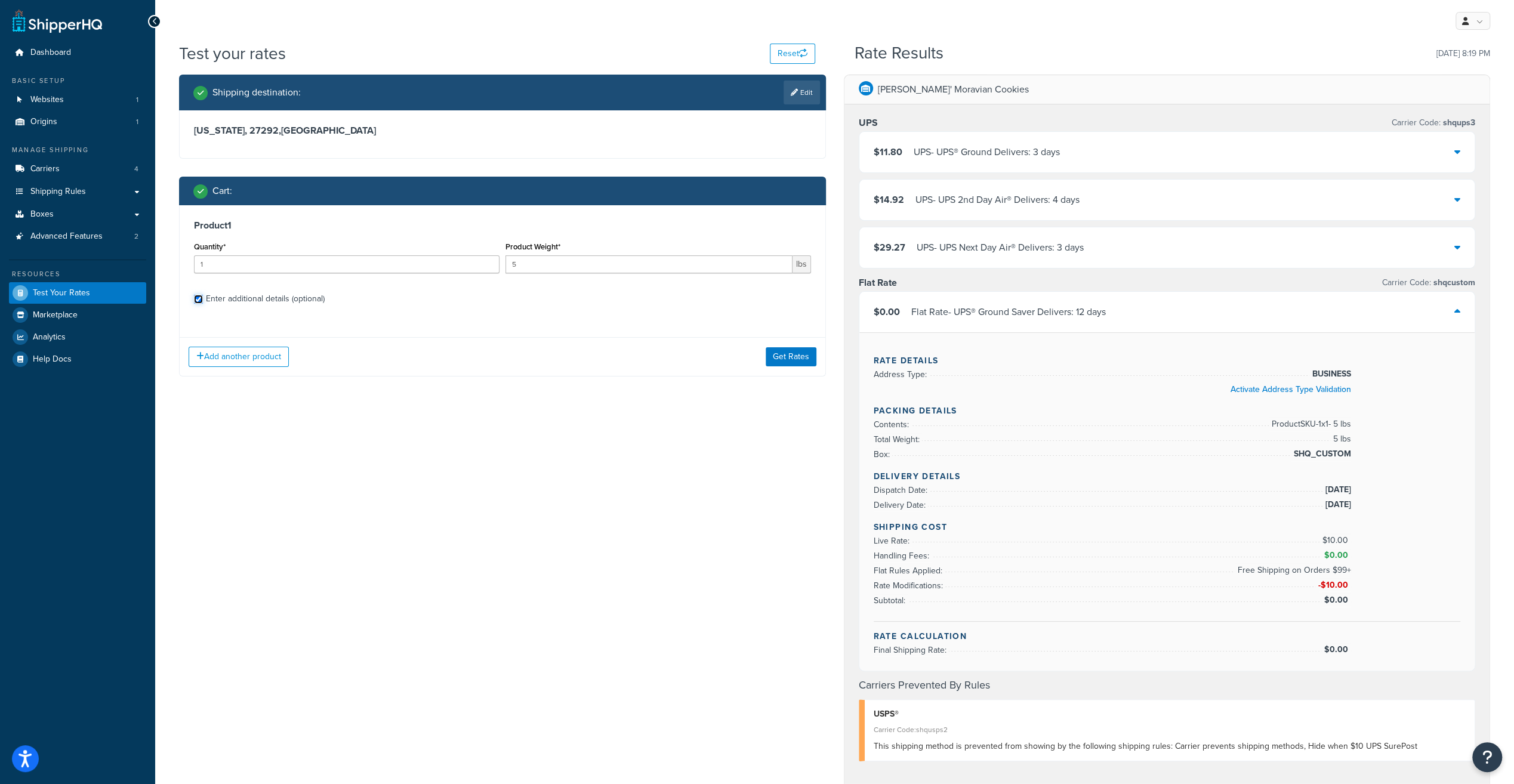
checkbox input "true"
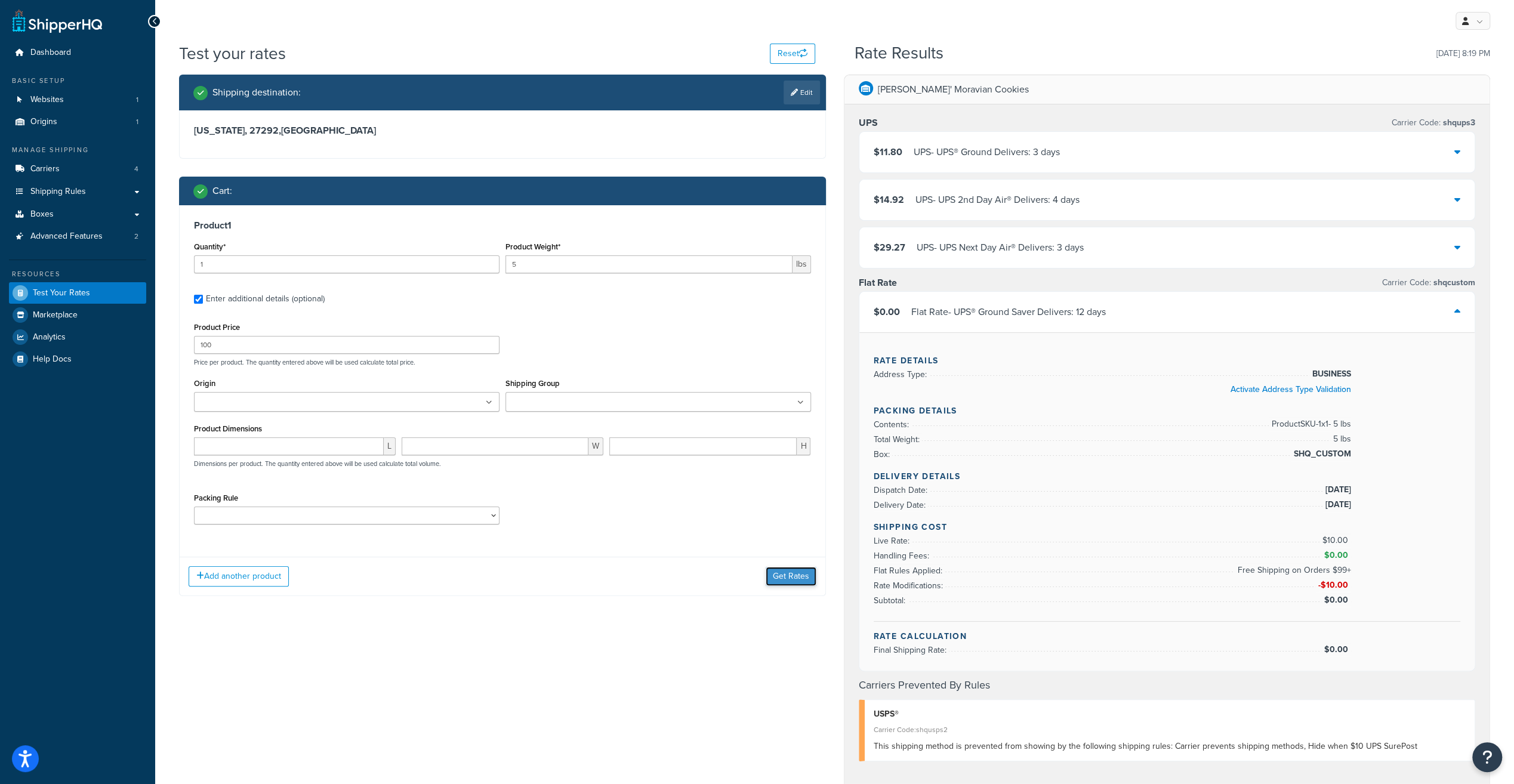
click at [797, 580] on button "Get Rates" at bounding box center [790, 576] width 51 height 19
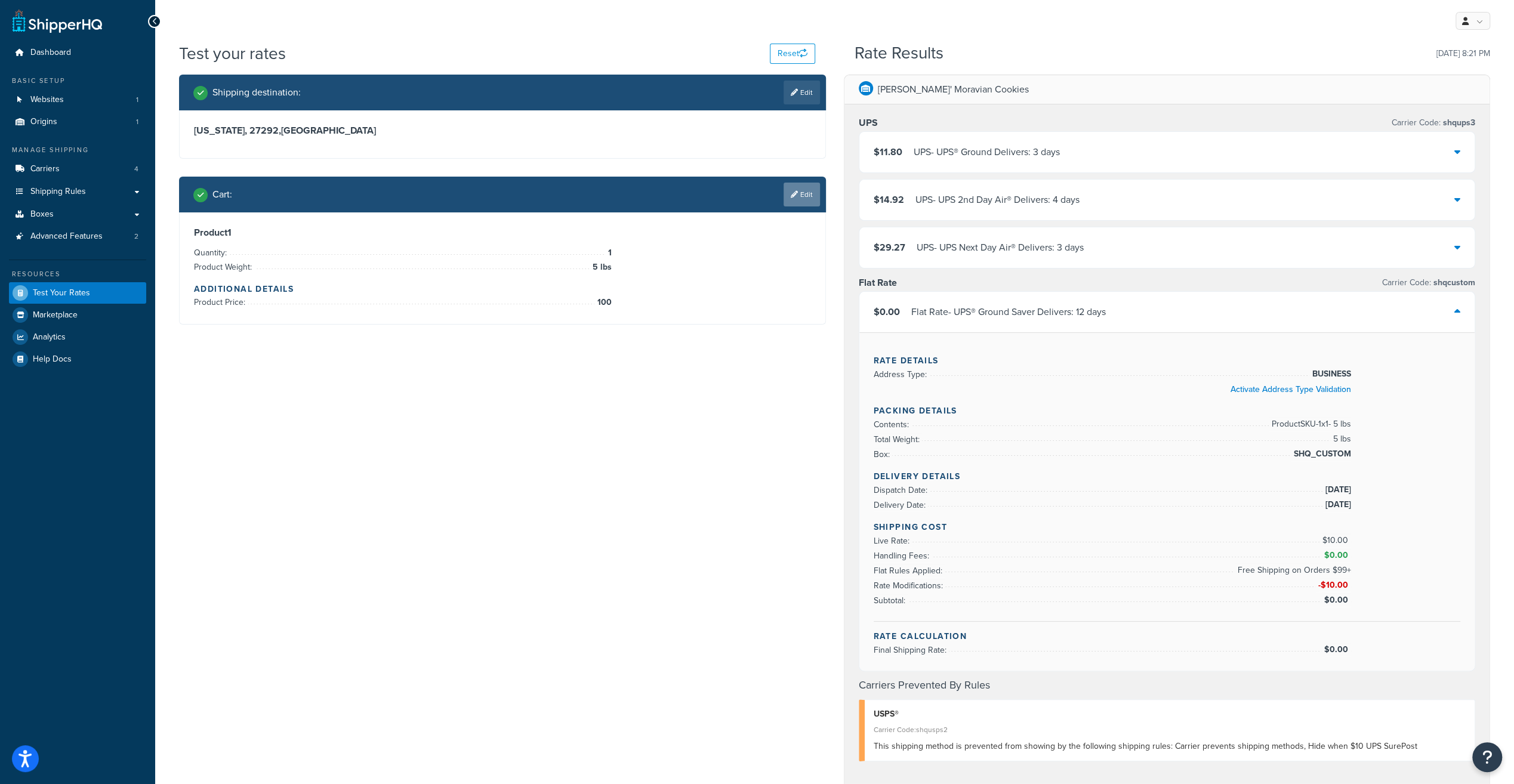
click at [808, 201] on link "Edit" at bounding box center [801, 194] width 36 height 24
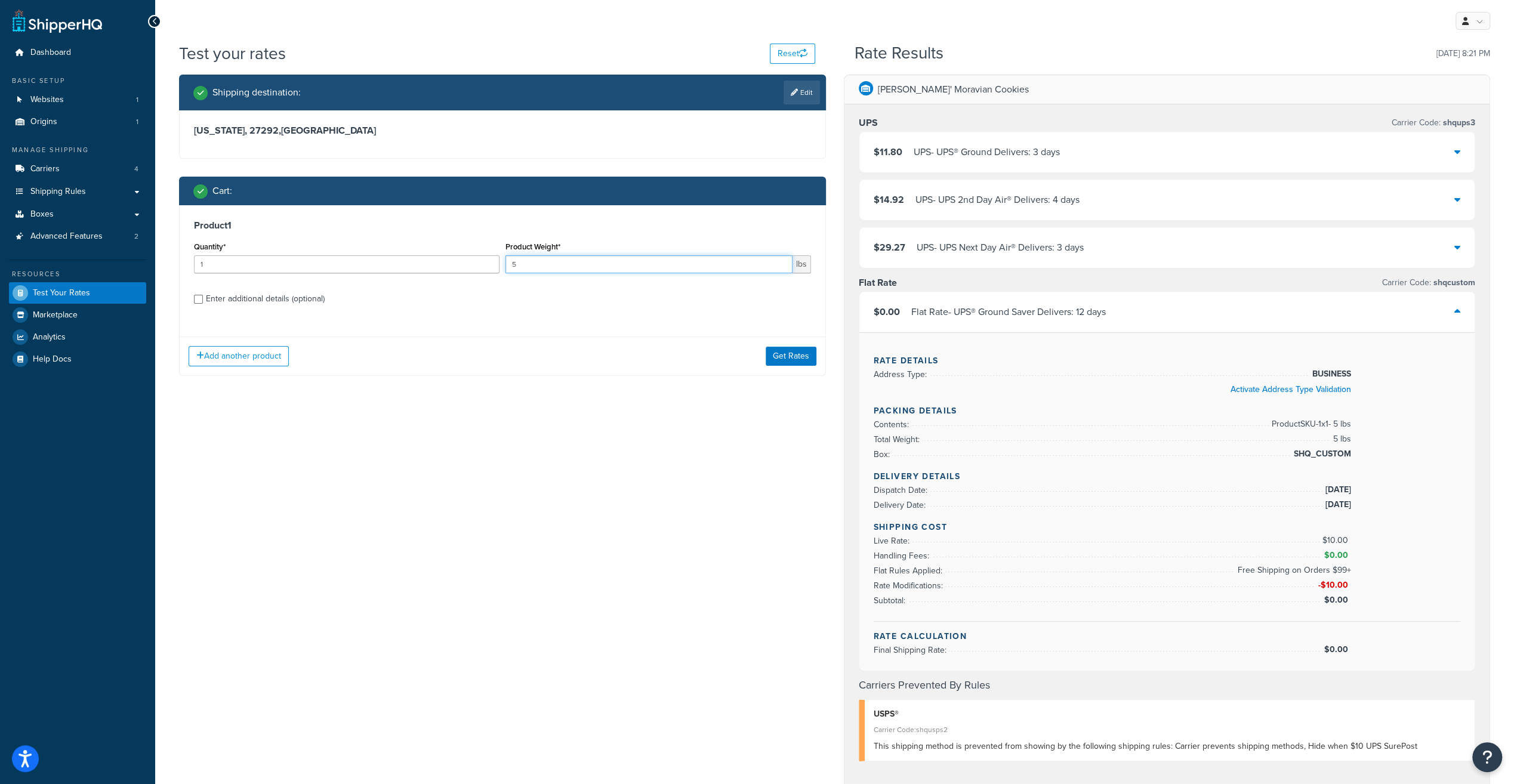
click at [384, 246] on div "Quantity* 1 Product Weight* 5 lbs" at bounding box center [502, 260] width 623 height 44
type input "3"
drag, startPoint x: 235, startPoint y: 264, endPoint x: 146, endPoint y: 263, distance: 89.0
click at [146, 263] on div "Dashboard Basic Setup Websites 1 Origins 1 Manage Shipping Carriers 4 Shipping …" at bounding box center [757, 593] width 1514 height 1187
type input "3"
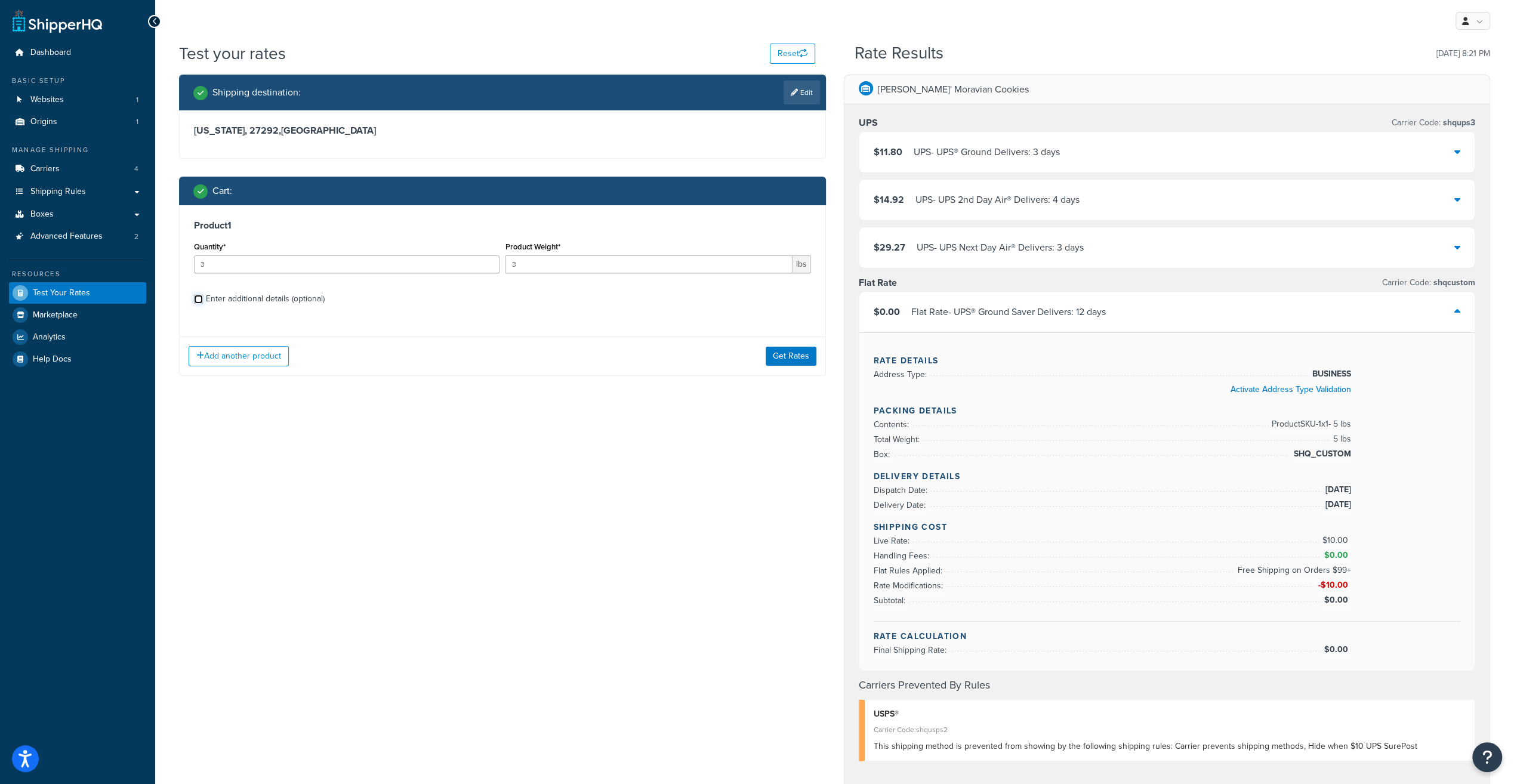
click at [199, 297] on input "Enter additional details (optional)" at bounding box center [198, 299] width 9 height 9
checkbox input "true"
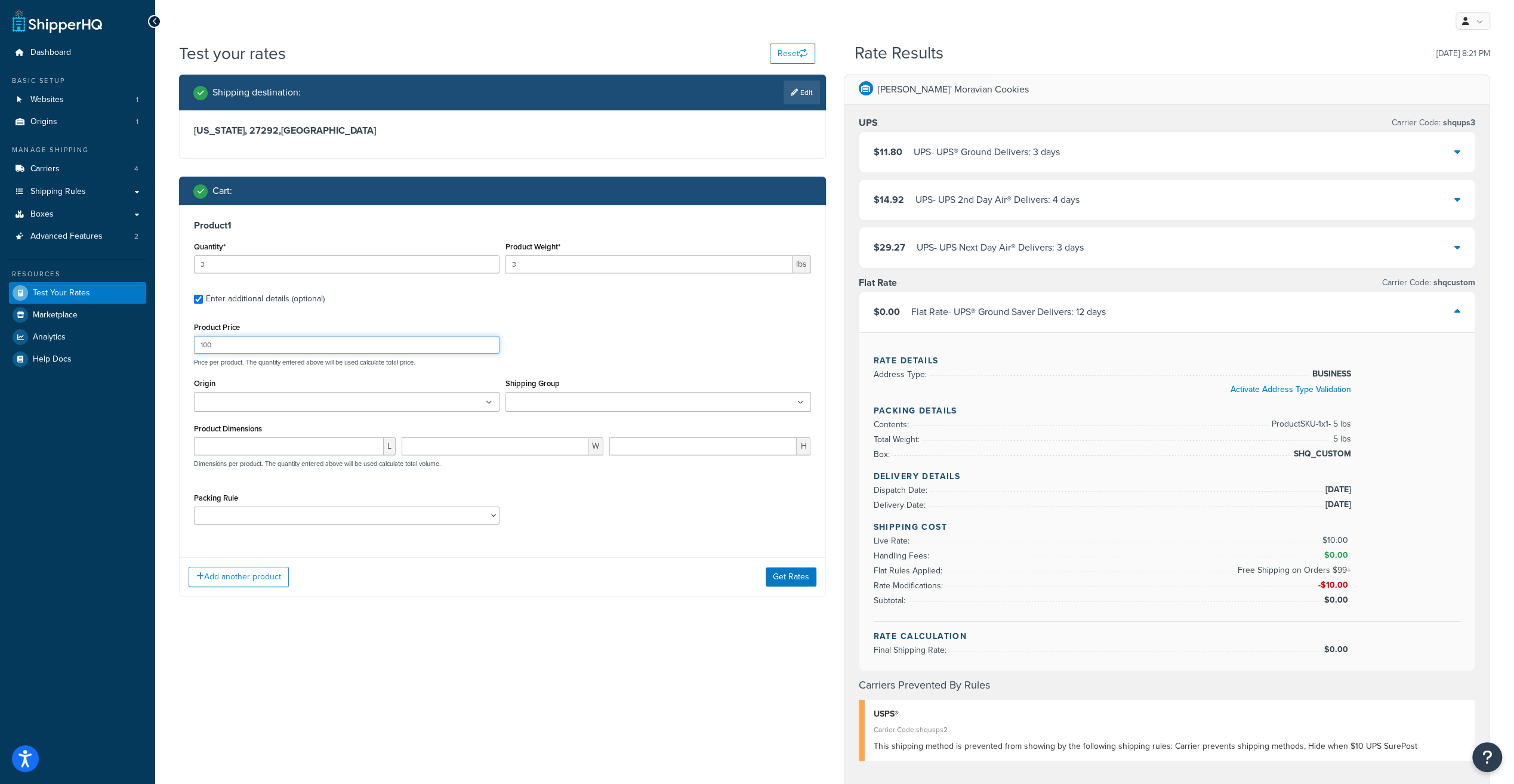
drag, startPoint x: 231, startPoint y: 347, endPoint x: 157, endPoint y: 334, distance: 75.1
click at [157, 334] on div "Test your rates Reset Rate Results 08/31/2025, 8:21 PM Shipping destination : E…" at bounding box center [834, 599] width 1359 height 1115
type input "34"
click at [787, 575] on button "Get Rates" at bounding box center [790, 576] width 51 height 19
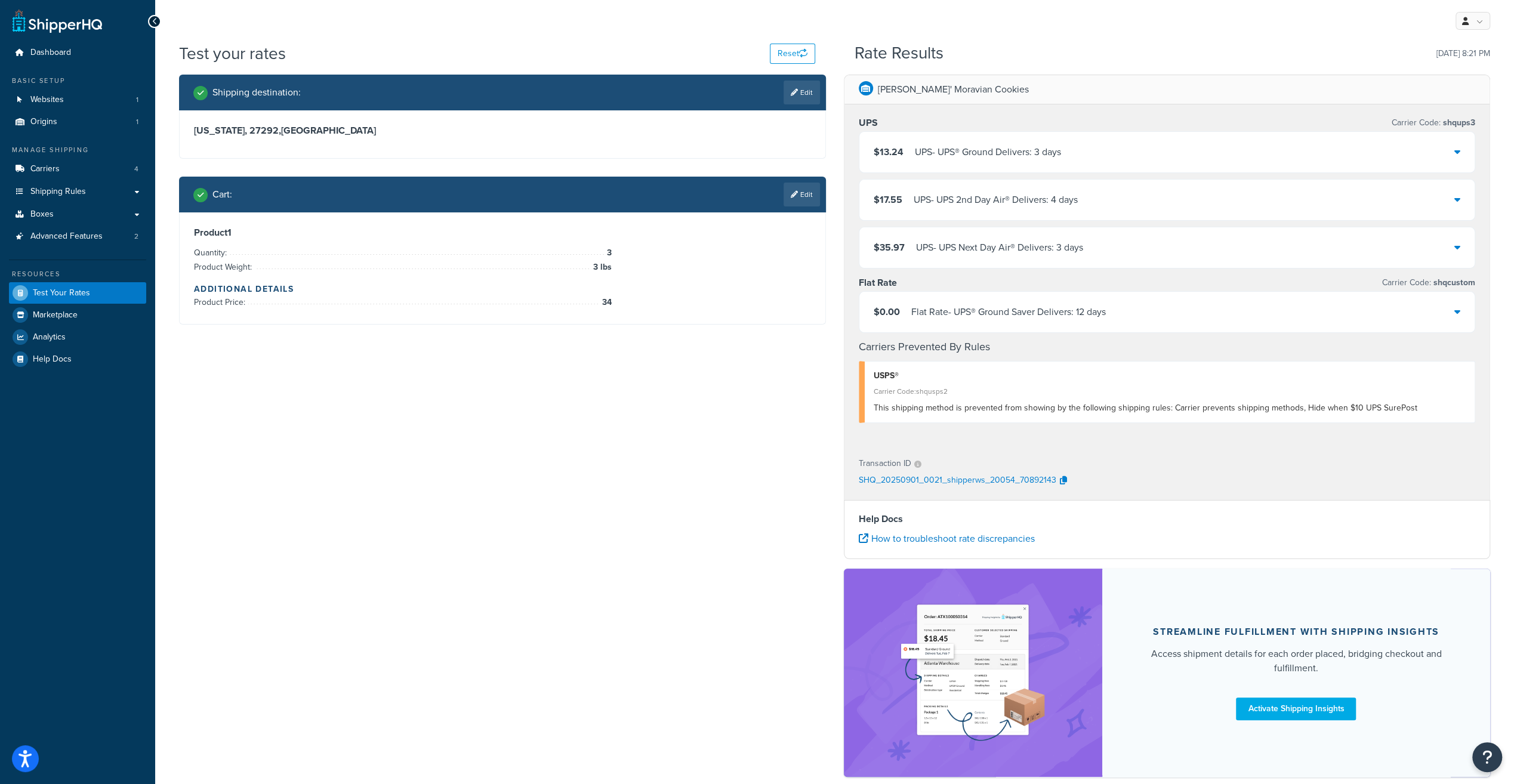
click at [1047, 314] on div "Flat Rate - UPS® Ground Saver Delivers: 12 days" at bounding box center [1008, 312] width 194 height 17
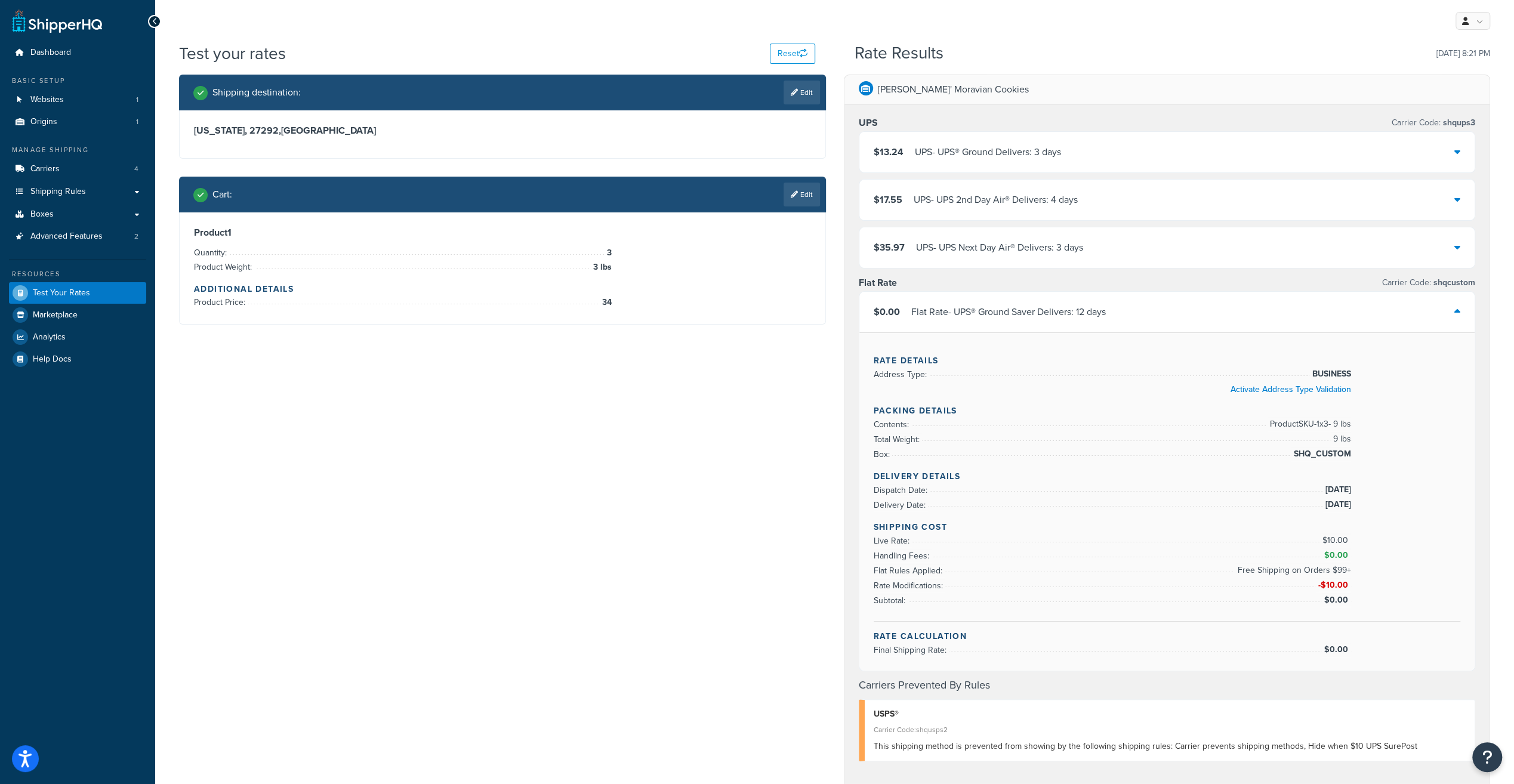
click at [1461, 155] on div "$13.24 UPS - UPS® Ground Delivers: 3 days" at bounding box center [1167, 152] width 616 height 40
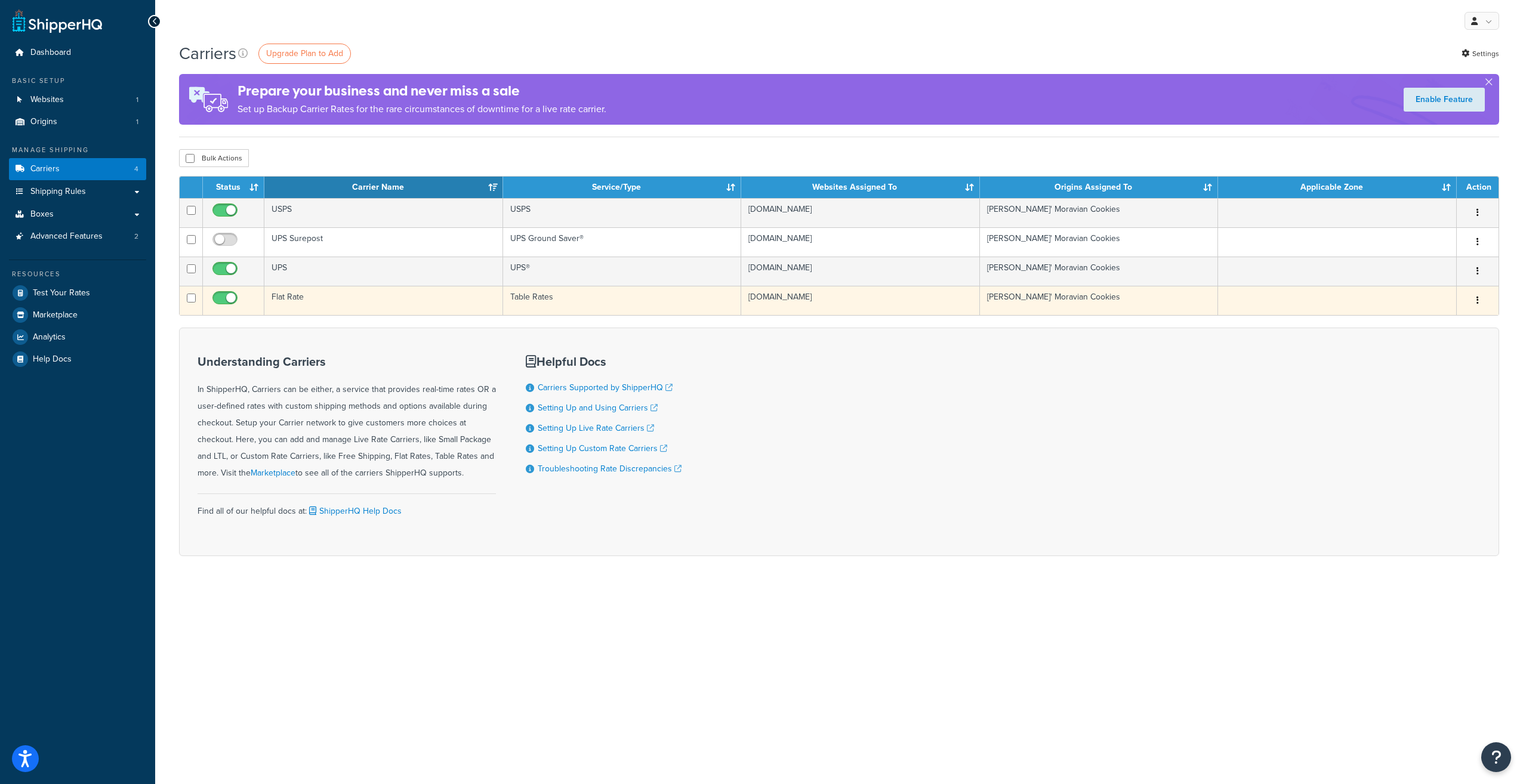
click at [296, 296] on td "Flat Rate" at bounding box center [384, 301] width 239 height 29
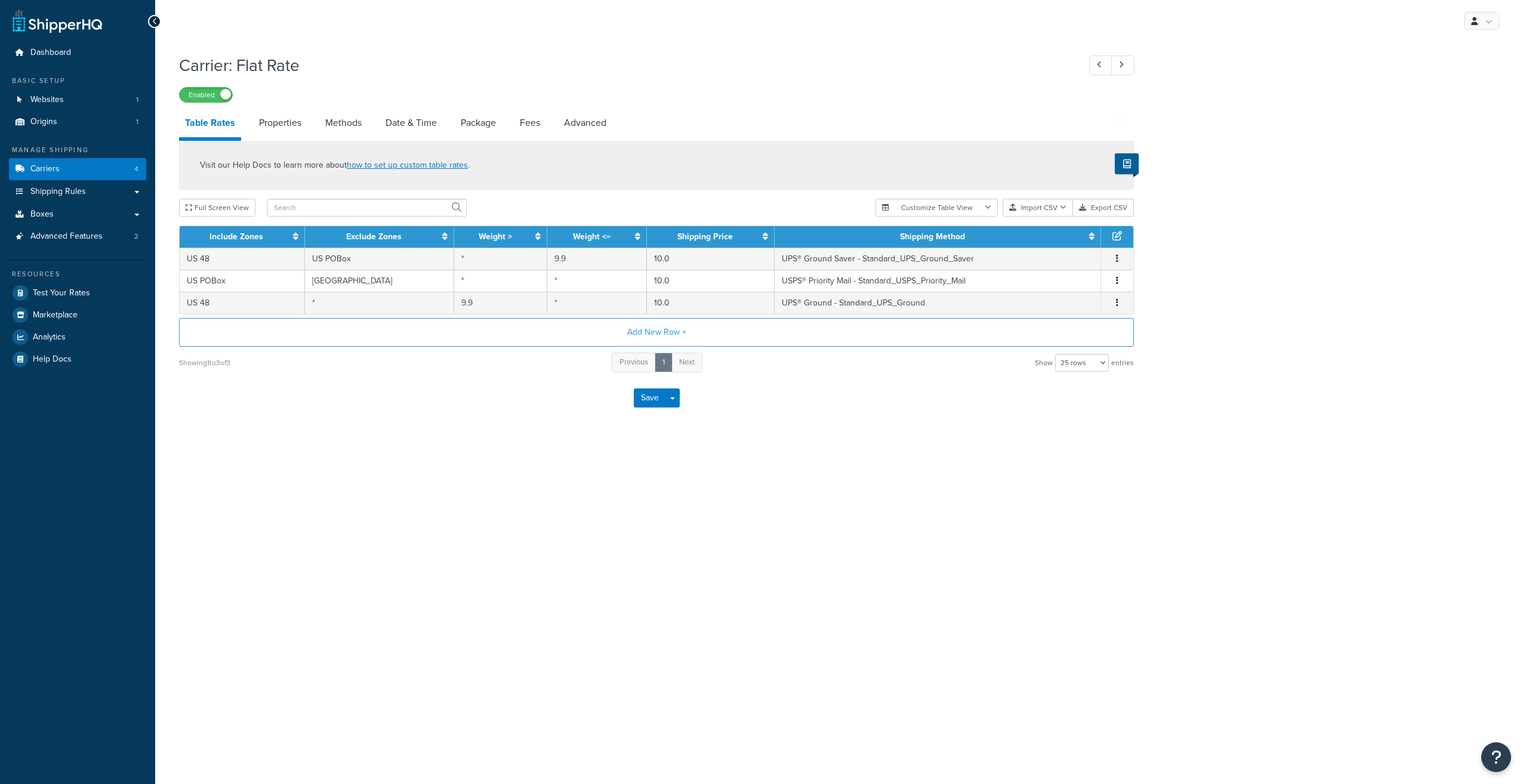
select select "25"
click at [581, 125] on link "Advanced" at bounding box center [585, 122] width 54 height 28
select select "false"
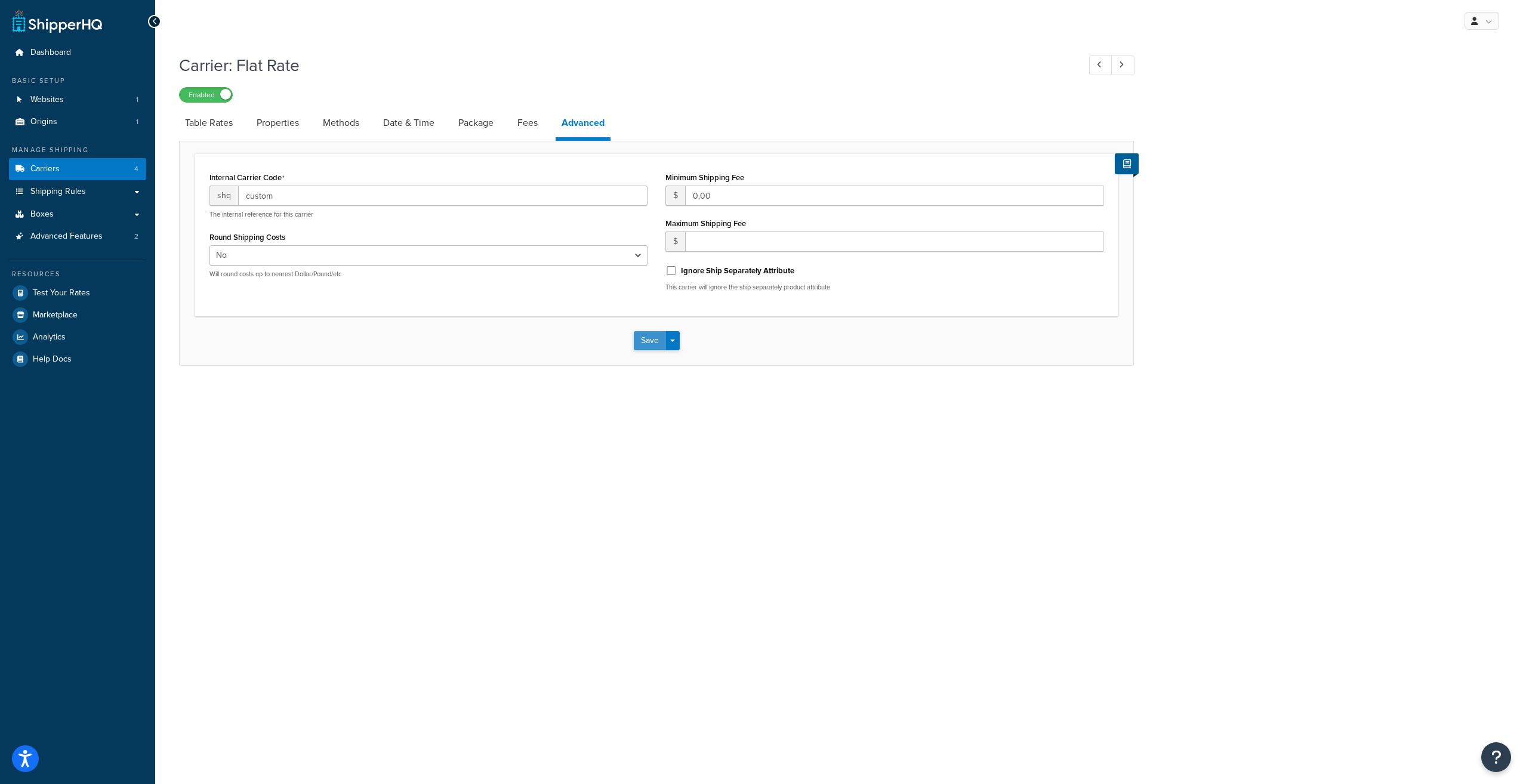
click at [642, 350] on button "Save" at bounding box center [650, 340] width 32 height 19
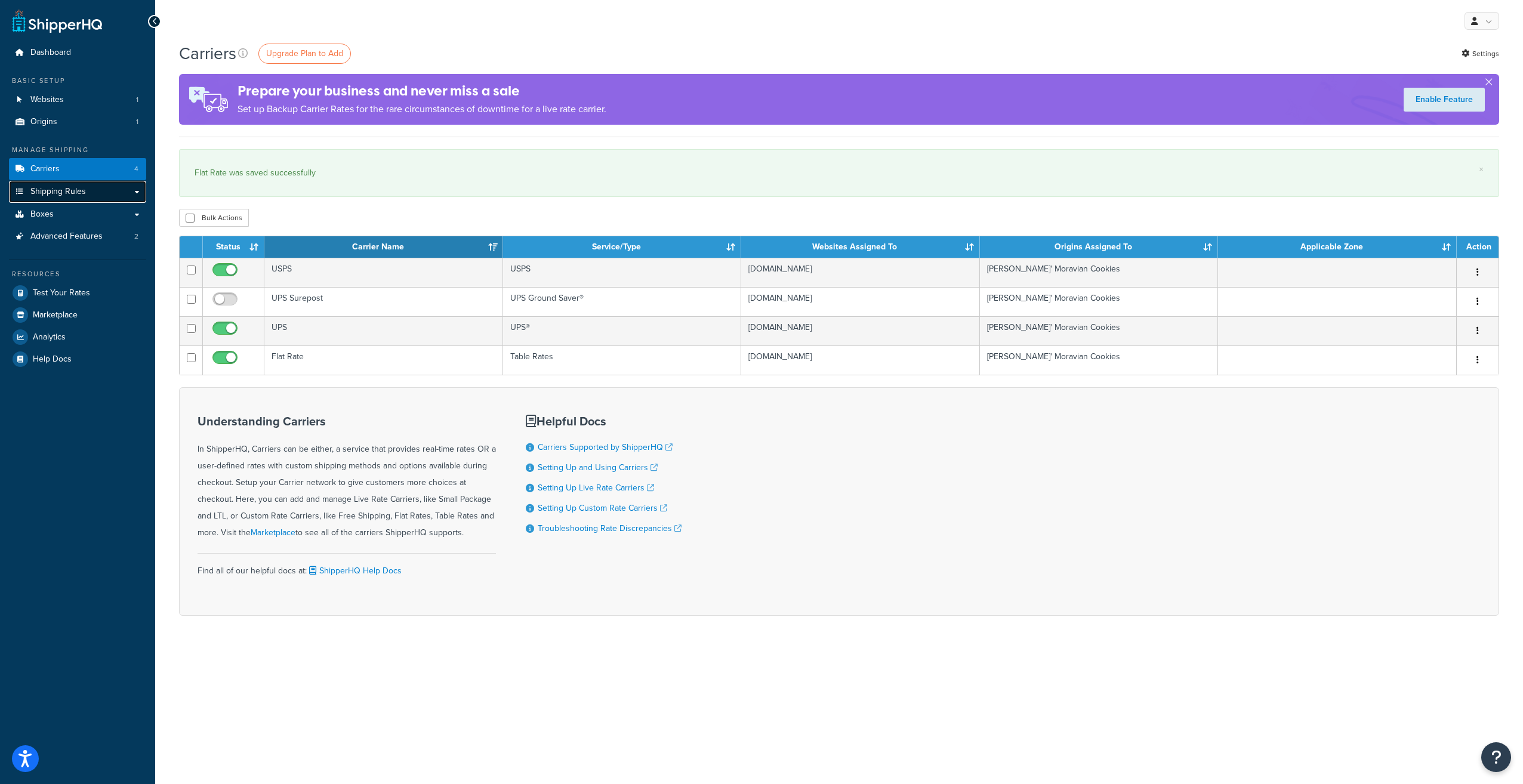
click at [65, 193] on span "Shipping Rules" at bounding box center [58, 192] width 56 height 10
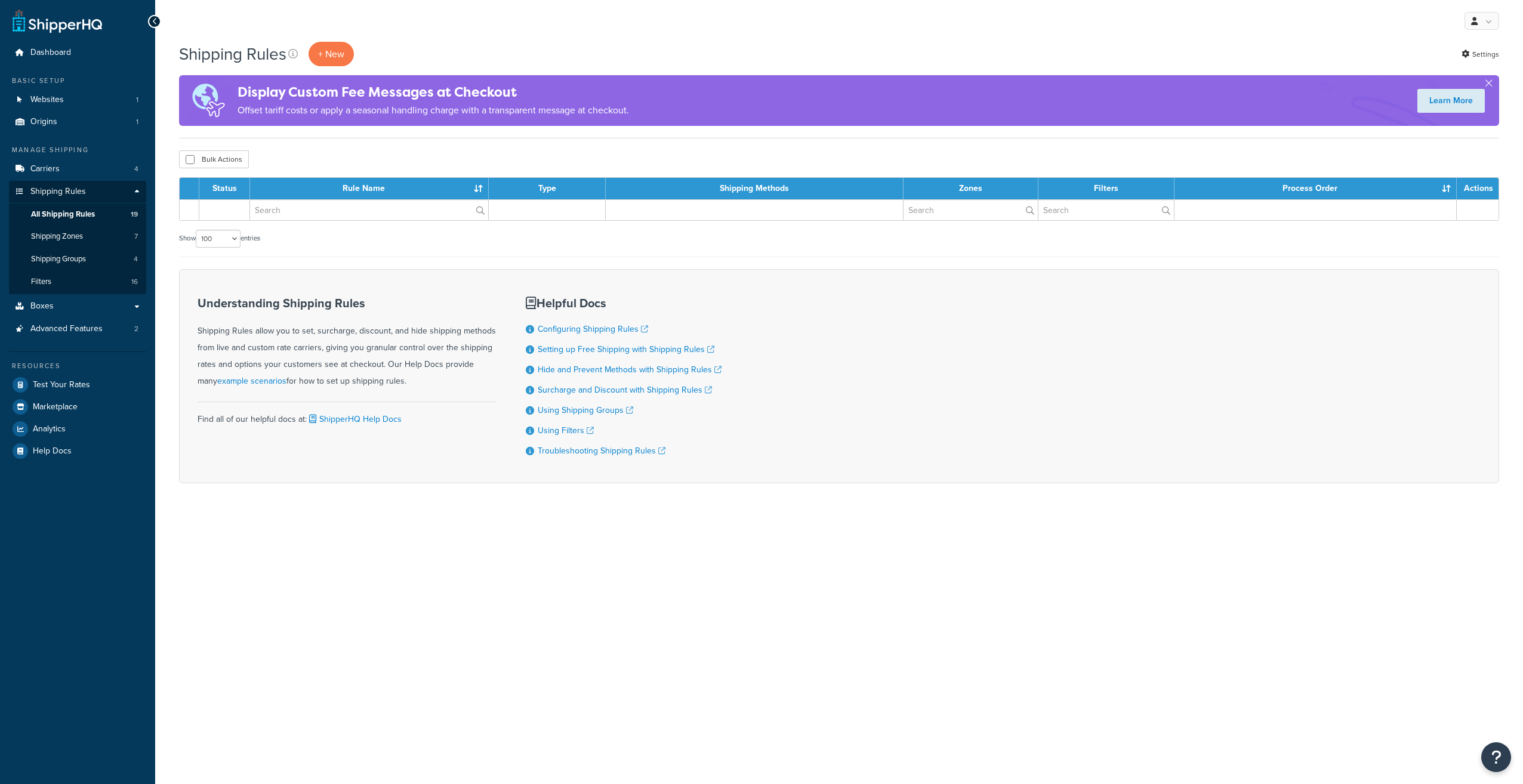
select select "100"
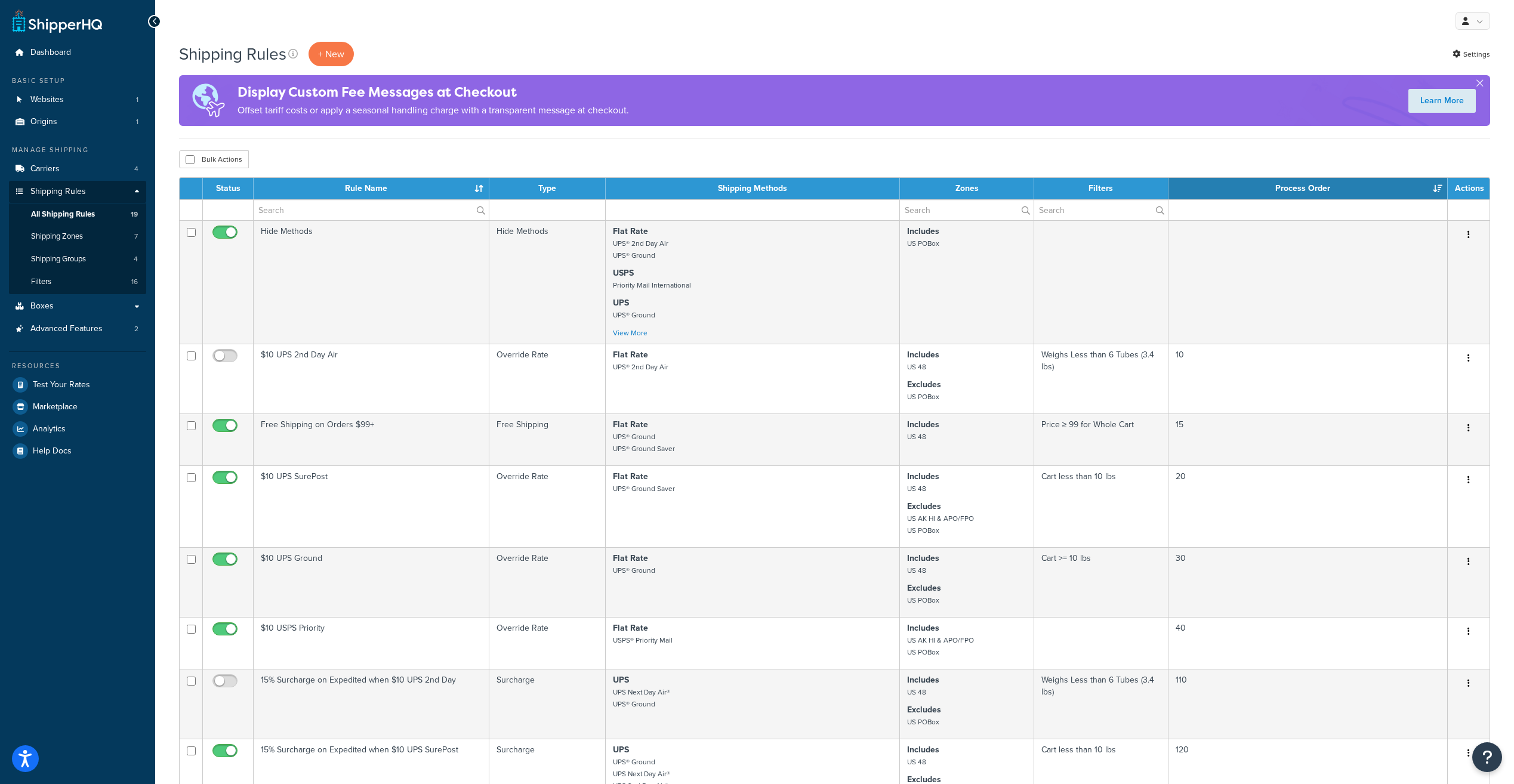
select select "100"
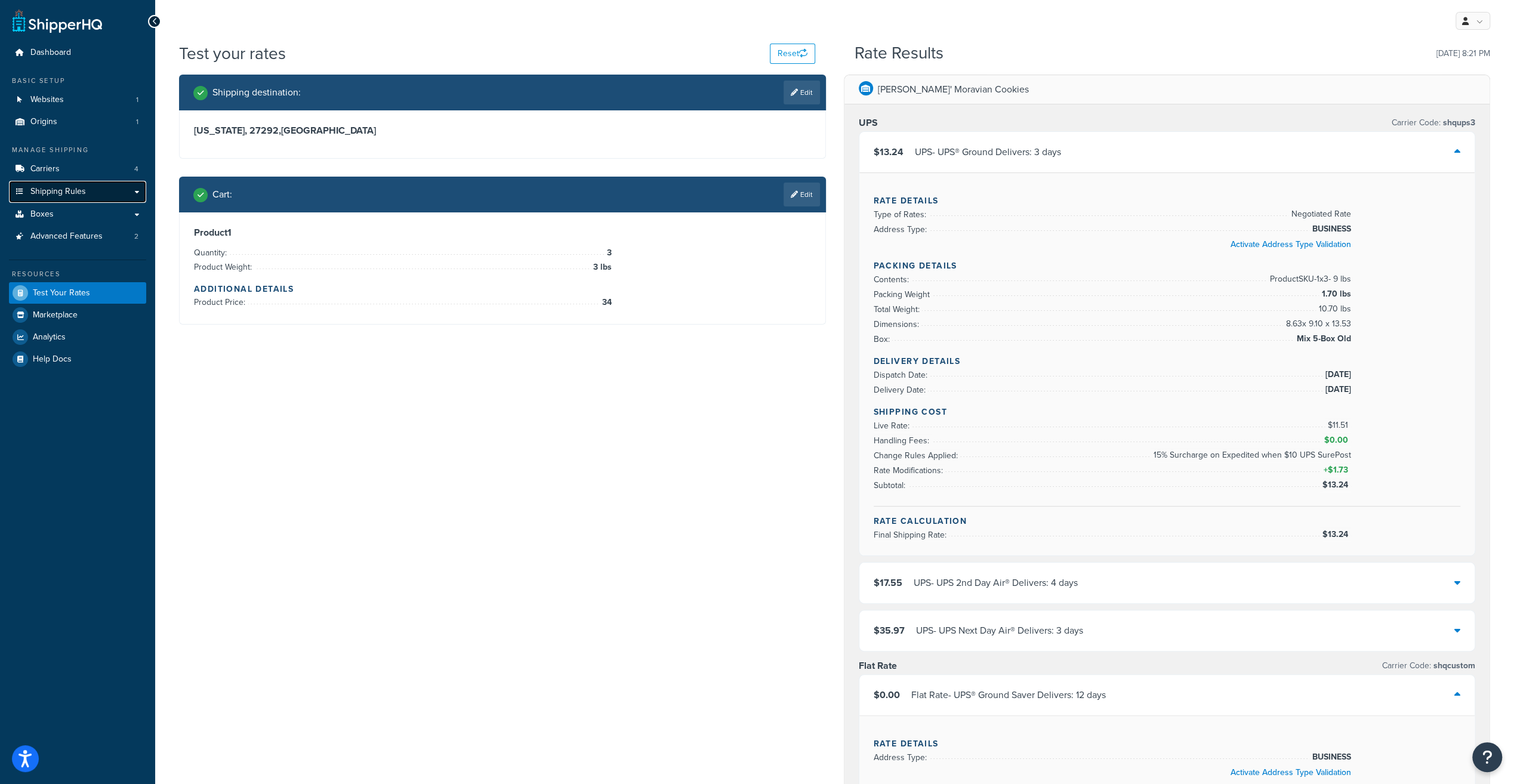
click at [53, 187] on span "Shipping Rules" at bounding box center [58, 192] width 56 height 10
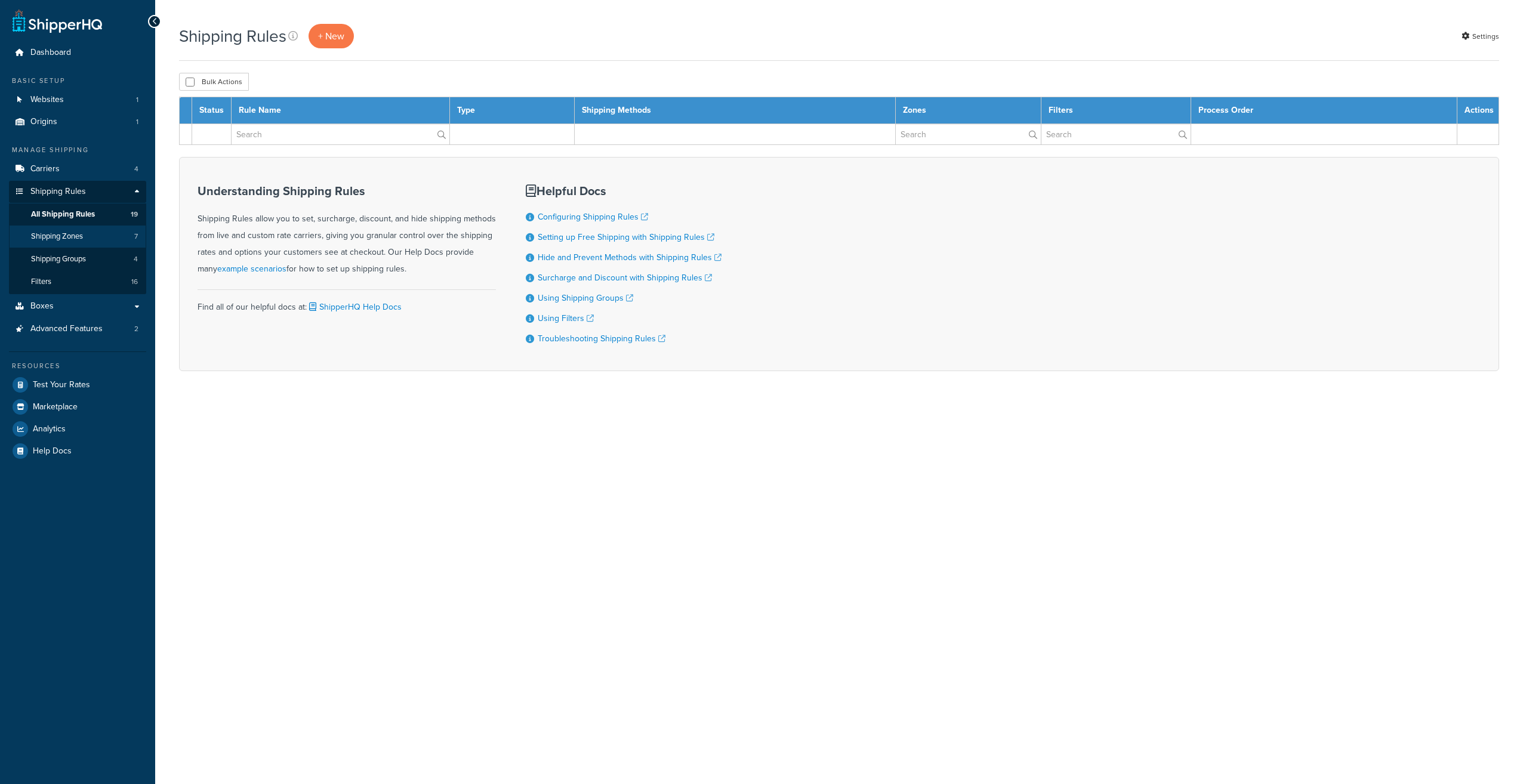
select select "100"
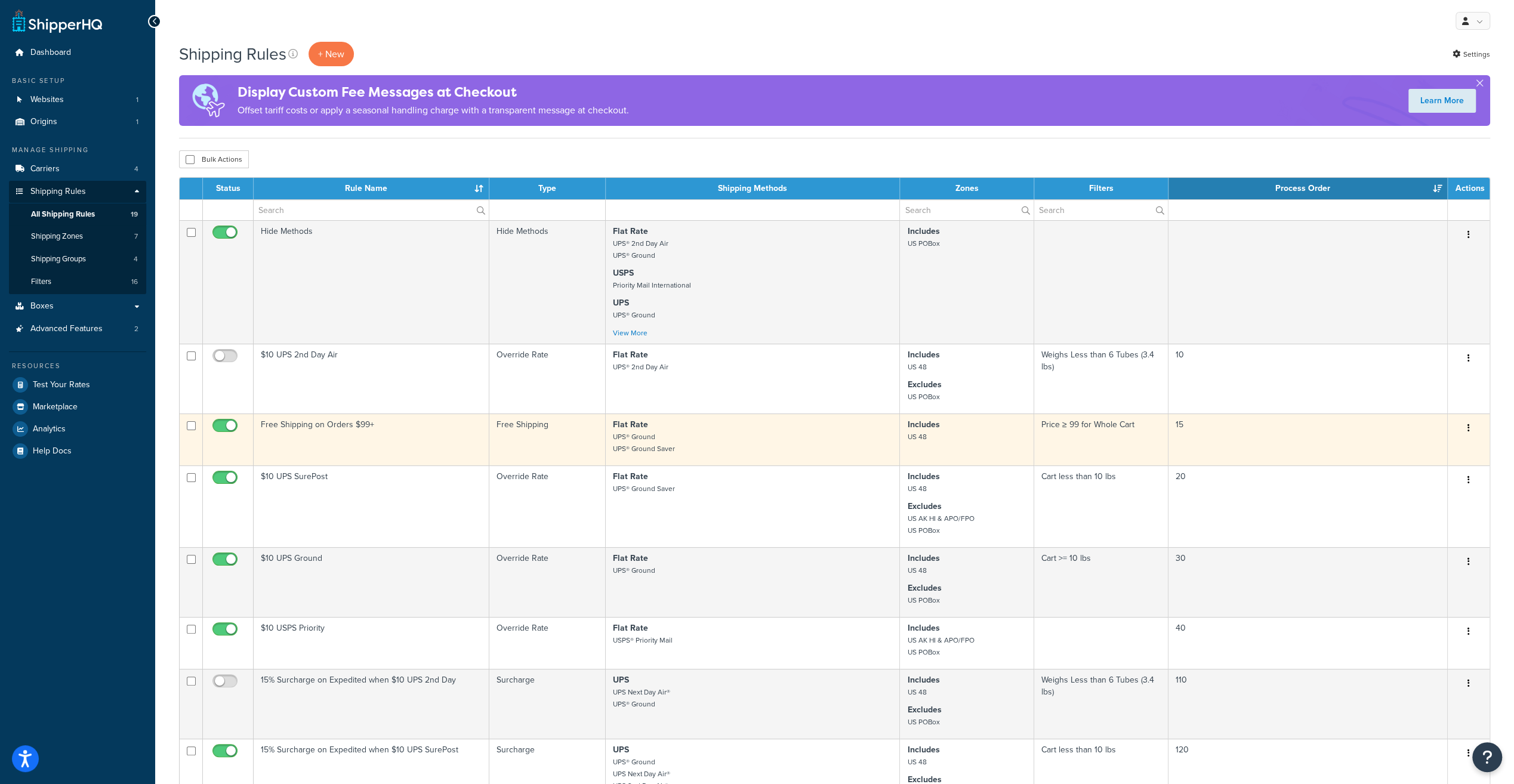
click at [355, 440] on td "Free Shipping on Orders $99+" at bounding box center [371, 439] width 235 height 52
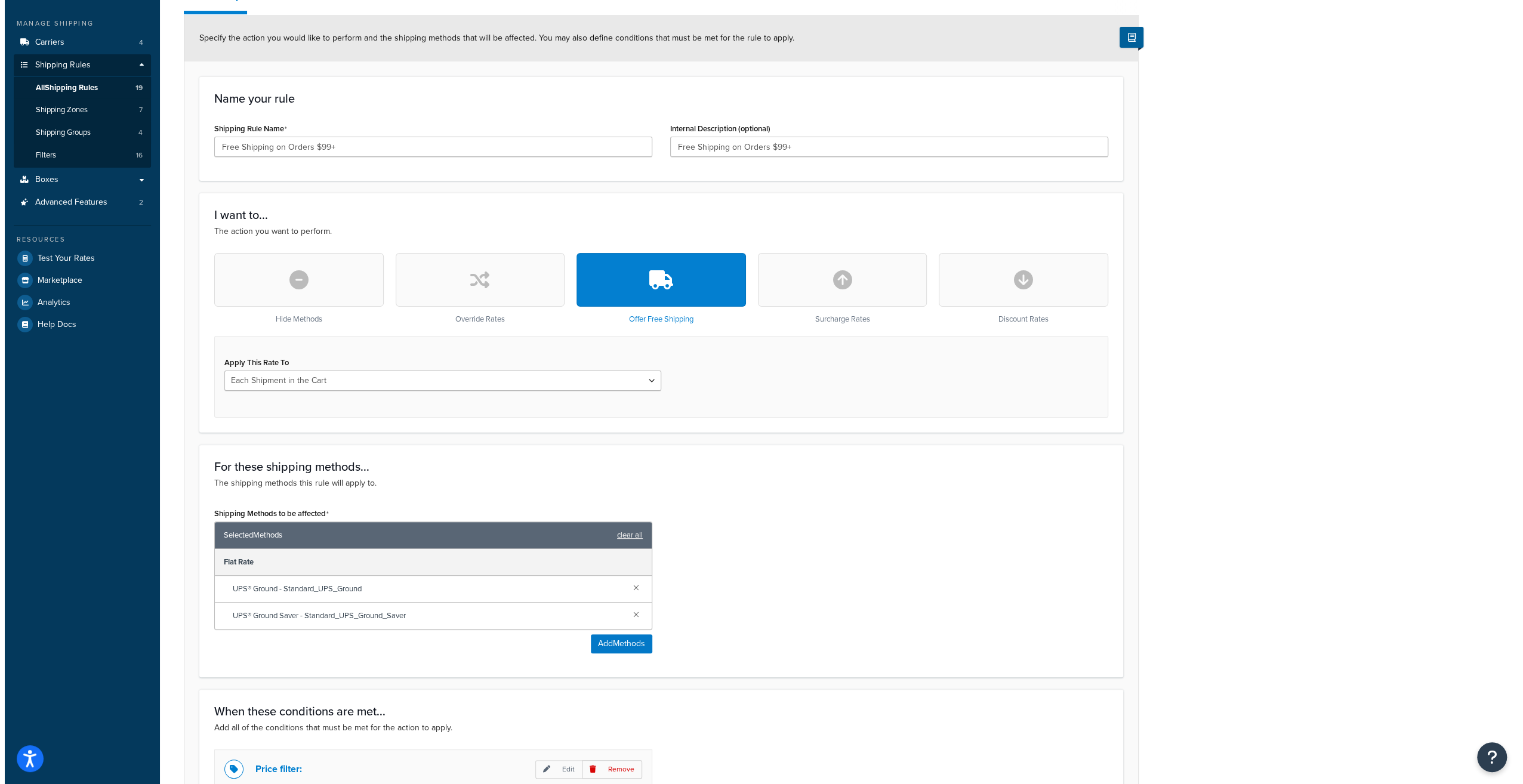
scroll to position [299, 0]
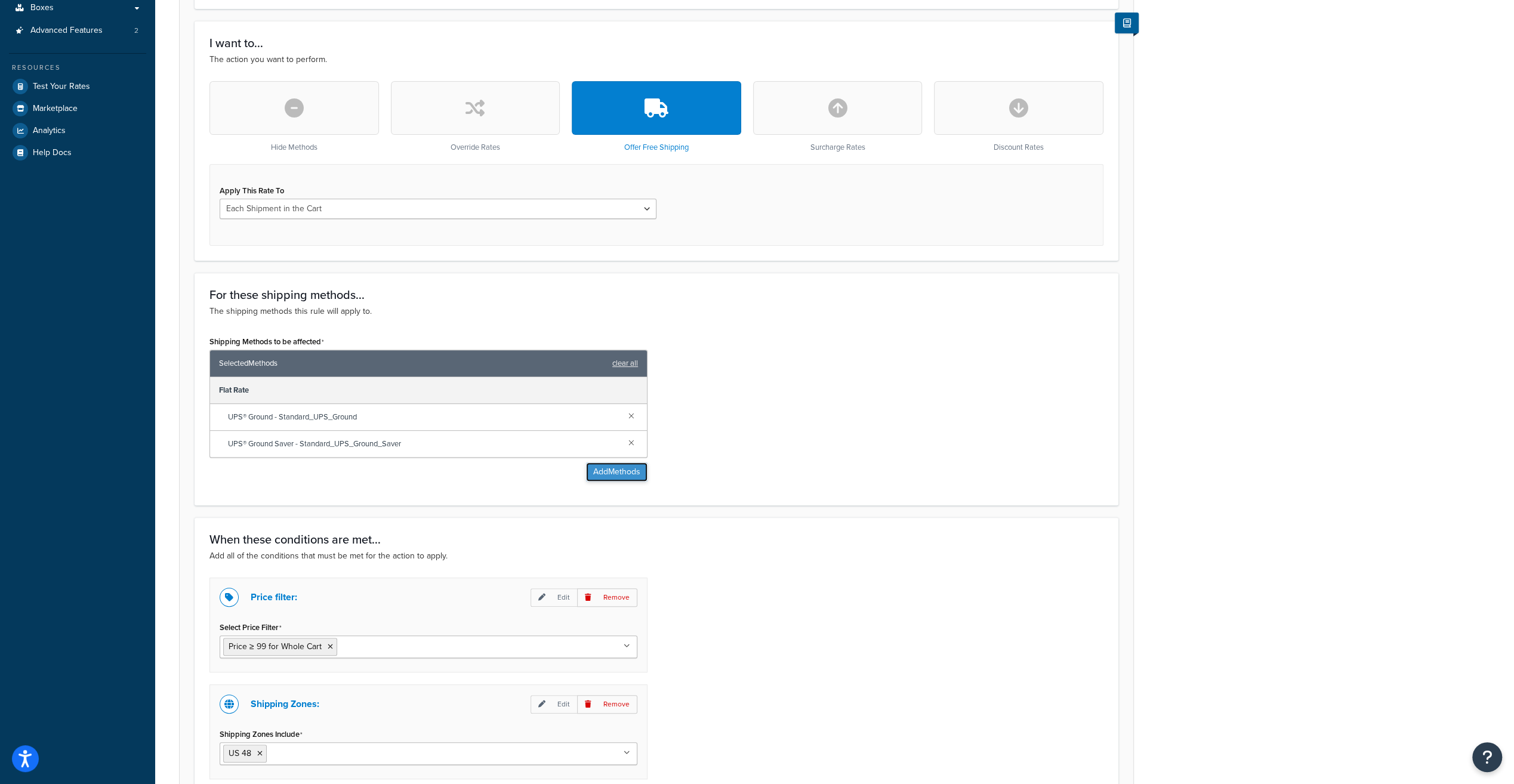
click at [615, 472] on button "Add Methods" at bounding box center [617, 472] width 62 height 19
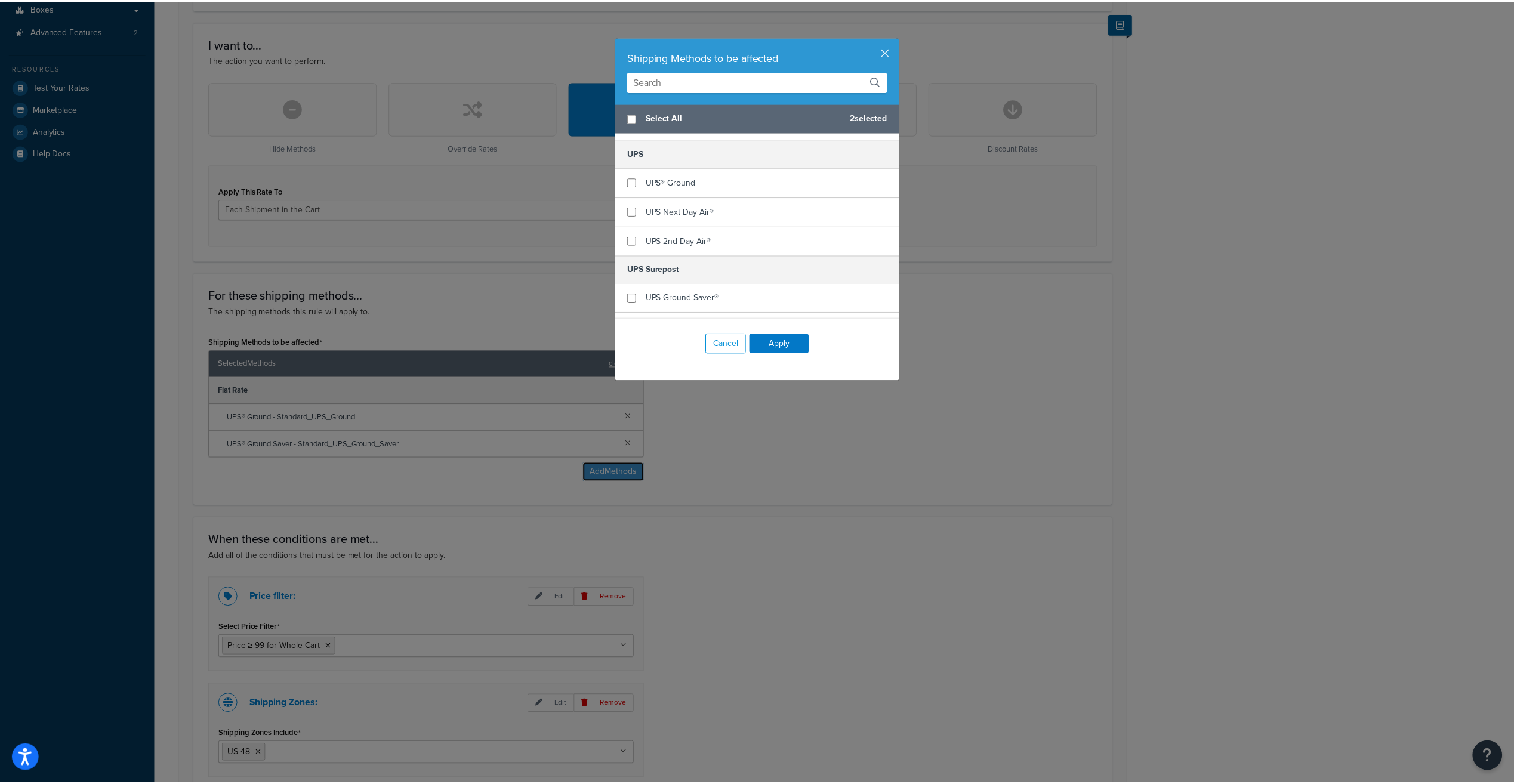
scroll to position [119, 0]
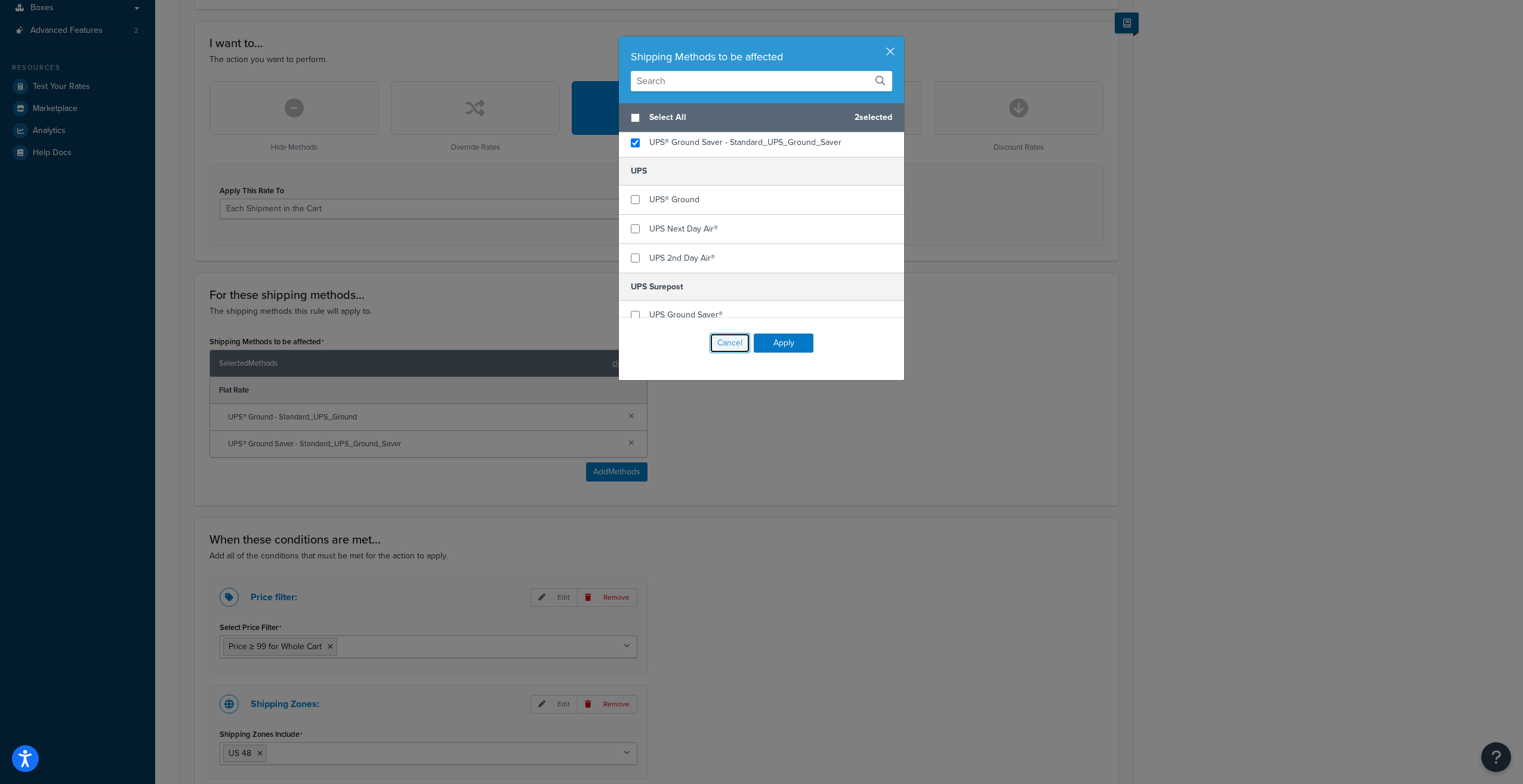
click at [717, 340] on button "Cancel" at bounding box center [730, 342] width 40 height 20
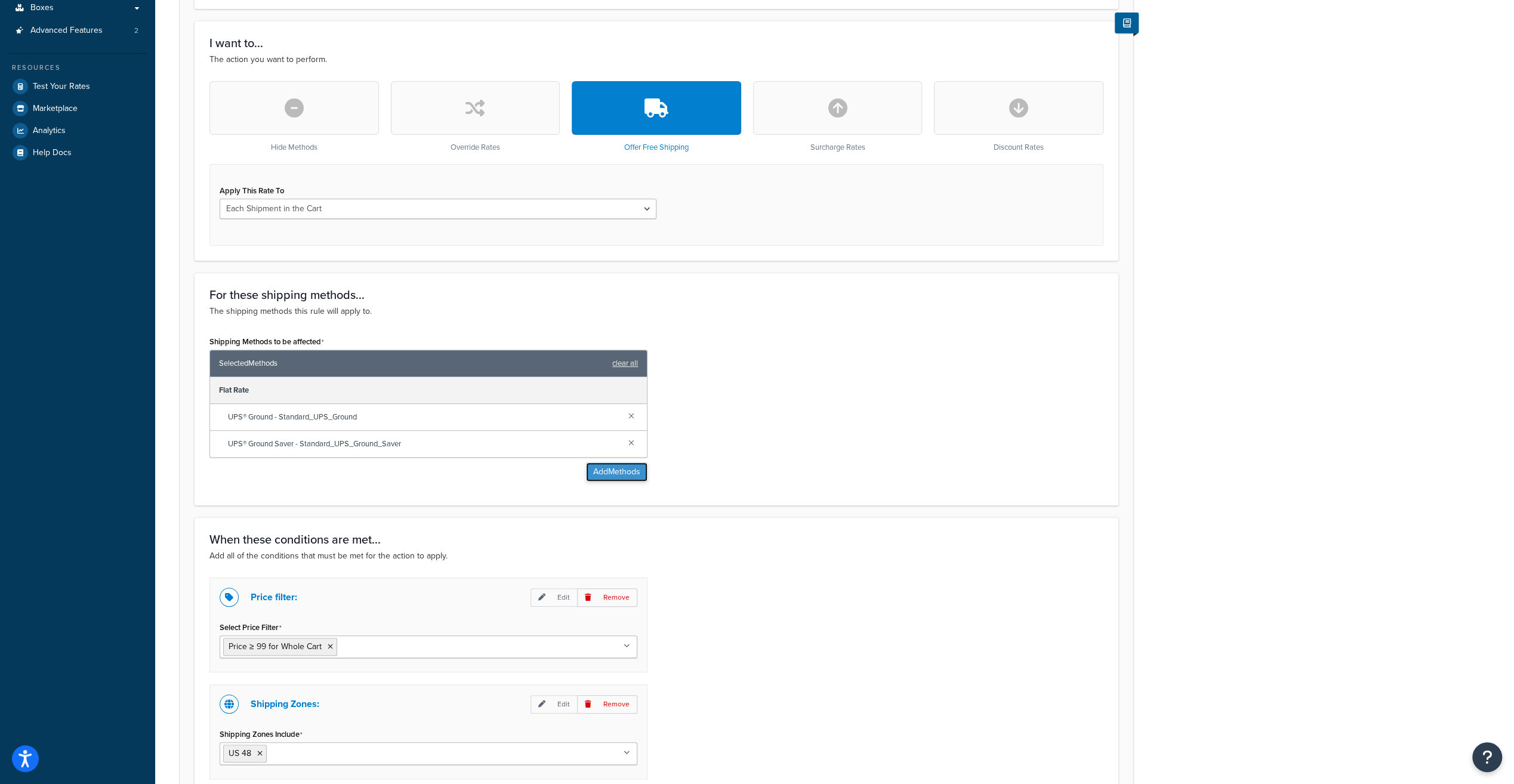
click at [610, 469] on button "Add Methods" at bounding box center [617, 472] width 62 height 19
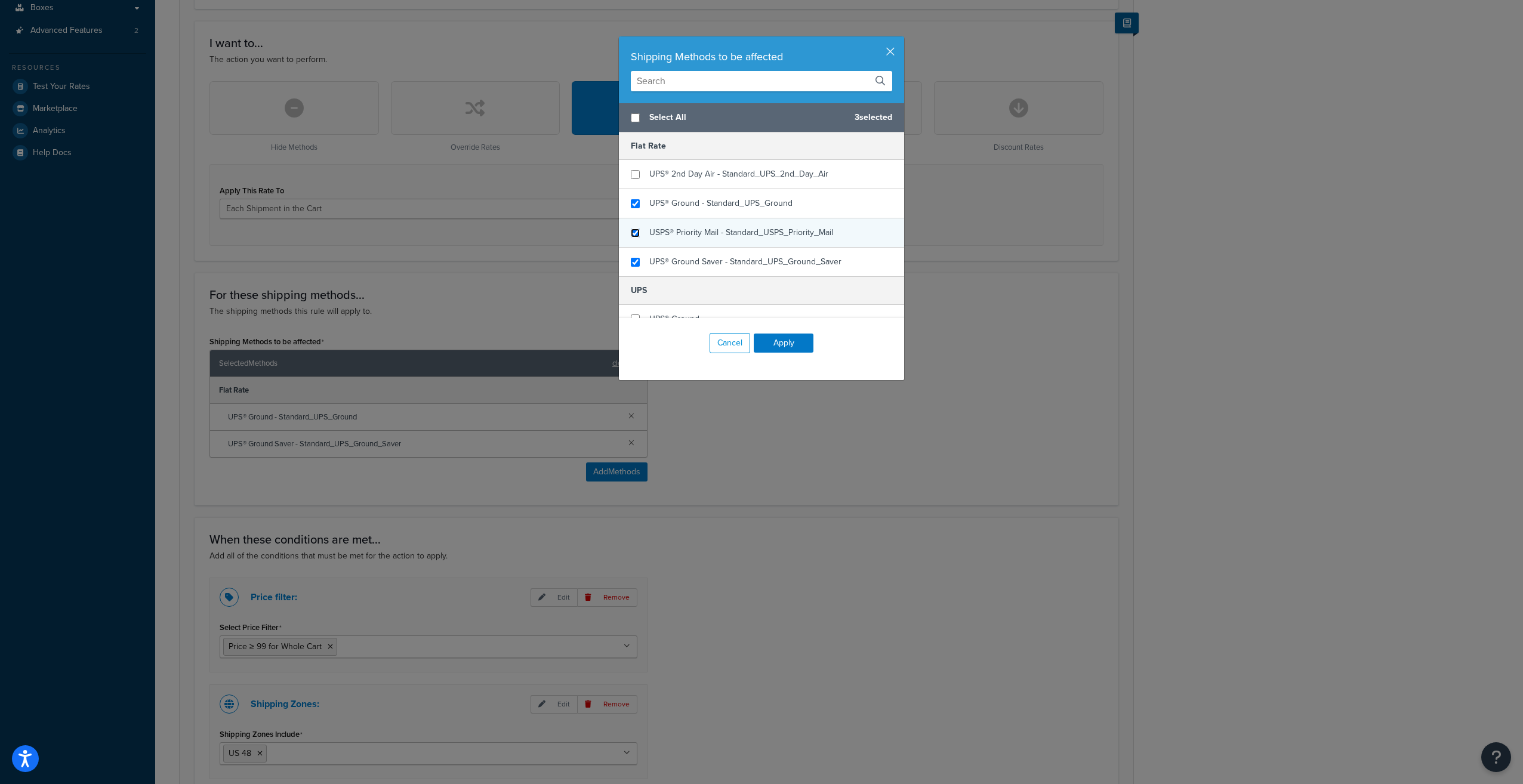
click at [631, 231] on input "checkbox" at bounding box center [635, 233] width 9 height 9
checkbox input "true"
click at [633, 171] on input "checkbox" at bounding box center [635, 174] width 9 height 9
checkbox input "true"
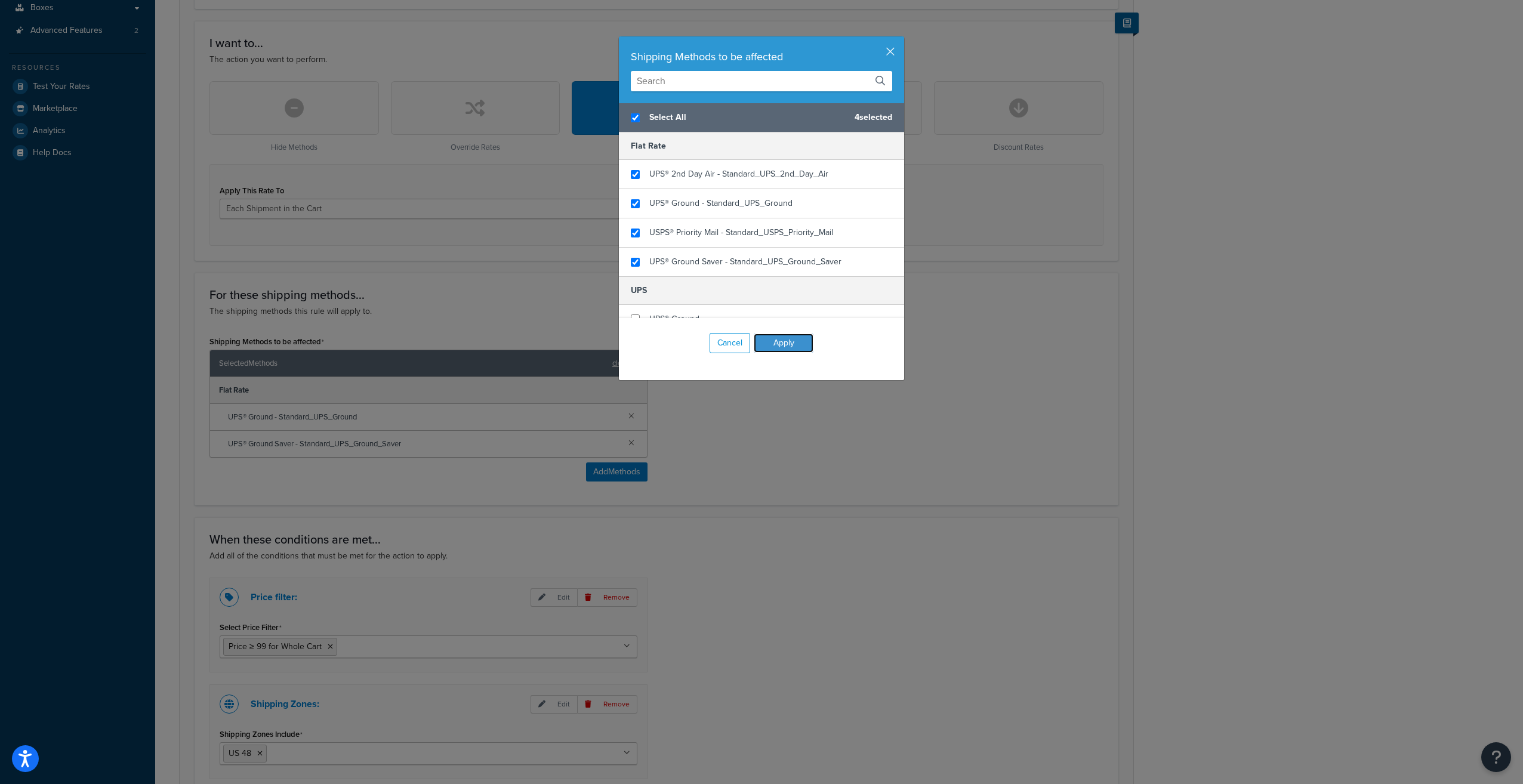
click at [774, 341] on button "Apply" at bounding box center [783, 342] width 60 height 19
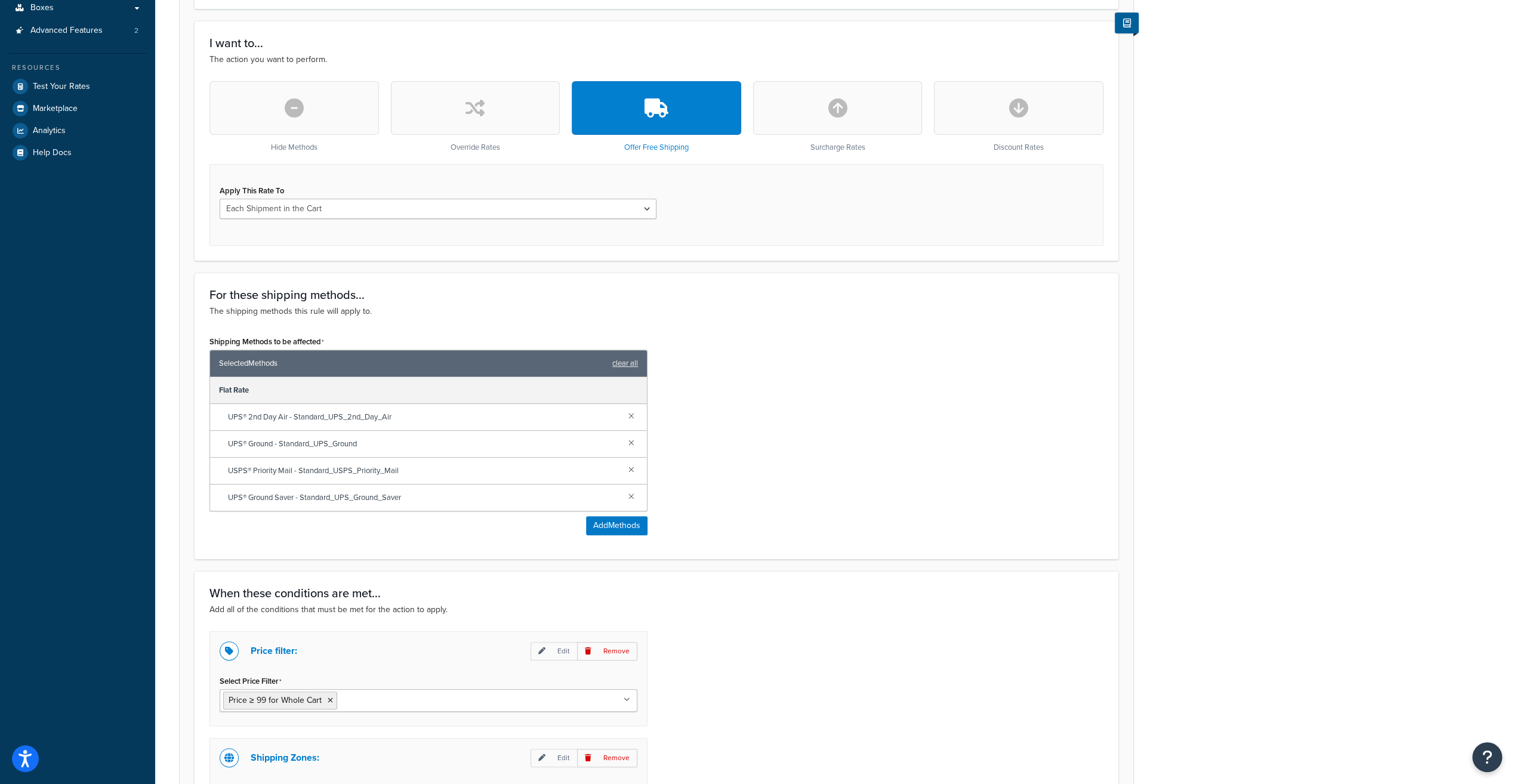
scroll to position [499, 0]
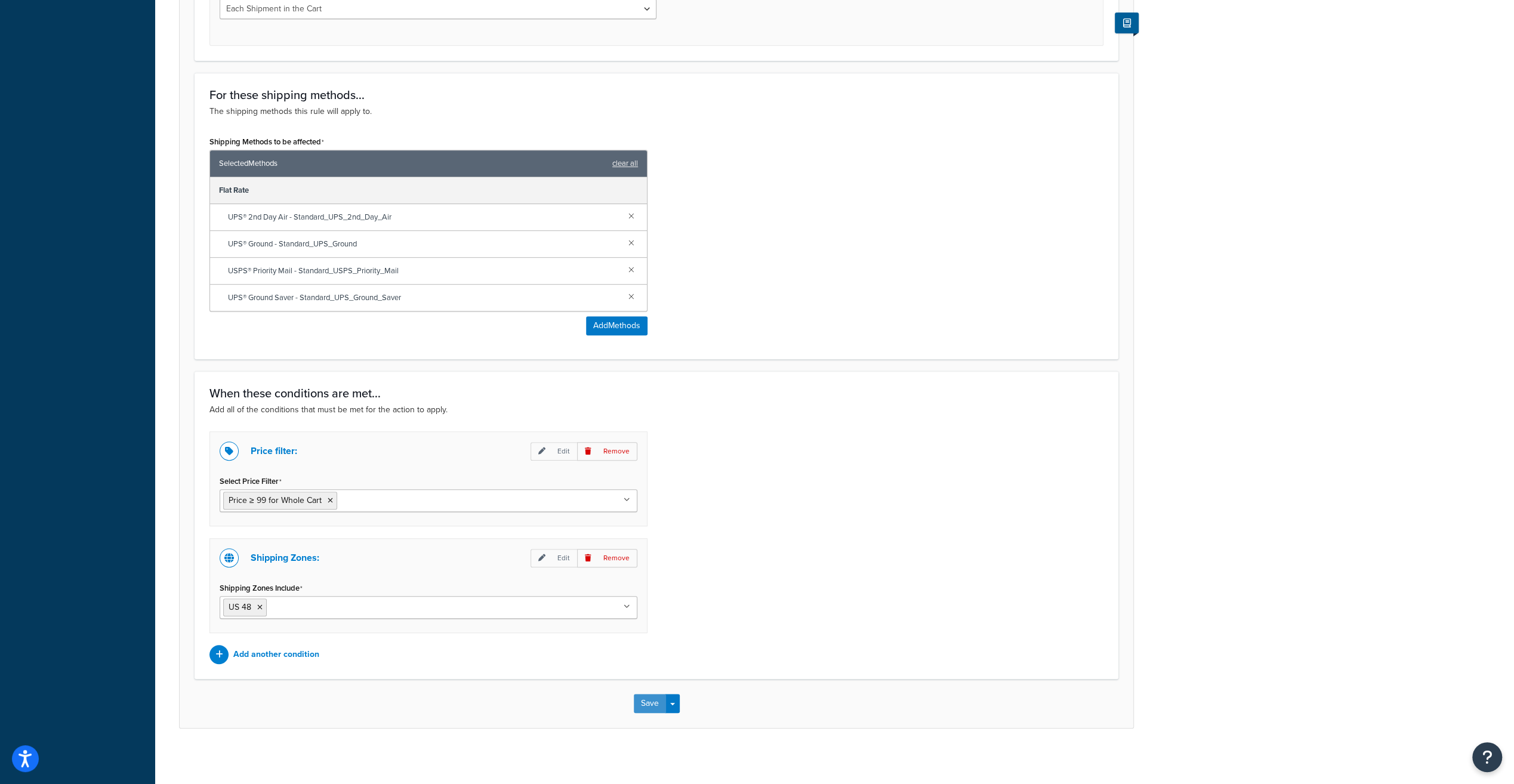
click at [653, 696] on button "Save" at bounding box center [650, 703] width 32 height 19
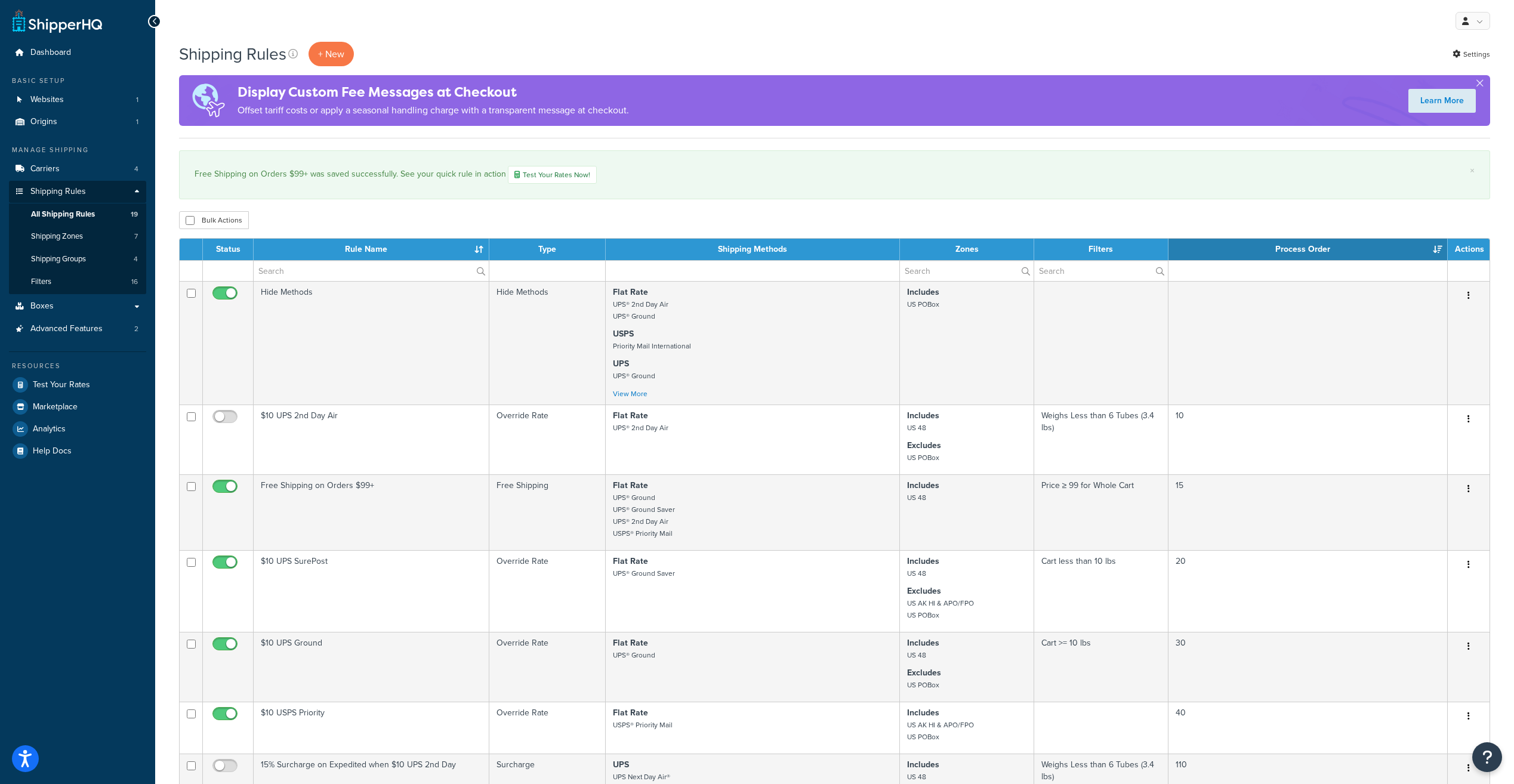
select select "100"
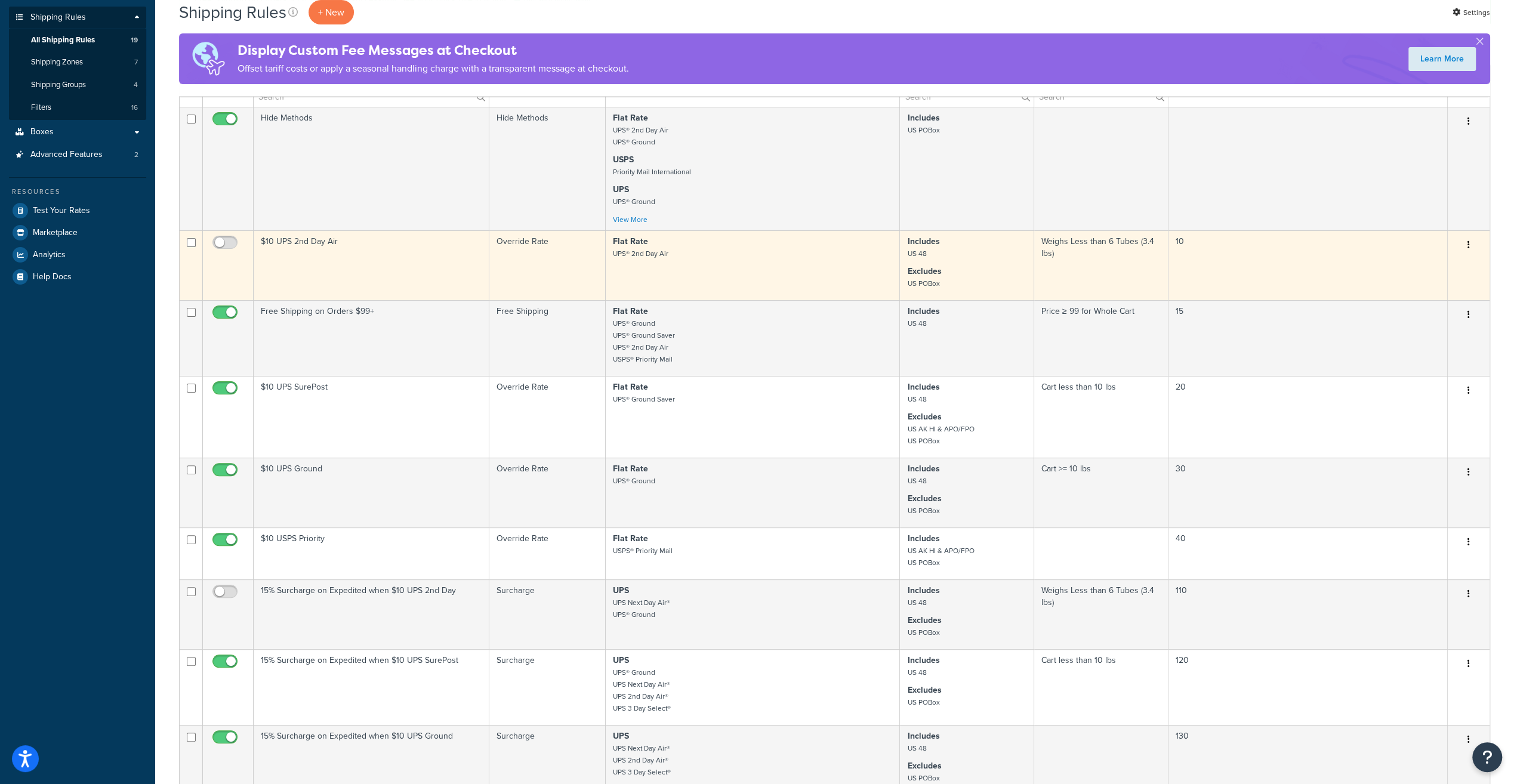
scroll to position [179, 0]
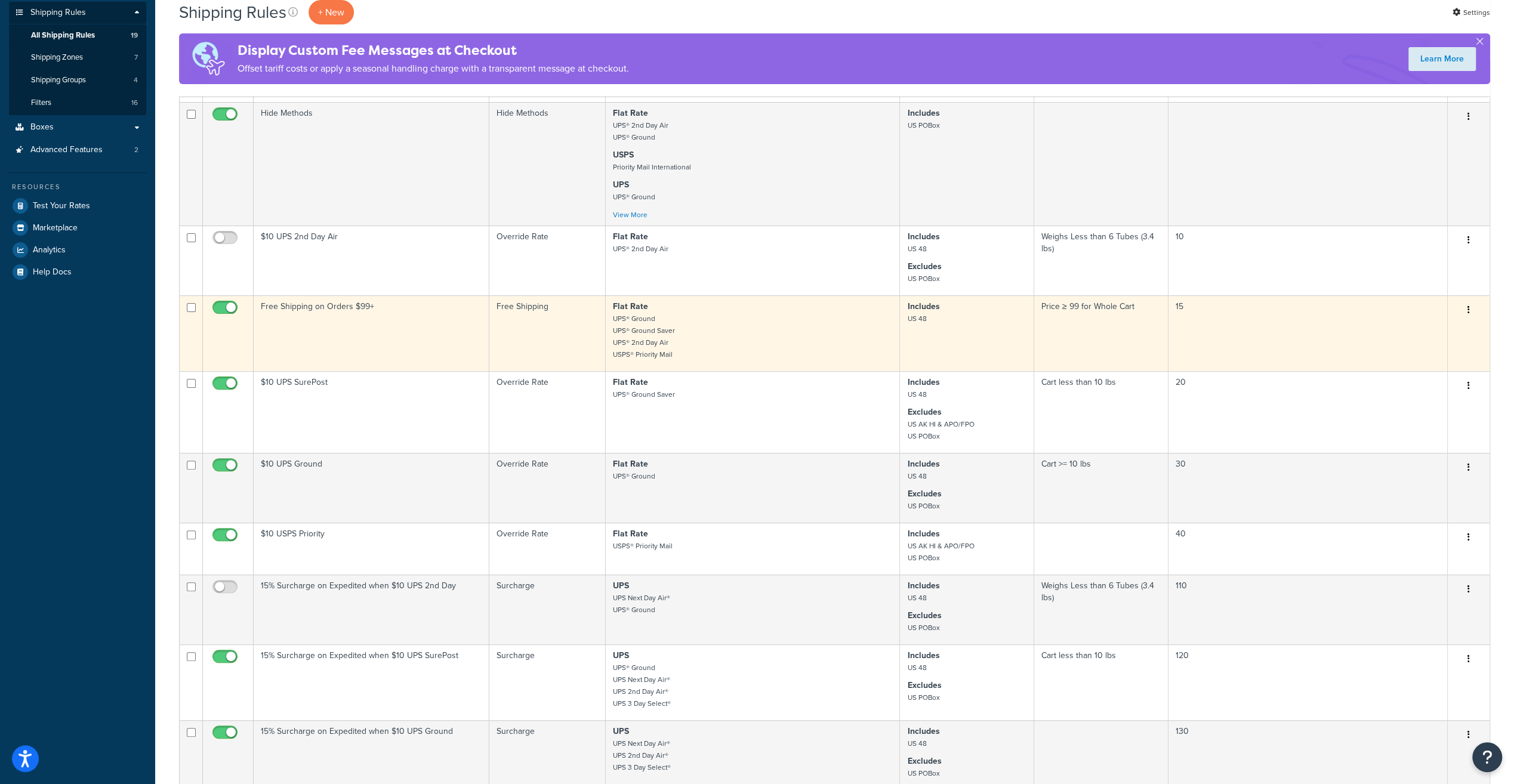
click at [315, 307] on td "Free Shipping on Orders $99+" at bounding box center [371, 333] width 235 height 76
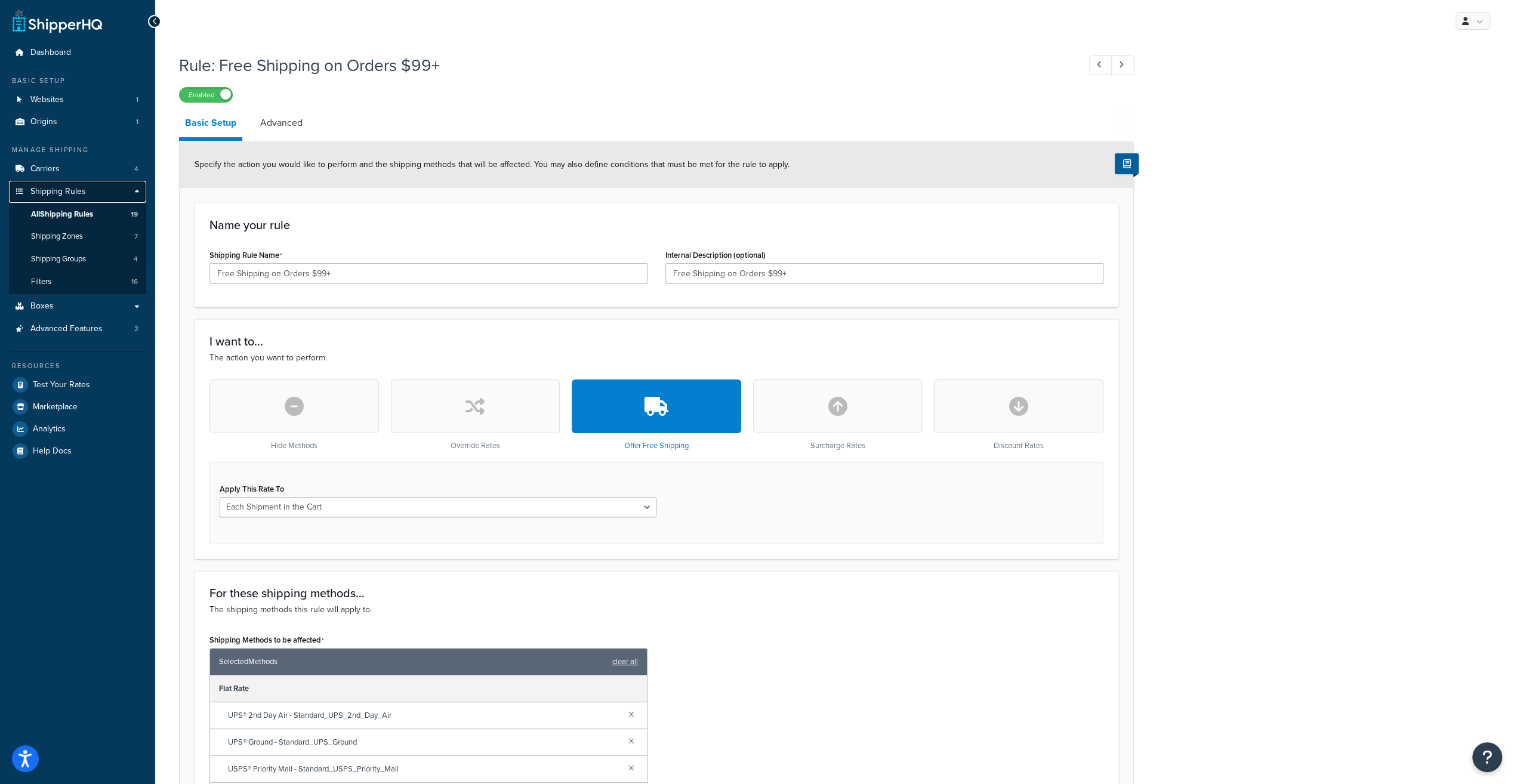
click at [68, 191] on span "Shipping Rules" at bounding box center [58, 192] width 56 height 10
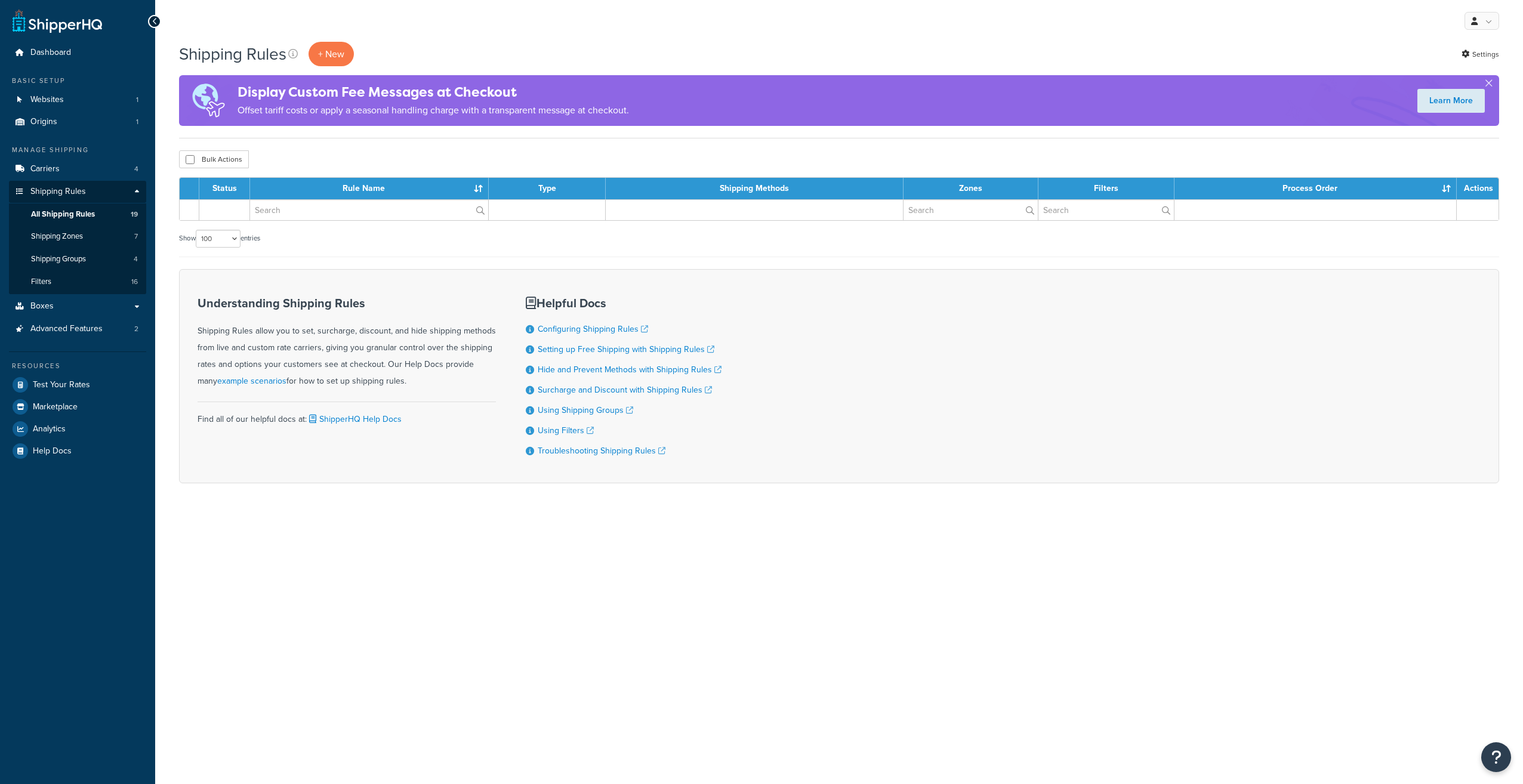
select select "100"
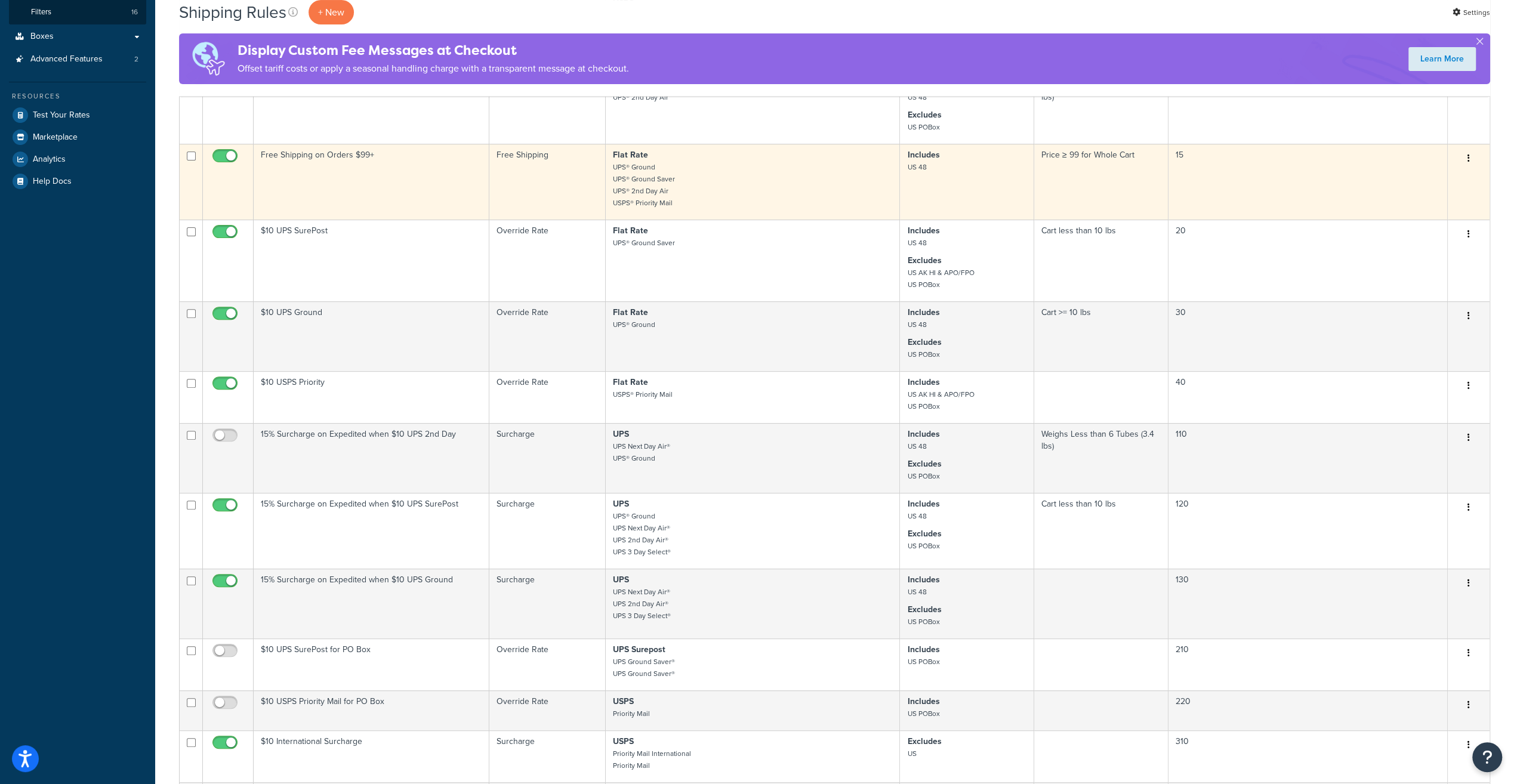
scroll to position [299, 0]
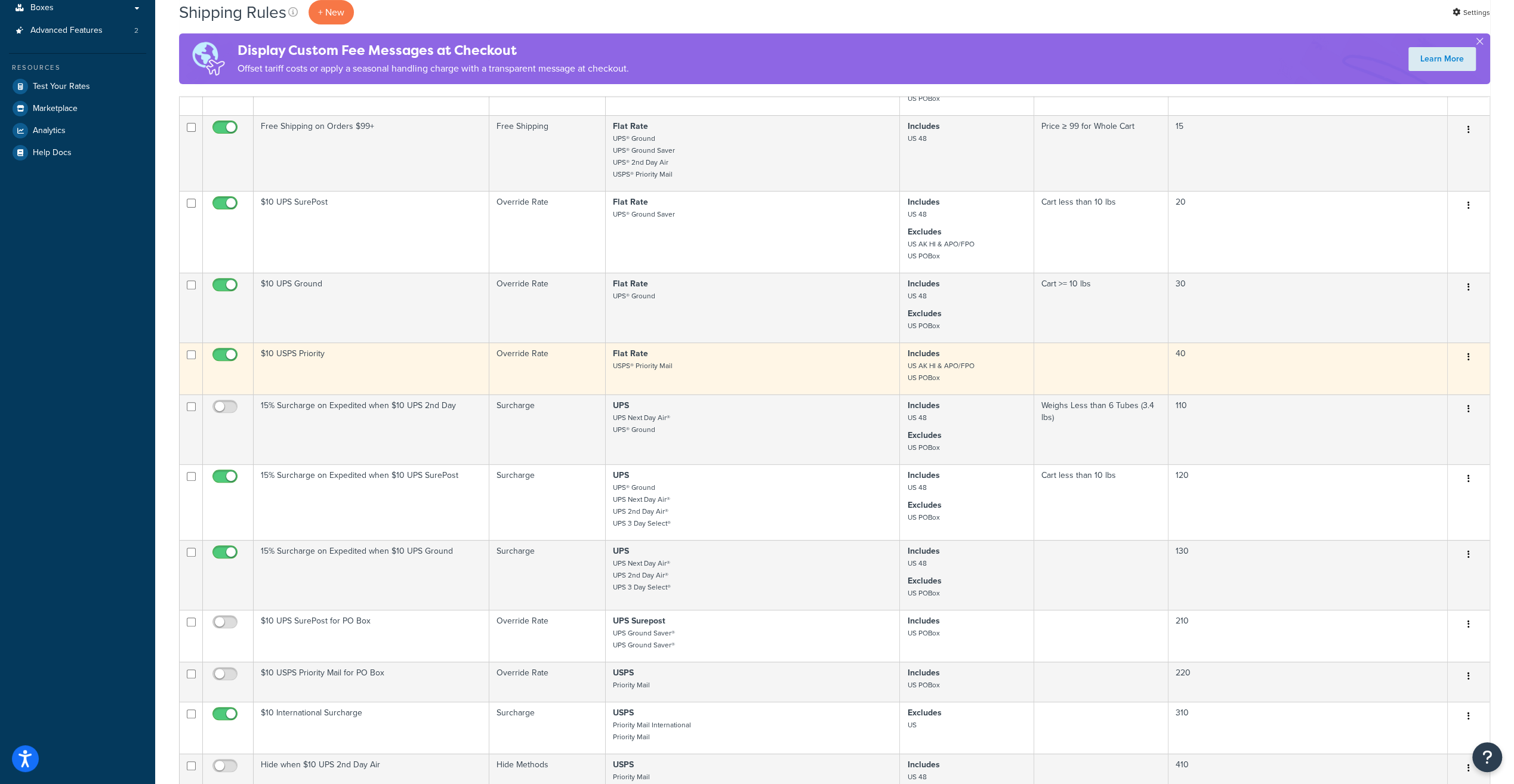
click at [229, 362] on input "checkbox" at bounding box center [226, 357] width 33 height 15
checkbox input "false"
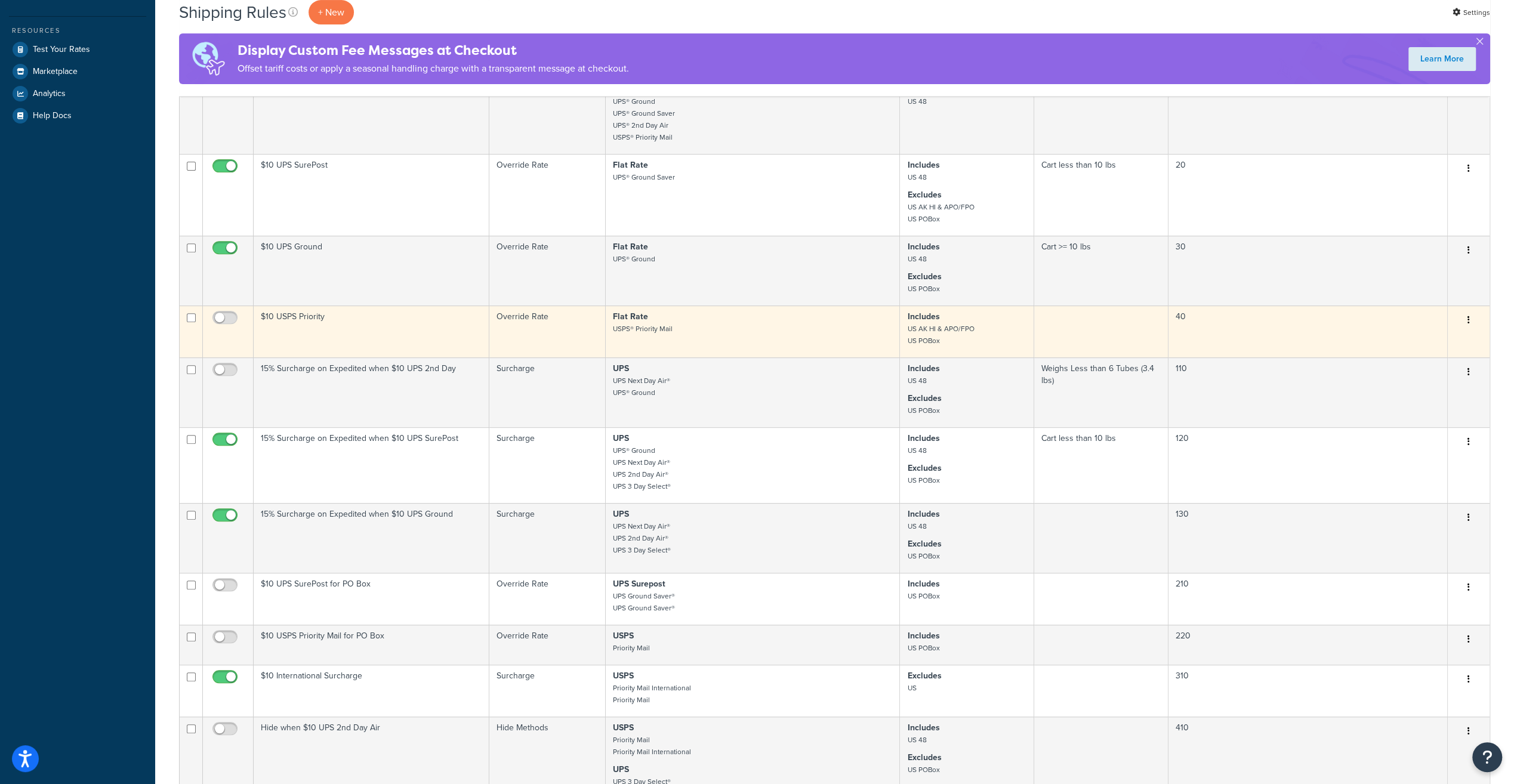
scroll to position [418, 0]
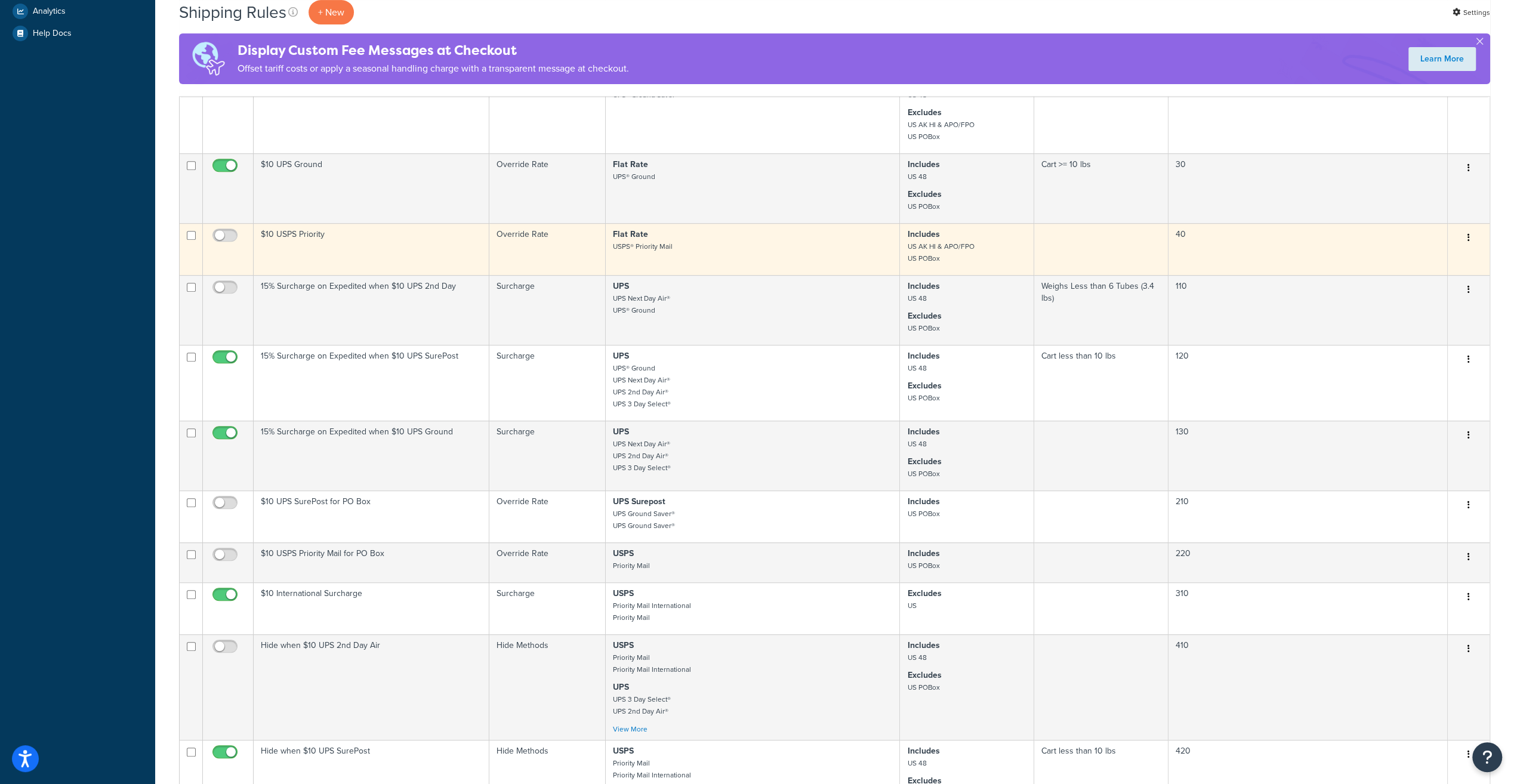
click at [296, 235] on td "$10 USPS Priority" at bounding box center [371, 249] width 235 height 52
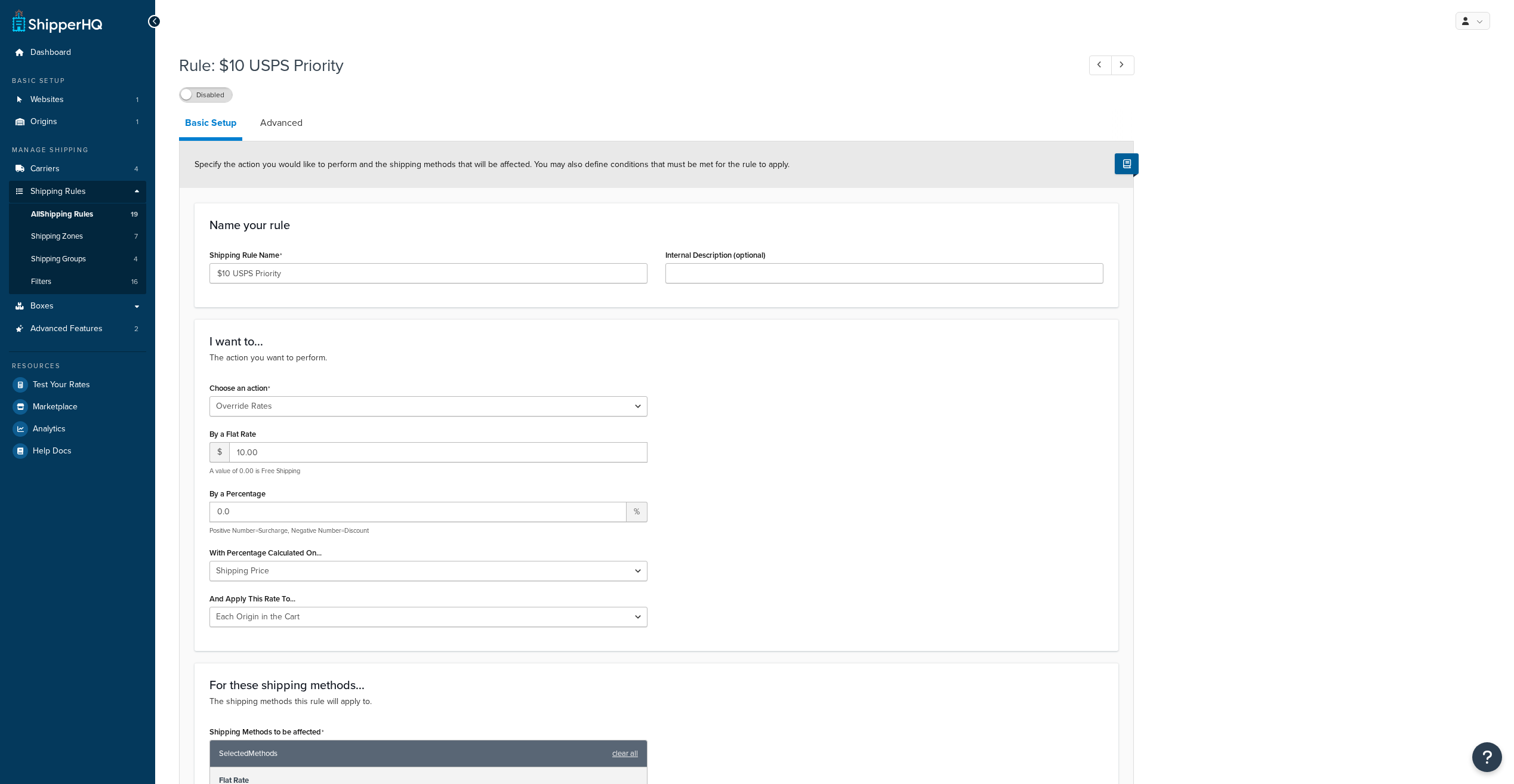
select select "OVERRIDE"
select select "LOCATION"
click at [197, 93] on label "Disabled" at bounding box center [206, 94] width 53 height 15
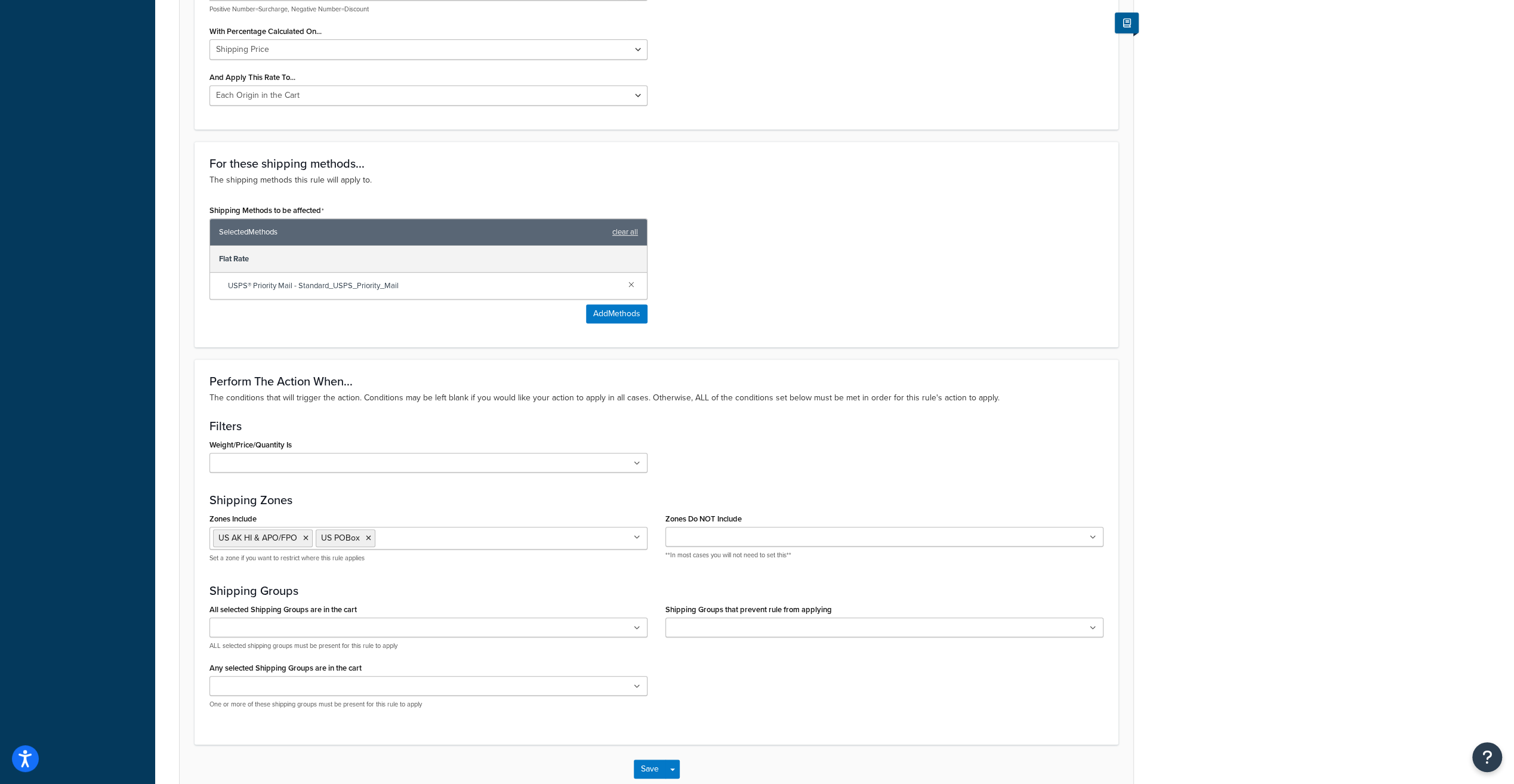
scroll to position [588, 0]
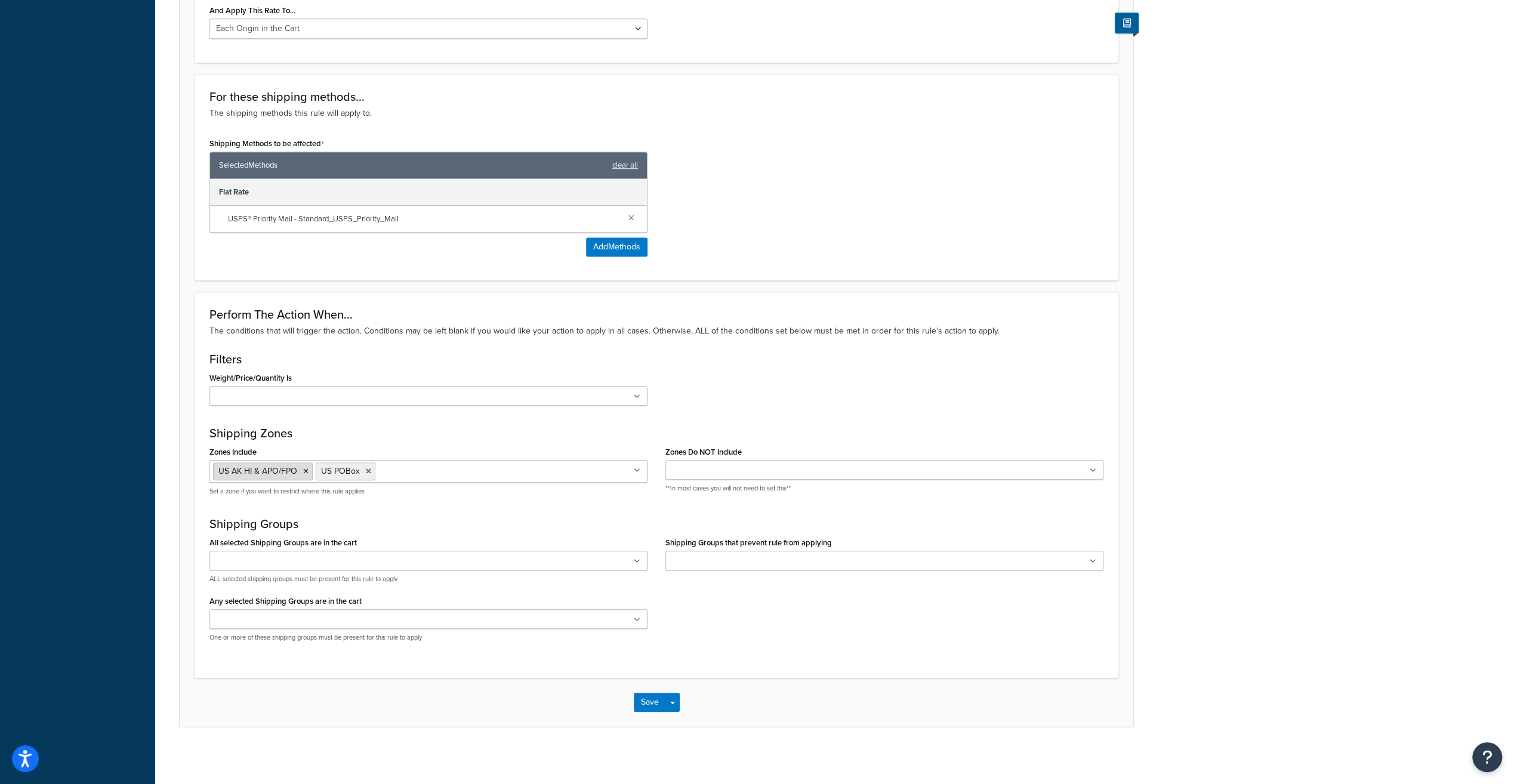
click at [304, 468] on icon at bounding box center [306, 472] width 6 height 7
click at [480, 417] on div "Perform The Action When... The conditions that will trigger the action. Conditi…" at bounding box center [656, 485] width 924 height 385
click at [722, 467] on input "Zones Do NOT Include" at bounding box center [722, 471] width 106 height 13
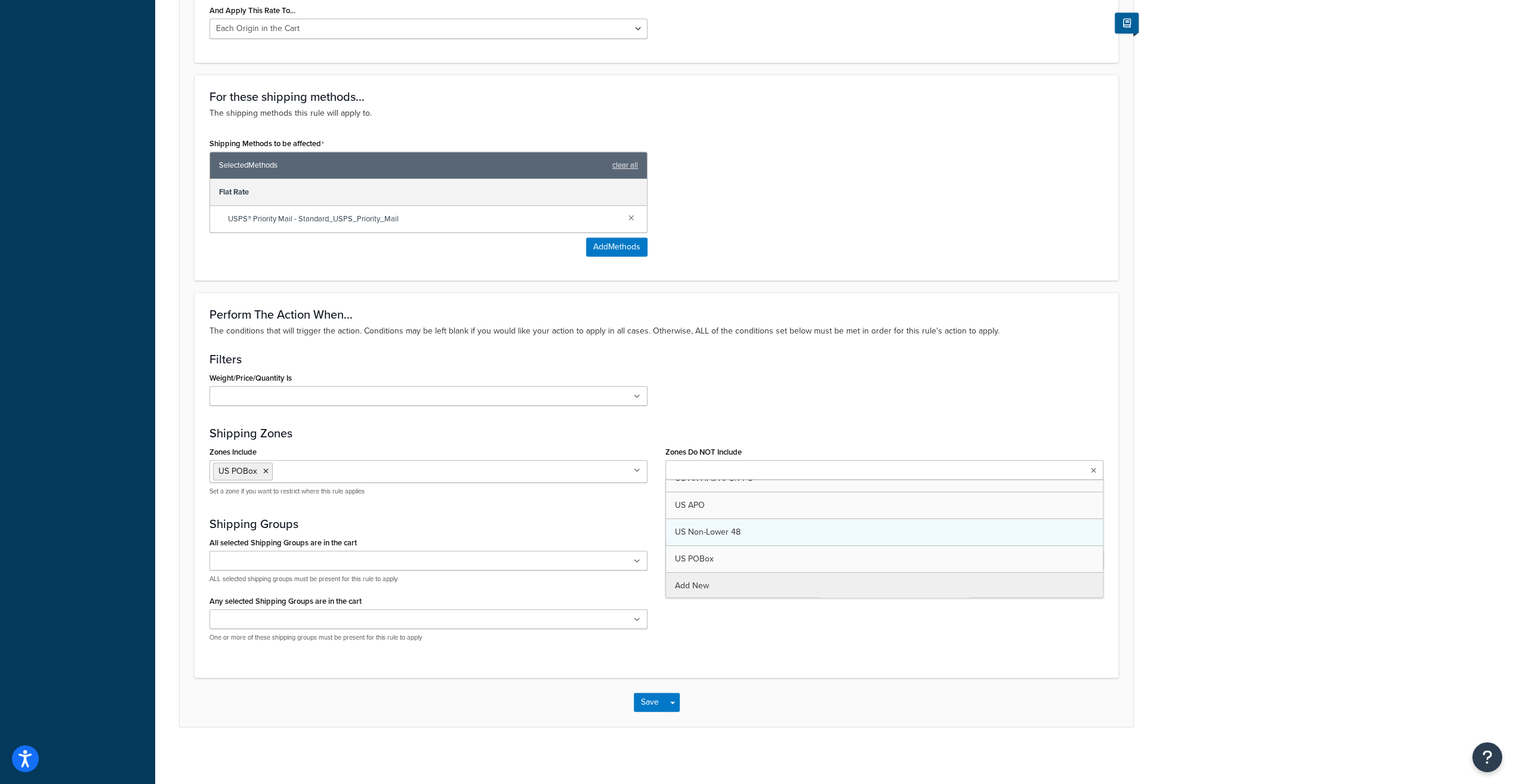
scroll to position [67, 0]
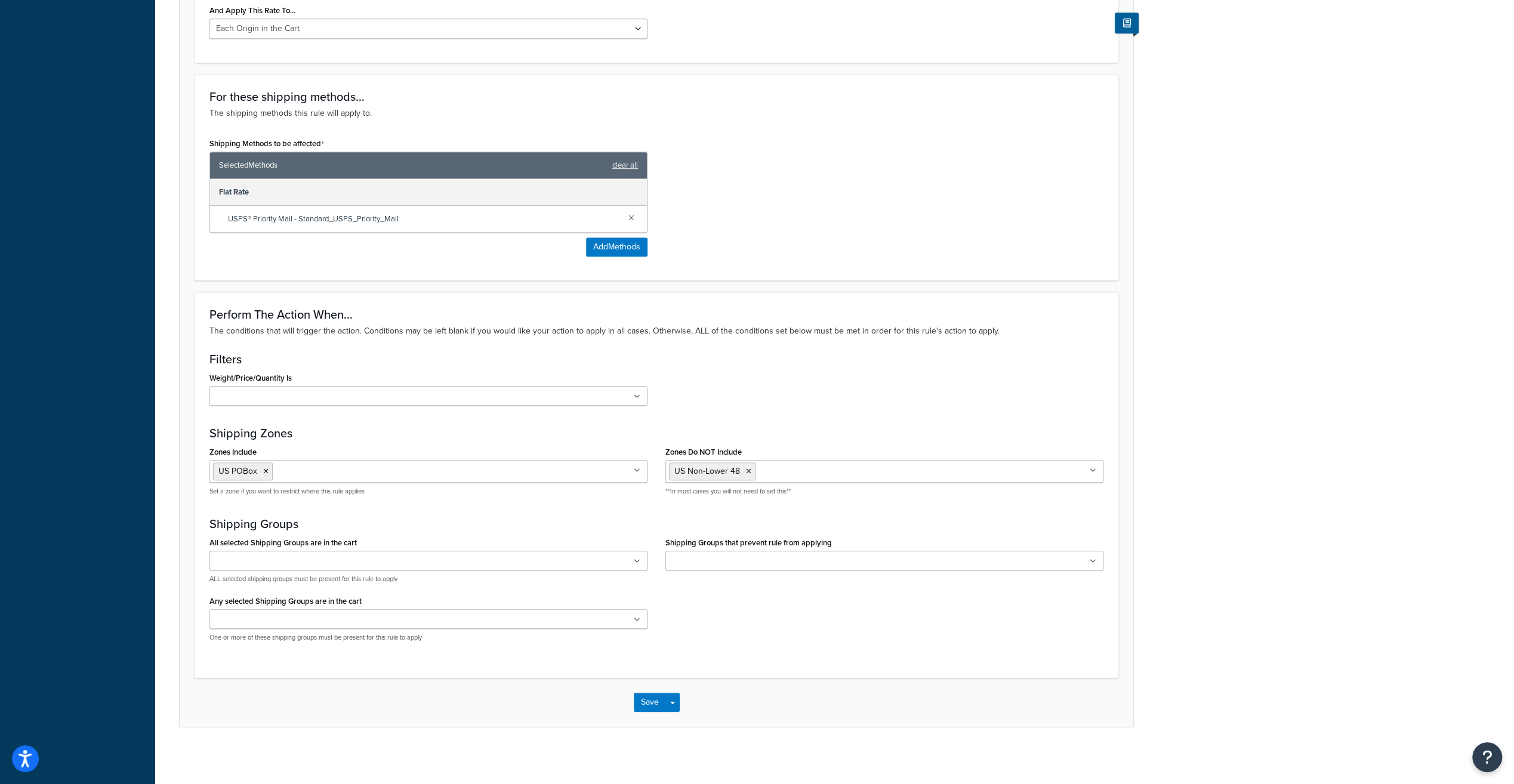
click at [817, 378] on div "Weight/Price/Quantity Is Cart < 9 lbs Cart <= 2.5 lbs Cart <= 3.1 lbs Cart <= 7…" at bounding box center [656, 392] width 912 height 45
click at [647, 700] on button "Save" at bounding box center [650, 702] width 32 height 19
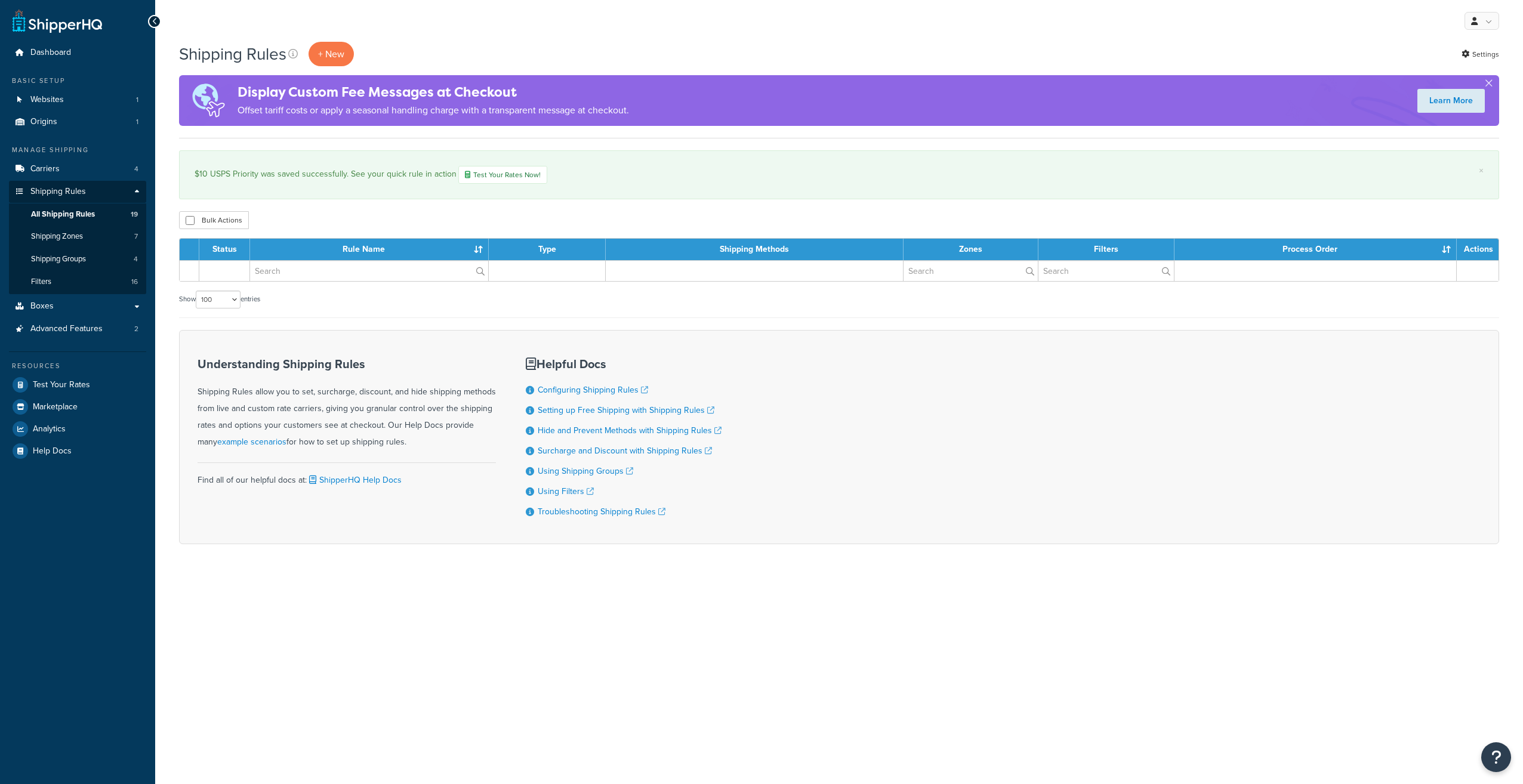
select select "100"
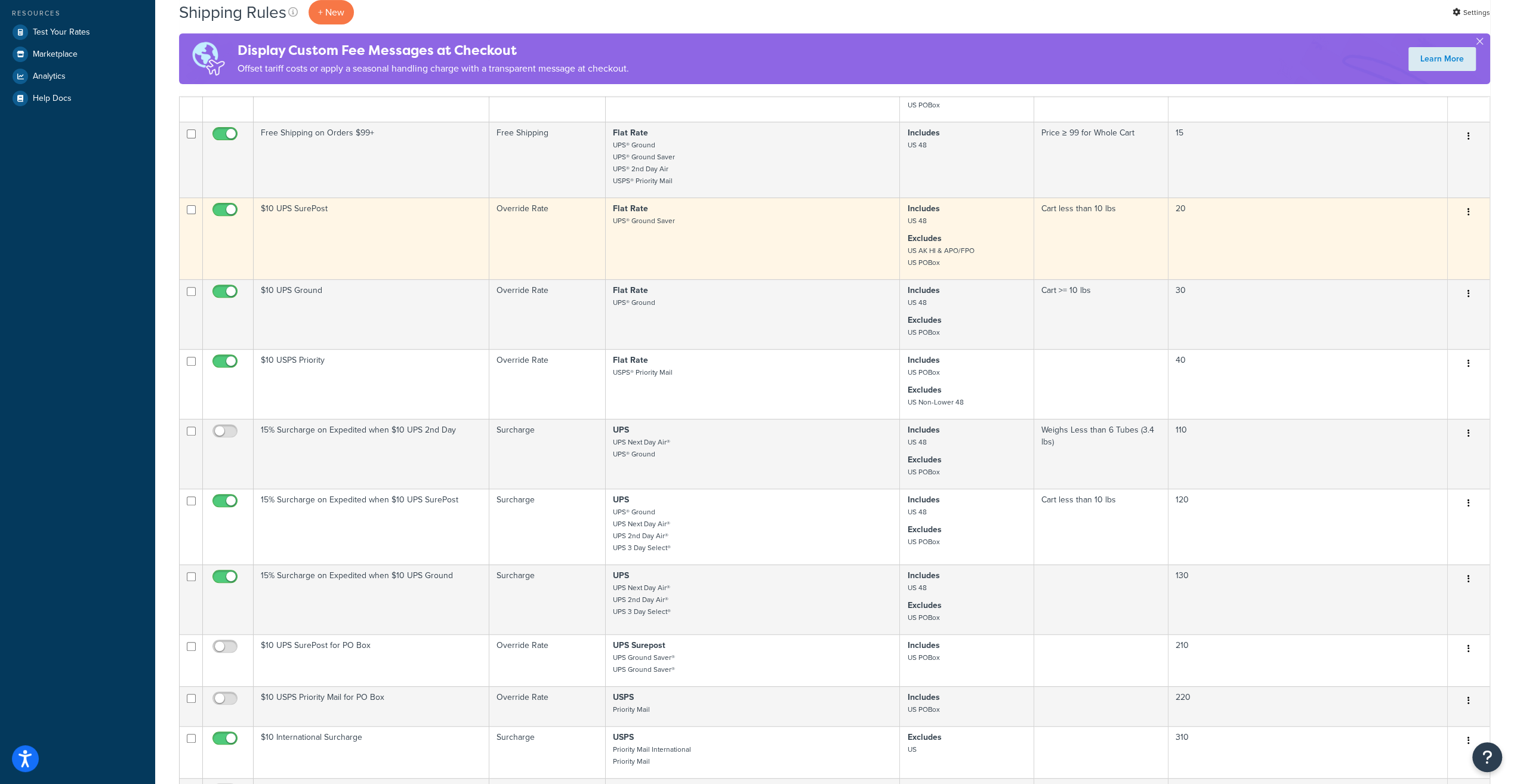
scroll to position [358, 0]
